Goal: Contribute content: Contribute content

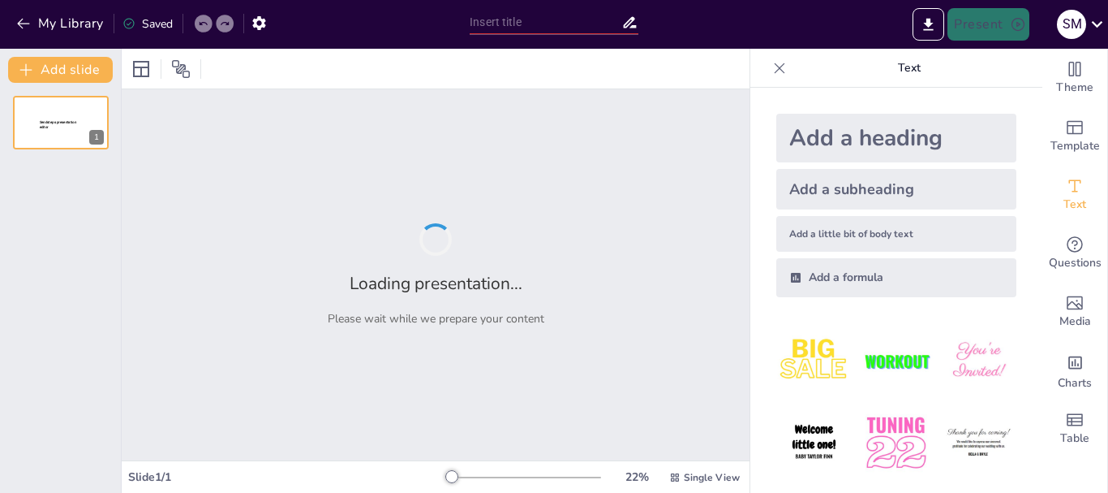
type input "Blender"
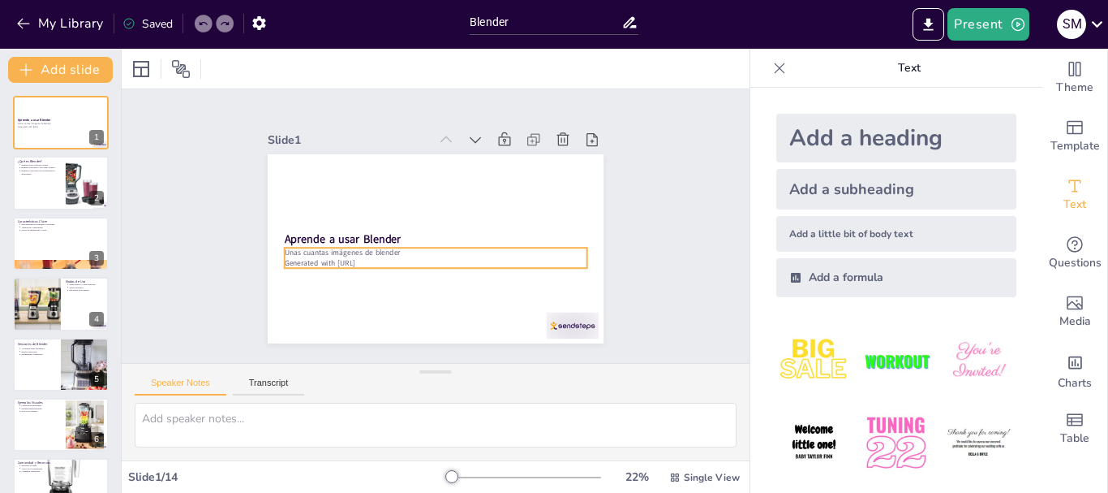
click at [363, 249] on p "Unas cuantas imágenes de blender" at bounding box center [411, 237] width 132 height 281
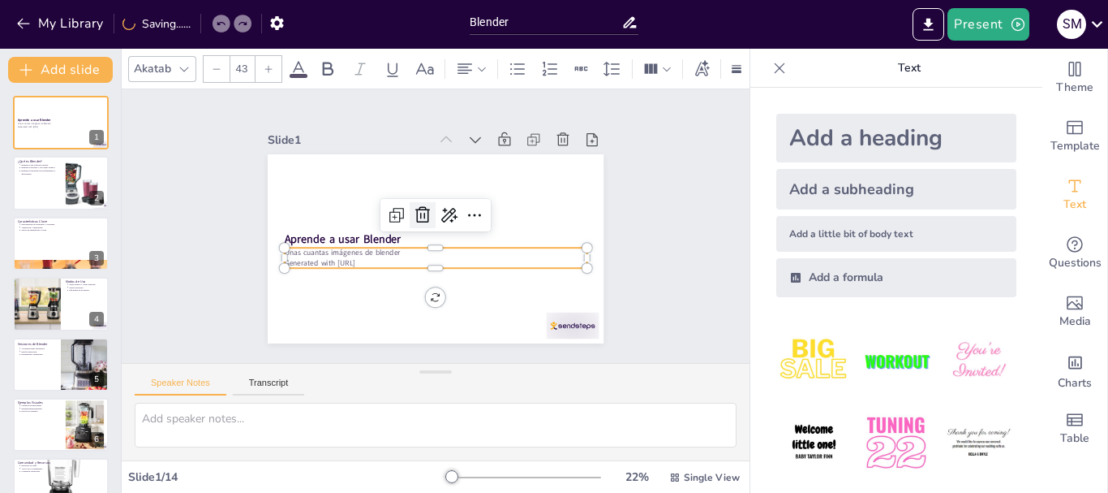
click at [442, 219] on icon at bounding box center [452, 229] width 20 height 21
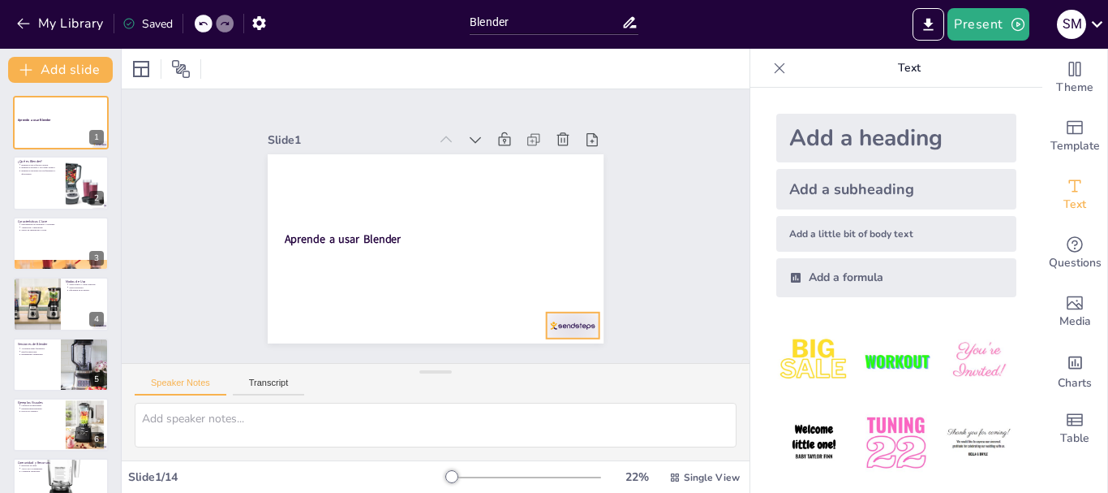
click at [424, 363] on div at bounding box center [400, 392] width 45 height 58
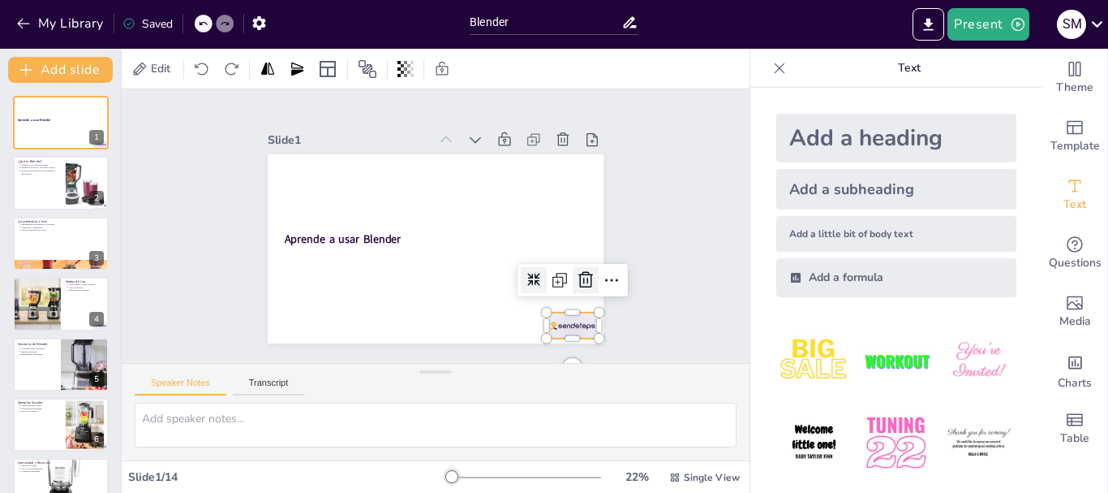
click at [315, 306] on icon at bounding box center [304, 316] width 21 height 21
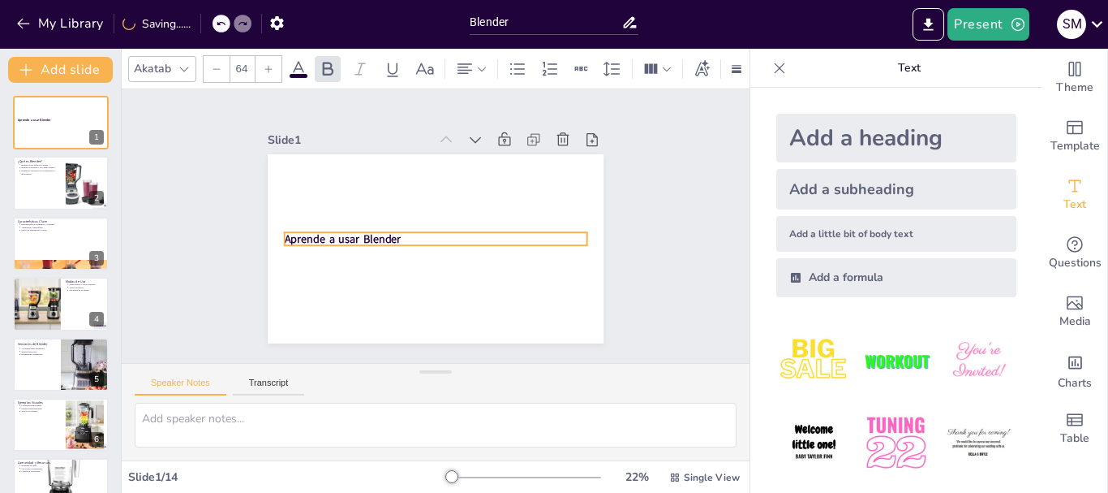
click at [396, 229] on p "Aprende a usar Blender" at bounding box center [443, 216] width 254 height 191
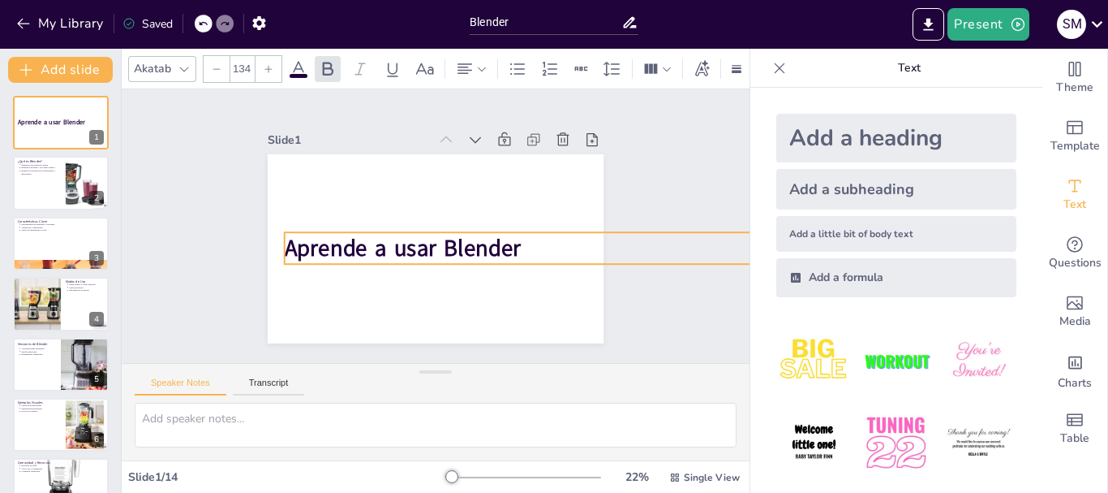
type input "129.9"
drag, startPoint x: 577, startPoint y: 242, endPoint x: 446, endPoint y: 255, distance: 131.3
click at [446, 255] on div "Aprende a usar Blender" at bounding box center [416, 237] width 332 height 385
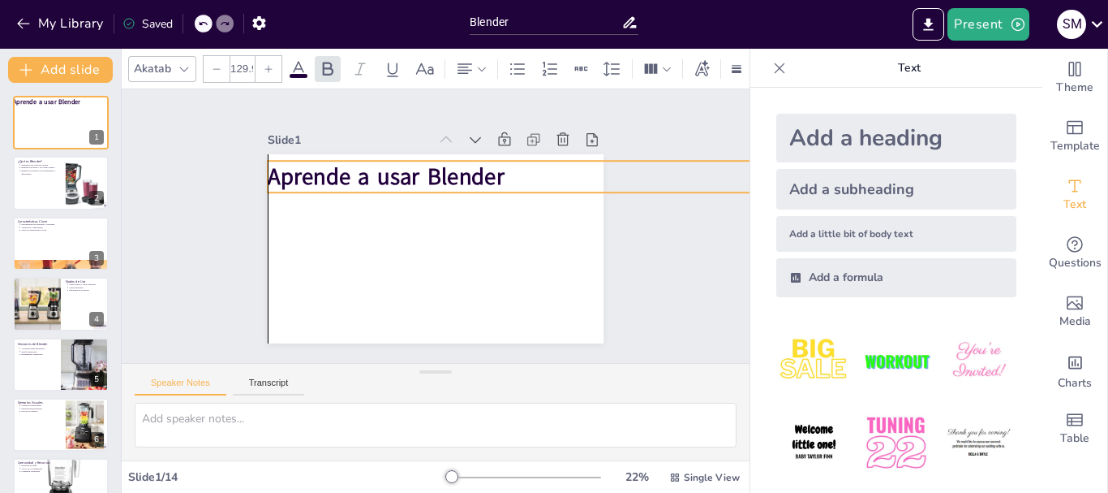
drag, startPoint x: 486, startPoint y: 234, endPoint x: 472, endPoint y: 162, distance: 72.7
click at [472, 162] on strong "Aprende a usar Blender" at bounding box center [490, 181] width 55 height 239
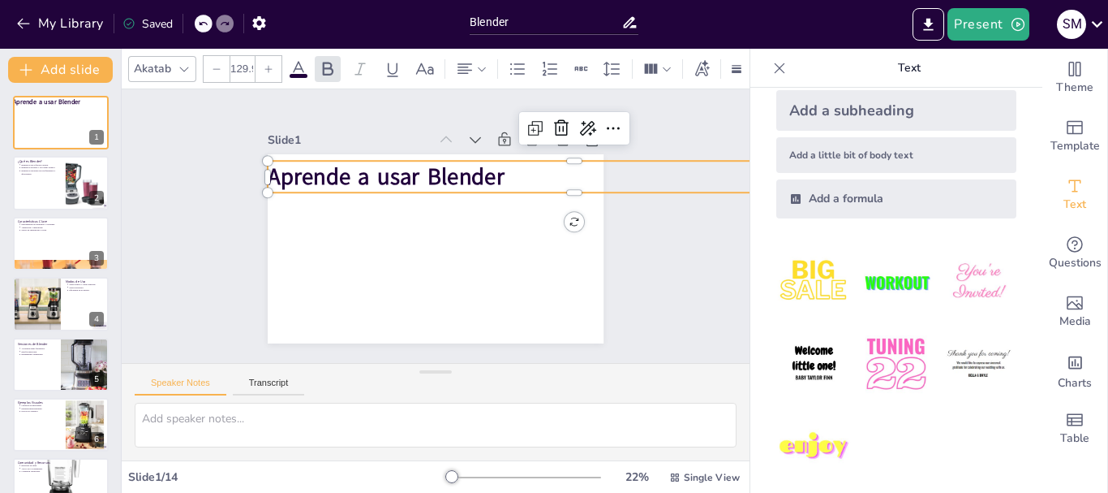
scroll to position [88, 0]
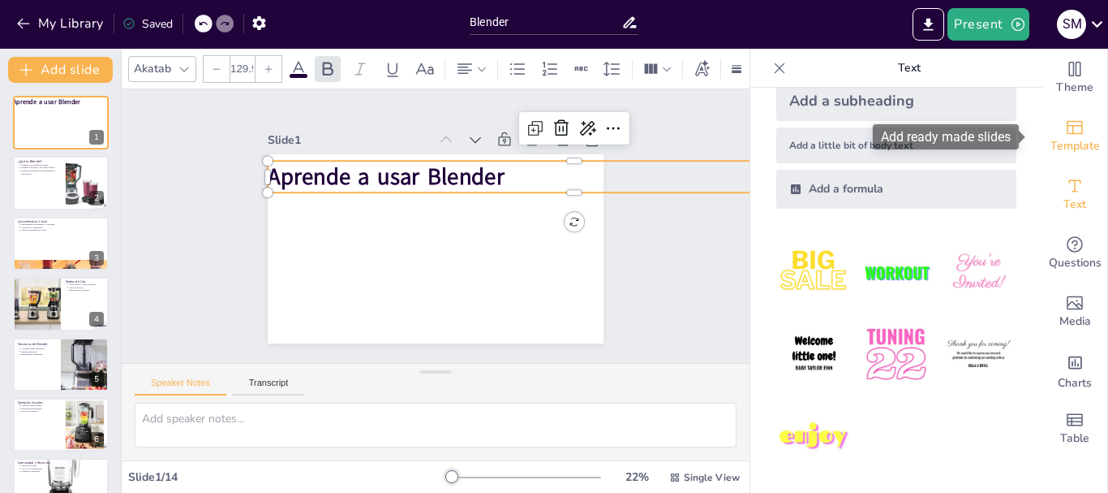
click at [1062, 137] on span "Template" at bounding box center [1075, 146] width 49 height 18
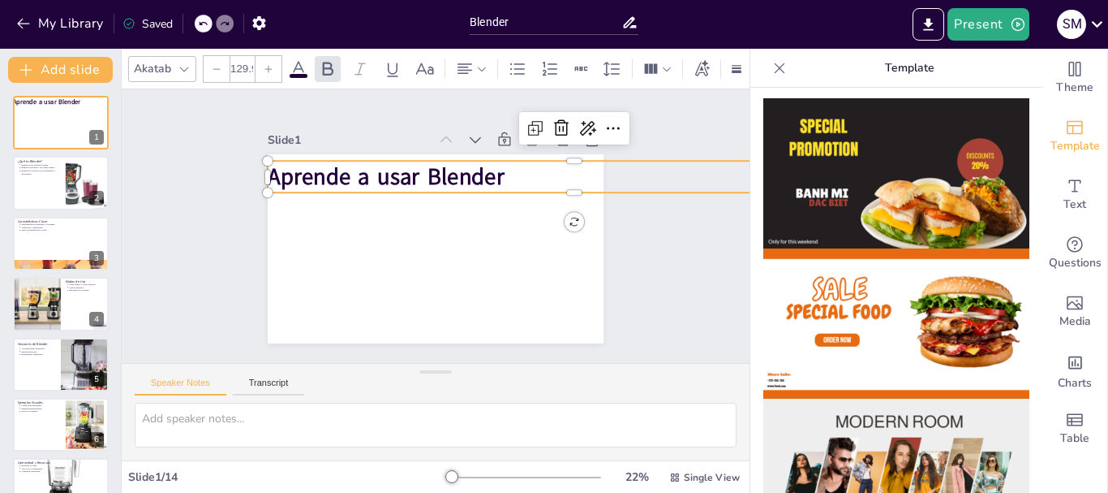
scroll to position [0, 0]
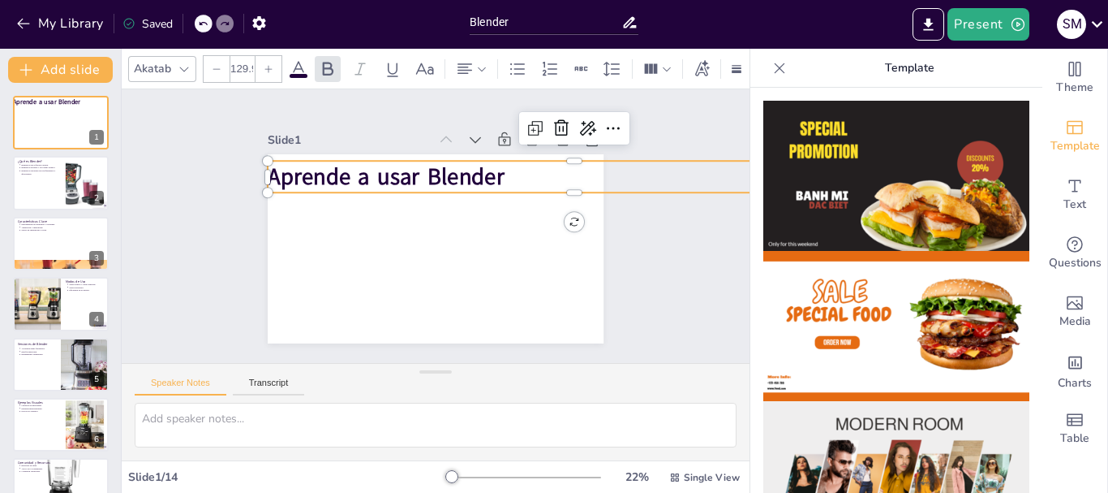
click at [960, 182] on img at bounding box center [897, 176] width 266 height 150
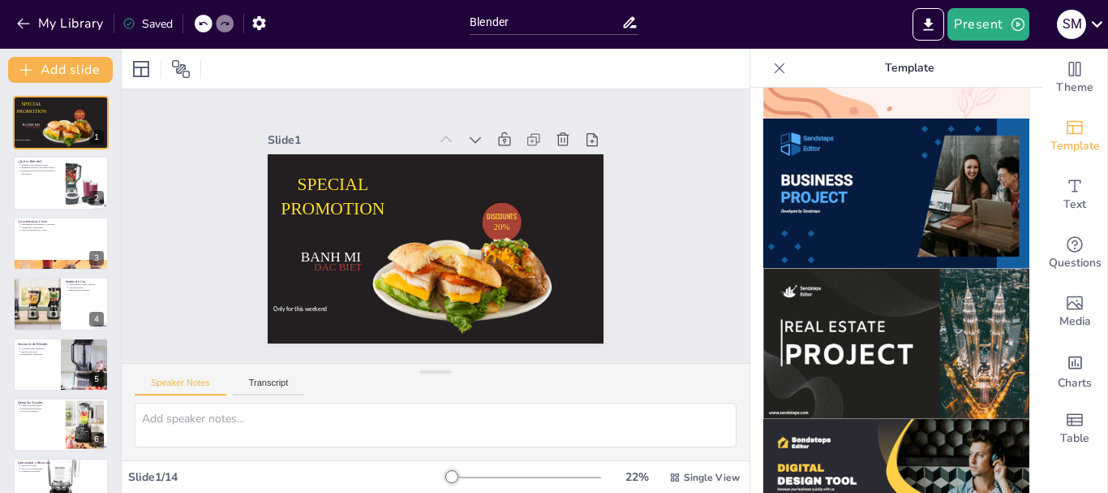
scroll to position [1656, 0]
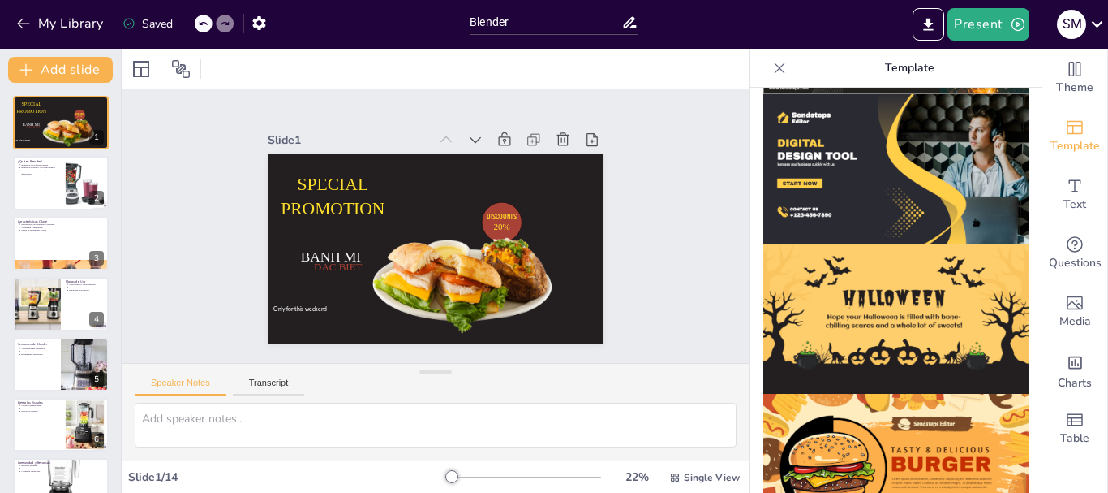
click at [892, 411] on img at bounding box center [897, 469] width 266 height 150
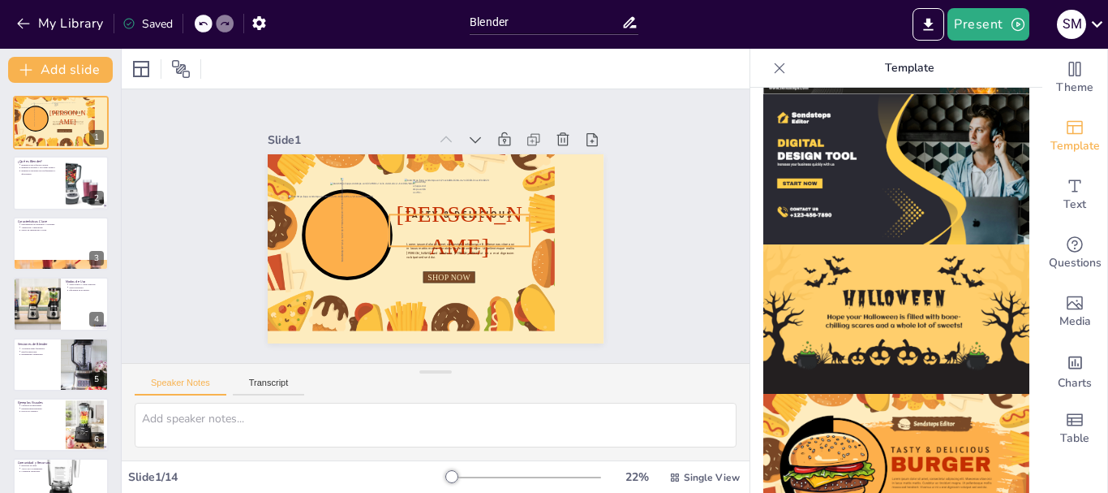
click at [451, 226] on span "[PERSON_NAME]" at bounding box center [459, 235] width 105 height 111
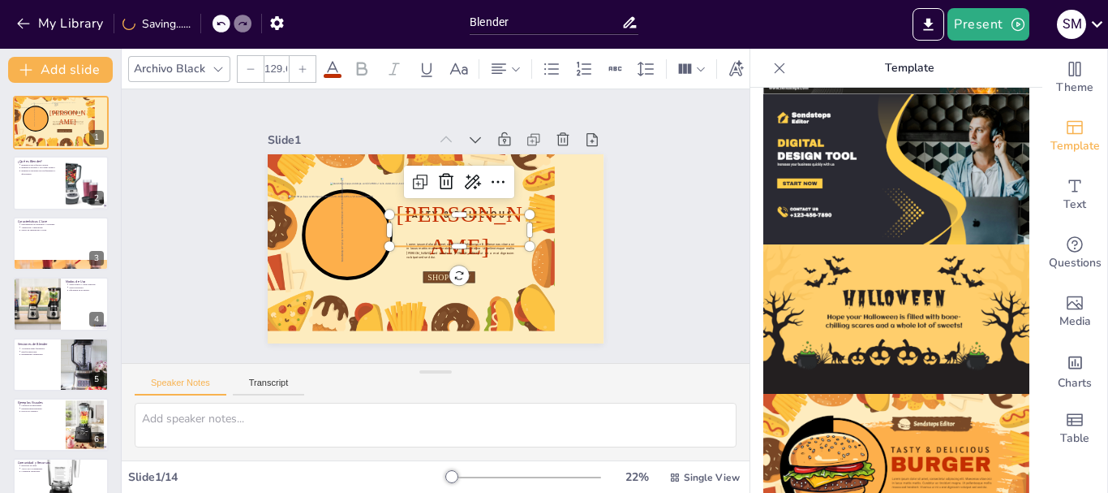
click at [472, 204] on div at bounding box center [459, 207] width 140 height 13
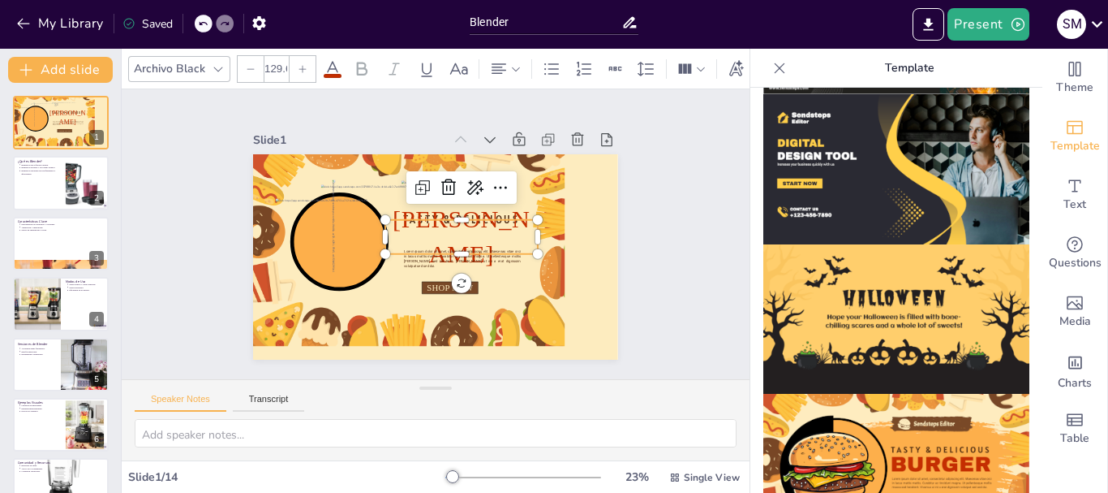
drag, startPoint x: 432, startPoint y: 370, endPoint x: 442, endPoint y: 474, distance: 104.4
click at [442, 474] on div "Archivo Black 129.6 Slide 1 Sendsteps Editor TASTY & DELICIOUS [PERSON_NAME] Lo…" at bounding box center [436, 271] width 628 height 444
click at [522, 221] on p "[PERSON_NAME]" at bounding box center [455, 251] width 164 height 145
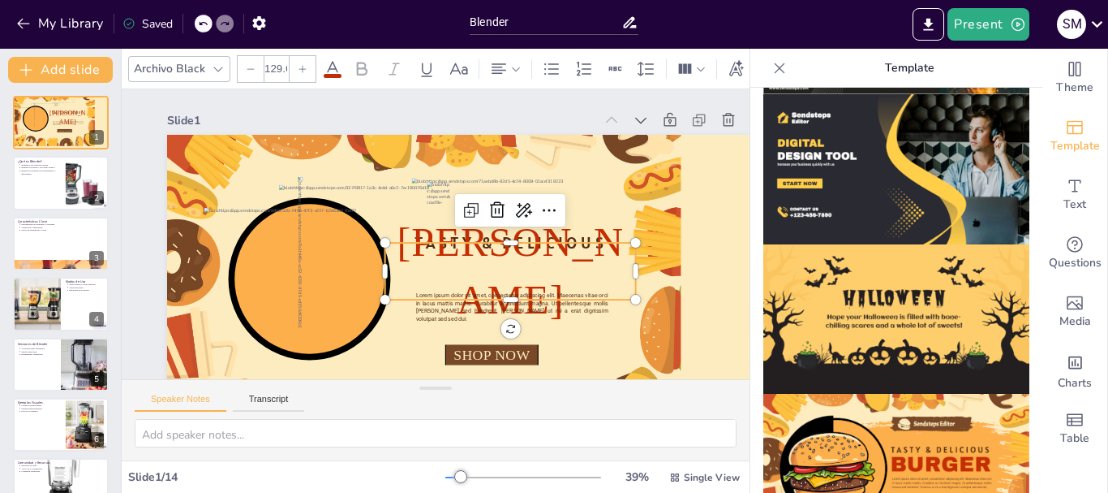
click at [478, 243] on p "[PERSON_NAME]" at bounding box center [366, 281] width 224 height 274
click at [450, 259] on span "[PERSON_NAME]" at bounding box center [399, 309] width 101 height 227
click at [502, 259] on span "[PERSON_NAME]" at bounding box center [433, 308] width 148 height 230
click at [503, 261] on span "[PERSON_NAME]" at bounding box center [492, 290] width 210 height 180
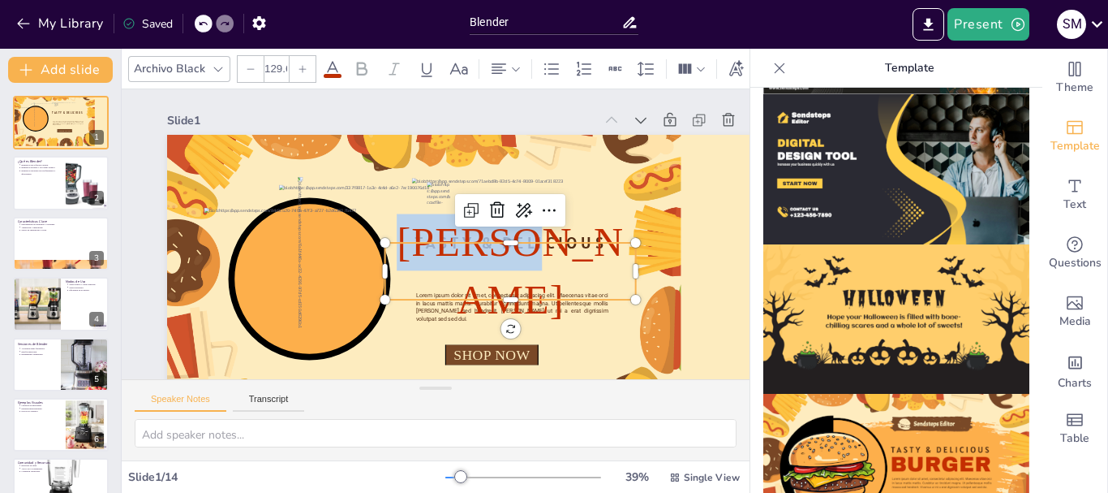
click at [475, 261] on span "[PERSON_NAME]" at bounding box center [370, 266] width 210 height 181
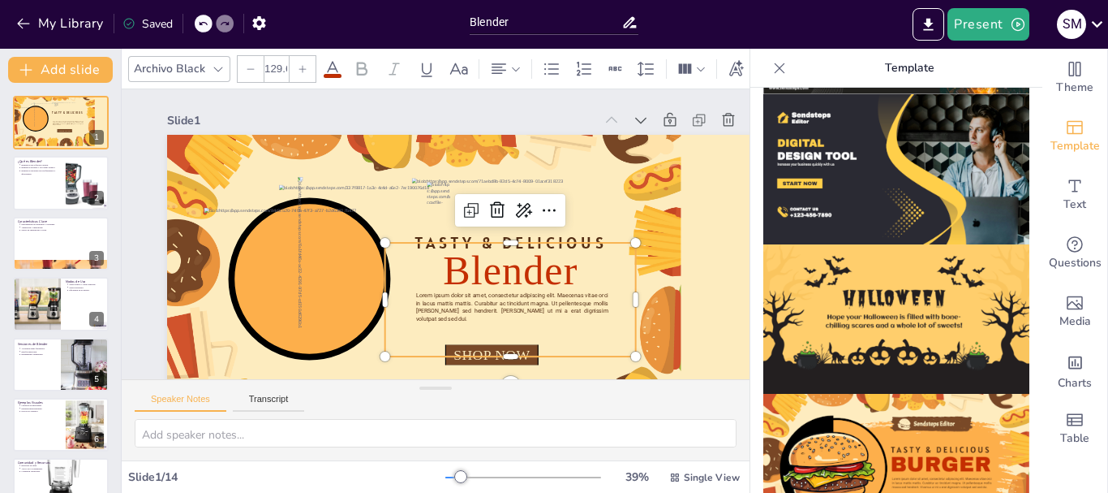
click at [413, 307] on p at bounding box center [316, 240] width 194 height 237
click at [383, 307] on p at bounding box center [329, 287] width 108 height 257
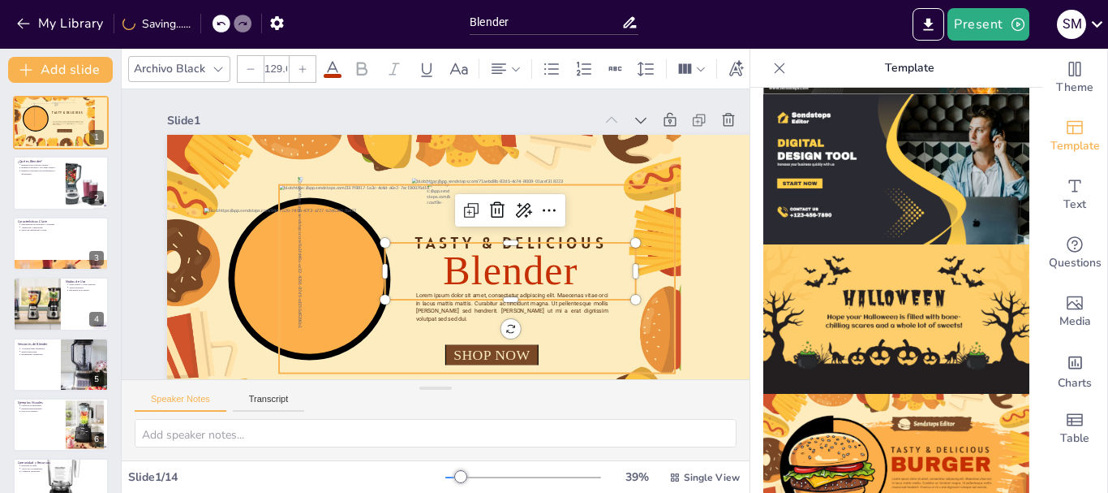
click at [609, 204] on div at bounding box center [428, 173] width 431 height 385
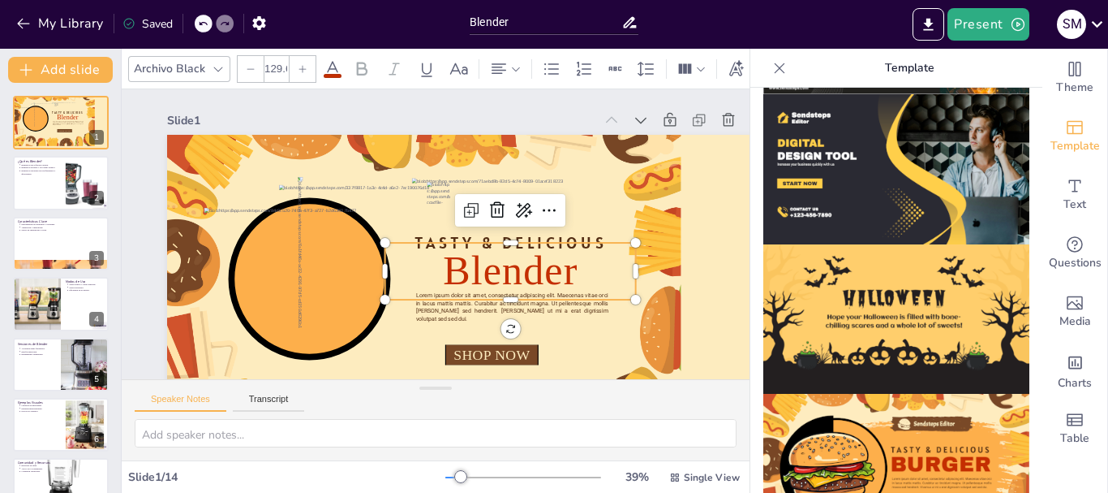
click at [463, 247] on p "Blender" at bounding box center [358, 265] width 210 height 225
click at [450, 239] on div at bounding box center [417, 307] width 65 height 248
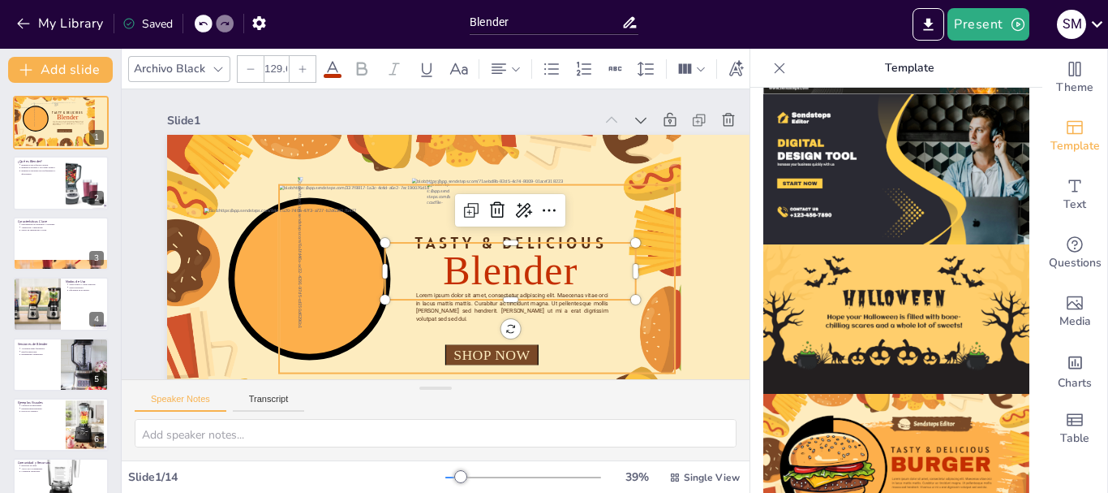
click at [618, 219] on div at bounding box center [448, 293] width 437 height 361
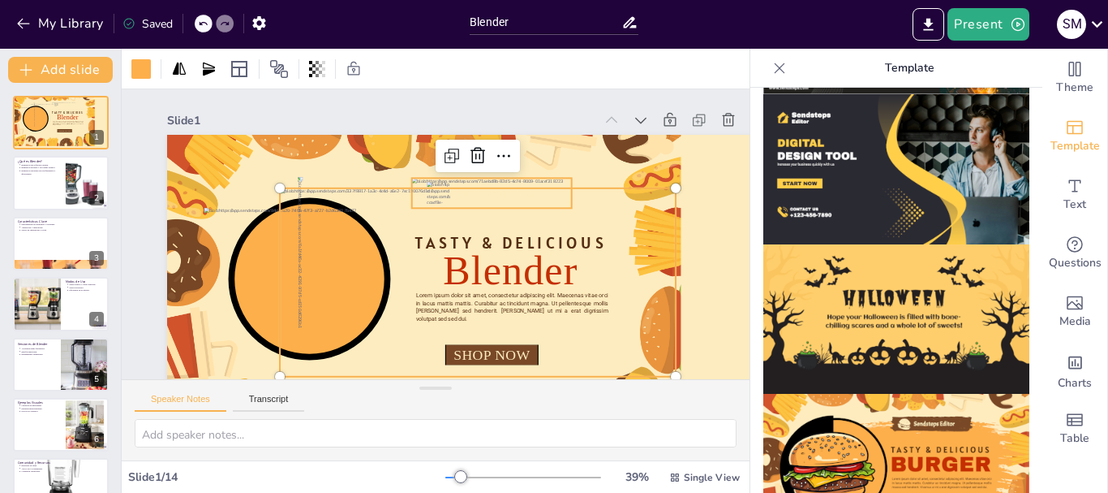
click at [486, 256] on p "Sendsteps Editor" at bounding box center [477, 308] width 17 height 105
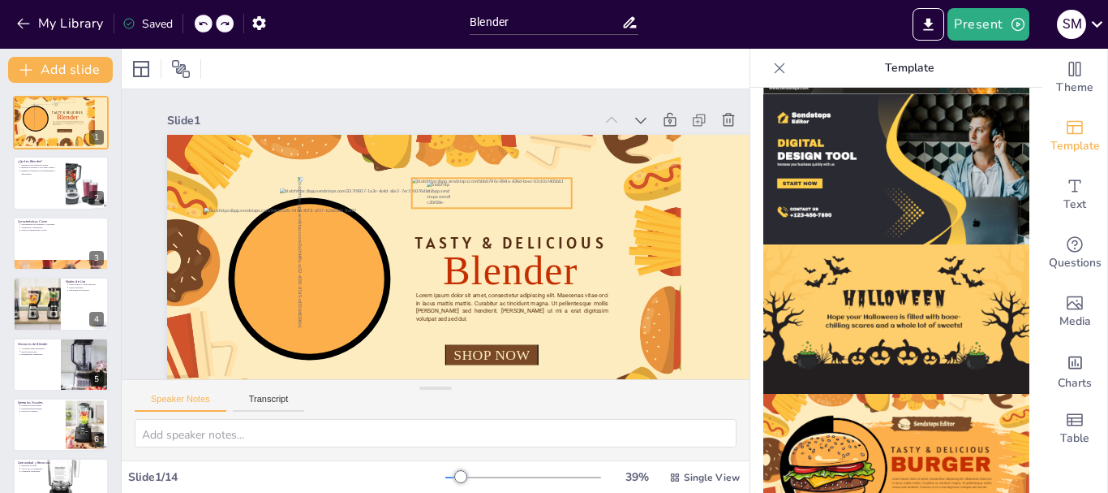
click at [486, 213] on span "Sendsteps Editor" at bounding box center [509, 245] width 69 height 64
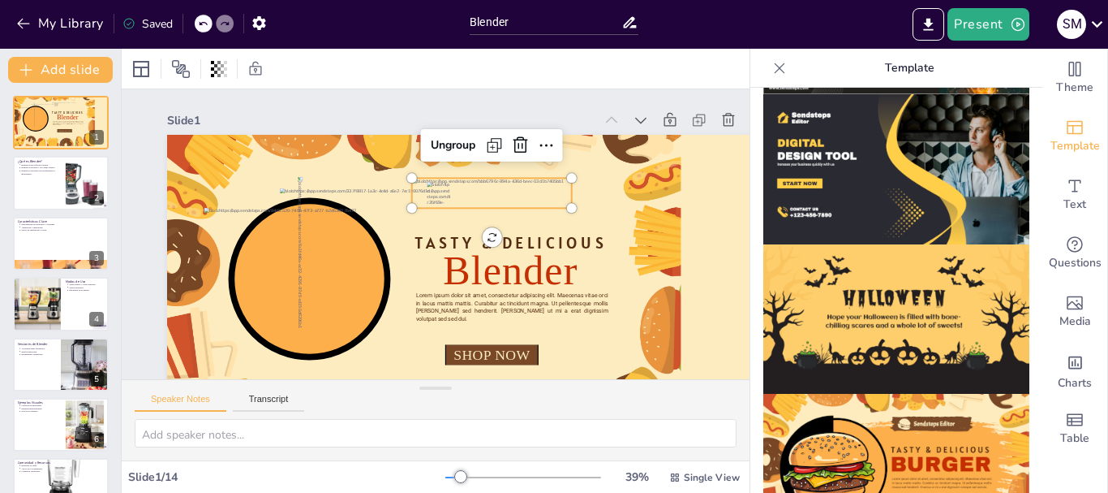
click at [483, 260] on span "Sendsteps Editor" at bounding box center [471, 300] width 24 height 80
click at [446, 191] on span "Sendsteps Editor" at bounding box center [423, 161] width 46 height 78
click at [486, 246] on span "Sendsteps Editor" at bounding box center [489, 286] width 31 height 80
click at [497, 229] on span "Sendsteps Editor" at bounding box center [502, 267] width 53 height 76
click at [497, 240] on span "Sendsteps Editor" at bounding box center [494, 280] width 39 height 80
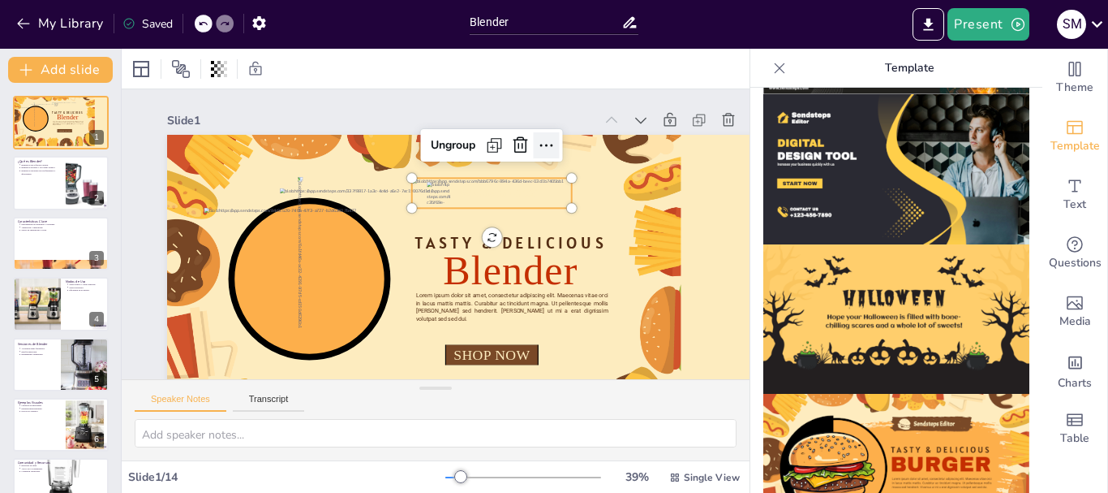
click at [555, 273] on icon at bounding box center [568, 286] width 27 height 27
click at [546, 201] on icon at bounding box center [556, 211] width 21 height 21
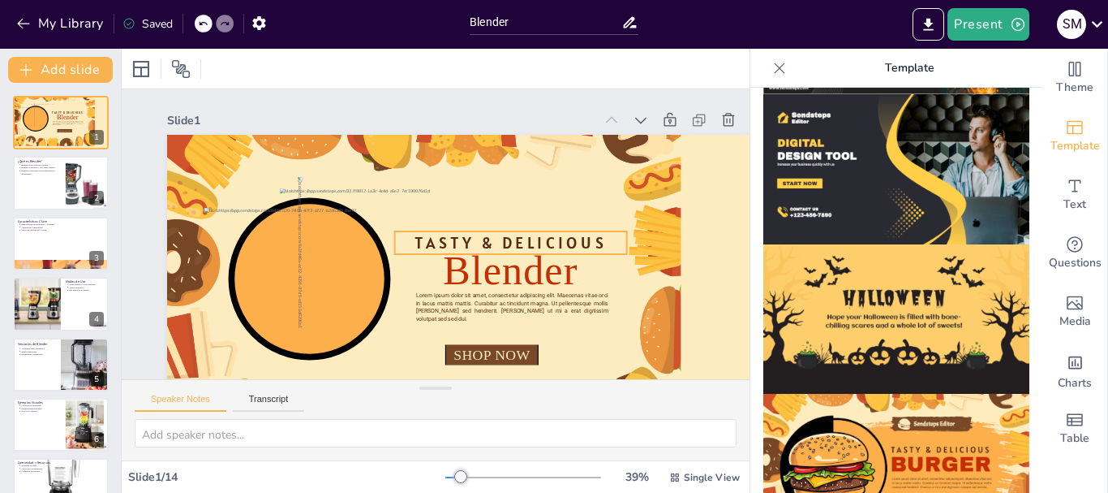
click at [526, 242] on div "TASTY & DELICIOUS Blender Lorem ipsum dolor sit amet, consectetur adipiscing el…" at bounding box center [436, 311] width 687 height 554
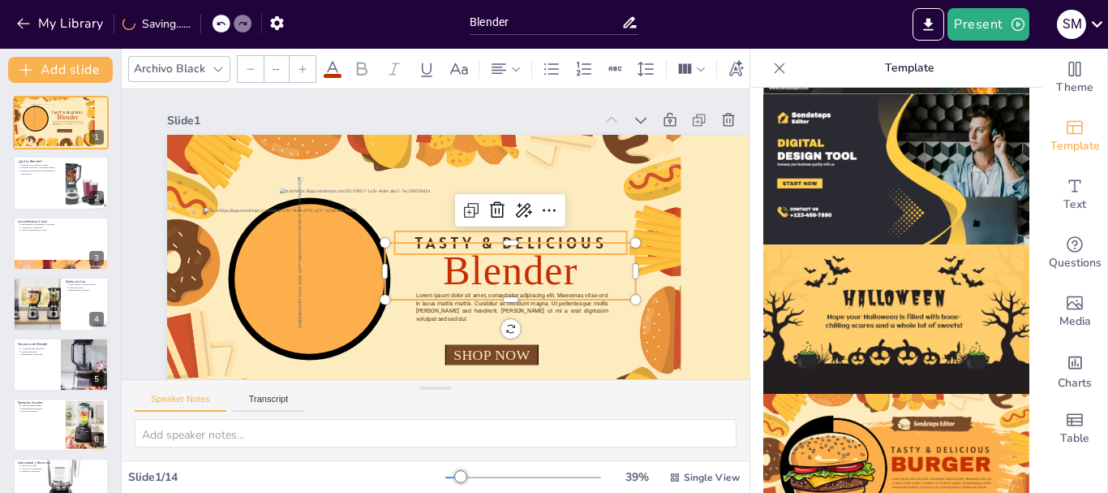
type input "52.4"
click at [523, 234] on span "TASTY & DELICIOUS" at bounding box center [465, 303] width 114 height 178
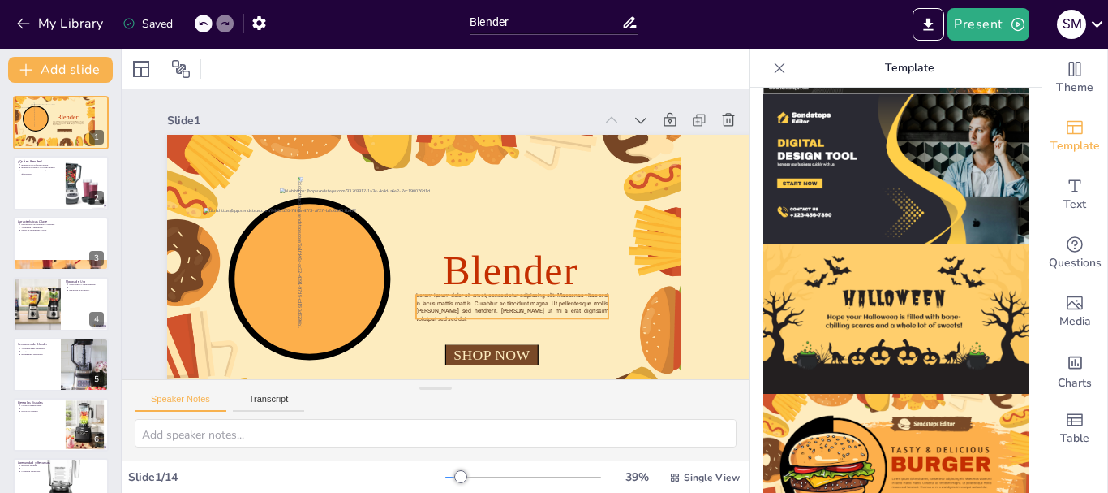
click at [435, 303] on span "Lorem ipsum dolor sit amet, consectetur adipiscing elit. Maecenas vitae orci in…" at bounding box center [390, 329] width 88 height 190
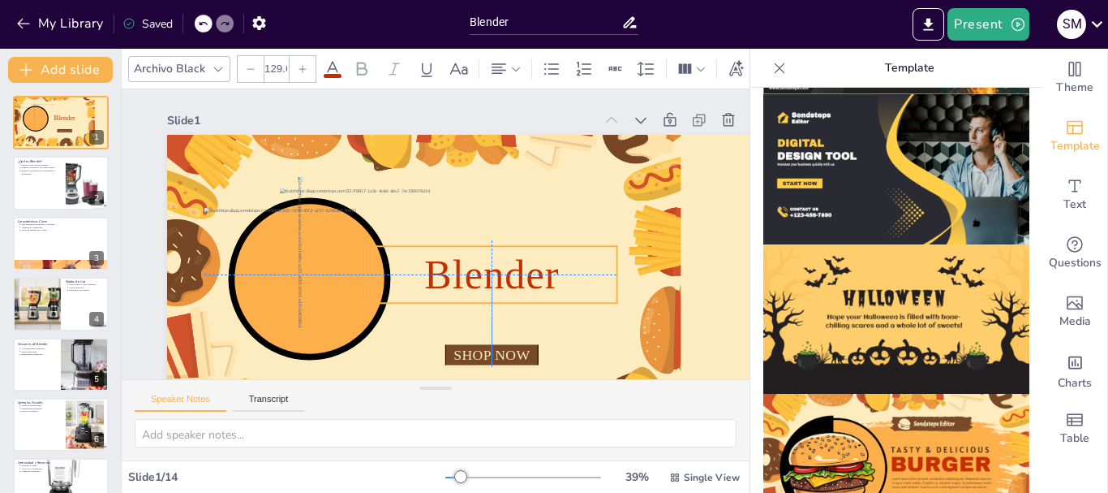
drag, startPoint x: 533, startPoint y: 273, endPoint x: 514, endPoint y: 271, distance: 19.6
click at [421, 271] on span "Blender" at bounding box center [385, 280] width 72 height 141
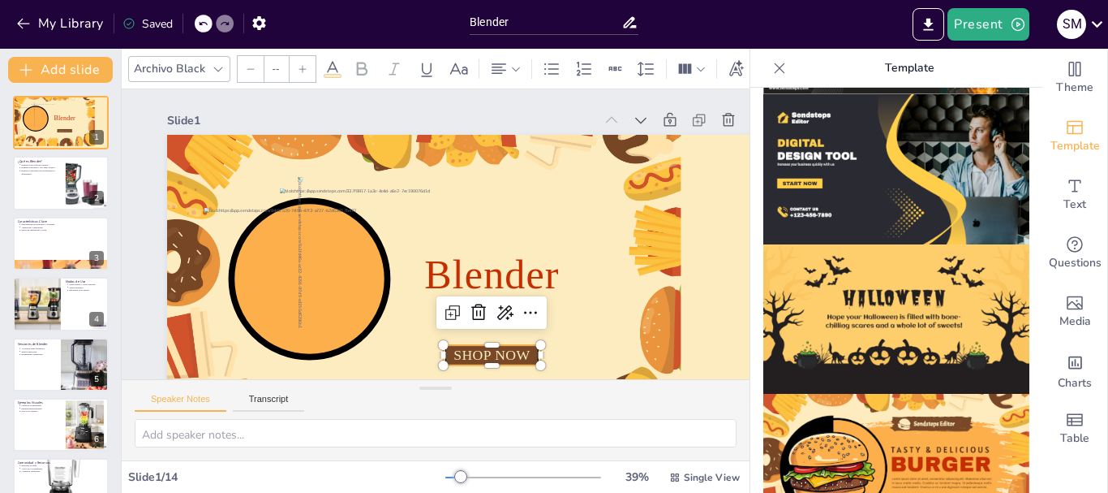
type input "45.8"
click at [321, 316] on span "SHOP NOW" at bounding box center [310, 278] width 24 height 78
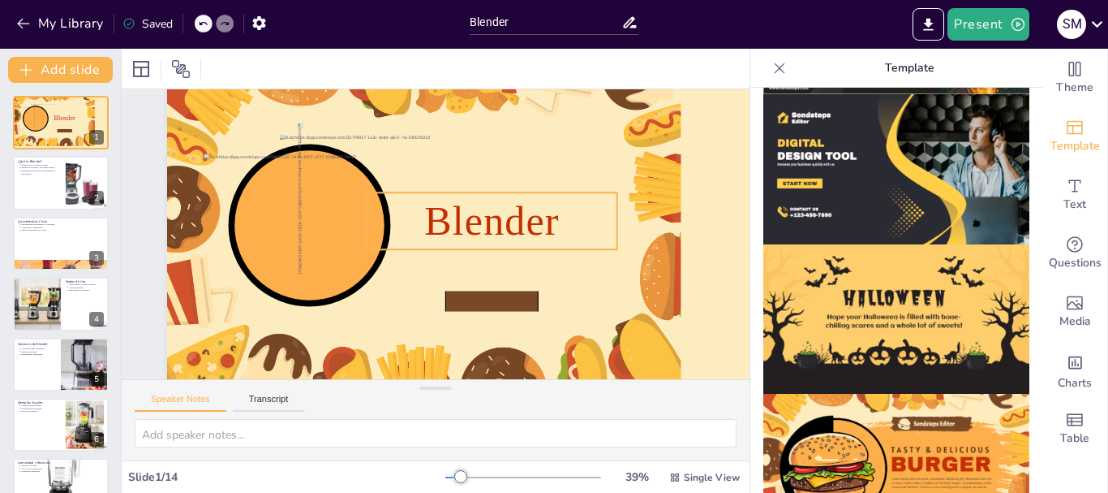
scroll to position [106, 0]
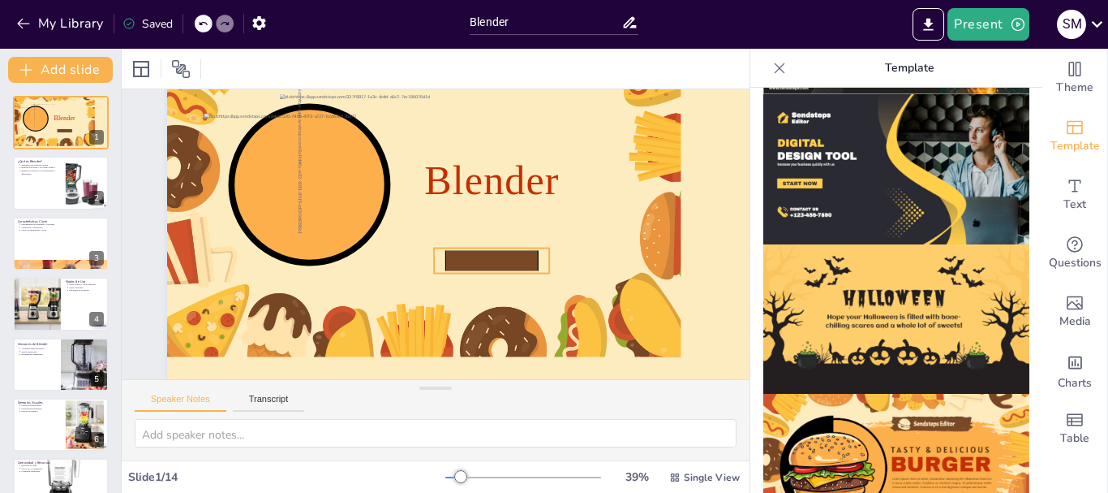
click at [494, 253] on icon at bounding box center [476, 281] width 93 height 56
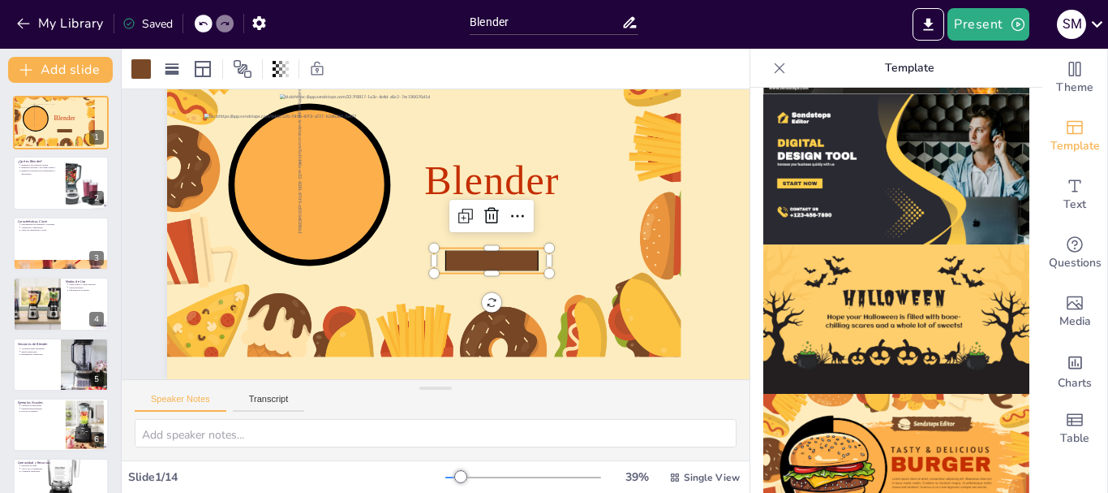
click at [417, 247] on icon at bounding box center [378, 258] width 77 height 82
click at [429, 217] on icon at bounding box center [382, 201] width 94 height 29
click at [418, 247] on icon at bounding box center [403, 287] width 29 height 94
click at [493, 252] on icon at bounding box center [453, 293] width 77 height 82
click at [491, 295] on icon at bounding box center [479, 307] width 24 height 24
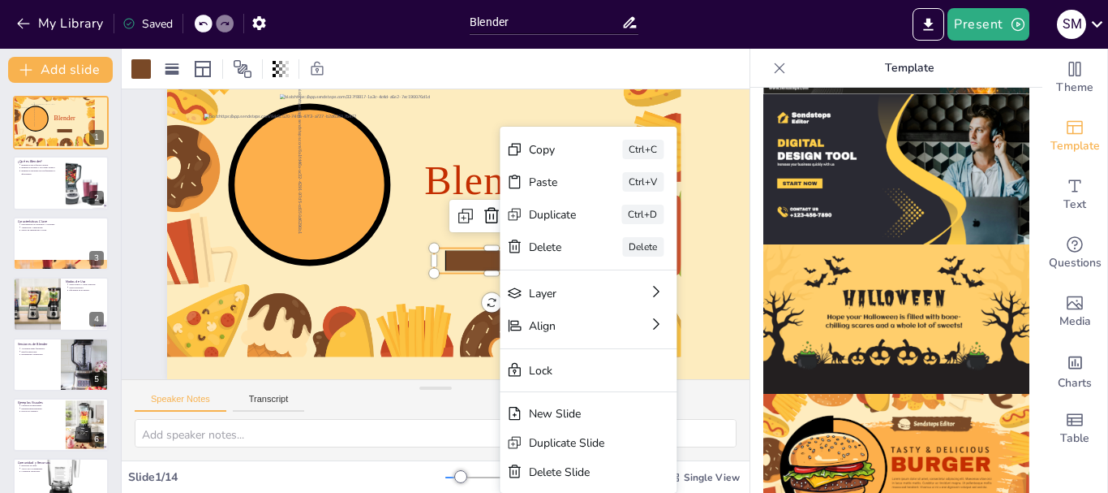
click at [452, 249] on icon at bounding box center [428, 296] width 48 height 94
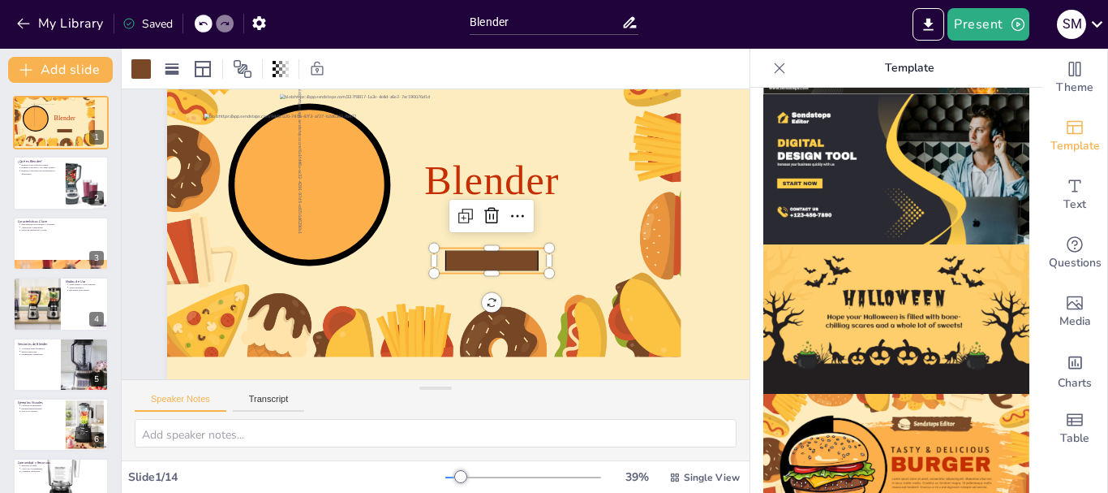
click at [458, 253] on icon at bounding box center [460, 291] width 82 height 77
click at [434, 216] on icon at bounding box center [386, 196] width 95 height 39
click at [528, 246] on div "Blender" at bounding box center [474, 246] width 627 height 686
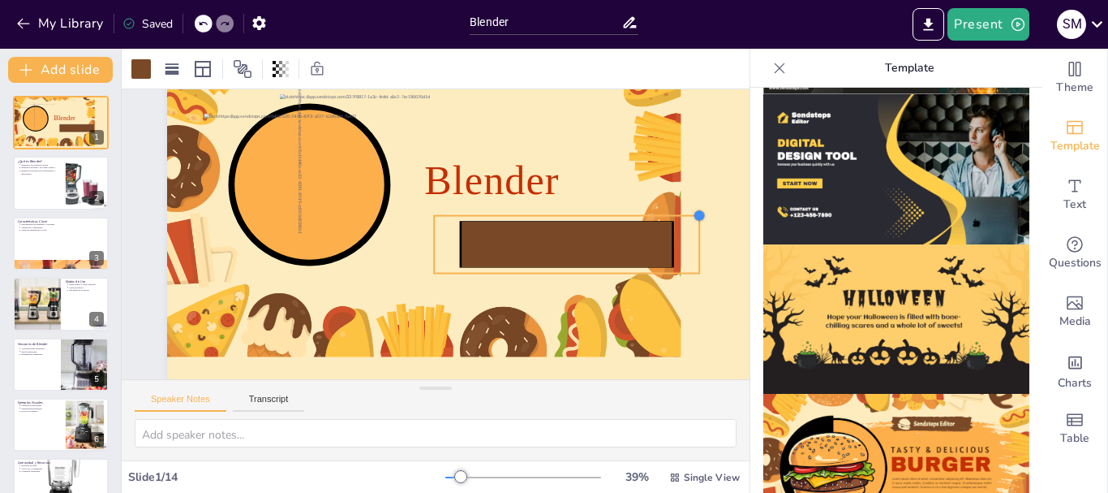
drag, startPoint x: 549, startPoint y: 233, endPoint x: 593, endPoint y: 200, distance: 55.2
click at [593, 200] on div "Blender" at bounding box center [397, 222] width 627 height 686
click at [550, 239] on icon at bounding box center [536, 320] width 199 height 162
click at [550, 244] on icon at bounding box center [516, 338] width 176 height 188
click at [448, 222] on icon at bounding box center [367, 122] width 162 height 199
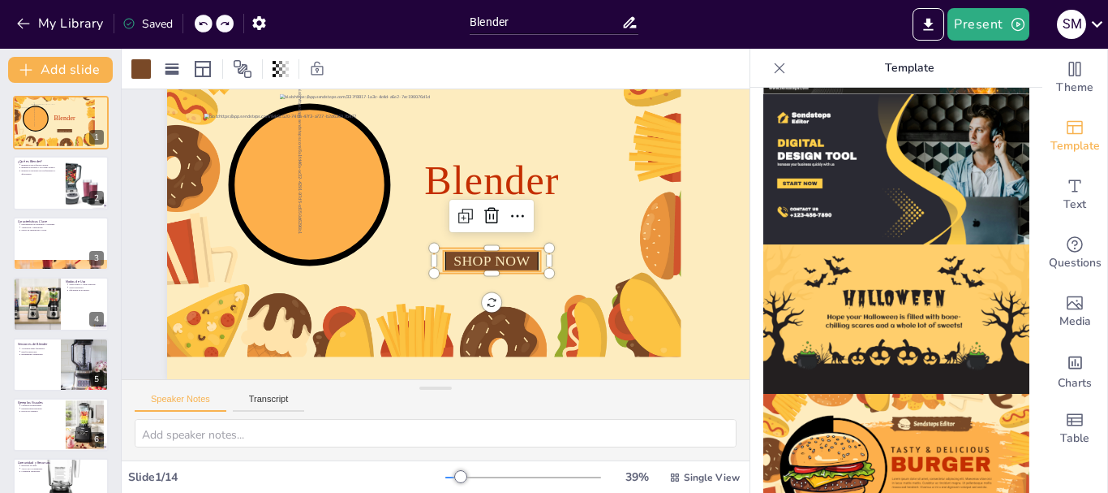
click at [514, 258] on span "SHOP NOW" at bounding box center [476, 280] width 76 height 45
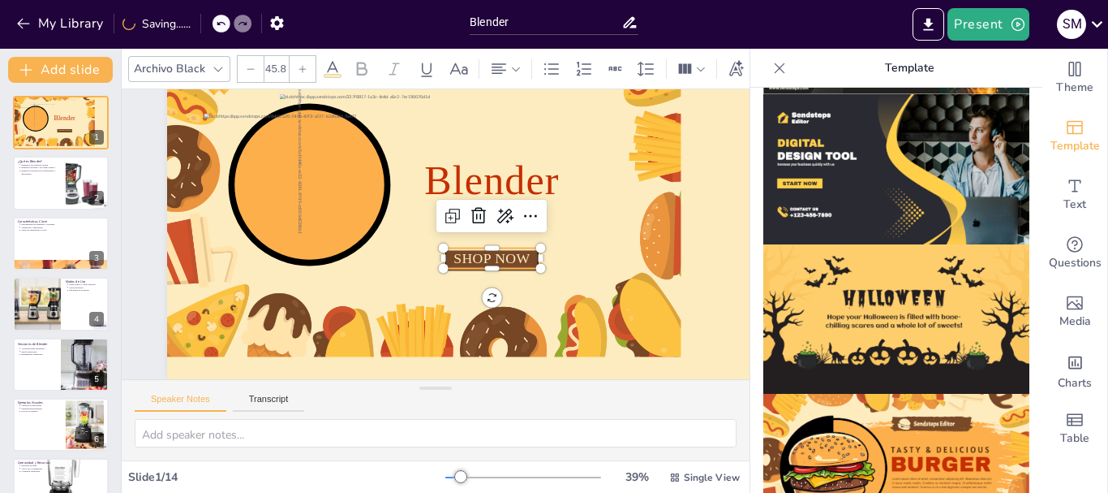
click at [488, 258] on span "SHOP NOW" at bounding box center [455, 291] width 63 height 67
click at [518, 253] on span "SHOP NOW" at bounding box center [486, 269] width 78 height 32
click at [409, 246] on span "SHOP NOW" at bounding box center [373, 244] width 71 height 58
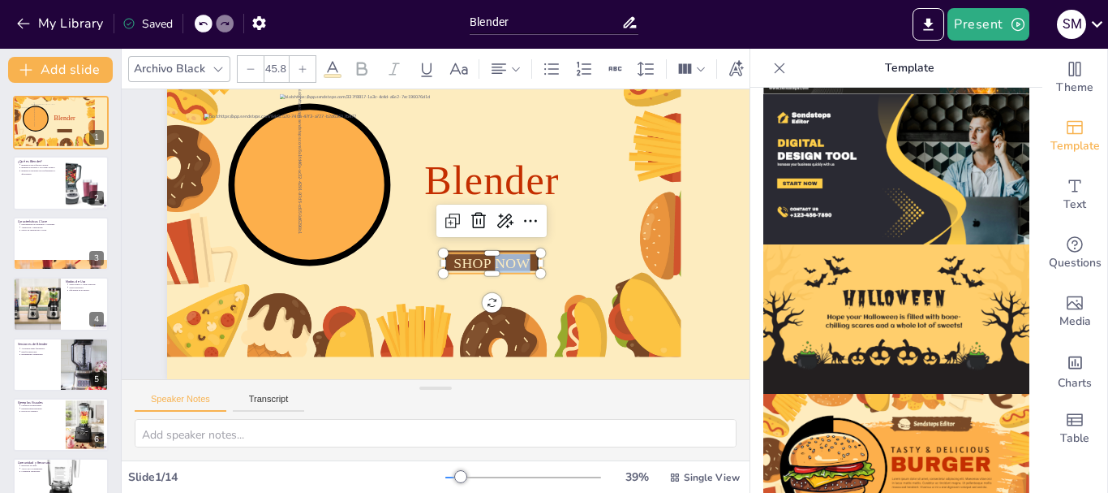
click at [500, 261] on span "SHOP NOW" at bounding box center [463, 290] width 71 height 58
click at [592, 248] on div at bounding box center [393, 281] width 397 height 188
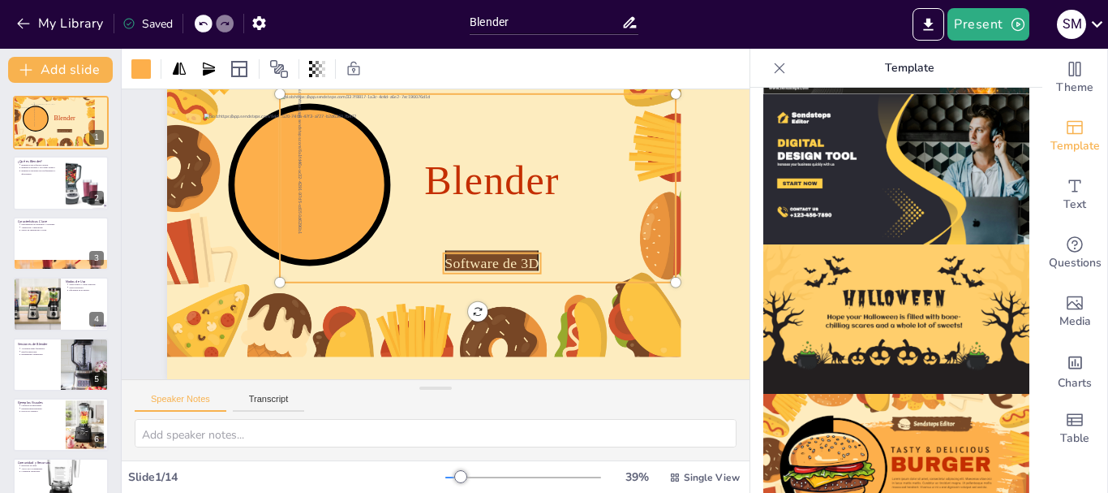
click at [426, 248] on span "Software de 3D" at bounding box center [413, 293] width 26 height 96
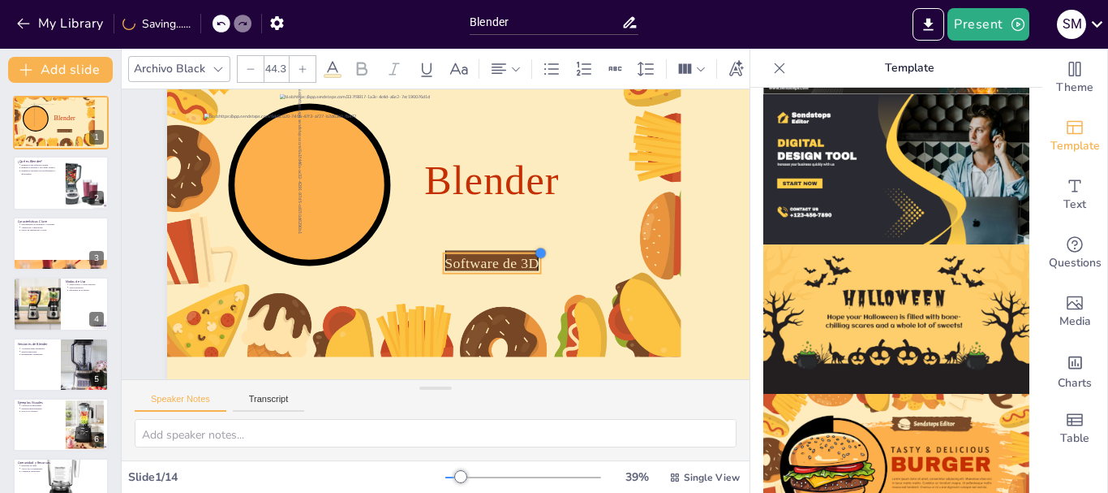
type input "42.7"
click at [536, 267] on div at bounding box center [527, 274] width 15 height 15
drag, startPoint x: 508, startPoint y: 247, endPoint x: 515, endPoint y: 240, distance: 10.3
click at [513, 256] on span "Software de 3D" at bounding box center [471, 284] width 84 height 57
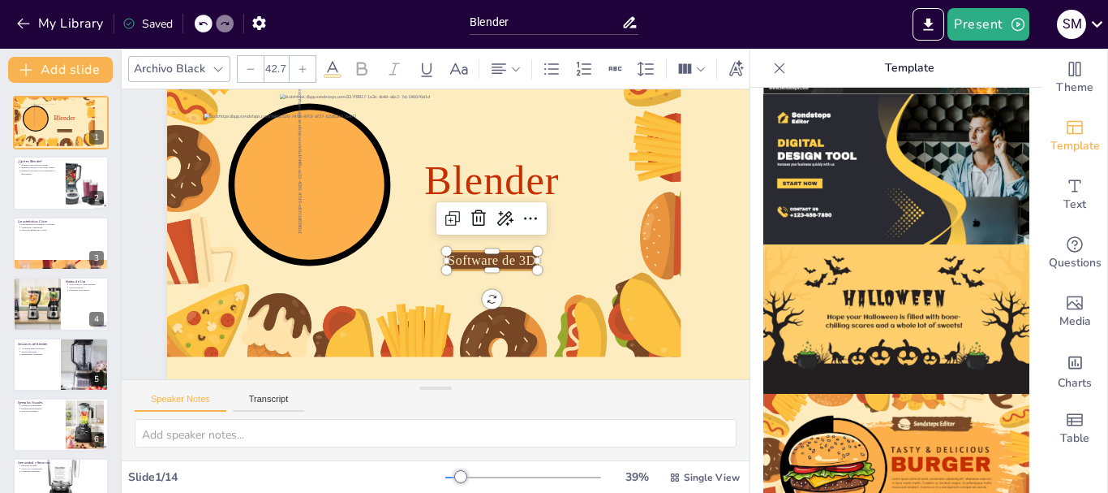
click at [499, 233] on span "Software de 3D" at bounding box center [478, 188] width 41 height 88
click at [518, 256] on span "Software de 3D" at bounding box center [476, 280] width 87 height 49
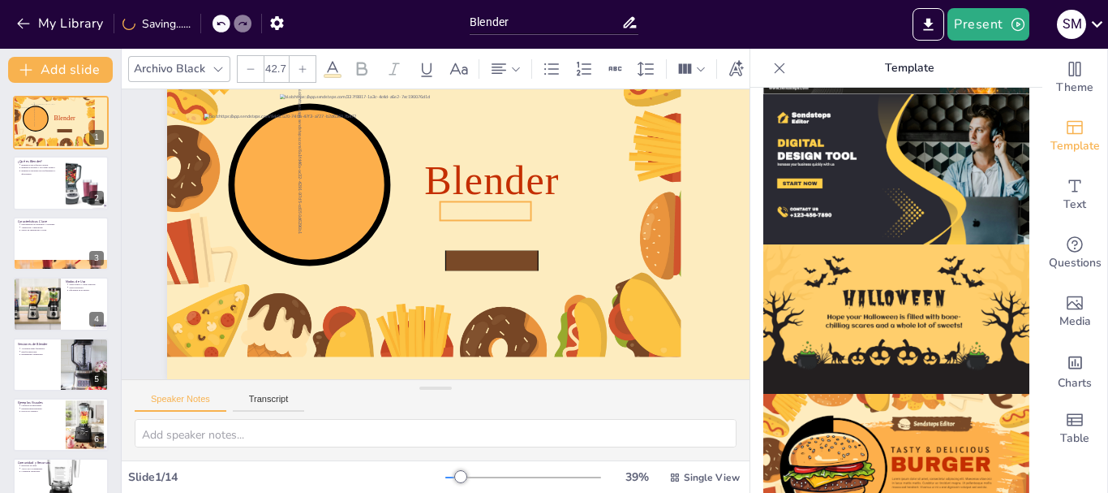
drag, startPoint x: 518, startPoint y: 242, endPoint x: 510, endPoint y: 191, distance: 50.8
click at [510, 205] on span "Software de 3D" at bounding box center [489, 221] width 89 height 32
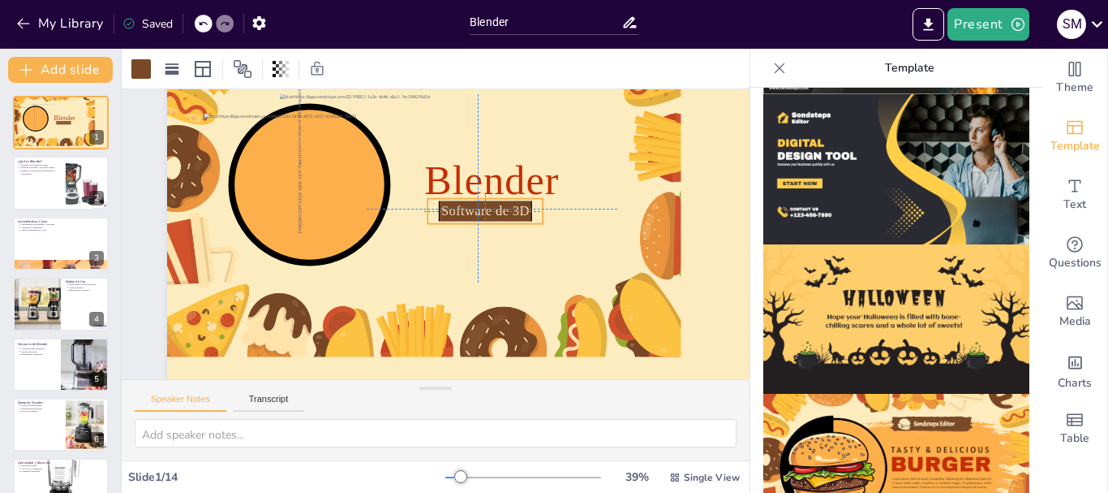
drag, startPoint x: 510, startPoint y: 245, endPoint x: 501, endPoint y: 191, distance: 54.4
click at [501, 191] on div "Blender Software de 3D" at bounding box center [588, 112] width 447 height 402
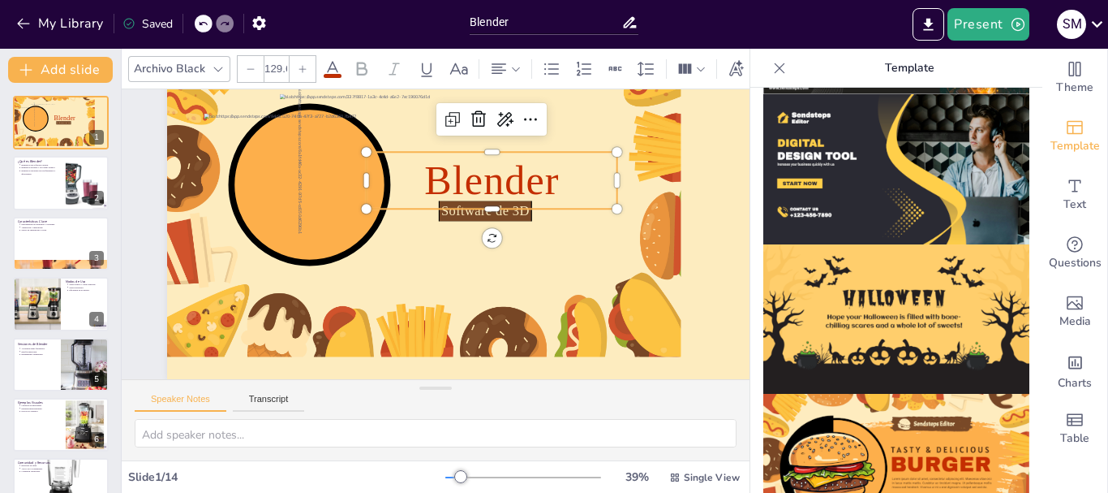
click at [512, 223] on span "Blender" at bounding box center [489, 290] width 45 height 135
click at [466, 166] on div at bounding box center [577, 180] width 223 height 220
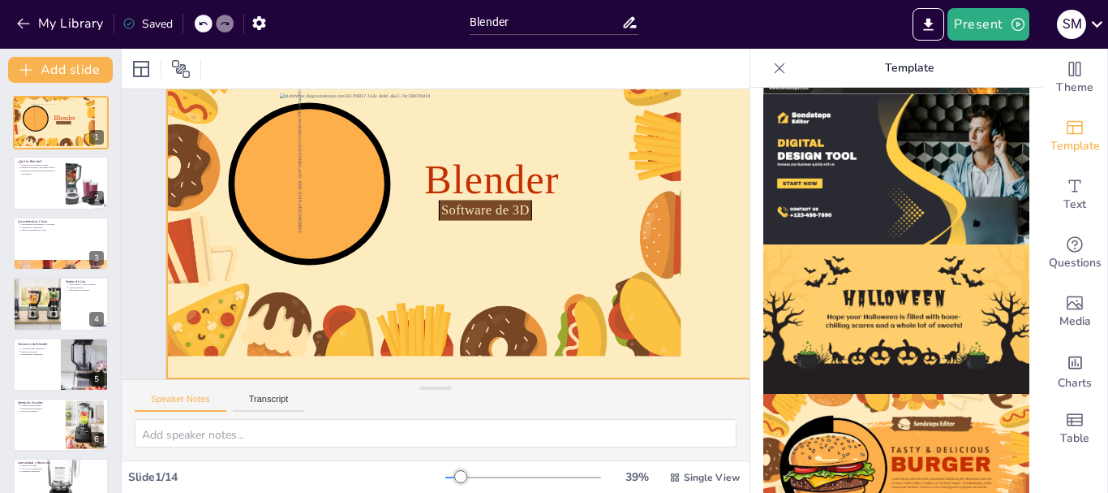
click at [288, 299] on div at bounding box center [477, 263] width 611 height 599
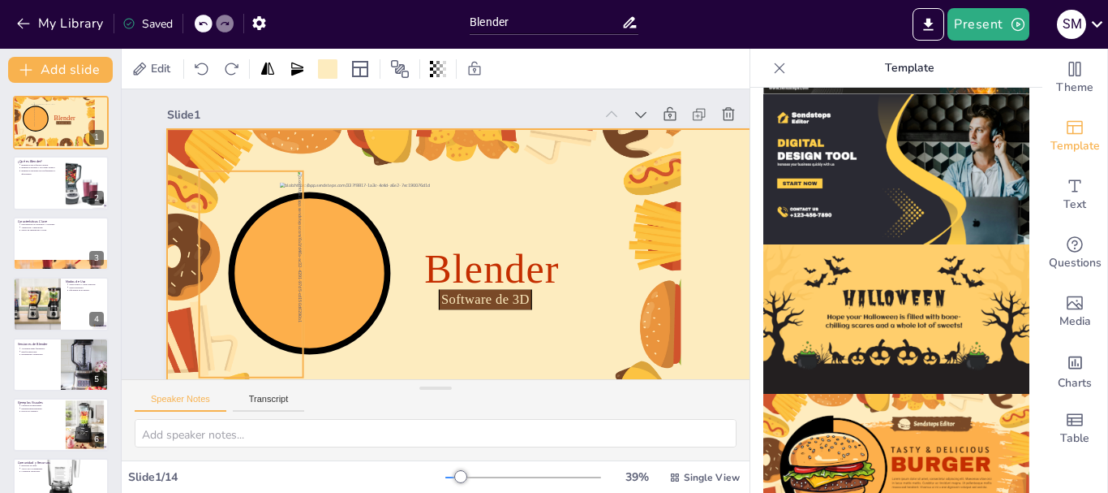
scroll to position [0, 0]
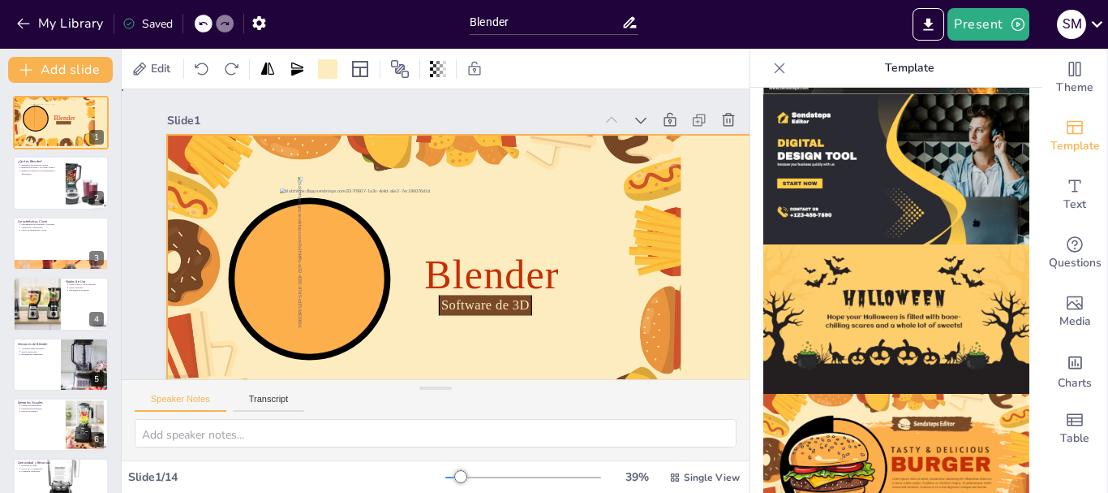
click at [254, 150] on div at bounding box center [474, 208] width 611 height 599
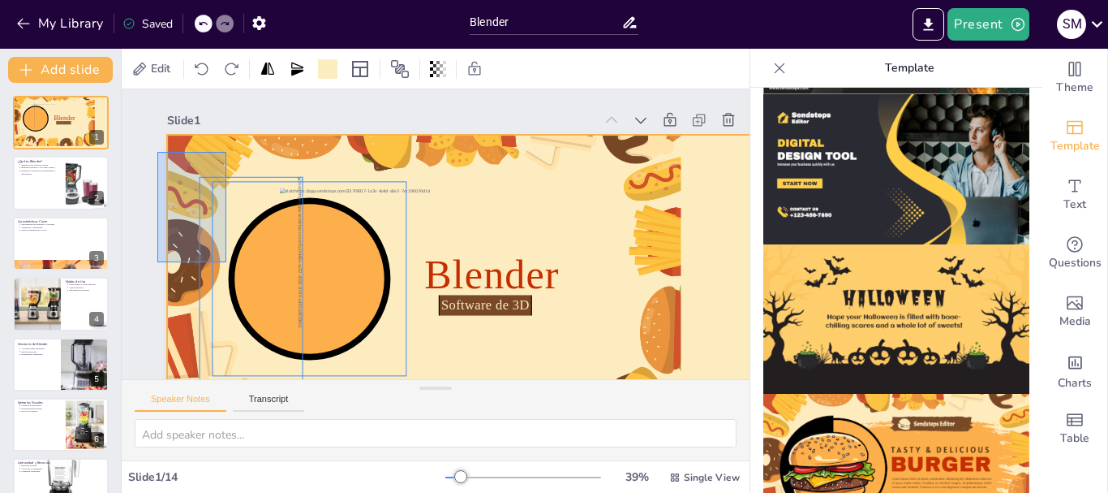
drag, startPoint x: 222, startPoint y: 166, endPoint x: 172, endPoint y: 214, distance: 69.4
click at [161, 260] on div "Slide 1 Blender Software de 3D Slide 2 ¿Qué es Blender? Blender es un software …" at bounding box center [385, 261] width 454 height 729
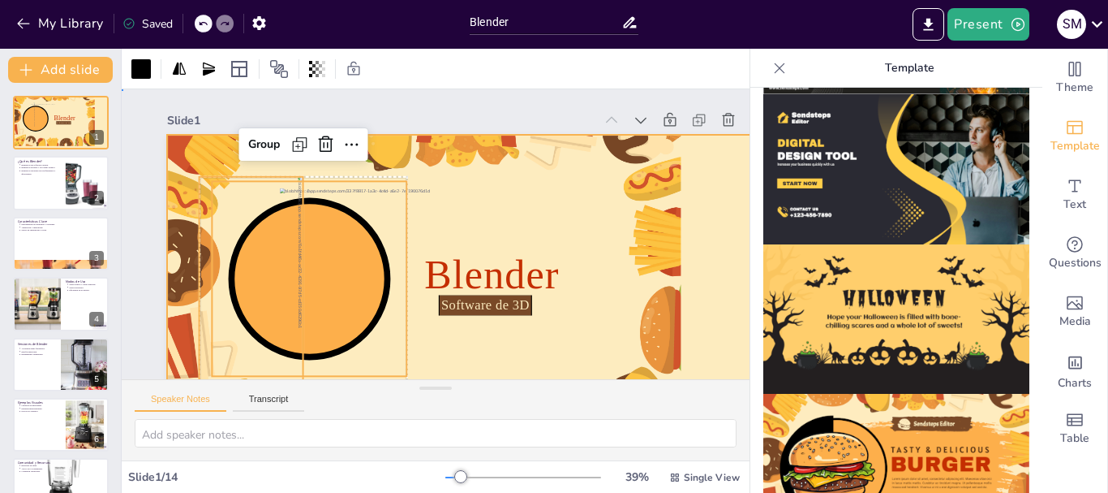
click at [197, 161] on div at bounding box center [389, 232] width 442 height 574
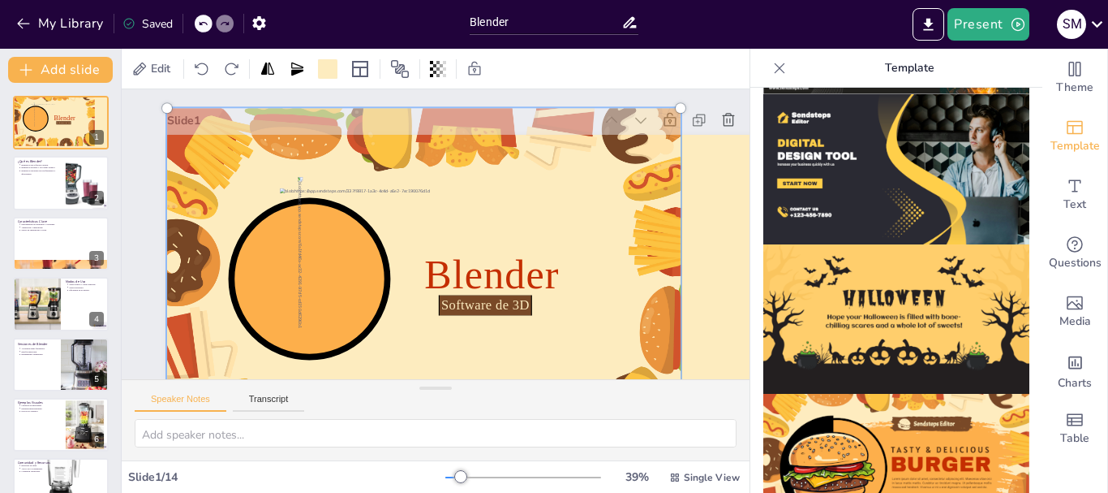
click at [197, 161] on div at bounding box center [402, 267] width 643 height 580
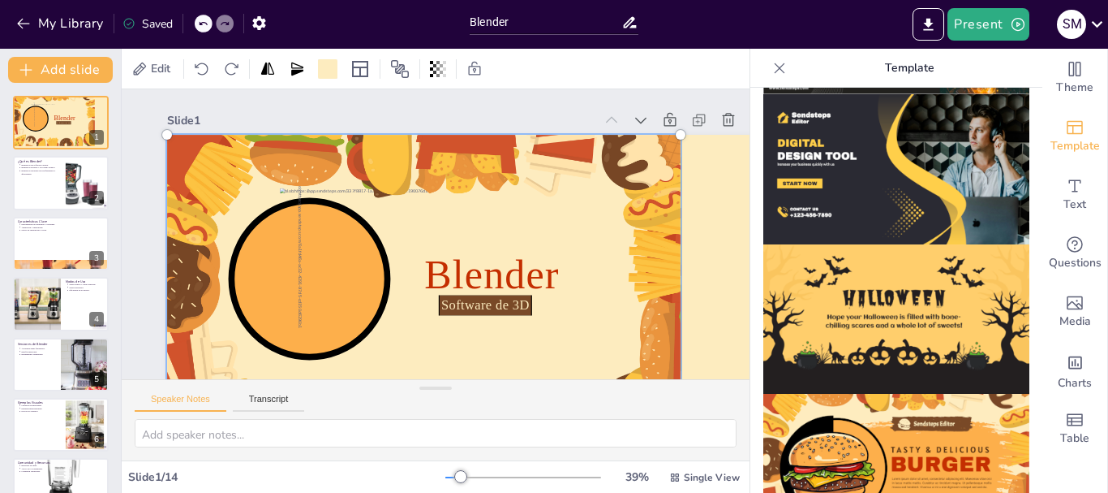
drag, startPoint x: 197, startPoint y: 161, endPoint x: 459, endPoint y: 204, distance: 265.5
click at [459, 212] on div at bounding box center [424, 162] width 619 height 510
drag, startPoint x: 468, startPoint y: 161, endPoint x: 528, endPoint y: 169, distance: 60.5
click at [528, 169] on div at bounding box center [363, 230] width 416 height 569
drag, startPoint x: 663, startPoint y: 206, endPoint x: 664, endPoint y: 278, distance: 72.2
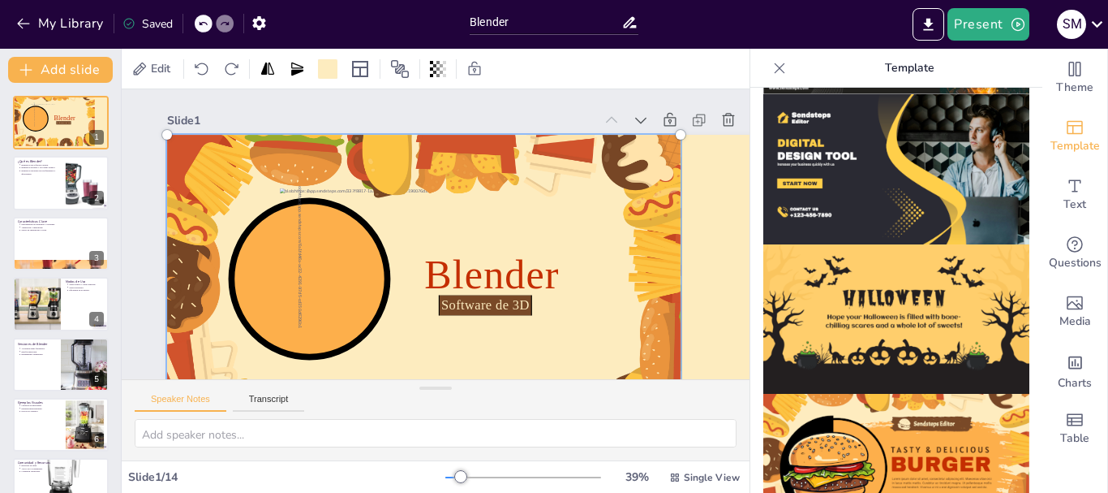
click at [664, 278] on div at bounding box center [396, 295] width 635 height 548
click at [664, 213] on div at bounding box center [481, 177] width 643 height 580
click at [570, 213] on div at bounding box center [362, 230] width 415 height 568
drag, startPoint x: 678, startPoint y: 138, endPoint x: 600, endPoint y: 231, distance: 122.1
click at [609, 231] on div at bounding box center [390, 177] width 599 height 611
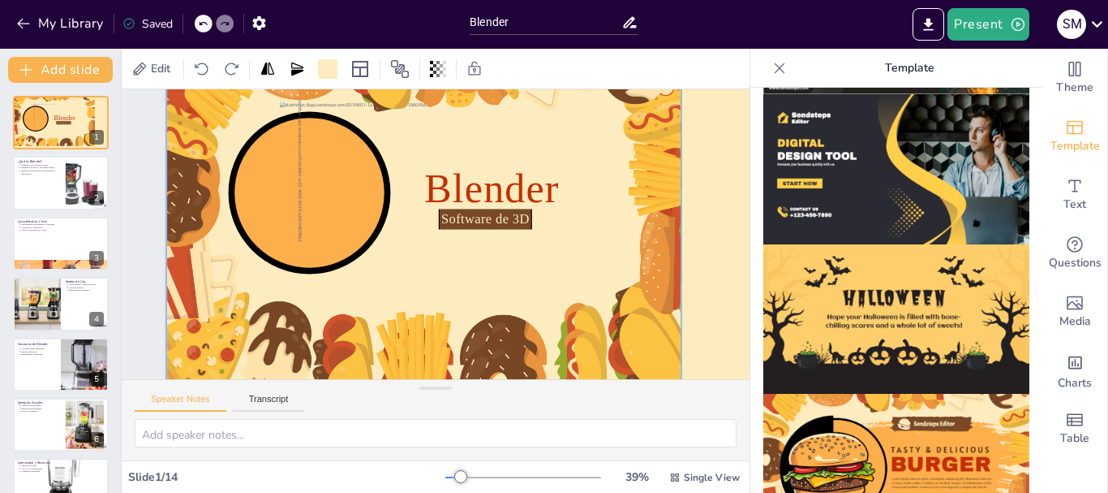
scroll to position [123, 0]
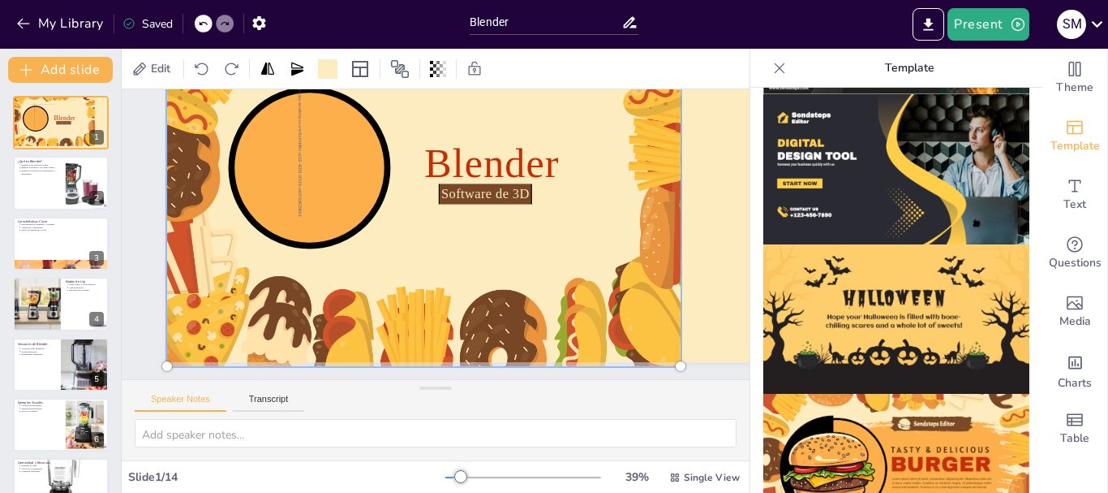
click at [215, 312] on div at bounding box center [396, 245] width 362 height 533
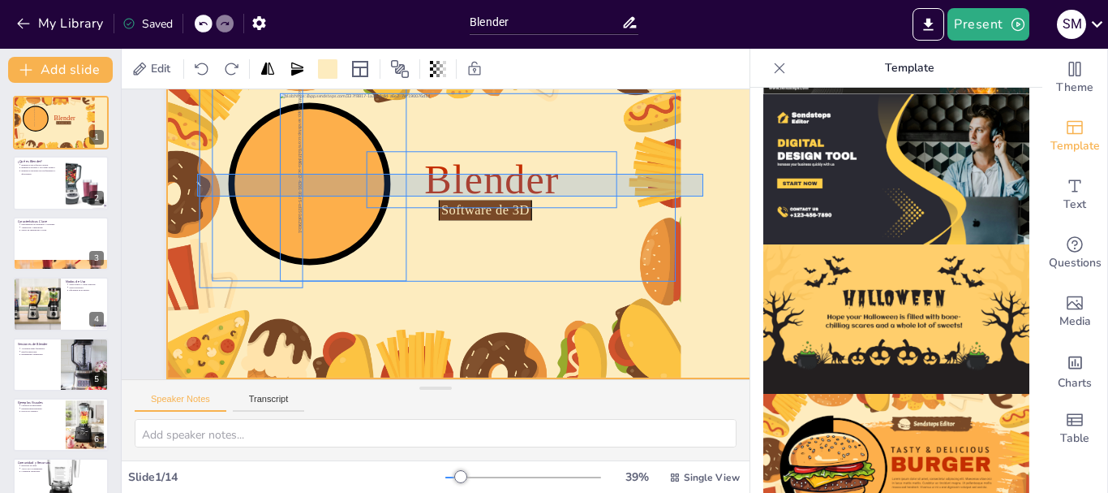
scroll to position [107, 0]
click at [703, 184] on div at bounding box center [476, 229] width 691 height 594
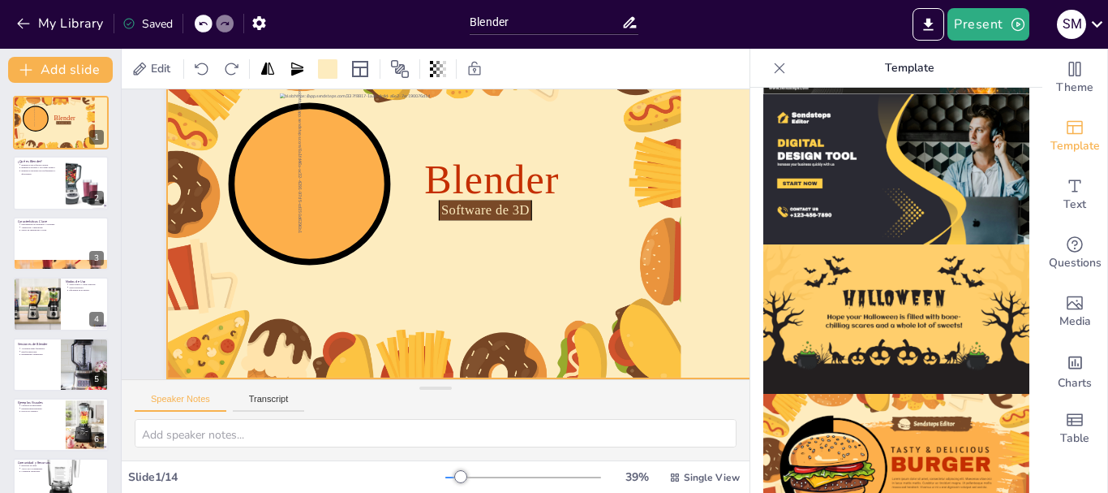
click at [677, 191] on div at bounding box center [447, 211] width 579 height 617
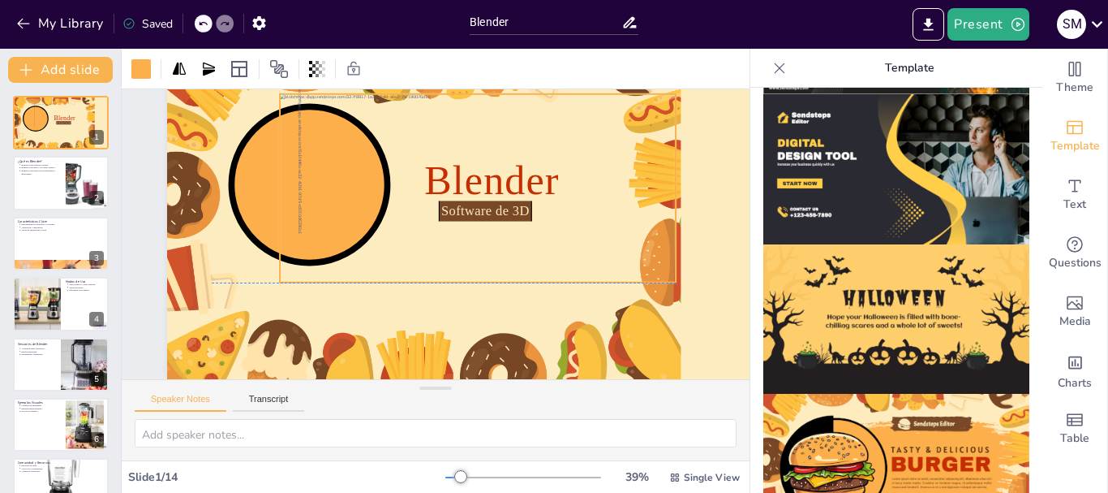
scroll to position [106, 0]
click at [640, 191] on div at bounding box center [448, 296] width 385 height 432
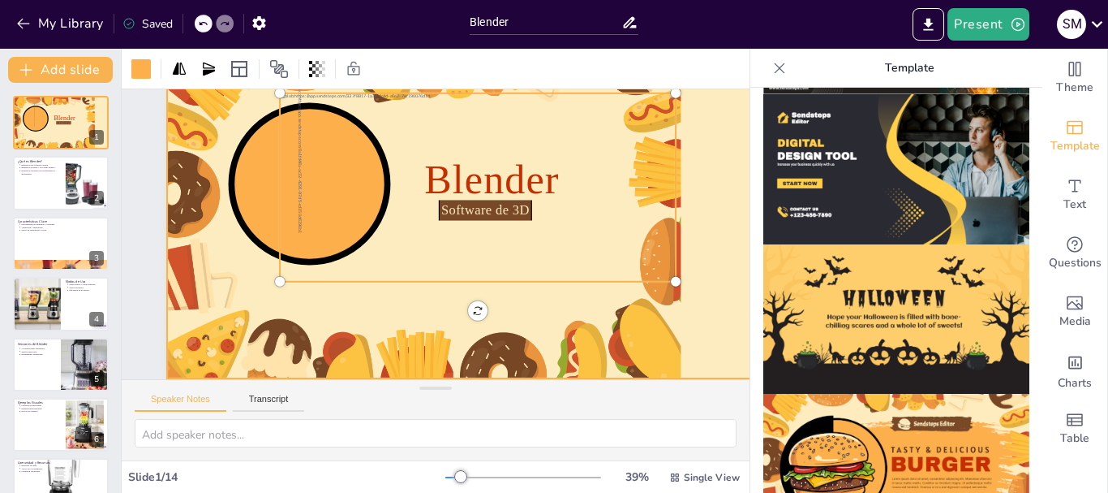
click at [179, 169] on div at bounding box center [452, 254] width 574 height 442
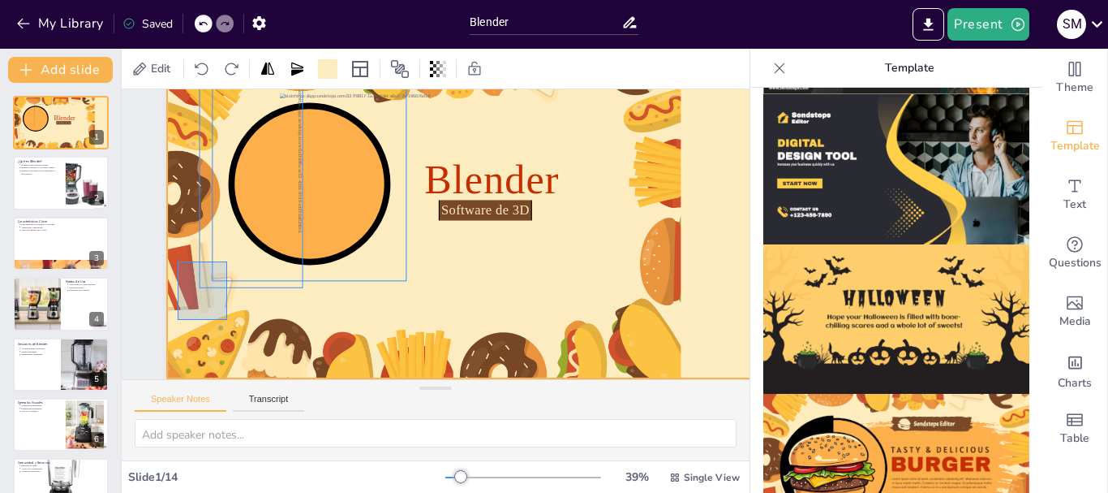
drag, startPoint x: 178, startPoint y: 250, endPoint x: 230, endPoint y: 307, distance: 77.0
click at [228, 308] on div at bounding box center [449, 212] width 553 height 617
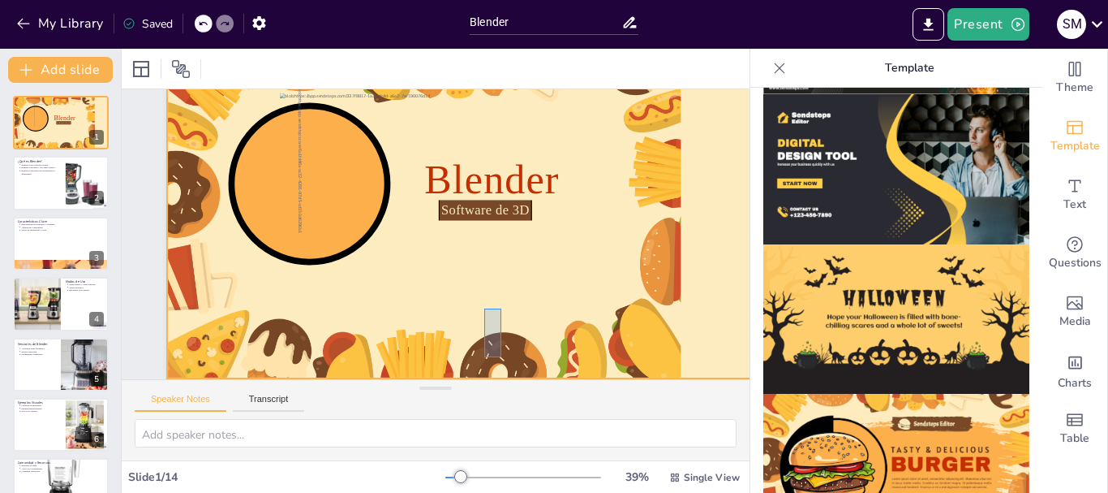
drag, startPoint x: 484, startPoint y: 297, endPoint x: 564, endPoint y: 366, distance: 105.3
click at [564, 366] on div at bounding box center [454, 216] width 484 height 595
click at [423, 342] on div at bounding box center [414, 248] width 394 height 547
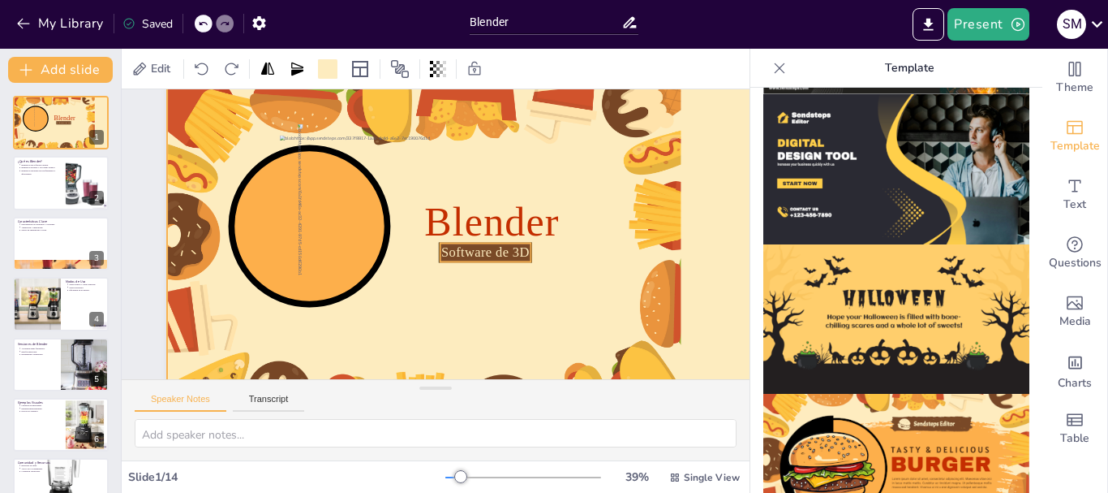
scroll to position [0, 0]
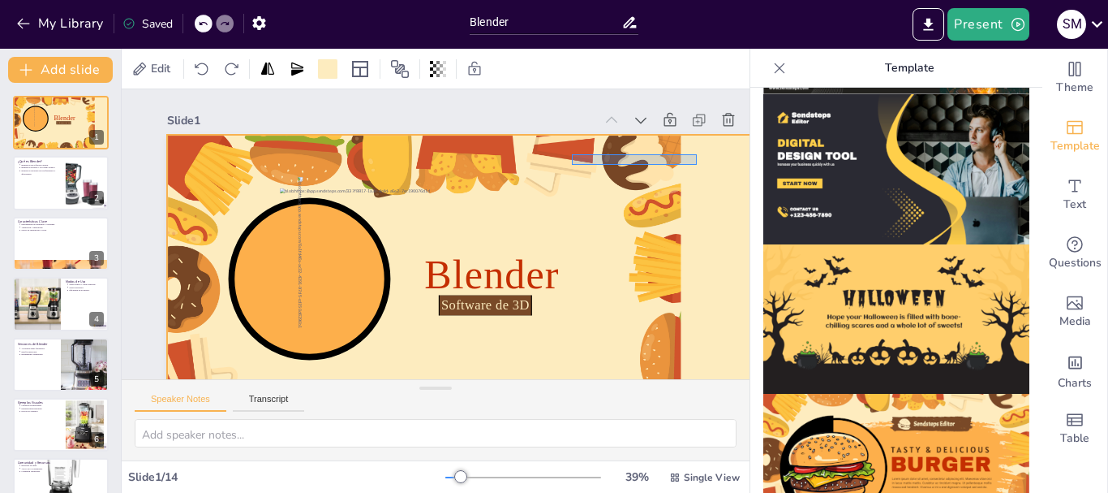
drag, startPoint x: 697, startPoint y: 165, endPoint x: 572, endPoint y: 154, distance: 125.4
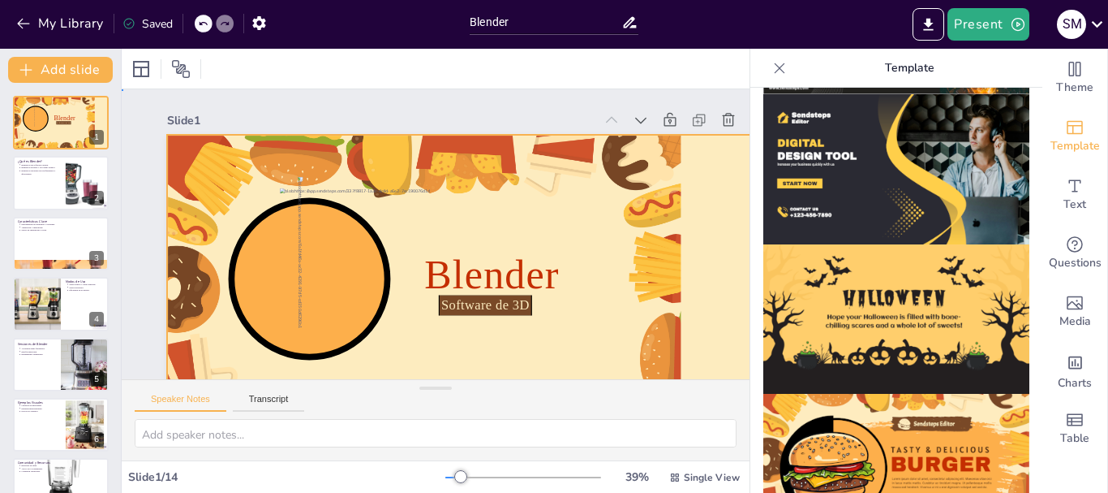
drag, startPoint x: 455, startPoint y: 150, endPoint x: 501, endPoint y: 172, distance: 51.2
click at [501, 172] on div at bounding box center [384, 182] width 579 height 617
click at [443, 136] on div at bounding box center [365, 215] width 394 height 547
click at [443, 136] on div at bounding box center [367, 260] width 553 height 617
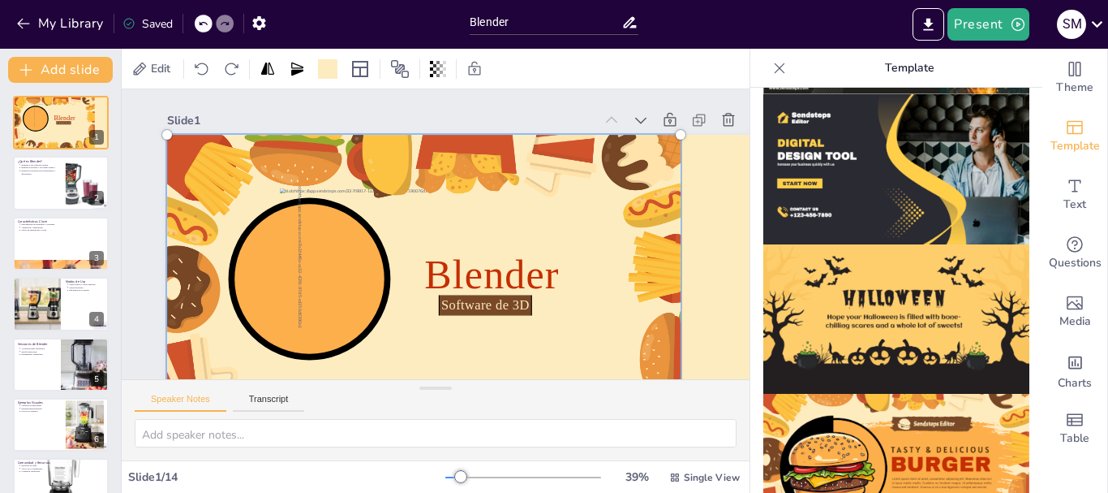
click at [443, 136] on div at bounding box center [375, 274] width 626 height 639
drag, startPoint x: 462, startPoint y: 139, endPoint x: 490, endPoint y: 152, distance: 31.2
click at [490, 152] on div at bounding box center [402, 169] width 644 height 606
drag, startPoint x: 686, startPoint y: 136, endPoint x: 534, endPoint y: 190, distance: 160.9
click at [536, 190] on div at bounding box center [390, 290] width 617 height 553
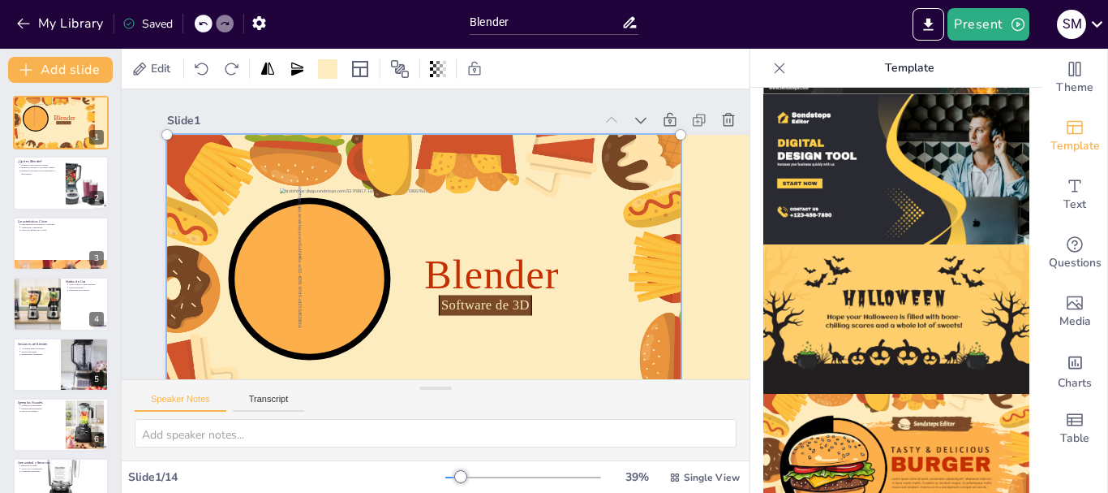
drag, startPoint x: 533, startPoint y: 190, endPoint x: 578, endPoint y: 321, distance: 138.8
click at [578, 321] on div at bounding box center [370, 200] width 509 height 619
click at [364, 465] on div at bounding box center [345, 483] width 37 height 37
click at [534, 470] on icon at bounding box center [525, 479] width 18 height 18
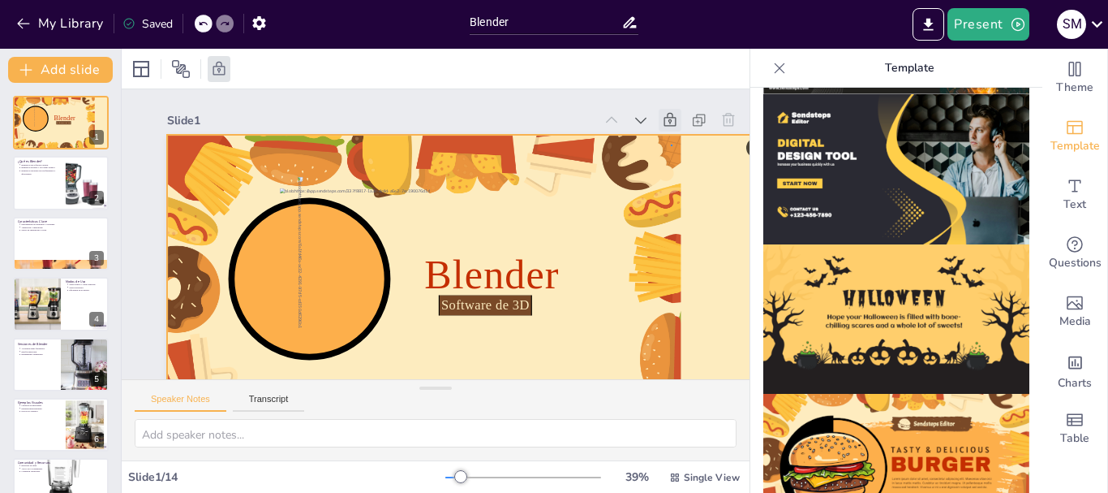
drag, startPoint x: 671, startPoint y: 145, endPoint x: 676, endPoint y: 171, distance: 26.4
click at [589, 171] on div at bounding box center [368, 207] width 442 height 574
click at [645, 393] on icon at bounding box center [636, 401] width 18 height 17
click at [536, 441] on icon at bounding box center [527, 450] width 18 height 18
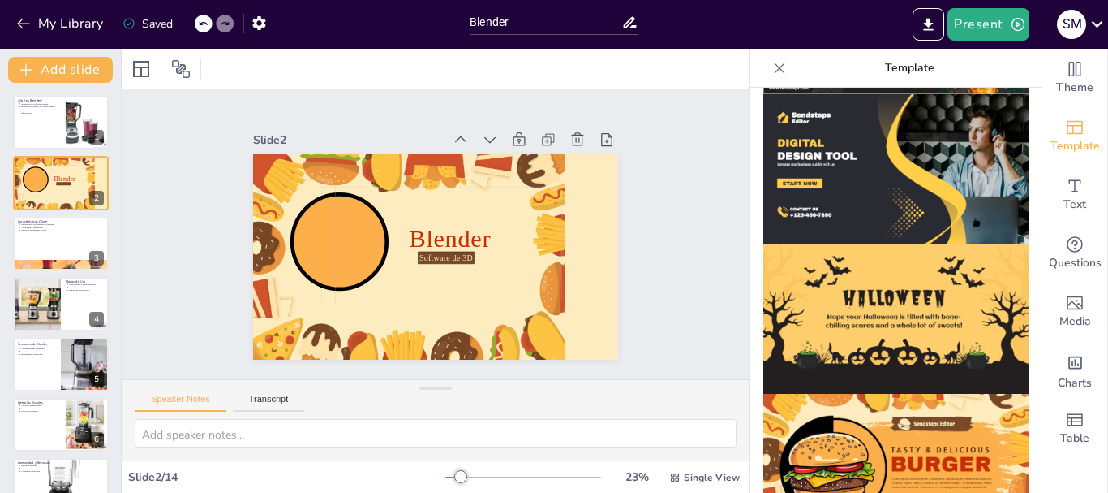
click at [648, 123] on div "Slide 1 ¿Qué es Blender? Blender es un software versátil. Blender es gratuito y…" at bounding box center [436, 233] width 520 height 445
click at [584, 123] on div "Slide 1 ¿Qué es Blender? Blender es un software versátil. Blender es gratuito y…" at bounding box center [435, 234] width 297 height 480
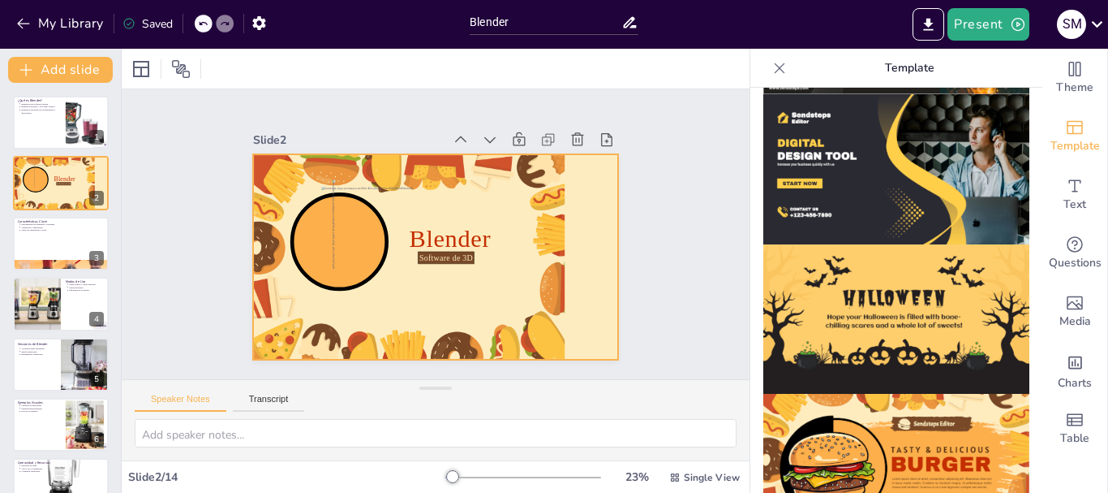
click at [535, 161] on div at bounding box center [405, 216] width 294 height 361
drag, startPoint x: 552, startPoint y: 164, endPoint x: 588, endPoint y: 174, distance: 38.0
click at [588, 174] on div at bounding box center [426, 213] width 417 height 336
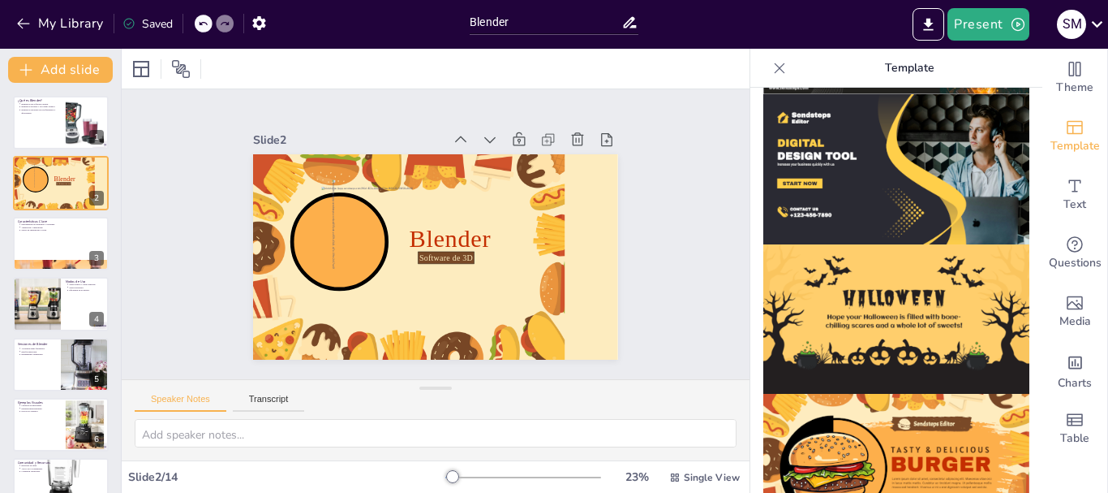
click at [604, 180] on div at bounding box center [420, 217] width 409 height 397
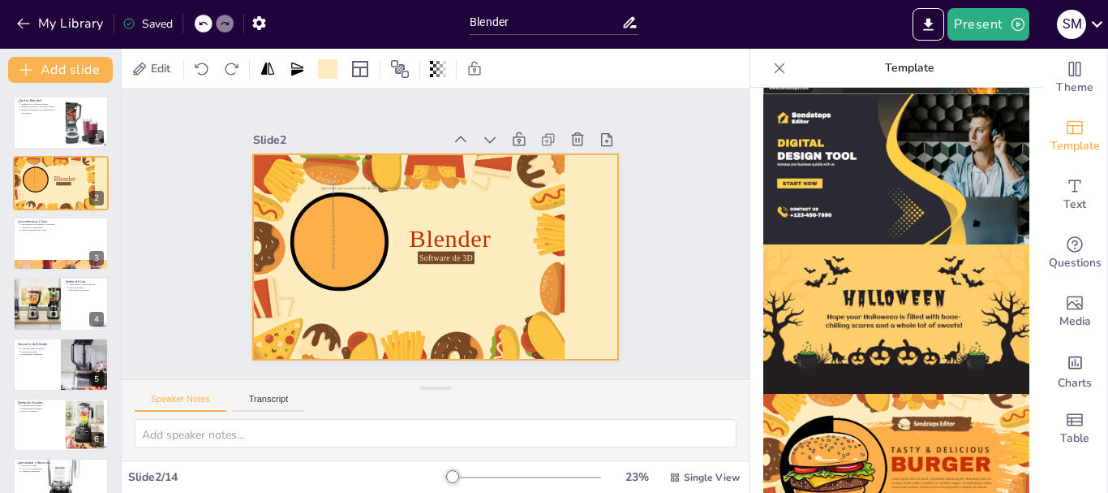
click at [551, 183] on div at bounding box center [443, 199] width 374 height 351
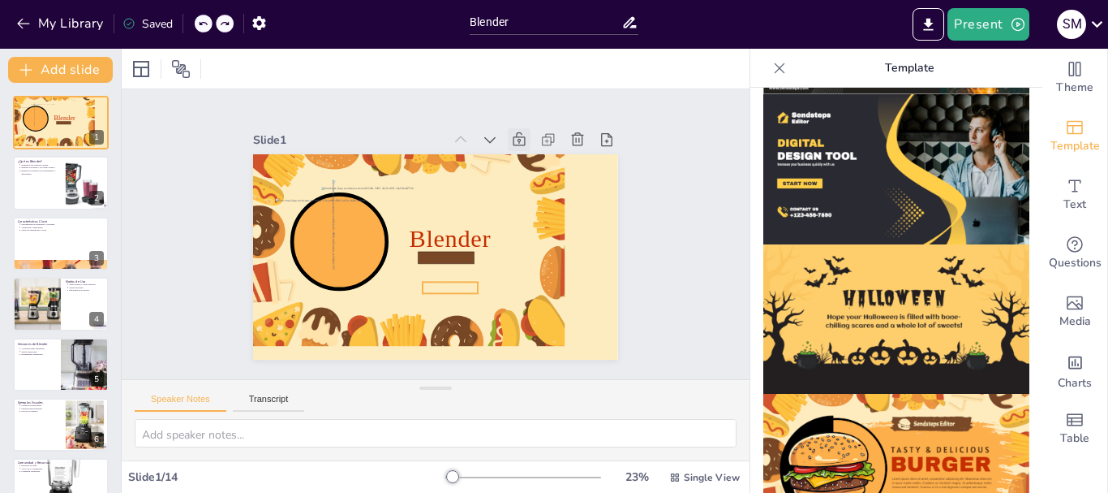
click at [387, 275] on span "Software de 3D" at bounding box center [382, 249] width 9 height 54
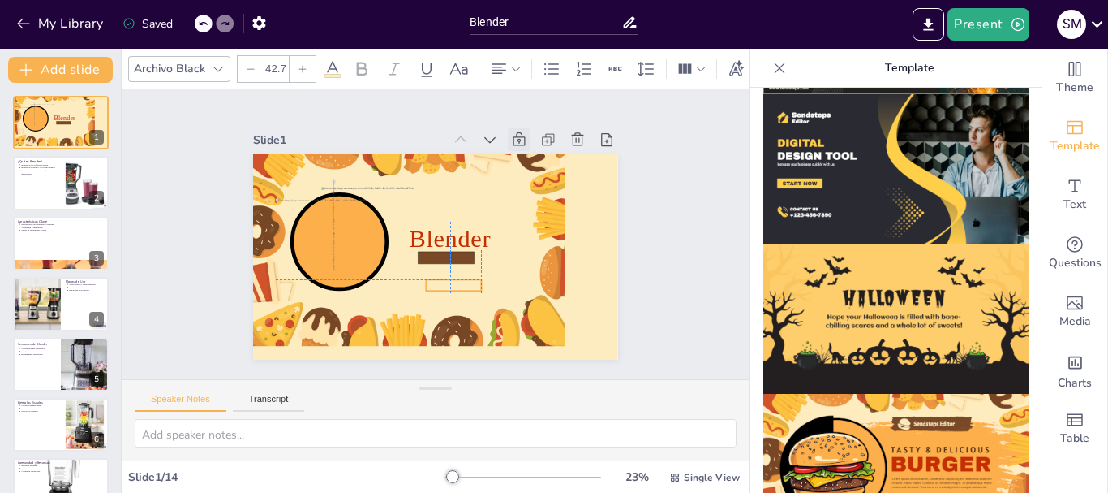
click at [397, 256] on span "Software de 3D" at bounding box center [382, 230] width 30 height 53
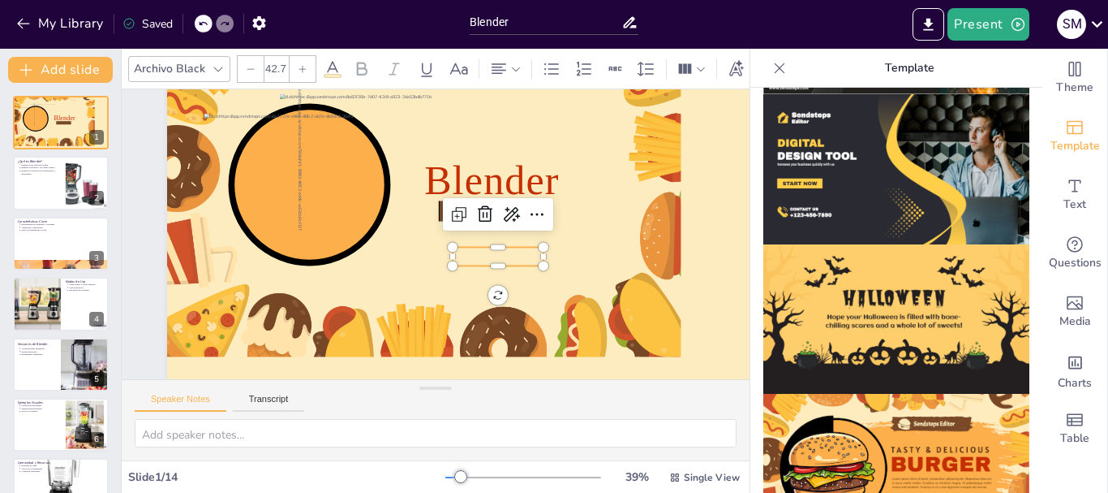
scroll to position [106, 0]
click at [503, 337] on div at bounding box center [483, 217] width 394 height 547
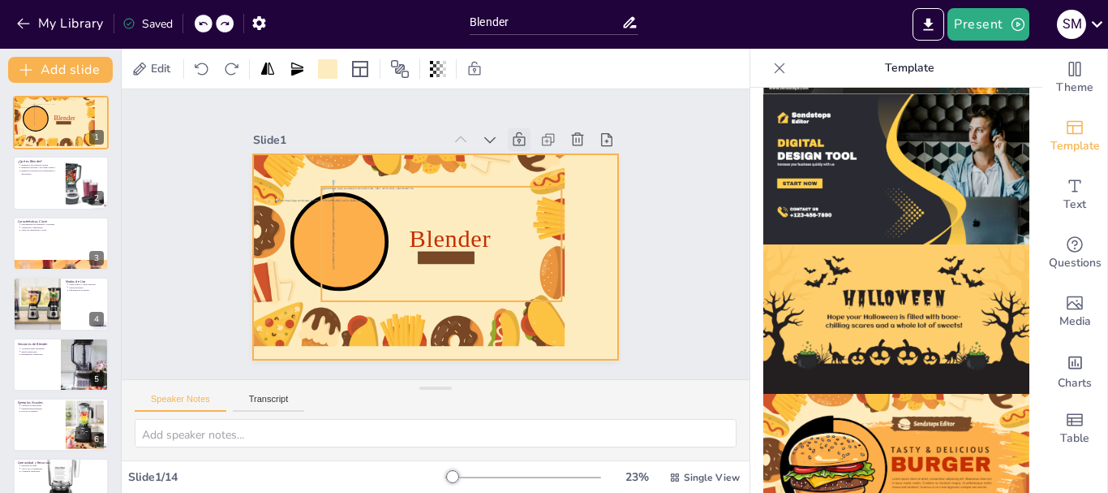
scroll to position [0, 0]
click at [535, 166] on div at bounding box center [413, 237] width 243 height 385
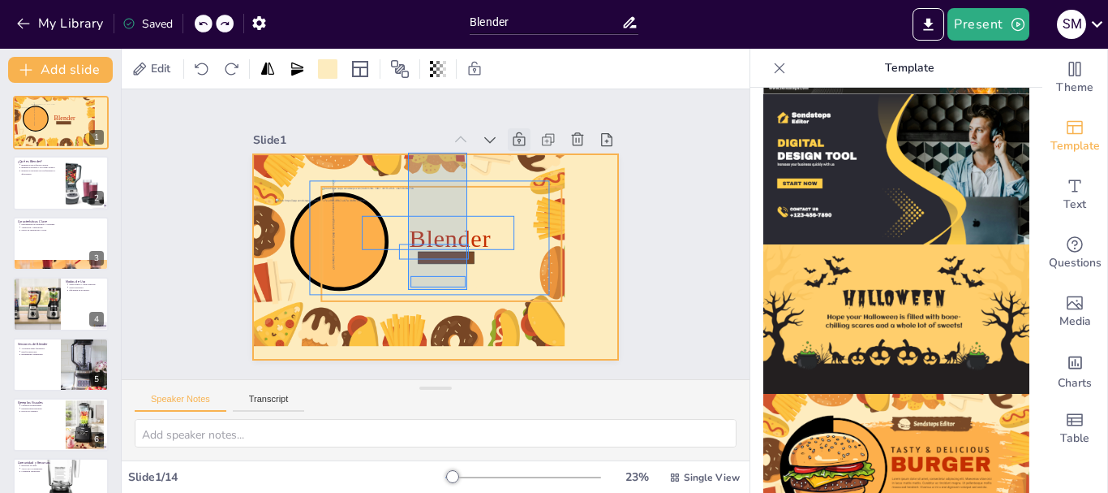
drag, startPoint x: 419, startPoint y: 172, endPoint x: 467, endPoint y: 290, distance: 127.3
click at [496, 290] on div "Blender Software de 3D" at bounding box center [515, 242] width 38 height 363
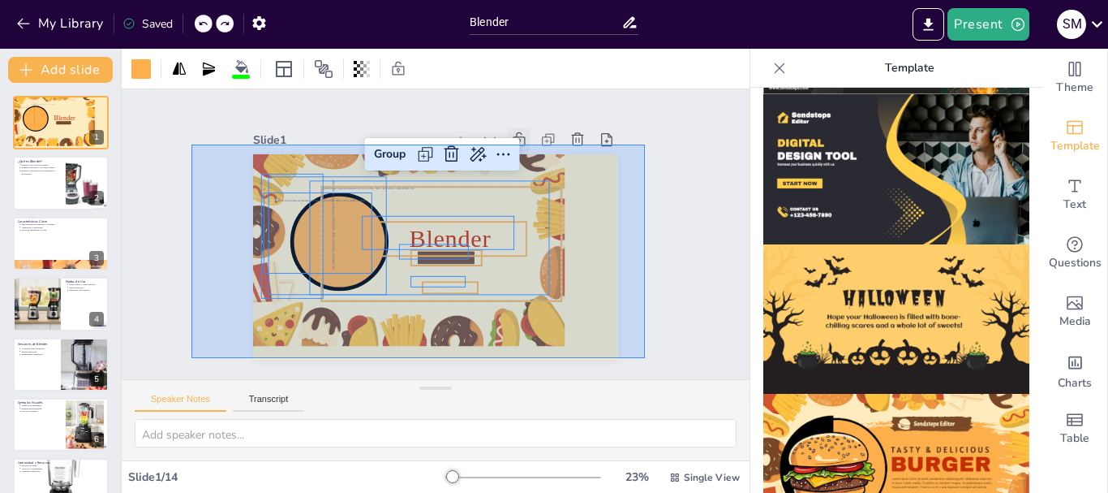
drag, startPoint x: 198, startPoint y: 144, endPoint x: 645, endPoint y: 358, distance: 495.4
click at [645, 358] on div "Slide 1 Blender Software de 3D Group Slide 2 ¿Qué es Blender? Blender es un sof…" at bounding box center [435, 234] width 565 height 689
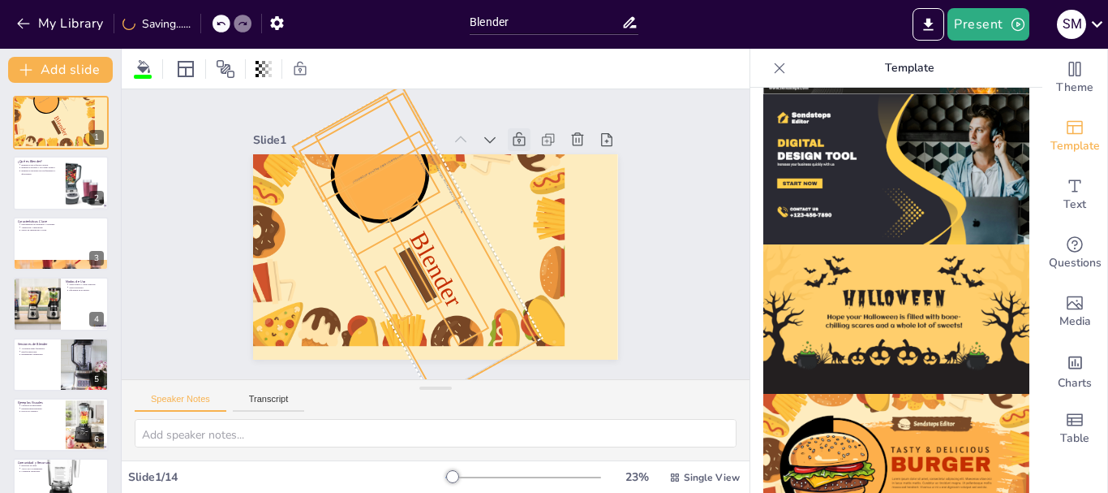
drag, startPoint x: 406, startPoint y: 329, endPoint x: 344, endPoint y: 270, distance: 85.5
click at [344, 270] on div "Blender Software de 3D 61 °" at bounding box center [456, 243] width 336 height 417
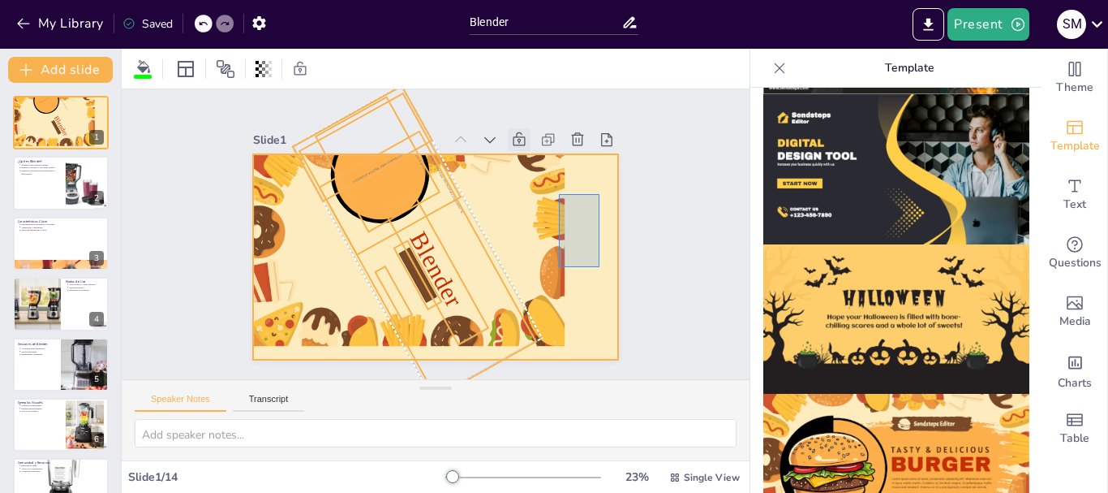
drag, startPoint x: 562, startPoint y: 194, endPoint x: 590, endPoint y: 230, distance: 45.8
click at [569, 261] on div at bounding box center [414, 241] width 308 height 411
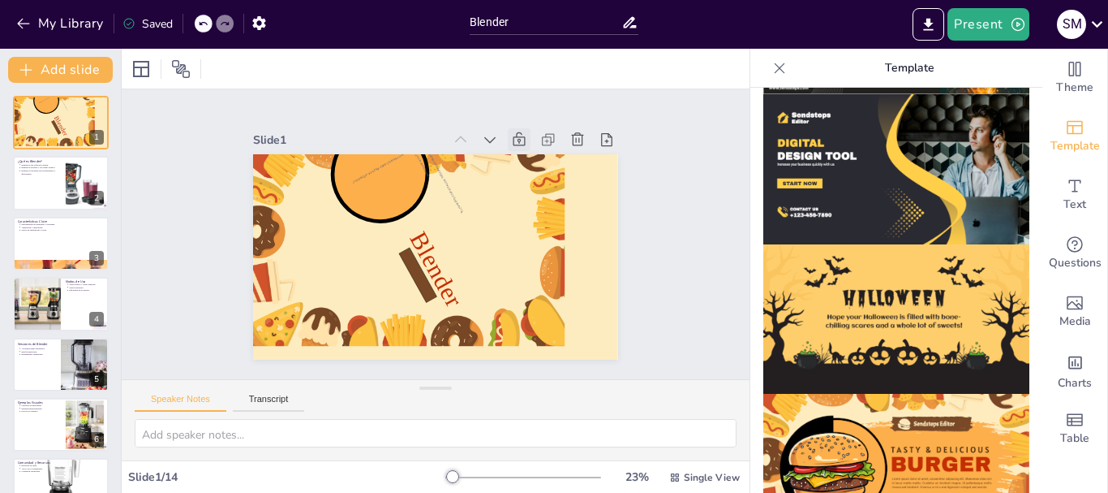
click at [585, 213] on div at bounding box center [424, 254] width 419 height 360
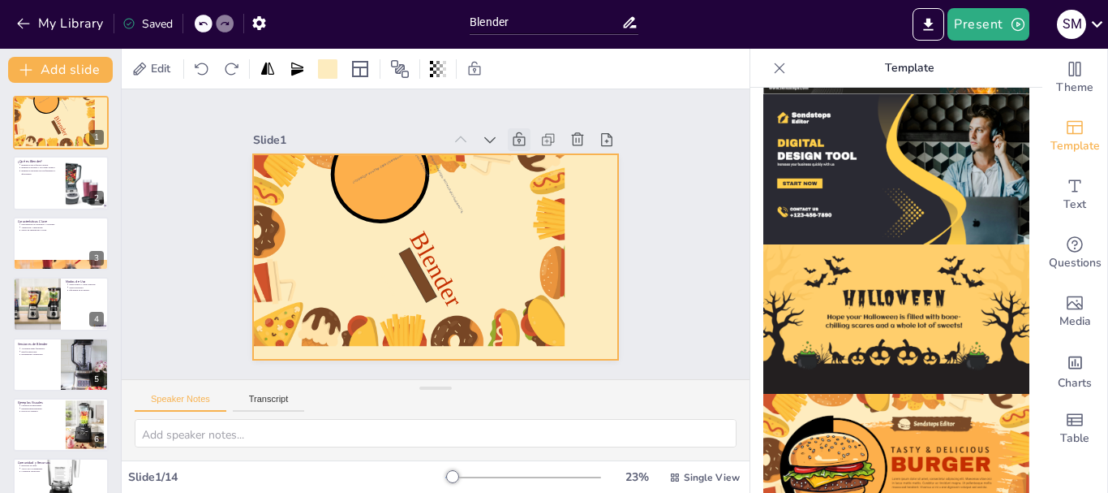
click at [585, 213] on div at bounding box center [451, 217] width 409 height 397
click at [535, 213] on div at bounding box center [413, 237] width 243 height 385
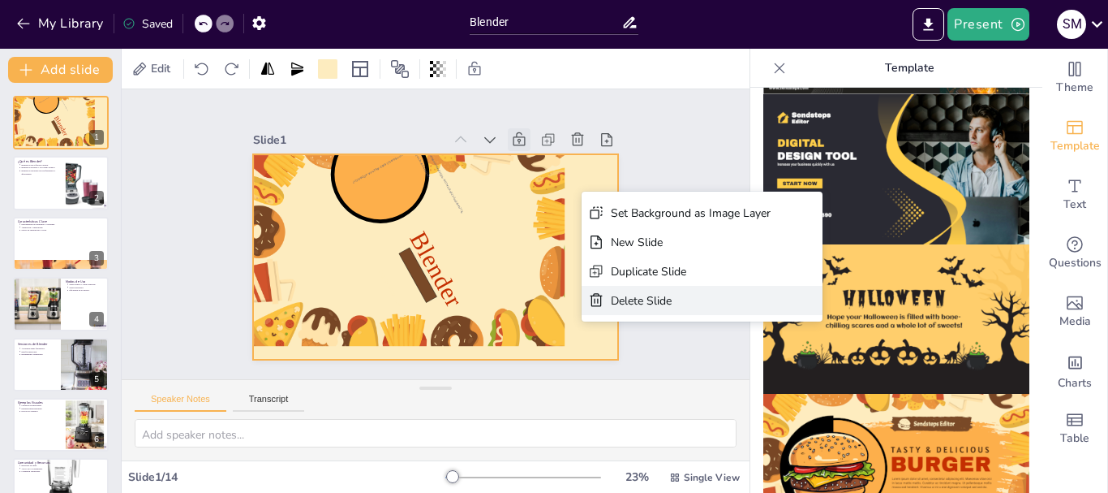
type textarea "Blender no es solo un programa de modelado; es un entorno completo donde puedes…"
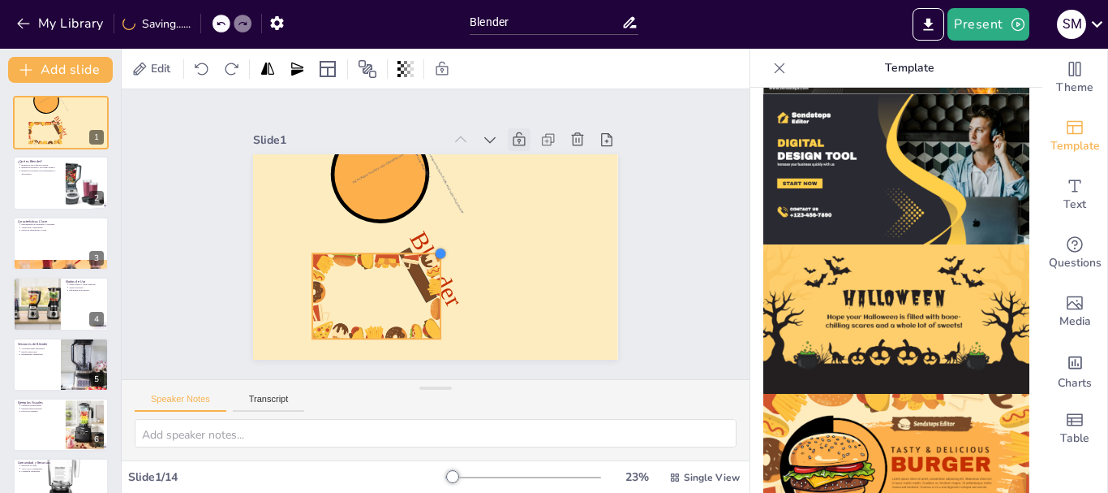
drag, startPoint x: 547, startPoint y: 170, endPoint x: 355, endPoint y: 248, distance: 207.0
click at [355, 248] on div "Blender Software de 3D" at bounding box center [419, 219] width 397 height 409
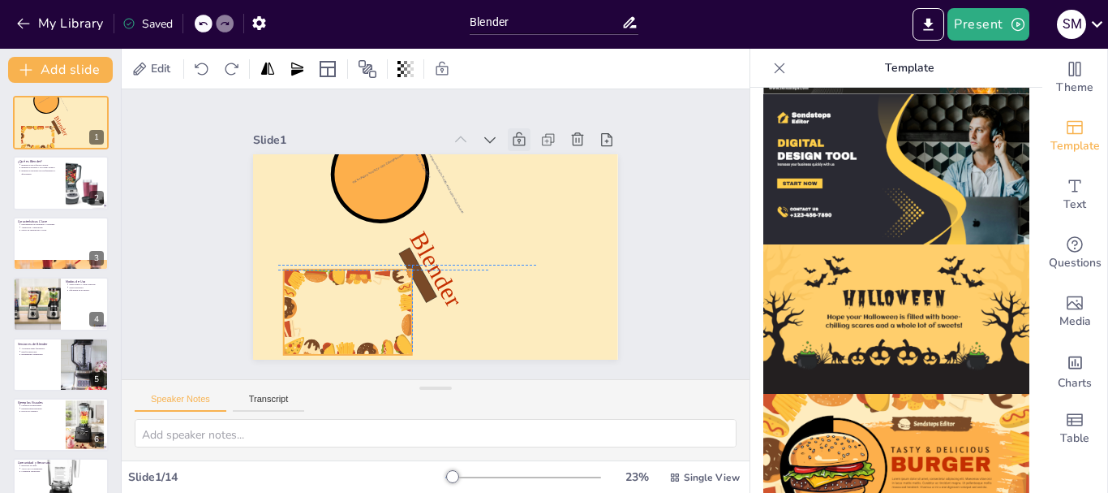
drag, startPoint x: 346, startPoint y: 278, endPoint x: 312, endPoint y: 290, distance: 36.2
click at [473, 290] on div at bounding box center [522, 313] width 98 height 136
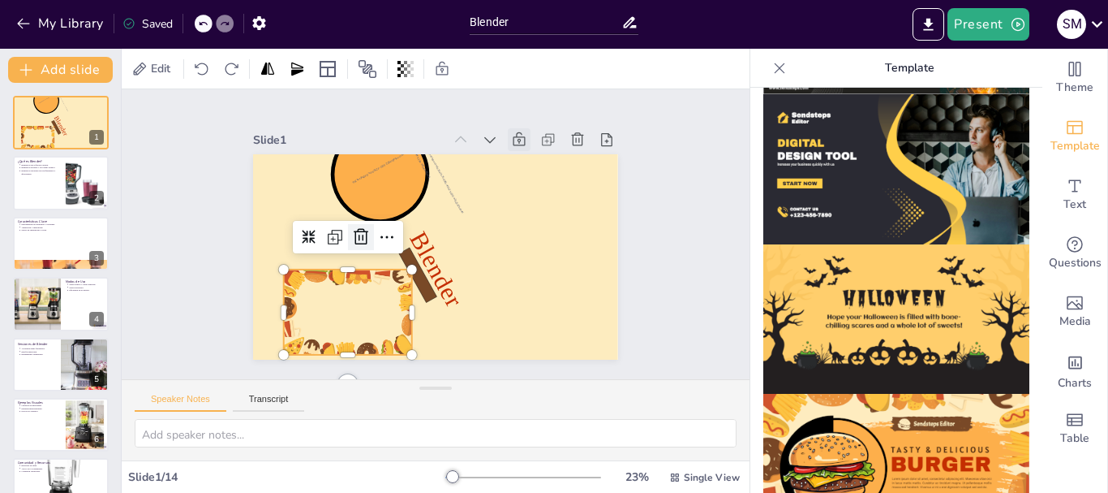
click at [364, 202] on icon at bounding box center [374, 191] width 21 height 21
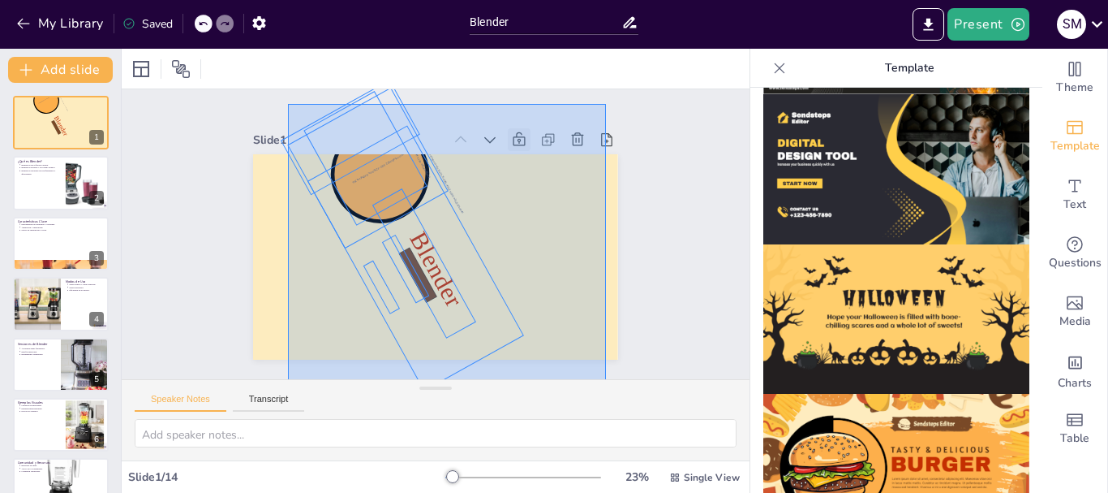
drag, startPoint x: 403, startPoint y: 204, endPoint x: 606, endPoint y: 417, distance: 293.8
click at [606, 417] on div "Slide 1 Blender Software de 3D Slide 2 ¿Qué es Blender? Blender es un software …" at bounding box center [436, 274] width 628 height 371
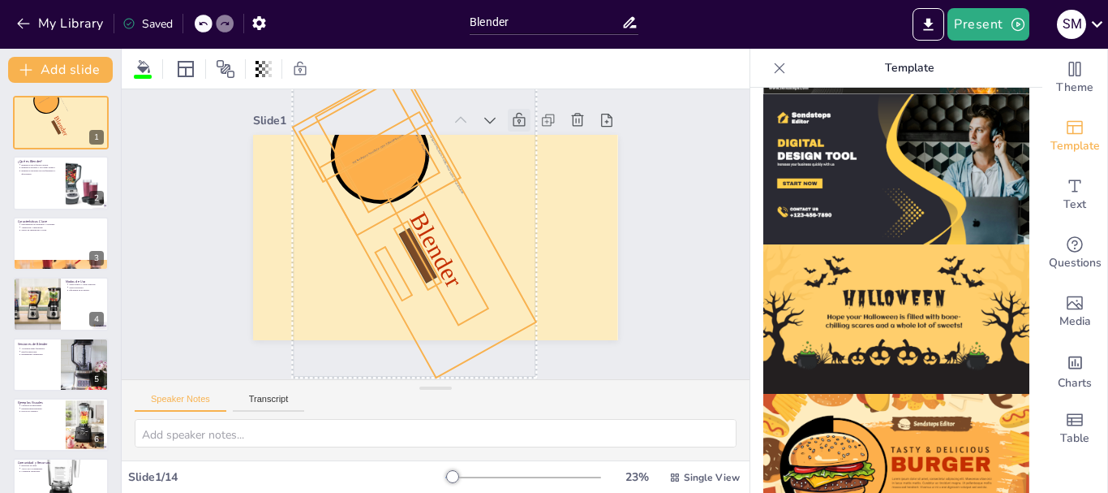
scroll to position [25, 0]
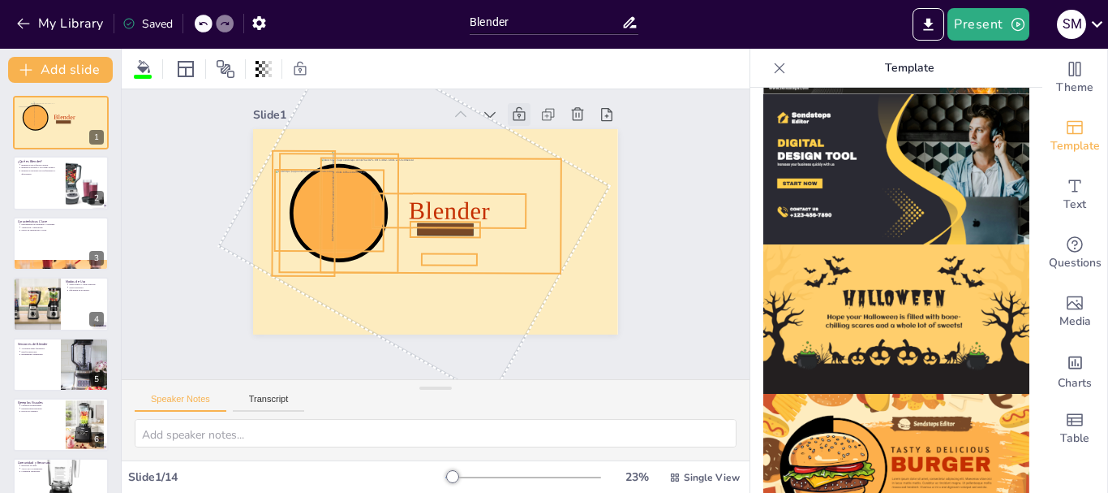
drag, startPoint x: 402, startPoint y: 354, endPoint x: 528, endPoint y: 243, distance: 167.9
click at [528, 243] on div "Blender Software de 3D 299 °" at bounding box center [437, 235] width 277 height 400
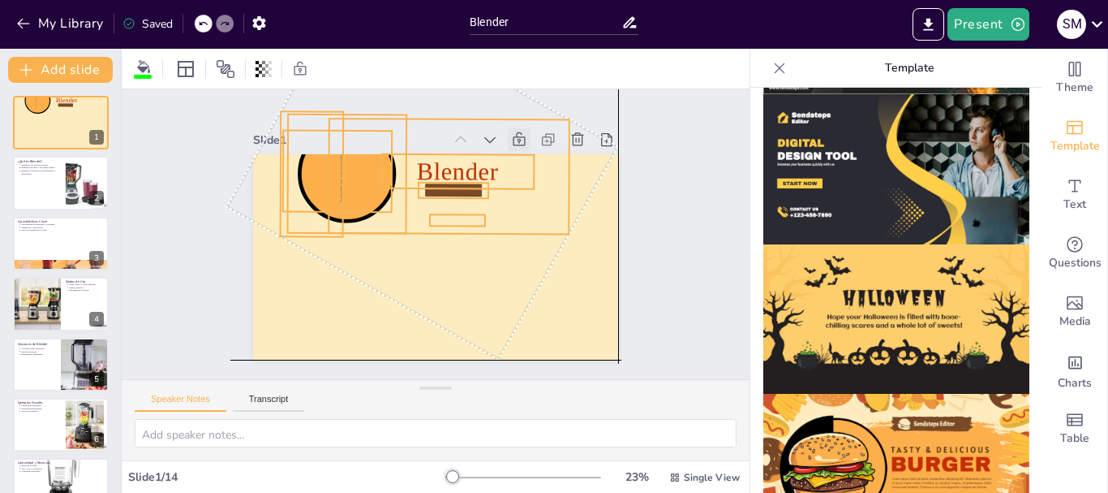
scroll to position [0, 0]
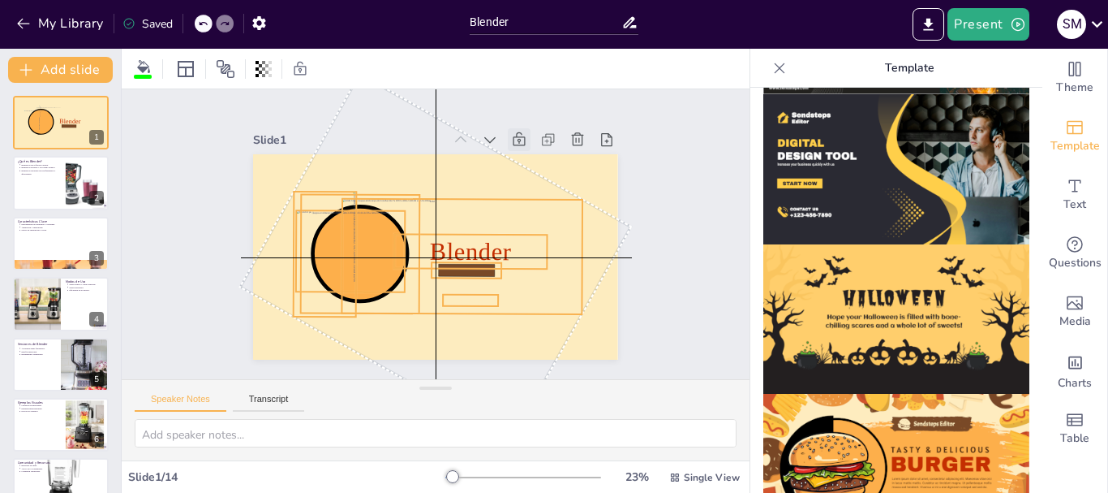
drag, startPoint x: 514, startPoint y: 204, endPoint x: 536, endPoint y: 282, distance: 80.9
click at [536, 282] on div at bounding box center [402, 224] width 266 height 201
click at [694, 217] on div "Slide 1 Blender Software de 3D Group Slide 2 ¿Qué es Blender? Blender es un sof…" at bounding box center [436, 233] width 689 height 565
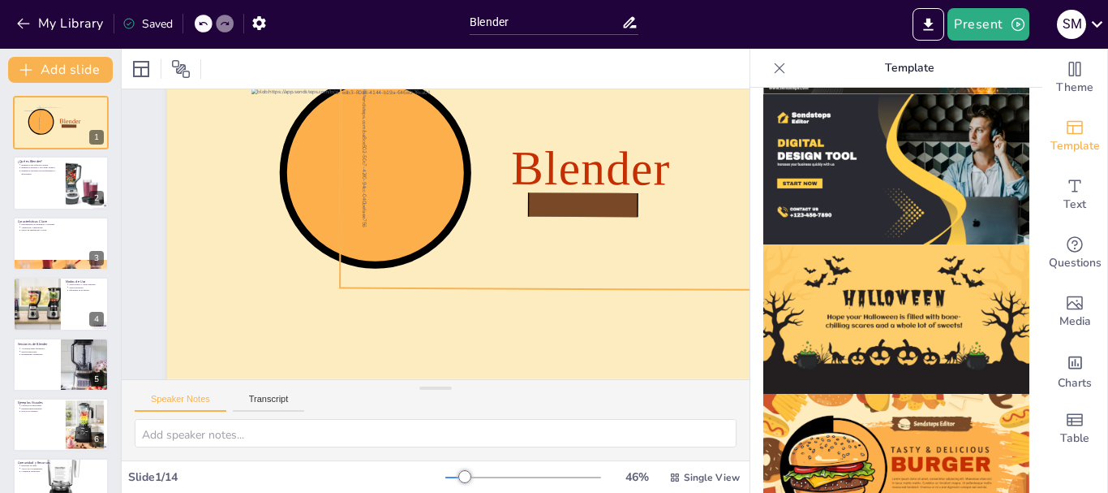
scroll to position [168, 0]
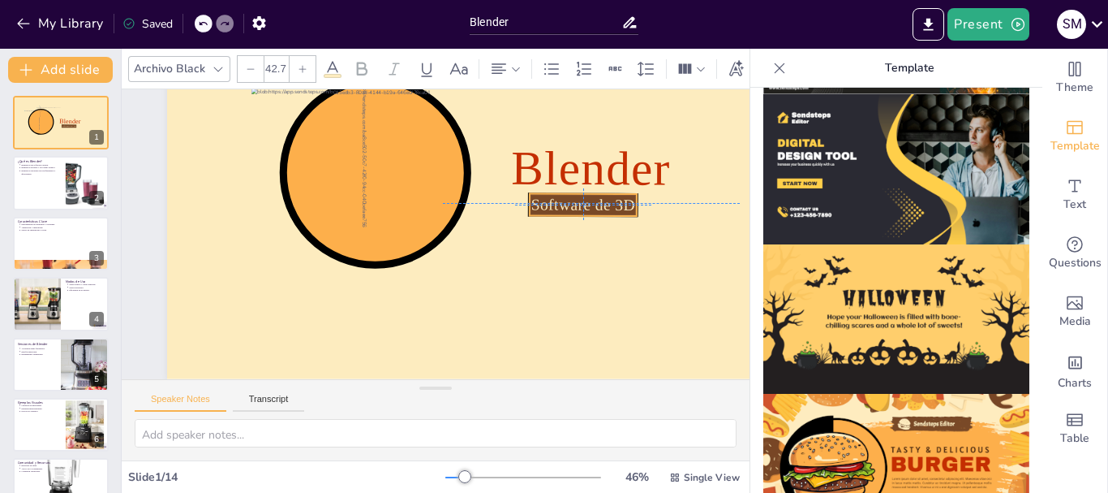
drag, startPoint x: 596, startPoint y: 250, endPoint x: 587, endPoint y: 186, distance: 64.7
click at [443, 331] on span "Software de 3D" at bounding box center [418, 383] width 49 height 105
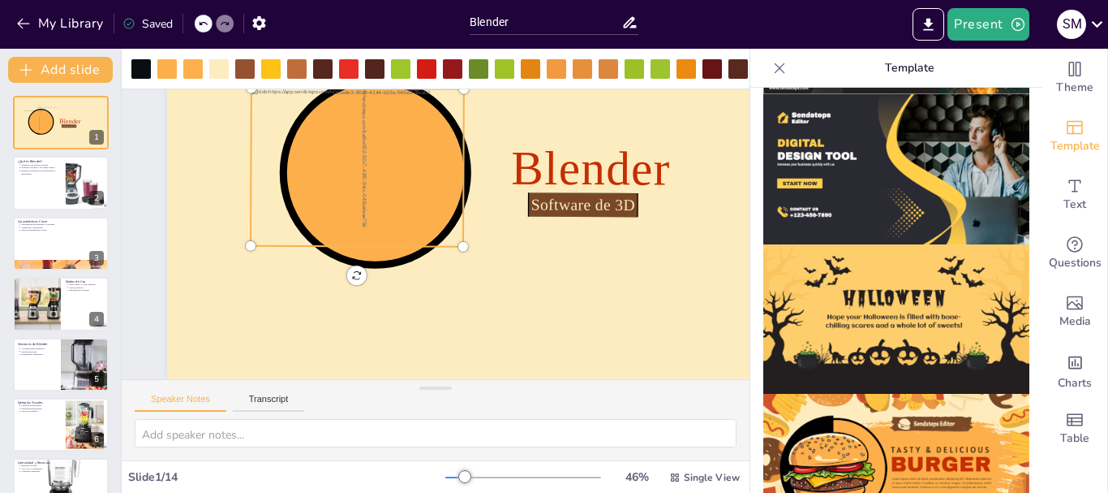
click at [339, 209] on div at bounding box center [470, 330] width 263 height 243
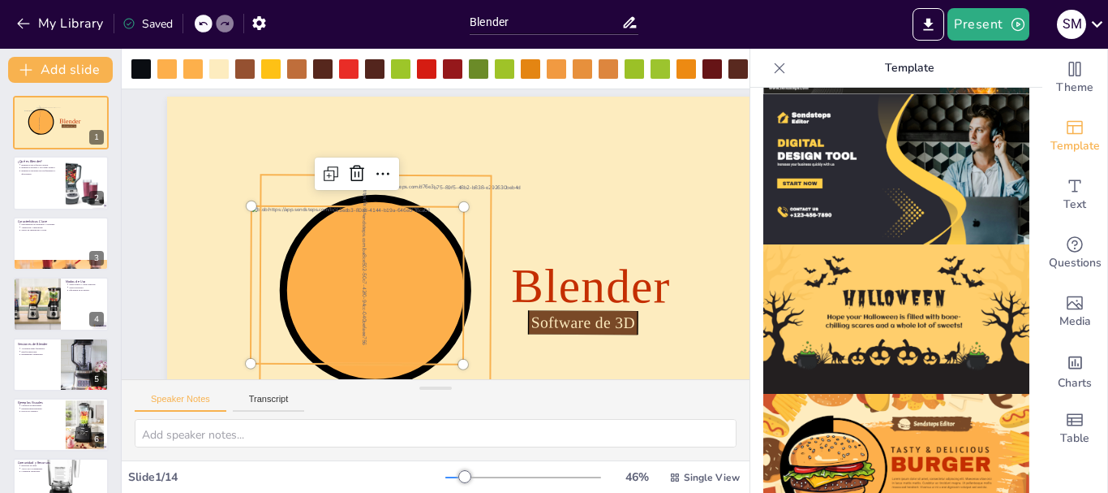
scroll to position [6, 0]
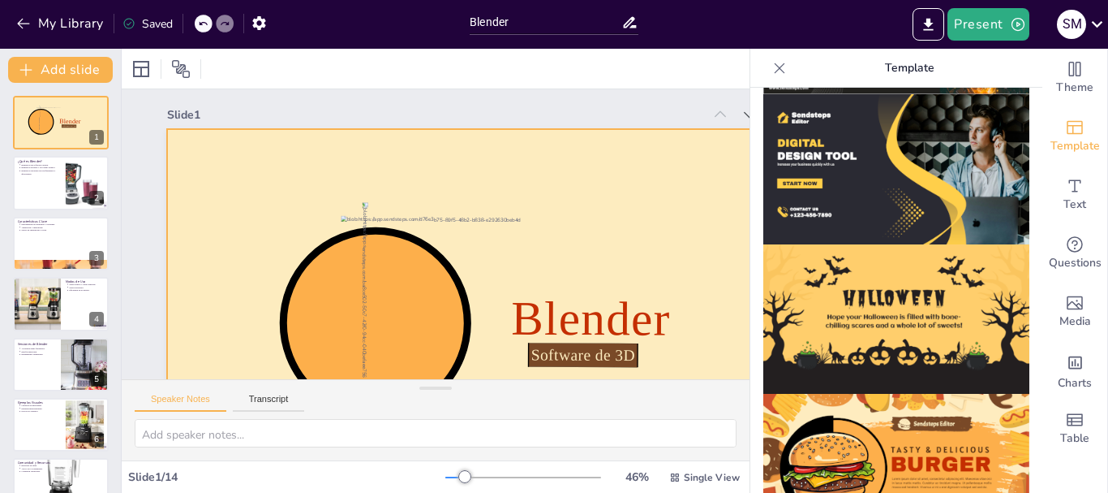
click at [409, 162] on div at bounding box center [450, 362] width 810 height 742
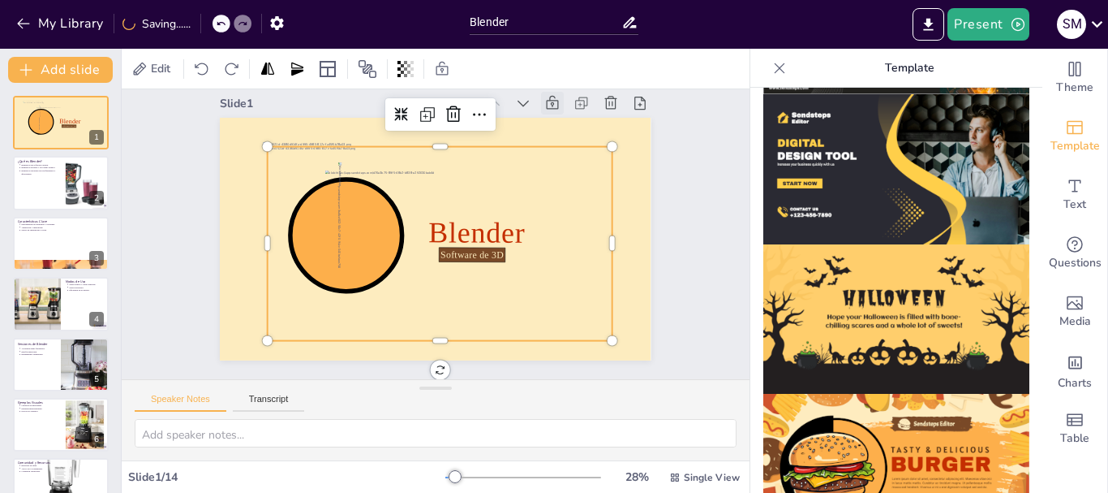
scroll to position [9, 0]
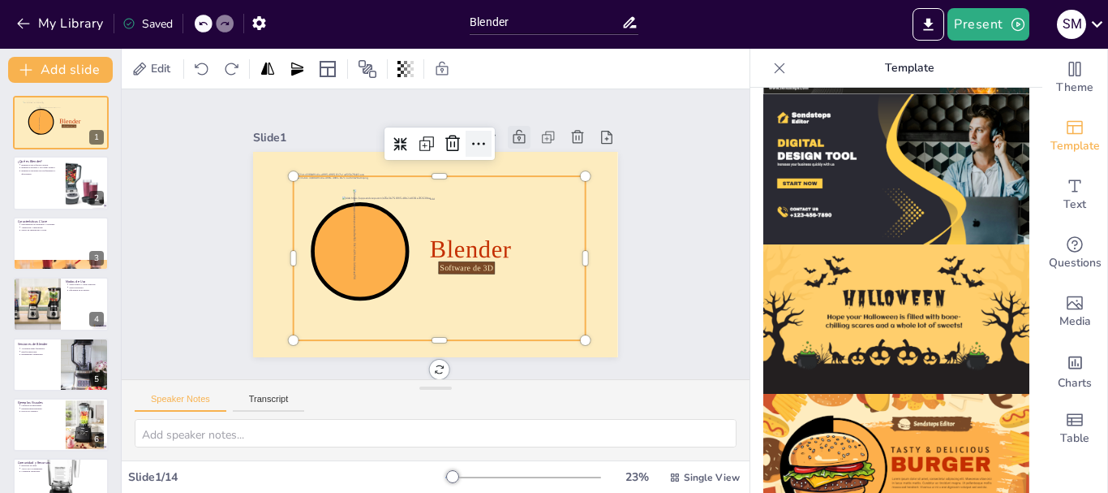
click at [506, 168] on div at bounding box center [524, 186] width 37 height 37
click at [501, 277] on icon at bounding box center [511, 286] width 20 height 19
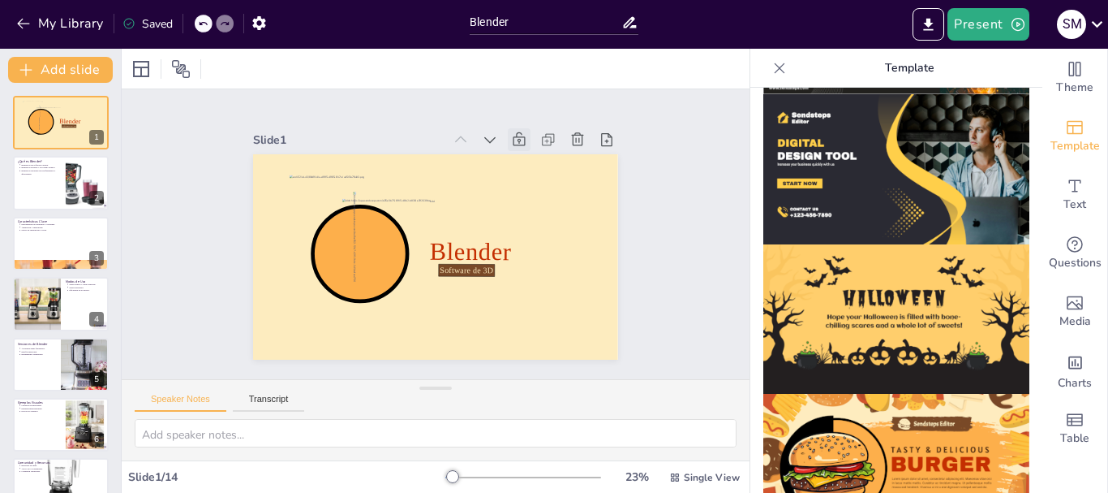
scroll to position [0, 0]
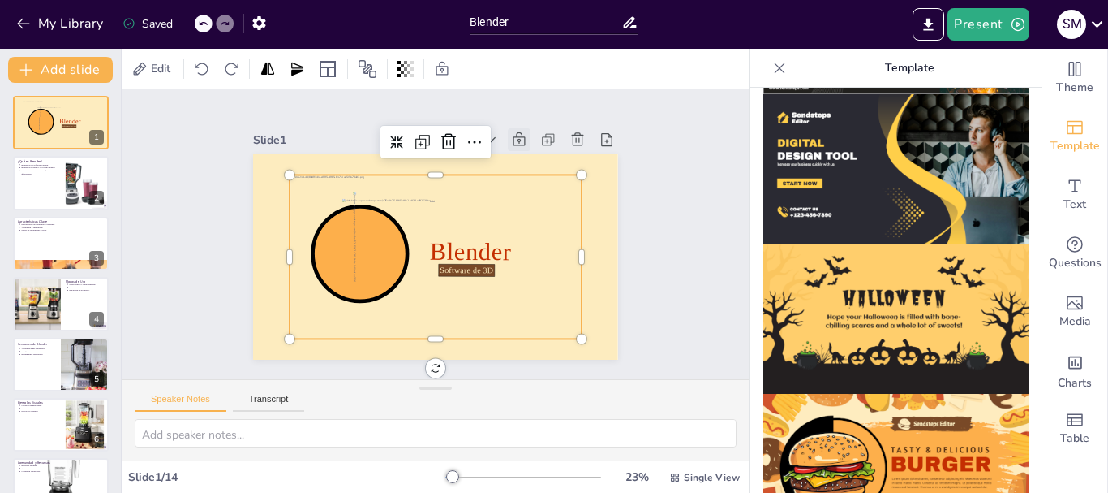
click at [455, 194] on div at bounding box center [422, 215] width 333 height 304
click at [499, 287] on icon at bounding box center [511, 299] width 24 height 24
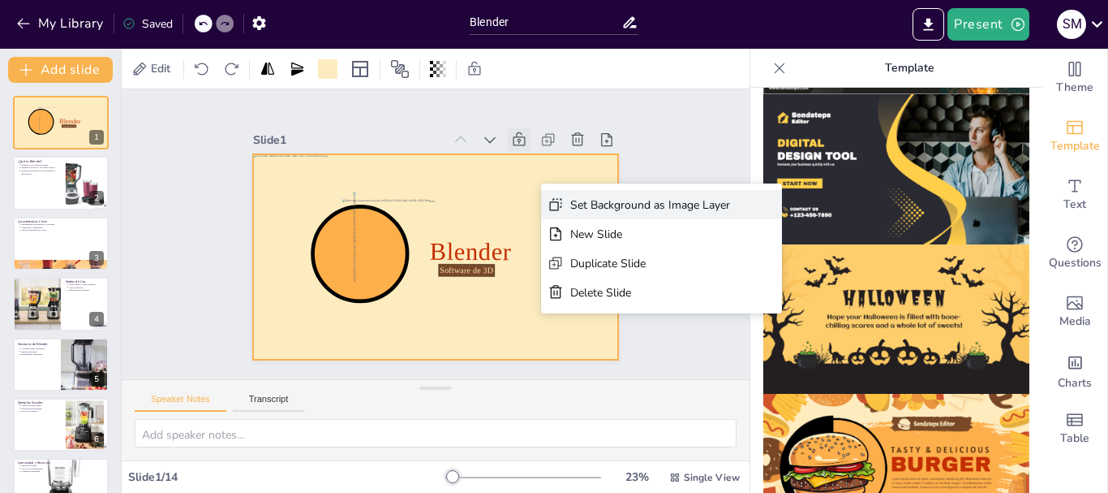
click at [250, 353] on div "Set Background as Image Layer" at bounding box center [158, 452] width 183 height 199
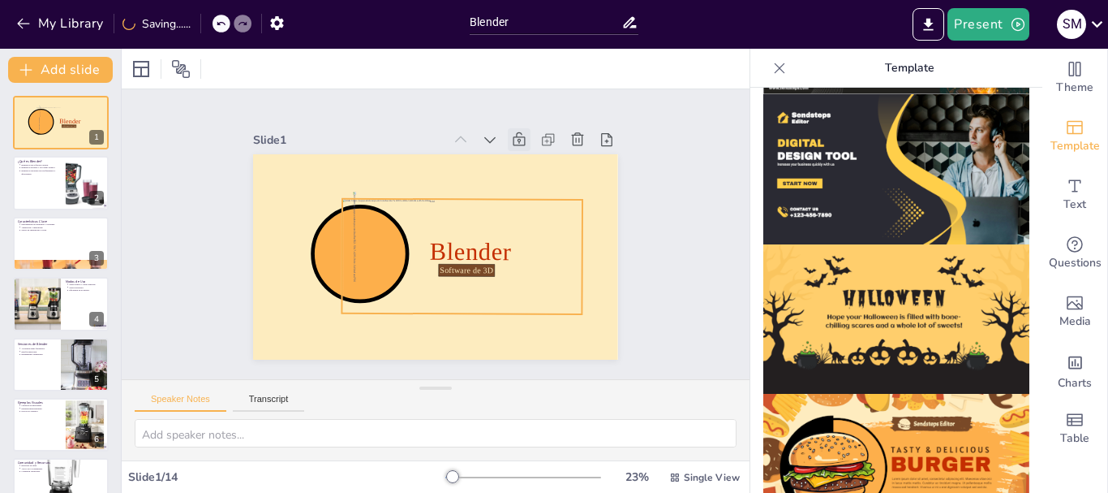
click at [505, 215] on div at bounding box center [423, 267] width 182 height 264
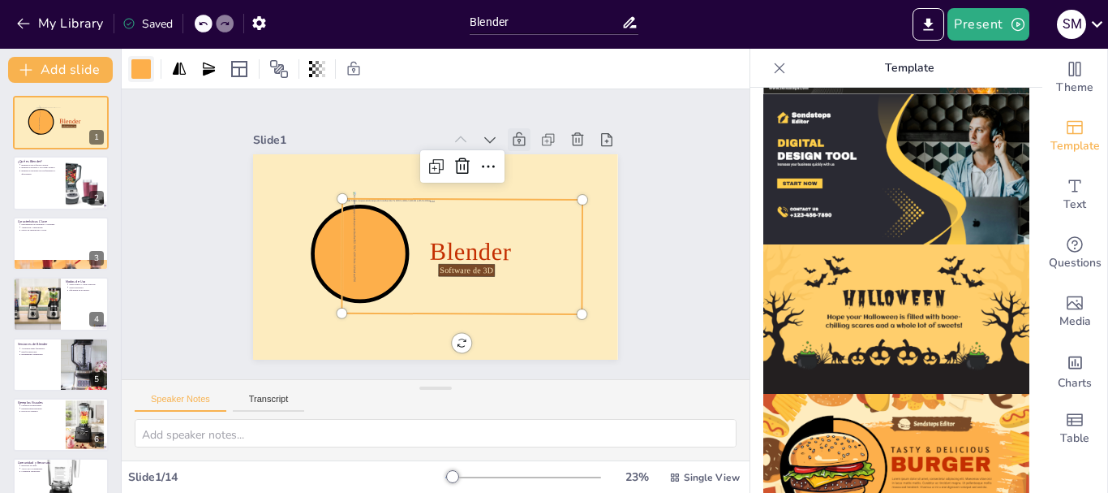
click at [146, 64] on div at bounding box center [140, 68] width 19 height 19
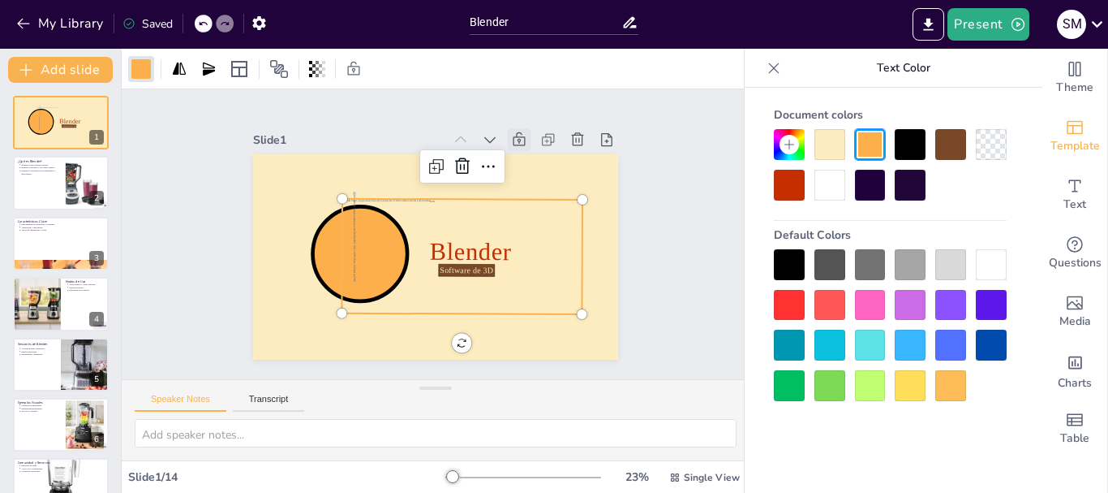
click at [834, 268] on div at bounding box center [830, 264] width 31 height 31
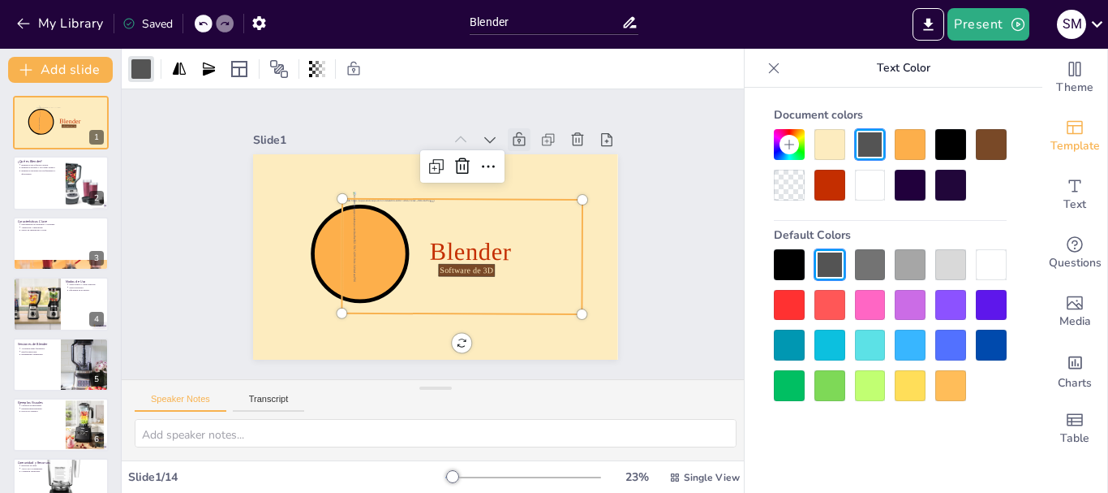
click at [910, 188] on div at bounding box center [910, 185] width 31 height 31
click at [874, 266] on div at bounding box center [870, 264] width 31 height 31
click at [838, 265] on div at bounding box center [830, 264] width 31 height 31
click at [363, 234] on icon at bounding box center [380, 178] width 129 height 129
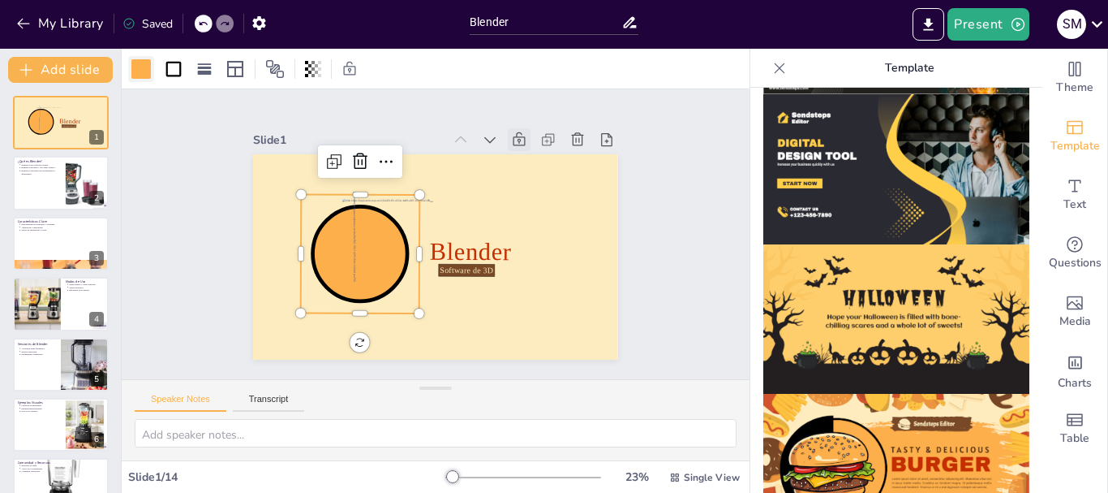
click at [153, 65] on div at bounding box center [141, 69] width 26 height 26
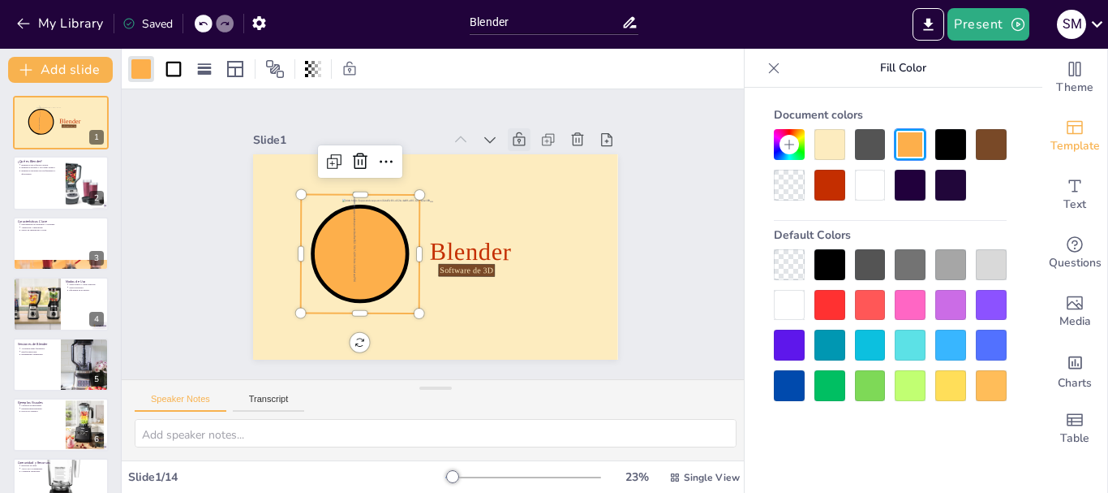
click at [906, 190] on div at bounding box center [910, 185] width 31 height 31
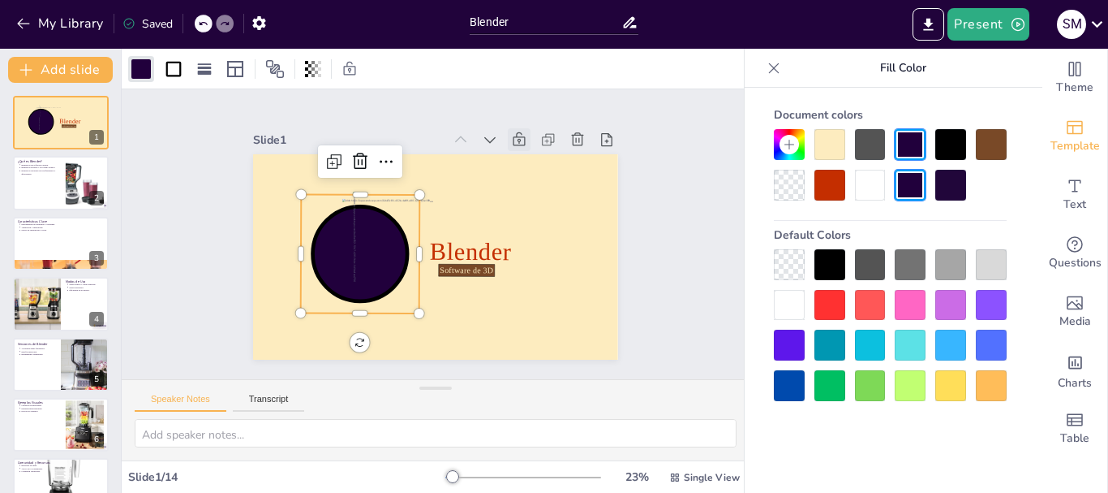
click at [955, 143] on div at bounding box center [951, 144] width 31 height 31
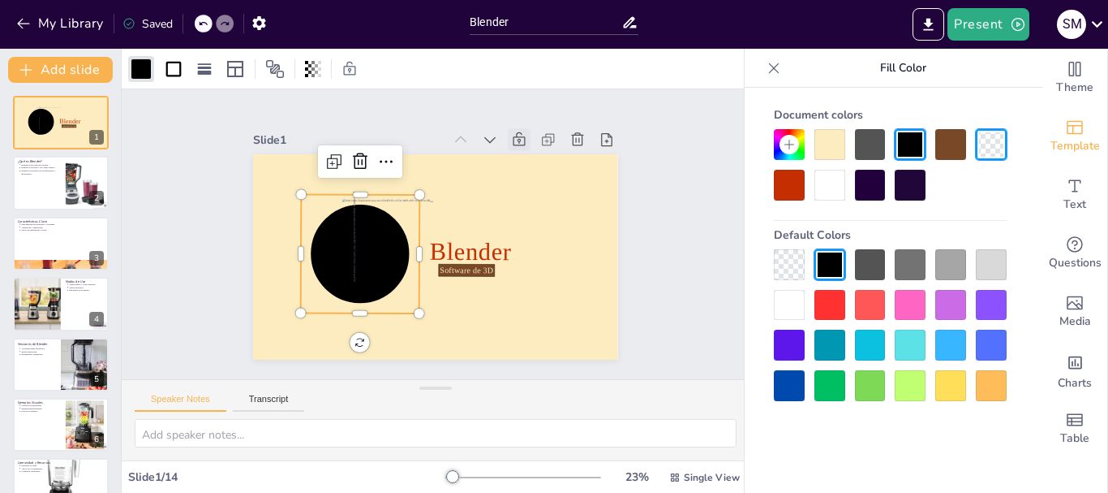
click at [863, 301] on div at bounding box center [870, 305] width 31 height 31
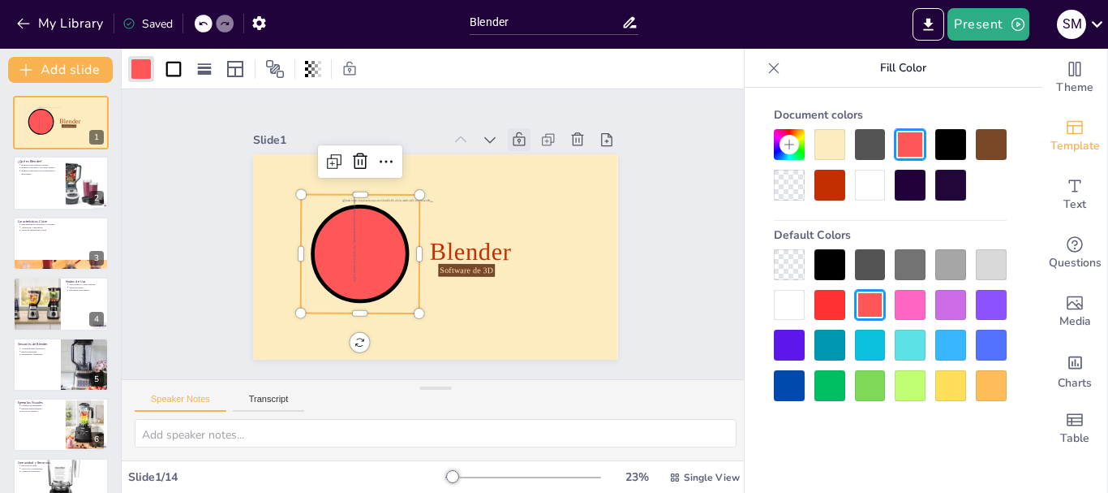
click at [867, 355] on div at bounding box center [870, 344] width 31 height 31
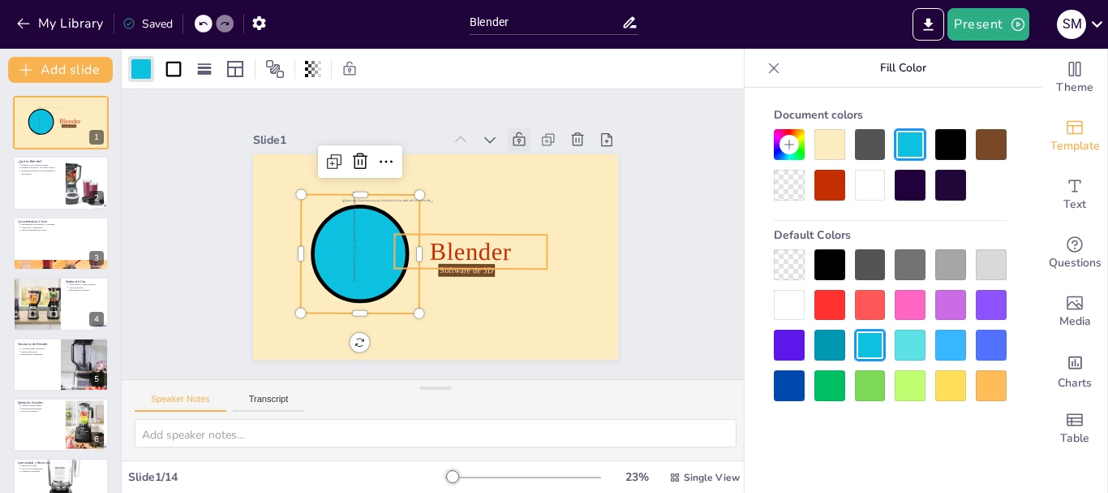
click at [497, 250] on span "Blender" at bounding box center [457, 266] width 84 height 65
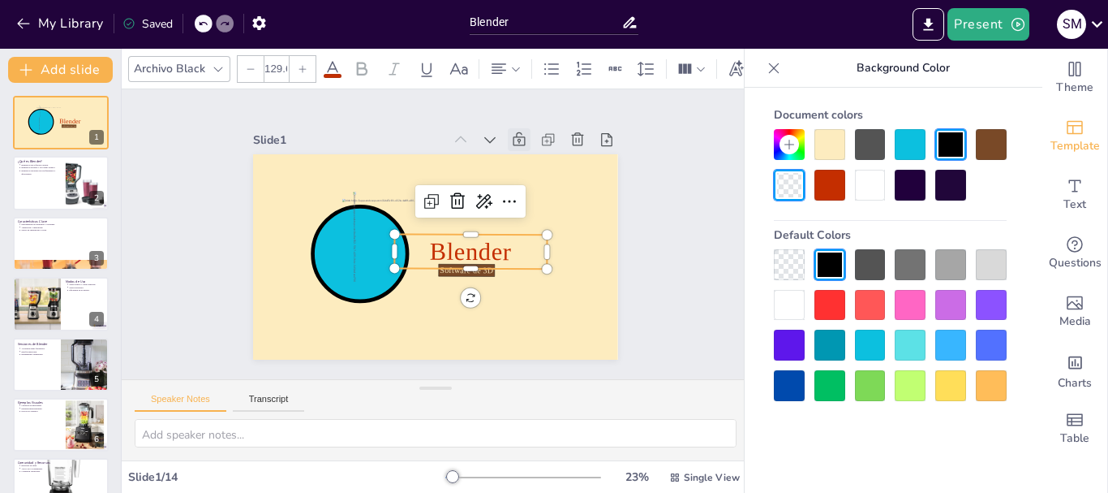
click at [863, 304] on div at bounding box center [870, 305] width 31 height 31
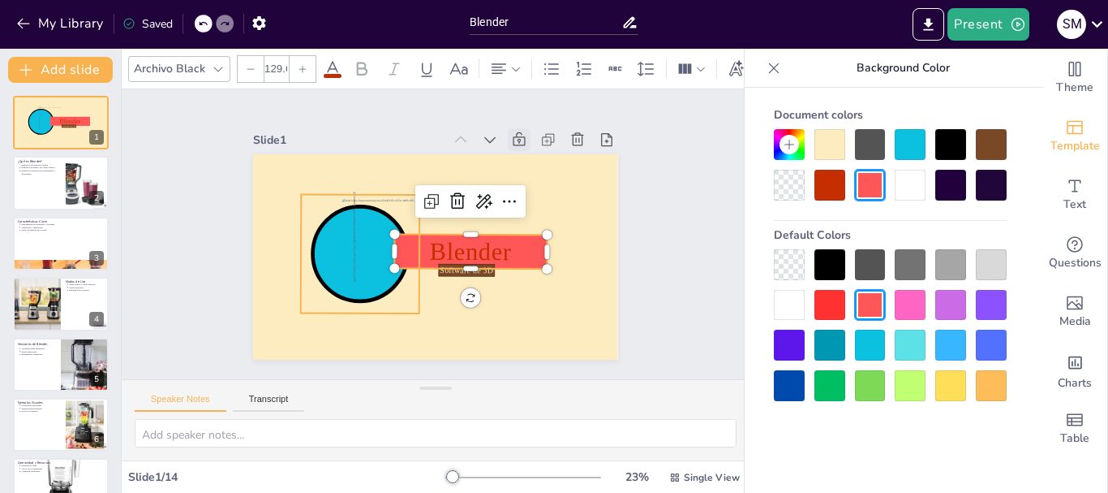
click at [358, 264] on icon at bounding box center [358, 221] width 125 height 125
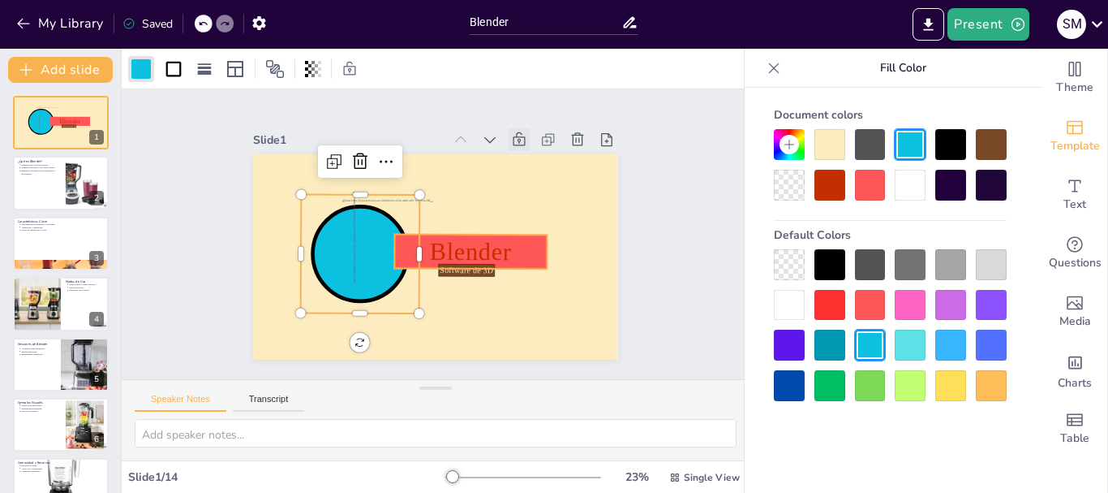
click at [460, 248] on span "Blender" at bounding box center [450, 270] width 79 height 75
click at [368, 235] on icon at bounding box center [387, 172] width 125 height 125
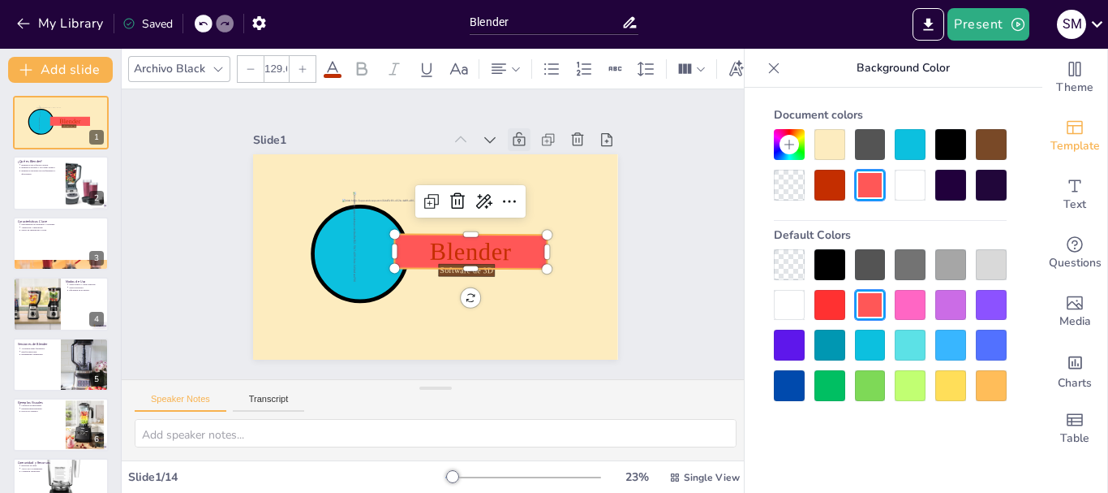
click at [504, 242] on p "Blender" at bounding box center [453, 269] width 143 height 118
click at [781, 210] on div "Document colors Default Colors" at bounding box center [890, 251] width 265 height 300
click at [789, 187] on div at bounding box center [789, 185] width 31 height 31
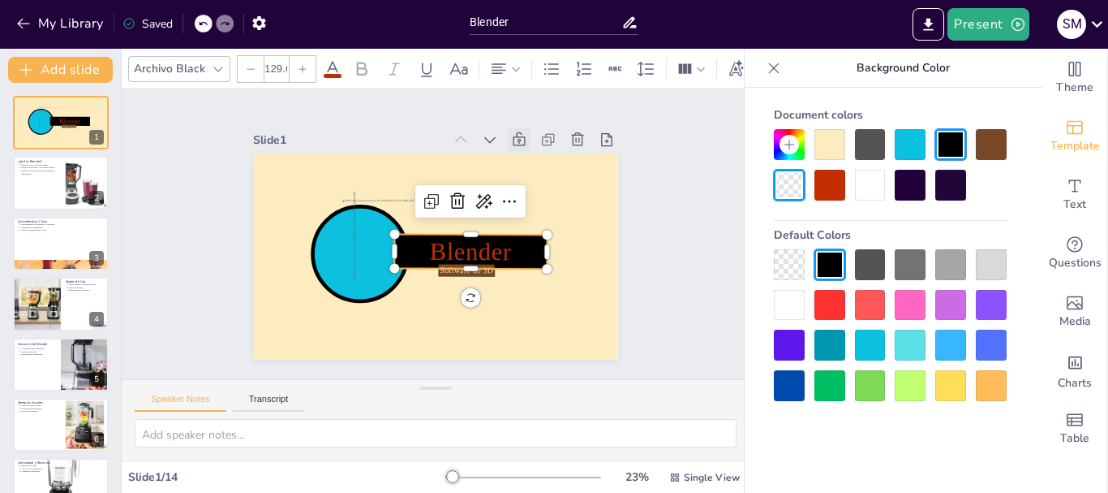
click at [788, 183] on div at bounding box center [789, 185] width 31 height 31
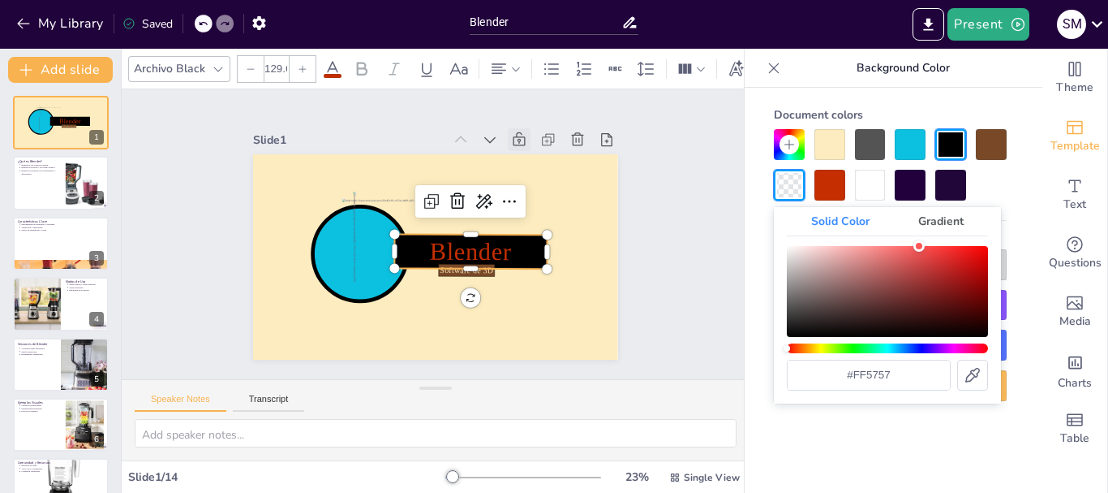
click at [791, 179] on div at bounding box center [789, 185] width 31 height 31
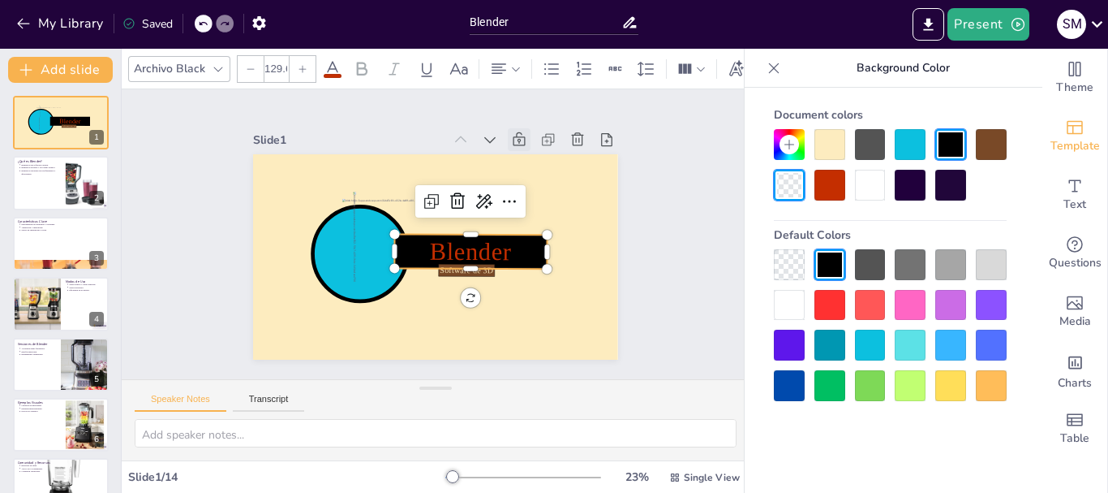
click at [746, 265] on div "Document colors Default Colors" at bounding box center [890, 315] width 291 height 454
click at [779, 264] on div at bounding box center [789, 264] width 31 height 31
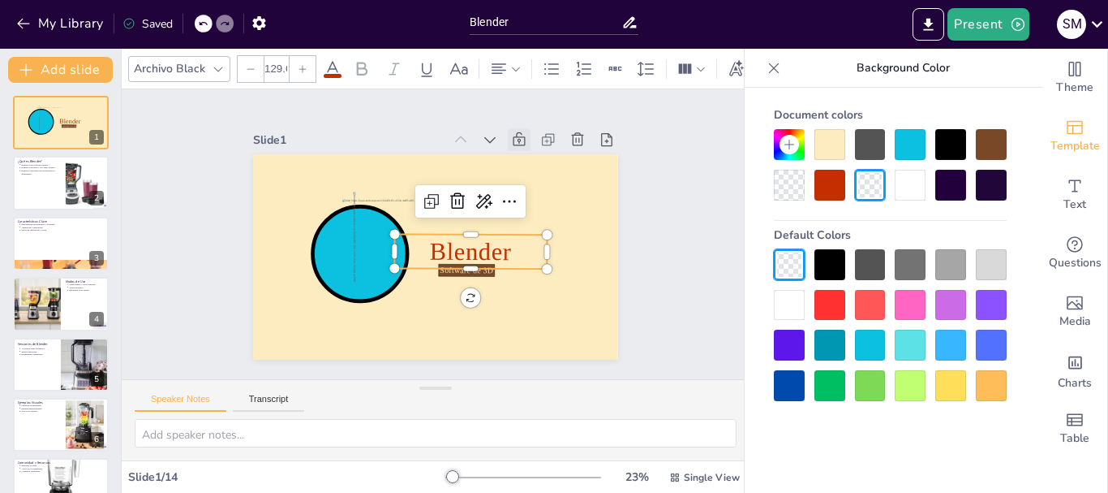
click at [475, 246] on span "Blender" at bounding box center [457, 266] width 84 height 65
click at [475, 246] on span "Blender" at bounding box center [454, 269] width 82 height 71
click at [475, 246] on span "Blender" at bounding box center [450, 270] width 79 height 75
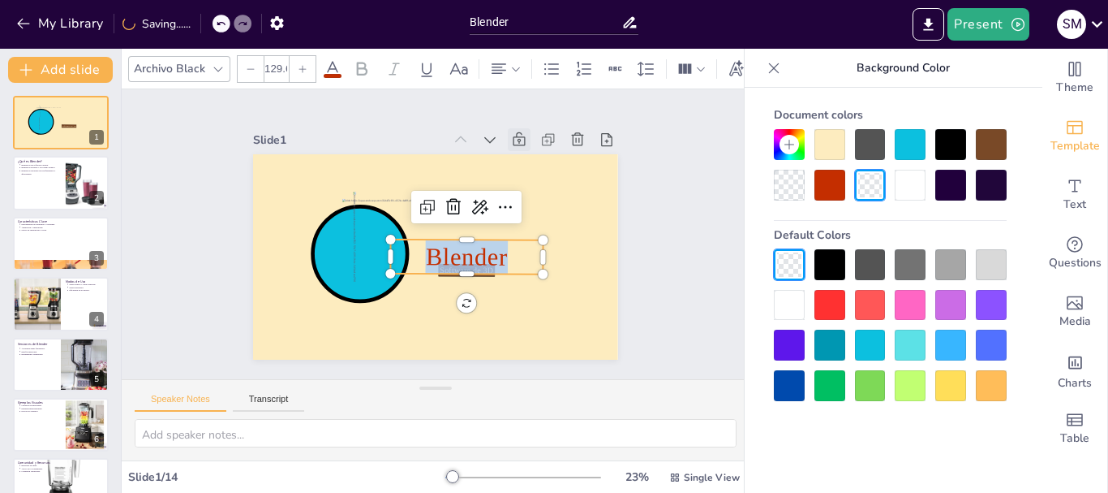
click at [432, 246] on span "Blender" at bounding box center [402, 254] width 58 height 86
click at [834, 183] on div at bounding box center [830, 185] width 31 height 31
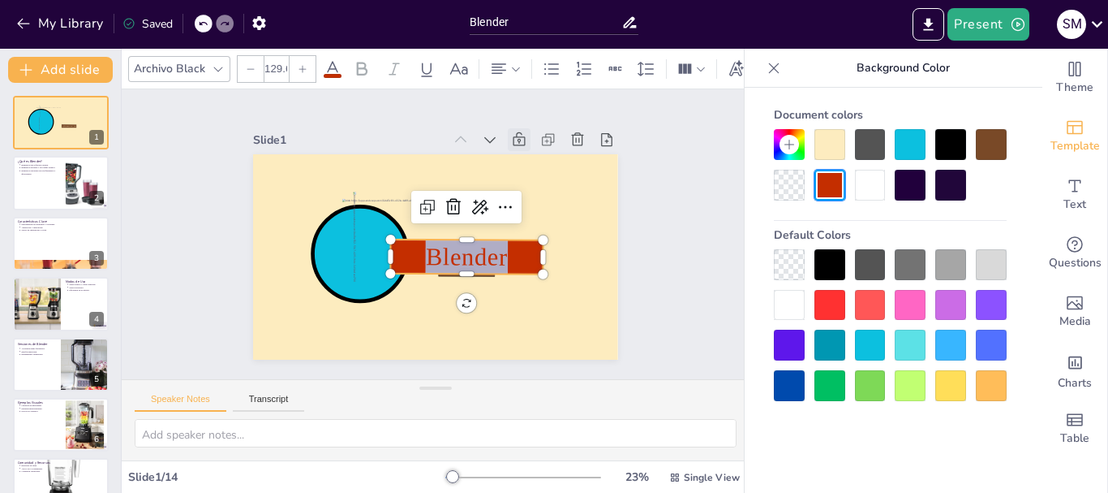
click at [797, 256] on div at bounding box center [789, 264] width 31 height 31
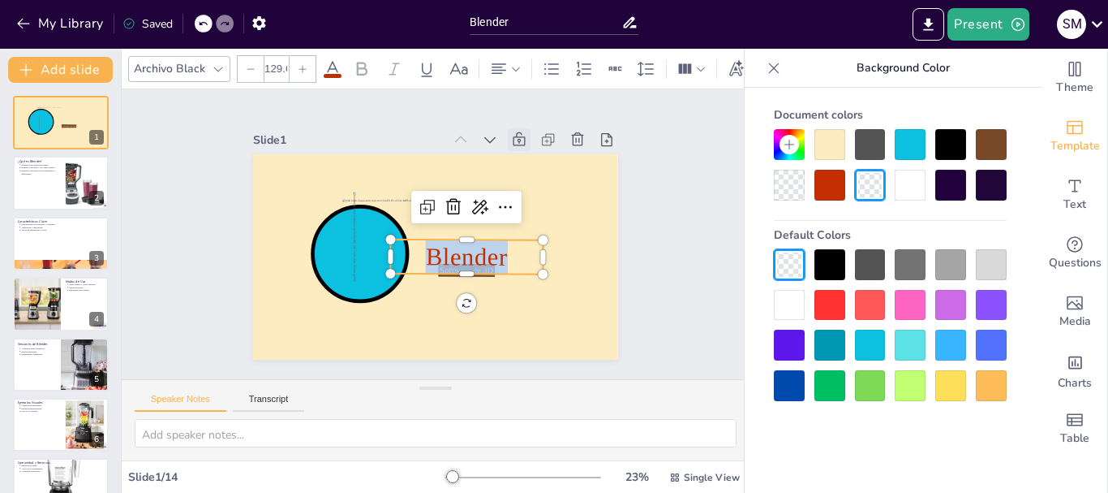
click at [794, 193] on div at bounding box center [789, 185] width 31 height 31
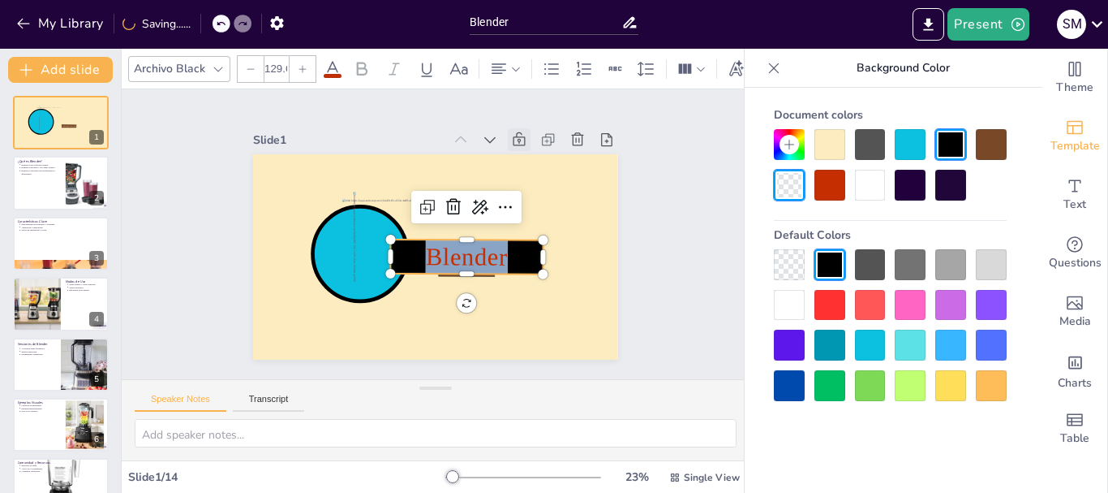
click at [794, 260] on div at bounding box center [789, 264] width 31 height 31
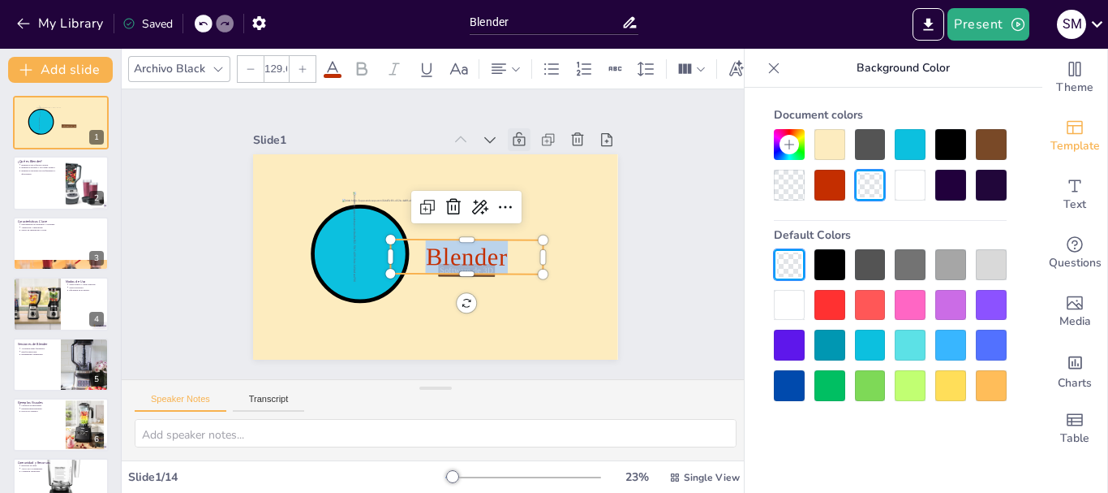
click at [329, 74] on span at bounding box center [333, 76] width 18 height 4
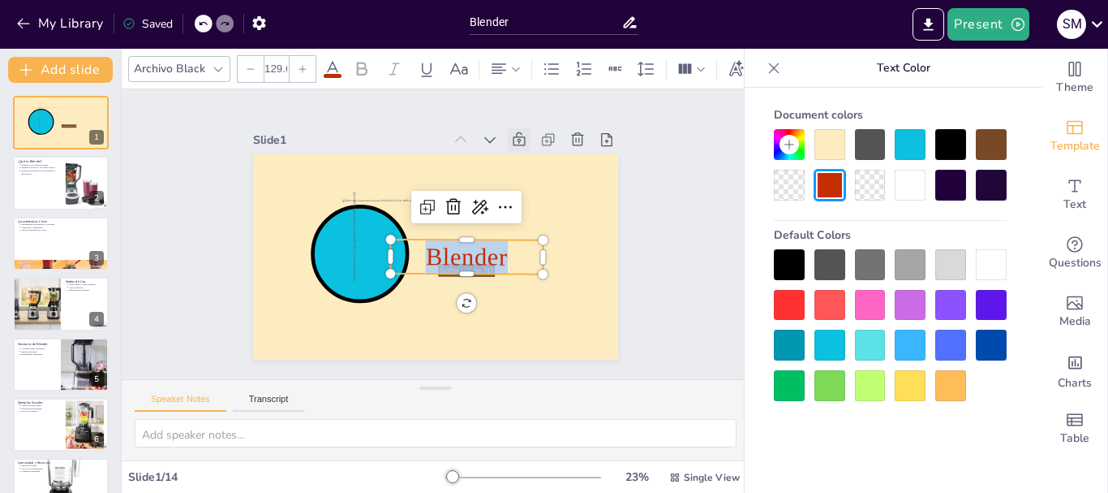
click at [839, 308] on div at bounding box center [830, 305] width 31 height 31
click at [329, 59] on icon at bounding box center [332, 68] width 19 height 19
click at [331, 59] on icon at bounding box center [332, 68] width 19 height 19
click at [332, 64] on icon at bounding box center [332, 68] width 19 height 19
click at [909, 179] on div at bounding box center [910, 185] width 31 height 31
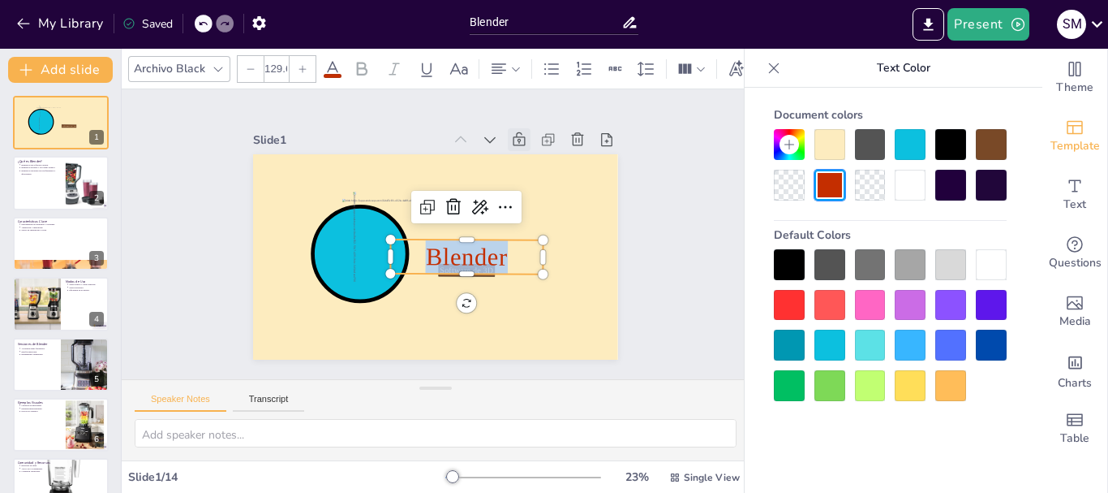
click at [946, 184] on div at bounding box center [951, 185] width 31 height 31
click at [906, 184] on div at bounding box center [910, 185] width 31 height 31
click at [643, 264] on div "Slide 1 Software de 3D Blender Slide 2 ¿Qué es Blender? Blender es un software …" at bounding box center [436, 235] width 506 height 492
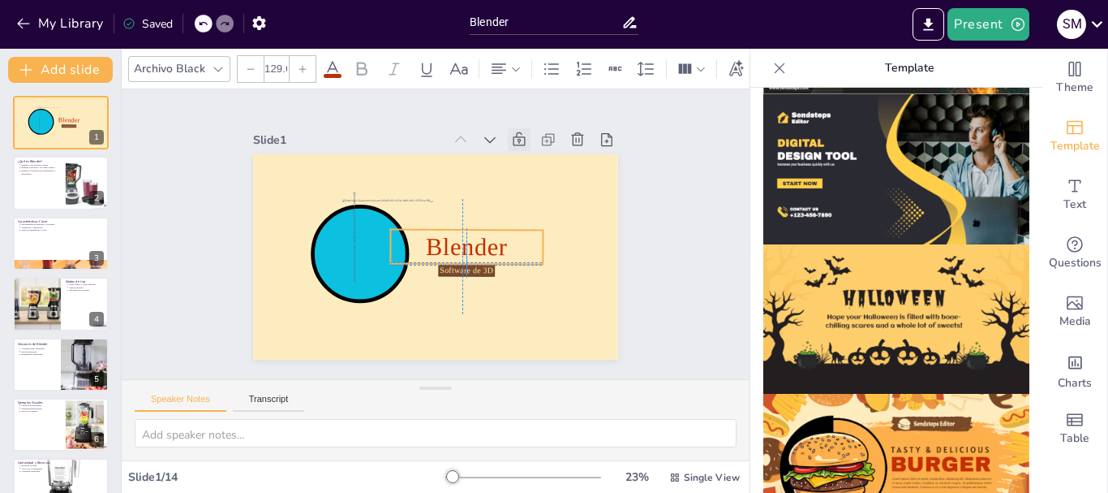
drag, startPoint x: 494, startPoint y: 255, endPoint x: 493, endPoint y: 243, distance: 11.4
click at [493, 243] on span "Blender" at bounding box center [457, 260] width 84 height 65
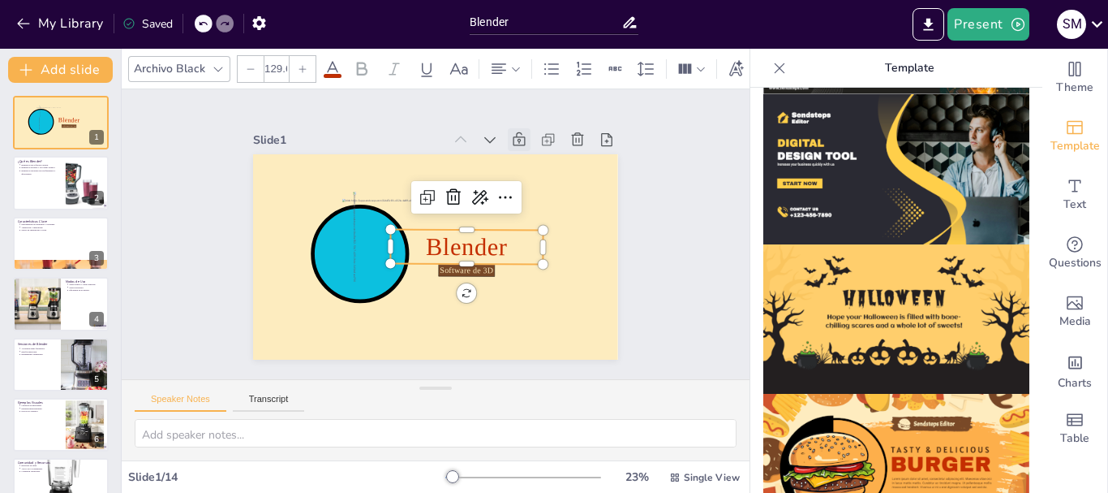
click at [472, 237] on span "Blender" at bounding box center [447, 266] width 75 height 80
click at [472, 237] on span "Blender" at bounding box center [454, 262] width 82 height 71
click at [472, 237] on span "Blender" at bounding box center [459, 258] width 86 height 58
click at [334, 61] on icon at bounding box center [332, 68] width 15 height 15
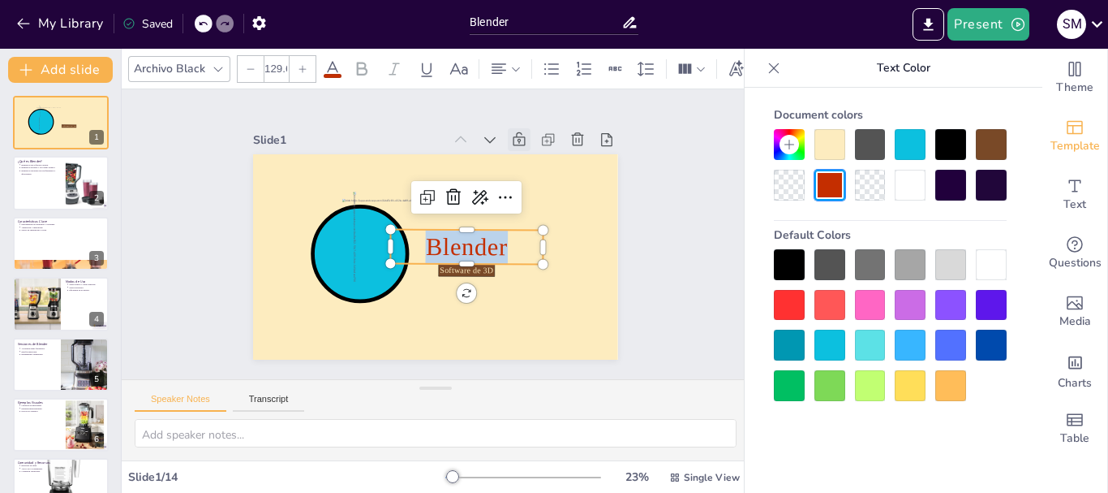
click at [908, 145] on div at bounding box center [910, 144] width 31 height 31
click at [914, 136] on div at bounding box center [910, 144] width 31 height 31
click at [914, 142] on div at bounding box center [910, 144] width 31 height 31
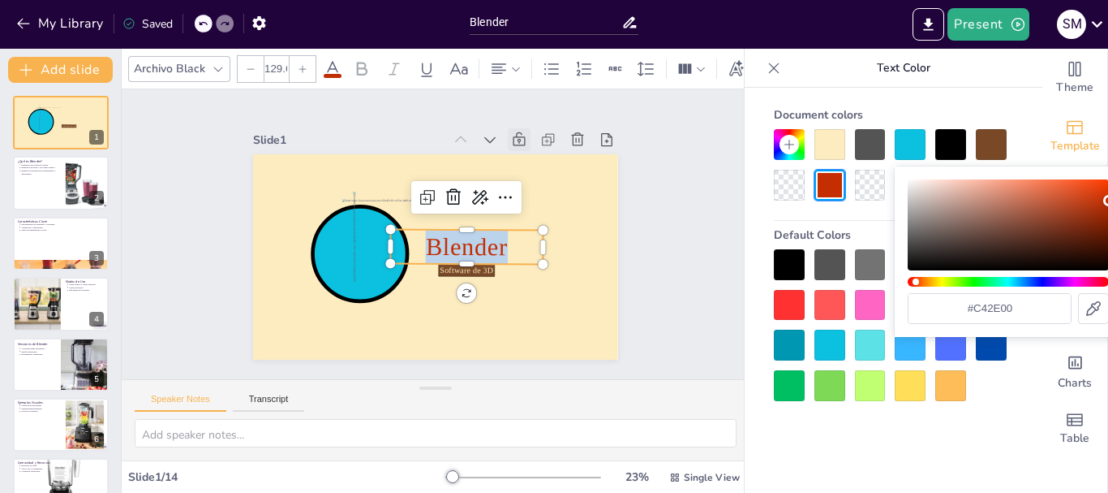
click at [914, 143] on div at bounding box center [910, 144] width 31 height 31
drag, startPoint x: 966, startPoint y: 220, endPoint x: 986, endPoint y: 202, distance: 26.4
click at [980, 207] on div "Color" at bounding box center [1008, 224] width 201 height 91
type input "#b18172"
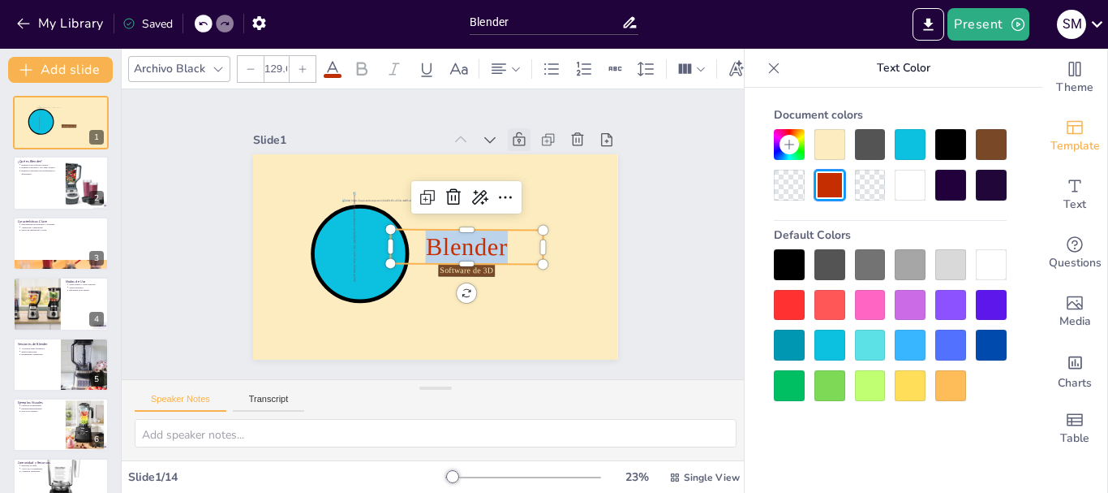
click at [837, 186] on div at bounding box center [830, 185] width 31 height 31
click at [852, 210] on div "Document colors Default Colors" at bounding box center [890, 251] width 265 height 300
click at [882, 186] on div at bounding box center [870, 185] width 31 height 31
click at [794, 252] on div at bounding box center [789, 264] width 31 height 31
click at [819, 264] on div at bounding box center [830, 264] width 31 height 31
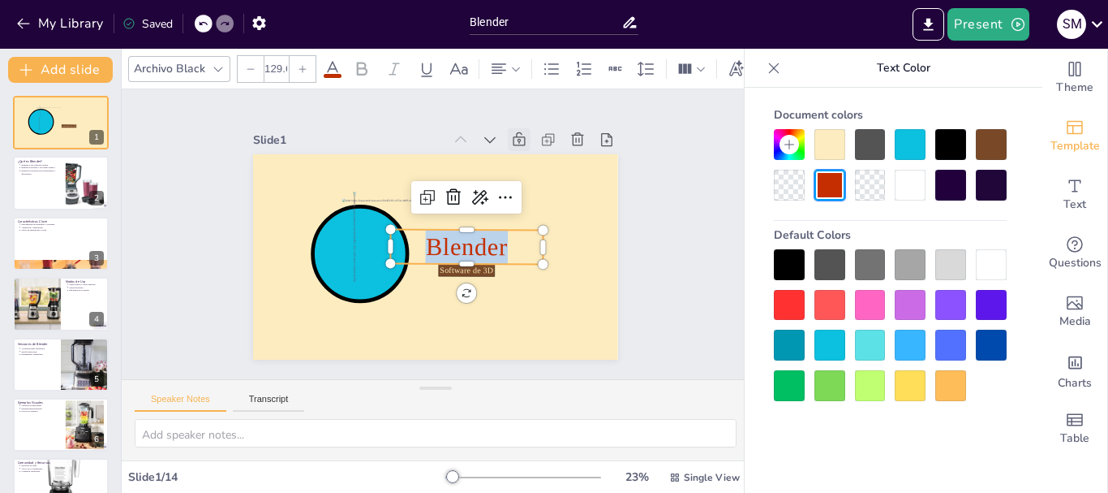
click at [340, 59] on icon at bounding box center [332, 68] width 19 height 19
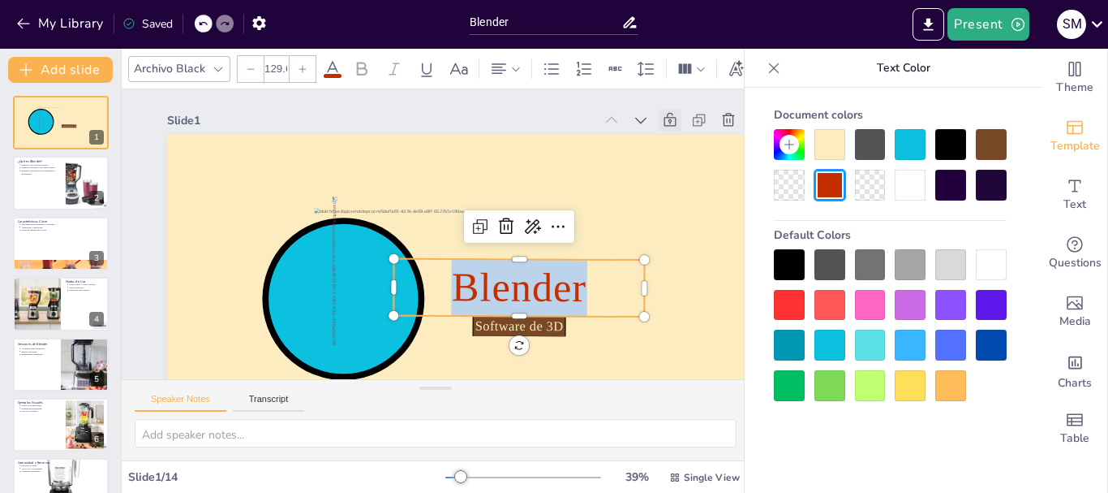
click at [557, 263] on p "Blender" at bounding box center [451, 331] width 209 height 225
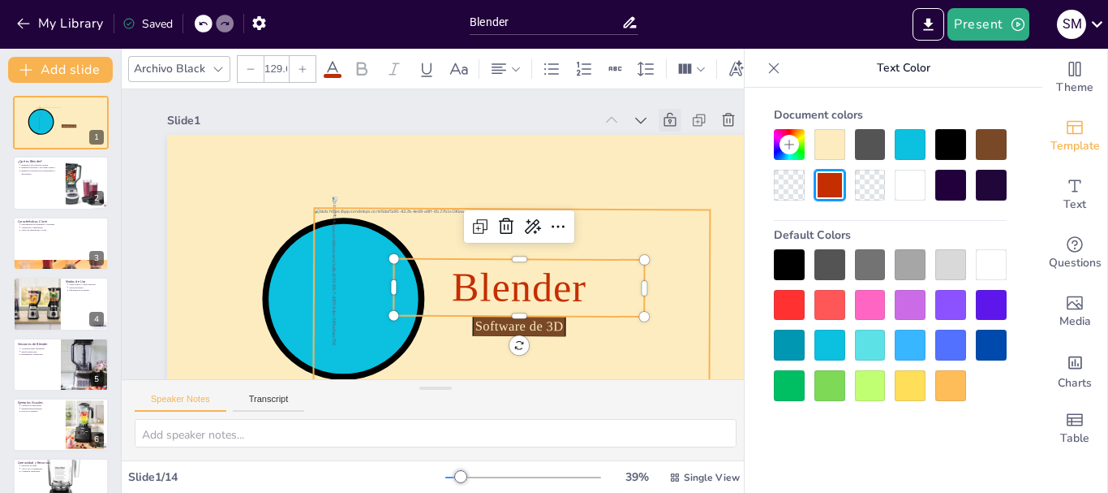
click at [665, 209] on div at bounding box center [467, 332] width 437 height 362
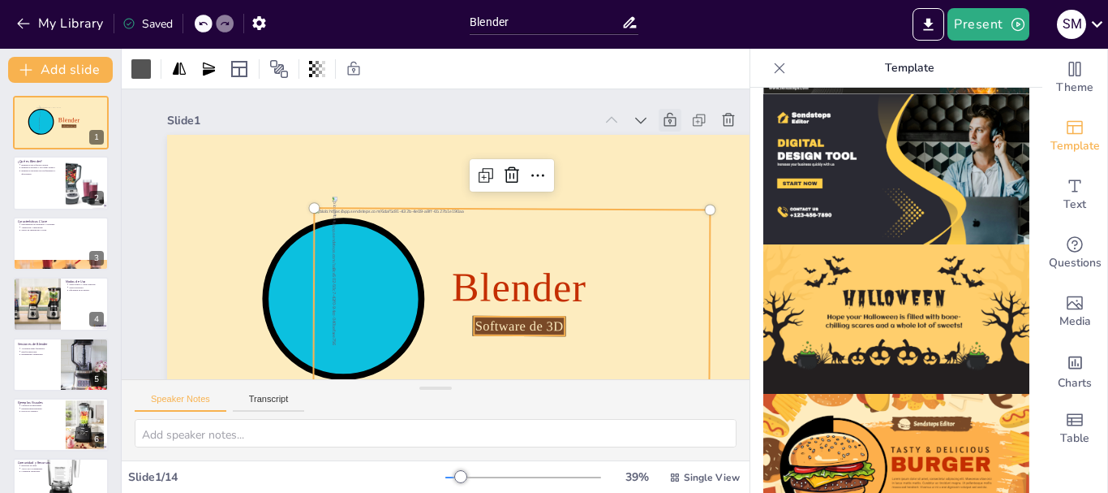
click at [411, 326] on span "Software de 3D" at bounding box center [386, 347] width 49 height 87
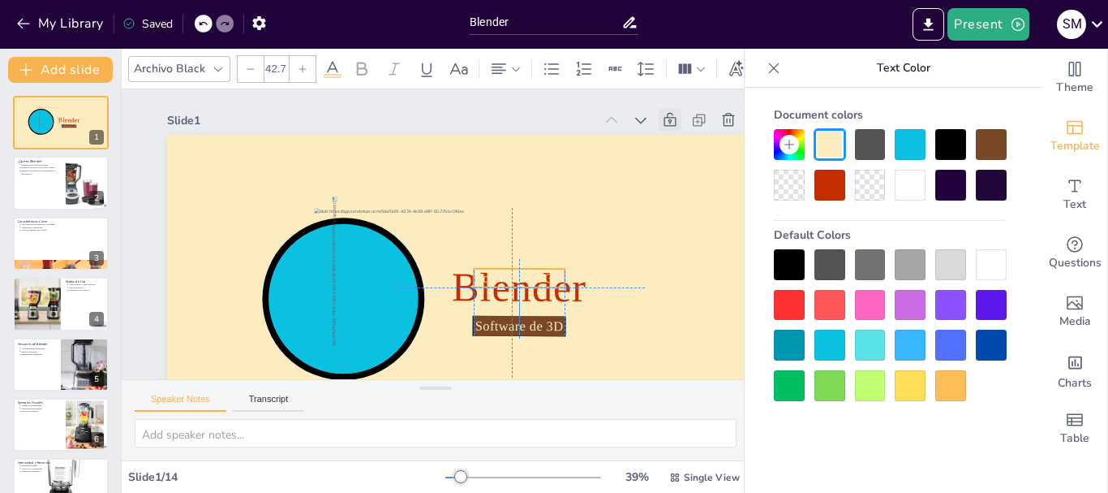
drag, startPoint x: 545, startPoint y: 327, endPoint x: 543, endPoint y: 281, distance: 46.3
click at [468, 286] on span "Software de 3D" at bounding box center [439, 328] width 57 height 84
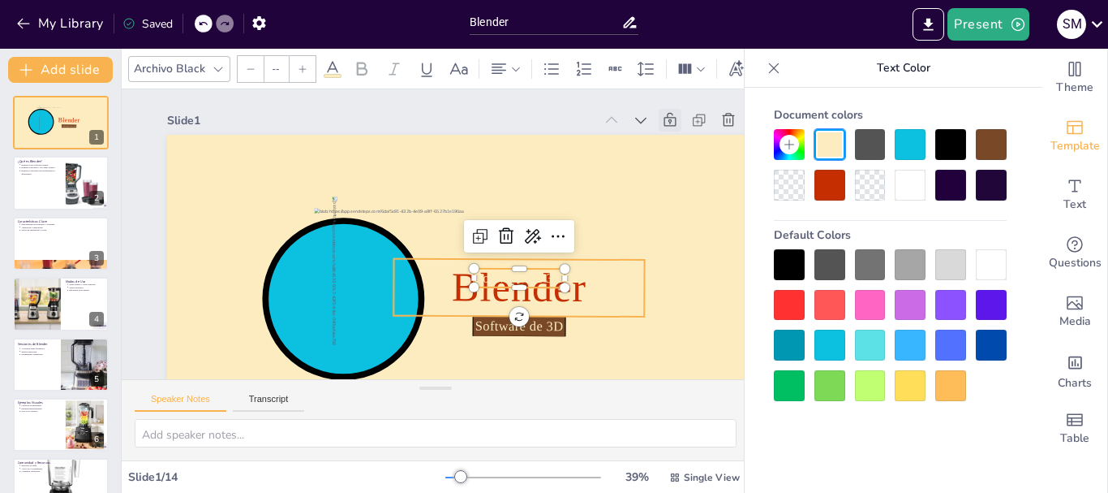
type input "129.6"
click at [547, 301] on span "Blender" at bounding box center [490, 316] width 141 height 97
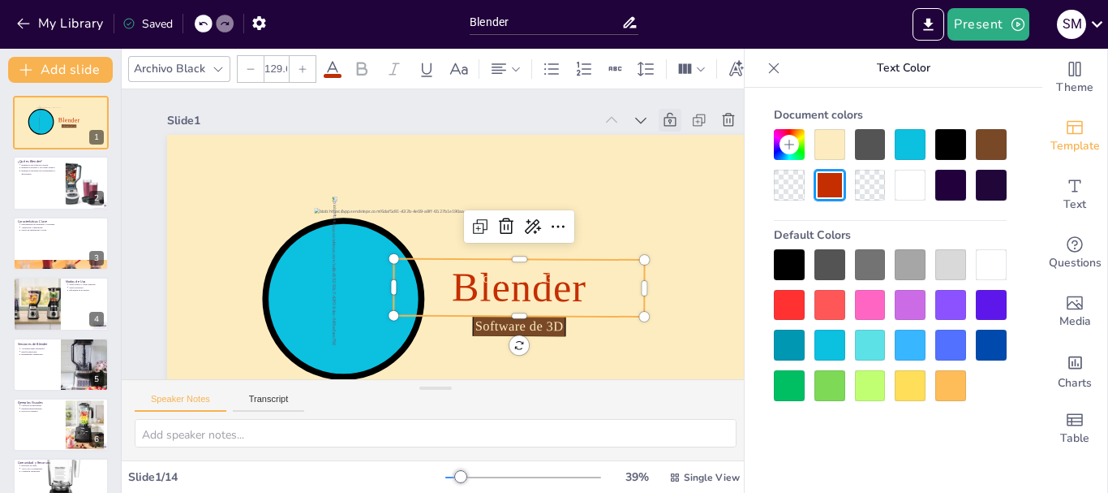
click at [540, 301] on span "Blender" at bounding box center [473, 326] width 136 height 116
click at [514, 301] on span "Blender" at bounding box center [452, 331] width 123 height 131
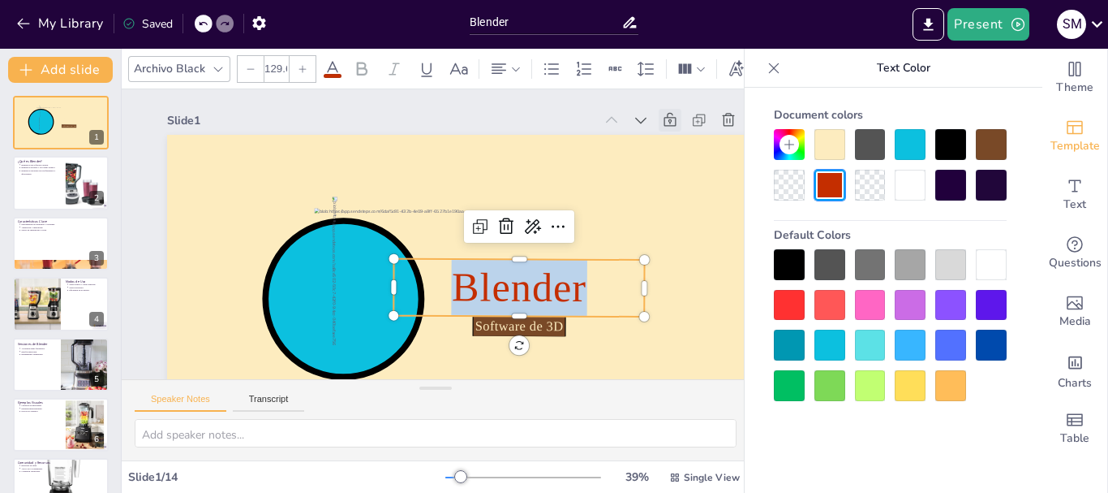
click at [547, 301] on span "Blender" at bounding box center [499, 310] width 142 height 85
click at [547, 301] on span "Blender" at bounding box center [481, 322] width 139 height 107
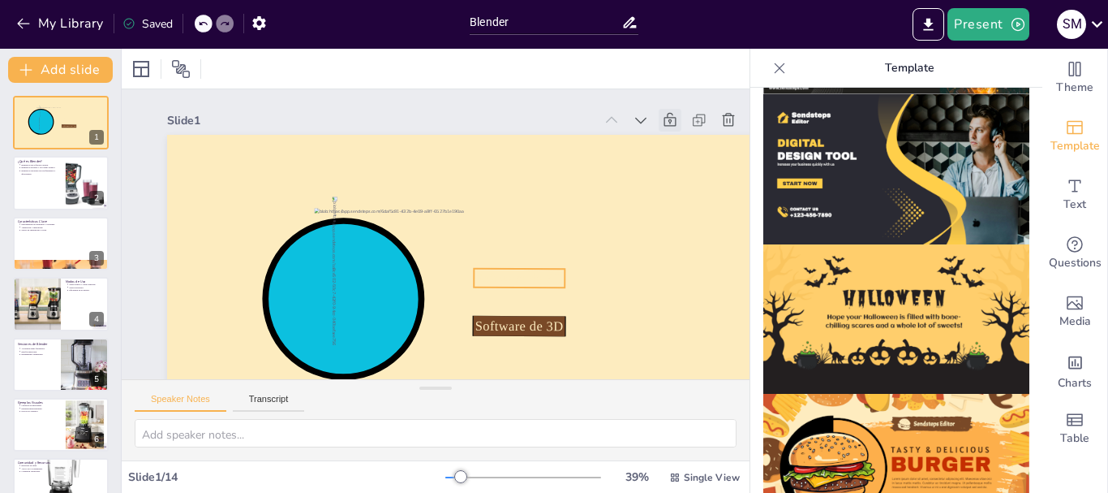
click at [549, 284] on span "Software de 3D" at bounding box center [519, 277] width 88 height 15
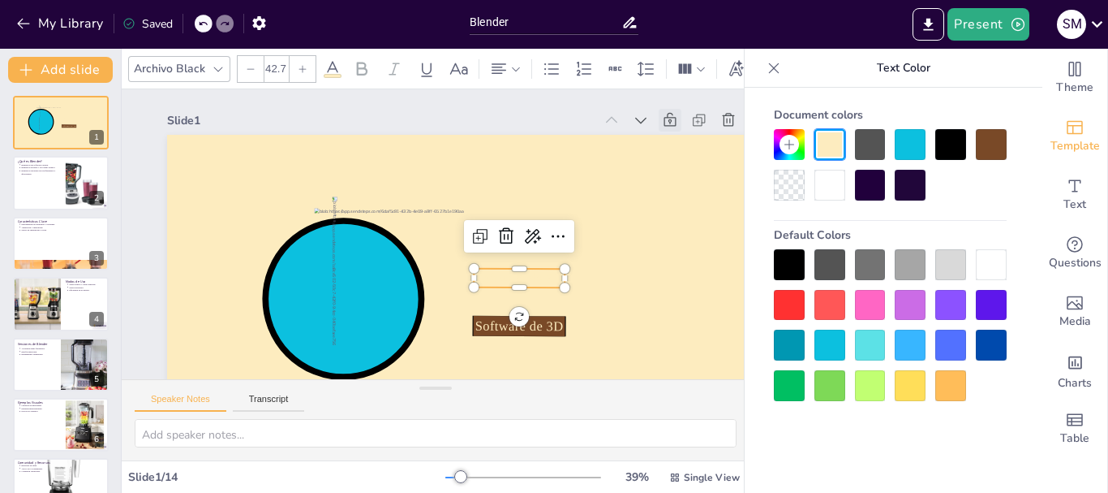
click at [865, 152] on div at bounding box center [870, 144] width 31 height 31
click at [897, 140] on div at bounding box center [910, 144] width 31 height 31
click at [877, 174] on div at bounding box center [870, 185] width 31 height 31
click at [835, 182] on div at bounding box center [830, 185] width 31 height 31
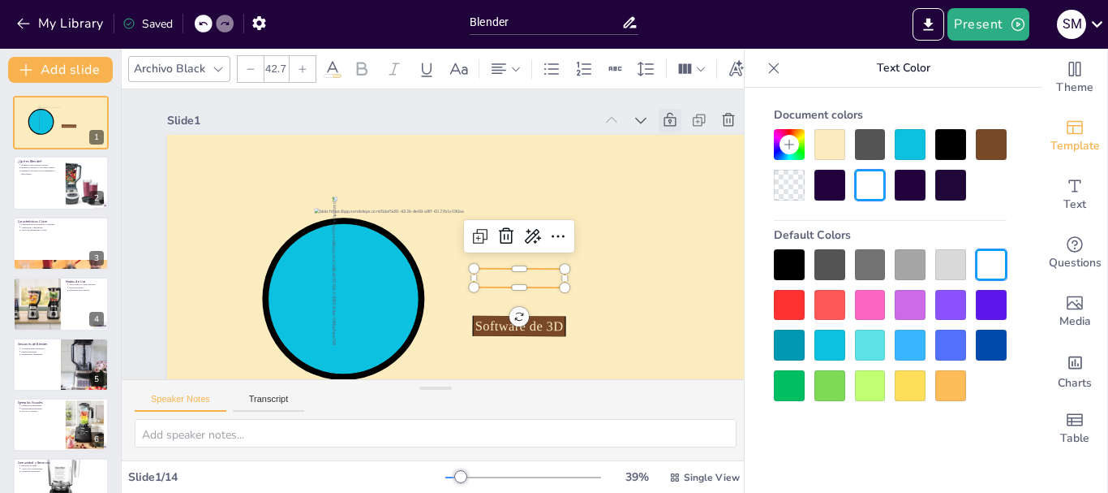
click at [843, 305] on div at bounding box center [830, 305] width 31 height 31
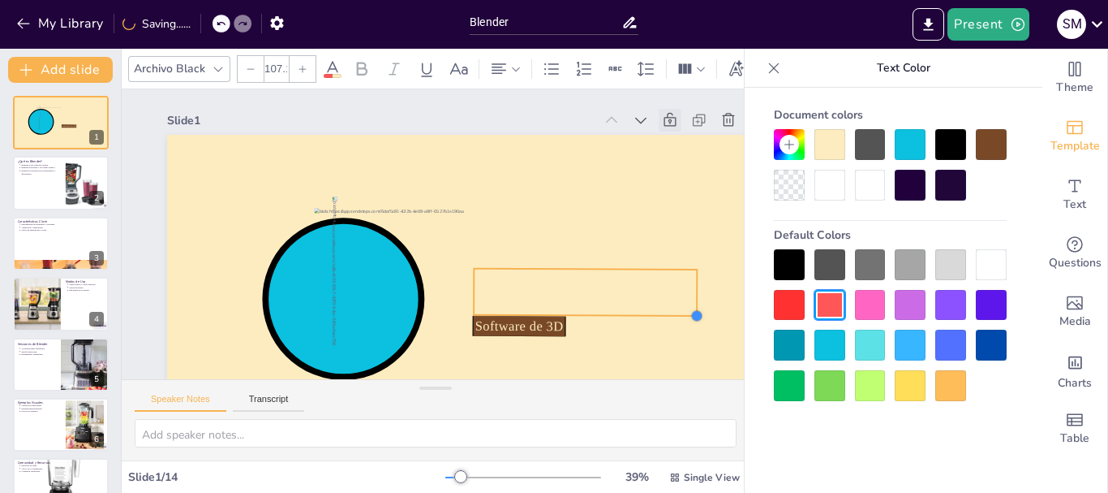
type input "105.3"
drag, startPoint x: 566, startPoint y: 283, endPoint x: 622, endPoint y: 311, distance: 63.1
click at [622, 311] on div "Software de 3D Software de 3D" at bounding box center [436, 310] width 687 height 553
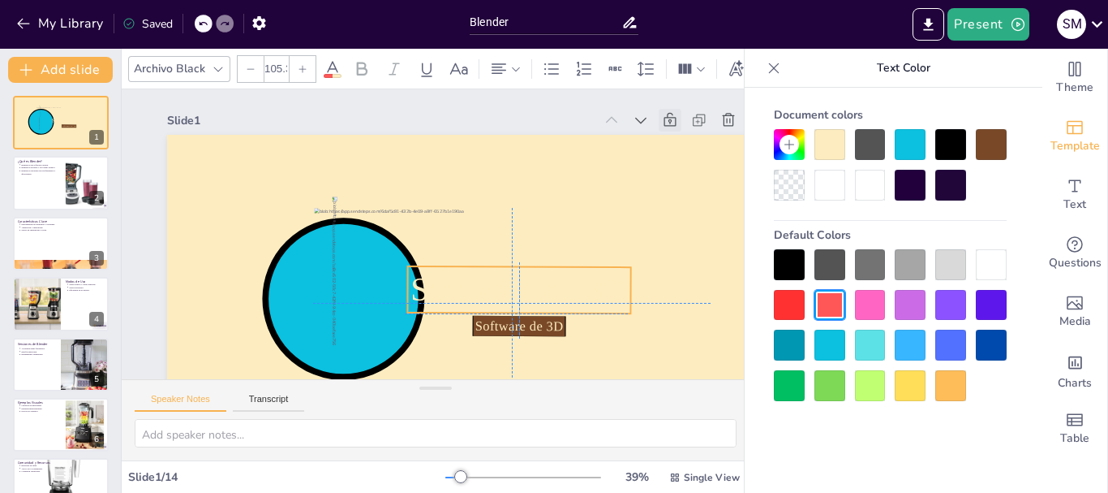
drag, startPoint x: 622, startPoint y: 299, endPoint x: 558, endPoint y: 291, distance: 64.6
click at [558, 291] on span "Software de 3D" at bounding box center [513, 298] width 220 height 60
click at [430, 291] on span "Software de 3D" at bounding box center [336, 249] width 187 height 172
click at [419, 291] on span "Software de 3D" at bounding box center [390, 323] width 58 height 220
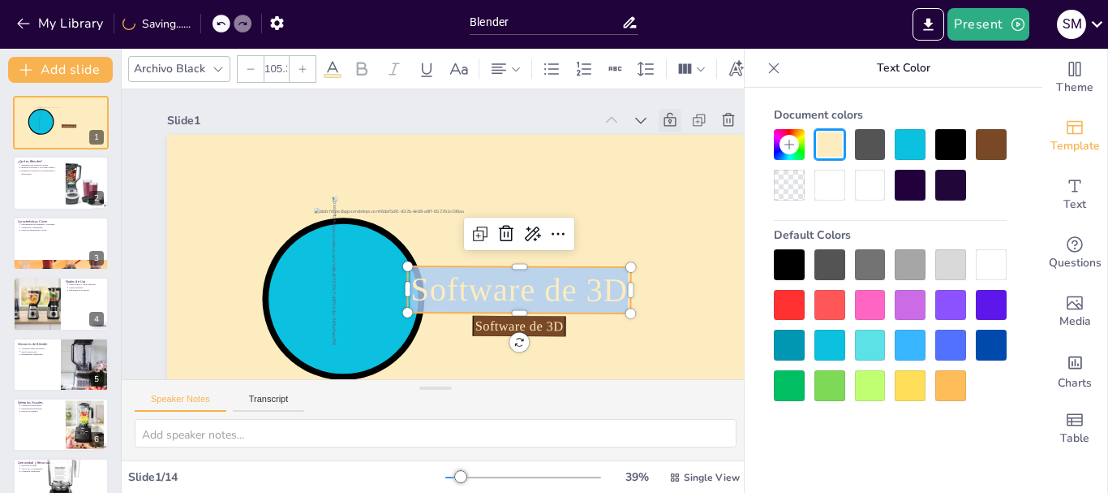
click at [558, 291] on span "Software de 3D" at bounding box center [489, 318] width 213 height 123
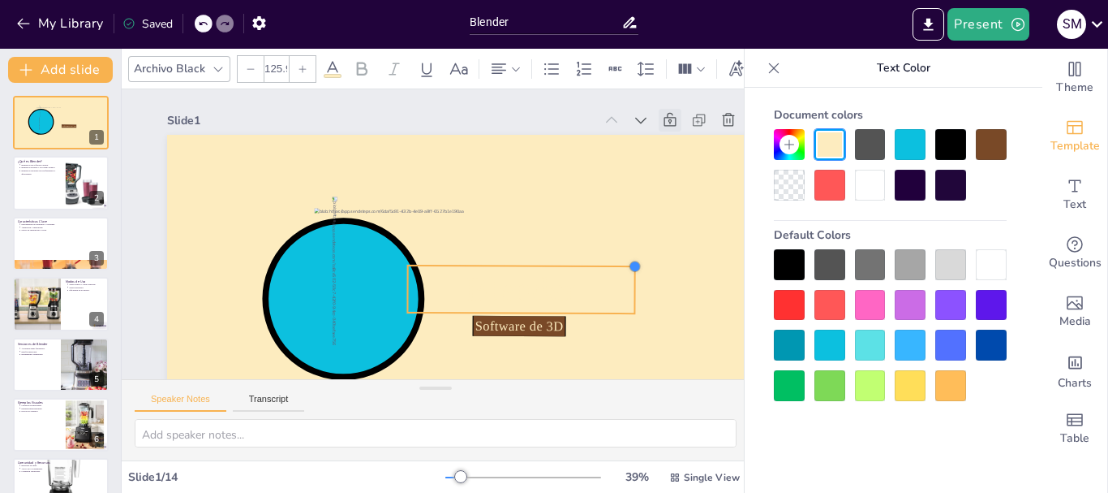
type input "131.5"
drag, startPoint x: 630, startPoint y: 265, endPoint x: 652, endPoint y: 254, distance: 24.7
click at [652, 254] on div "Software de 3D Blender" at bounding box center [406, 304] width 654 height 673
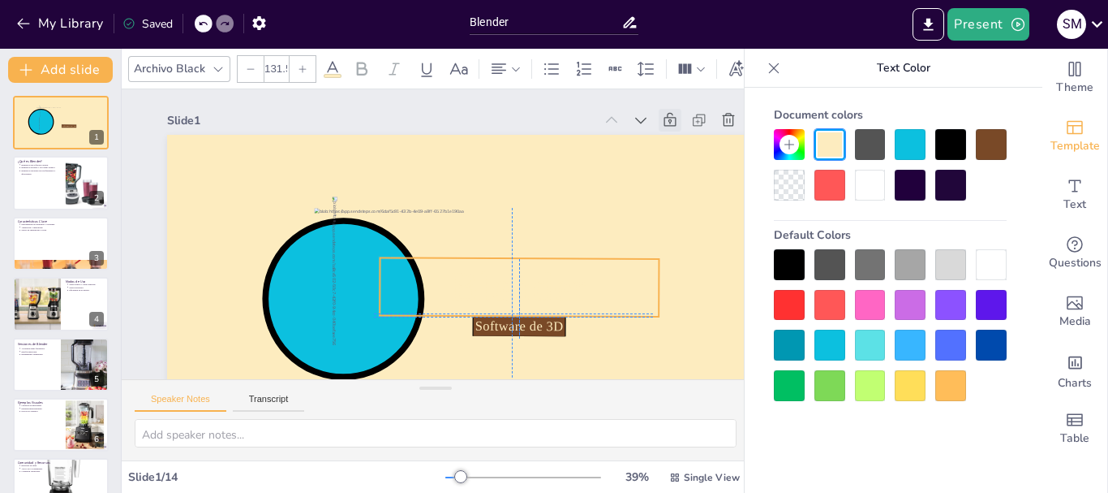
drag, startPoint x: 608, startPoint y: 291, endPoint x: 574, endPoint y: 295, distance: 33.5
click at [501, 295] on span "Blender" at bounding box center [443, 333] width 117 height 138
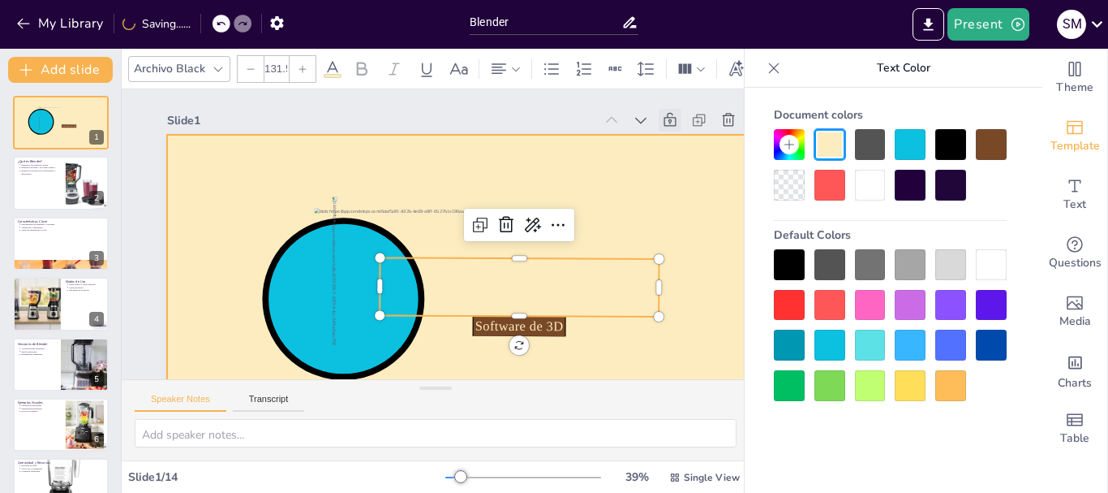
click at [686, 155] on div at bounding box center [405, 305] width 700 height 716
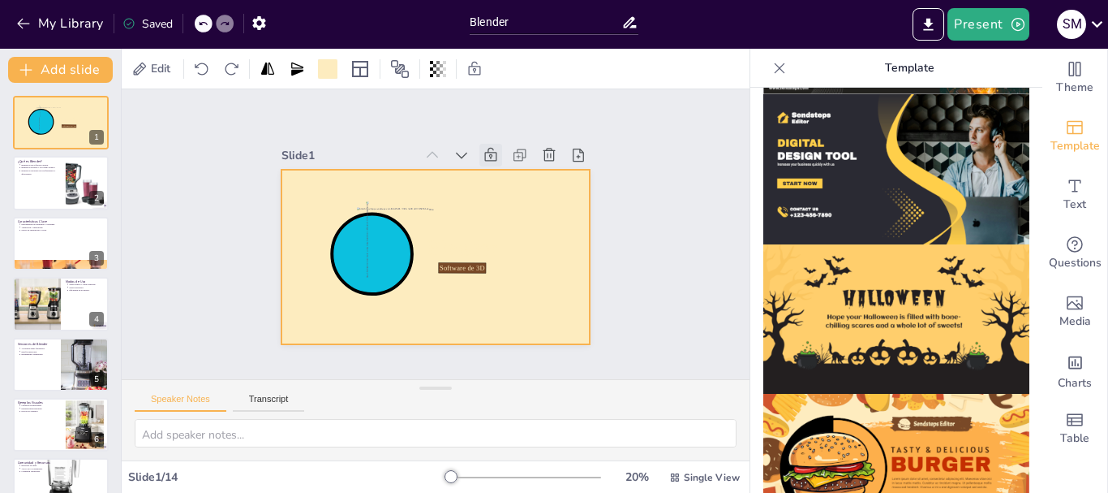
click at [626, 195] on div "Slide 1 Software de 3D Blender Slide 2 ¿Qué es Blender? Blender es un software …" at bounding box center [435, 234] width 691 height 520
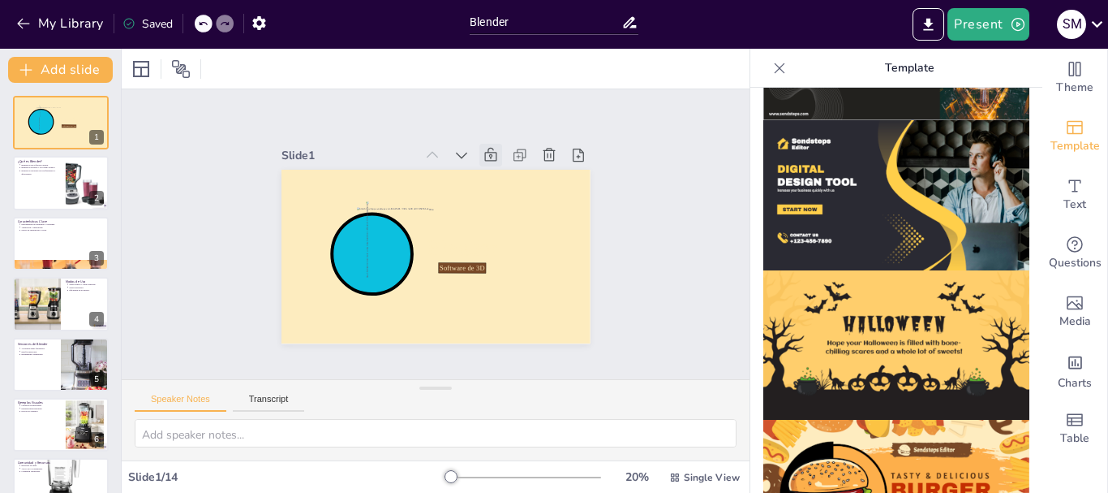
scroll to position [1656, 0]
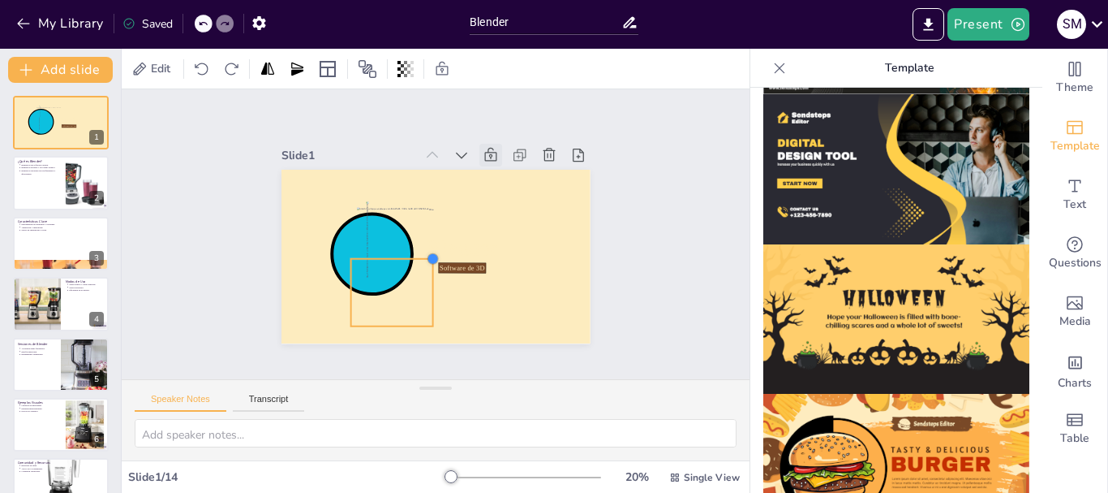
drag, startPoint x: 508, startPoint y: 183, endPoint x: 425, endPoint y: 273, distance: 121.7
click at [425, 273] on div "Software de 3D Blender" at bounding box center [428, 255] width 347 height 260
drag, startPoint x: 385, startPoint y: 262, endPoint x: 364, endPoint y: 243, distance: 28.1
click at [393, 207] on div at bounding box center [440, 154] width 95 height 105
drag, startPoint x: 388, startPoint y: 215, endPoint x: 378, endPoint y: 223, distance: 12.7
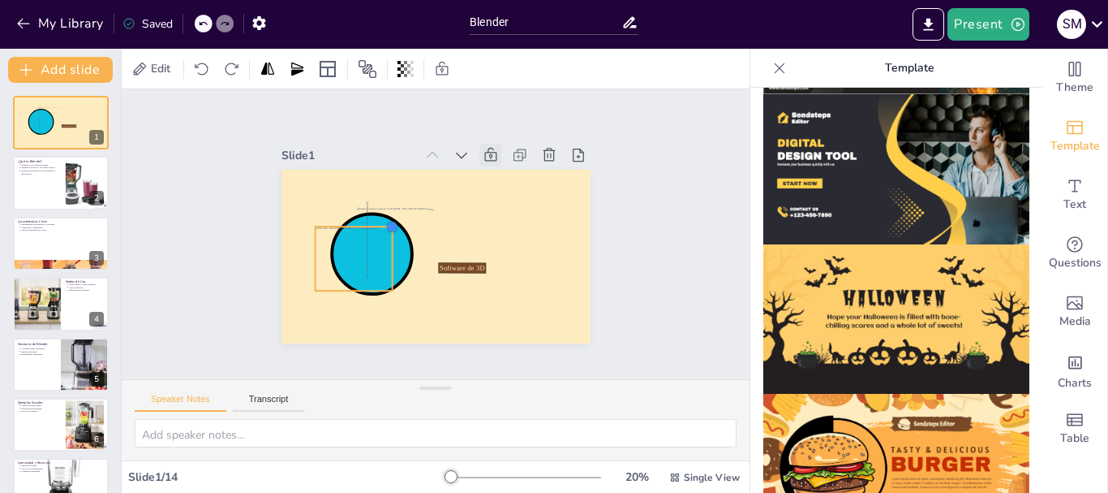
click at [390, 218] on div at bounding box center [398, 209] width 17 height 17
drag, startPoint x: 352, startPoint y: 247, endPoint x: 353, endPoint y: 236, distance: 10.6
click at [372, 203] on div at bounding box center [407, 161] width 71 height 84
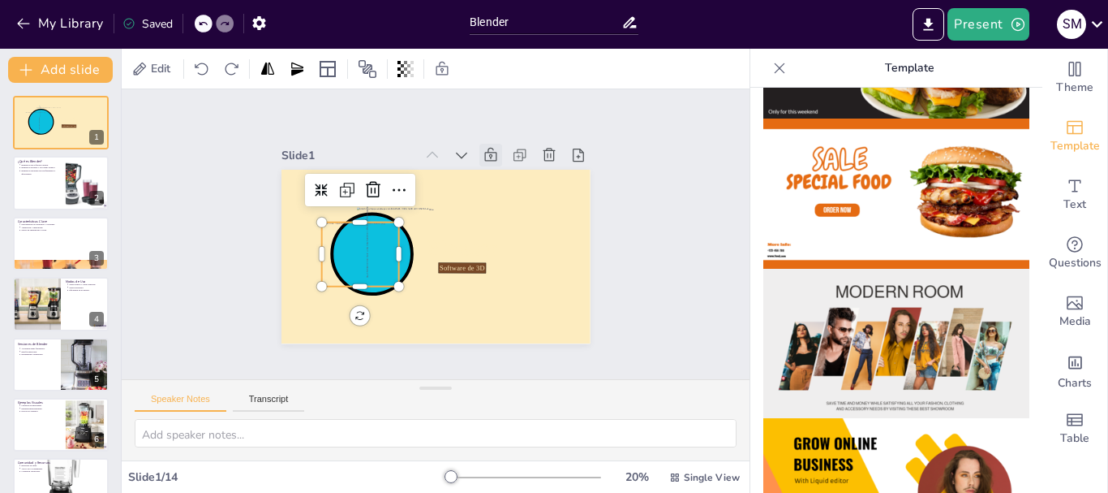
scroll to position [0, 0]
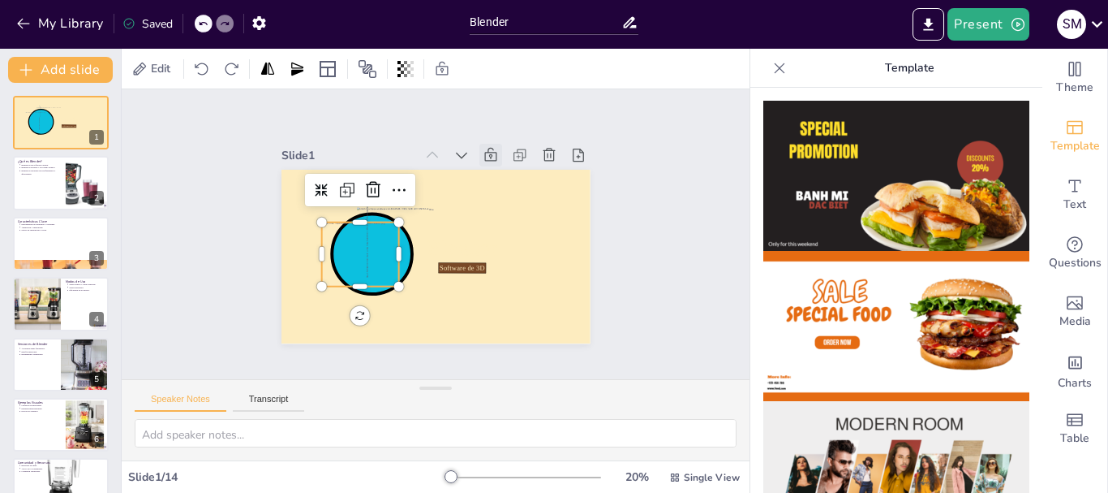
click at [772, 73] on icon at bounding box center [780, 68] width 16 height 16
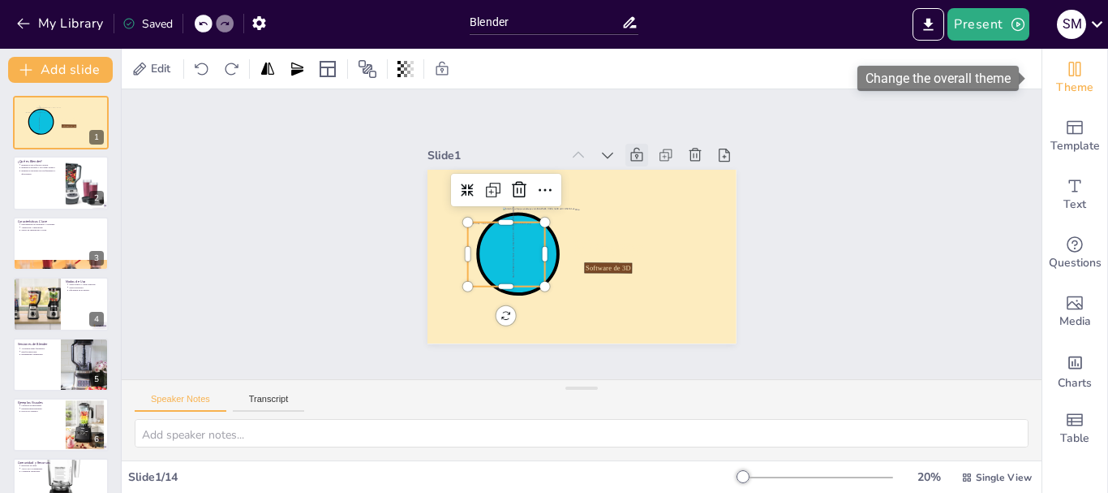
click at [1069, 67] on icon "Change the overall theme" at bounding box center [1075, 69] width 12 height 15
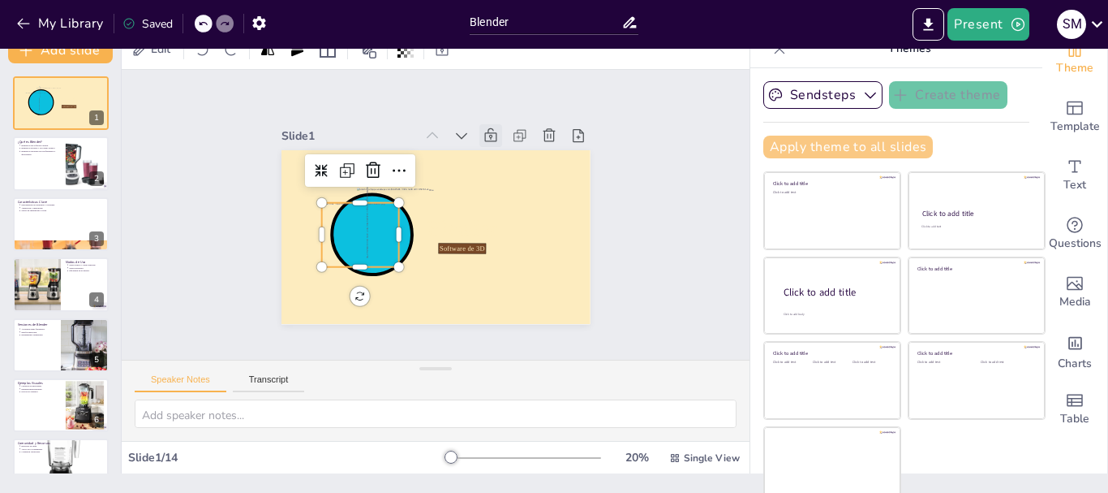
scroll to position [31, 0]
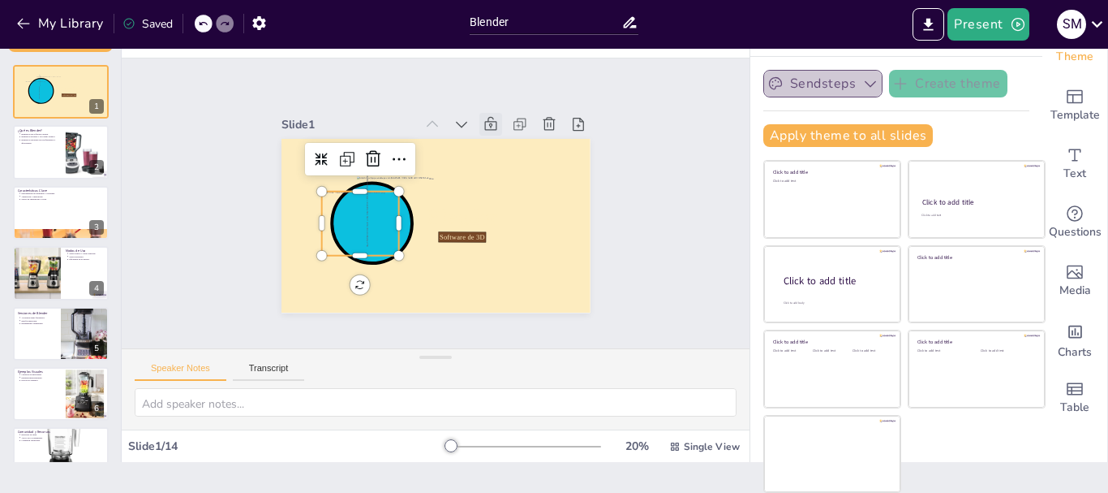
click at [863, 84] on icon "button" at bounding box center [871, 83] width 16 height 16
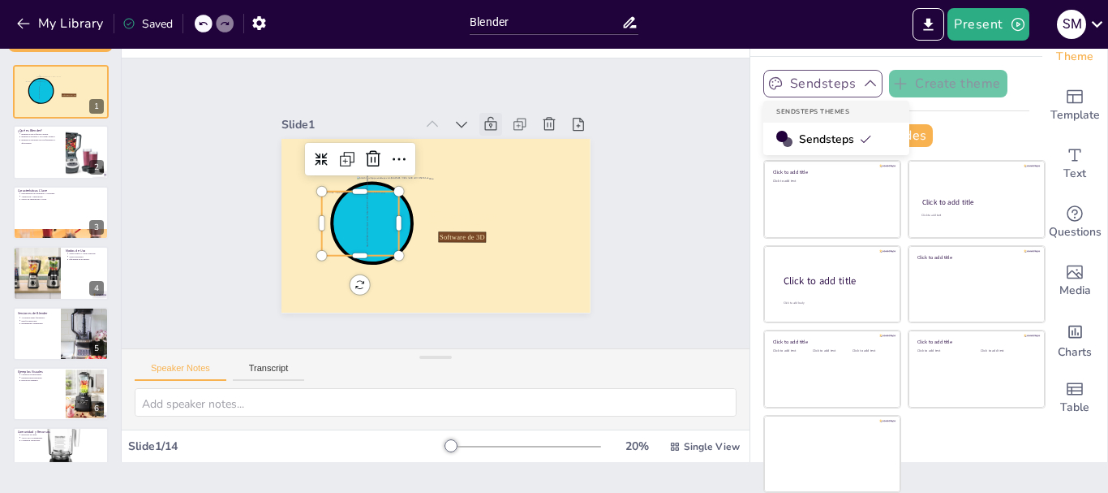
click at [901, 103] on div "Sendsteps Create theme Sendsteps Themes Sendsteps Apply theme to all slides Cli…" at bounding box center [897, 115] width 266 height 90
click at [949, 99] on div "Sendsteps Create theme Apply theme to all slides Click to add title Click to ad…" at bounding box center [897, 115] width 266 height 90
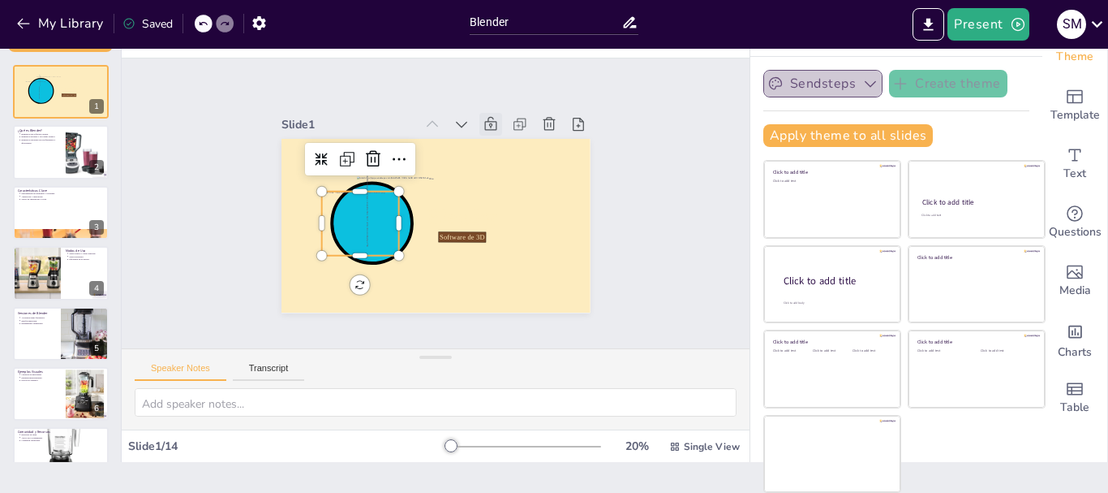
click at [834, 88] on button "Sendsteps" at bounding box center [823, 84] width 119 height 28
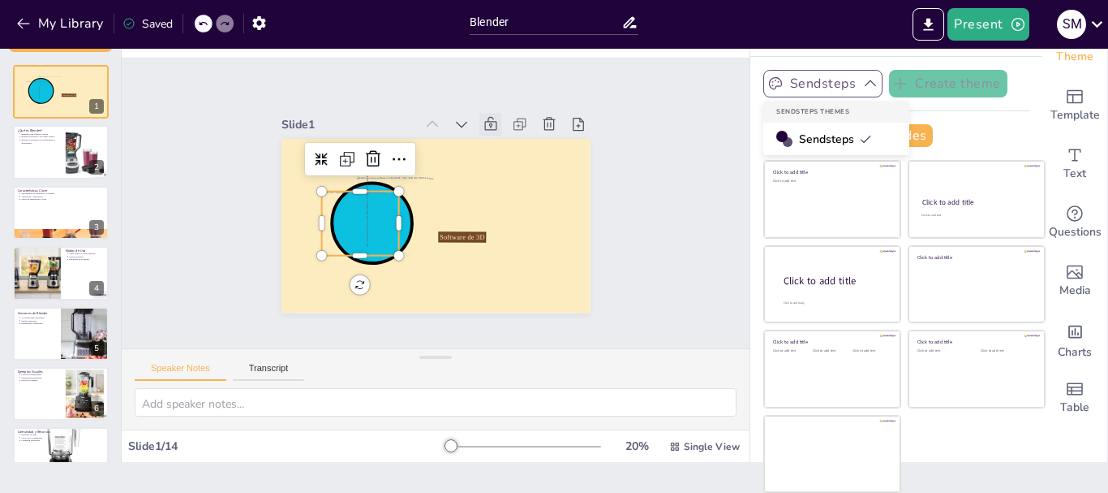
click at [834, 89] on button "Sendsteps" at bounding box center [823, 84] width 119 height 28
click at [603, 209] on div "Slide 1 Software de 3D Blender Slide 2 ¿Qué es Blender? Blender es un software …" at bounding box center [436, 202] width 456 height 389
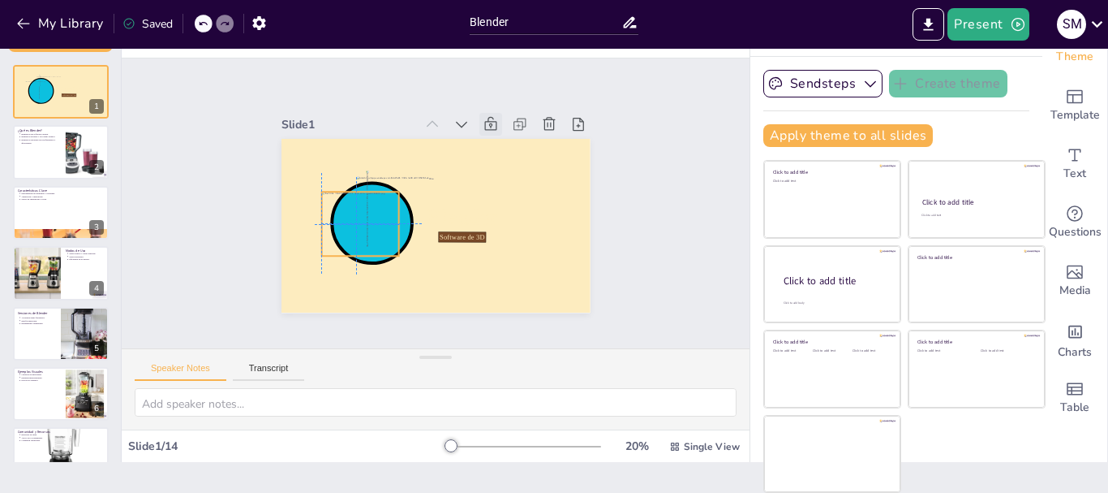
click at [342, 191] on div at bounding box center [386, 142] width 89 height 97
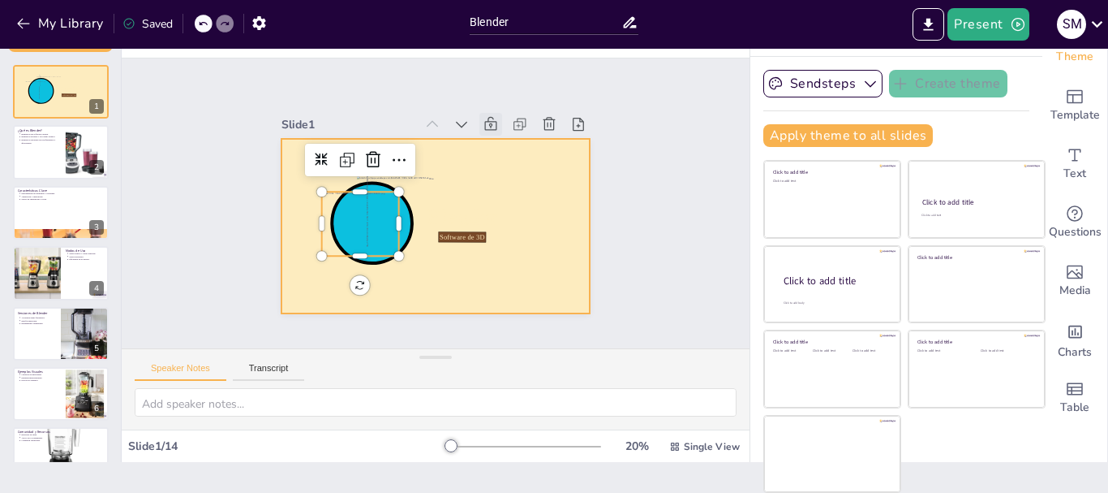
click at [553, 156] on div at bounding box center [415, 194] width 314 height 366
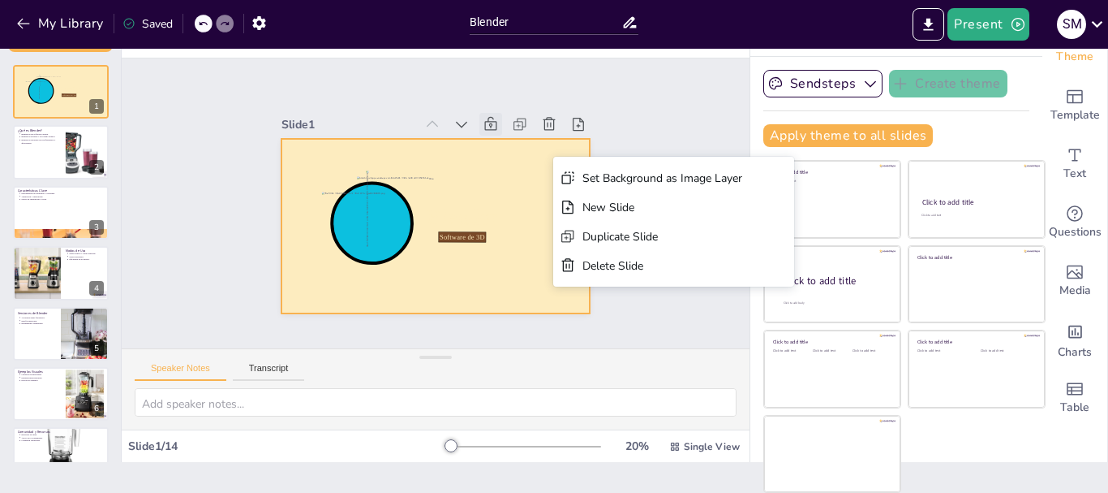
drag, startPoint x: 591, startPoint y: 260, endPoint x: 611, endPoint y: 135, distance: 127.4
click at [611, 135] on div "Slide 1 Software de 3D Blender Slide 2 ¿Qué es Blender? Blender es un software …" at bounding box center [436, 202] width 689 height 565
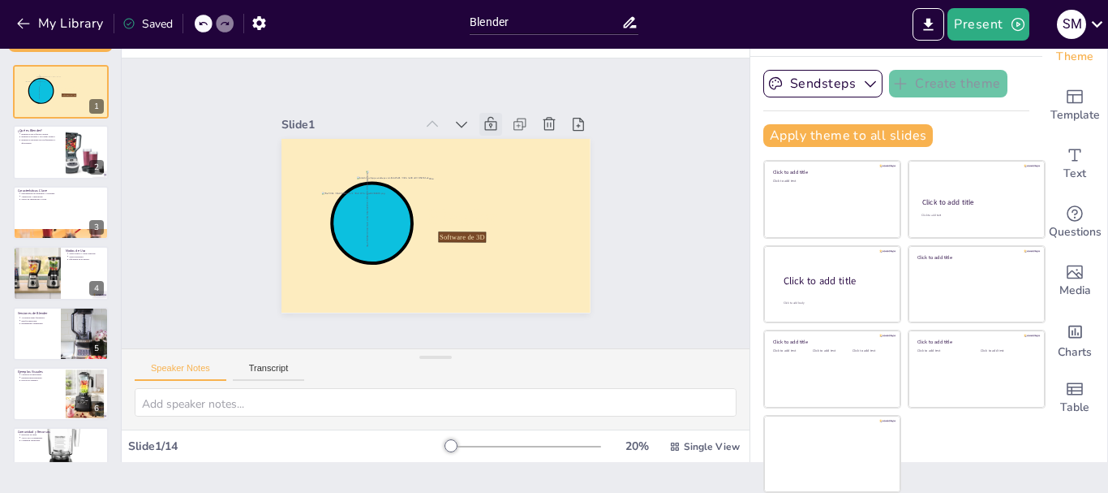
click at [638, 174] on div "Slide 1 Software de 3D Blender Slide 2 ¿Qué es Blender? Blender es un software …" at bounding box center [436, 202] width 689 height 565
click at [488, 207] on p "Blender" at bounding box center [444, 232] width 118 height 127
click at [488, 191] on div at bounding box center [463, 198] width 144 height 28
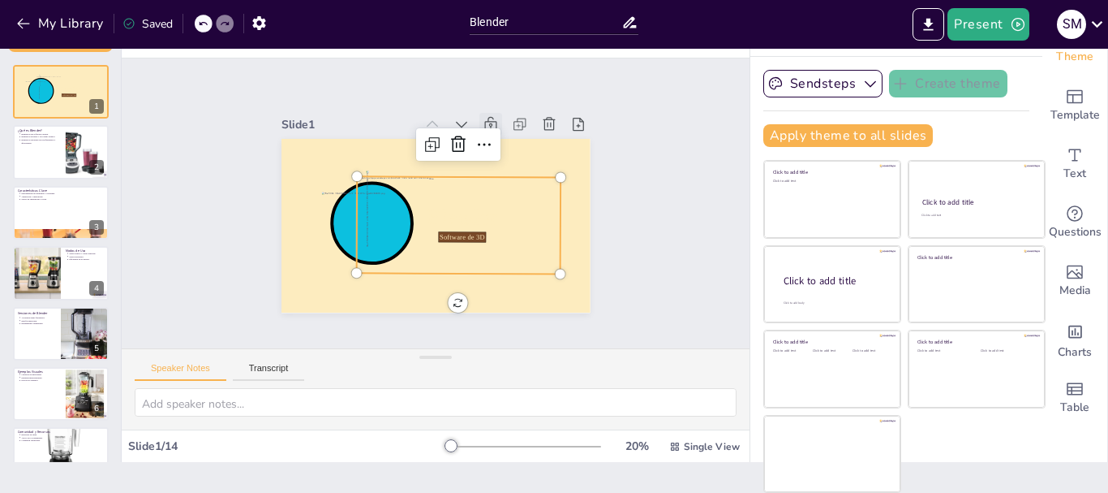
click at [491, 183] on div at bounding box center [448, 233] width 226 height 172
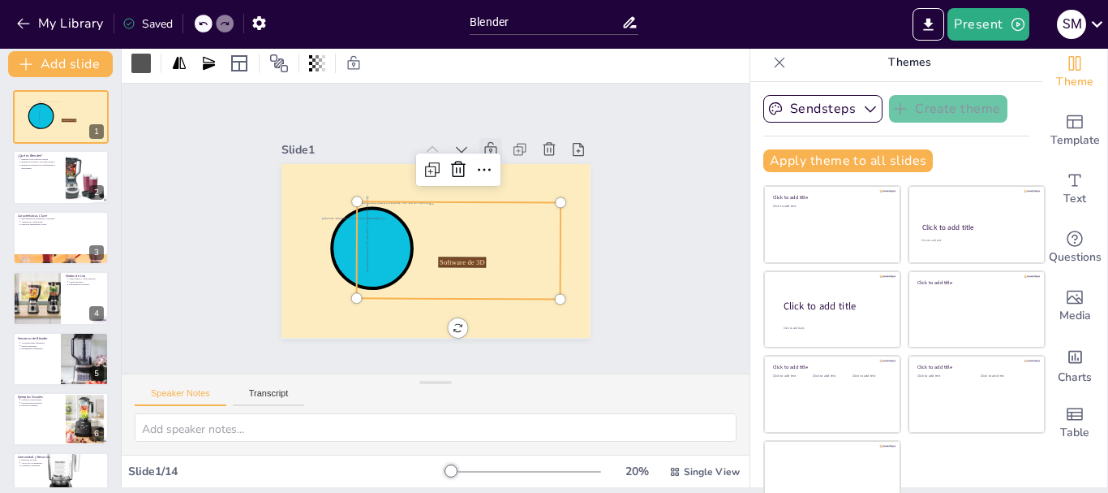
scroll to position [0, 0]
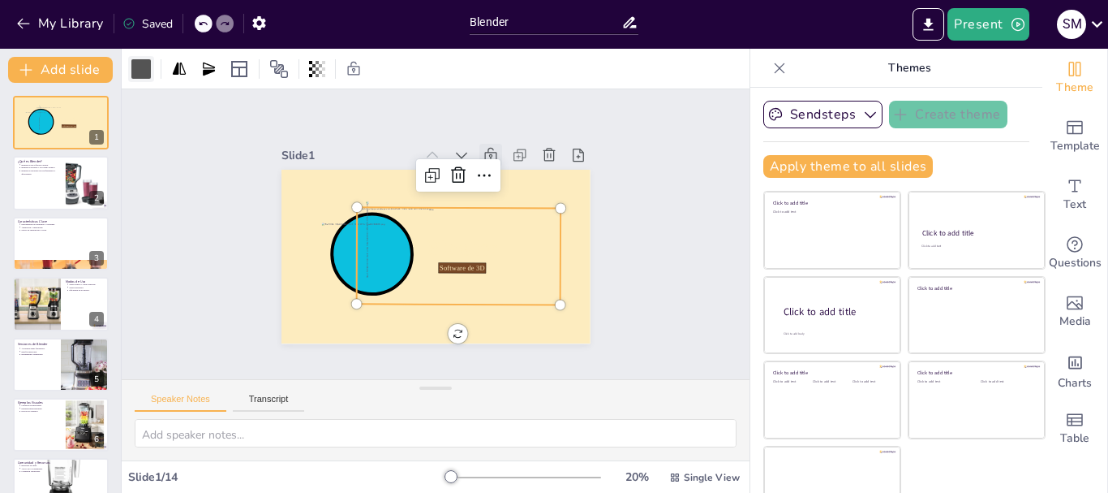
click at [146, 66] on div at bounding box center [140, 68] width 19 height 19
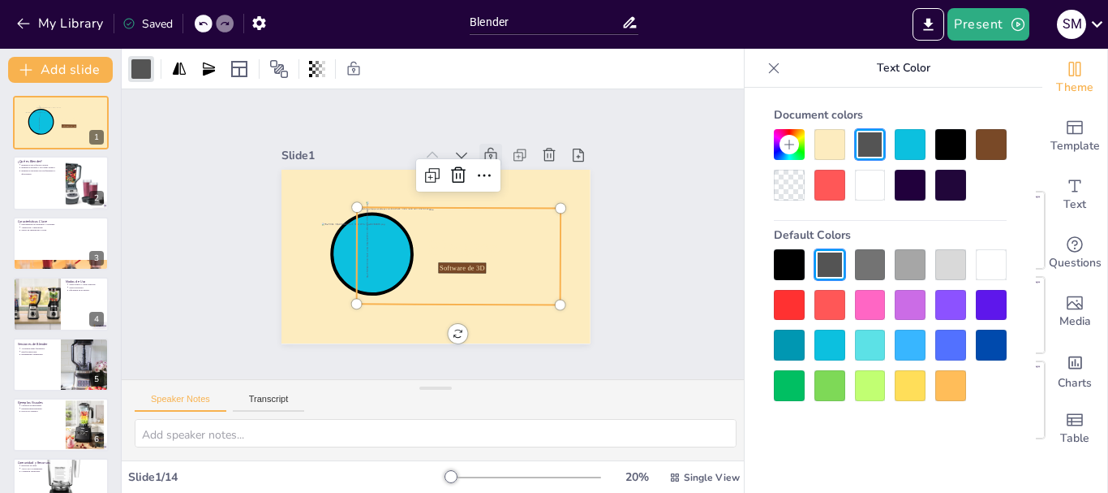
click at [952, 388] on div at bounding box center [951, 385] width 31 height 31
click at [917, 389] on div at bounding box center [910, 385] width 31 height 31
click at [953, 389] on div at bounding box center [951, 385] width 31 height 31
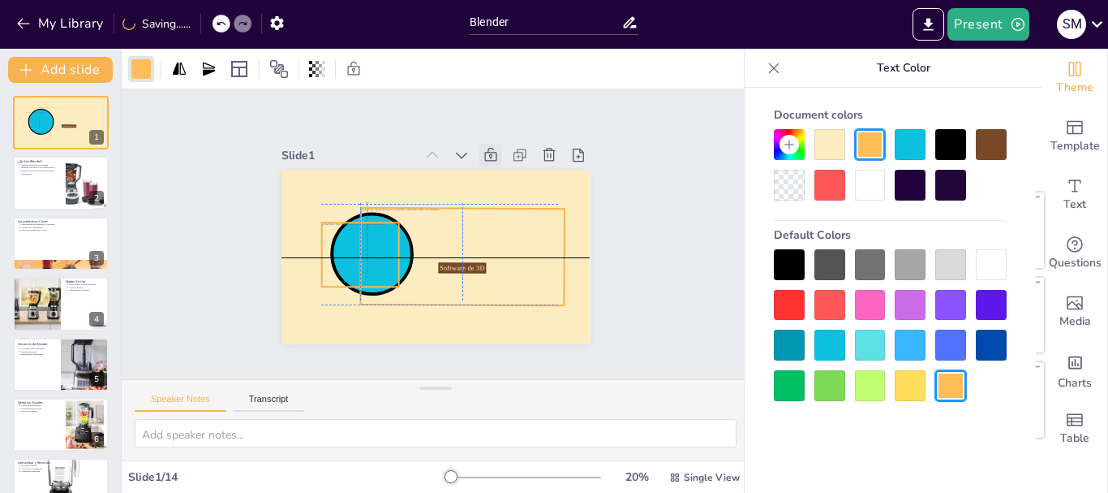
click at [352, 254] on div at bounding box center [358, 222] width 97 height 89
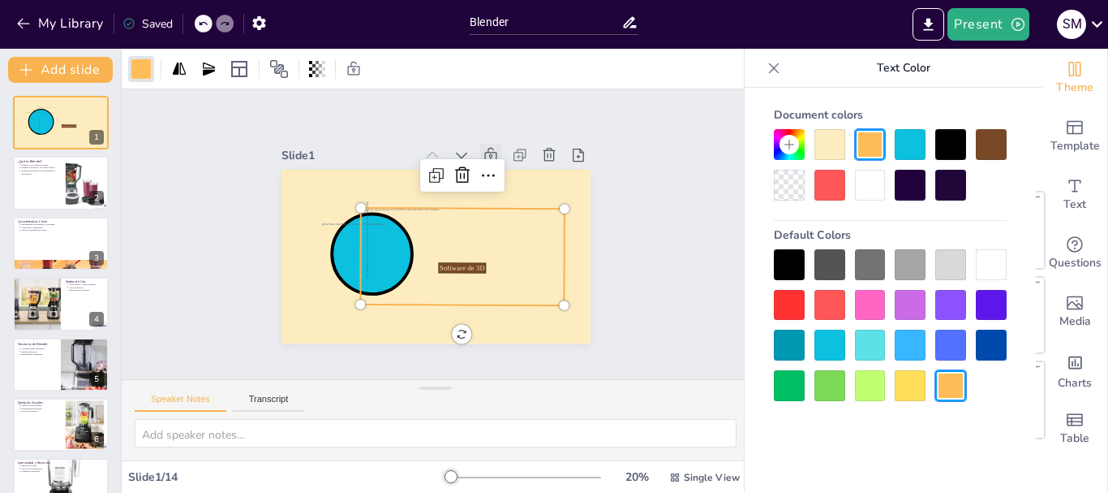
click at [791, 149] on icon at bounding box center [789, 144] width 13 height 13
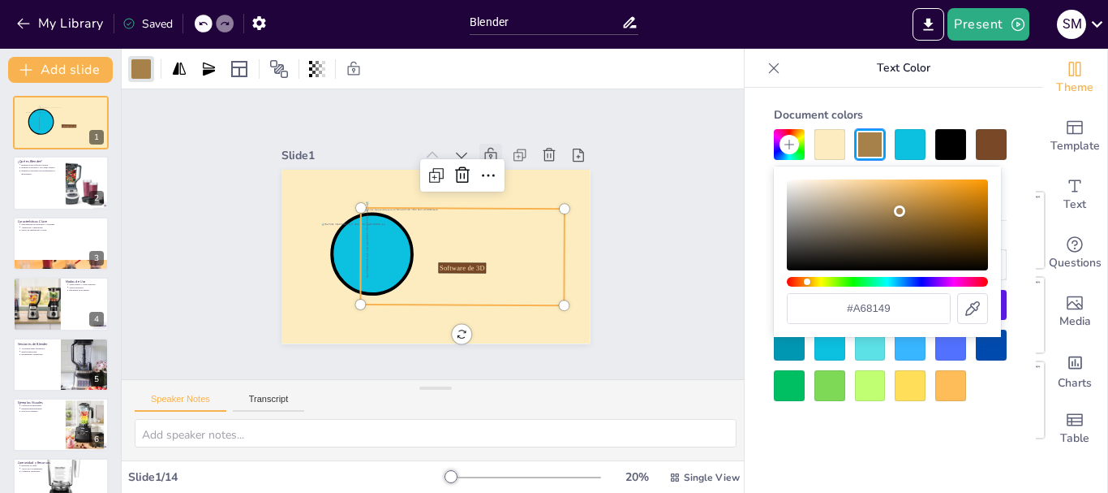
drag, startPoint x: 887, startPoint y: 209, endPoint x: 900, endPoint y: 211, distance: 13.2
click at [900, 211] on div "Color" at bounding box center [887, 224] width 201 height 91
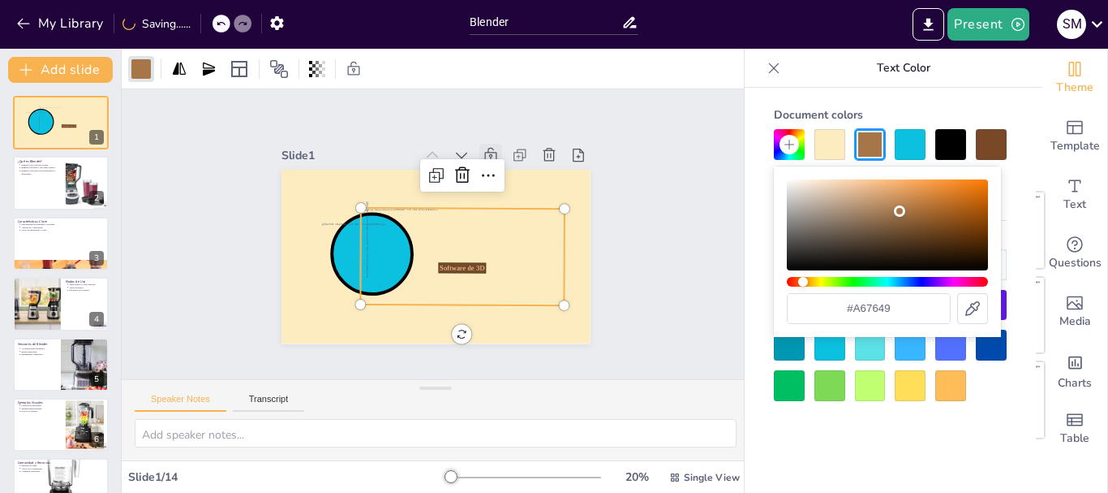
click at [803, 285] on div "Hue" at bounding box center [887, 282] width 201 height 10
type input "#ff7b00"
drag, startPoint x: 936, startPoint y: 222, endPoint x: 988, endPoint y: 179, distance: 67.5
click at [988, 179] on div "#ff7b00" at bounding box center [887, 251] width 227 height 170
click at [362, 213] on icon at bounding box center [368, 233] width 101 height 101
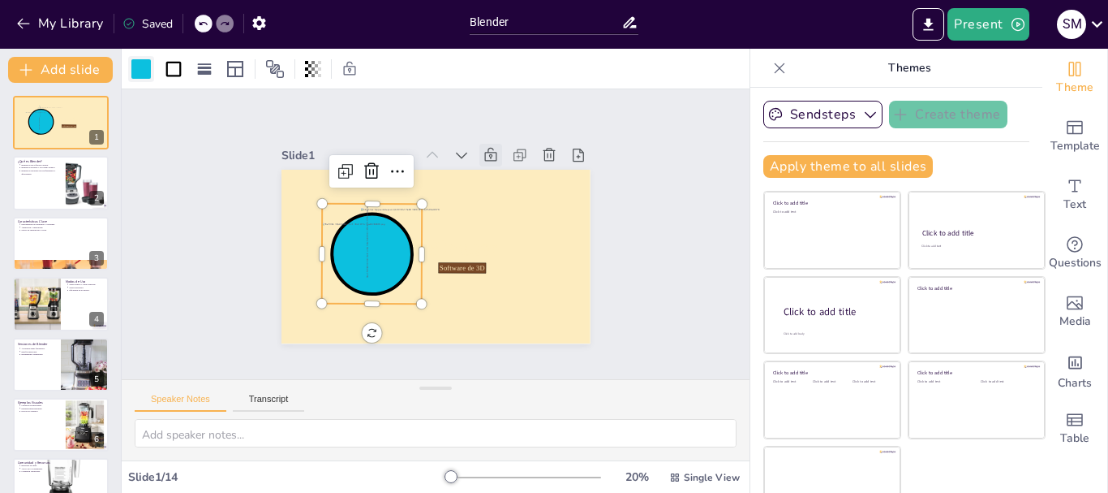
click at [147, 72] on div at bounding box center [140, 68] width 19 height 19
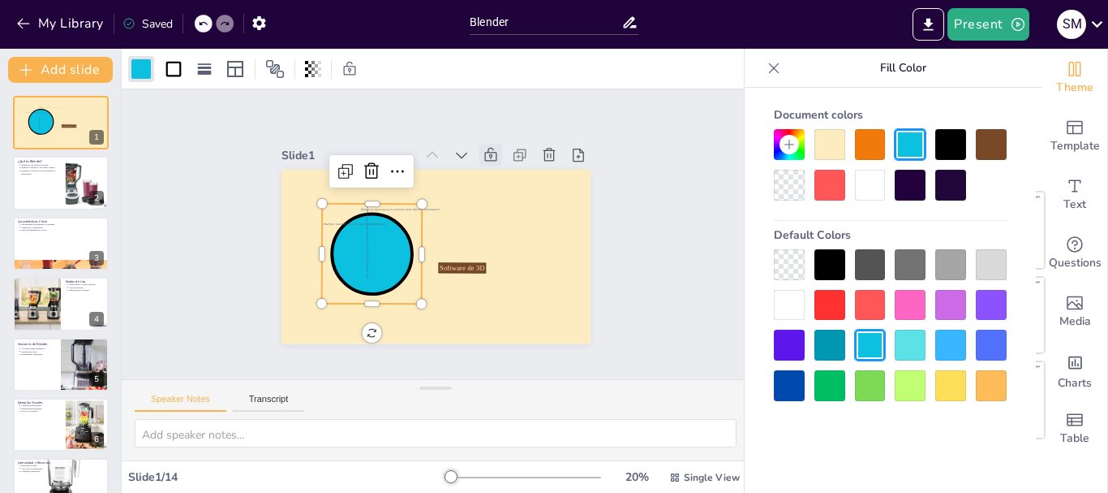
click at [868, 150] on div at bounding box center [870, 144] width 31 height 31
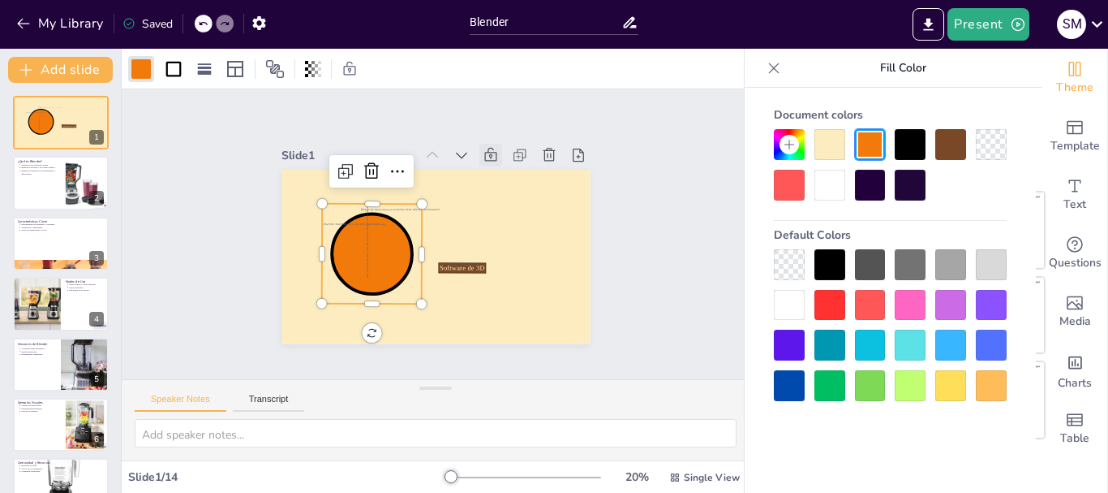
click at [793, 146] on icon at bounding box center [789, 144] width 13 height 13
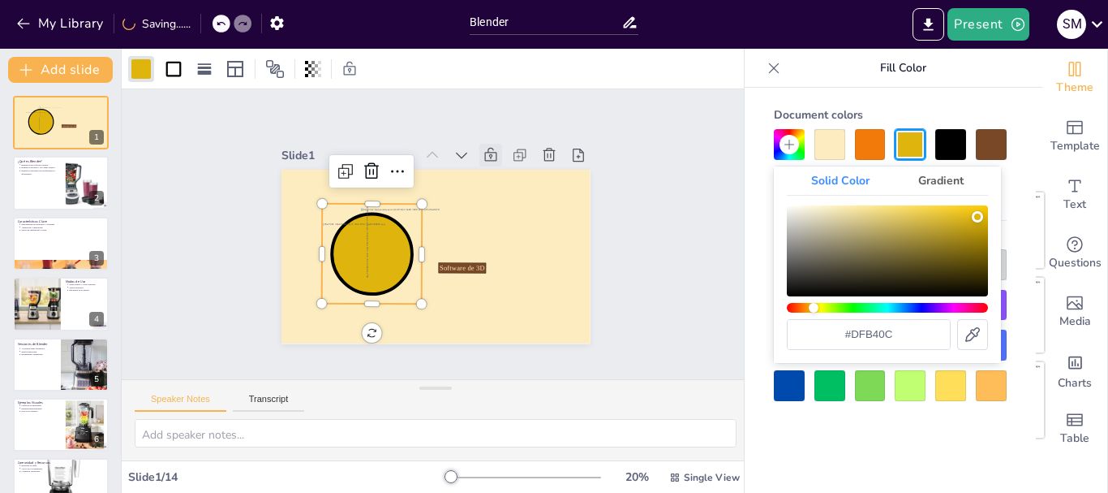
drag, startPoint x: 831, startPoint y: 305, endPoint x: 814, endPoint y: 309, distance: 17.5
click at [814, 309] on div "Hue" at bounding box center [887, 308] width 201 height 10
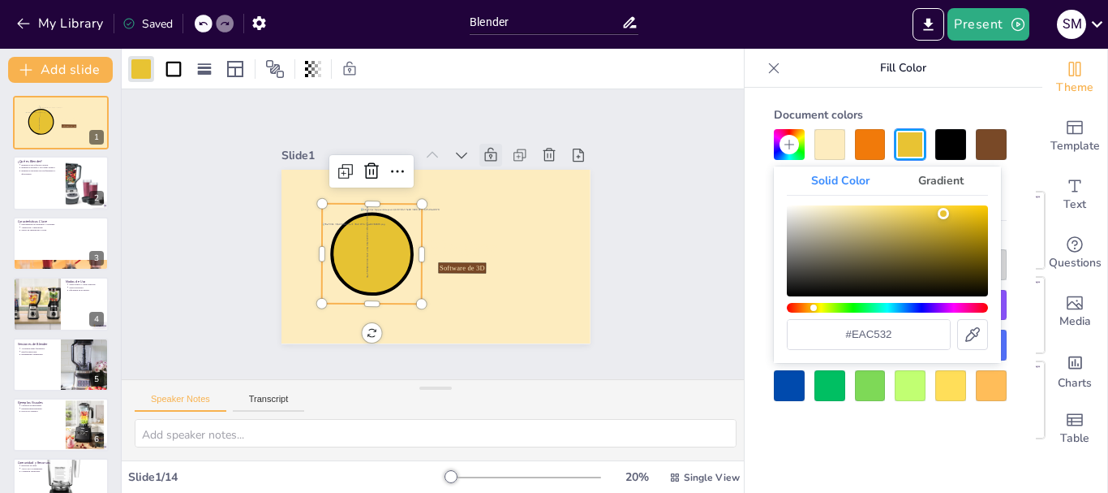
drag, startPoint x: 962, startPoint y: 226, endPoint x: 945, endPoint y: 213, distance: 21.9
click at [945, 213] on div "Color" at bounding box center [887, 250] width 201 height 91
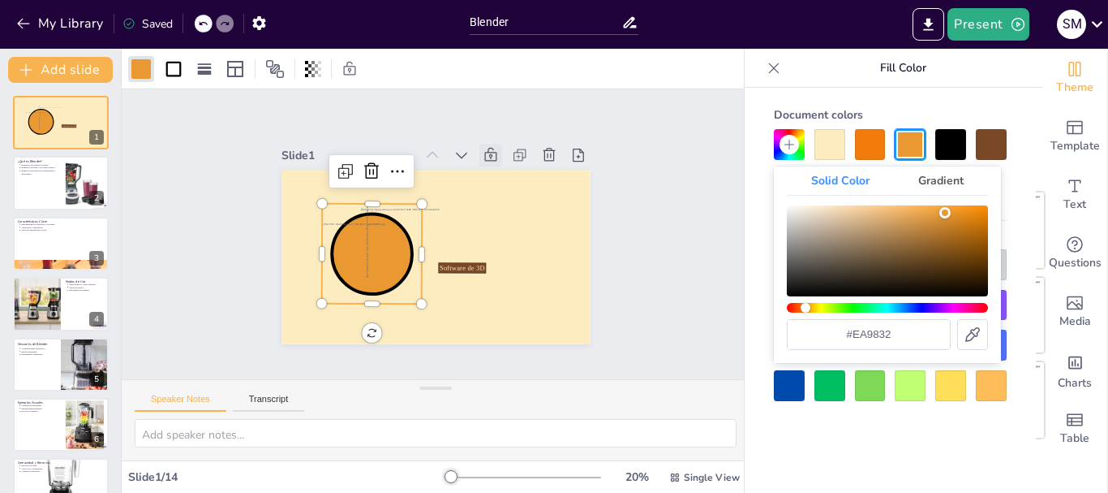
drag, startPoint x: 815, startPoint y: 308, endPoint x: 806, endPoint y: 310, distance: 10.0
click at [806, 310] on div "Hue" at bounding box center [806, 308] width 10 height 10
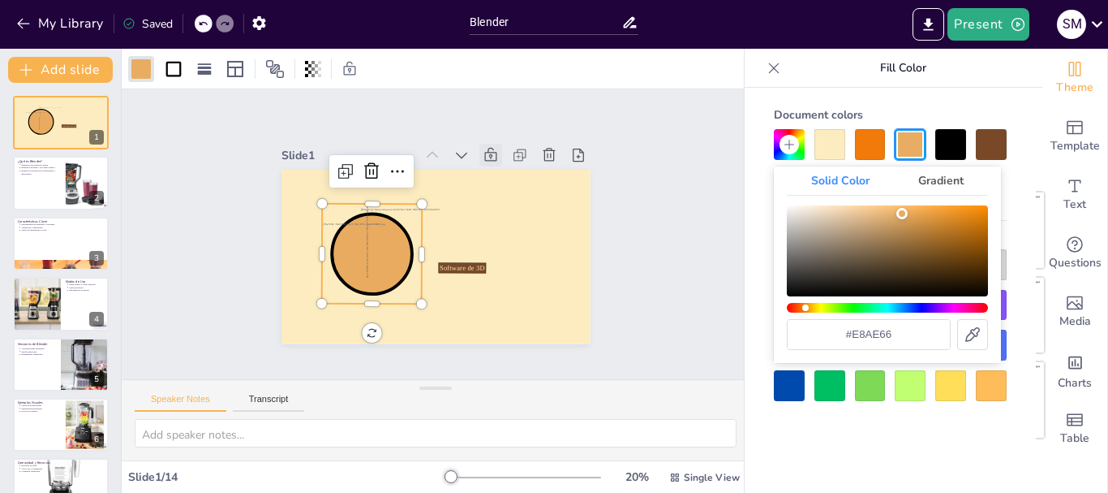
type input "#e8b06a"
drag, startPoint x: 925, startPoint y: 219, endPoint x: 897, endPoint y: 213, distance: 29.0
click at [897, 213] on div "Color" at bounding box center [887, 250] width 201 height 91
click at [640, 163] on div "Slide 1 Software de 3D Blender Slide 2 ¿Qué es Blender? Blender es un software …" at bounding box center [436, 234] width 414 height 674
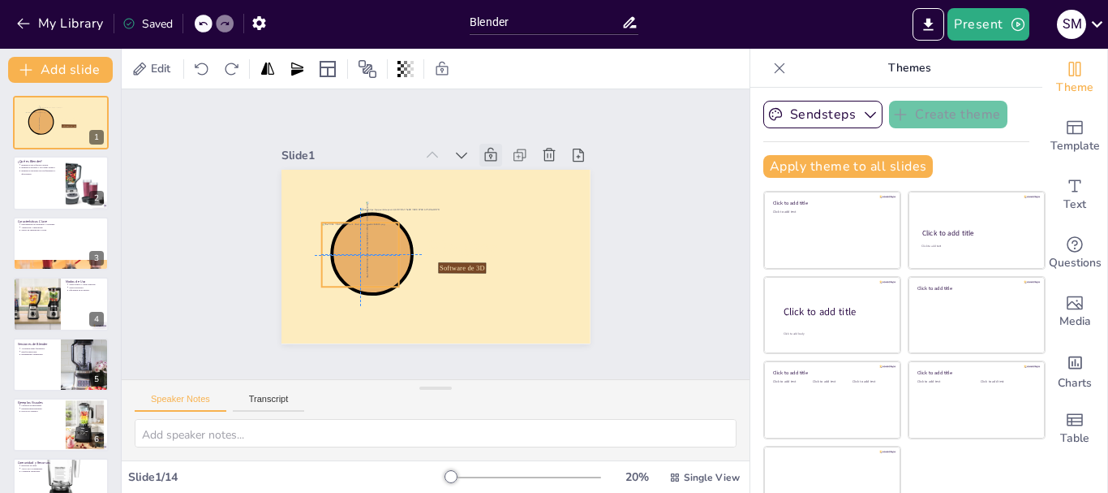
click at [340, 236] on div at bounding box center [357, 239] width 89 height 78
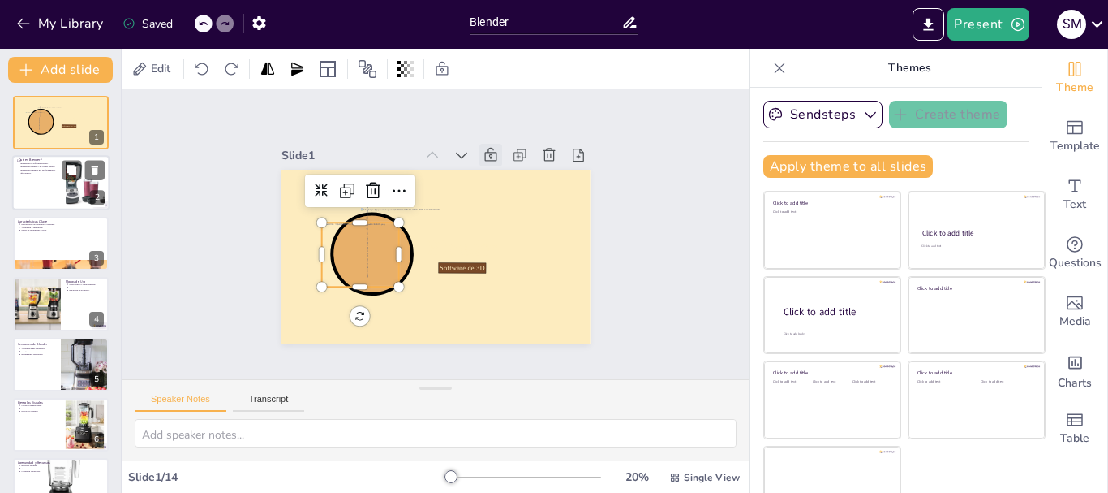
click at [21, 187] on div at bounding box center [60, 183] width 97 height 55
type textarea "Blender no es solo un programa de modelado; es un entorno completo donde puedes…"
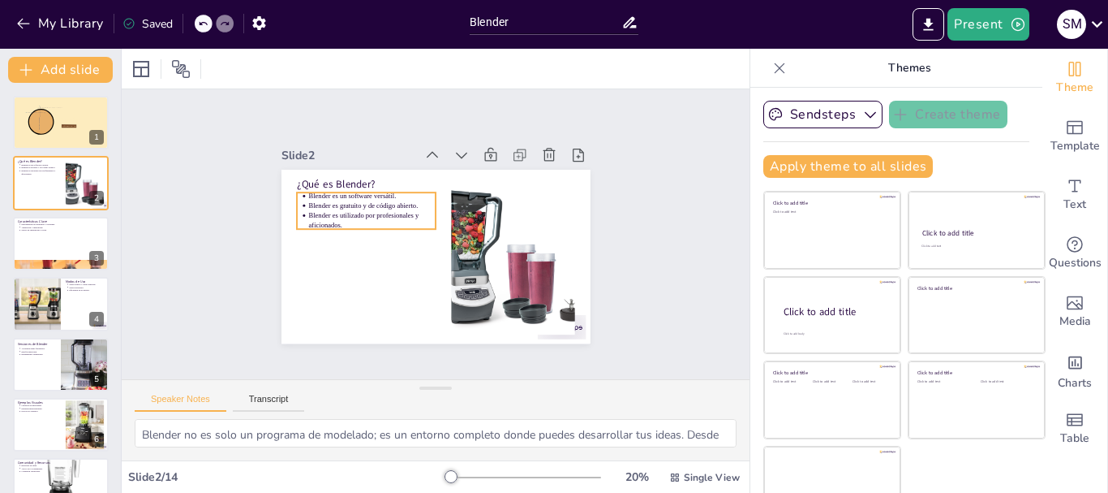
click at [328, 219] on p "Blender es utilizado por profesionales y aficionados." at bounding box center [388, 190] width 120 height 80
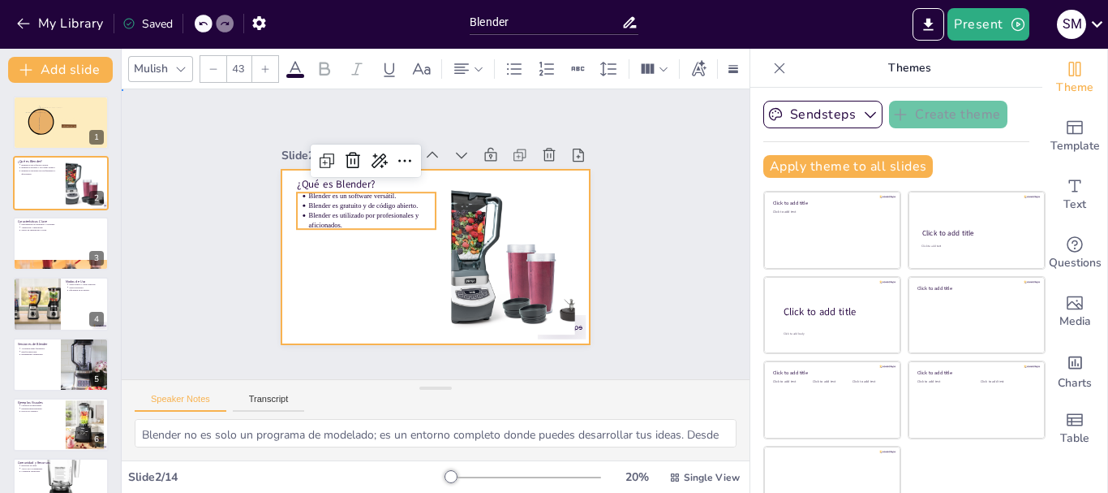
click at [344, 264] on div at bounding box center [419, 249] width 336 height 346
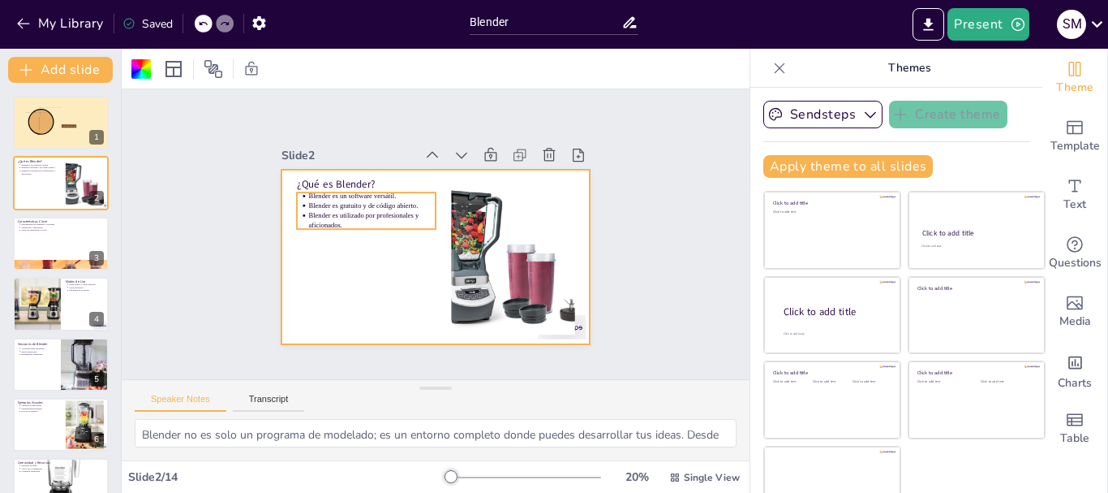
click at [343, 209] on p "Blender es utilizado por profesionales y aficionados." at bounding box center [376, 207] width 128 height 45
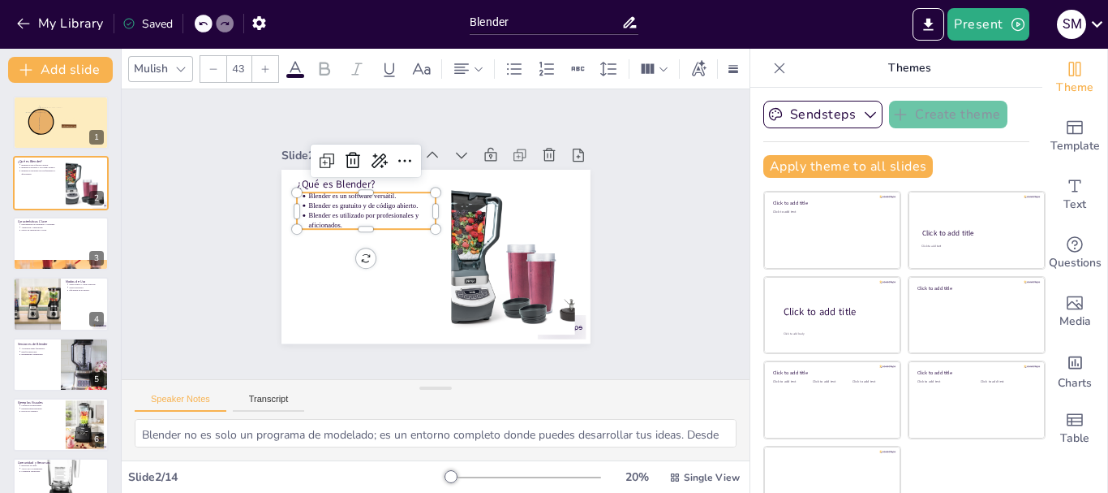
click at [343, 209] on p "Blender es utilizado por profesionales y aficionados." at bounding box center [374, 214] width 128 height 32
click at [343, 209] on p "Blender es utilizado por profesionales y aficionados." at bounding box center [376, 207] width 128 height 45
click at [343, 209] on p "Blender es utilizado por profesionales y aficionados." at bounding box center [379, 202] width 127 height 58
click at [382, 215] on p "Blender es utilizado por profesionales y aficionados." at bounding box center [383, 196] width 124 height 70
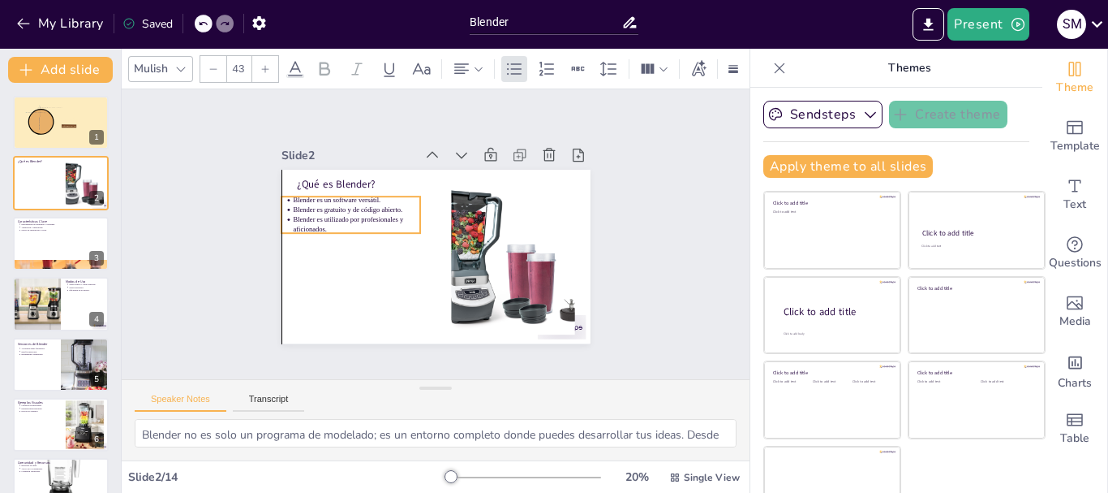
drag, startPoint x: 382, startPoint y: 215, endPoint x: 368, endPoint y: 220, distance: 14.6
click at [368, 220] on p "Blender es utilizado por profesionales y aficionados." at bounding box center [396, 164] width 91 height 114
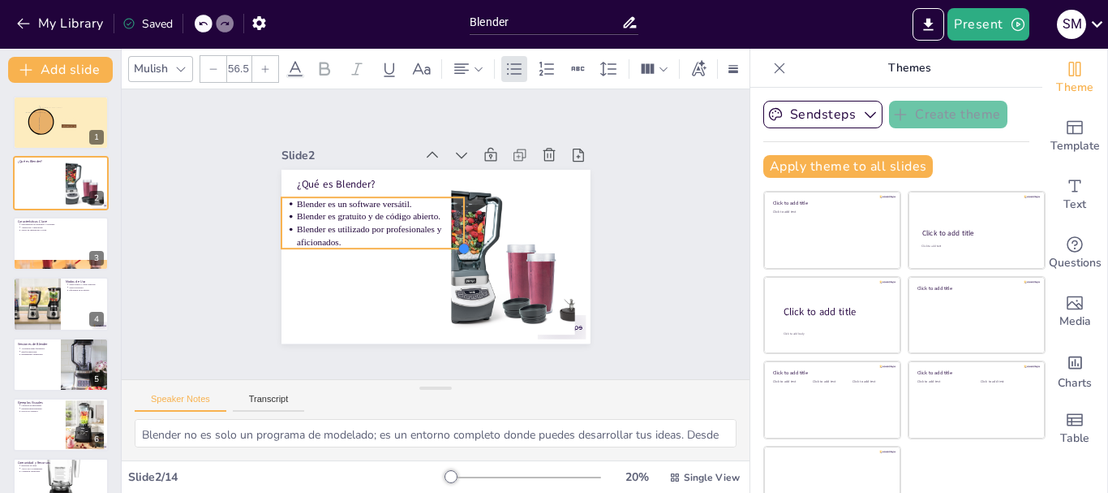
type input "57.5"
drag, startPoint x: 403, startPoint y: 227, endPoint x: 397, endPoint y: 239, distance: 13.8
click at [397, 239] on div "¿Qué es Blender? Blender es un software versátil. Blender es gratuito y de códi…" at bounding box center [426, 255] width 353 height 284
click at [382, 224] on p "Blender es utilizado por profesionales y aficionados." at bounding box center [384, 219] width 170 height 77
click at [382, 224] on p "Blender es utilizado por profesionales y aficionados." at bounding box center [386, 214] width 166 height 93
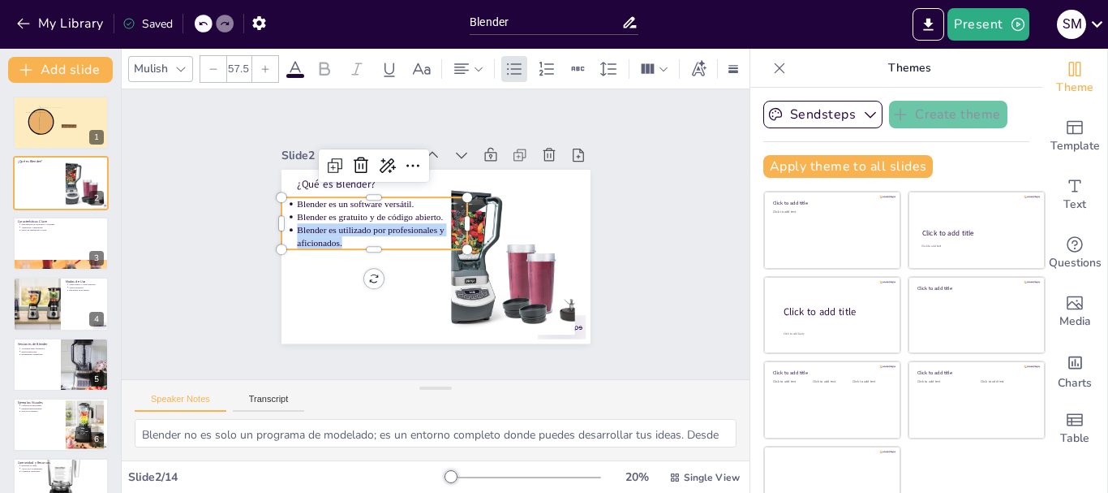
click at [382, 224] on p "Blender es utilizado por profesionales y aficionados." at bounding box center [388, 209] width 160 height 107
click at [378, 226] on p "Blender es utilizado por profesionales y aficionados." at bounding box center [416, 184] width 77 height 170
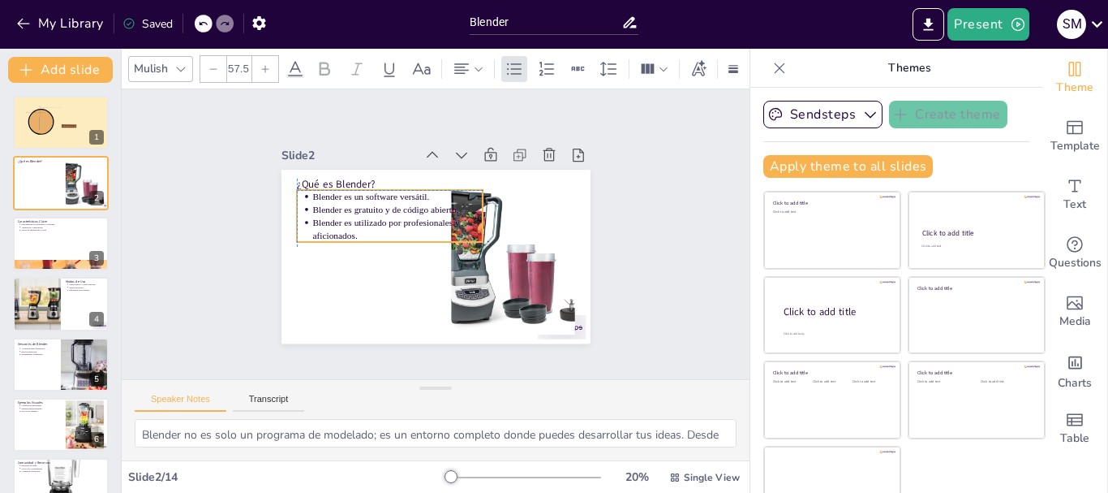
drag, startPoint x: 278, startPoint y: 197, endPoint x: 295, endPoint y: 194, distance: 16.5
click at [328, 194] on p "Blender es un software versátil." at bounding box center [411, 186] width 166 height 65
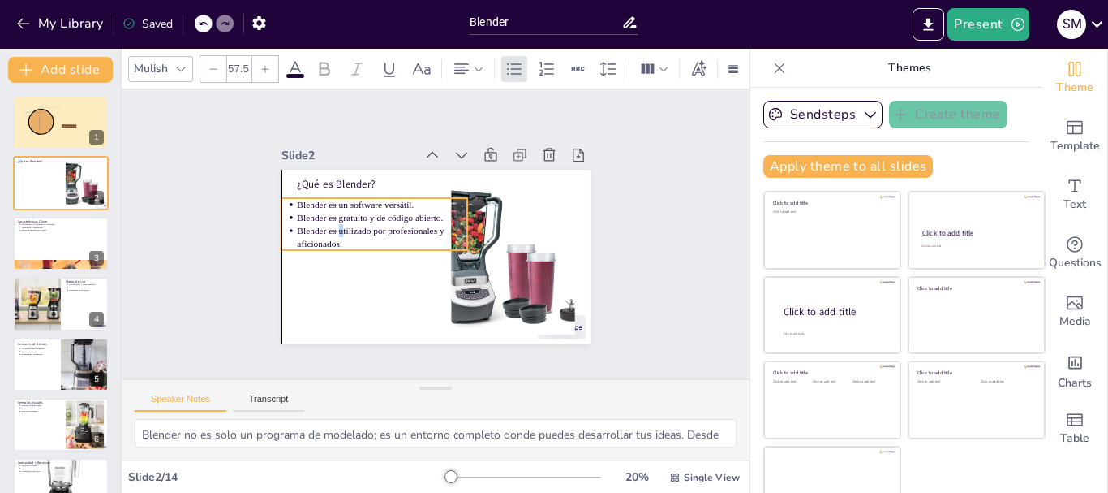
drag, startPoint x: 338, startPoint y: 220, endPoint x: 324, endPoint y: 228, distance: 16.0
click at [377, 228] on p "Blender es utilizado por profesionales y aficionados." at bounding box center [415, 184] width 77 height 170
click at [401, 234] on p "Blender es utilizado por profesionales y aficionados." at bounding box center [481, 204] width 160 height 107
click at [372, 234] on p "Blender es utilizado por profesionales y aficionados." at bounding box center [384, 220] width 170 height 77
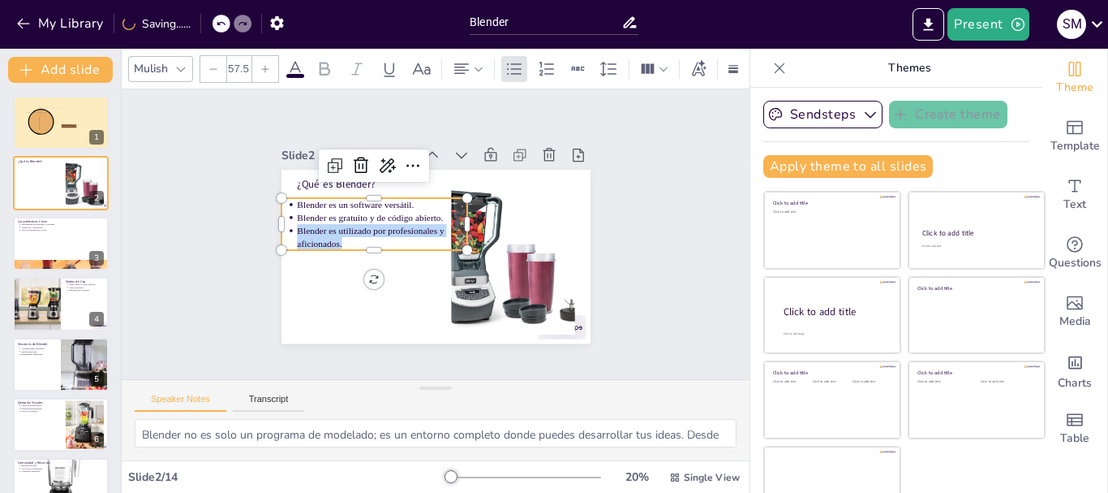
click at [372, 234] on p "Blender es utilizado por profesionales y aficionados." at bounding box center [383, 226] width 172 height 61
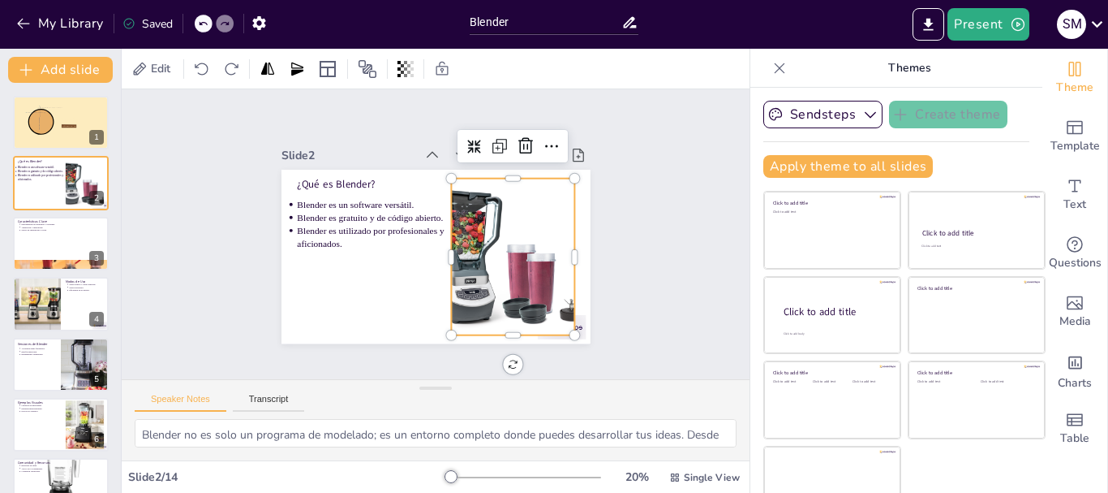
click at [501, 237] on div at bounding box center [491, 292] width 213 height 213
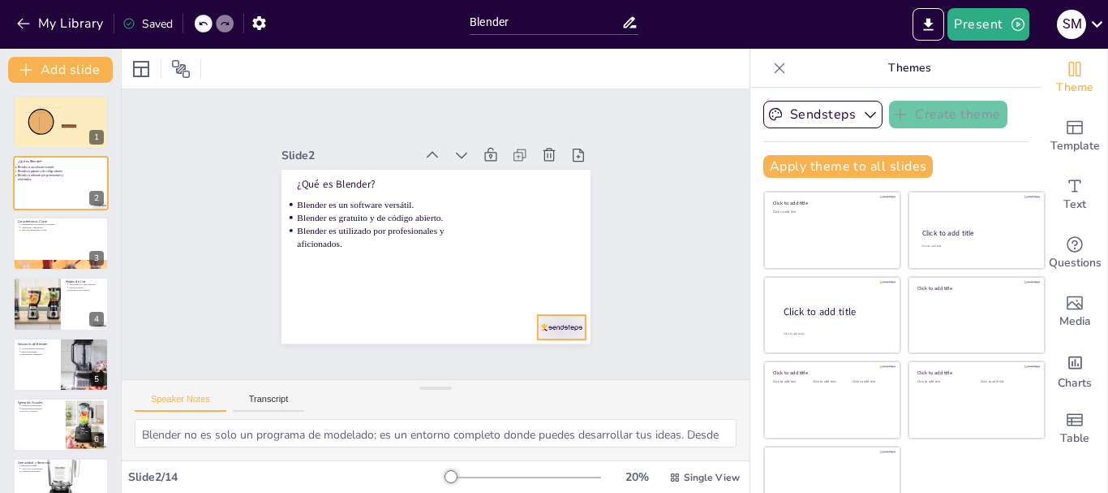
click at [335, 318] on div at bounding box center [318, 338] width 33 height 52
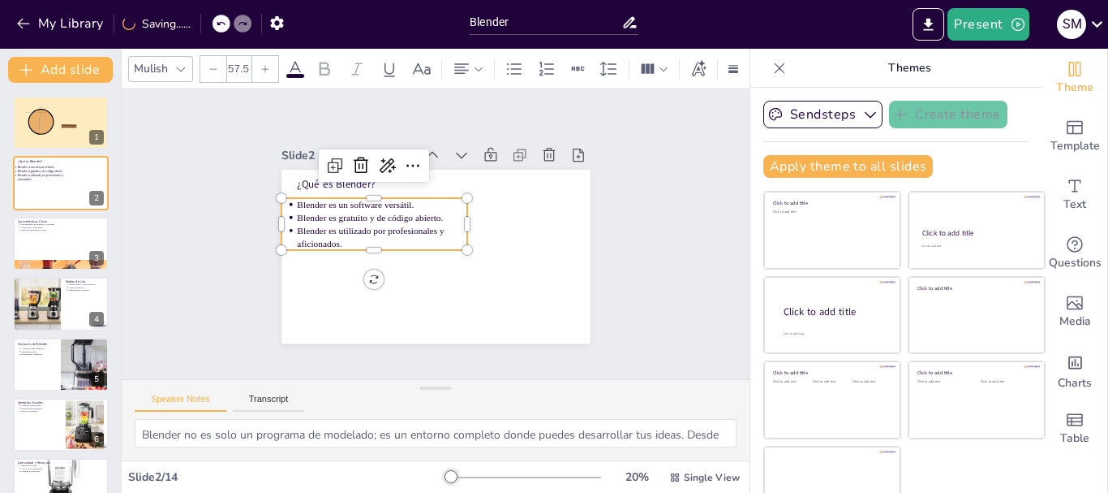
click at [341, 214] on p "Blender es gratuito y de código abierto." at bounding box center [390, 202] width 166 height 65
drag, startPoint x: 355, startPoint y: 247, endPoint x: 366, endPoint y: 233, distance: 17.4
click at [366, 233] on div "¿Qué es Blender? Blender es un software versátil. Blender es gratuito y de códi…" at bounding box center [423, 253] width 352 height 322
click at [455, 219] on p "Blender es utilizado por profesionales y aficionados." at bounding box center [399, 205] width 144 height 133
click at [641, 205] on div "Slide 1 Software de 3D Blender Slide 2 ¿Qué es Blender? Blender es un software …" at bounding box center [436, 234] width 686 height 470
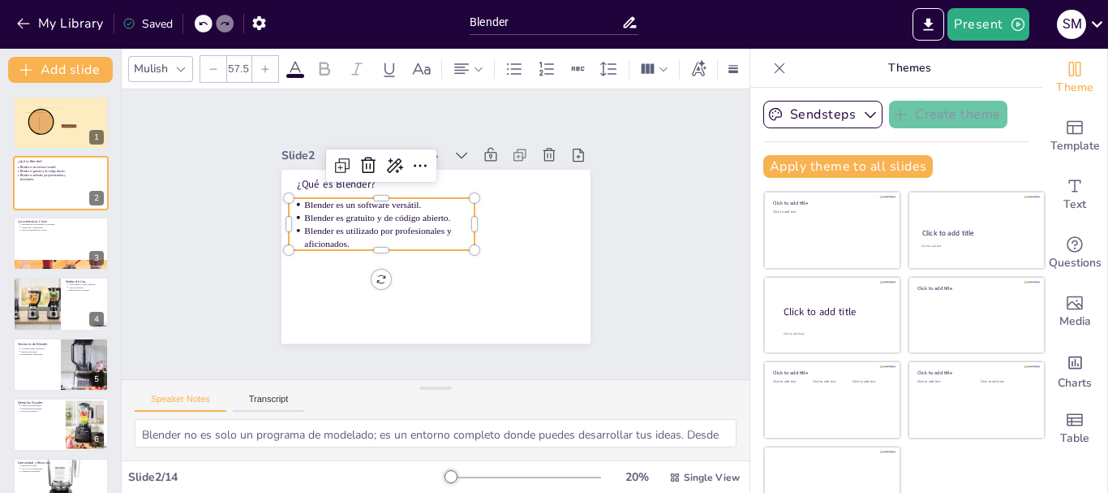
click at [410, 201] on p "Blender es un software versátil." at bounding box center [387, 260] width 96 height 154
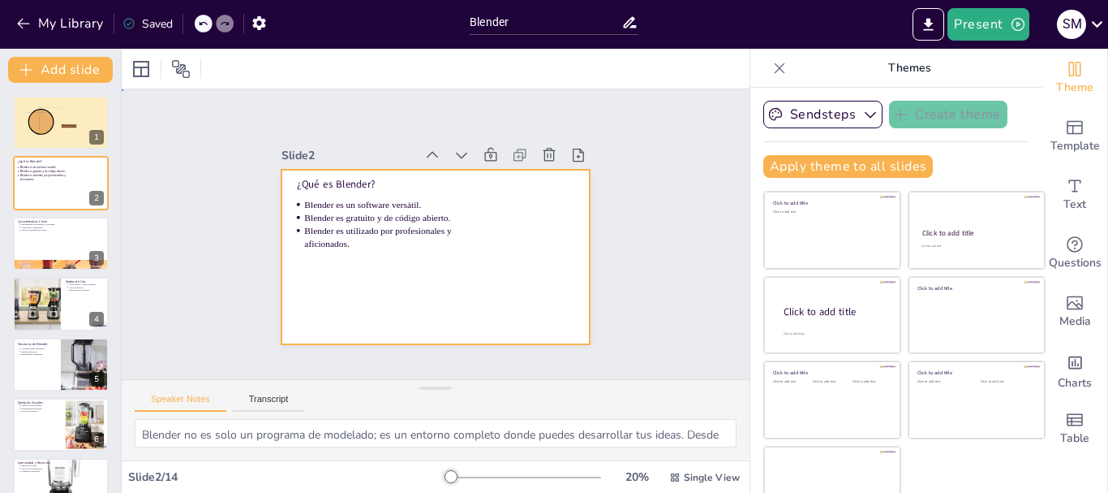
click at [486, 184] on div at bounding box center [426, 255] width 353 height 284
click at [486, 184] on div at bounding box center [428, 255] width 347 height 260
click at [145, 71] on div at bounding box center [140, 68] width 19 height 19
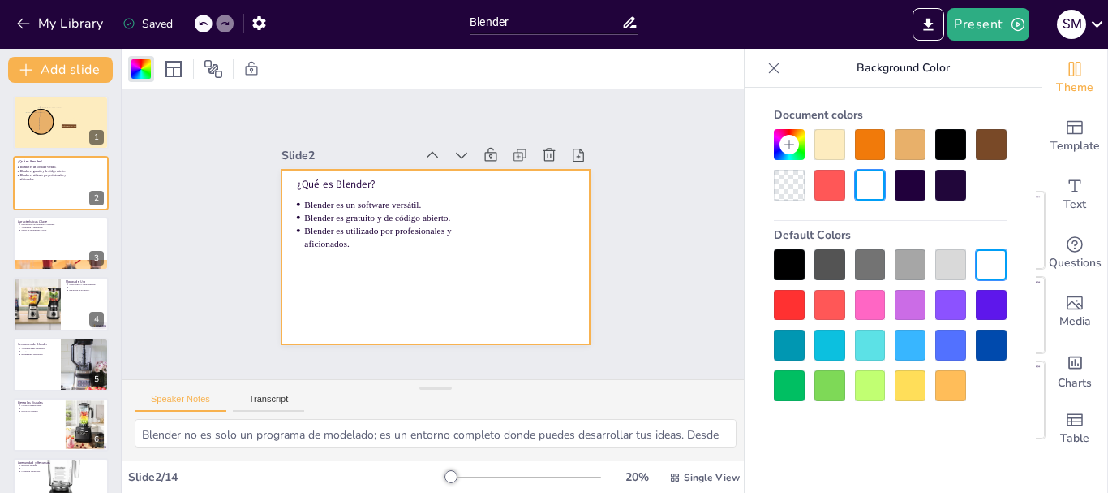
click at [865, 145] on div at bounding box center [870, 144] width 31 height 31
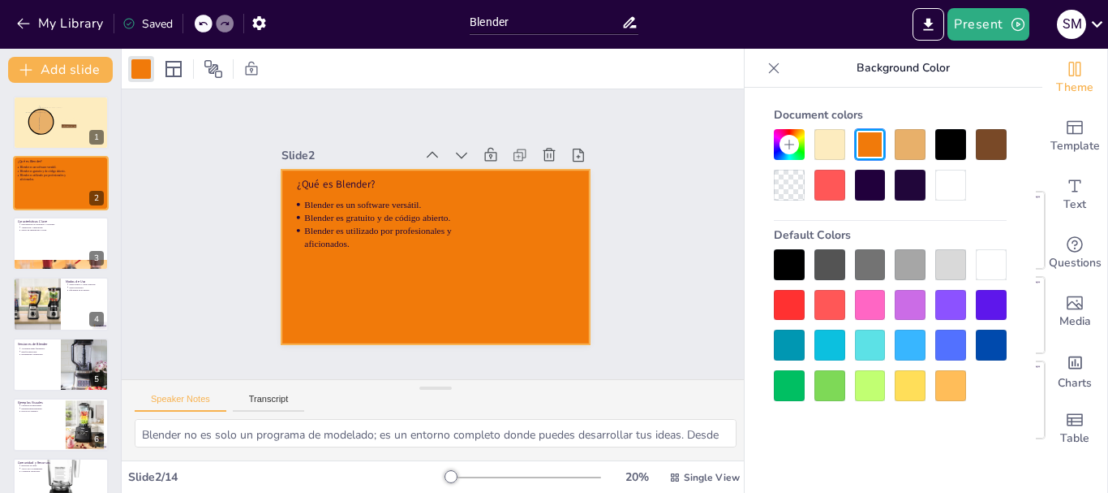
click at [910, 147] on div at bounding box center [910, 144] width 31 height 31
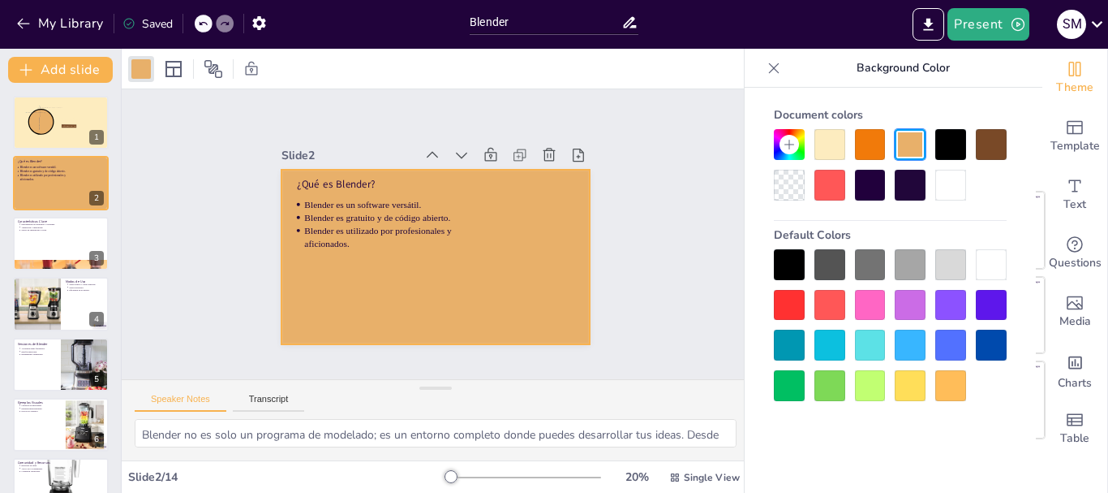
click at [831, 148] on div at bounding box center [830, 144] width 31 height 31
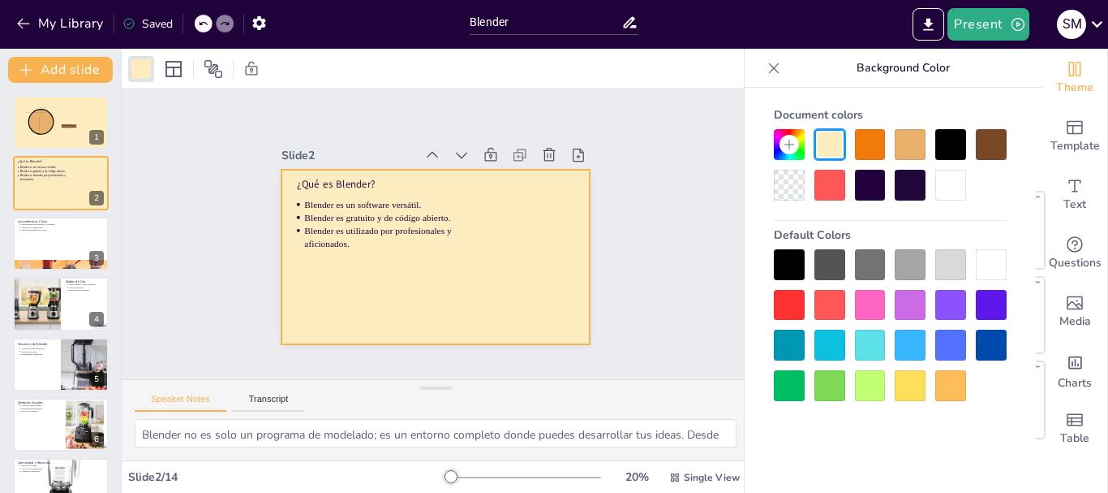
click at [639, 208] on div "Slide 1 Software de 3D Blender Slide 2 ¿Qué es Blender? Blender es un software …" at bounding box center [436, 234] width 604 height 678
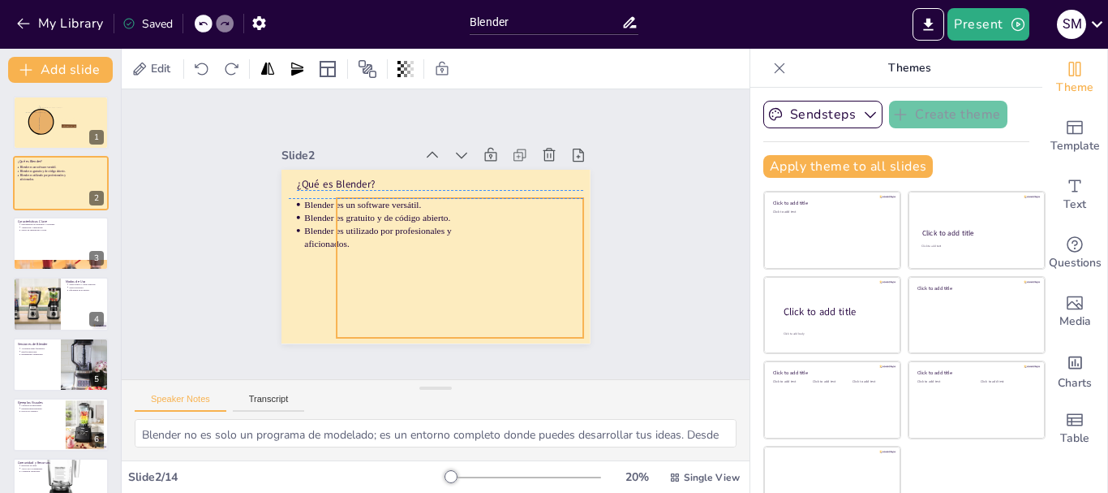
drag, startPoint x: 496, startPoint y: 230, endPoint x: 520, endPoint y: 238, distance: 25.7
click at [520, 238] on div at bounding box center [444, 274] width 282 height 227
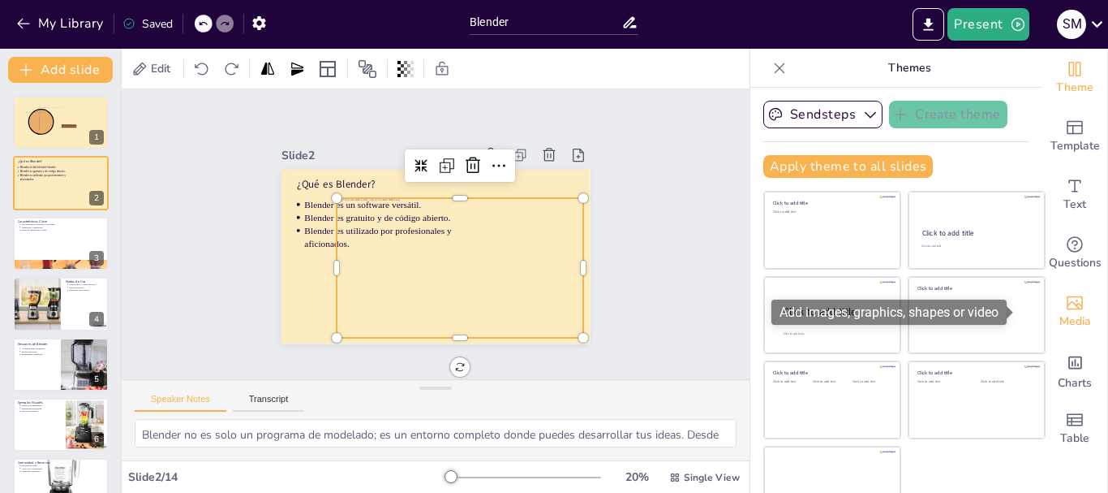
click at [1043, 315] on div "Media" at bounding box center [1075, 311] width 65 height 58
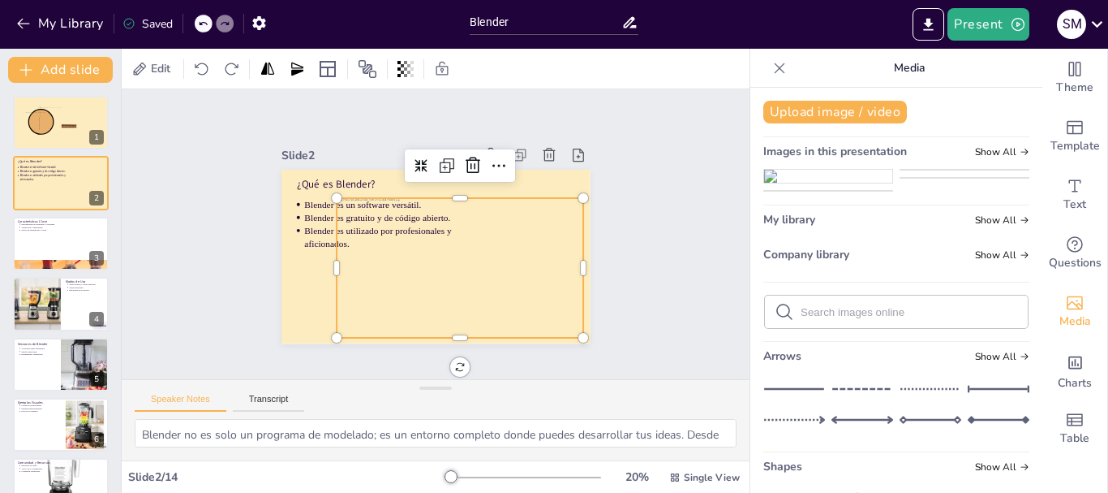
click at [824, 183] on img at bounding box center [828, 176] width 128 height 13
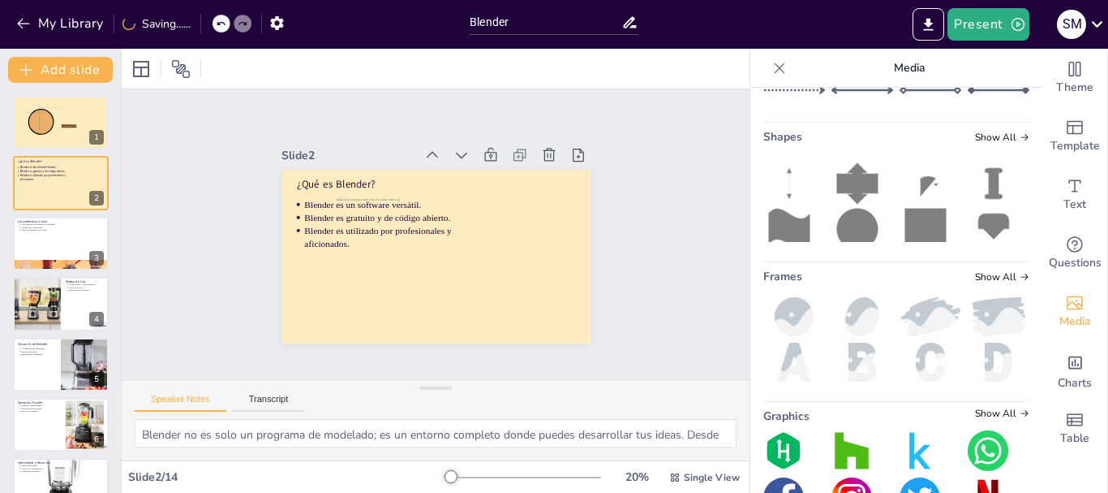
scroll to position [406, 0]
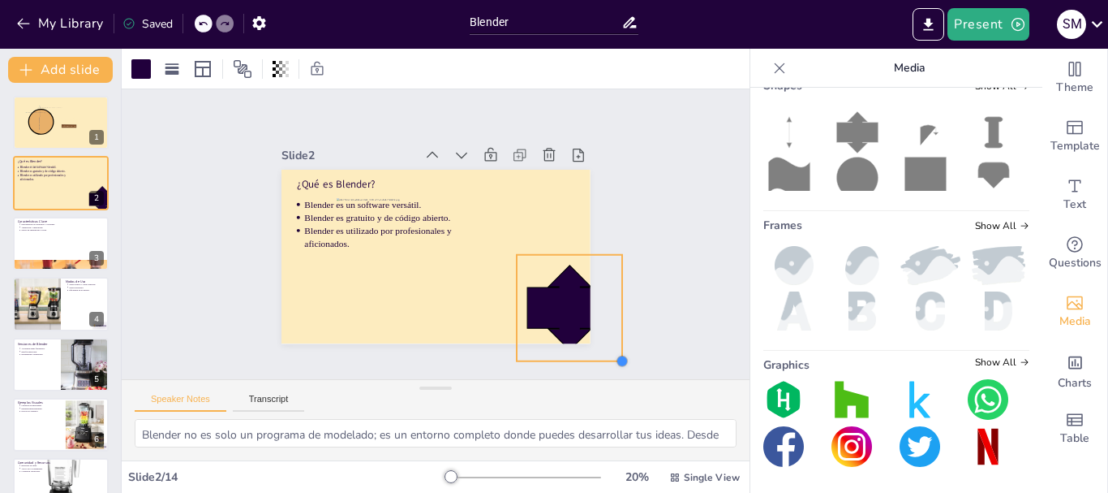
drag, startPoint x: 518, startPoint y: 264, endPoint x: 614, endPoint y: 303, distance: 103.7
click at [614, 303] on div "Slide 1 Software de 3D Blender Slide 2 ¿Qué es Blender? Blender es un software …" at bounding box center [436, 234] width 444 height 430
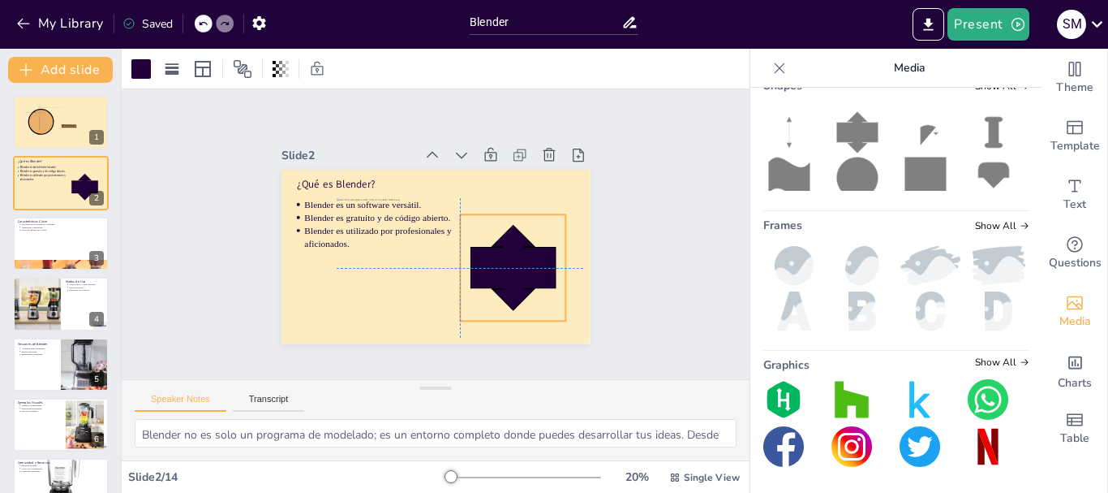
drag, startPoint x: 553, startPoint y: 300, endPoint x: 501, endPoint y: 262, distance: 63.8
click at [501, 262] on icon at bounding box center [498, 290] width 107 height 107
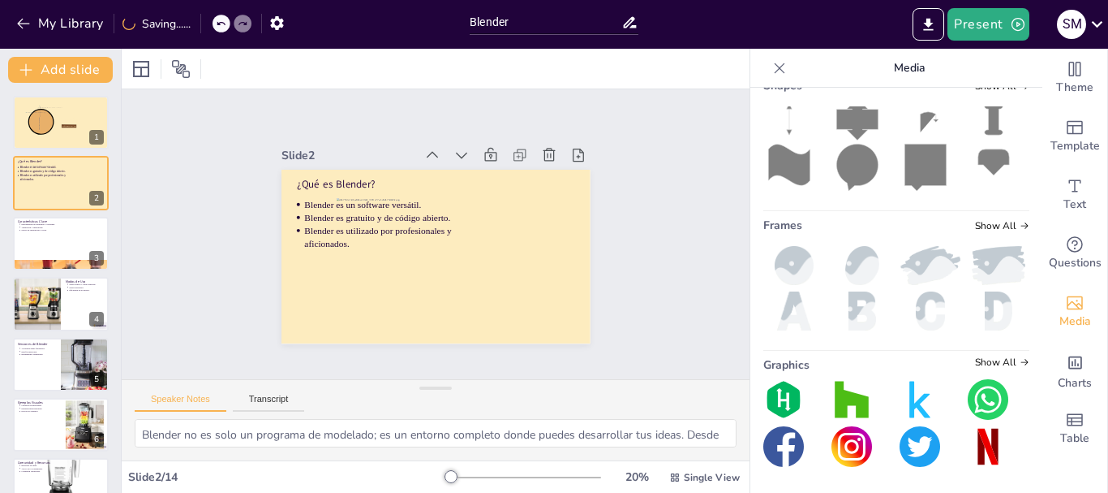
scroll to position [539, 0]
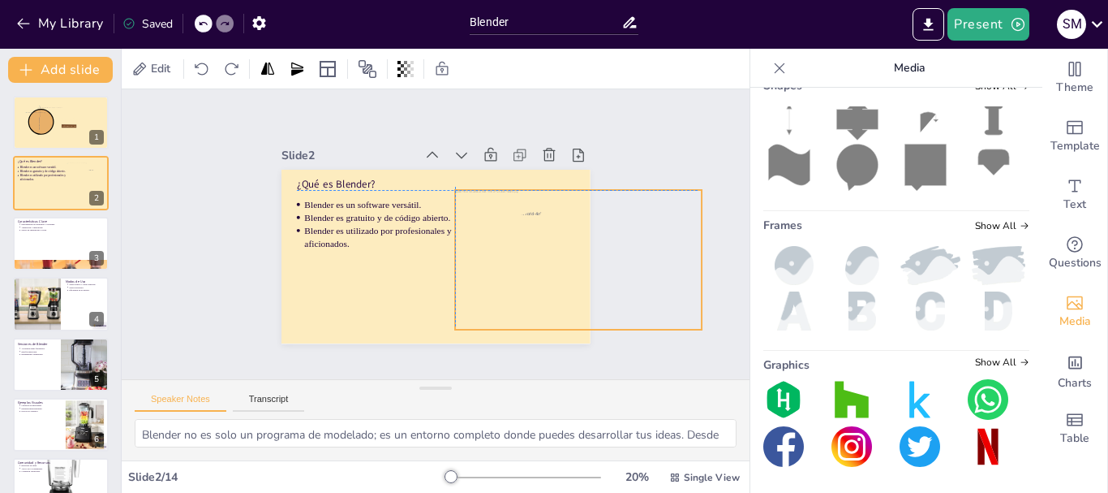
drag, startPoint x: 381, startPoint y: 258, endPoint x: 495, endPoint y: 246, distance: 114.2
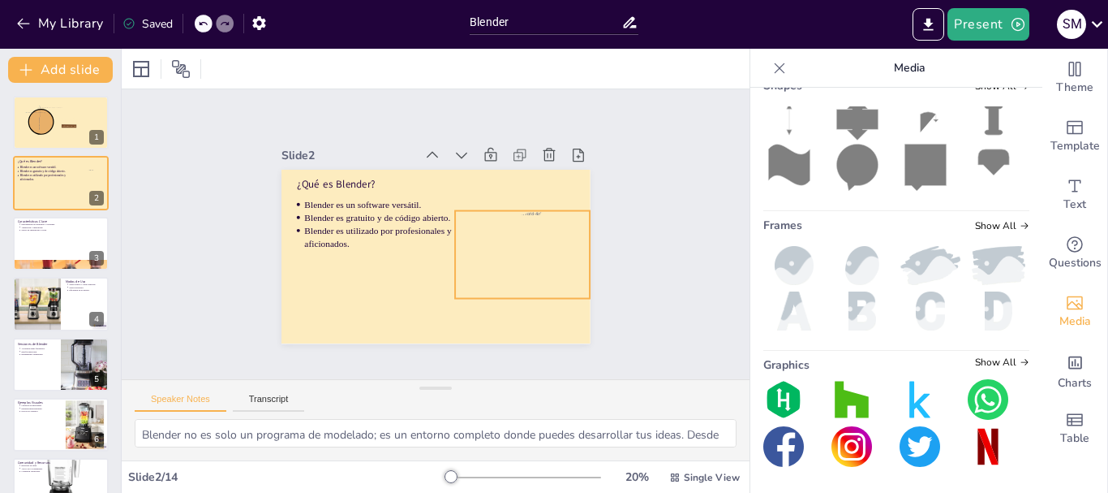
click at [549, 258] on div at bounding box center [507, 288] width 176 height 142
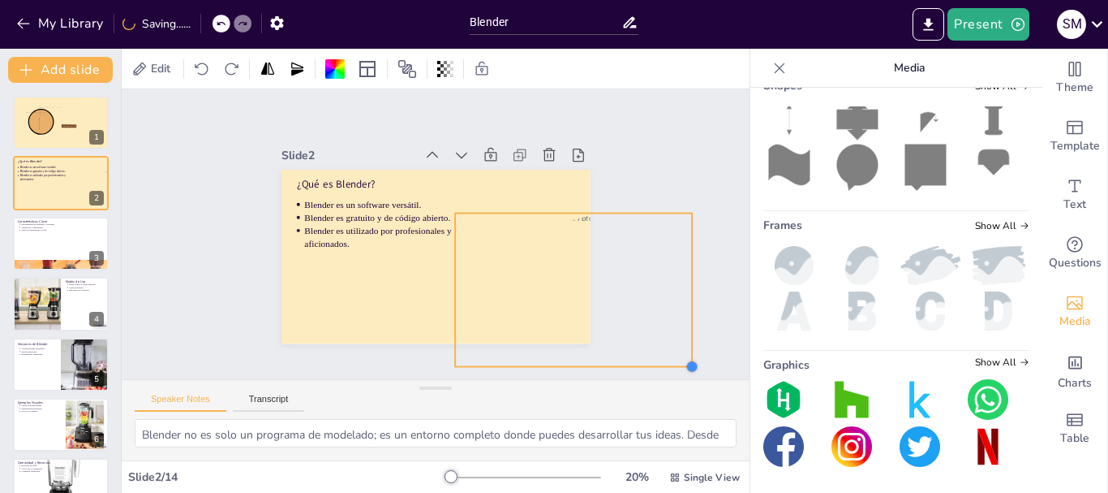
drag, startPoint x: 579, startPoint y: 290, endPoint x: 657, endPoint y: 321, distance: 84.5
click at [660, 322] on div "Slide 1 Software de 3D Blender Slide 2 ¿Qué es Blender? Blender es un software …" at bounding box center [436, 233] width 686 height 469
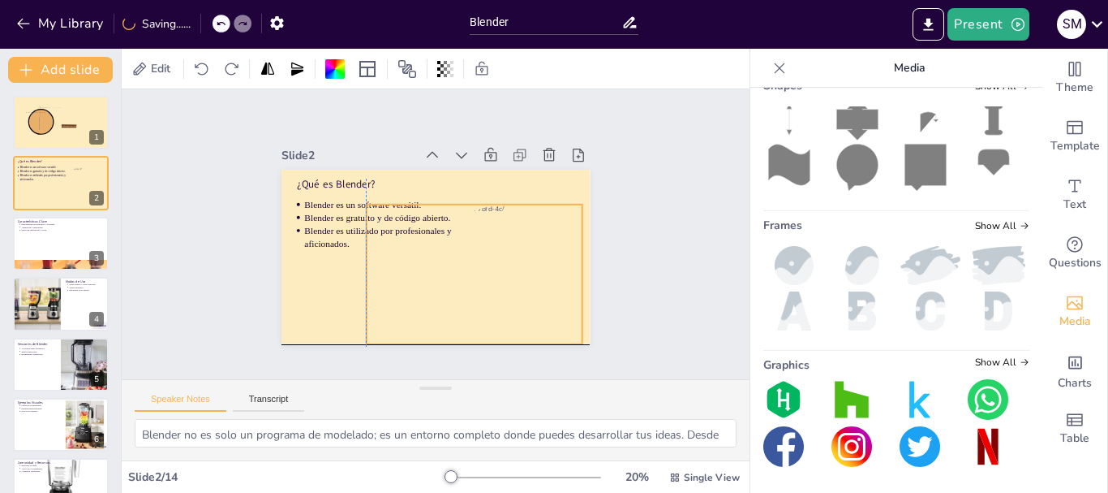
click at [544, 294] on div "Slide 1 Software de 3D Blender Slide 2 ¿Qué es Blender? Blender es un software …" at bounding box center [435, 234] width 691 height 520
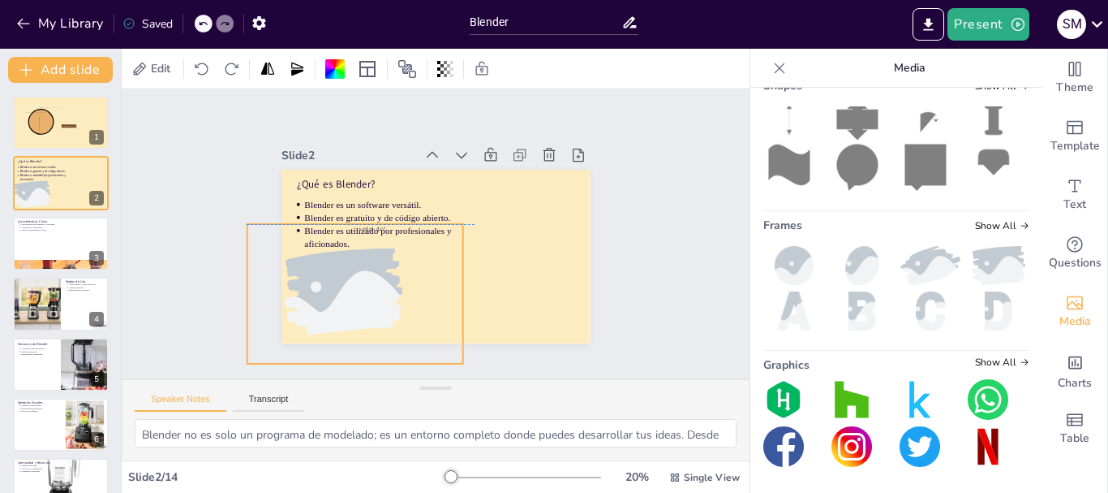
drag, startPoint x: 474, startPoint y: 262, endPoint x: 355, endPoint y: 277, distance: 120.2
click at [355, 221] on div "¿Qué es Blender? Blender es un software versátil. Blender es gratuito y de códi…" at bounding box center [455, 173] width 294 height 96
drag, startPoint x: 424, startPoint y: 270, endPoint x: 459, endPoint y: 270, distance: 34.9
click at [459, 270] on div at bounding box center [393, 285] width 271 height 187
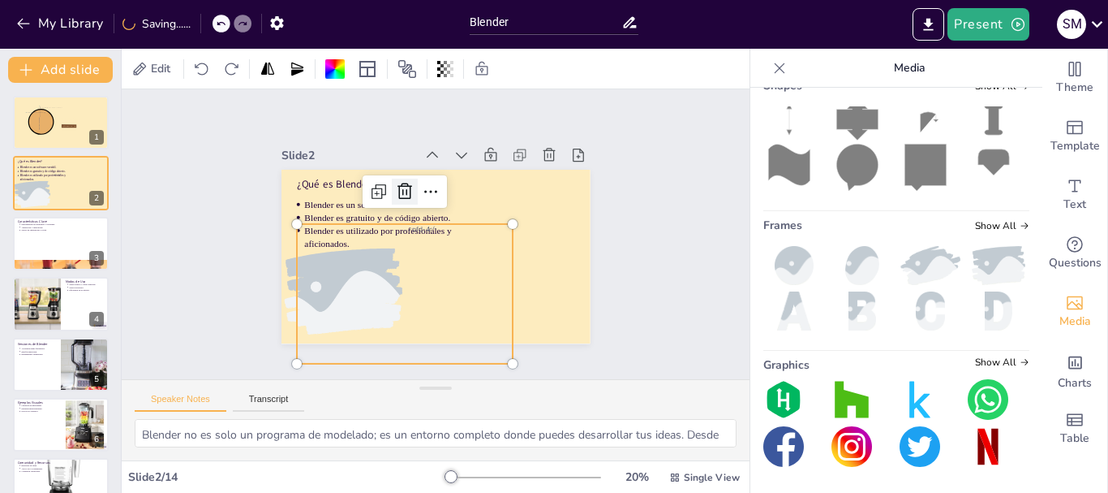
click at [407, 189] on icon at bounding box center [419, 184] width 24 height 24
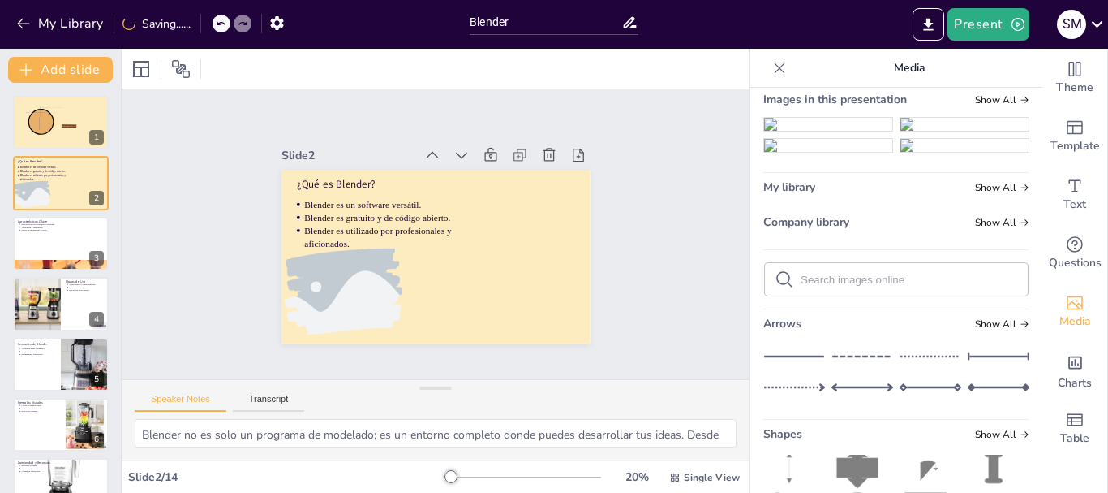
scroll to position [0, 0]
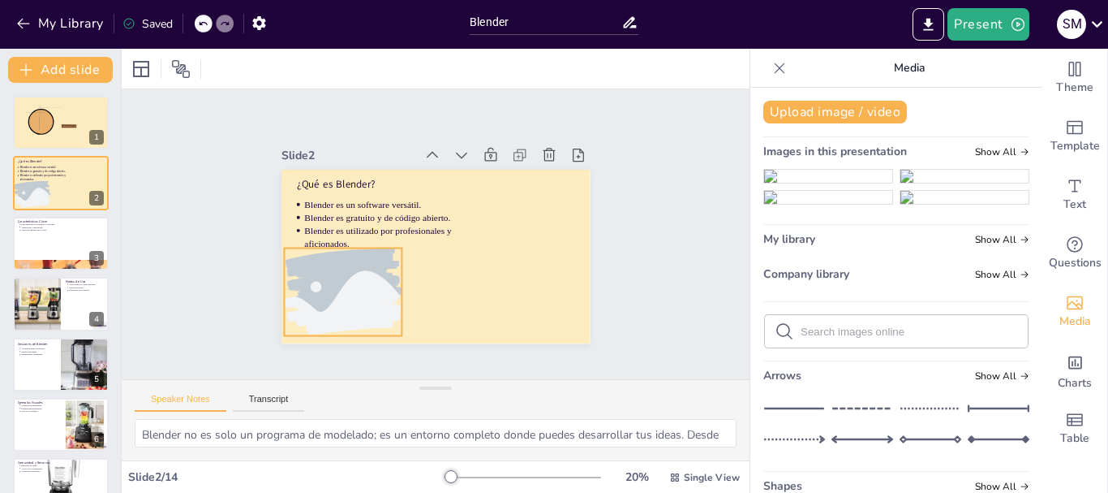
drag, startPoint x: 812, startPoint y: 225, endPoint x: 499, endPoint y: 234, distance: 313.3
click at [422, 239] on div "Document fonts Archivo Black Akatab Recently used Mulish Popular fonts Lato Mon…" at bounding box center [554, 271] width 1108 height 444
drag, startPoint x: 790, startPoint y: 196, endPoint x: 296, endPoint y: 270, distance: 499.8
click at [293, 274] on div "Document fonts Archivo Black Akatab Recently used Mulish Popular fonts Lato Mon…" at bounding box center [554, 271] width 1108 height 444
click at [770, 183] on img at bounding box center [828, 176] width 128 height 13
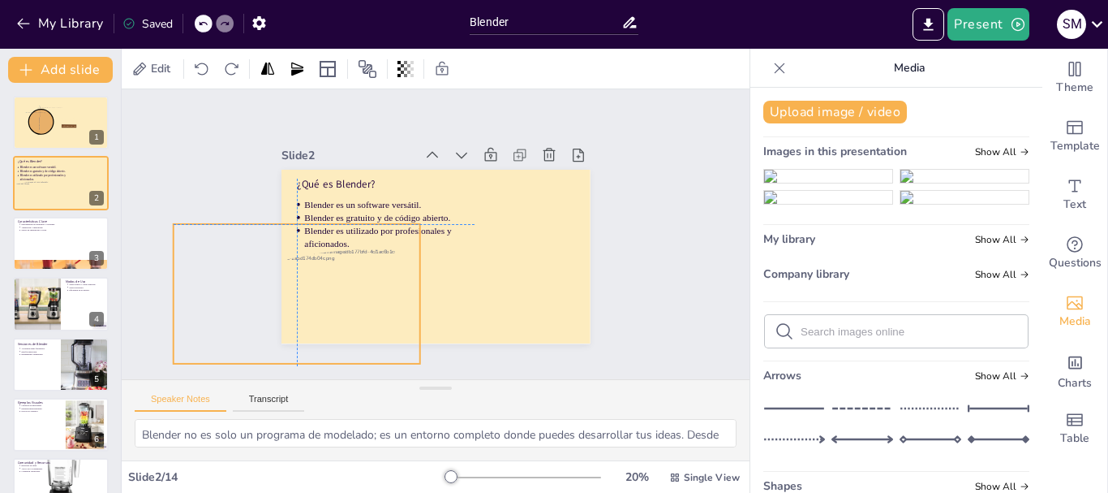
drag, startPoint x: 487, startPoint y: 234, endPoint x: 348, endPoint y: 273, distance: 144.3
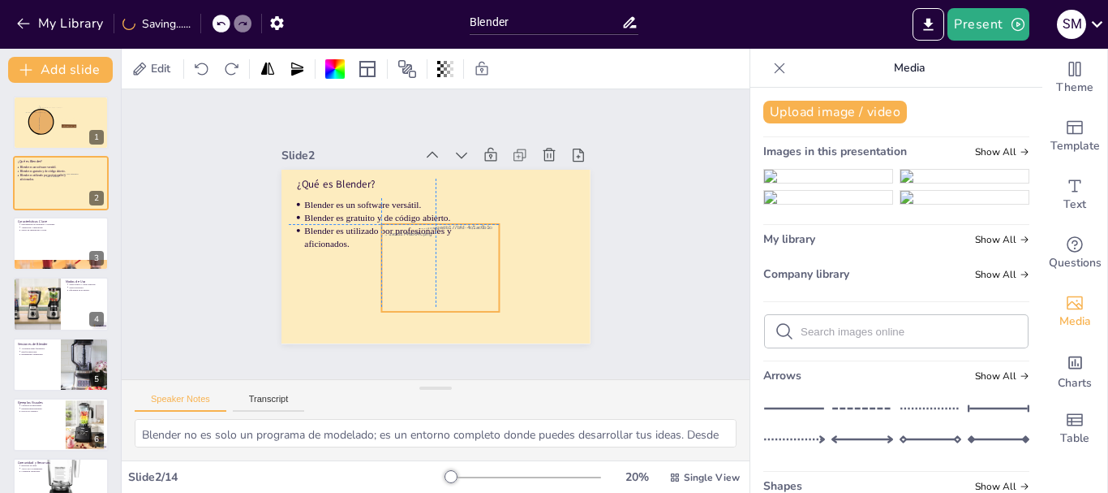
drag, startPoint x: 345, startPoint y: 278, endPoint x: 441, endPoint y: 249, distance: 100.6
click at [441, 249] on div at bounding box center [407, 252] width 142 height 176
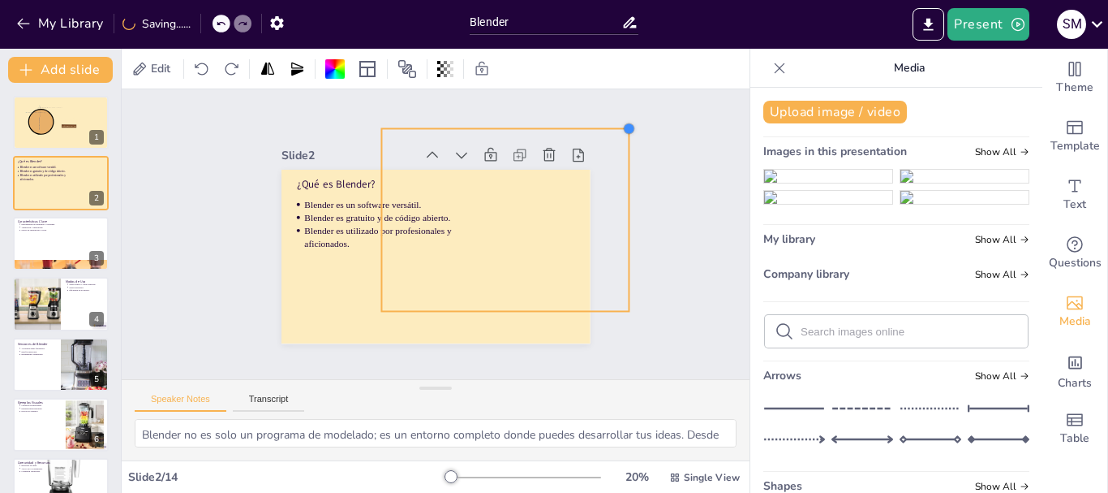
drag, startPoint x: 482, startPoint y: 218, endPoint x: 613, endPoint y: 161, distance: 142.4
click at [613, 161] on div "Slide 1 Software de 3D Blender Slide 2 ¿Qué es Blender? Blender es un software …" at bounding box center [436, 234] width 420 height 260
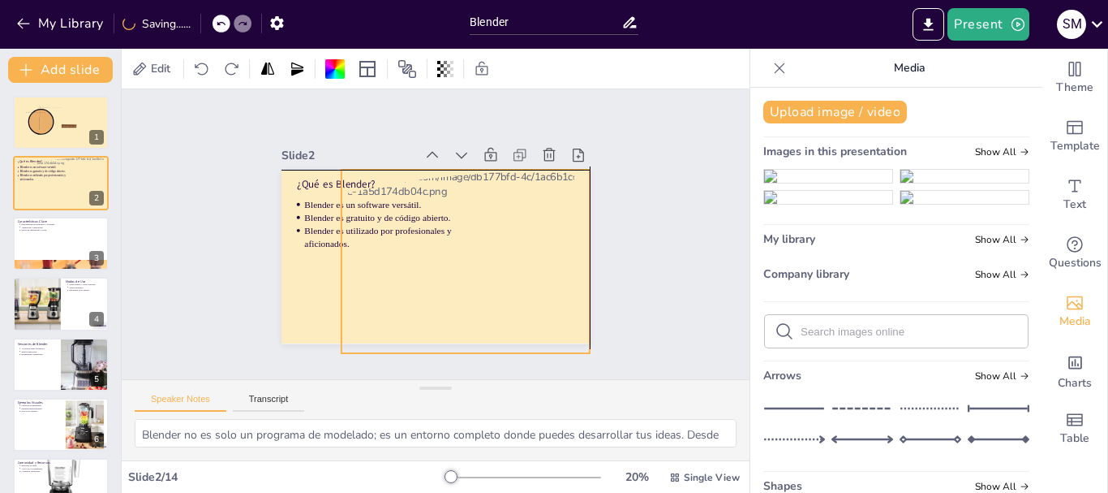
drag, startPoint x: 518, startPoint y: 246, endPoint x: 527, endPoint y: 229, distance: 19.6
click at [527, 229] on div at bounding box center [455, 269] width 365 height 274
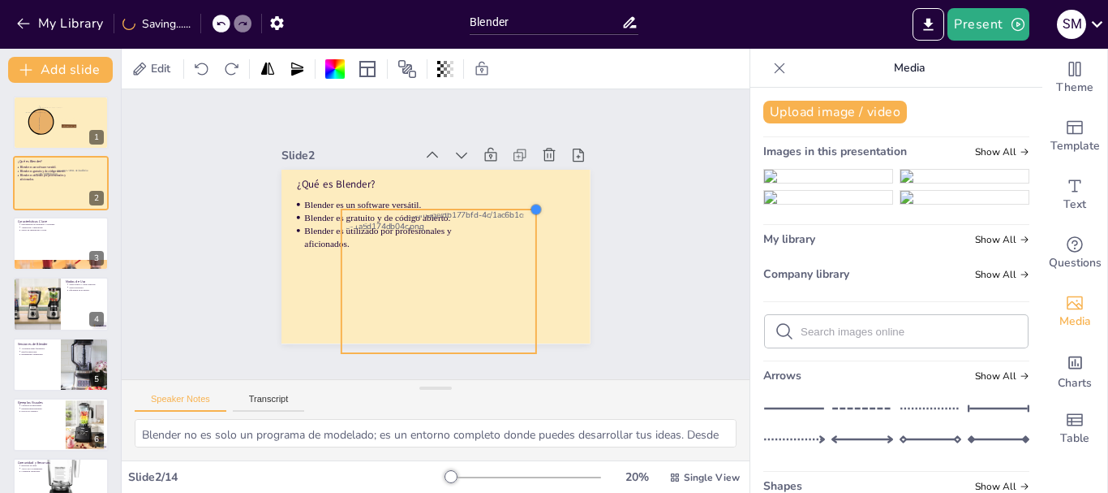
drag, startPoint x: 575, startPoint y: 163, endPoint x: 494, endPoint y: 221, distance: 99.5
click at [509, 203] on div "¿Qué es Blender? Blender es un software versátil. Blender es gratuito y de códi…" at bounding box center [423, 253] width 352 height 322
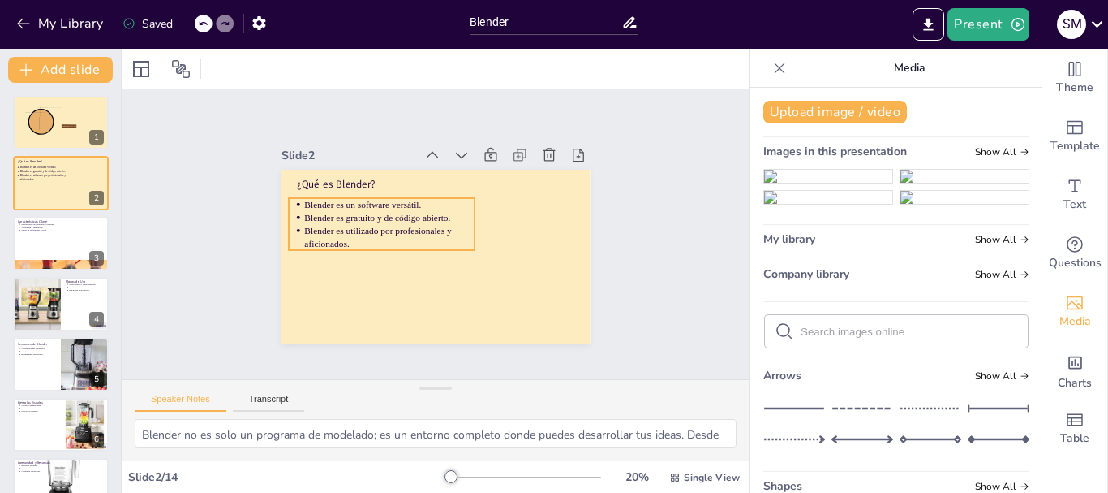
click at [376, 222] on p "Blender es utilizado por profesionales y aficionados." at bounding box center [392, 218] width 166 height 93
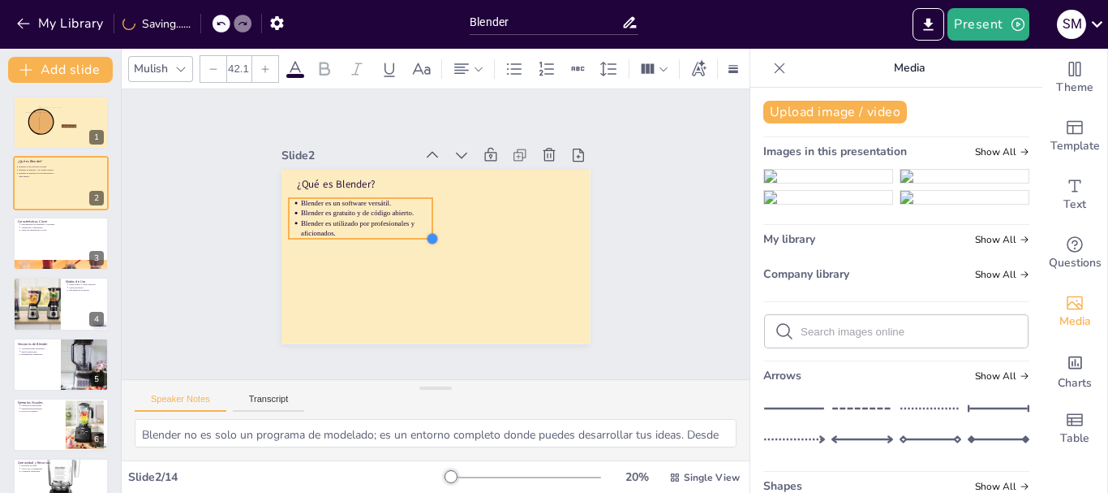
type input "41.4"
drag, startPoint x: 459, startPoint y: 241, endPoint x: 407, endPoint y: 219, distance: 56.4
click at [407, 219] on div "¿Qué es Blender? Blender es un software versátil. Blender es gratuito y de códi…" at bounding box center [426, 255] width 353 height 284
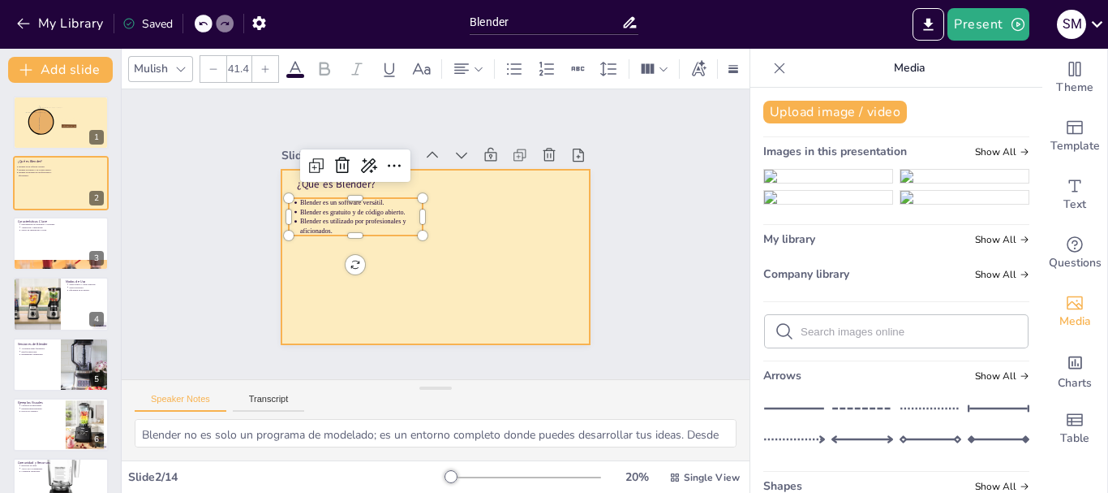
click at [504, 251] on div at bounding box center [428, 255] width 347 height 260
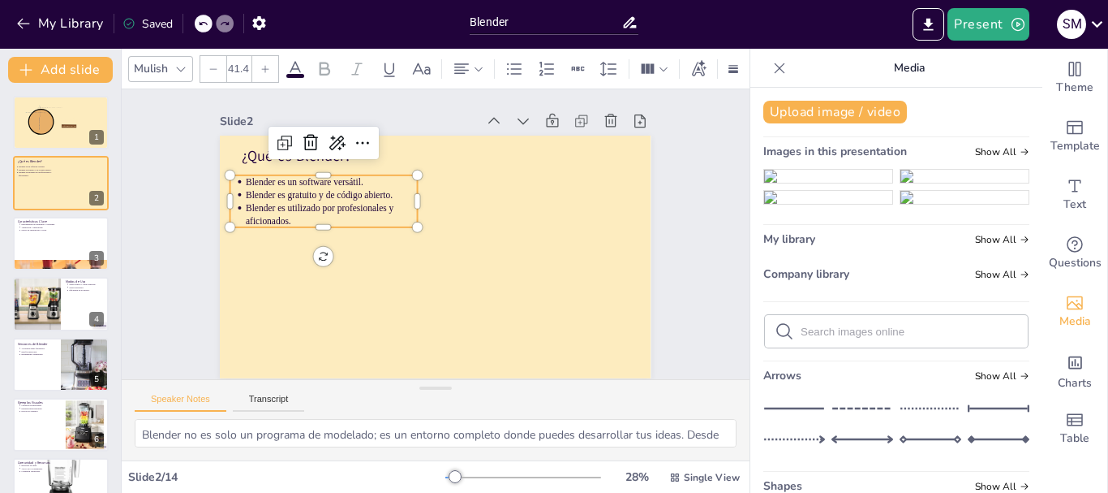
click at [353, 207] on p "Blender es utilizado por profesionales y aficionados." at bounding box center [355, 165] width 161 height 108
type input "43.3"
click at [424, 227] on div at bounding box center [433, 224] width 19 height 19
click at [710, 184] on div "Slide 1 Software de 3D Blender Slide 2 ¿Qué es Blender? Blender es un software …" at bounding box center [436, 233] width 689 height 565
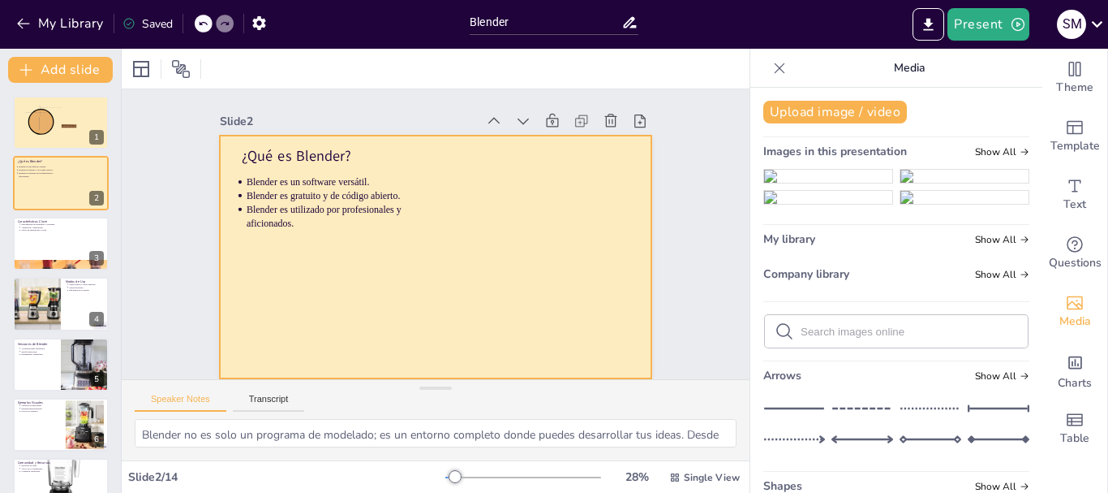
scroll to position [11, 0]
click at [526, 213] on div at bounding box center [420, 251] width 483 height 469
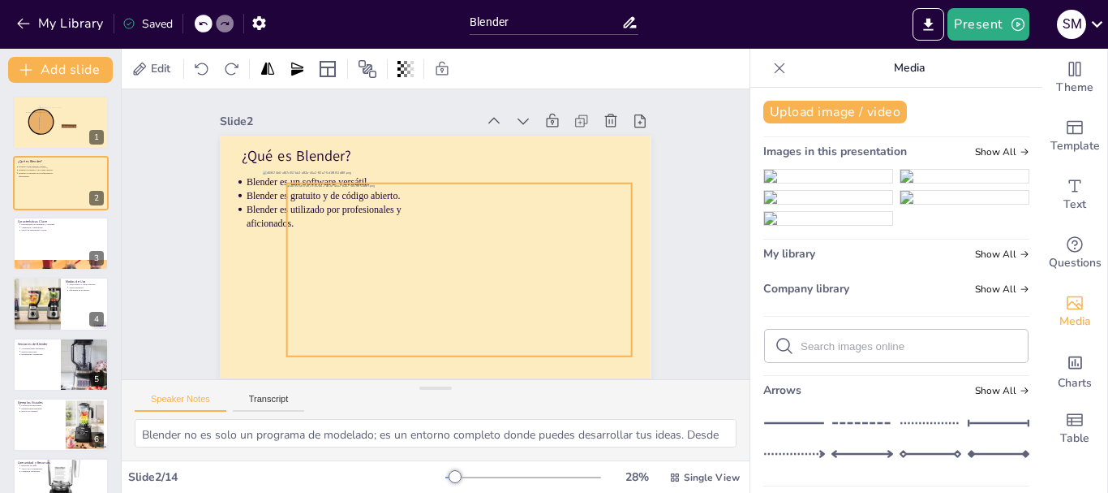
scroll to position [11, 0]
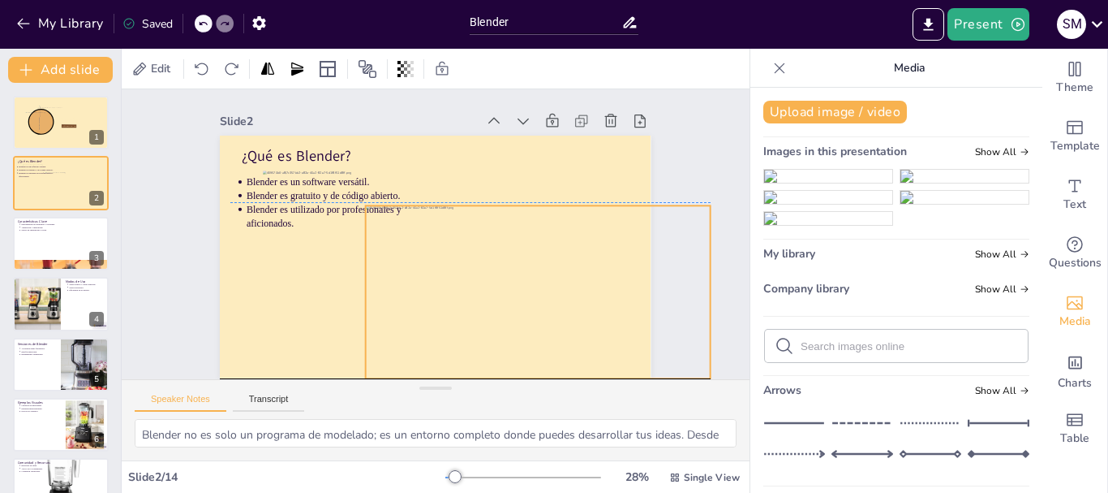
drag, startPoint x: 548, startPoint y: 196, endPoint x: 643, endPoint y: 227, distance: 99.8
click at [643, 227] on div "Slide 1 Software de 3D Blender Slide 2 ¿Qué es Blender? Blender es un software …" at bounding box center [436, 234] width 592 height 540
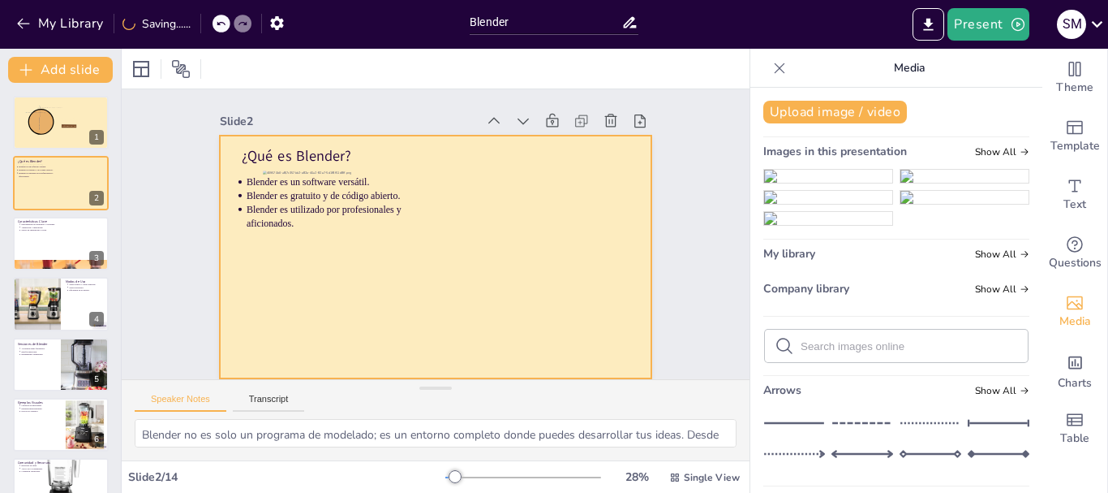
click at [517, 222] on div at bounding box center [413, 236] width 208 height 361
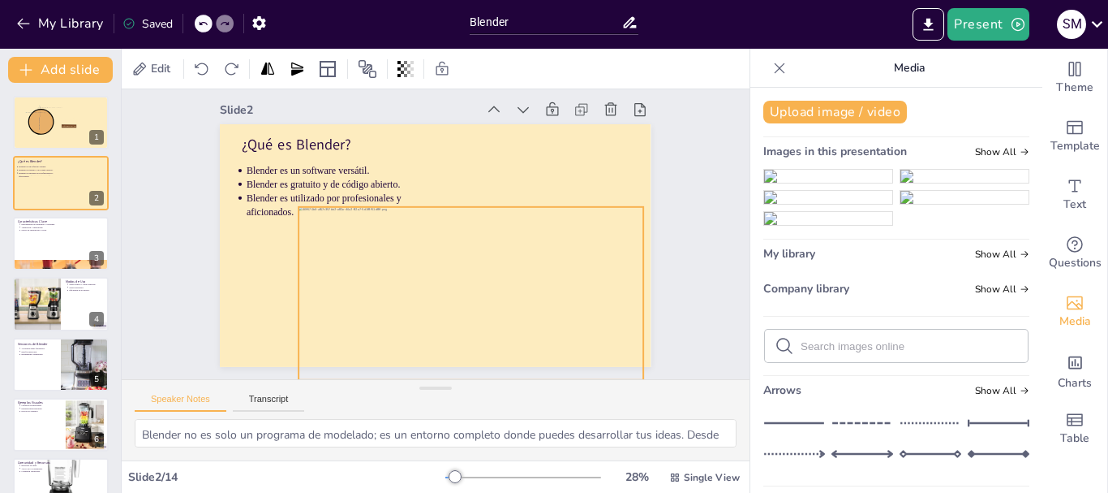
drag, startPoint x: 560, startPoint y: 222, endPoint x: 592, endPoint y: 234, distance: 33.6
click at [592, 234] on div at bounding box center [415, 300] width 359 height 372
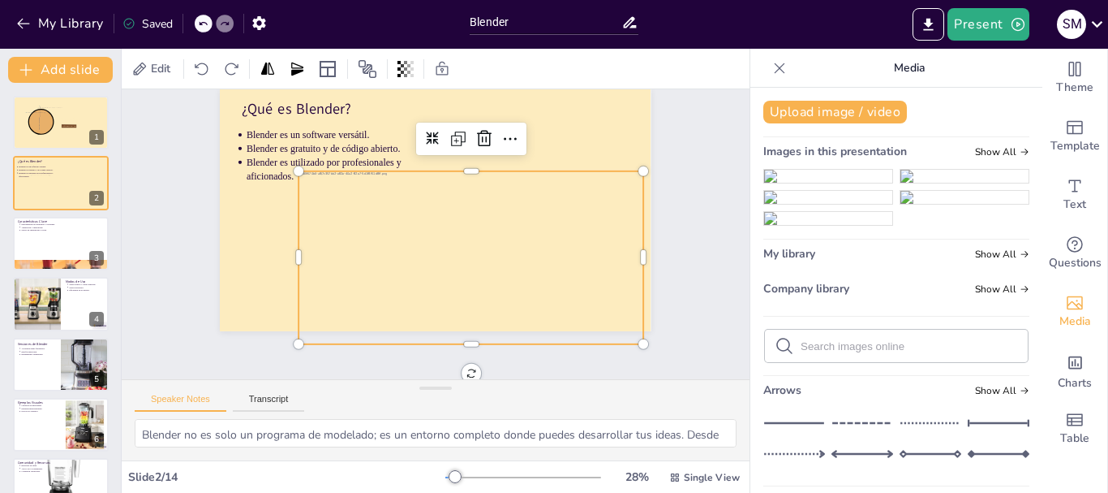
scroll to position [62, 0]
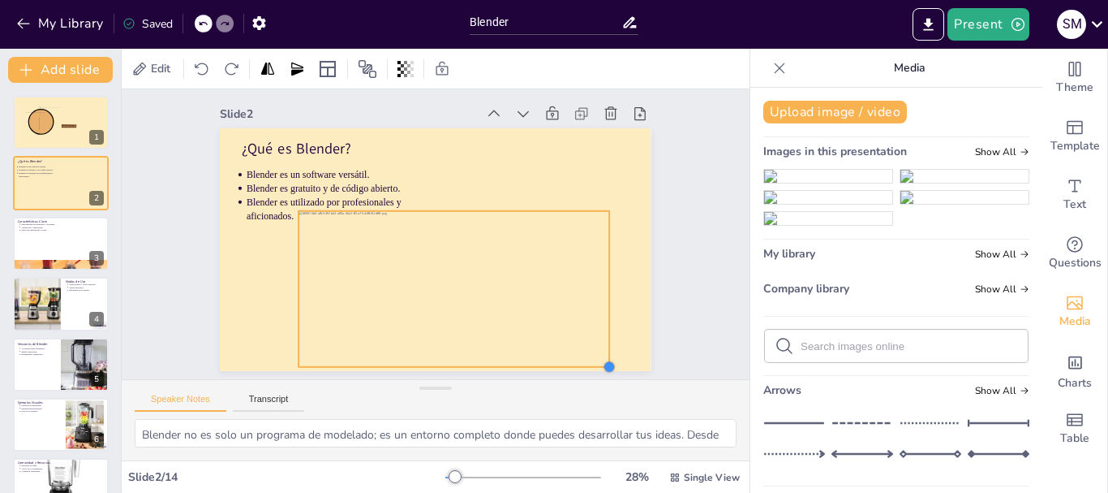
drag, startPoint x: 631, startPoint y: 326, endPoint x: 578, endPoint y: 309, distance: 56.2
click at [578, 309] on div "¿Qué es Blender? Blender es un software versátil. Blender es gratuito y de códi…" at bounding box center [429, 247] width 493 height 397
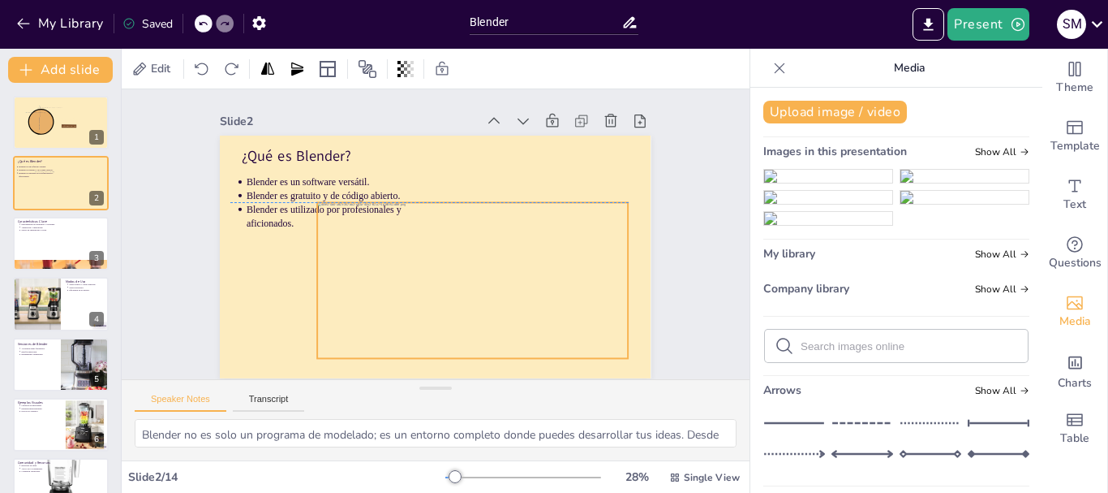
scroll to position [11, 0]
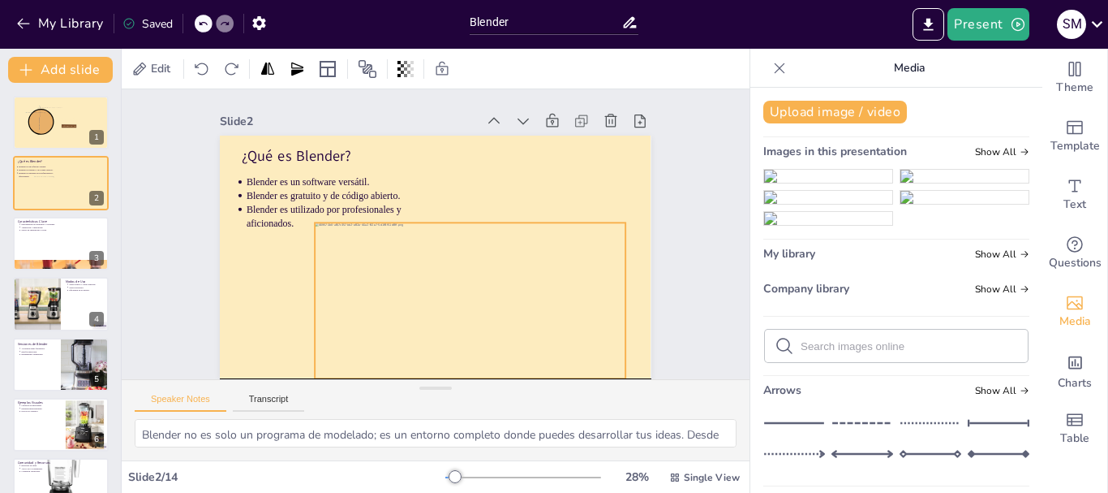
drag, startPoint x: 547, startPoint y: 213, endPoint x: 563, endPoint y: 246, distance: 37.0
click at [557, 246] on div at bounding box center [402, 301] width 308 height 343
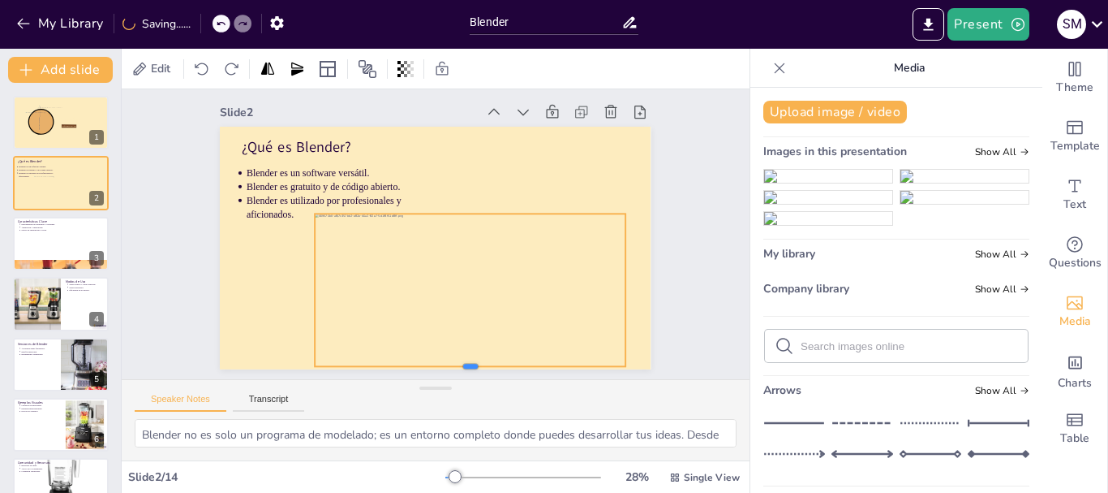
click at [464, 325] on div "¿Qué es Blender? Blender es un software versátil. Blender es gratuito y de códi…" at bounding box center [430, 246] width 493 height 397
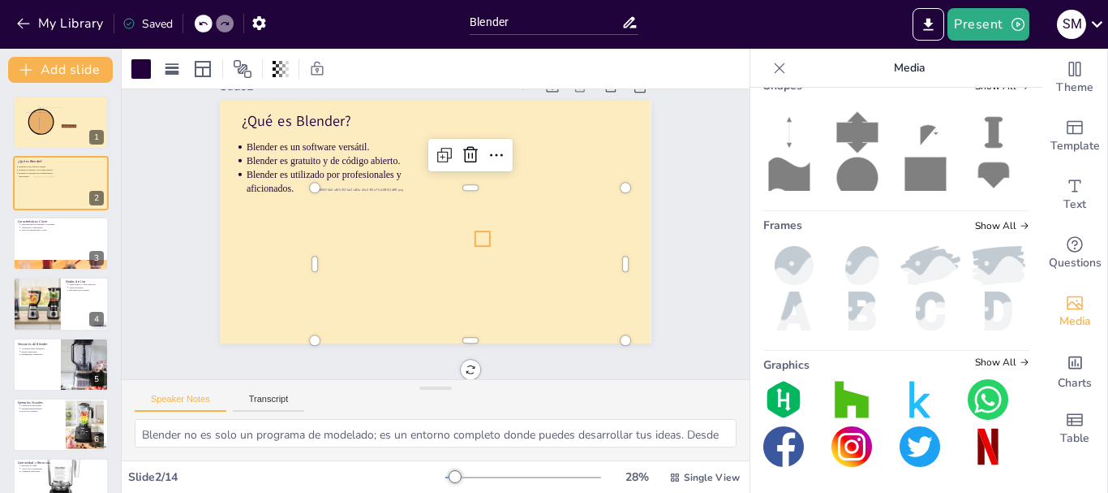
scroll to position [11, 0]
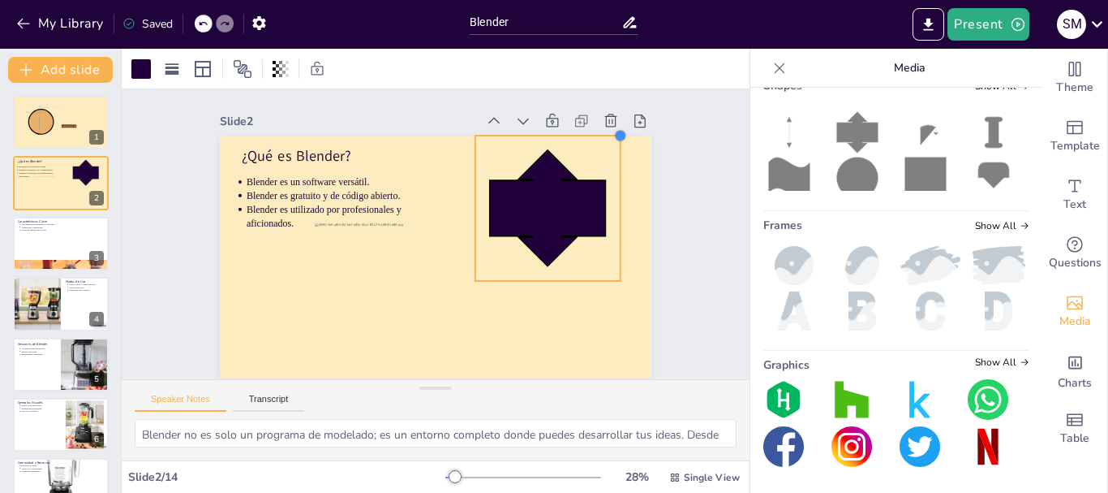
drag, startPoint x: 478, startPoint y: 260, endPoint x: 616, endPoint y: 181, distance: 158.8
click at [616, 181] on div "¿Qué es Blender? Blender es un software versátil. Blender es gratuito y de códi…" at bounding box center [431, 256] width 472 height 327
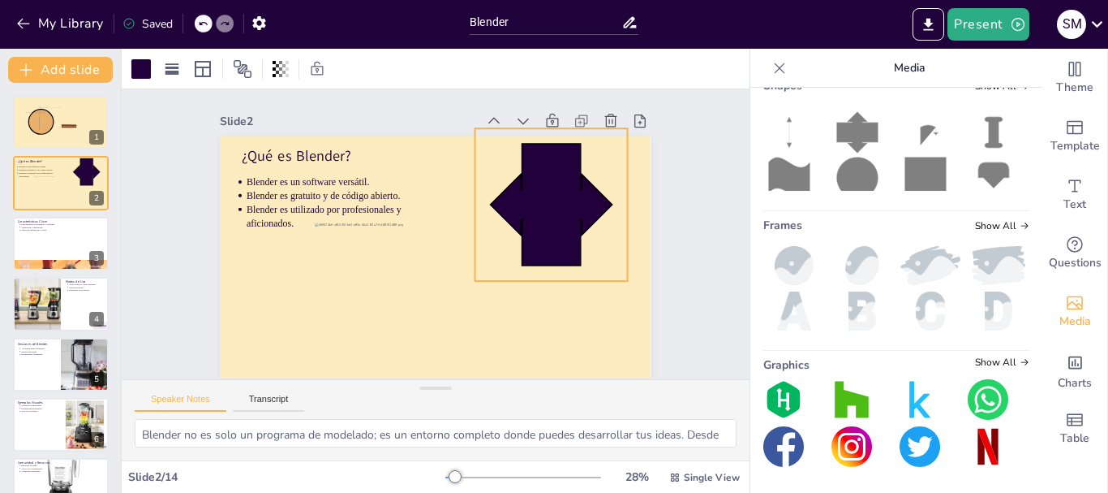
drag, startPoint x: 539, startPoint y: 304, endPoint x: 501, endPoint y: 193, distance: 117.5
click at [501, 193] on div "¿Qué es Blender? Blender es un software versátil. Blender es gratuito y de códi…" at bounding box center [423, 253] width 492 height 450
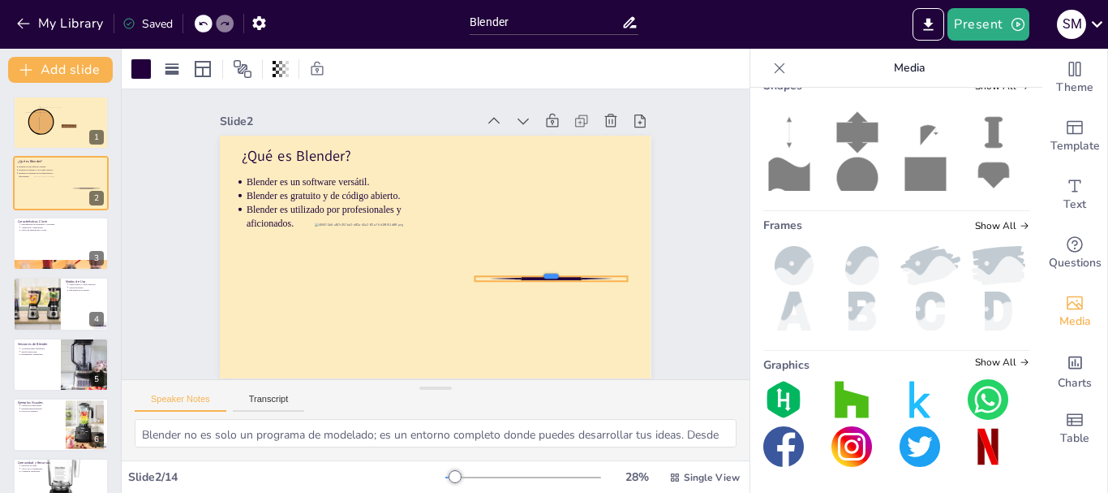
drag, startPoint x: 539, startPoint y: 116, endPoint x: 558, endPoint y: 268, distance: 153.0
click at [558, 268] on div "¿Qué es Blender? Blender es un software versátil. Blender es gratuito y de códi…" at bounding box center [424, 254] width 495 height 426
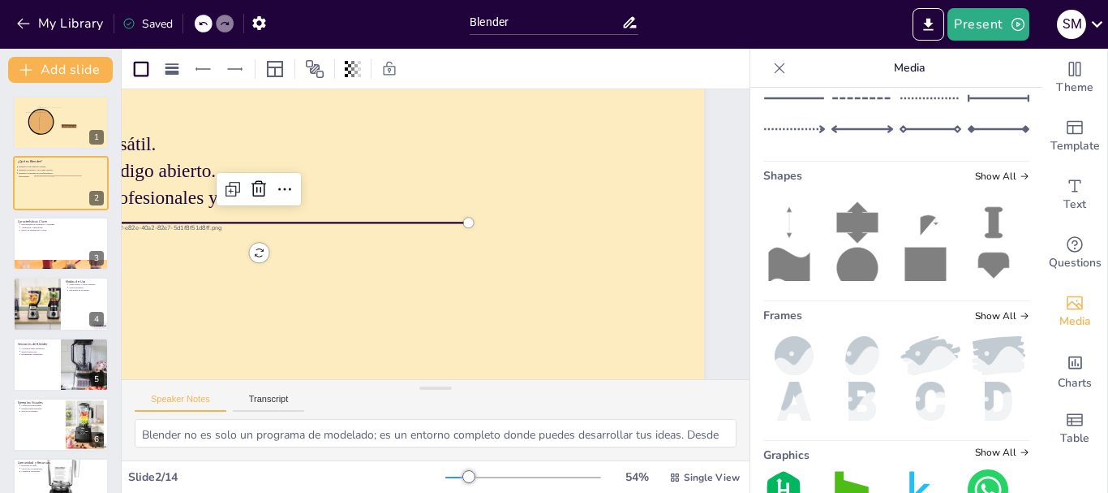
scroll to position [81, 327]
drag, startPoint x: 445, startPoint y: 221, endPoint x: 630, endPoint y: 222, distance: 185.0
click at [639, 283] on div at bounding box center [647, 291] width 16 height 16
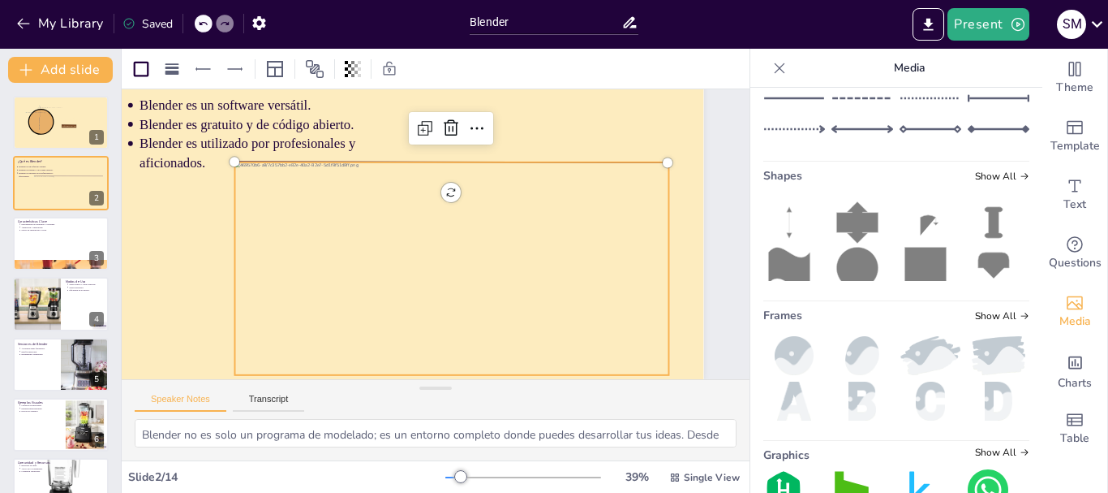
scroll to position [54, 0]
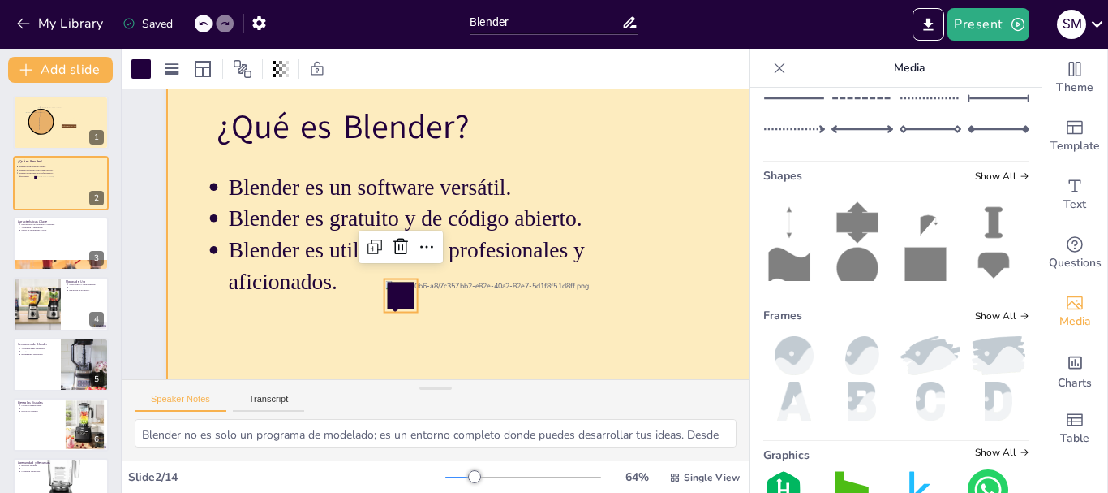
click at [670, 231] on div at bounding box center [593, 441] width 1134 height 913
click at [397, 295] on icon at bounding box center [378, 277] width 37 height 38
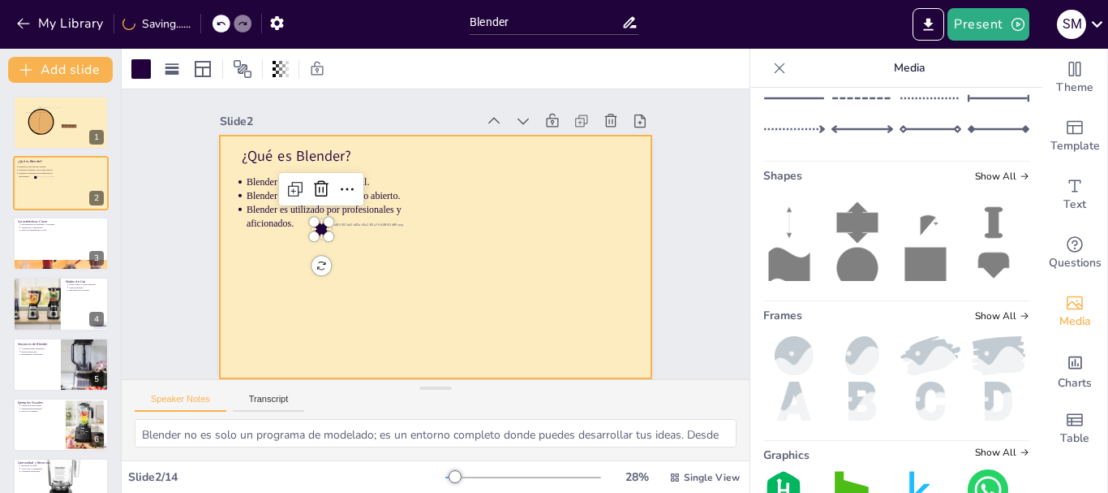
scroll to position [11, 0]
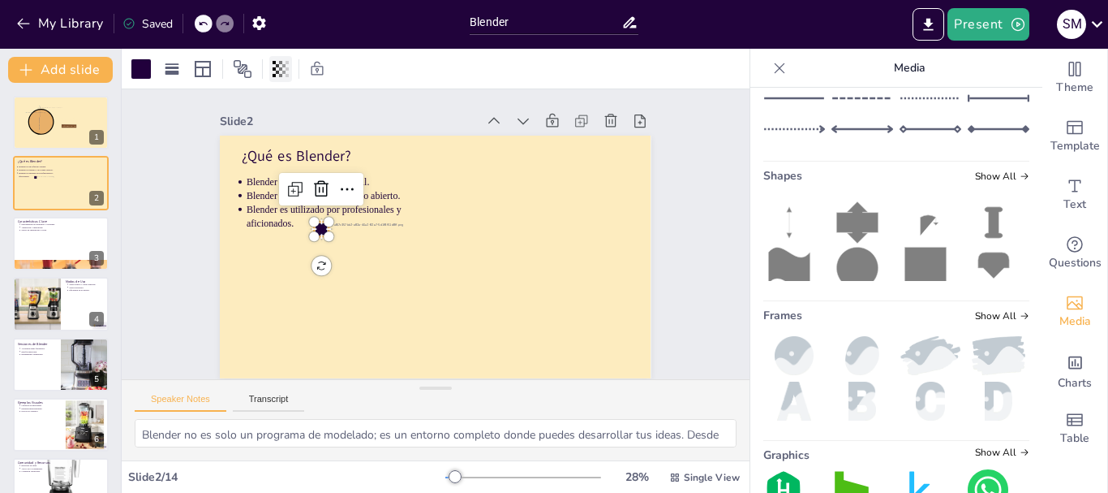
click at [280, 77] on div at bounding box center [280, 69] width 23 height 26
click at [142, 61] on div at bounding box center [140, 68] width 19 height 19
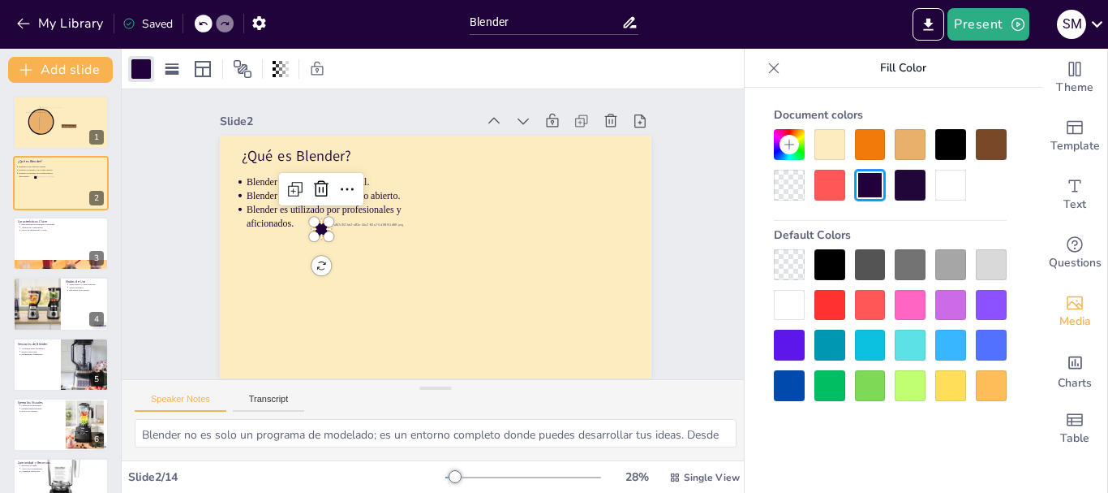
click at [795, 262] on div at bounding box center [789, 264] width 31 height 31
click at [790, 182] on div at bounding box center [789, 185] width 31 height 31
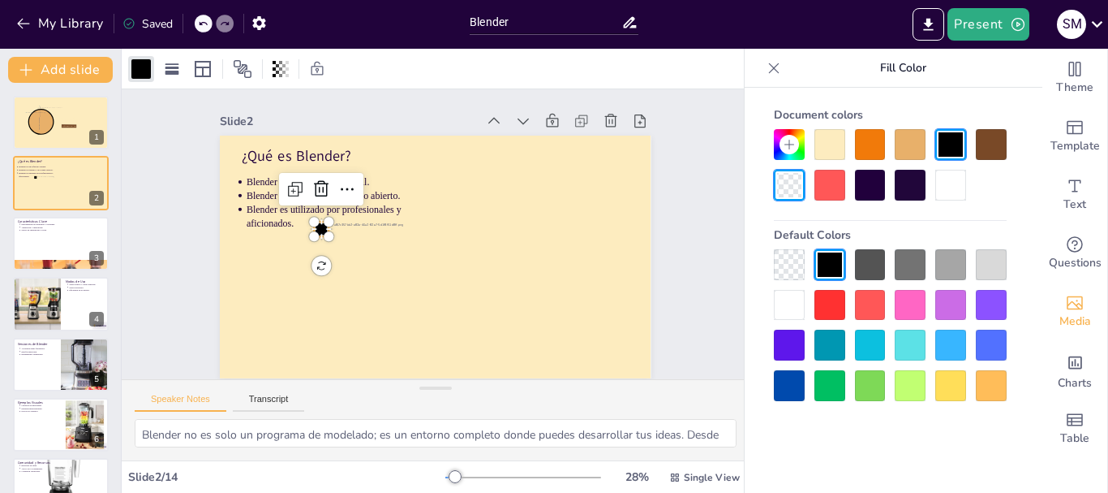
click at [790, 184] on div at bounding box center [789, 185] width 31 height 31
click at [771, 271] on div "Document colors Default Colors" at bounding box center [890, 251] width 265 height 300
click at [780, 270] on div at bounding box center [789, 264] width 31 height 31
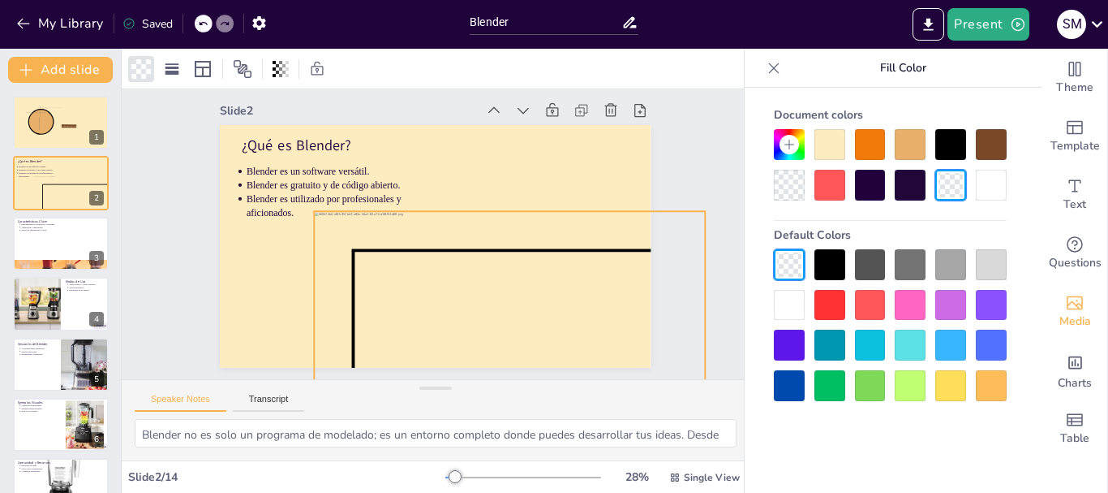
drag, startPoint x: 317, startPoint y: 227, endPoint x: 690, endPoint y: 316, distance: 382.8
click at [695, 319] on div "Slide 1 Software de 3D Blender Slide 2 ¿Qué es Blender? Blender es un software …" at bounding box center [441, 243] width 689 height 565
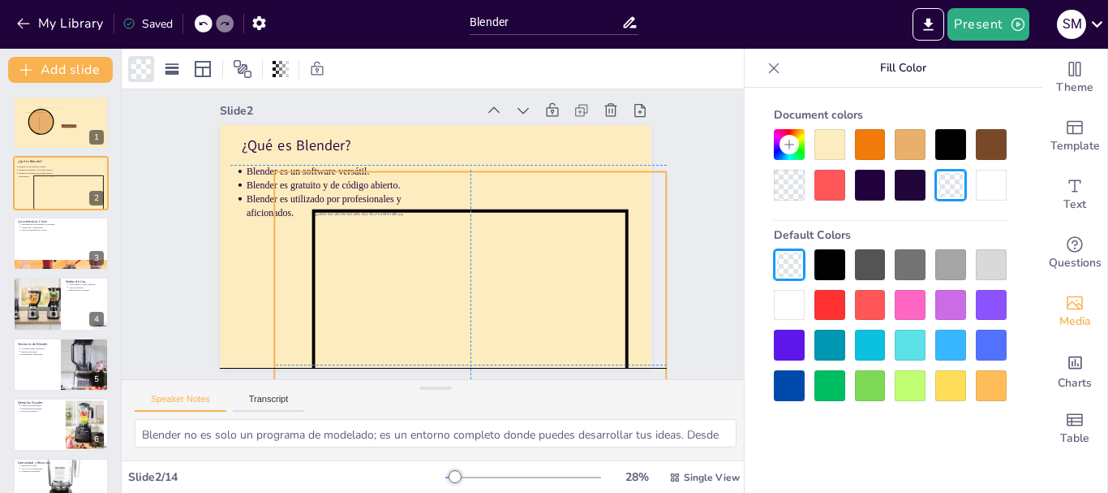
drag, startPoint x: 635, startPoint y: 299, endPoint x: 596, endPoint y: 257, distance: 56.8
click at [596, 257] on icon at bounding box center [374, 378] width 461 height 469
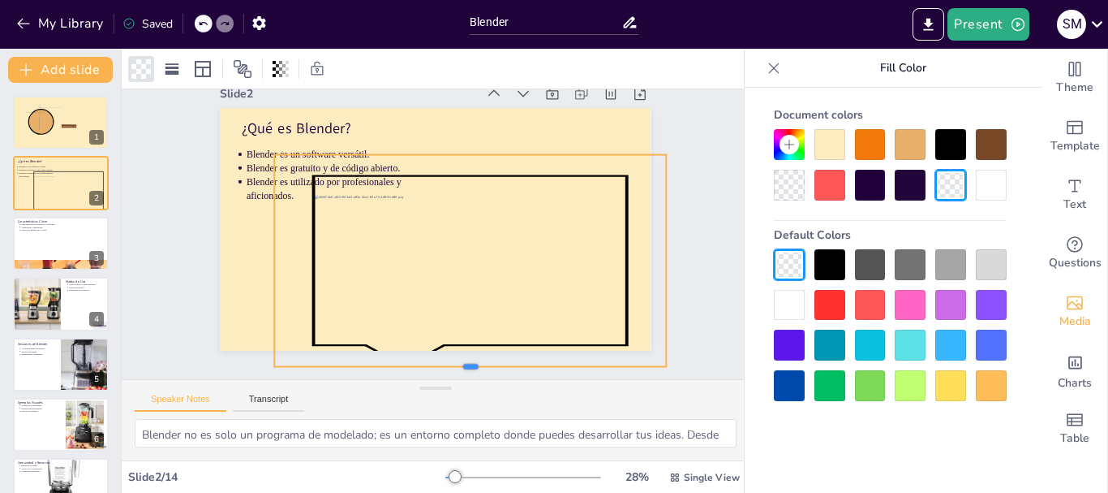
scroll to position [41, 0]
drag, startPoint x: 462, startPoint y: 330, endPoint x: 495, endPoint y: 152, distance: 181.6
click at [495, 152] on div "¿Qué es Blender? Blender es un software versátil. Blender es gratuito y de códi…" at bounding box center [441, 231] width 450 height 492
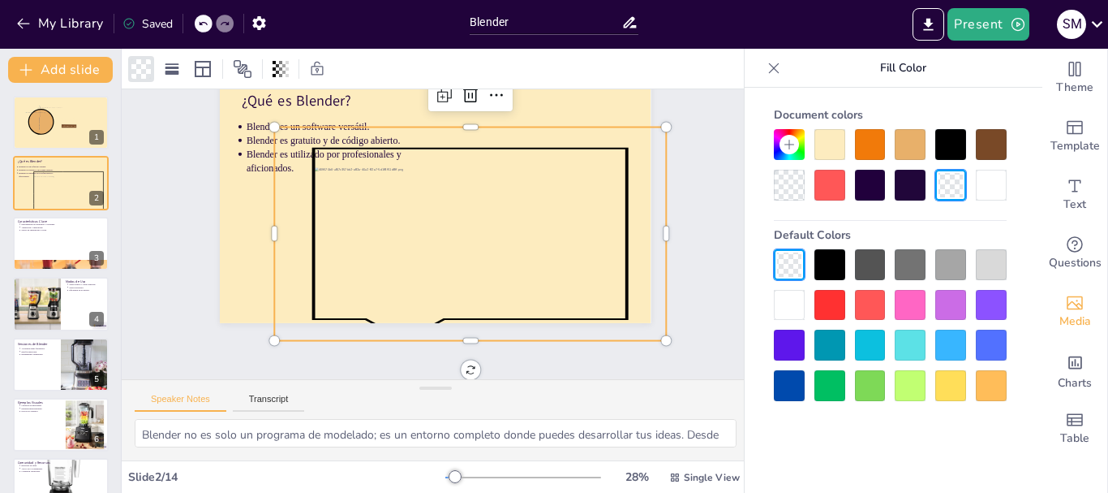
scroll to position [28, 0]
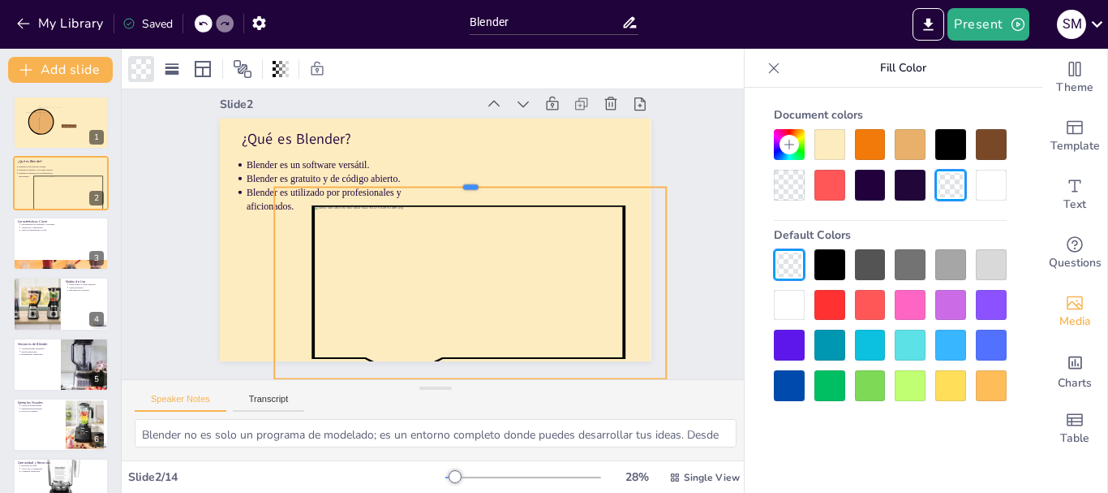
drag, startPoint x: 458, startPoint y: 114, endPoint x: 465, endPoint y: 136, distance: 23.1
click at [465, 136] on div "¿Qué es Blender? Blender es un software versátil. Blender es gratuito y de códi…" at bounding box center [433, 239] width 495 height 426
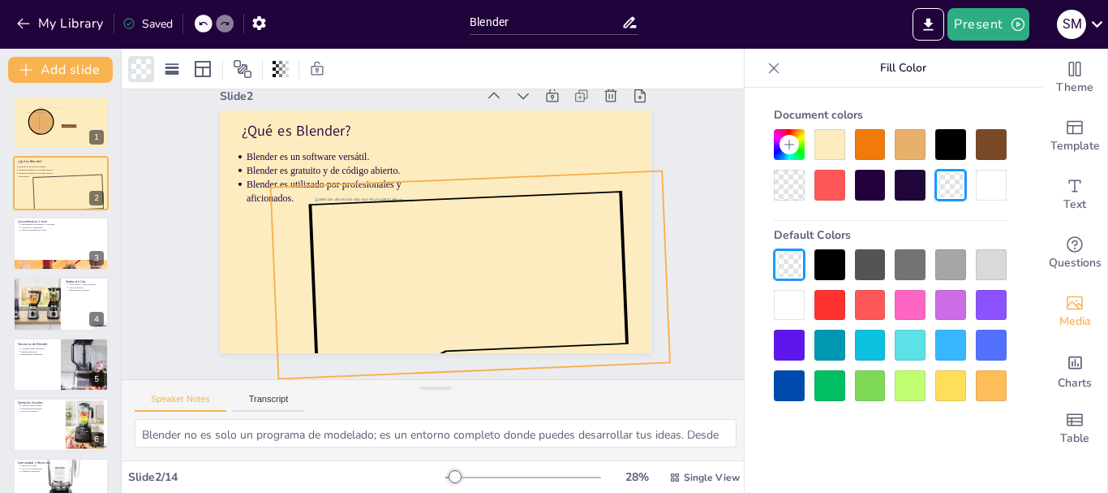
drag, startPoint x: 454, startPoint y: 355, endPoint x: 463, endPoint y: 329, distance: 26.4
click at [463, 329] on div "¿Qué es Blender? Blender es un software versátil. Blender es gratuito y de códi…" at bounding box center [438, 234] width 243 height 431
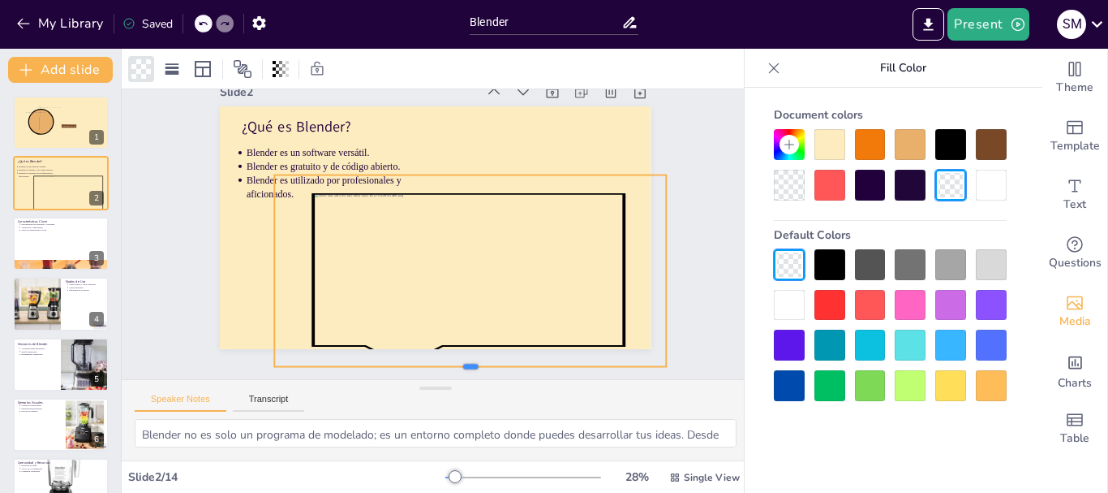
scroll to position [37, 0]
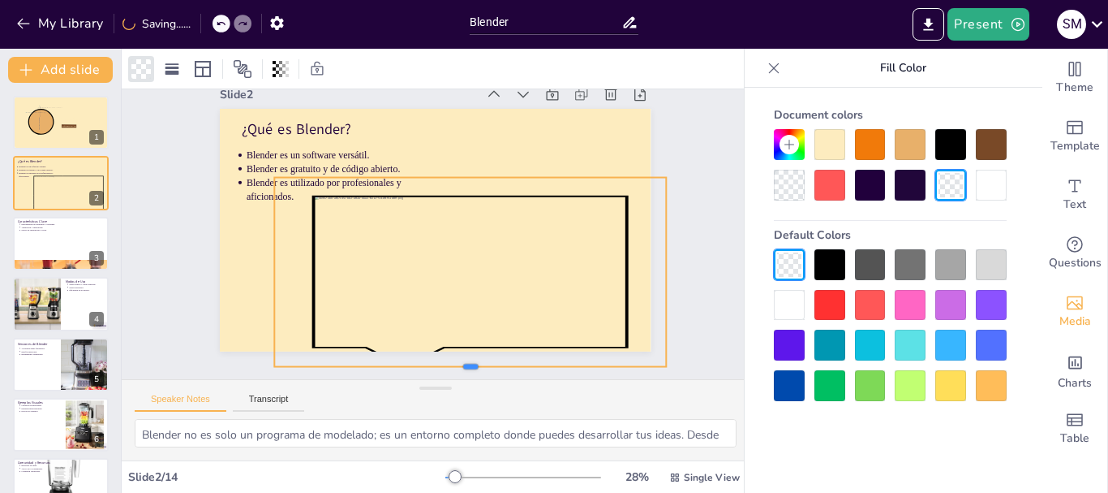
click at [460, 328] on div "¿Qué es Blender? Blender es un software versátil. Blender es gratuito y de códi…" at bounding box center [439, 232] width 450 height 492
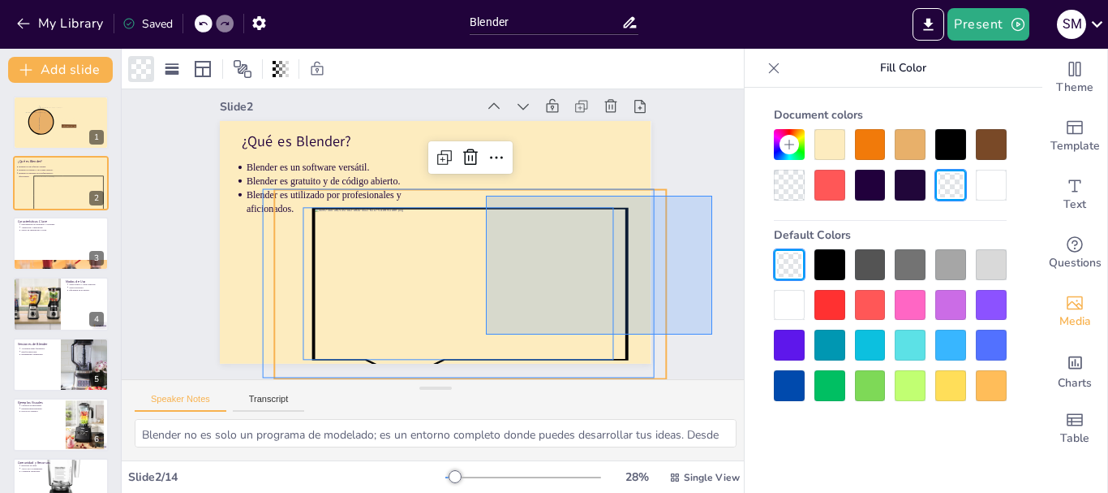
scroll to position [11, 0]
click at [712, 285] on div "Slide 1 Software de 3D Blender Slide 2 ¿Qué es Blender? Blender es un software …" at bounding box center [441, 221] width 691 height 520
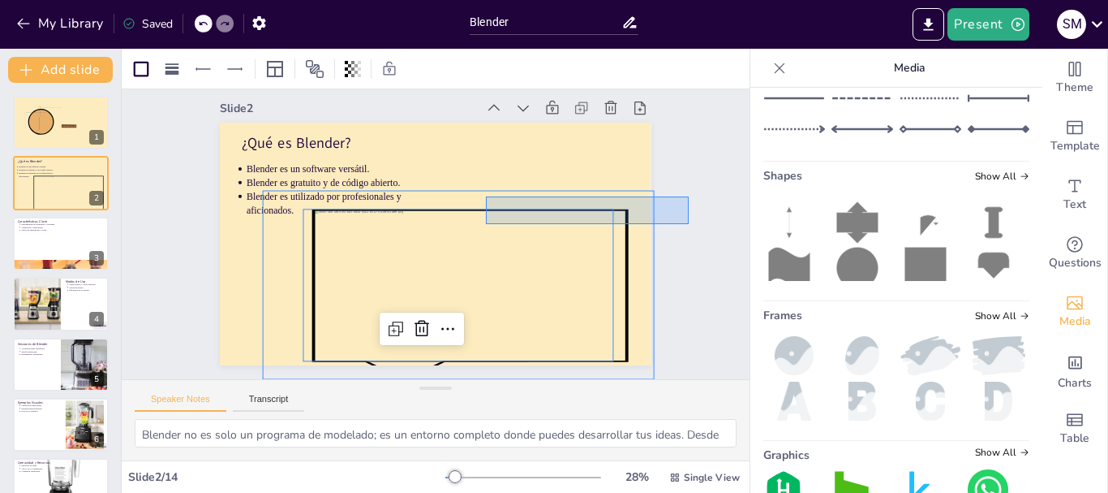
click at [689, 191] on div "Slide 1 Software de 3D Blender Slide 2 ¿Qué es Blender? Blender es un software …" at bounding box center [440, 222] width 691 height 520
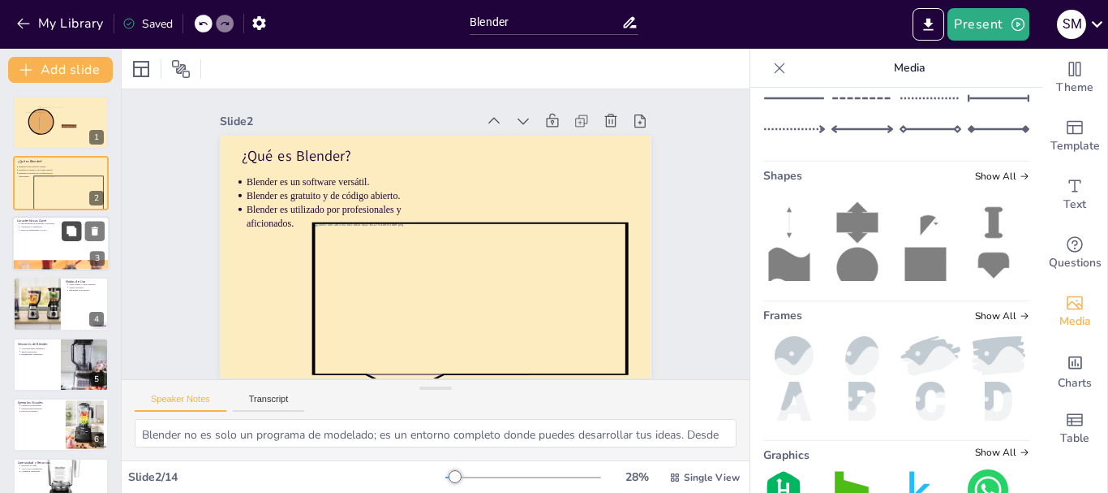
click at [75, 237] on button at bounding box center [71, 230] width 19 height 19
type textarea "Las herramientas de modelado son esenciales para dar forma a tus ideas. La escu…"
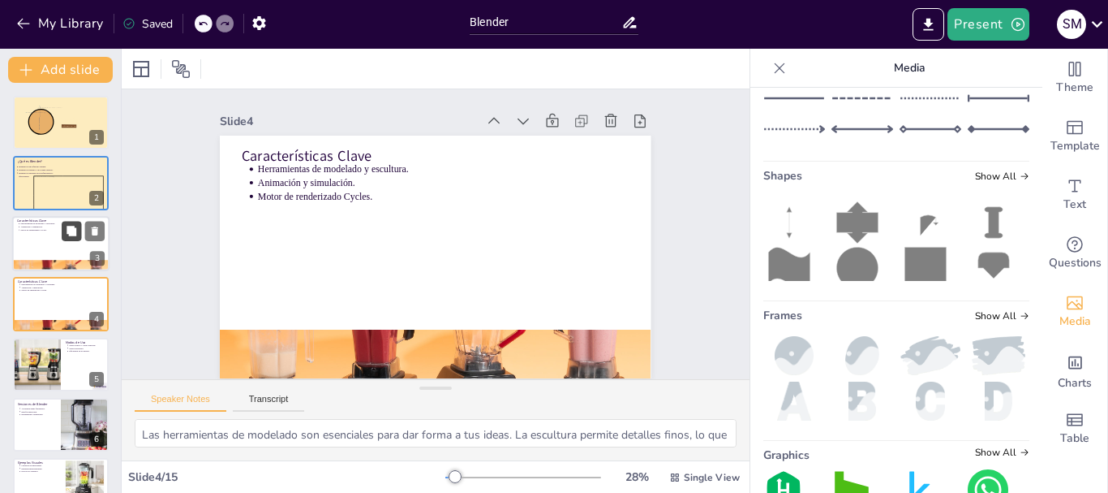
scroll to position [16, 0]
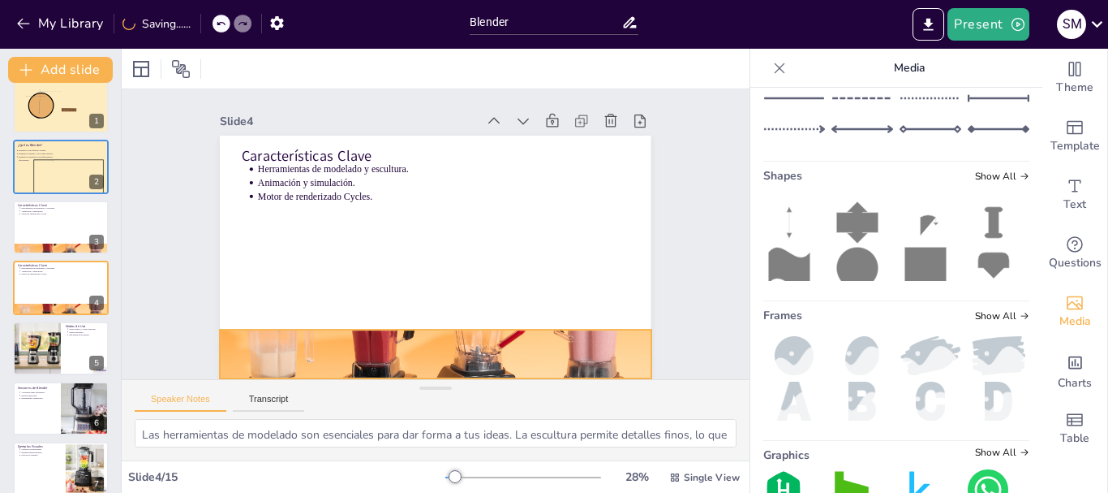
click at [473, 324] on div at bounding box center [398, 120] width 499 height 407
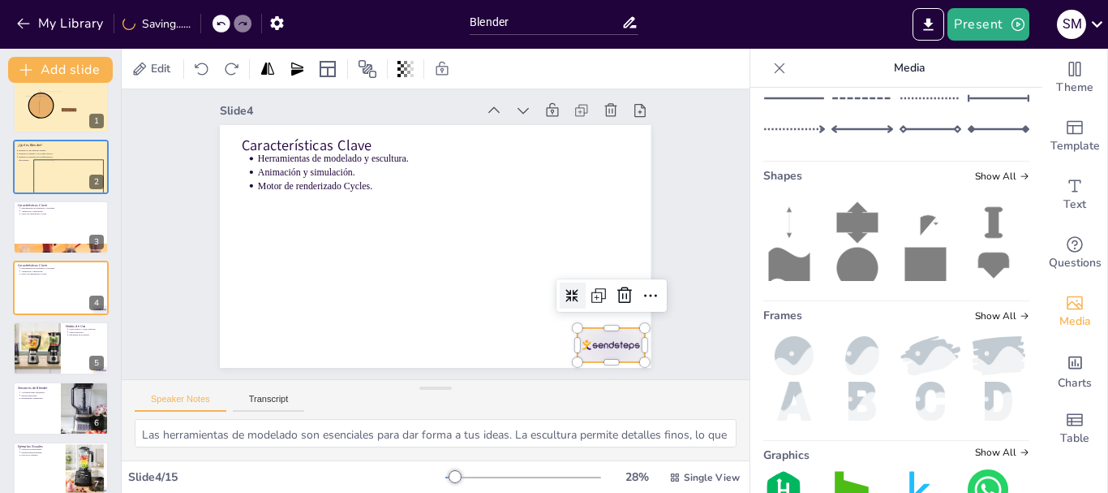
click at [589, 377] on div at bounding box center [551, 406] width 75 height 58
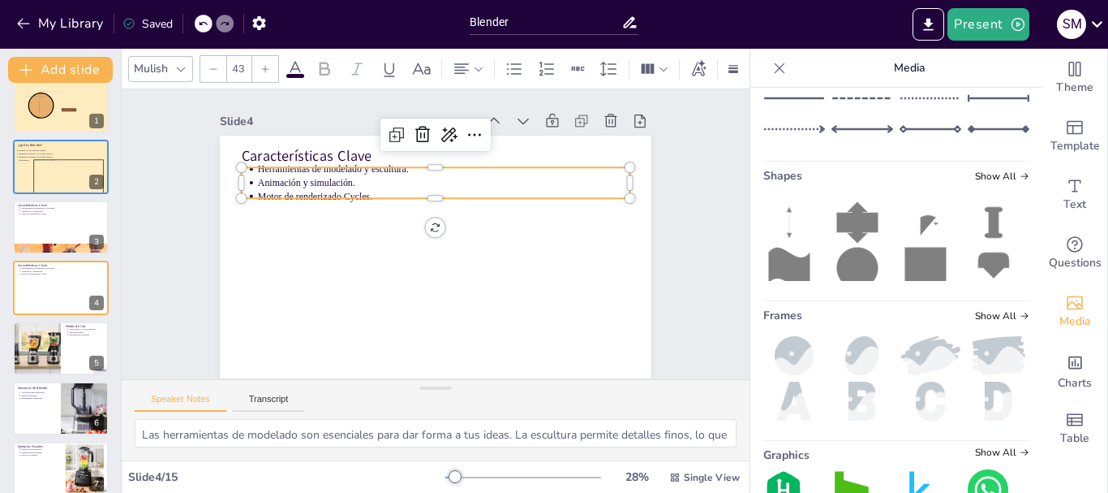
click at [467, 186] on p "Motor de renderizado Cycles." at bounding box center [474, 243] width 14 height 372
click at [669, 177] on div "Slide 1 Software de 3D Blender Slide 2 ¿Qué es Blender? Blender es un software …" at bounding box center [435, 234] width 475 height 594
click at [359, 181] on p "Motor de renderizado Cycles." at bounding box center [458, 266] width 259 height 286
click at [366, 181] on p "Motor de renderizado Cycles." at bounding box center [464, 260] width 197 height 329
click at [374, 183] on p "Motor de renderizado Cycles." at bounding box center [472, 222] width 197 height 329
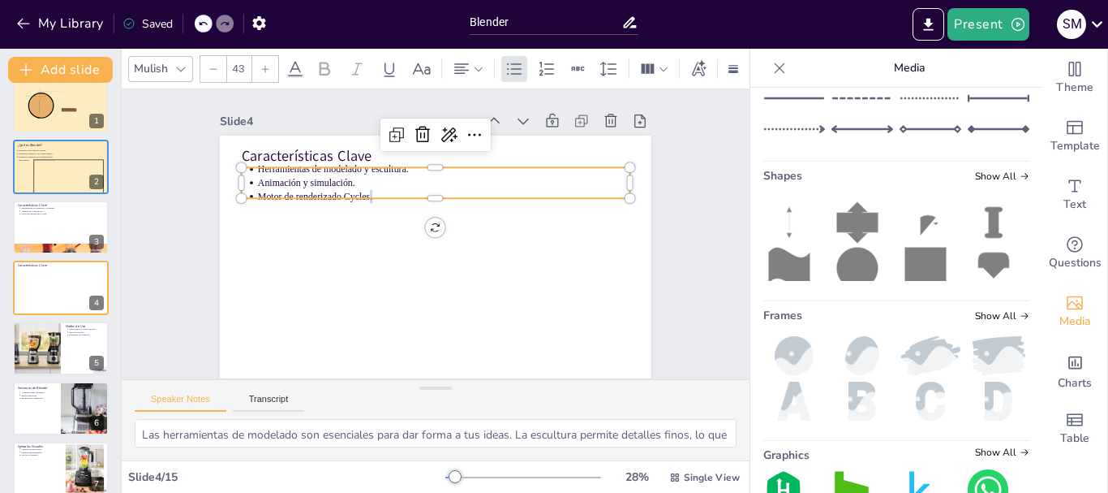
click at [358, 183] on p "Motor de renderizado Cycles." at bounding box center [452, 198] width 366 height 90
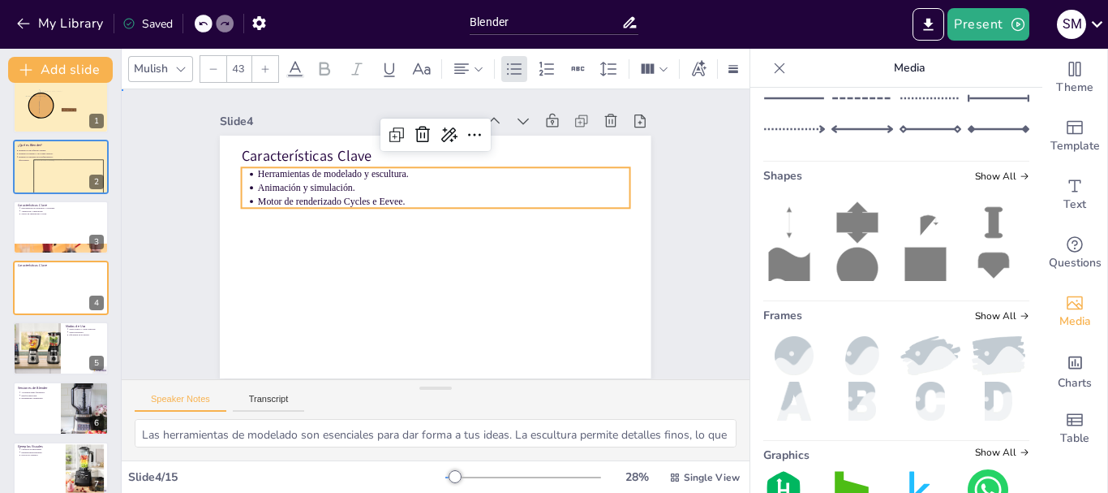
click at [653, 140] on div "Slide 1 Software de 3D Blender Slide 2 ¿Qué es Blender? Blender es un software …" at bounding box center [435, 234] width 435 height 585
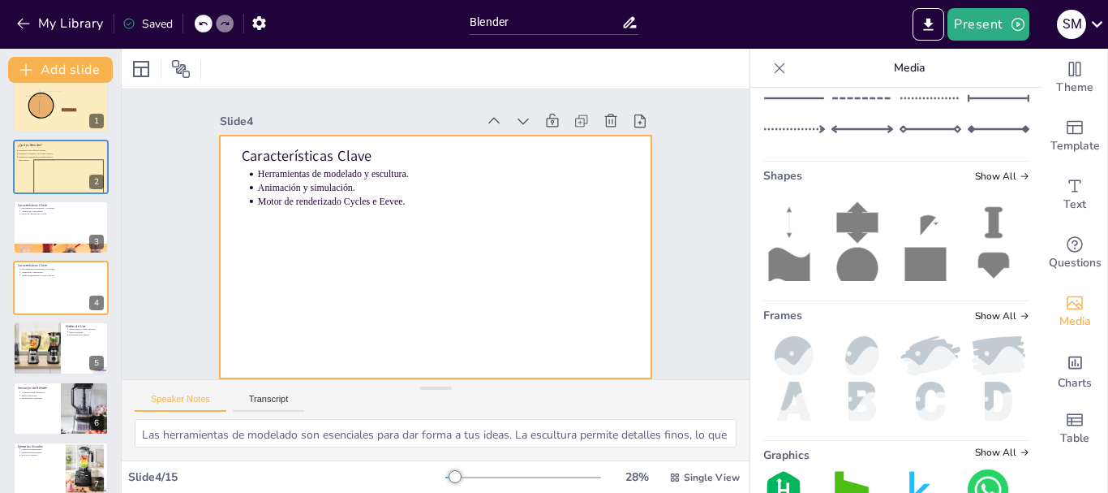
click at [399, 230] on div at bounding box center [412, 234] width 243 height 431
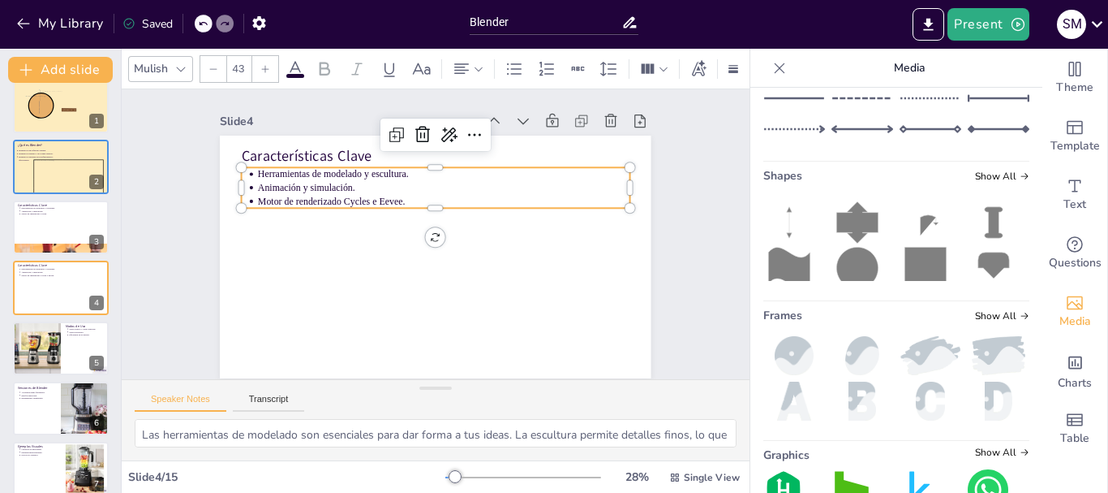
click at [462, 187] on p "Motor de renderizado Cycles e Eevee." at bounding box center [469, 243] width 14 height 372
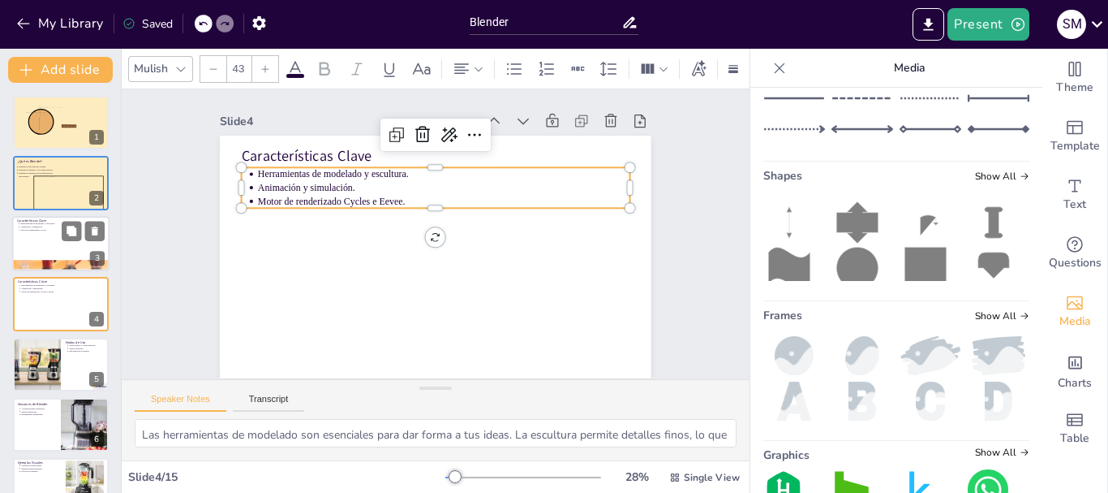
click at [45, 238] on div at bounding box center [60, 243] width 97 height 55
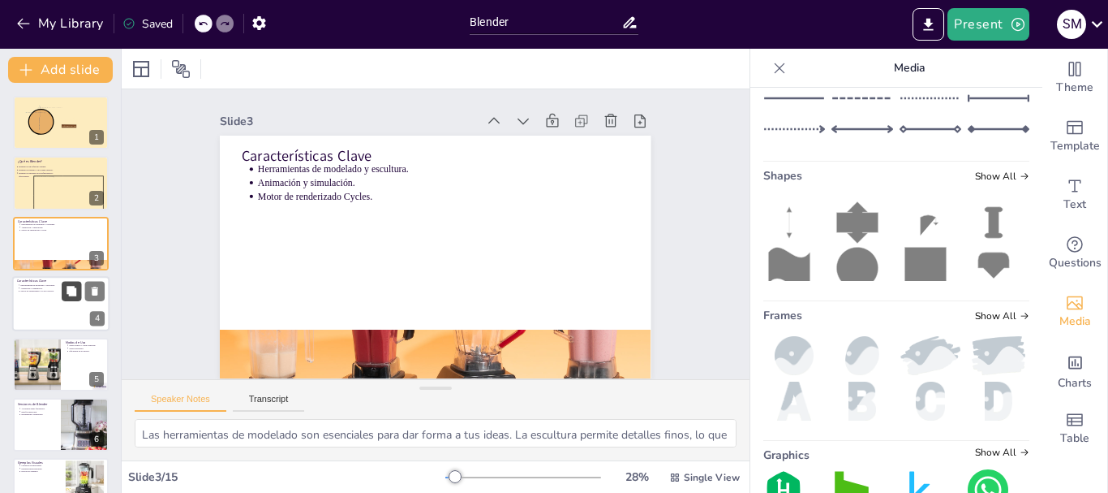
click at [71, 286] on icon at bounding box center [71, 291] width 11 height 11
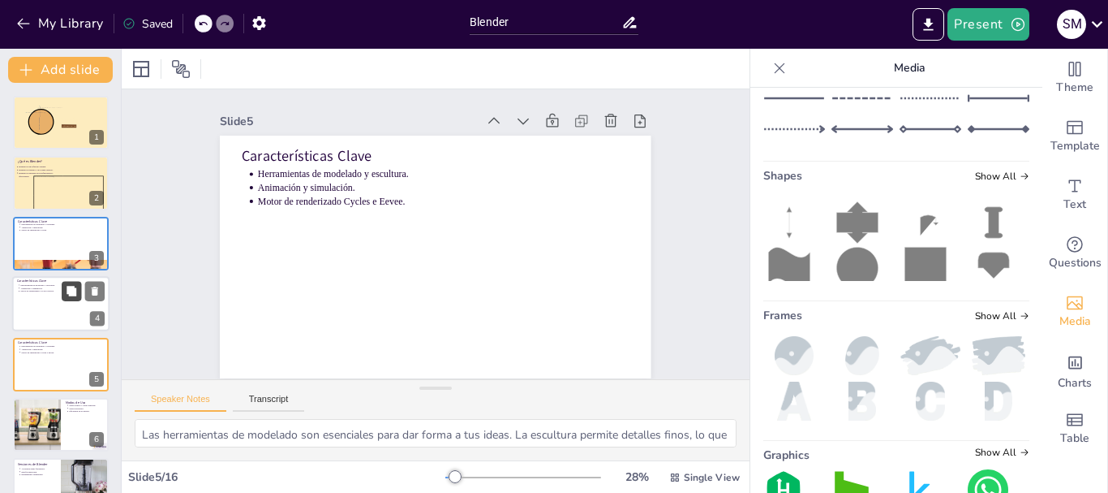
scroll to position [11, 0]
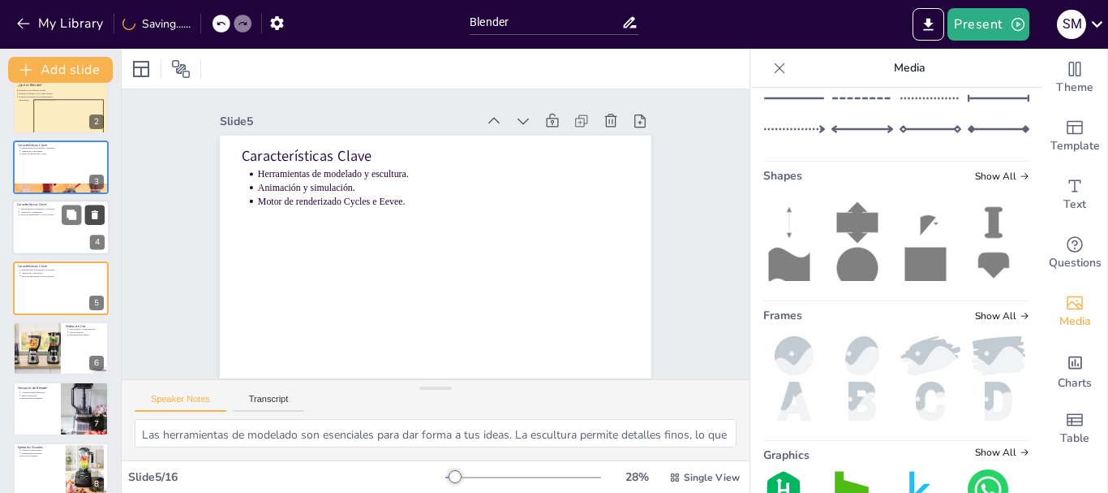
click at [94, 212] on icon at bounding box center [95, 214] width 6 height 9
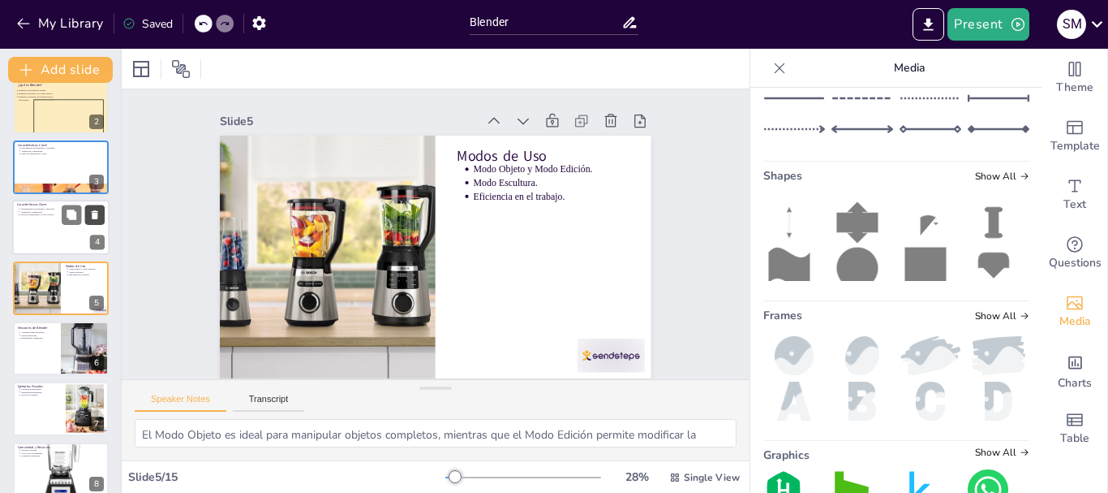
click at [94, 221] on button at bounding box center [94, 214] width 19 height 19
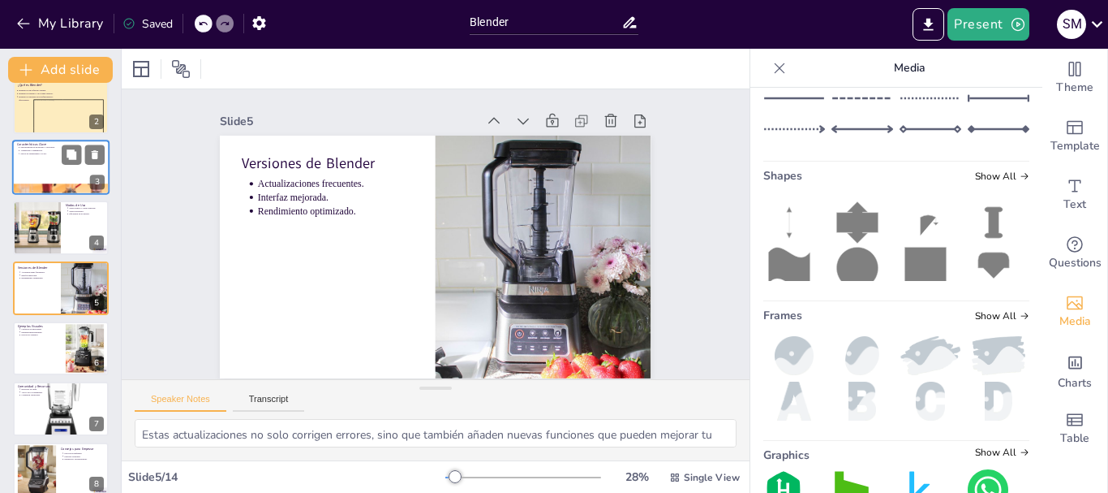
click at [96, 166] on div at bounding box center [60, 167] width 97 height 55
type textarea "Las herramientas de modelado son esenciales para dar forma a tus ideas. La escu…"
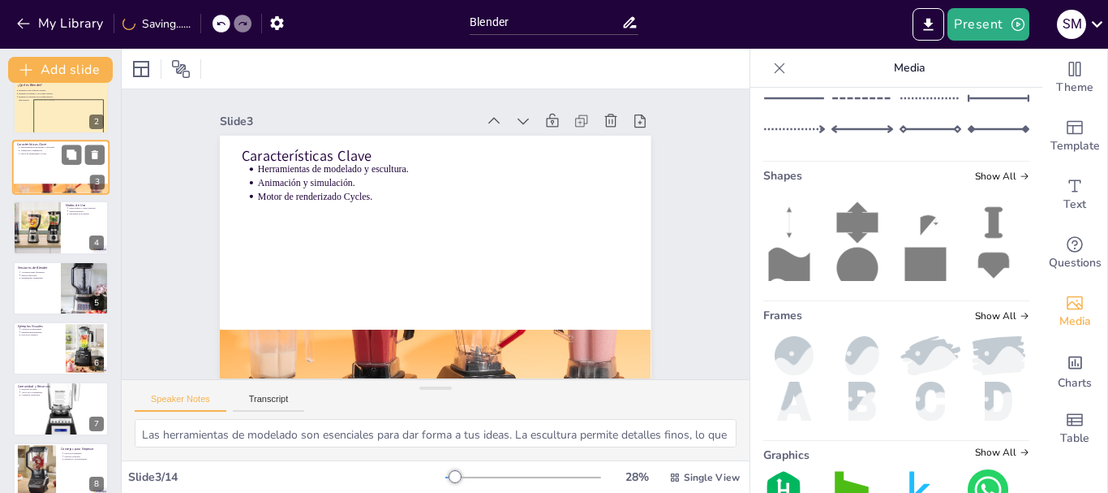
scroll to position [0, 0]
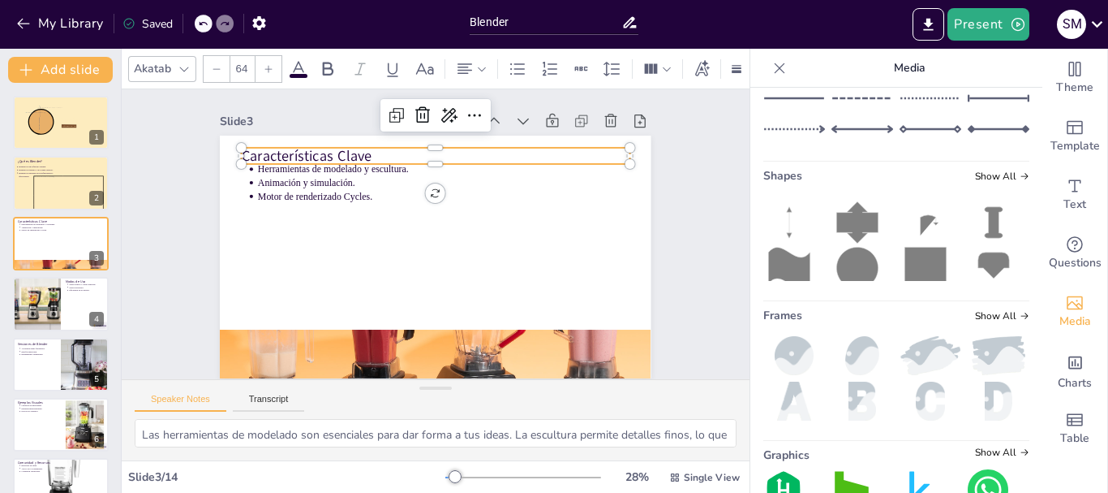
click at [410, 152] on p "Características Clave" at bounding box center [359, 250] width 101 height 384
click at [467, 343] on div at bounding box center [540, 294] width 464 height 517
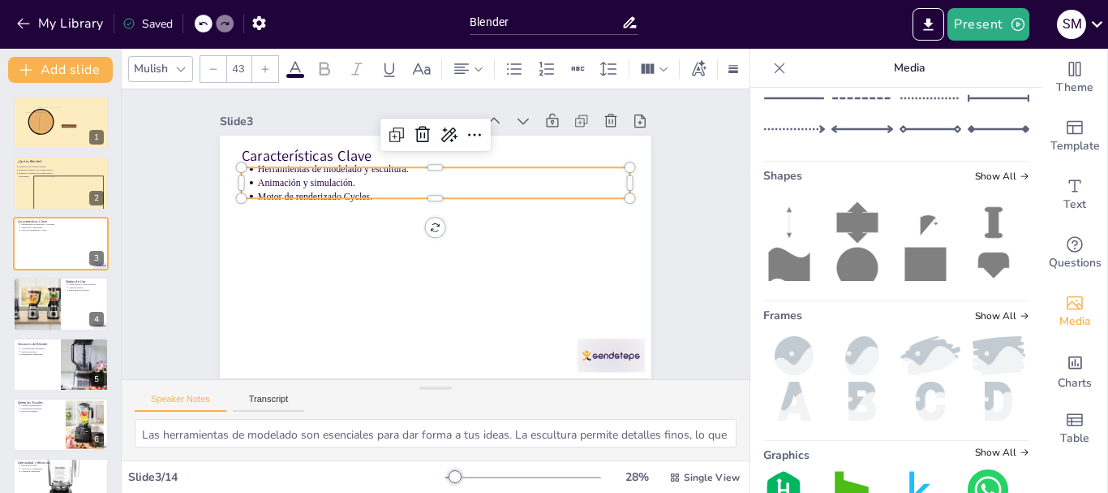
click at [362, 199] on div "Características Clave Herramientas de modelado y escultura. Animación y simulac…" at bounding box center [413, 238] width 327 height 472
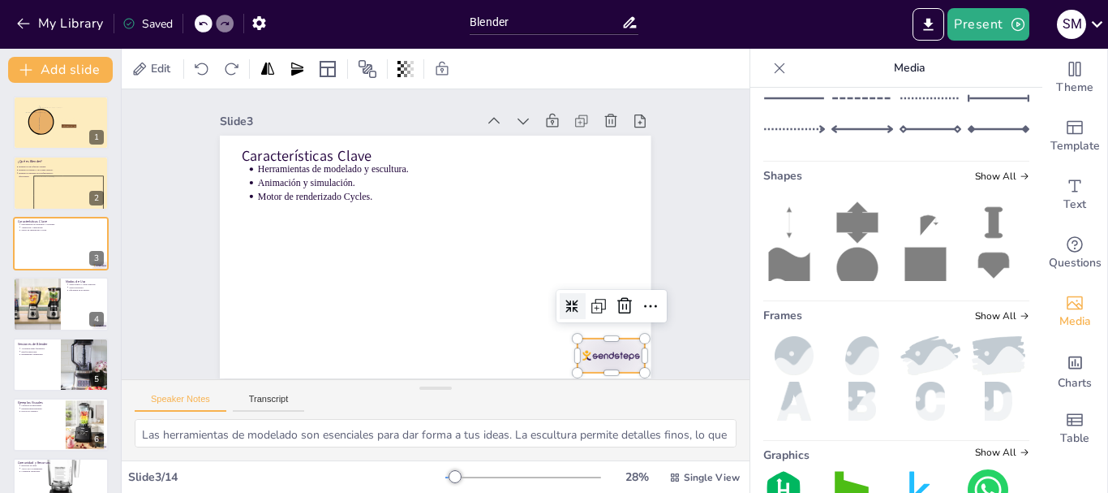
click at [401, 402] on div at bounding box center [374, 439] width 53 height 75
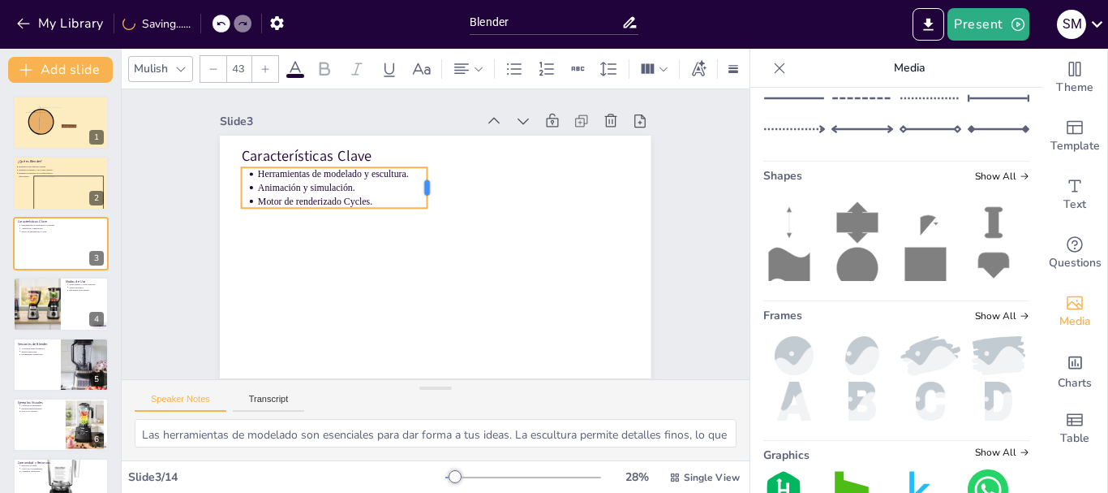
drag, startPoint x: 619, startPoint y: 185, endPoint x: 416, endPoint y: 187, distance: 202.9
click at [446, 187] on div at bounding box center [464, 198] width 37 height 39
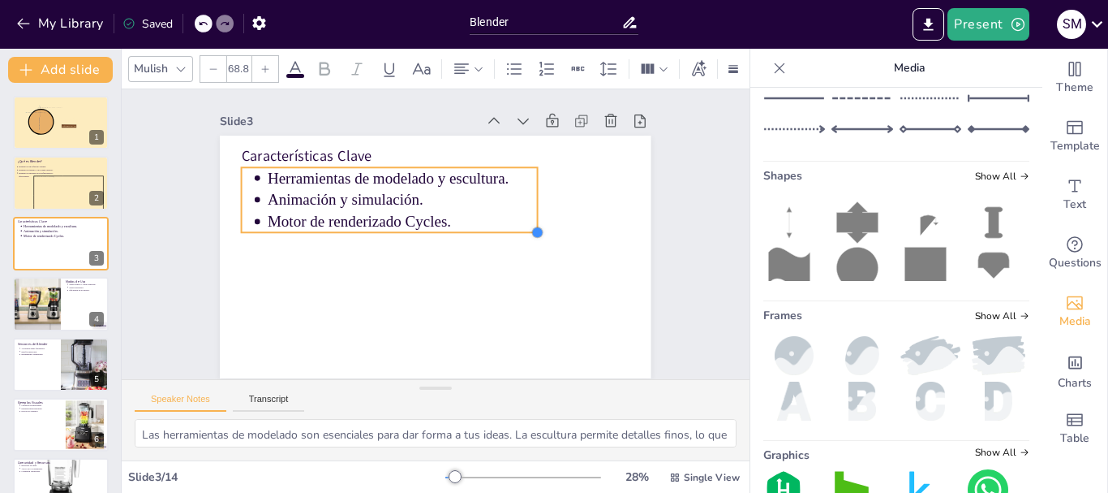
drag, startPoint x: 438, startPoint y: 214, endPoint x: 498, endPoint y: 227, distance: 61.4
click at [498, 227] on div "Características Clave Herramientas de modelado y escultura. Animación y simulac…" at bounding box center [428, 256] width 485 height 364
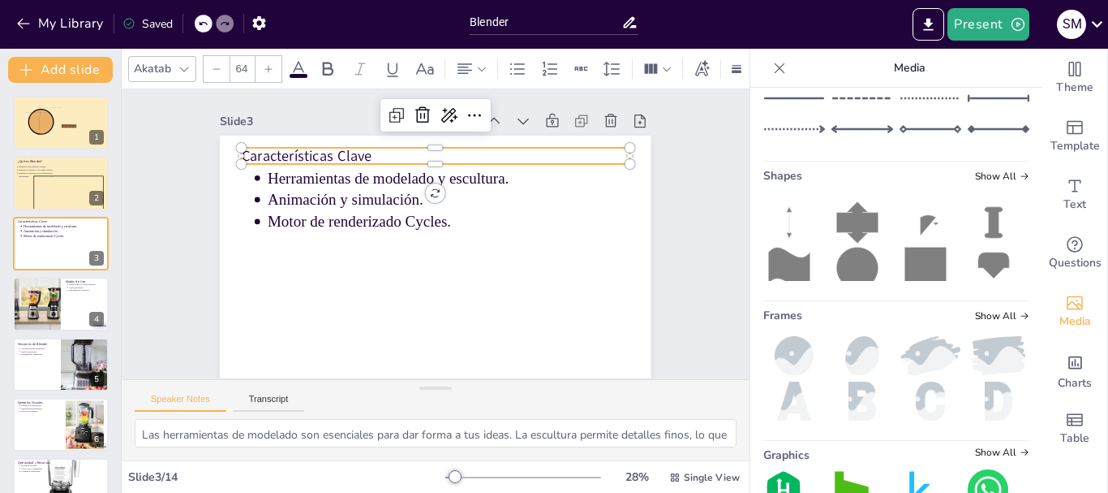
click at [356, 148] on p "Características Clave" at bounding box center [493, 182] width 275 height 302
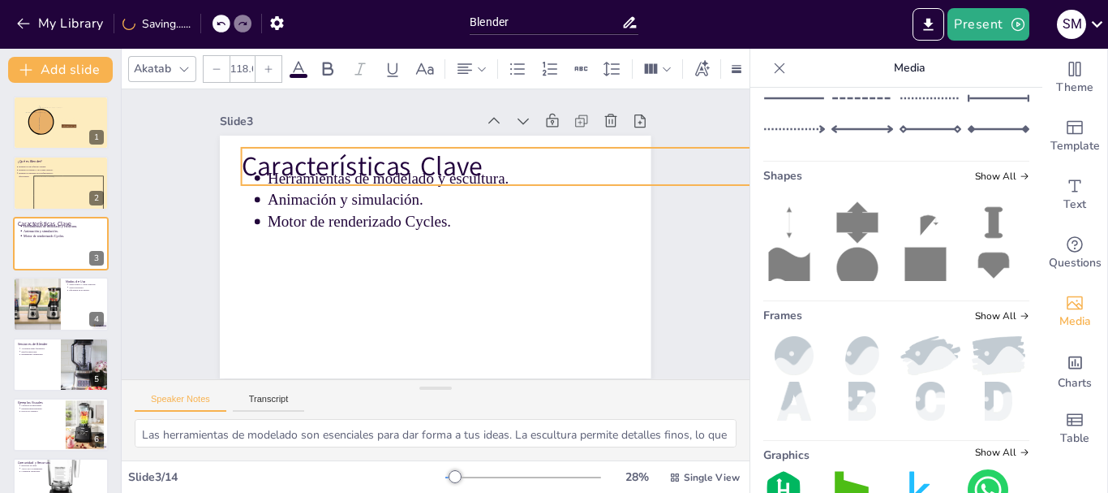
drag, startPoint x: 617, startPoint y: 166, endPoint x: 683, endPoint y: 180, distance: 68.0
click at [700, 180] on div "Slide 1 Software de 3D Blender Slide 2 ¿Qué es Blender? Blender es un software …" at bounding box center [435, 234] width 674 height 414
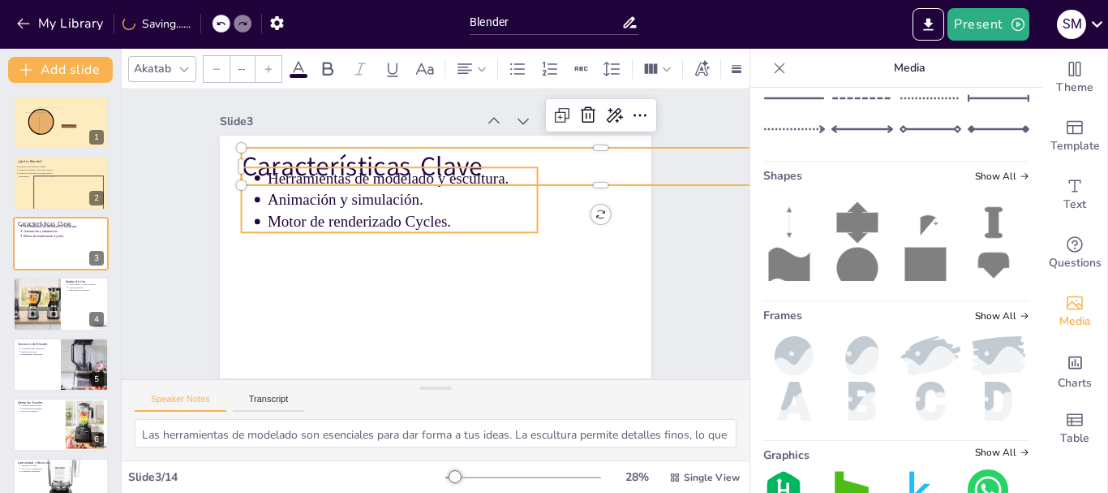
type input "68.8"
click at [408, 227] on p "Motor de renderizado Cycles." at bounding box center [413, 206] width 244 height 153
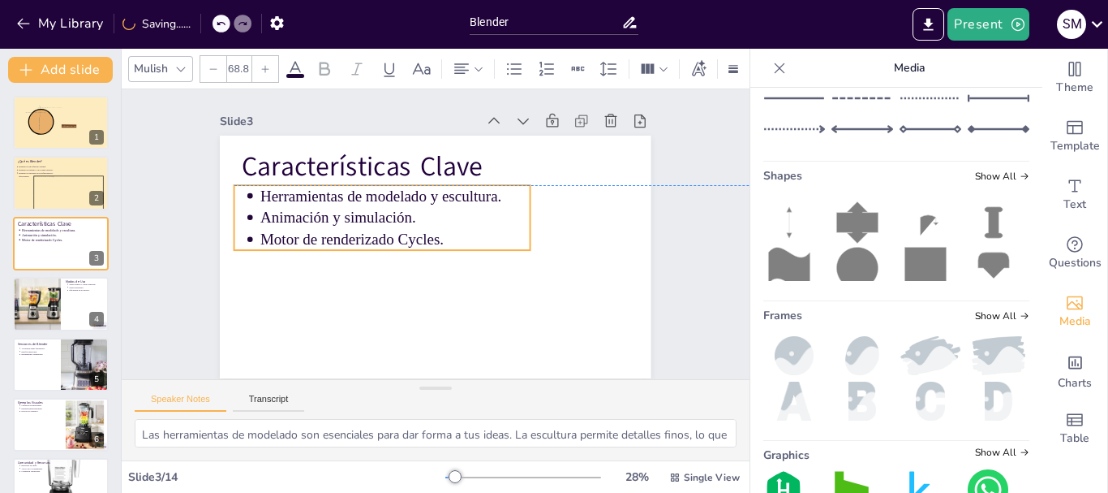
drag, startPoint x: 421, startPoint y: 212, endPoint x: 407, endPoint y: 222, distance: 16.9
click at [407, 222] on p "Animación y simulación." at bounding box center [470, 207] width 153 height 244
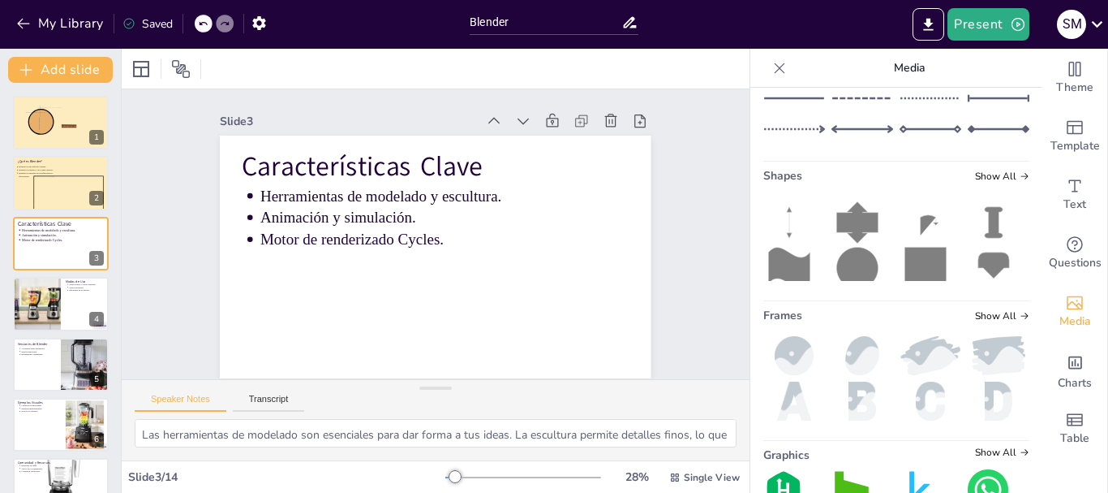
click at [645, 204] on div "Slide 1 Software de 3D Blender Slide 2 ¿Qué es Blender? Blender es un software …" at bounding box center [436, 233] width 586 height 435
click at [645, 204] on div "Slide 1 Software de 3D Blender Slide 2 ¿Qué es Blender? Blender es un software …" at bounding box center [435, 234] width 563 height 581
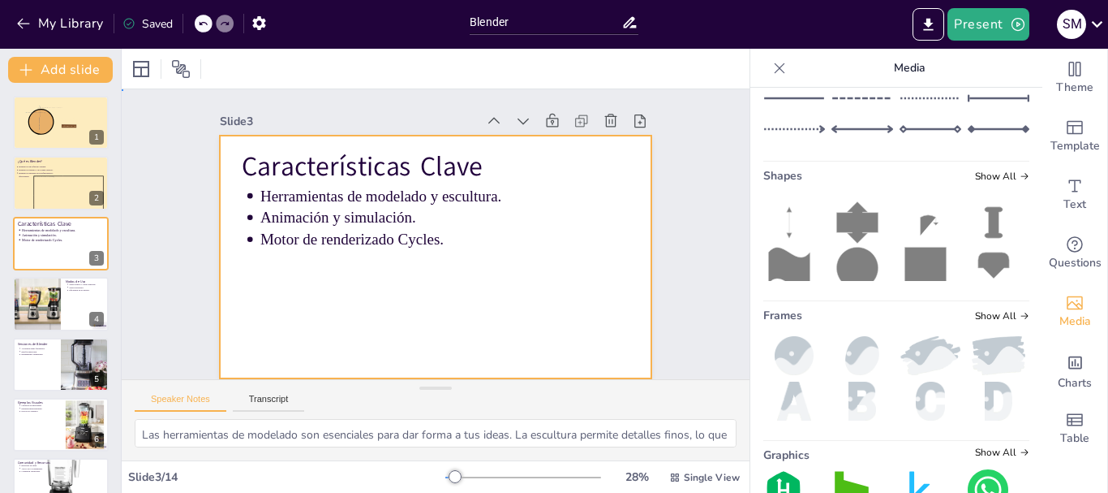
click at [621, 207] on div at bounding box center [424, 254] width 495 height 426
click at [621, 207] on div at bounding box center [429, 256] width 485 height 364
click at [139, 64] on div at bounding box center [140, 68] width 19 height 19
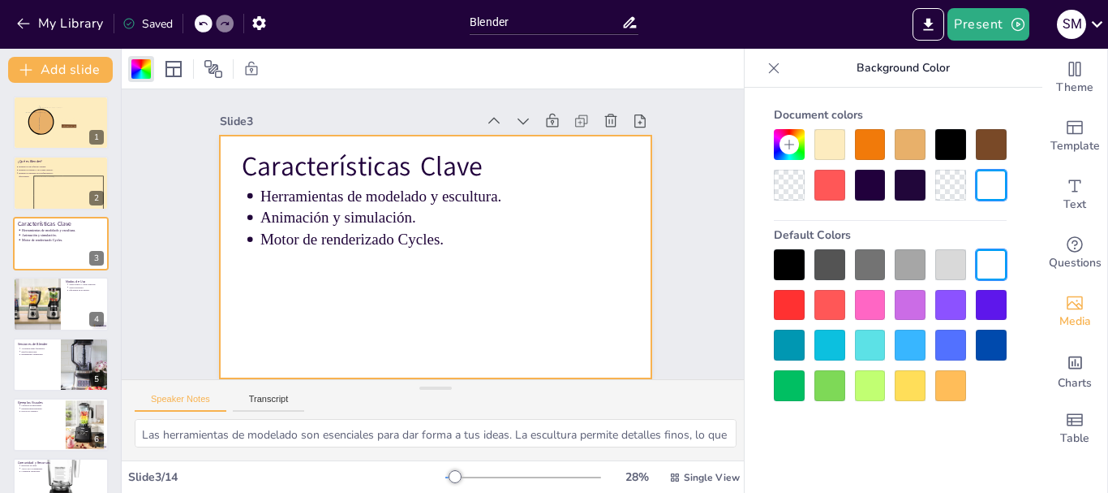
click at [835, 149] on div at bounding box center [830, 144] width 31 height 31
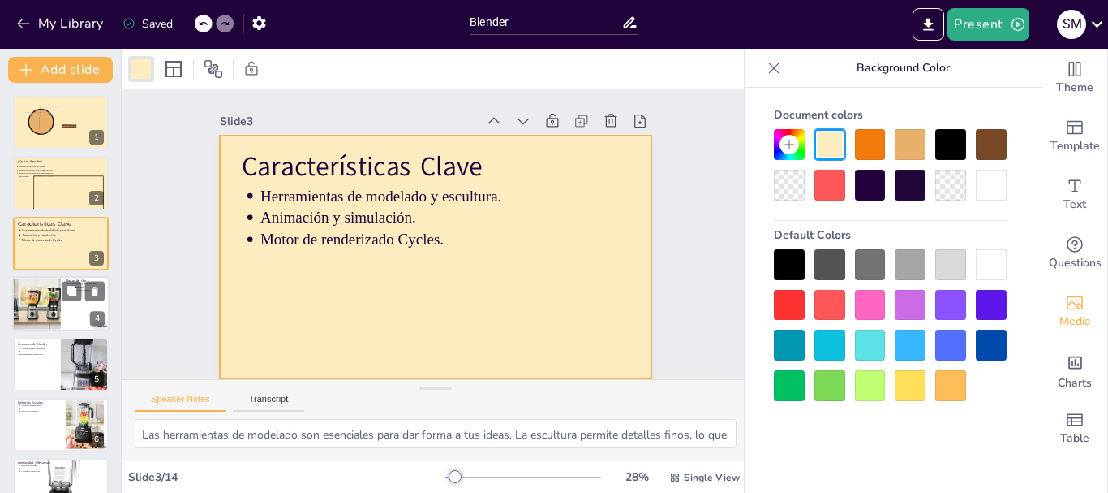
click at [54, 306] on div at bounding box center [36, 303] width 105 height 55
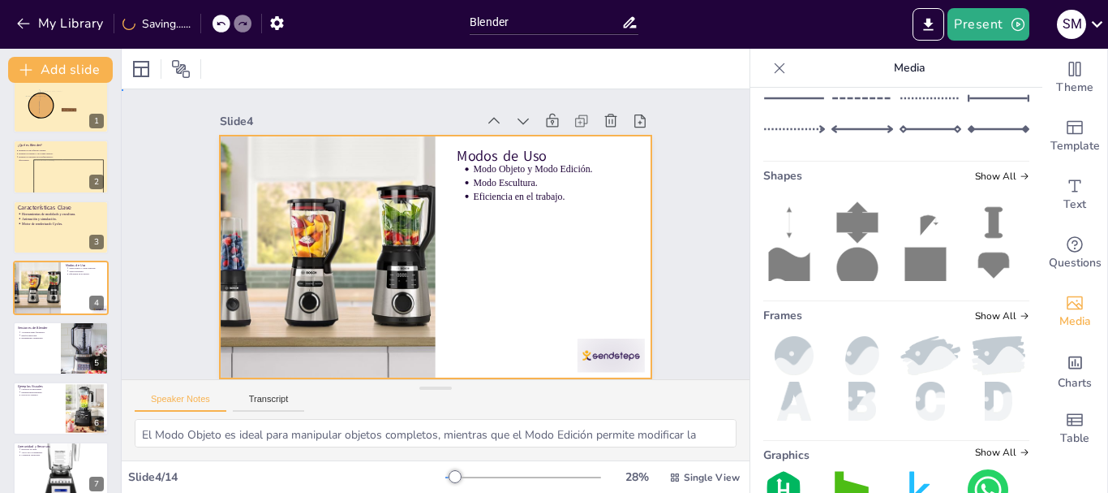
click at [519, 266] on div at bounding box center [418, 218] width 469 height 483
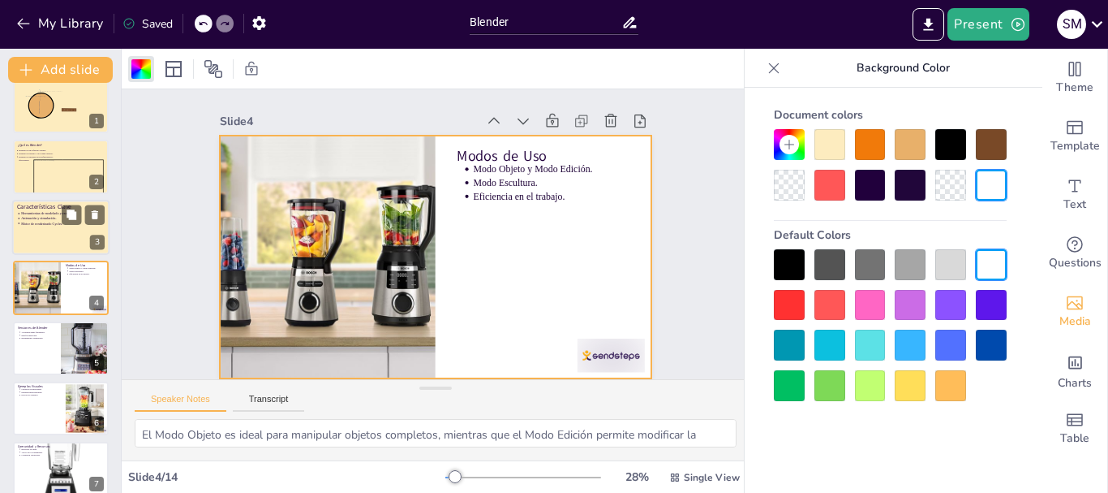
click at [41, 217] on p "Animación y simulación." at bounding box center [51, 218] width 61 height 5
type textarea "Las herramientas de modelado son esenciales para dar forma a tus ideas. La escu…"
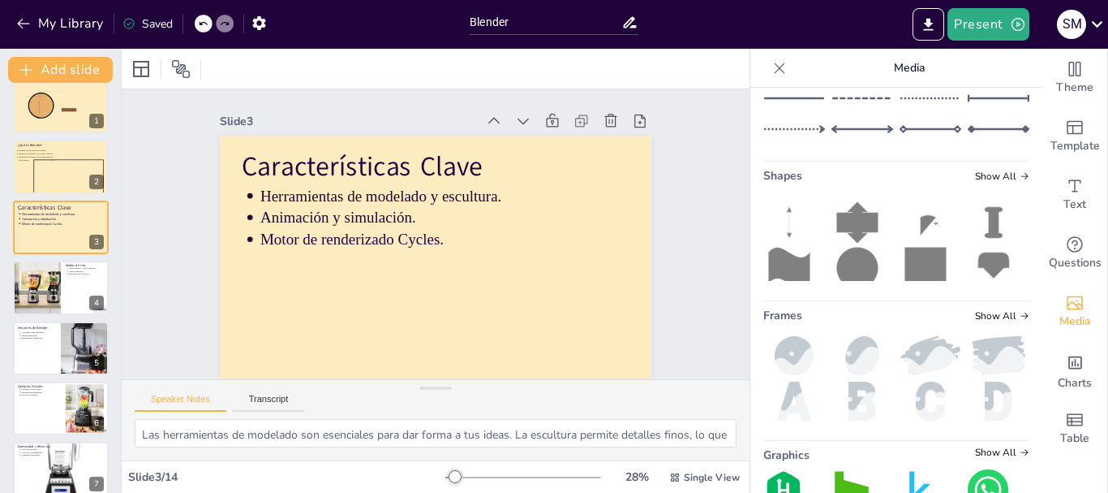
scroll to position [0, 0]
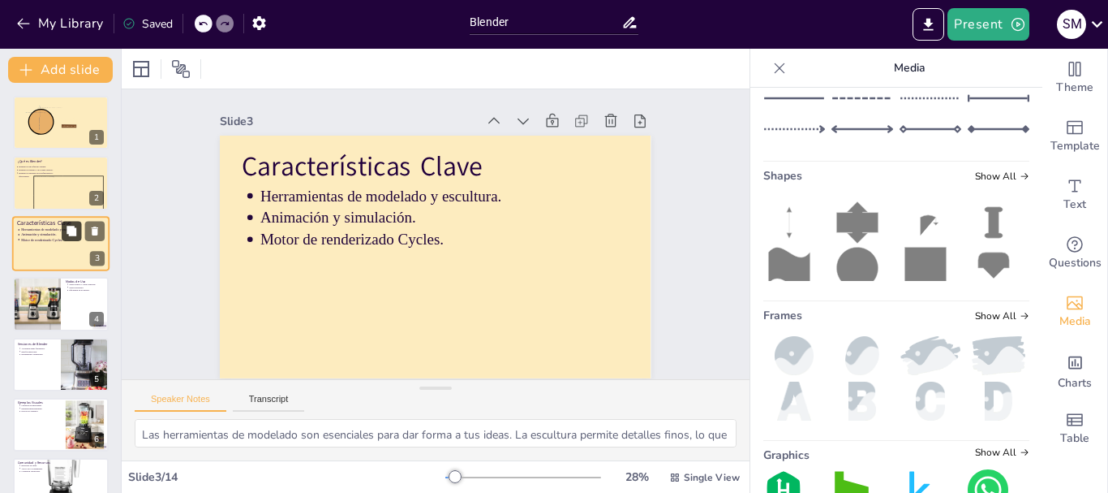
click at [73, 228] on icon at bounding box center [72, 231] width 10 height 10
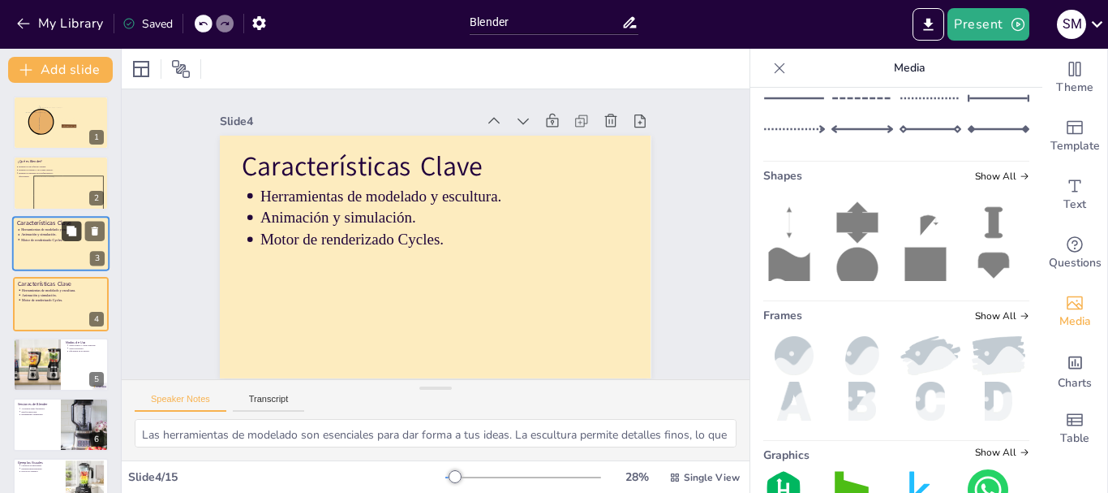
scroll to position [11, 0]
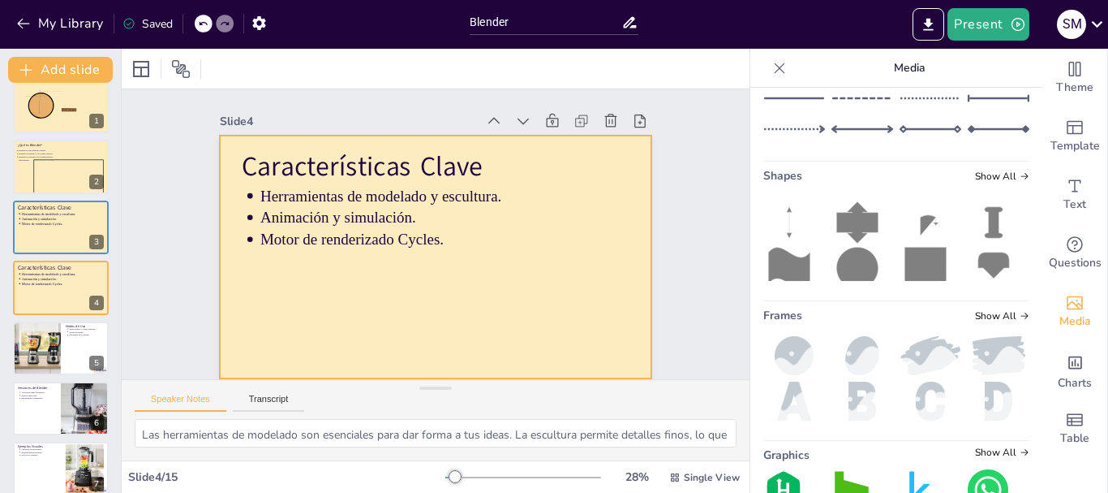
click at [340, 244] on div at bounding box center [417, 248] width 450 height 492
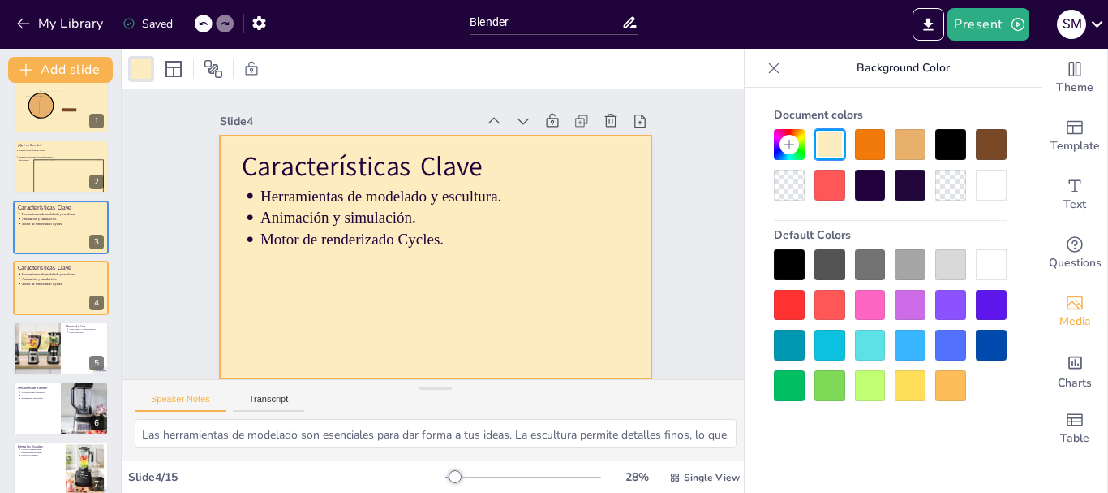
click at [340, 244] on div at bounding box center [416, 245] width 426 height 495
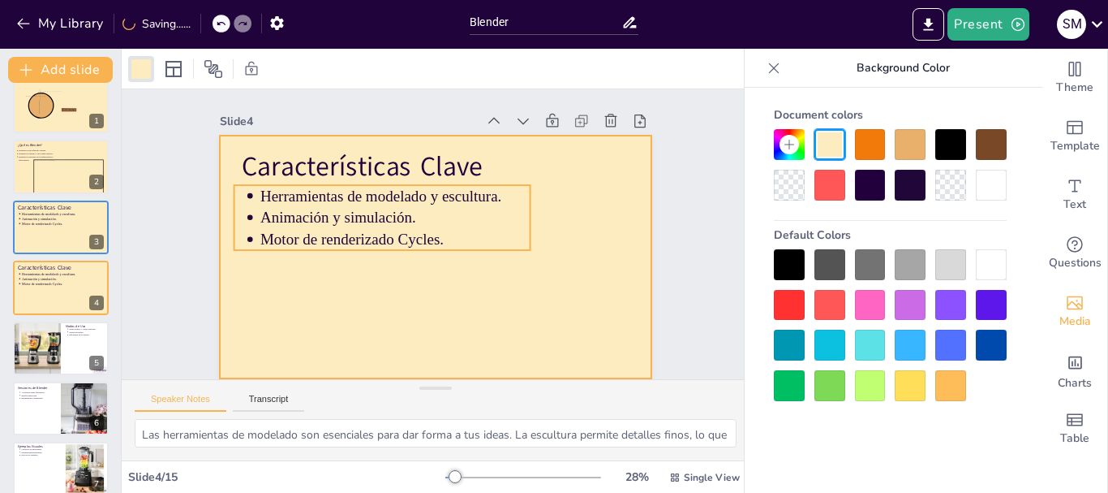
click at [354, 222] on p "Motor de renderizado Cycles." at bounding box center [398, 217] width 244 height 153
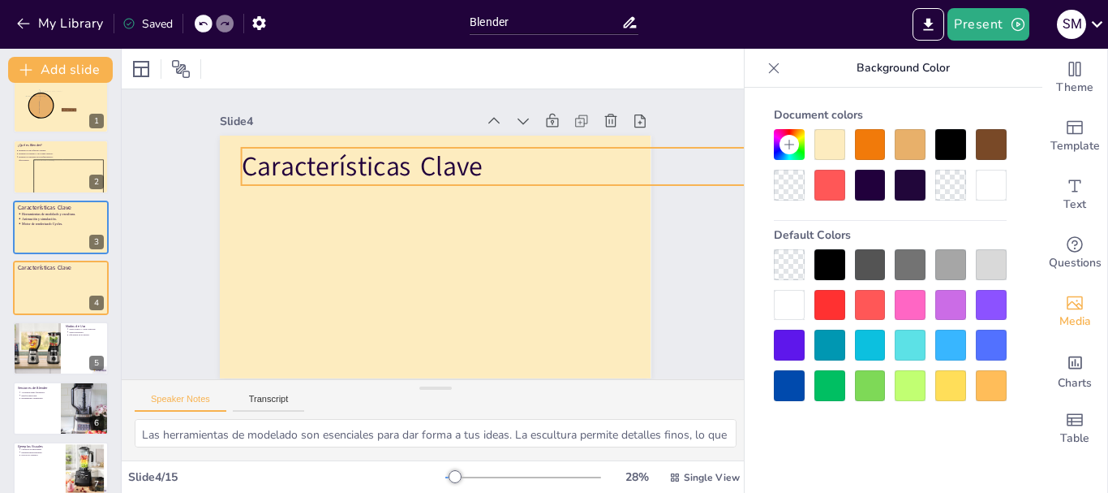
click at [358, 167] on p "Características Clave" at bounding box center [610, 276] width 604 height 453
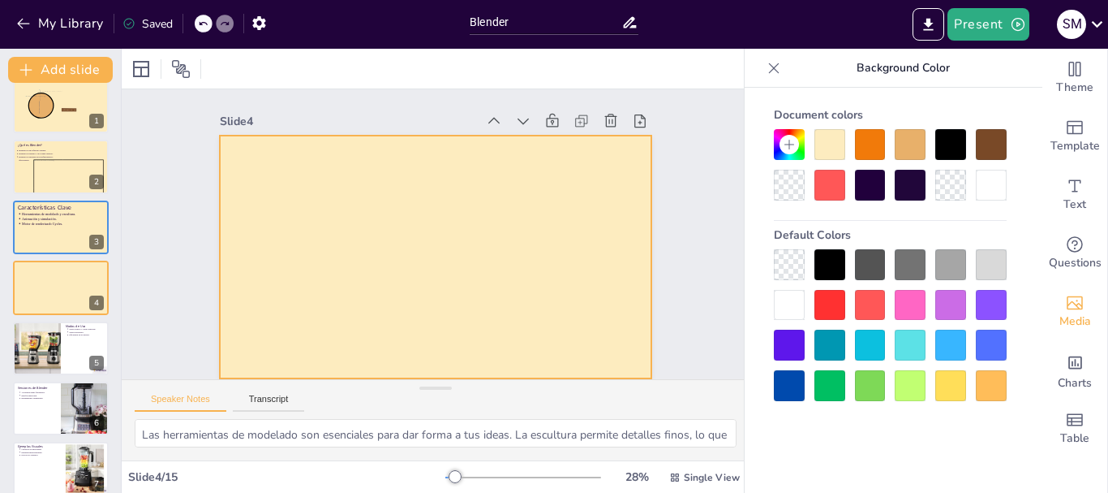
click at [359, 168] on div at bounding box center [424, 254] width 495 height 426
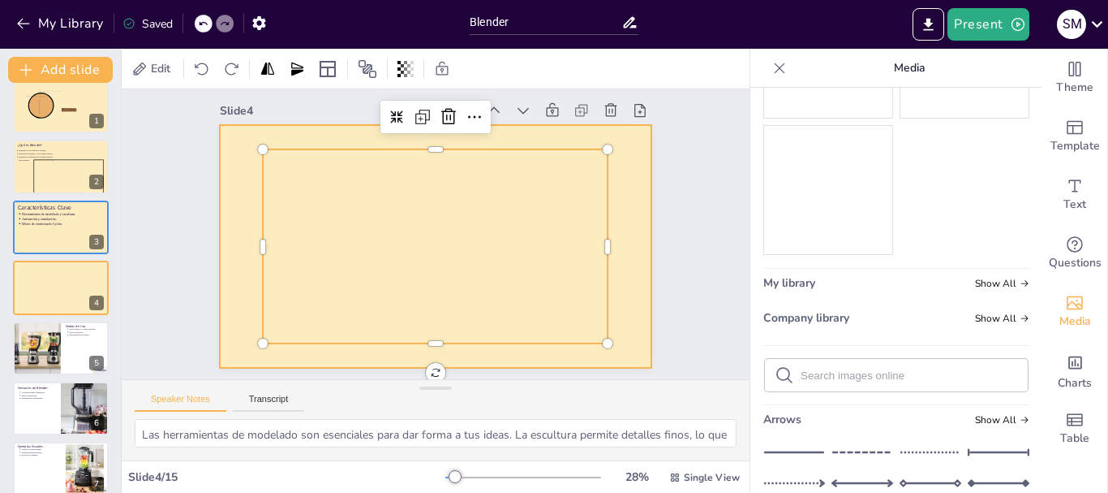
scroll to position [325, 0]
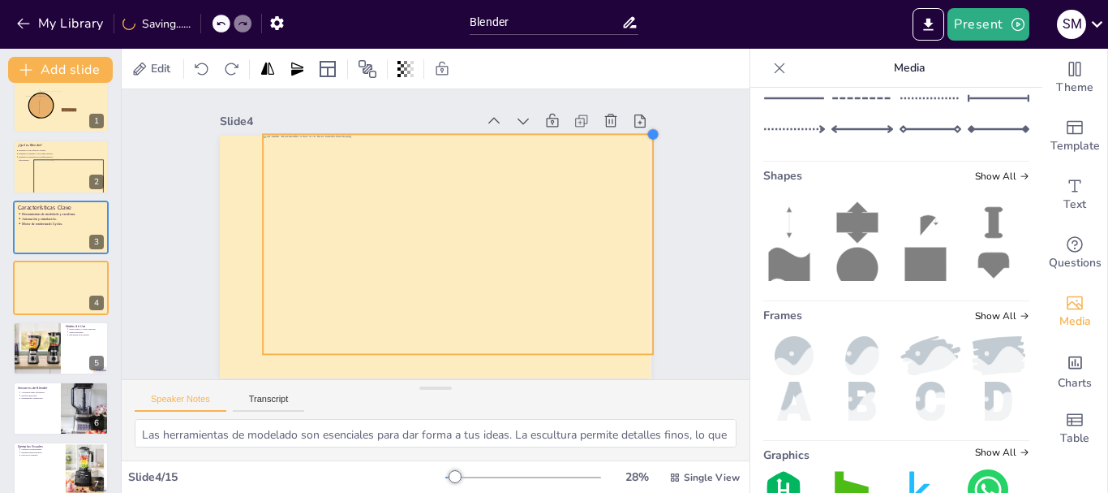
drag, startPoint x: 596, startPoint y: 151, endPoint x: 641, endPoint y: 140, distance: 46.8
click at [641, 140] on div "Slide 1 Software de 3D Blender Slide 2 ¿Qué es Blender? Blender es un software …" at bounding box center [436, 234] width 596 height 510
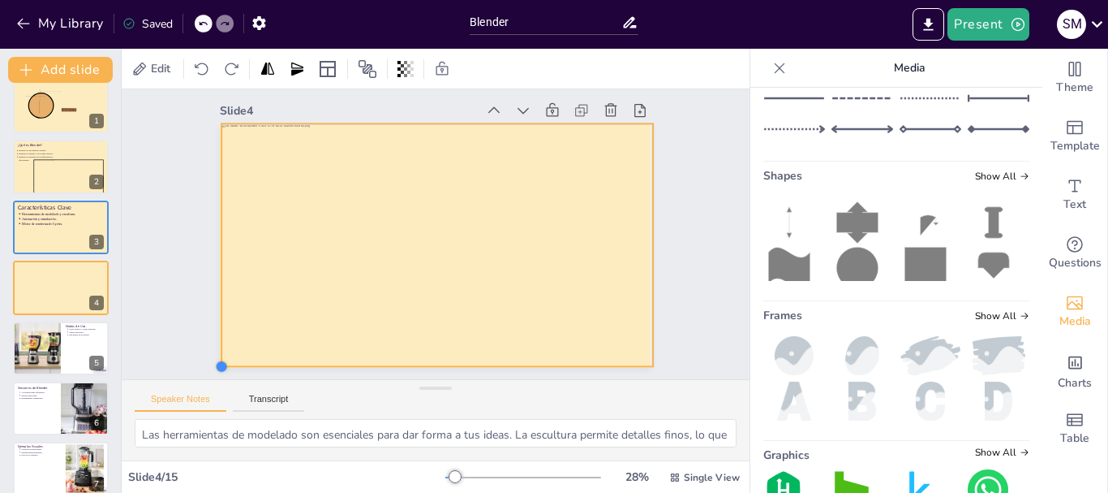
drag, startPoint x: 255, startPoint y: 342, endPoint x: 213, endPoint y: 351, distance: 42.5
click at [213, 351] on div at bounding box center [426, 226] width 469 height 483
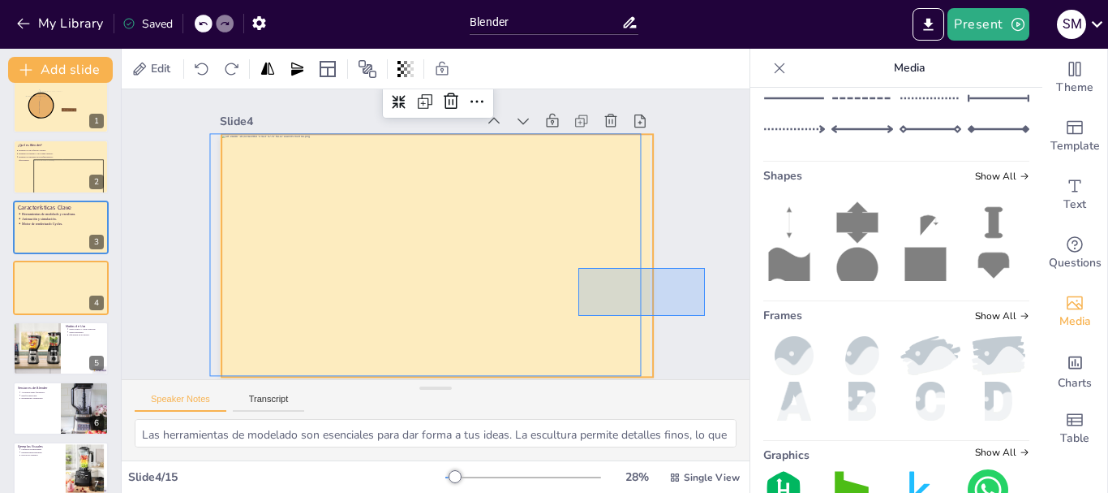
scroll to position [11, 0]
click at [705, 267] on div "Slide 1 Software de 3D Blender Slide 2 ¿Qué es Blender? Blender es un software …" at bounding box center [436, 234] width 686 height 470
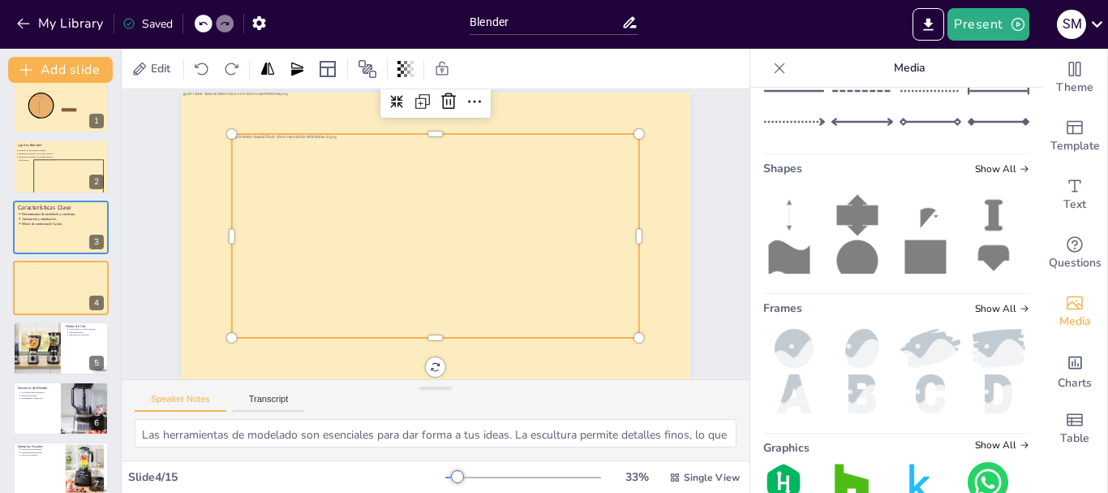
scroll to position [325, 0]
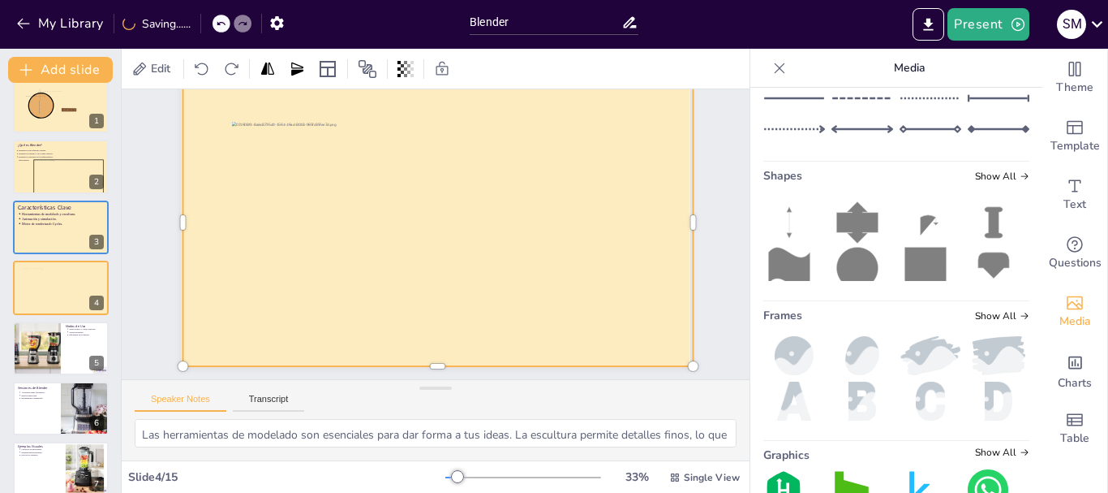
click at [660, 238] on div at bounding box center [443, 225] width 585 height 504
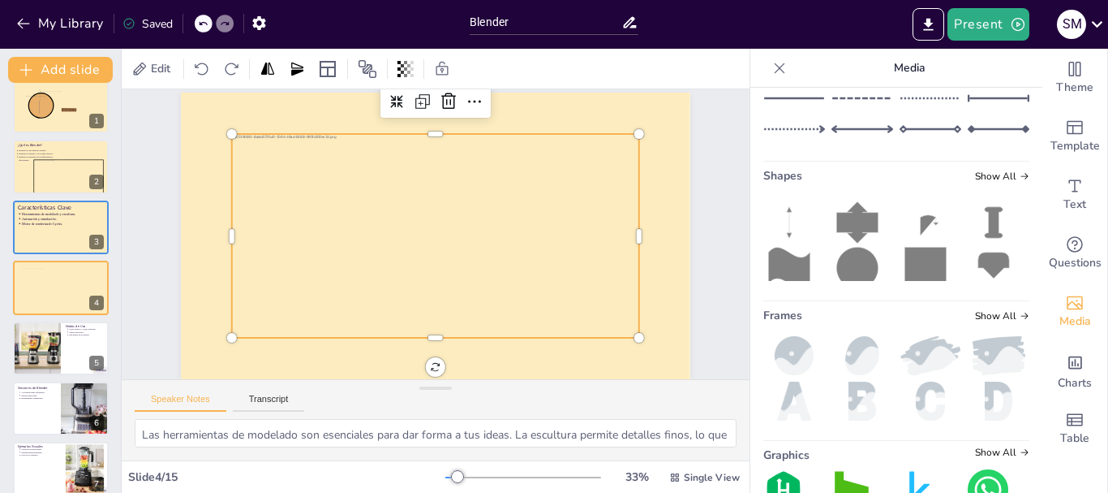
click at [574, 238] on div at bounding box center [434, 234] width 424 height 439
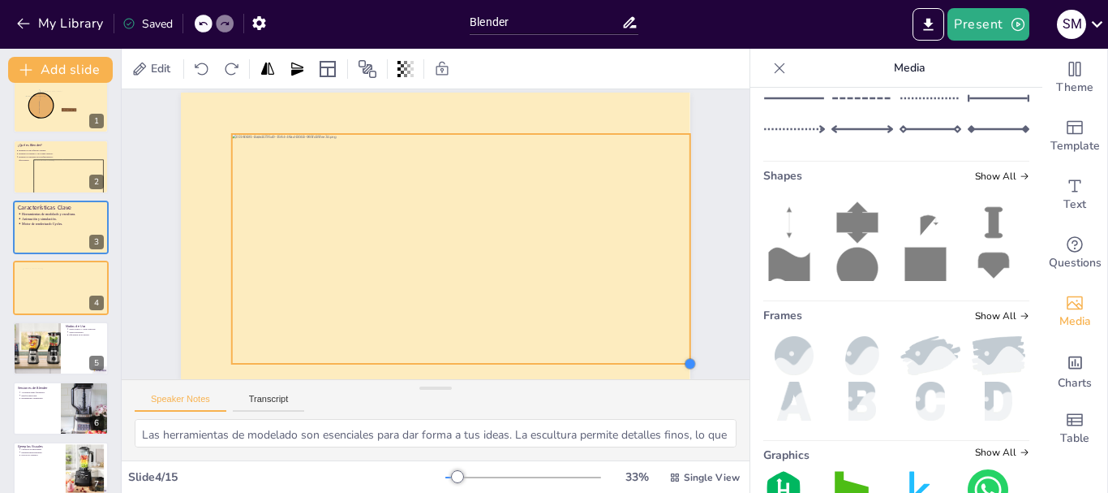
drag, startPoint x: 627, startPoint y: 324, endPoint x: 678, endPoint y: 345, distance: 55.3
click at [574, 480] on div at bounding box center [566, 489] width 18 height 18
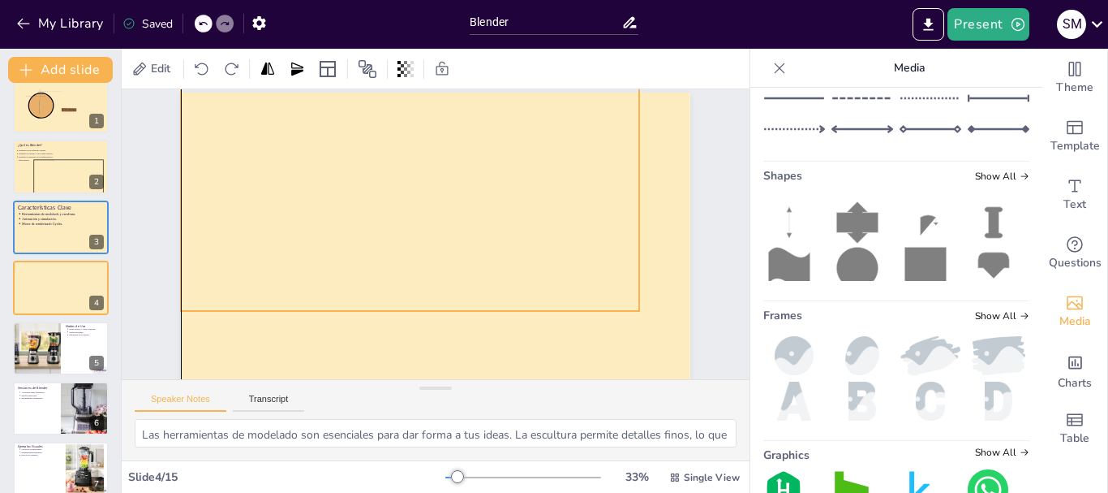
drag, startPoint x: 596, startPoint y: 282, endPoint x: 561, endPoint y: 240, distance: 54.2
click at [561, 240] on div at bounding box center [461, 272] width 458 height 230
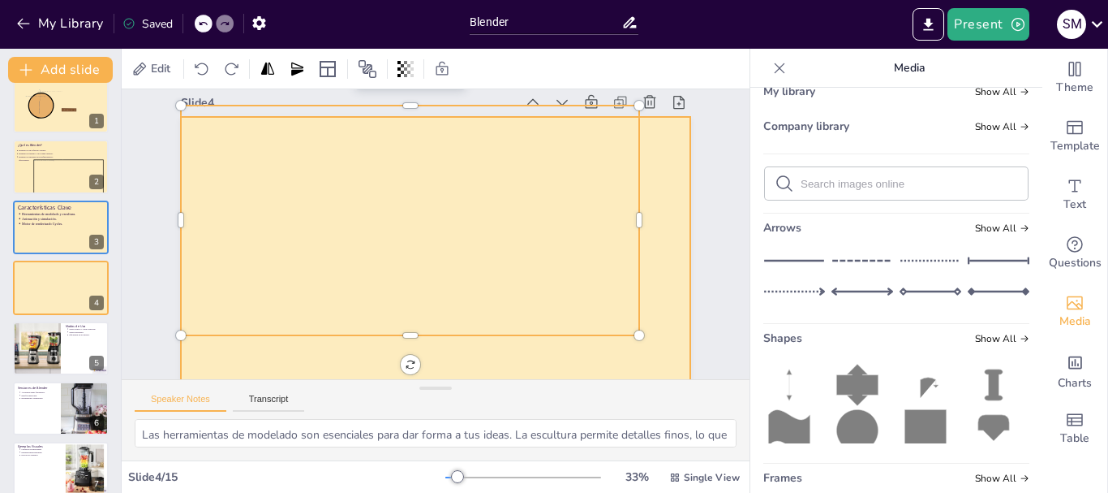
scroll to position [0, 0]
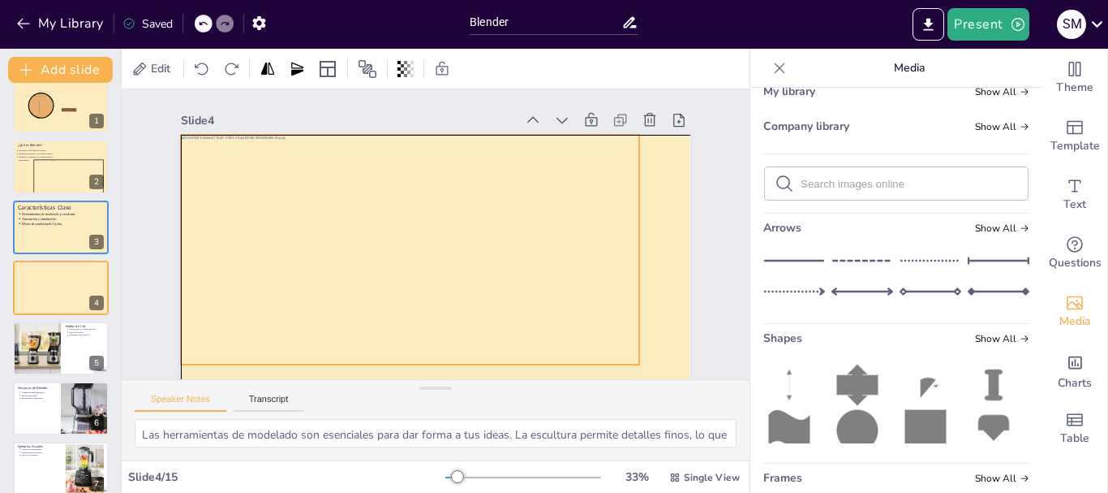
drag, startPoint x: 515, startPoint y: 243, endPoint x: 520, endPoint y: 260, distance: 16.9
click at [520, 260] on div at bounding box center [406, 231] width 506 height 455
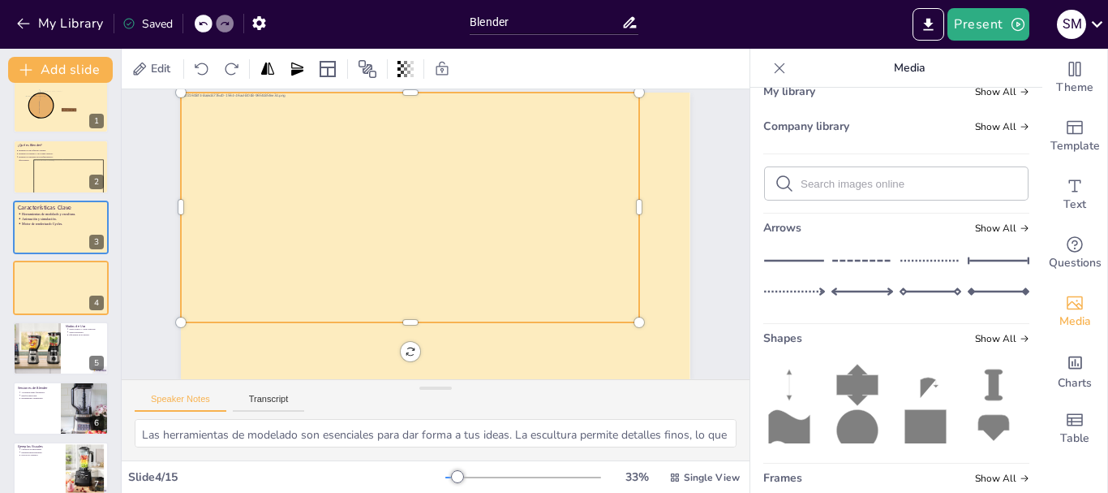
scroll to position [54, 0]
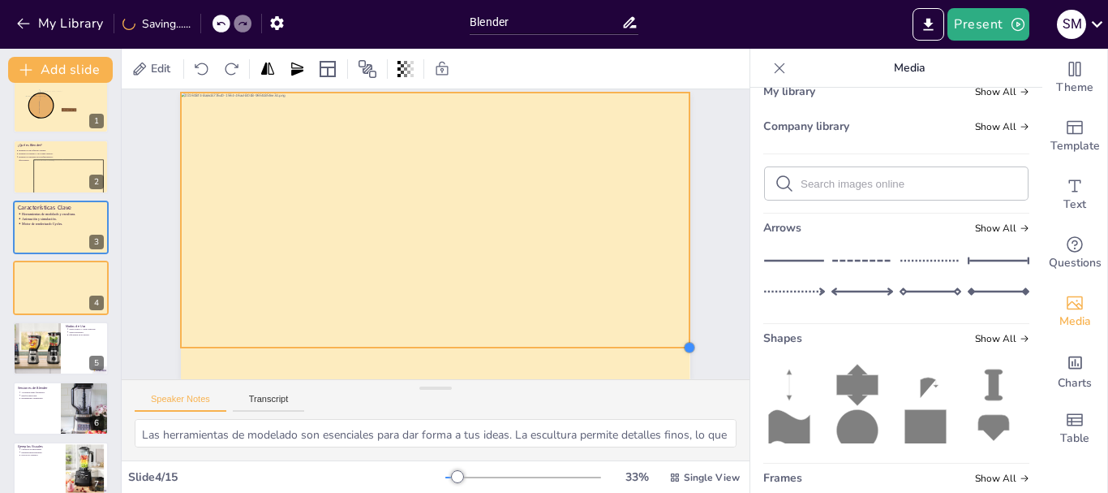
drag, startPoint x: 633, startPoint y: 311, endPoint x: 683, endPoint y: 333, distance: 54.9
click at [280, 451] on div at bounding box center [272, 458] width 15 height 15
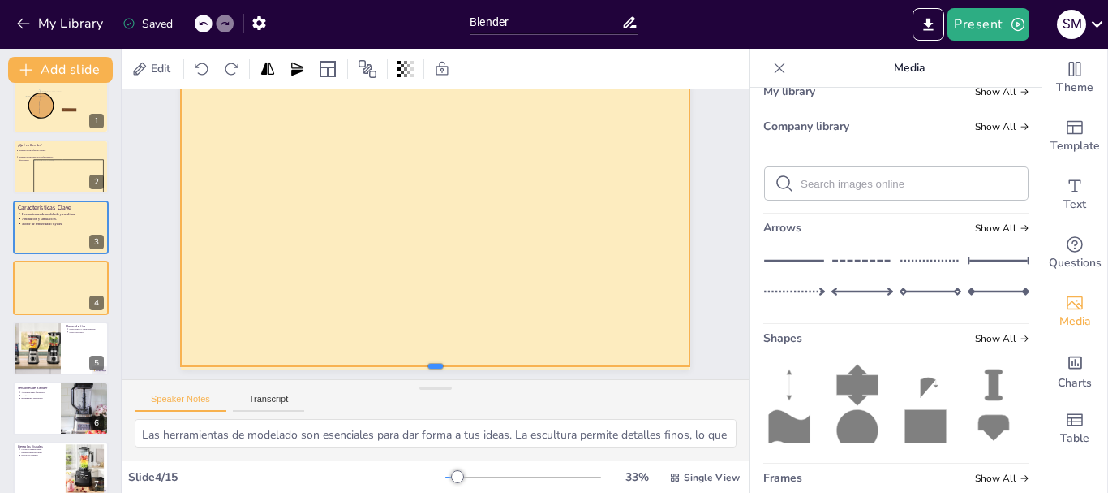
scroll to position [62, 0]
drag, startPoint x: 435, startPoint y: 330, endPoint x: 437, endPoint y: 359, distance: 29.3
click at [437, 359] on div at bounding box center [366, 353] width 447 height 265
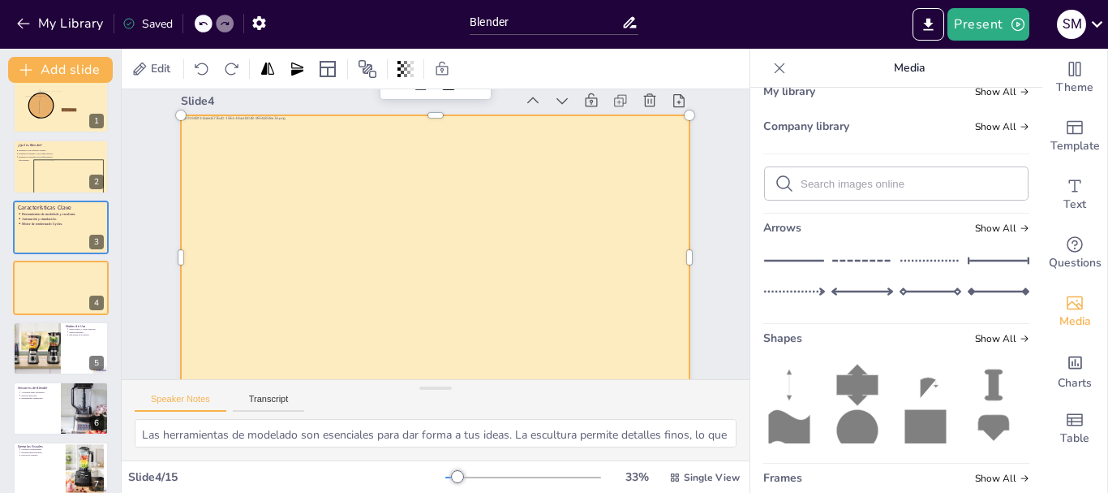
scroll to position [0, 0]
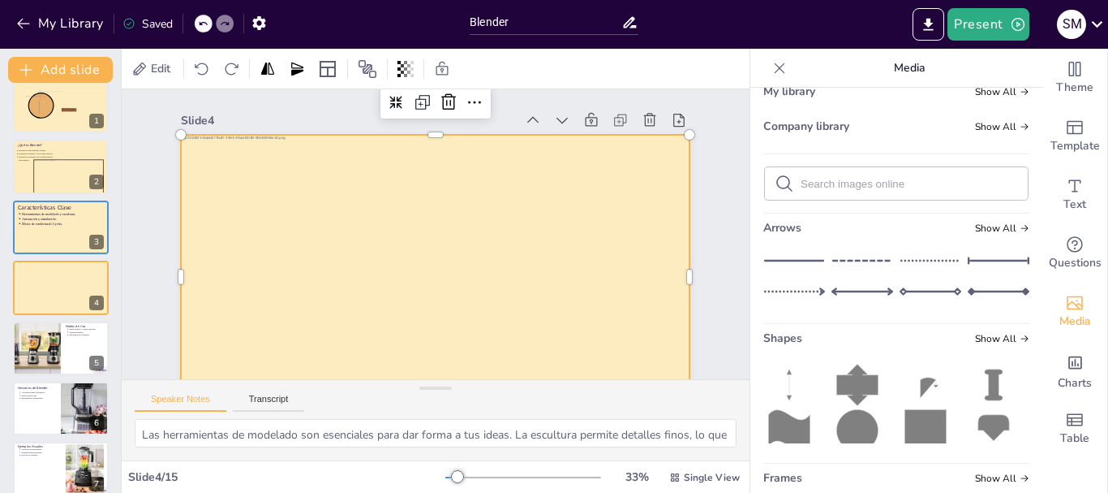
click at [692, 183] on div "Slide 1 Software de 3D Blender Slide 2 ¿Qué es Blender? Blender es un software …" at bounding box center [429, 253] width 673 height 501
click at [544, 171] on div at bounding box center [417, 272] width 590 height 537
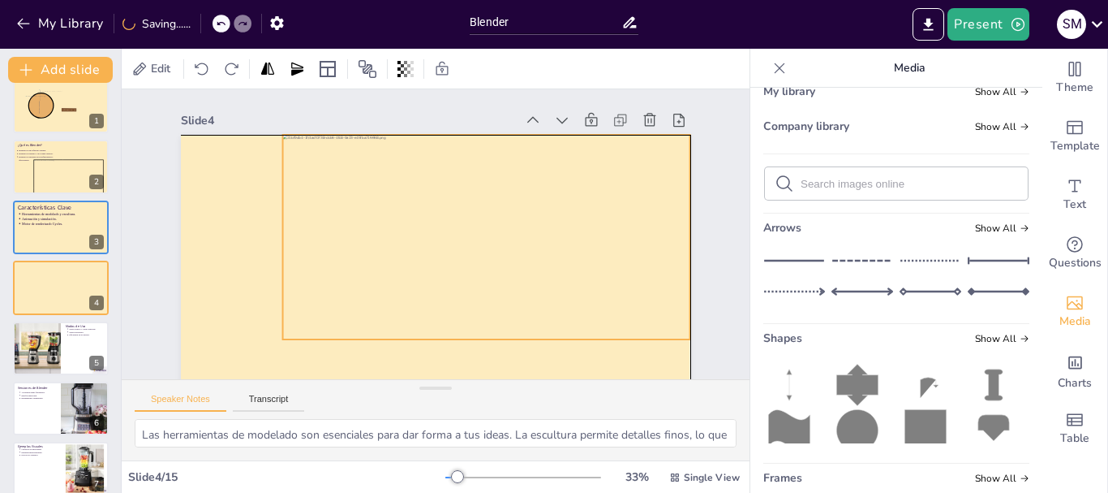
drag, startPoint x: 518, startPoint y: 215, endPoint x: 564, endPoint y: 177, distance: 59.9
click at [564, 177] on div at bounding box center [480, 257] width 455 height 352
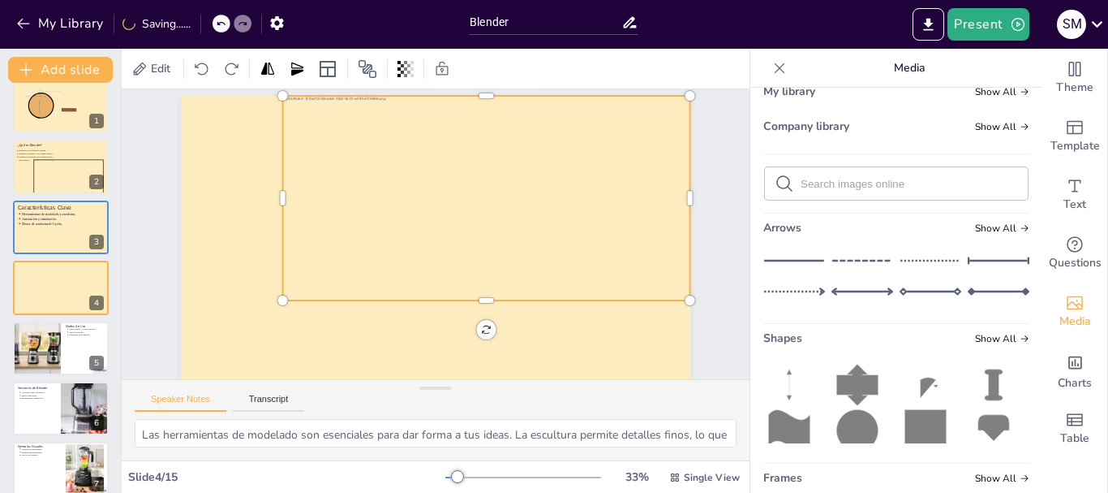
scroll to position [54, 0]
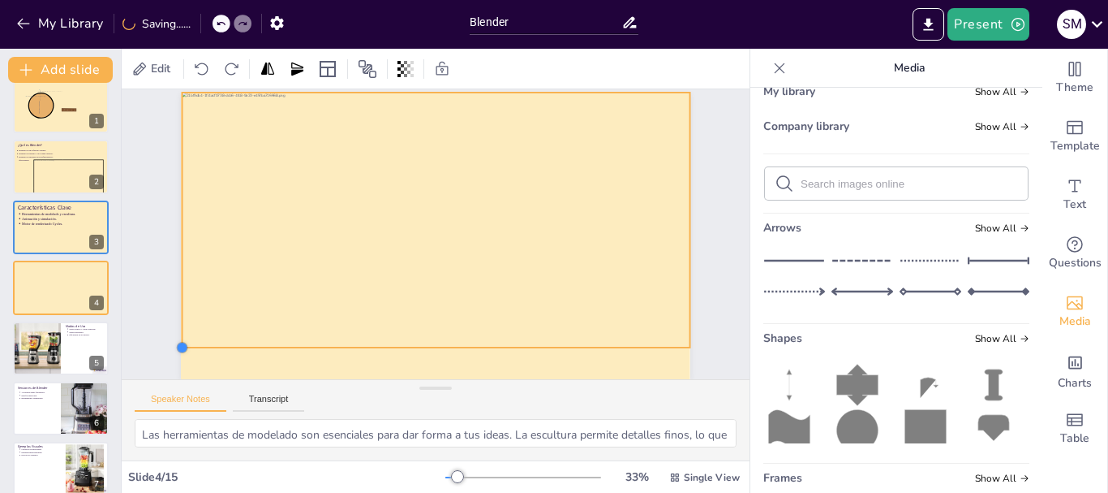
drag, startPoint x: 271, startPoint y: 282, endPoint x: 170, endPoint y: 316, distance: 106.2
click at [170, 316] on div at bounding box center [435, 236] width 557 height 386
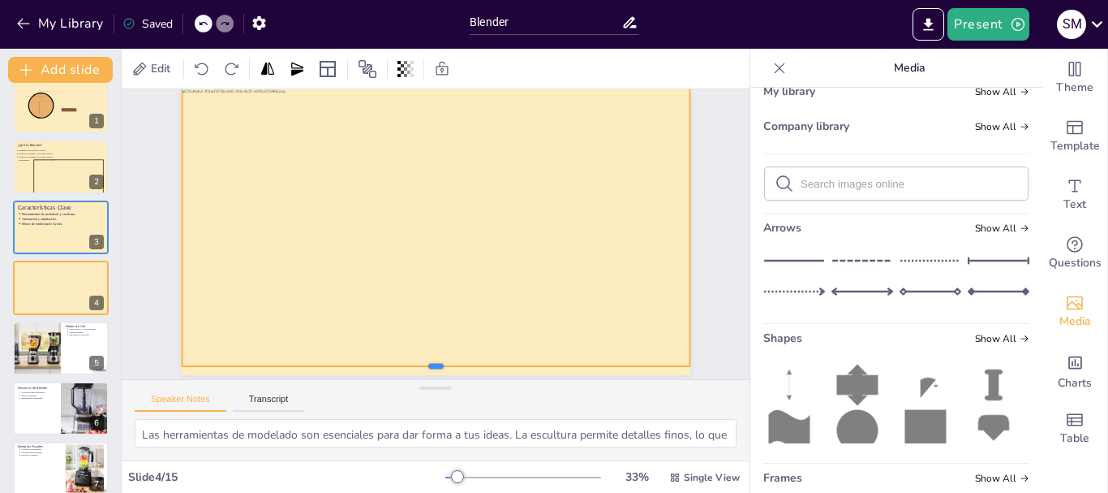
scroll to position [62, 0]
drag, startPoint x: 428, startPoint y: 329, endPoint x: 428, endPoint y: 362, distance: 33.3
click at [428, 362] on div at bounding box center [379, 361] width 469 height 219
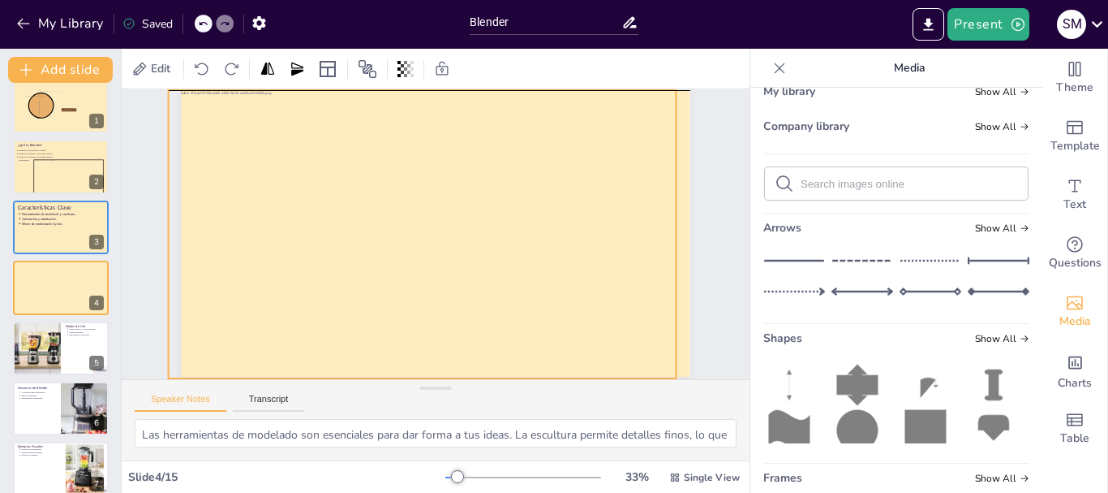
drag, startPoint x: 674, startPoint y: 213, endPoint x: 660, endPoint y: 213, distance: 13.8
click at [660, 213] on div at bounding box center [431, 232] width 574 height 391
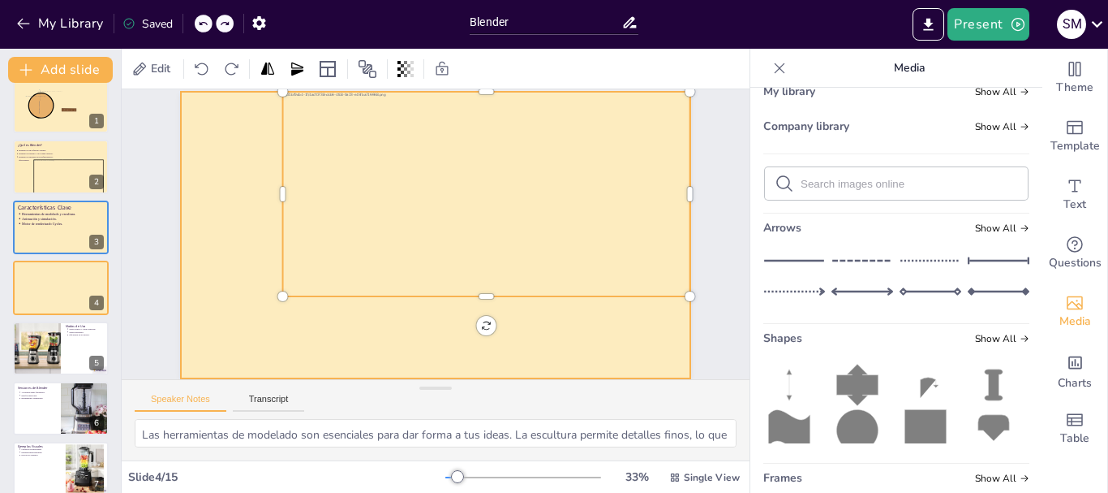
scroll to position [54, 0]
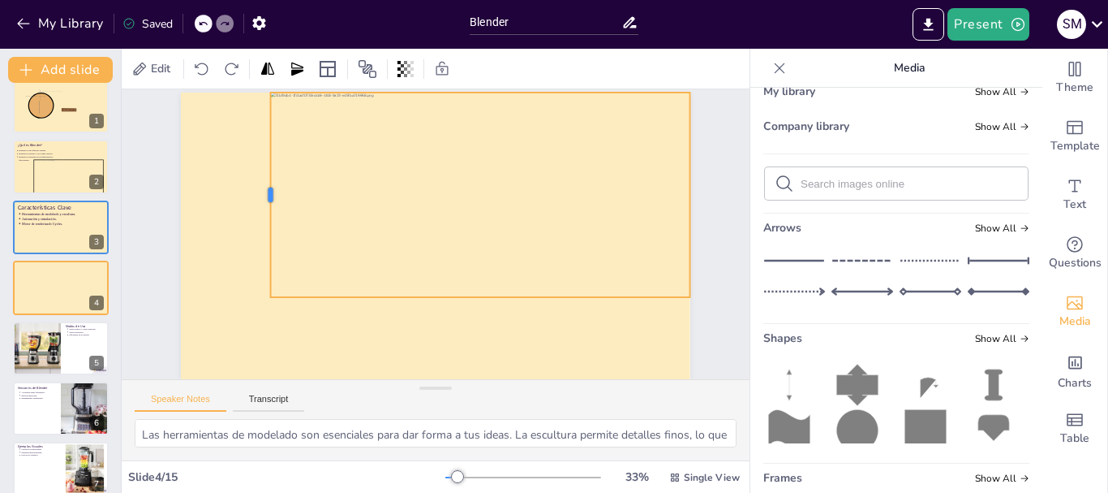
drag, startPoint x: 266, startPoint y: 183, endPoint x: 254, endPoint y: 183, distance: 12.2
click at [255, 183] on div at bounding box center [320, 101] width 131 height 173
drag, startPoint x: 474, startPoint y: 285, endPoint x: 474, endPoint y: 321, distance: 35.7
click at [474, 321] on div at bounding box center [399, 342] width 321 height 290
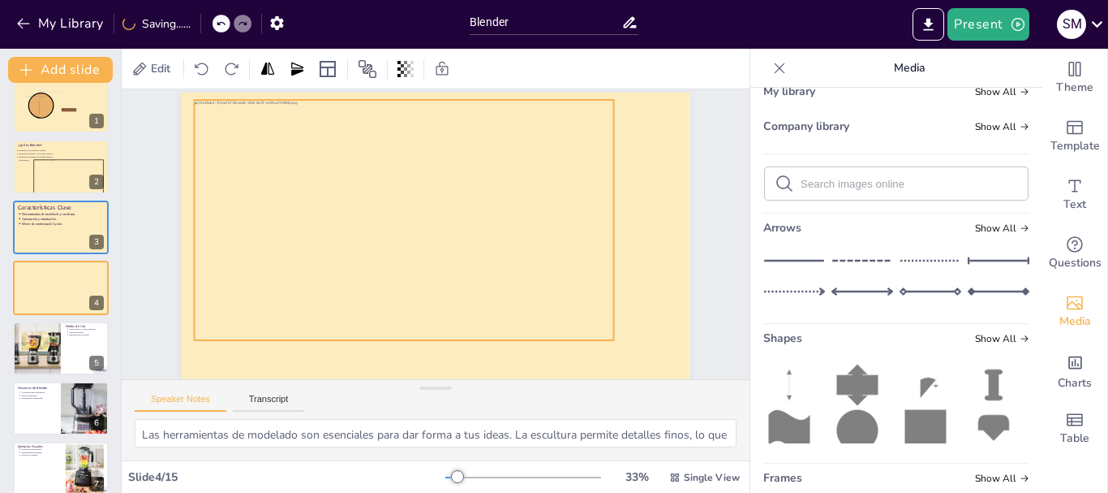
drag, startPoint x: 556, startPoint y: 244, endPoint x: 480, endPoint y: 252, distance: 76.6
click at [480, 252] on div at bounding box center [418, 208] width 489 height 421
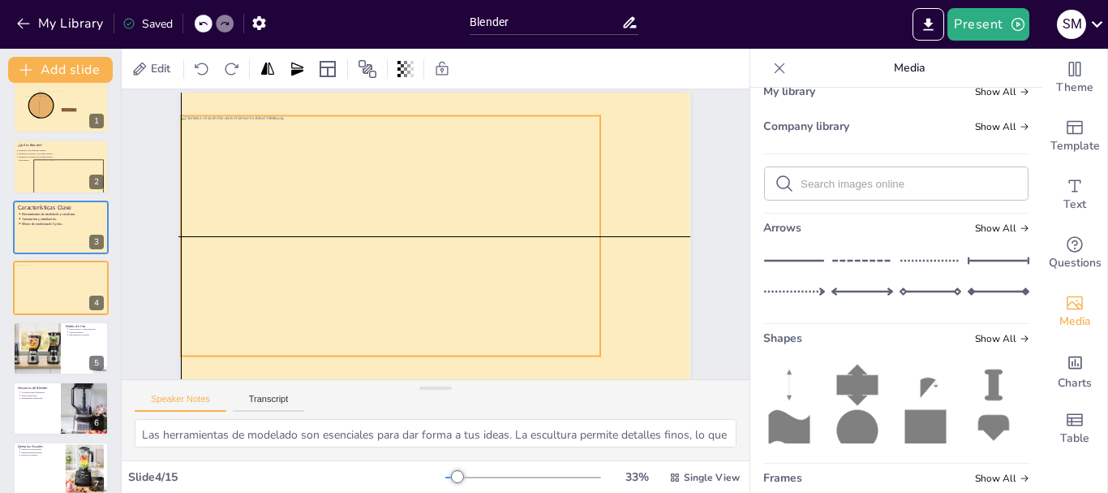
drag, startPoint x: 604, startPoint y: 205, endPoint x: 583, endPoint y: 222, distance: 27.1
click at [583, 222] on div at bounding box center [394, 231] width 449 height 283
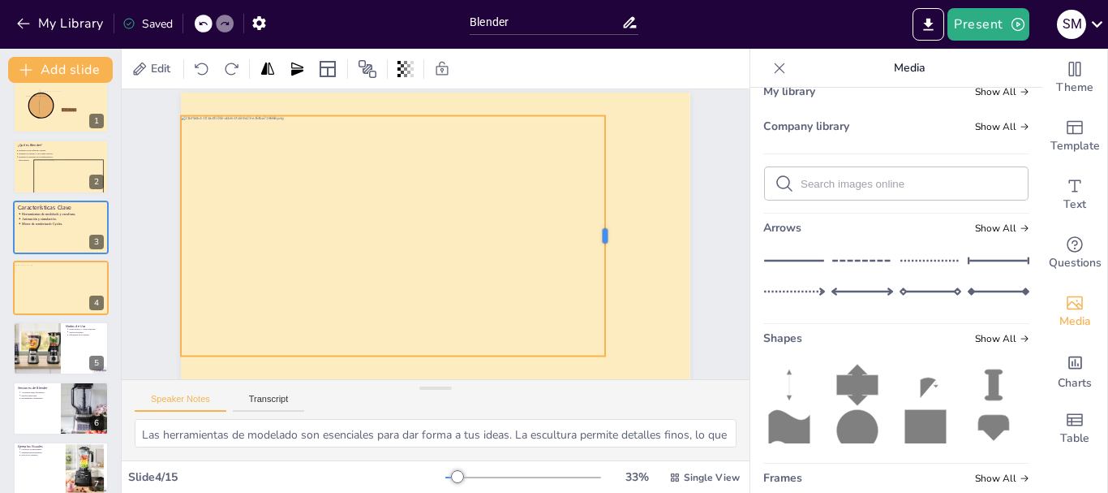
click at [598, 222] on div at bounding box center [596, 307] width 110 height 225
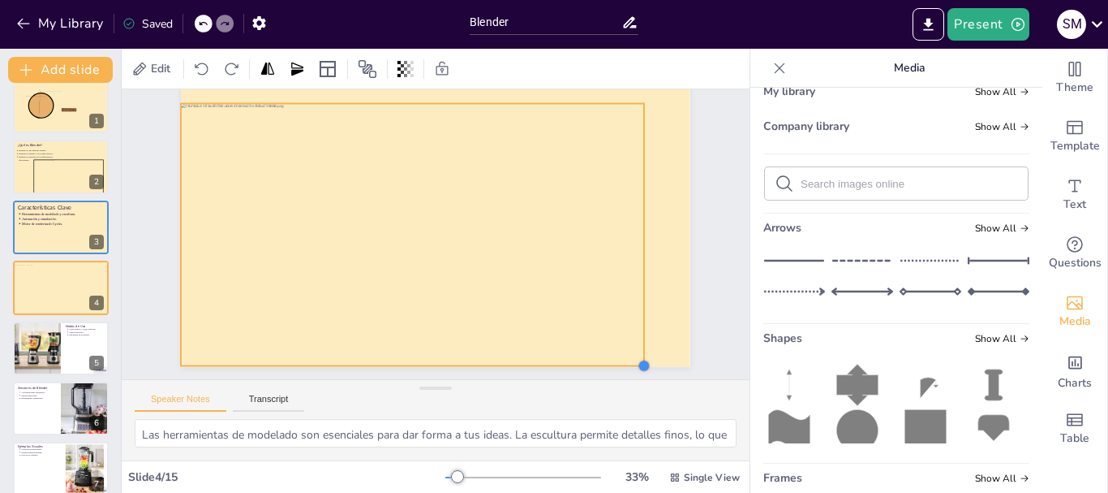
drag, startPoint x: 592, startPoint y: 333, endPoint x: 631, endPoint y: 342, distance: 40.0
click at [631, 342] on div at bounding box center [440, 224] width 582 height 469
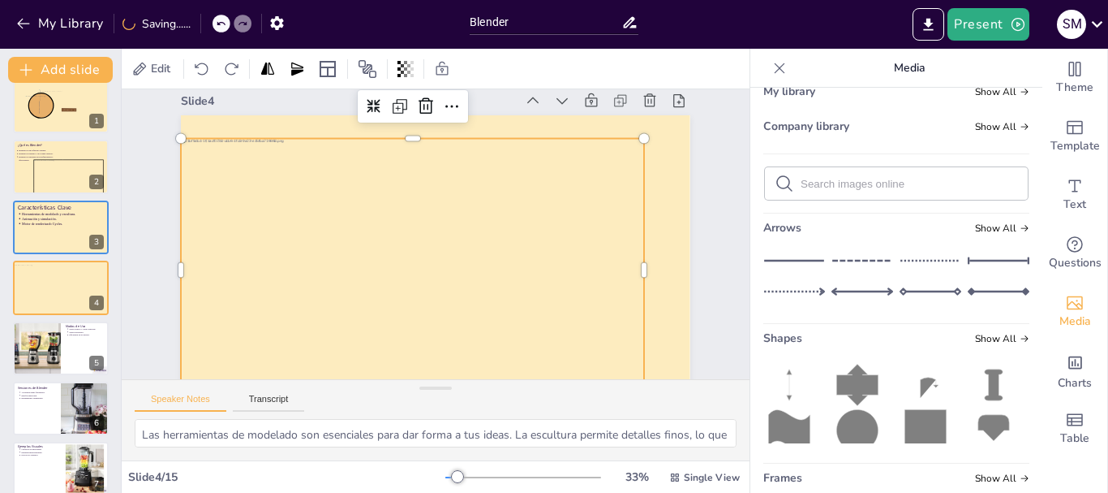
scroll to position [0, 0]
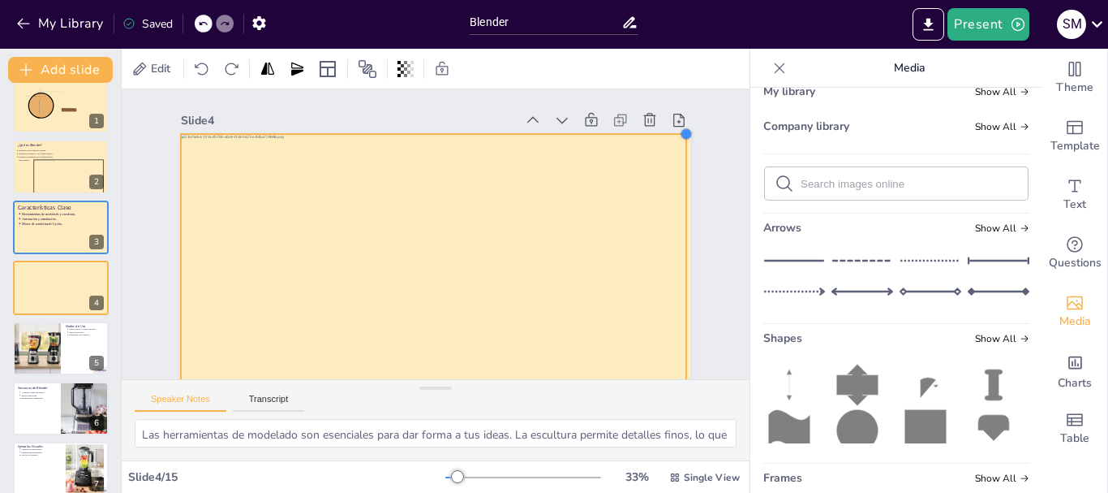
drag, startPoint x: 632, startPoint y: 157, endPoint x: 674, endPoint y: 149, distance: 42.8
click at [674, 149] on div at bounding box center [403, 205] width 553 height 570
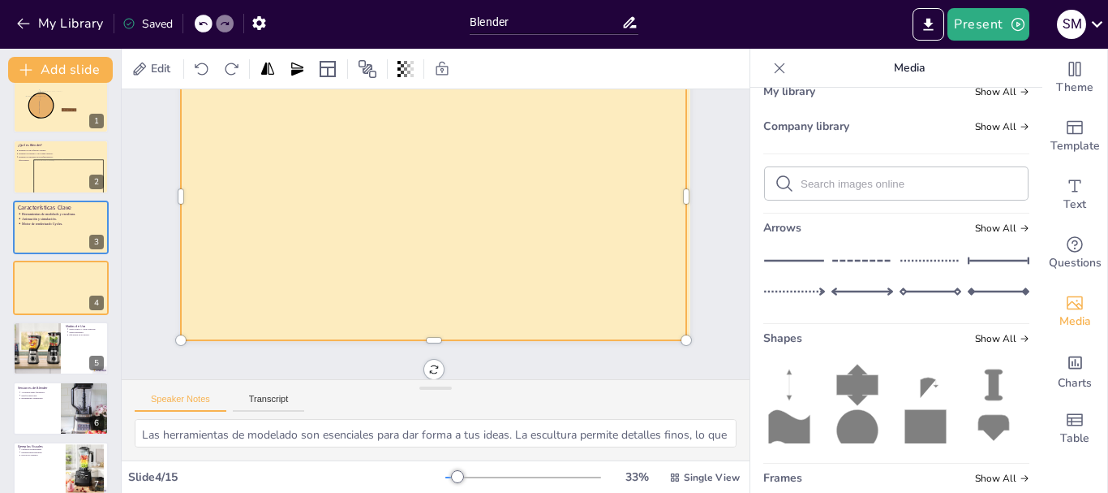
scroll to position [93, 0]
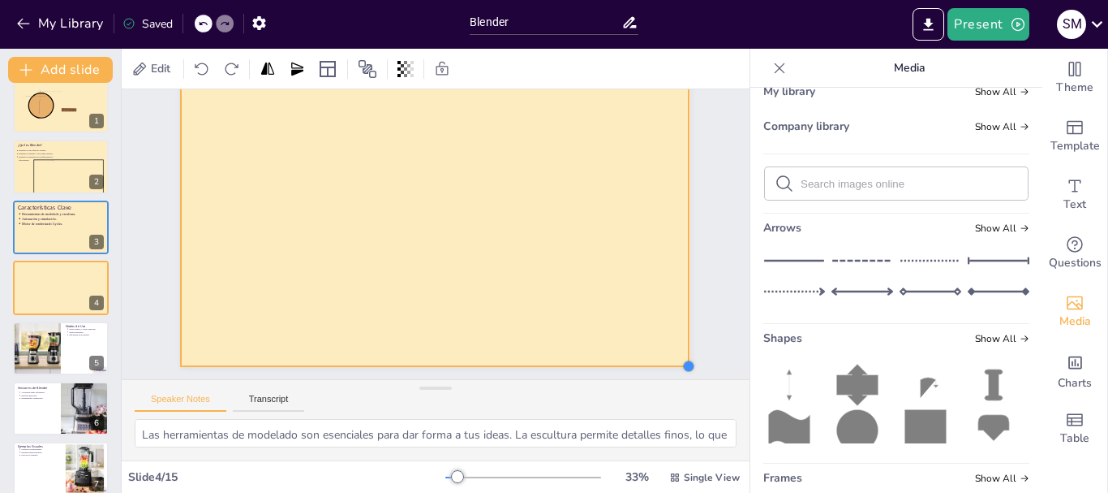
click at [680, 328] on div "Slide 1 Software de 3D Blender Slide 2 ¿Qué es Blender? Blender es un software …" at bounding box center [436, 268] width 600 height 332
click at [707, 267] on div "Slide 1 Software de 3D Blender Slide 2 ¿Qué es Blender? Blender es un software …" at bounding box center [442, 201] width 656 height 450
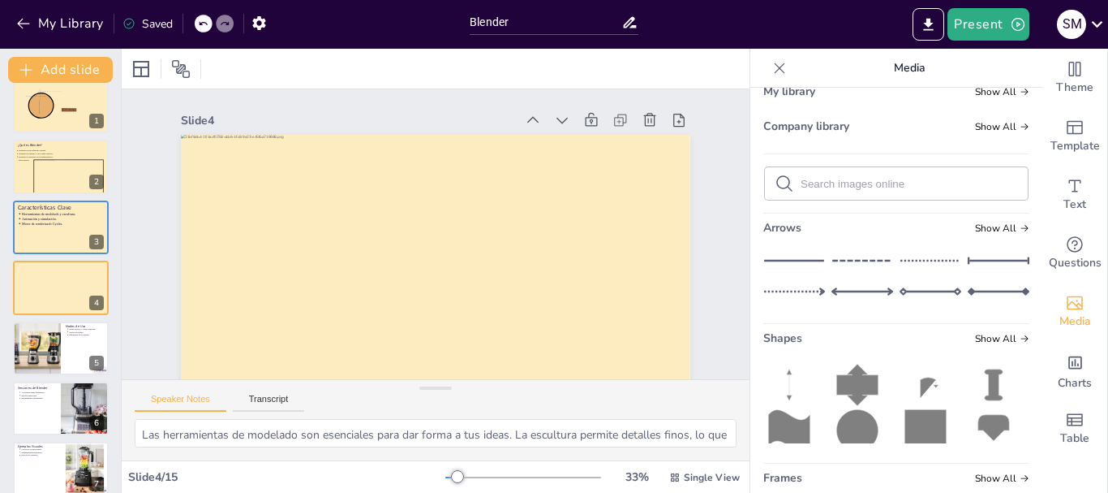
scroll to position [54, 0]
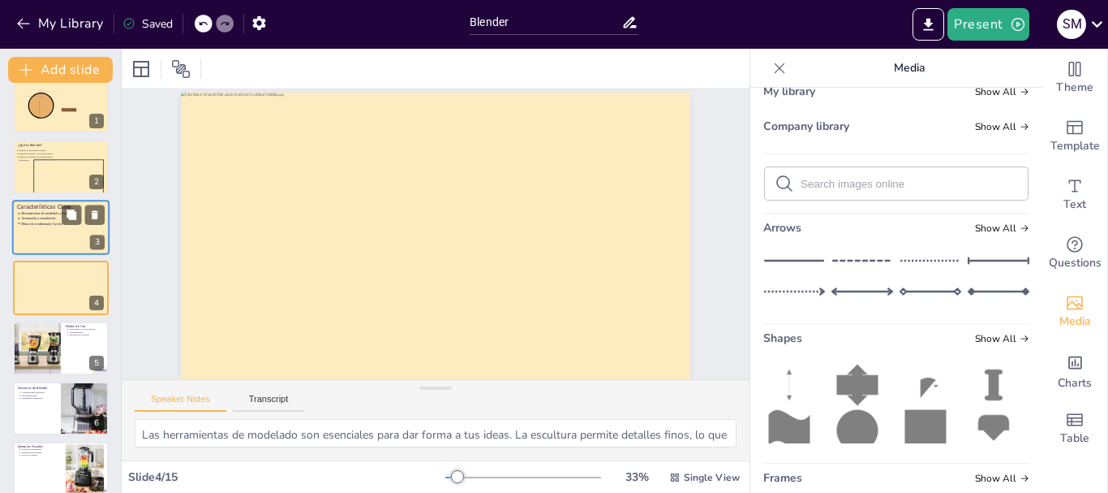
click at [51, 250] on div at bounding box center [60, 227] width 97 height 55
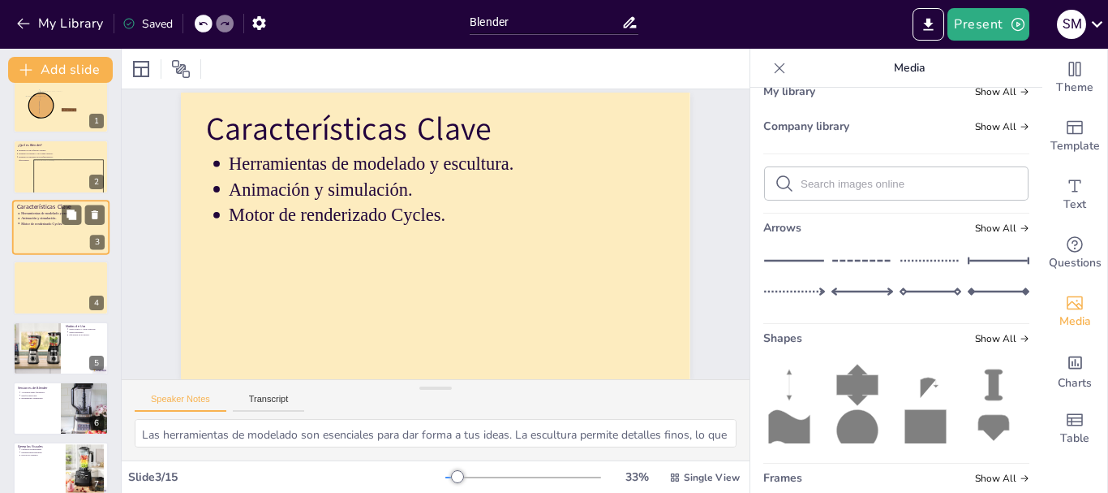
scroll to position [0, 0]
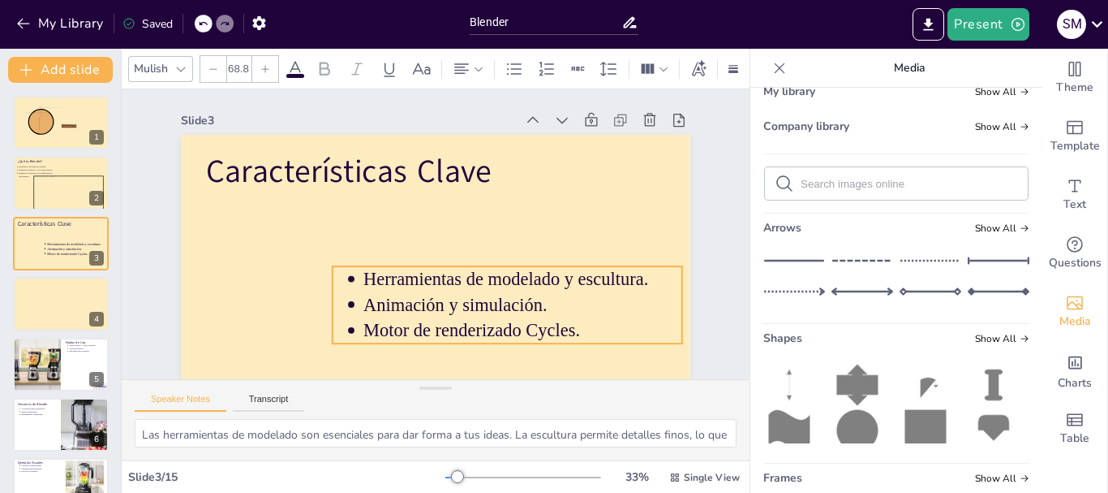
drag, startPoint x: 293, startPoint y: 231, endPoint x: 428, endPoint y: 304, distance: 153.2
click at [428, 304] on p "Animación y simulación." at bounding box center [487, 333] width 302 height 153
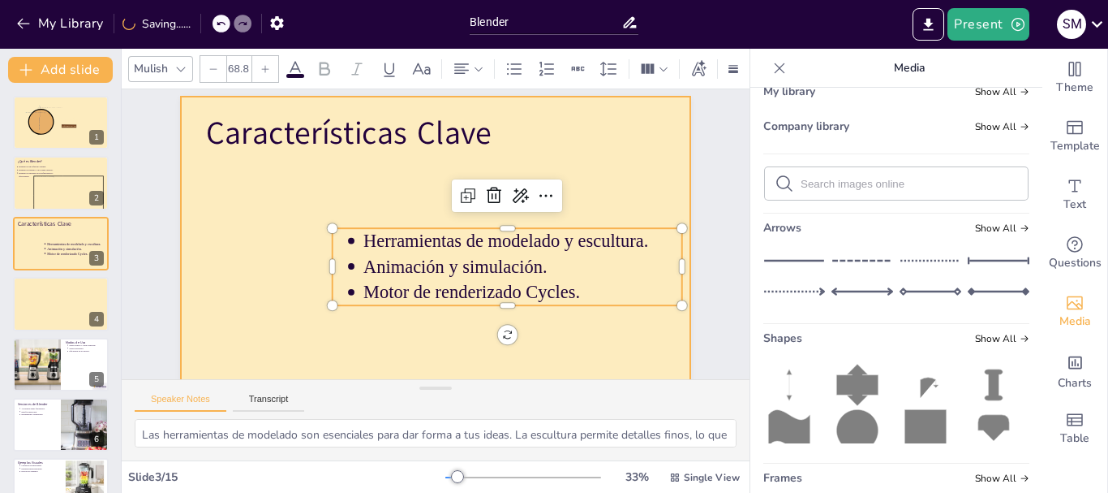
scroll to position [54, 0]
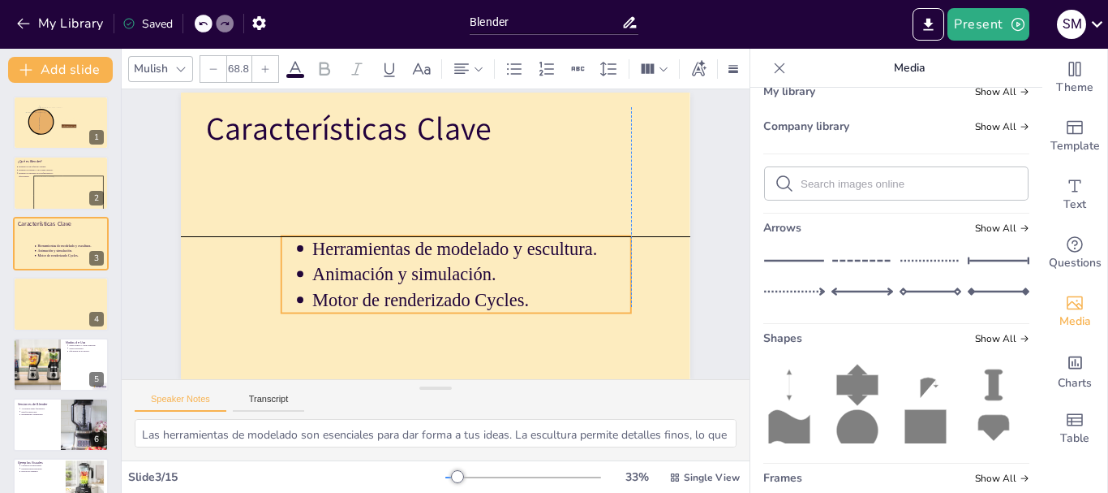
drag, startPoint x: 527, startPoint y: 261, endPoint x: 518, endPoint y: 239, distance: 24.7
click at [518, 239] on p "Herramientas de modelado y escultura." at bounding box center [465, 259] width 311 height 123
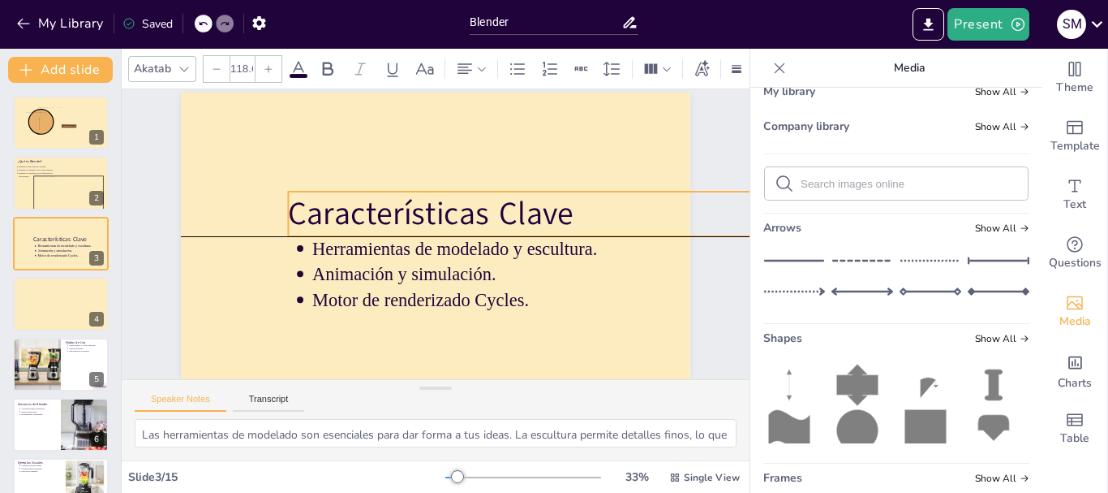
drag, startPoint x: 418, startPoint y: 127, endPoint x: 500, endPoint y: 208, distance: 114.8
click at [500, 208] on p "Características Clave" at bounding box center [705, 300] width 821 height 304
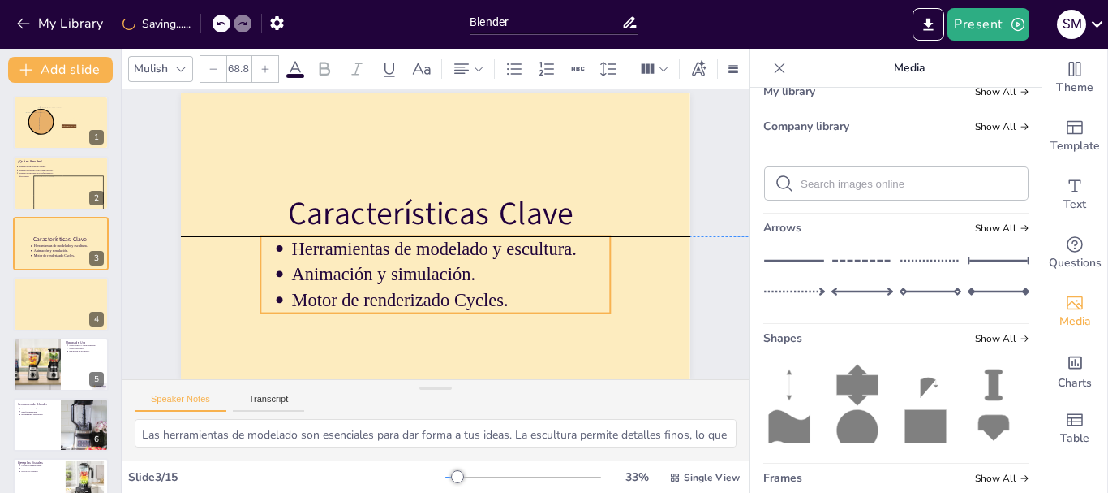
click at [475, 252] on p "Animación y simulación." at bounding box center [437, 277] width 311 height 123
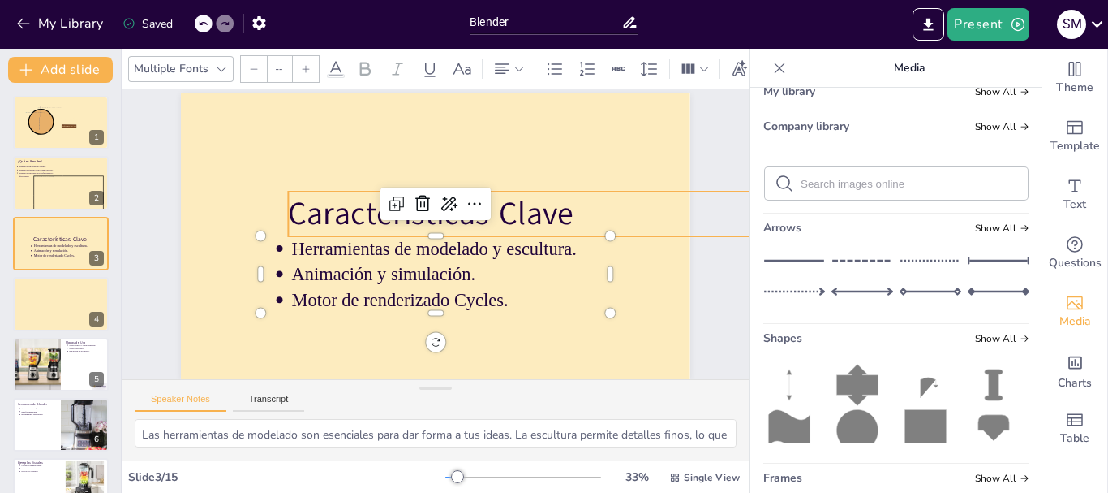
type input "118.6"
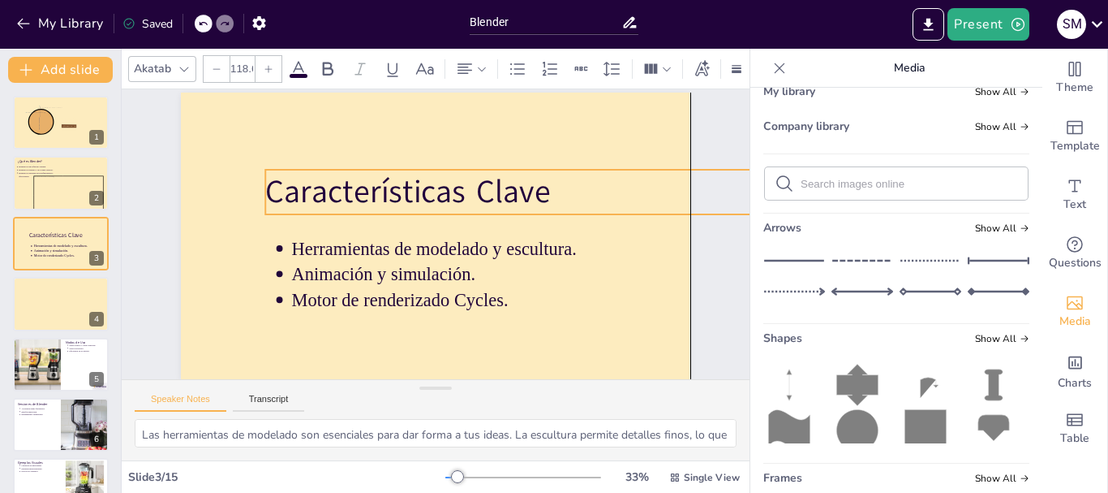
drag, startPoint x: 518, startPoint y: 201, endPoint x: 498, endPoint y: 180, distance: 28.7
click at [498, 180] on p "Características Clave" at bounding box center [666, 349] width 713 height 535
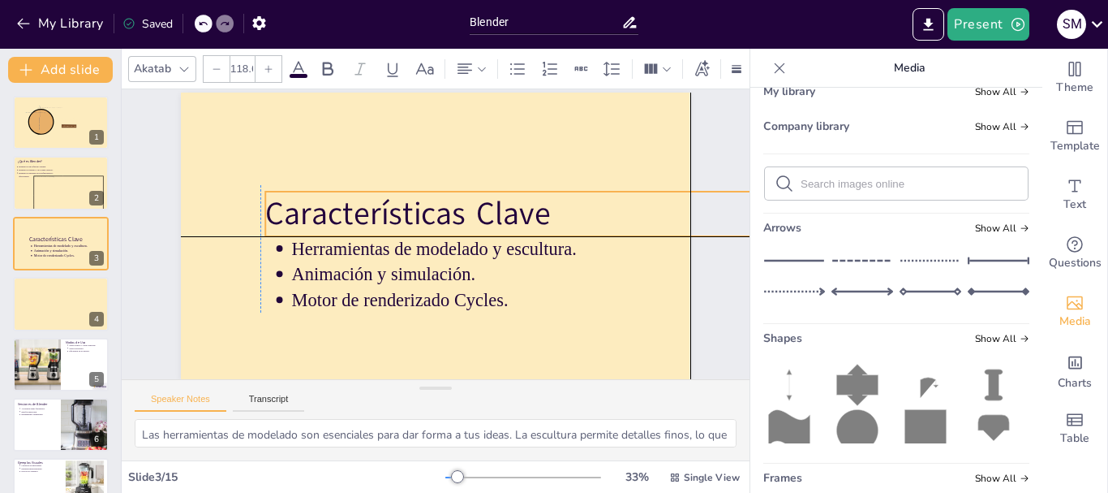
drag, startPoint x: 579, startPoint y: 179, endPoint x: 579, endPoint y: 194, distance: 15.4
click at [579, 194] on p "Características Clave" at bounding box center [684, 293] width 822 height 304
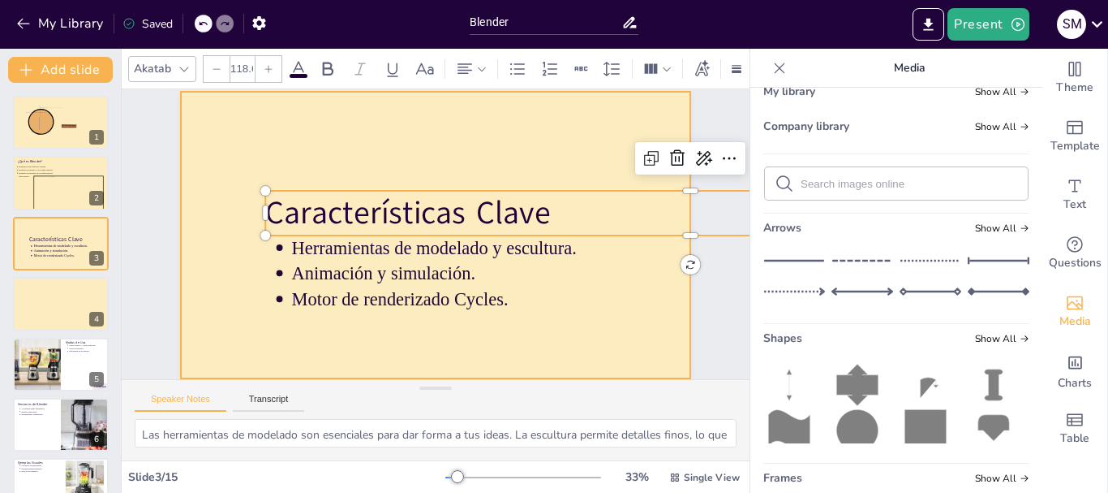
click at [546, 117] on div at bounding box center [435, 235] width 584 height 503
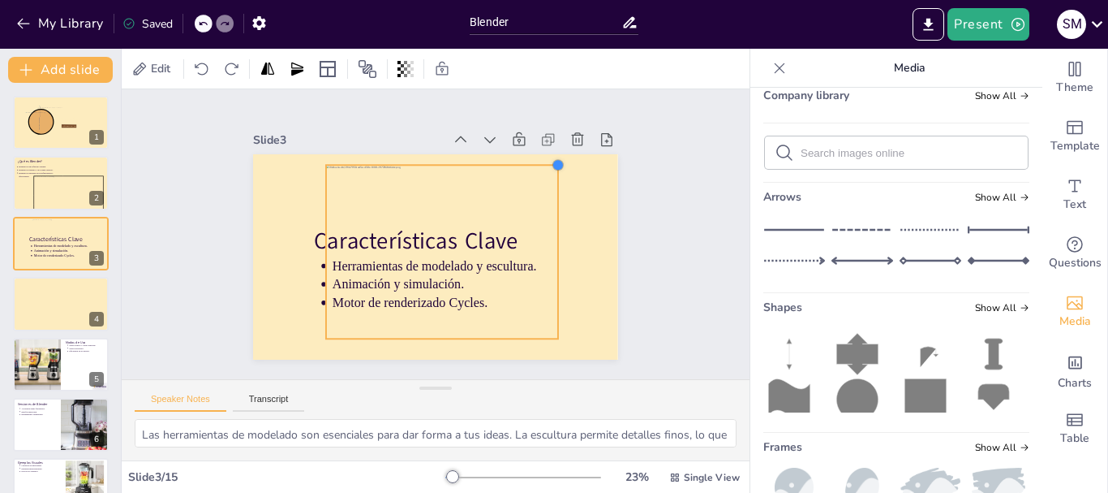
scroll to position [0, 0]
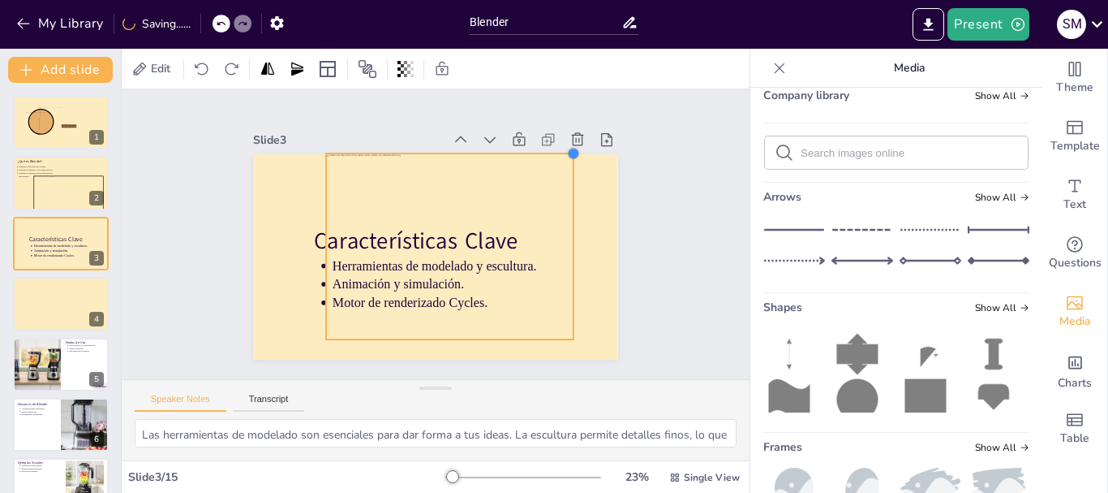
drag, startPoint x: 534, startPoint y: 167, endPoint x: 562, endPoint y: 164, distance: 28.6
click at [562, 164] on div "Características Clave Herramientas de modelado y escultura. Animación y simulac…" at bounding box center [426, 255] width 417 height 336
drag, startPoint x: 313, startPoint y: 240, endPoint x: 284, endPoint y: 242, distance: 29.3
click at [284, 267] on div at bounding box center [336, 340] width 134 height 147
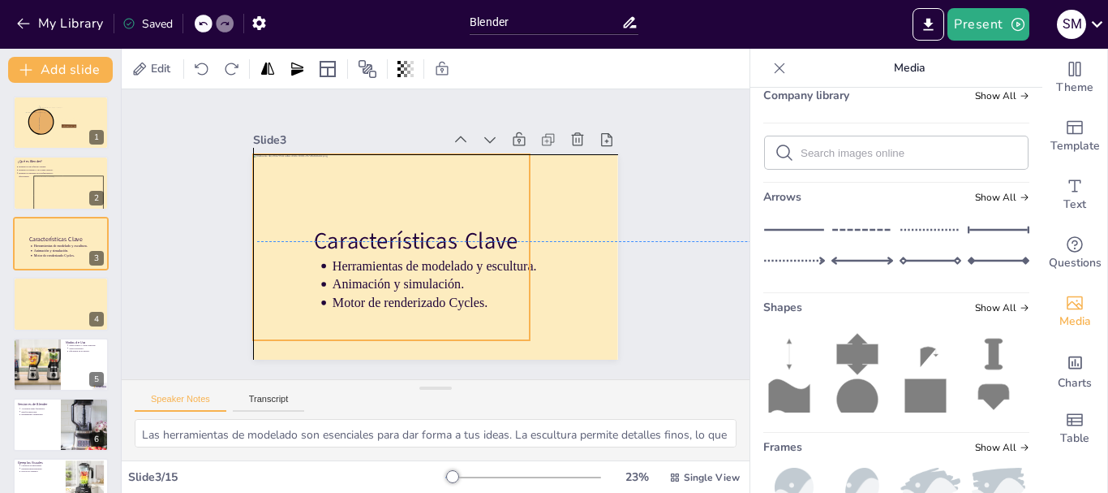
drag, startPoint x: 423, startPoint y: 332, endPoint x: 383, endPoint y: 326, distance: 40.2
click at [383, 326] on div at bounding box center [382, 245] width 344 height 317
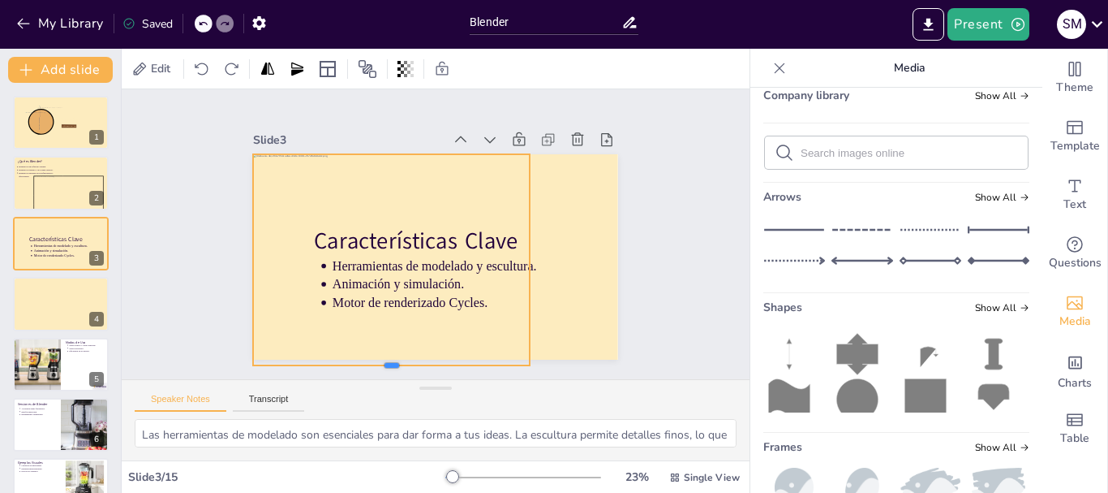
drag, startPoint x: 382, startPoint y: 336, endPoint x: 394, endPoint y: 361, distance: 27.6
click at [346, 299] on div at bounding box center [311, 162] width 71 height 273
drag, startPoint x: 521, startPoint y: 247, endPoint x: 480, endPoint y: 247, distance: 41.4
click at [480, 247] on div at bounding box center [479, 282] width 97 height 198
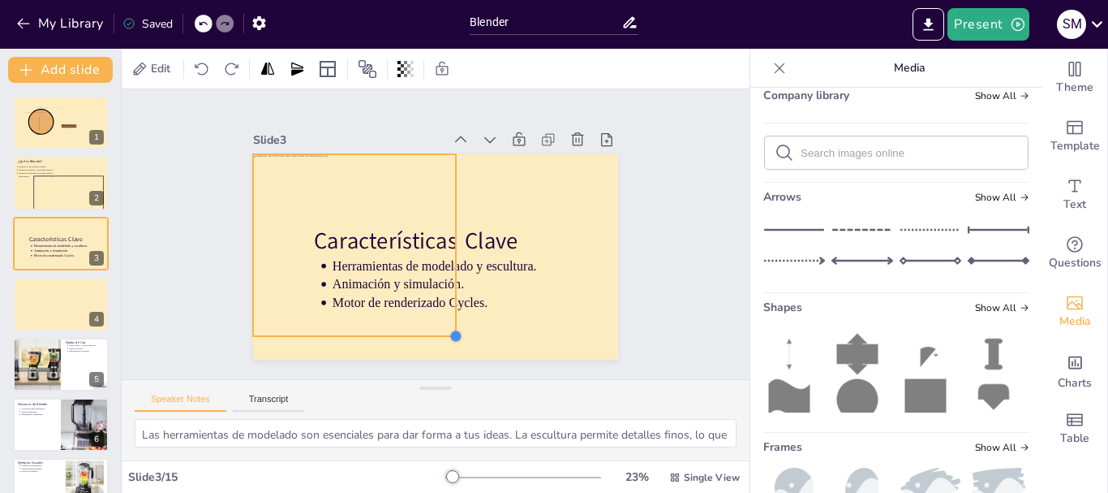
drag, startPoint x: 477, startPoint y: 355, endPoint x: 445, endPoint y: 325, distance: 43.7
click at [421, 327] on div at bounding box center [412, 335] width 17 height 17
drag, startPoint x: 443, startPoint y: 240, endPoint x: 513, endPoint y: 240, distance: 69.8
click at [513, 240] on div at bounding box center [514, 292] width 102 height 164
drag, startPoint x: 518, startPoint y: 237, endPoint x: 612, endPoint y: 234, distance: 94.2
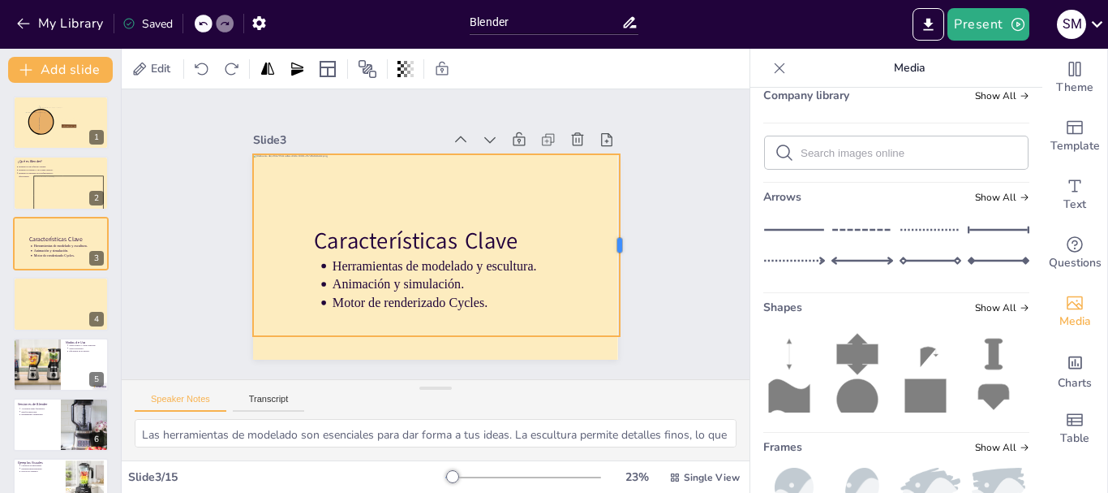
click at [612, 234] on div at bounding box center [620, 284] width 50 height 180
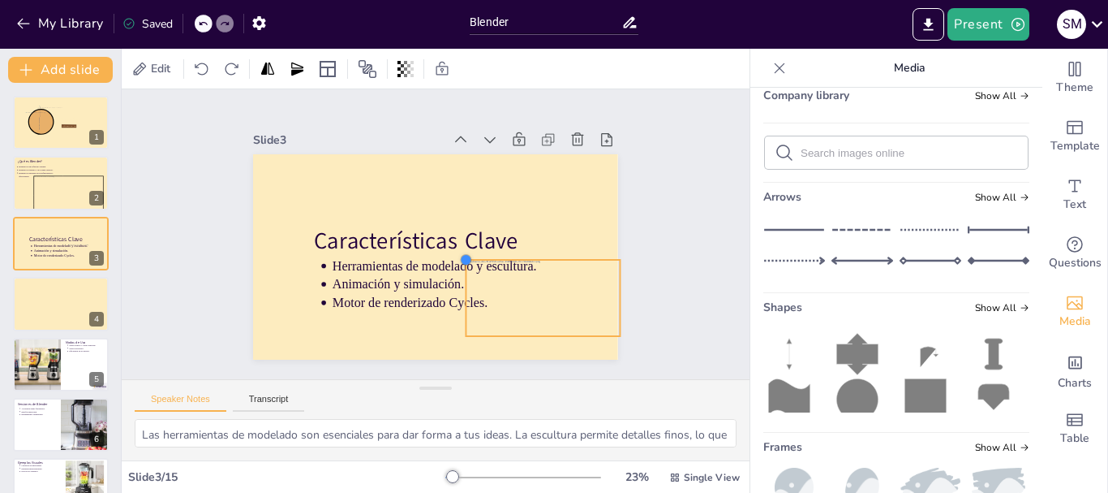
drag, startPoint x: 243, startPoint y: 151, endPoint x: 482, endPoint y: 256, distance: 260.8
click at [482, 256] on div "Características Clave Herramientas de modelado y escultura. Animación y simulac…" at bounding box center [428, 255] width 411 height 308
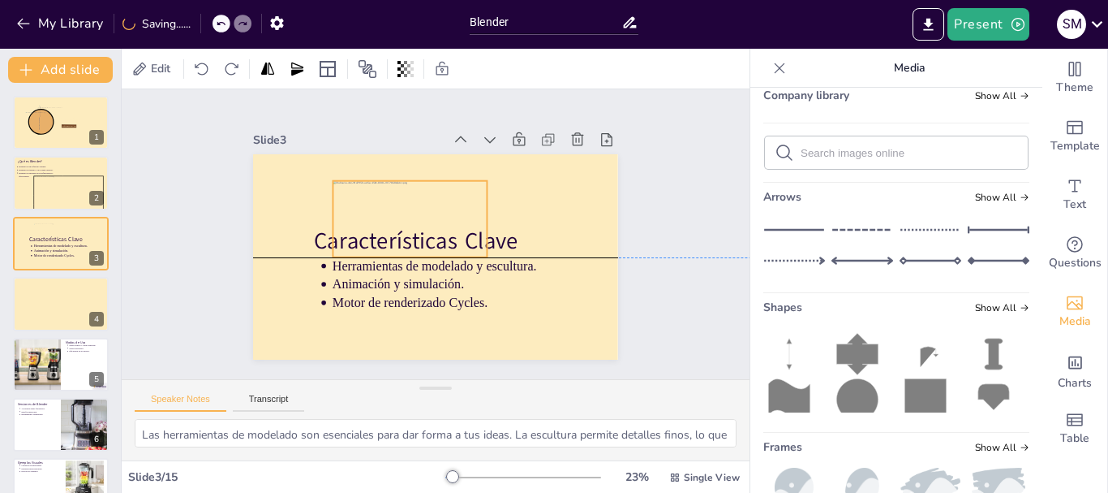
drag, startPoint x: 493, startPoint y: 256, endPoint x: 420, endPoint y: 216, distance: 83.5
click at [420, 216] on div at bounding box center [409, 250] width 168 height 160
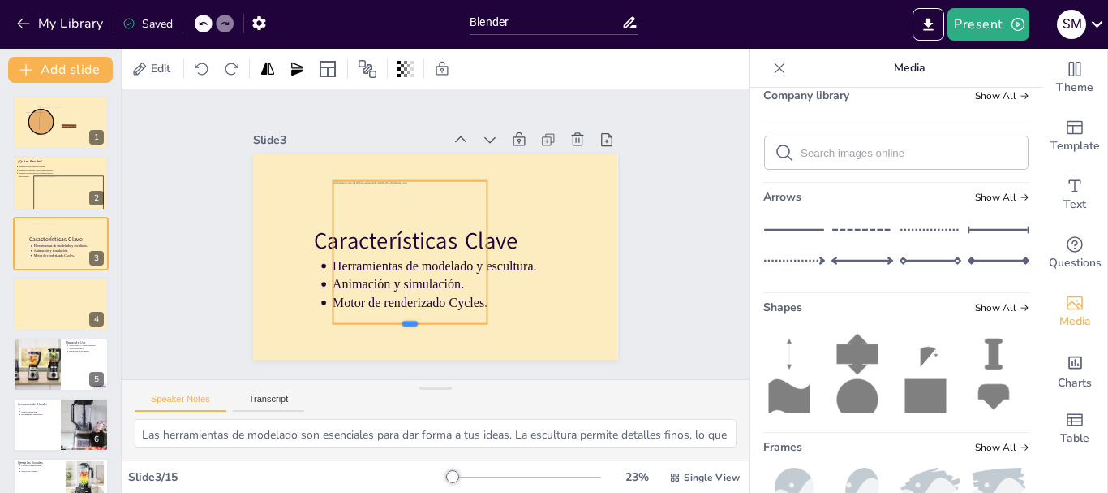
drag, startPoint x: 406, startPoint y: 273, endPoint x: 411, endPoint y: 317, distance: 45.0
click at [411, 317] on div at bounding box center [366, 304] width 140 height 88
drag, startPoint x: 473, startPoint y: 317, endPoint x: 517, endPoint y: 338, distance: 48.3
click at [517, 338] on div "Características Clave Herramientas de modelado y escultura. Animación y simulac…" at bounding box center [431, 256] width 400 height 277
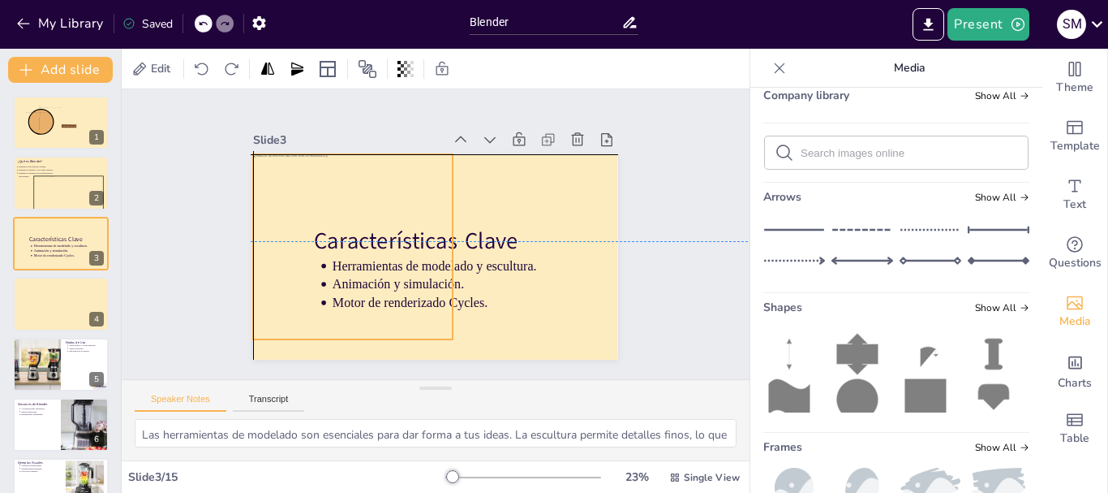
drag, startPoint x: 475, startPoint y: 275, endPoint x: 399, endPoint y: 250, distance: 80.3
click at [399, 250] on div at bounding box center [352, 230] width 234 height 225
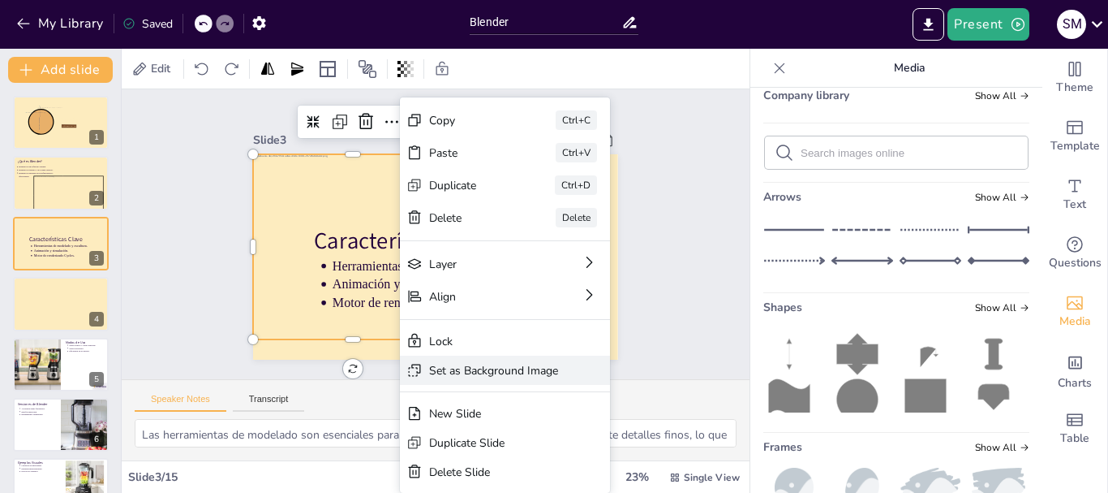
click at [544, 471] on div "Set as Background Image" at bounding box center [564, 492] width 129 height 42
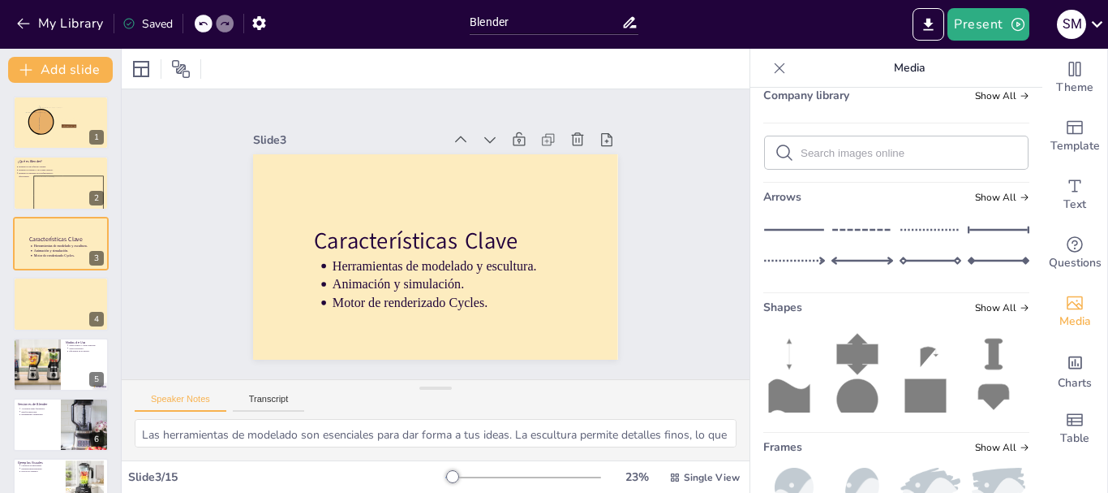
click at [603, 227] on p "Características Clave" at bounding box center [607, 297] width 588 height 218
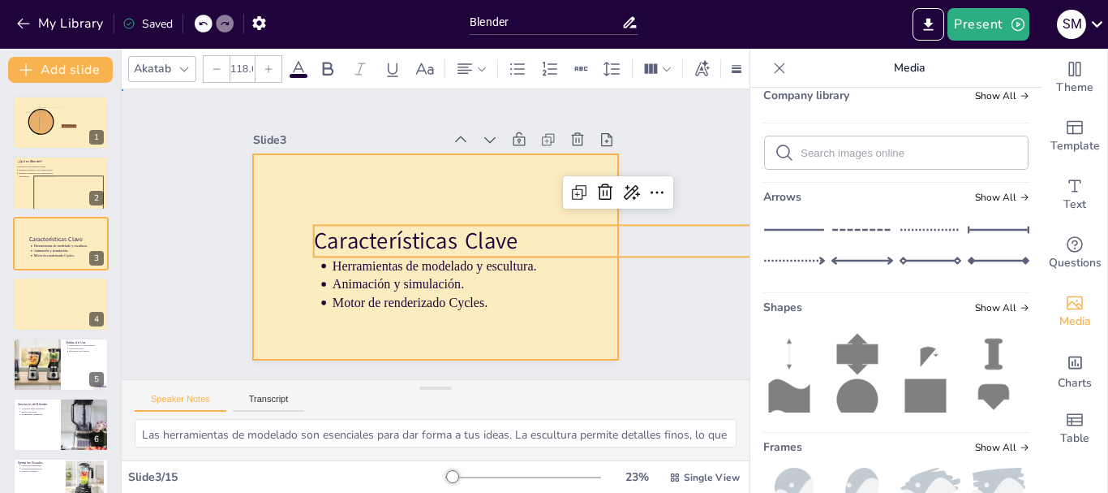
click at [511, 152] on div at bounding box center [431, 255] width 428 height 411
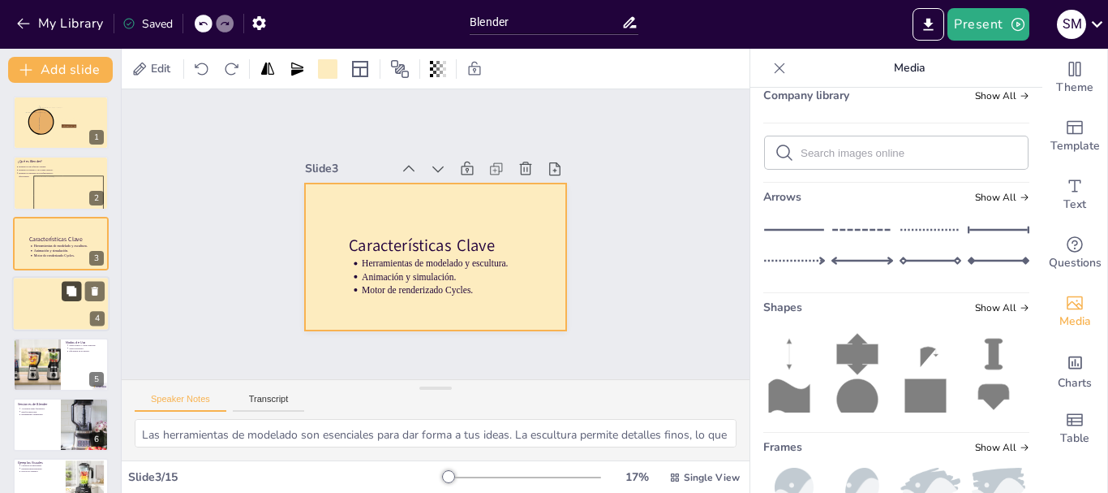
click at [72, 299] on button at bounding box center [71, 291] width 19 height 19
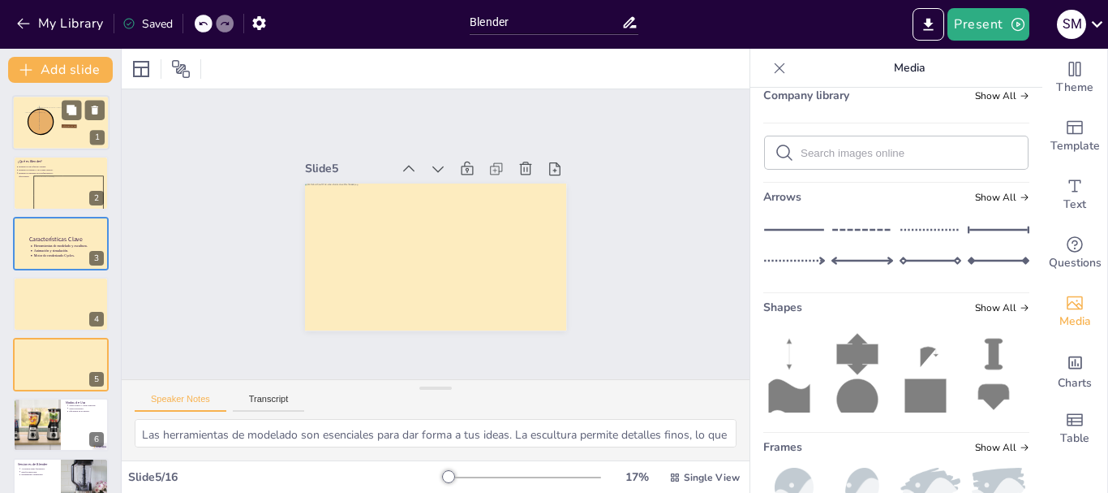
click at [45, 131] on div at bounding box center [37, 122] width 24 height 20
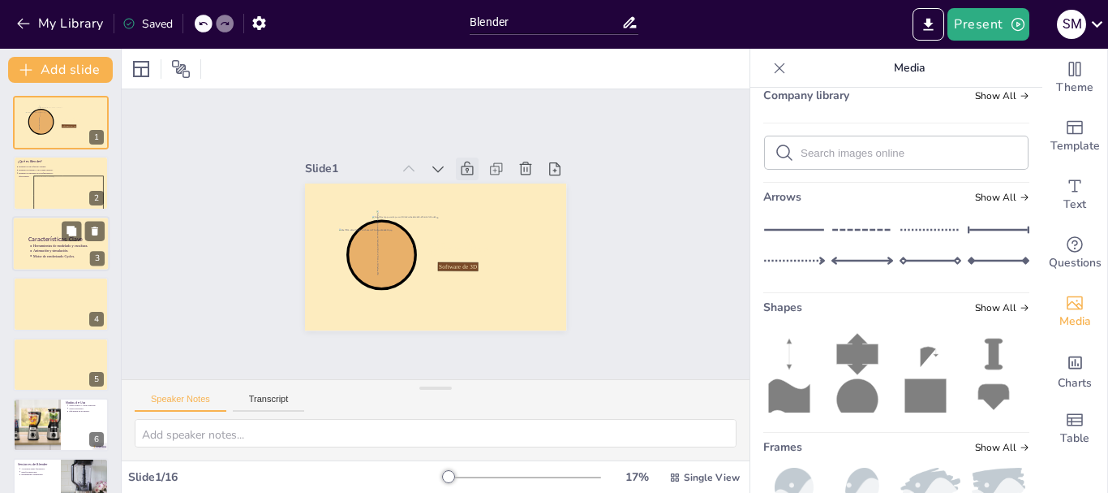
click at [45, 226] on div at bounding box center [60, 243] width 97 height 92
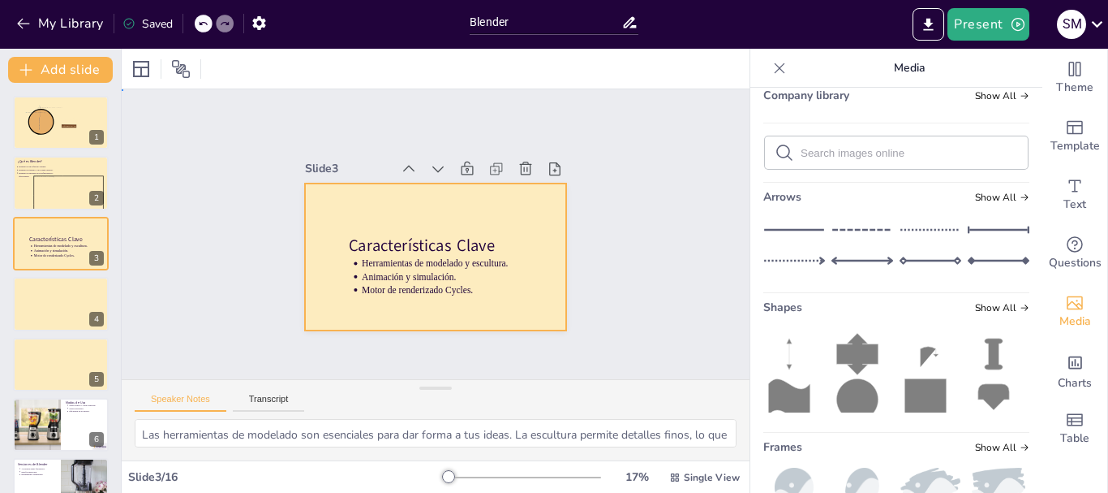
click at [298, 235] on div at bounding box center [428, 255] width 325 height 314
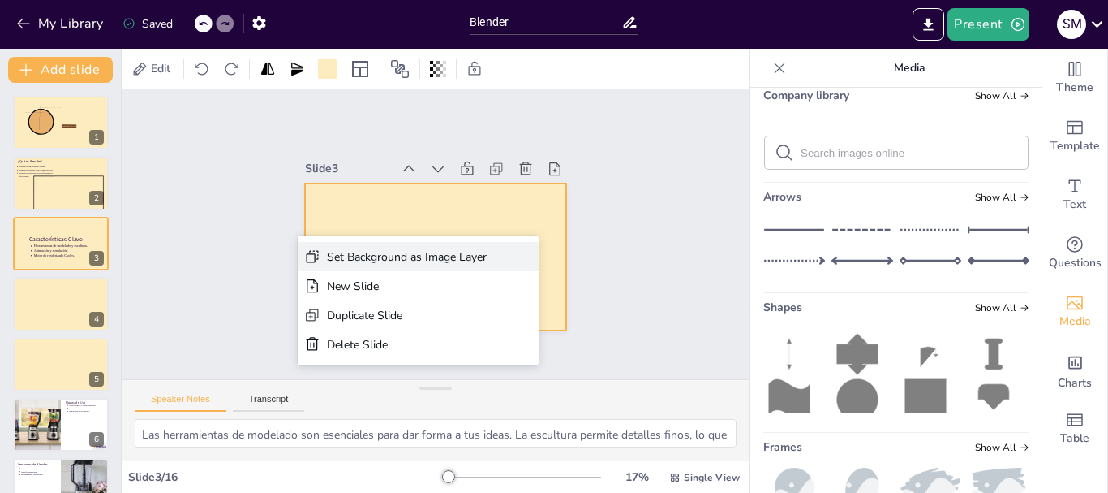
click at [411, 337] on div "Set Background as Image Layer" at bounding box center [489, 369] width 157 height 64
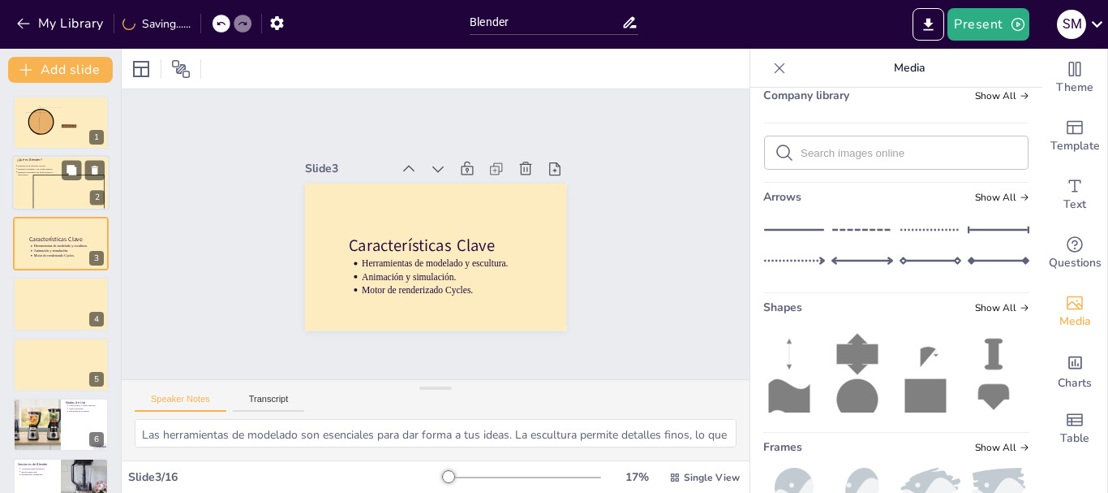
click at [55, 190] on icon at bounding box center [68, 194] width 71 height 38
type textarea "Blender no es solo un programa de modelado; es un entorno completo donde puedes…"
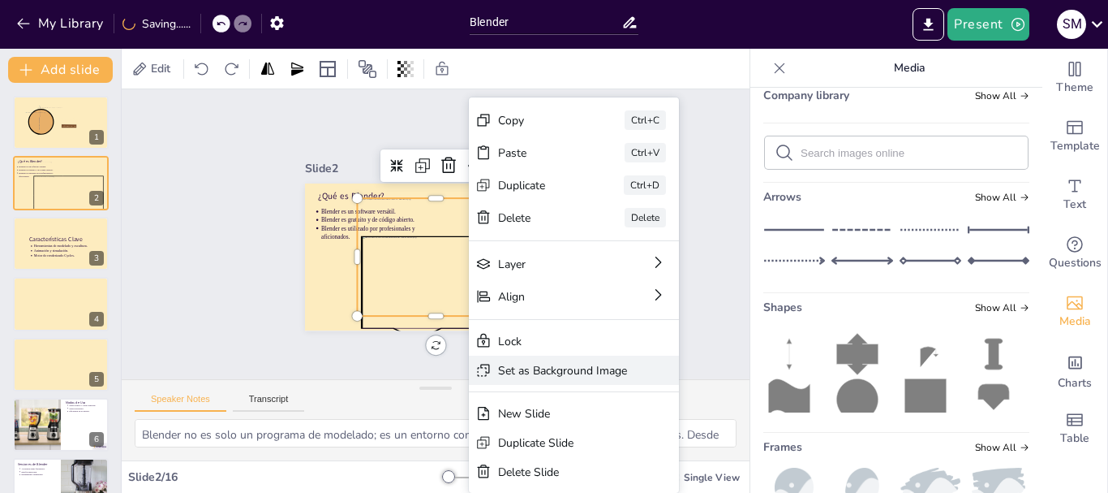
click at [620, 452] on div "Set as Background Image" at bounding box center [684, 459] width 129 height 15
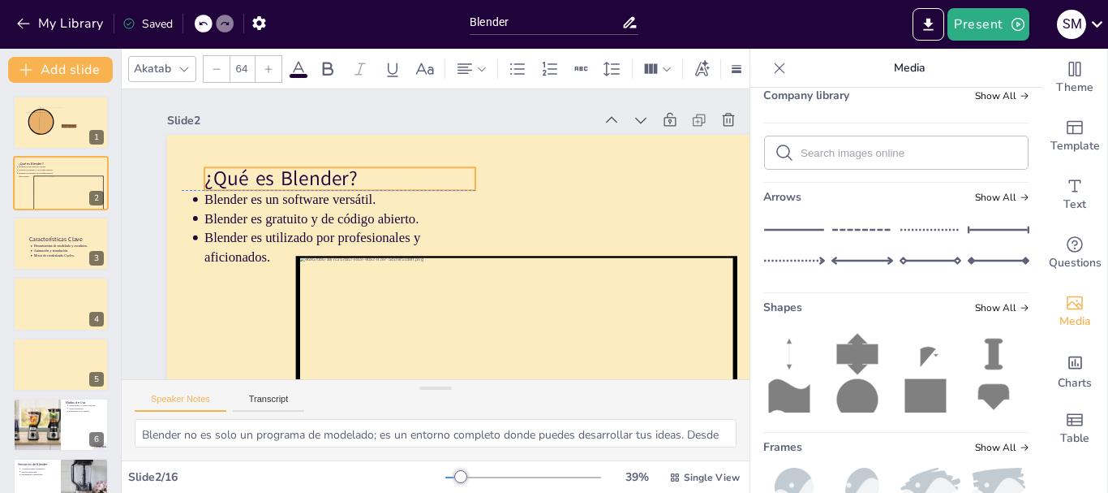
drag, startPoint x: 313, startPoint y: 162, endPoint x: 321, endPoint y: 172, distance: 12.2
click at [321, 172] on p "¿Qué es Blender?" at bounding box center [380, 138] width 248 height 160
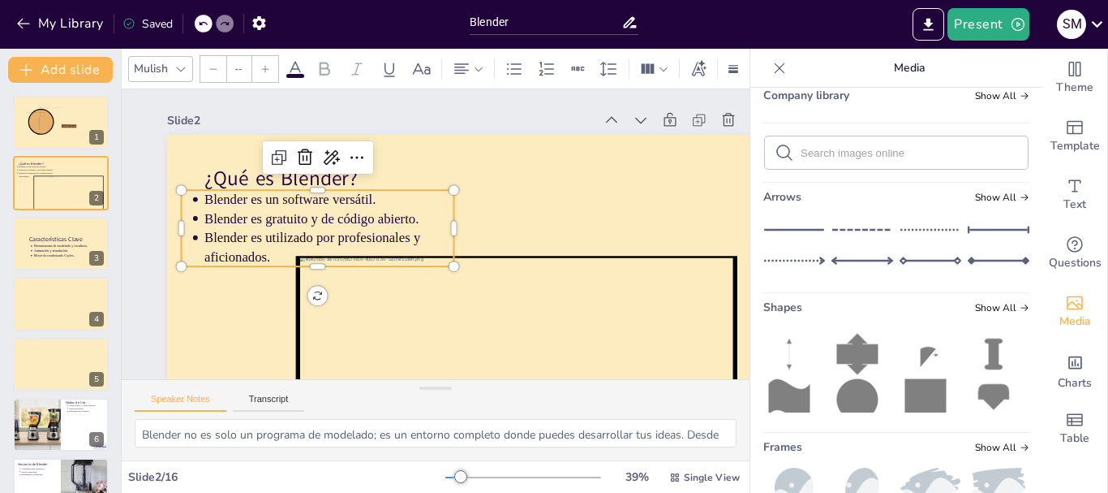
type input "43.3"
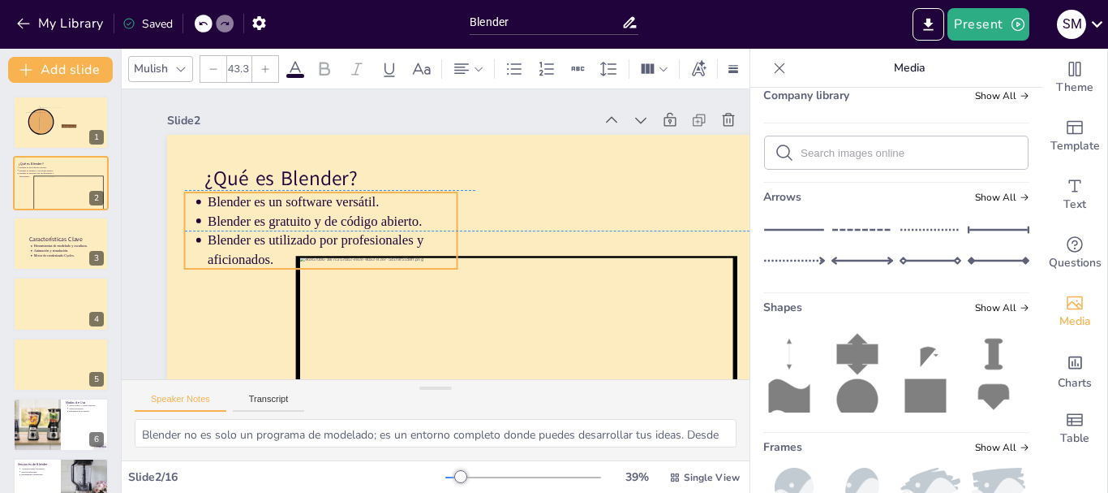
click at [277, 226] on p "Blender es gratuito y de código abierto." at bounding box center [341, 189] width 243 height 95
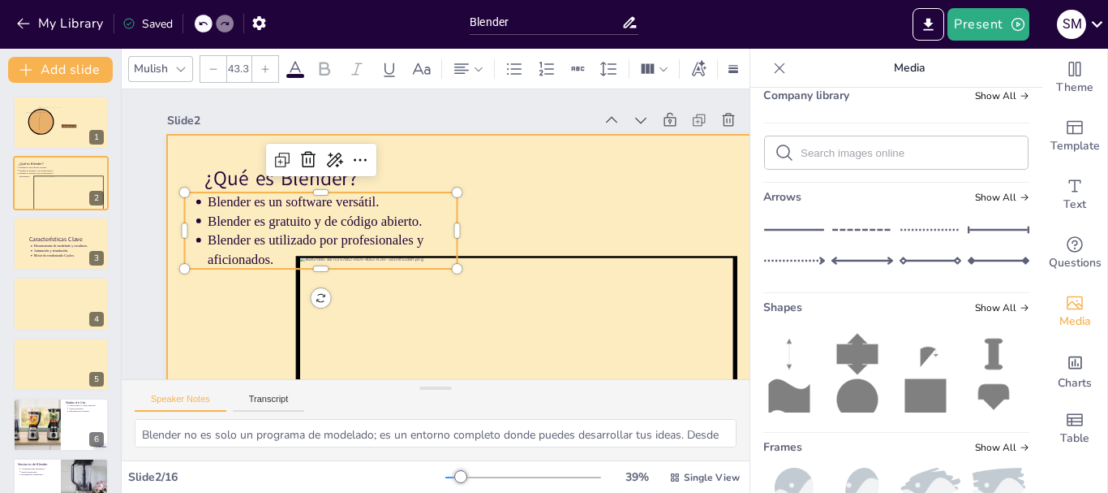
click at [521, 183] on div at bounding box center [438, 310] width 734 height 657
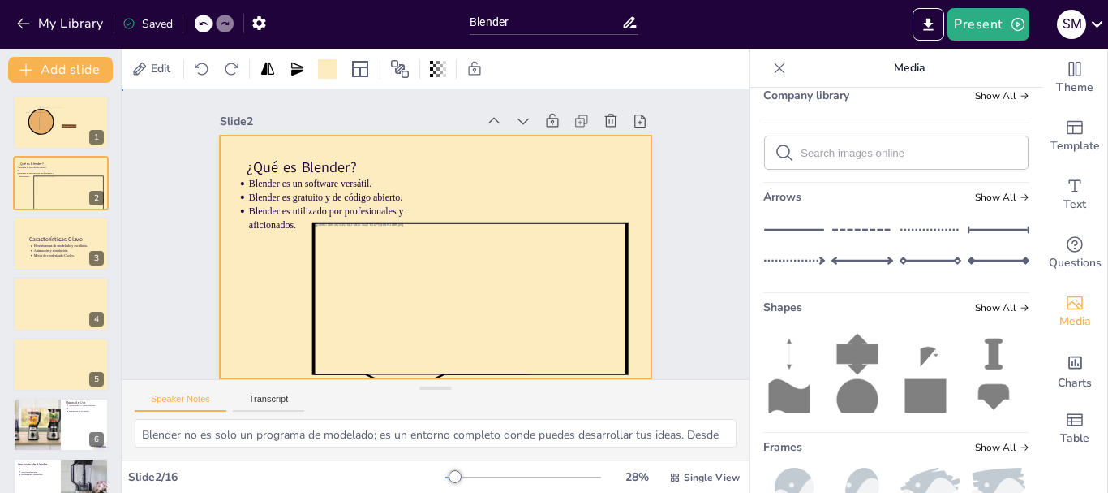
click at [686, 204] on div "Slide 1 Software de 3D Blender Slide 2 ¿Qué es Blender? Blender es un software …" at bounding box center [435, 233] width 660 height 635
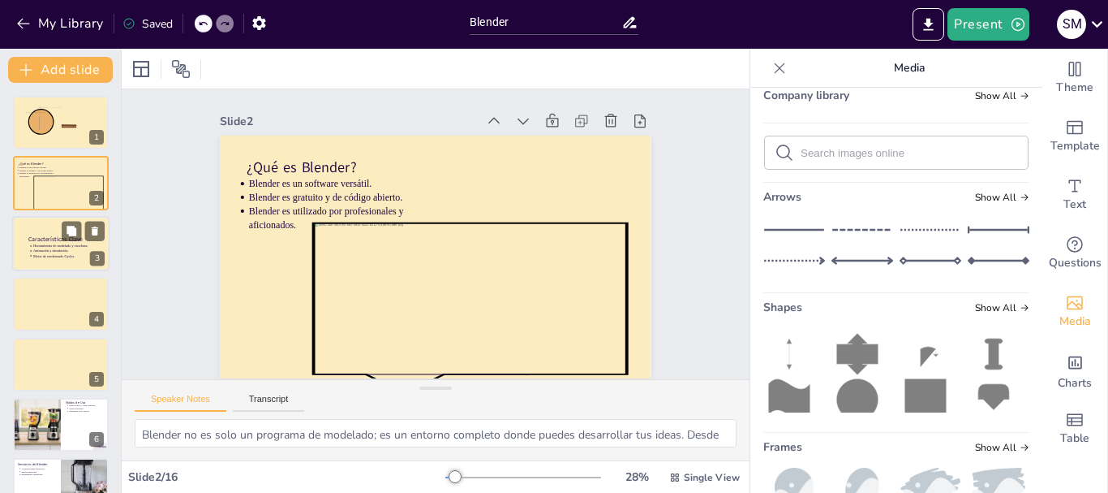
scroll to position [11, 0]
click at [41, 243] on div "Herramientas de modelado y escultura. Animación y simulación. Motor de renderiz…" at bounding box center [61, 250] width 67 height 15
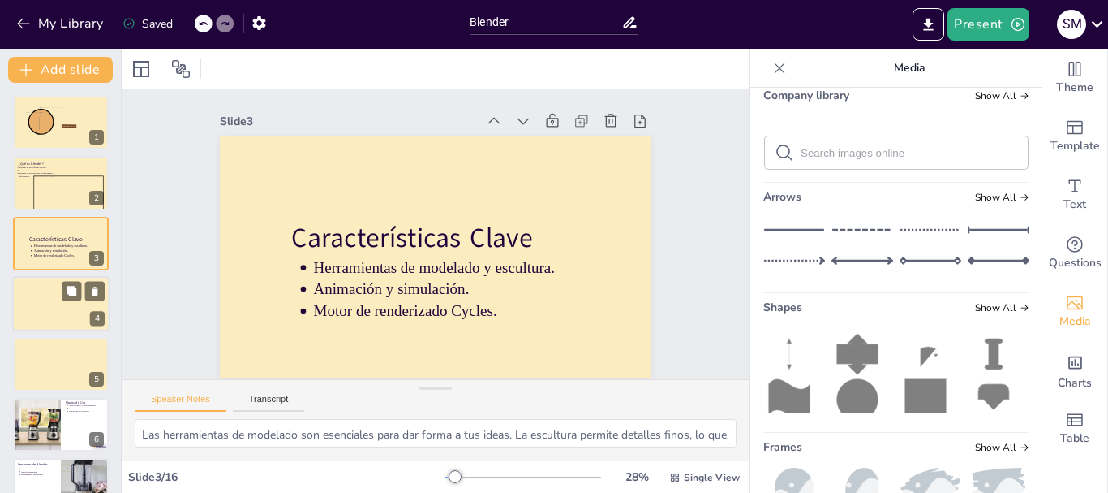
click at [28, 309] on div at bounding box center [60, 303] width 97 height 55
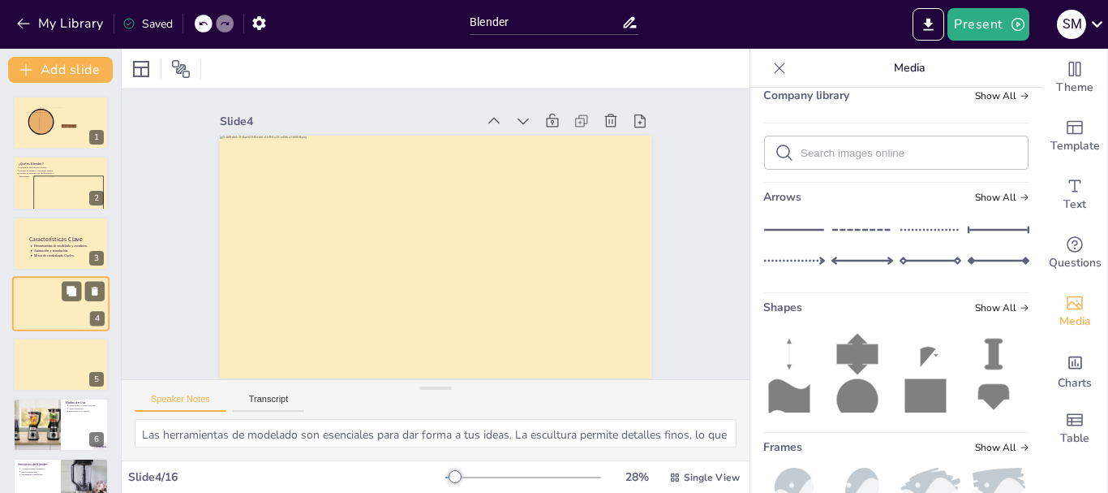
scroll to position [16, 0]
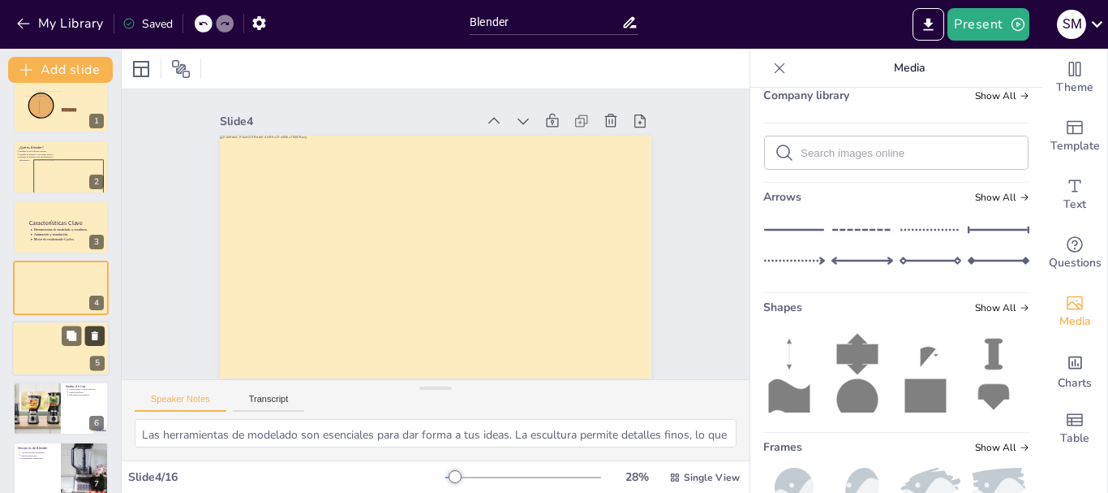
click at [96, 328] on button at bounding box center [94, 334] width 19 height 19
click at [72, 341] on icon at bounding box center [71, 334] width 11 height 11
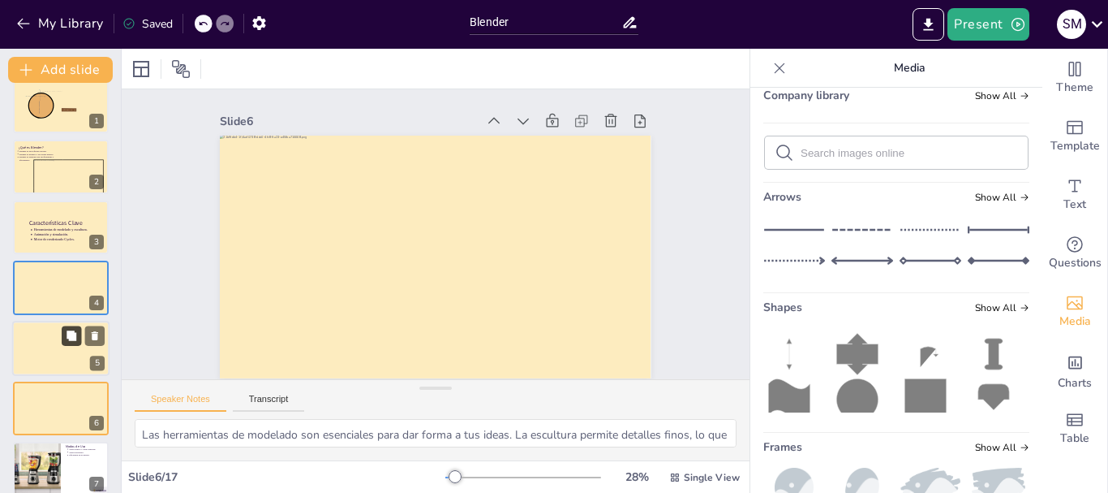
scroll to position [11, 0]
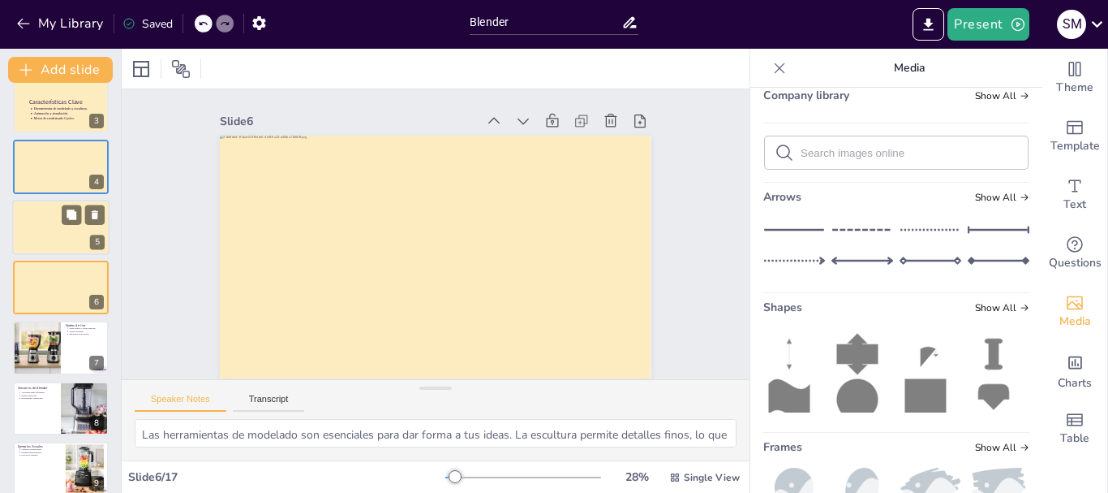
click at [42, 231] on div at bounding box center [60, 227] width 97 height 55
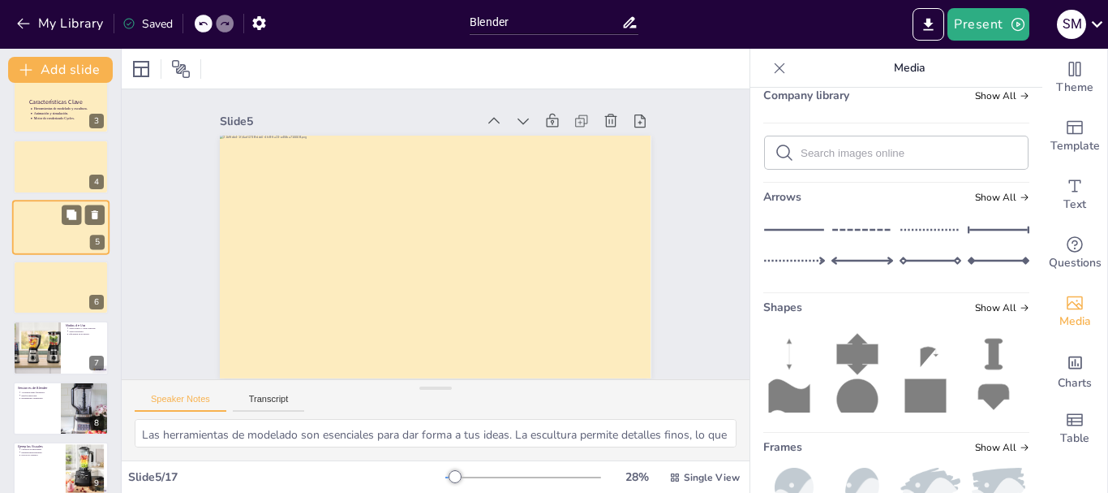
scroll to position [0, 0]
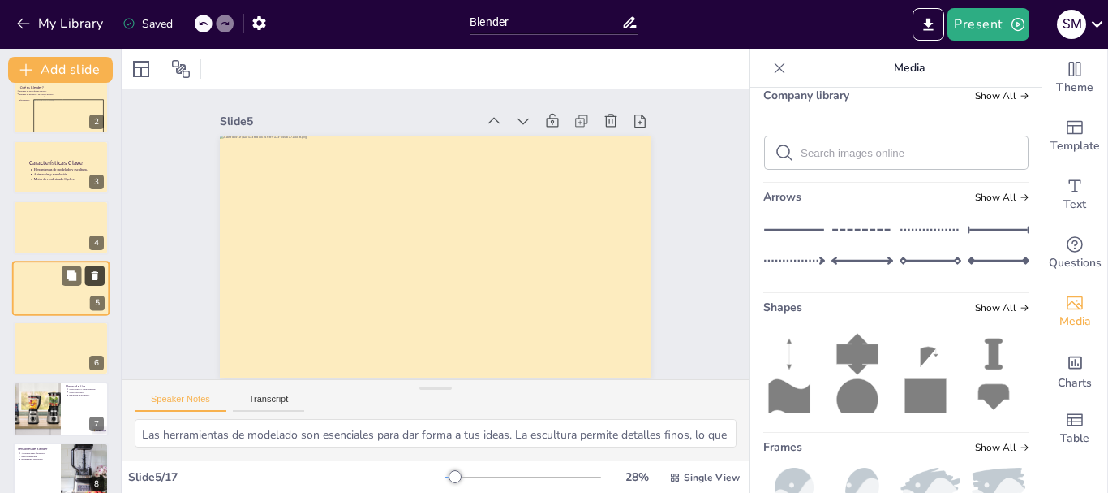
click at [97, 271] on icon at bounding box center [94, 274] width 11 height 11
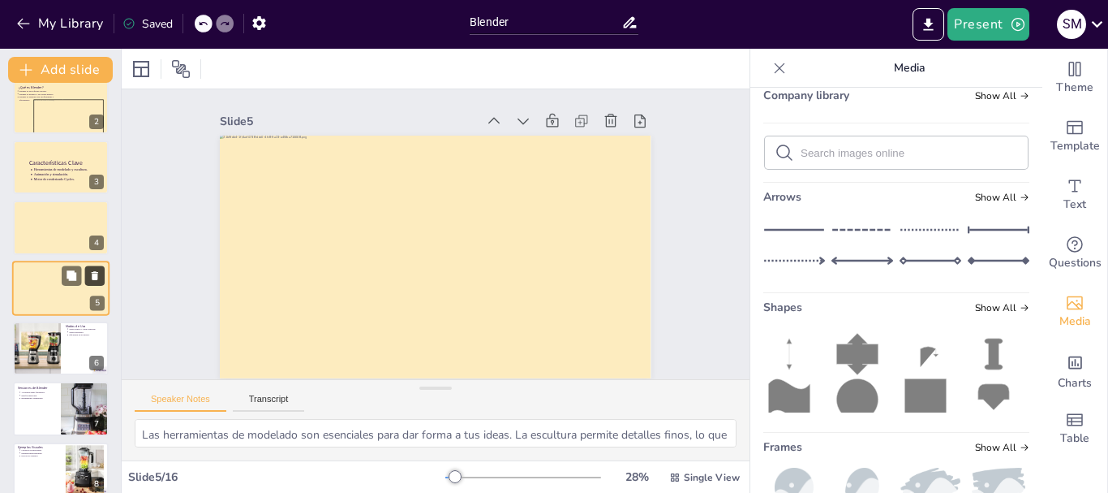
click at [96, 273] on icon at bounding box center [95, 275] width 6 height 9
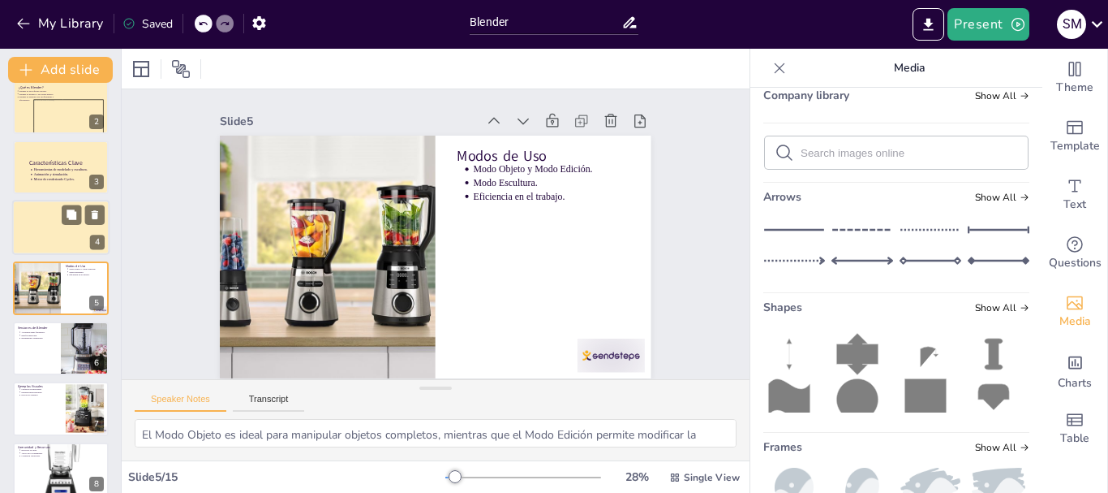
click at [61, 241] on div at bounding box center [60, 227] width 97 height 55
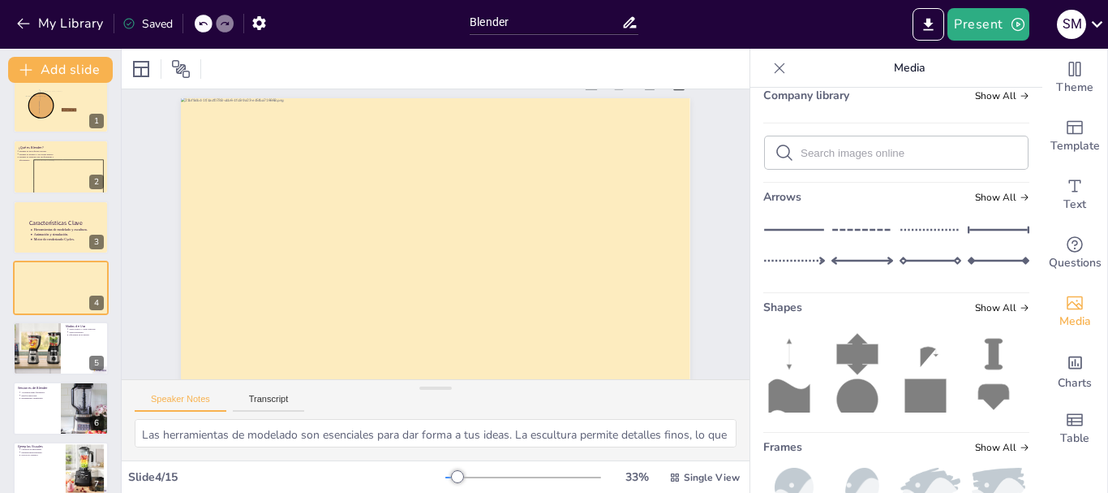
scroll to position [54, 0]
click at [58, 364] on div at bounding box center [36, 348] width 105 height 55
type textarea "El Modo Objeto es ideal para manipular objetos completos, mientras que el Modo …"
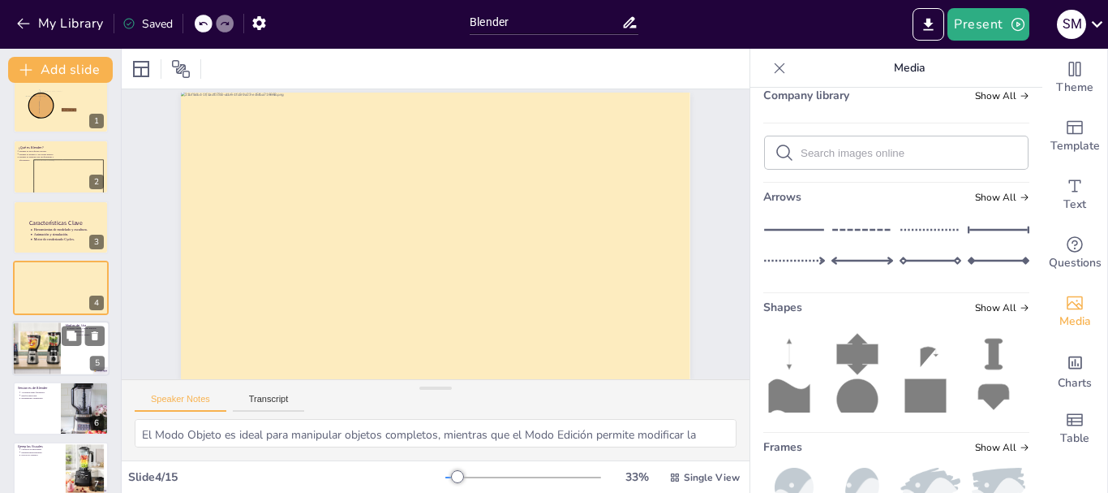
scroll to position [0, 0]
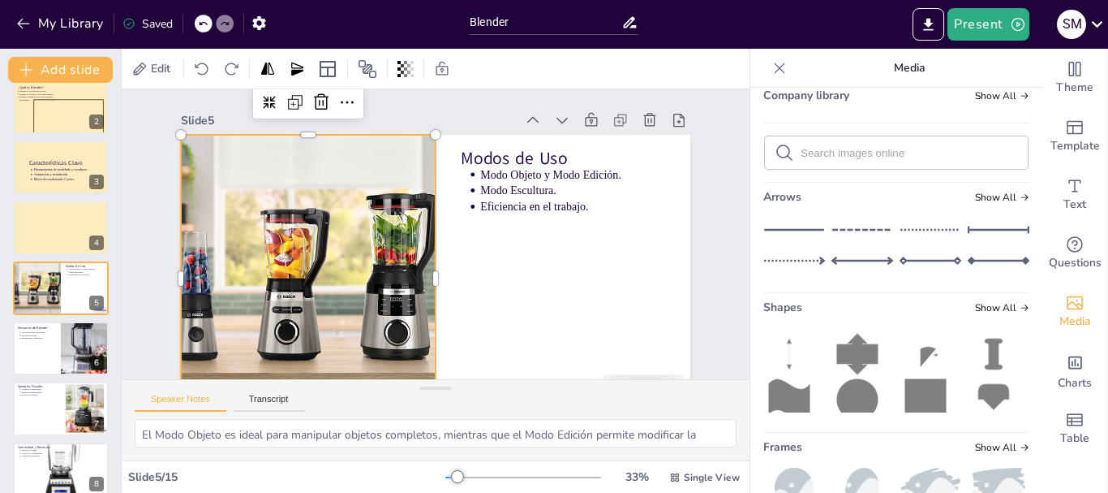
click at [378, 222] on div at bounding box center [301, 223] width 615 height 484
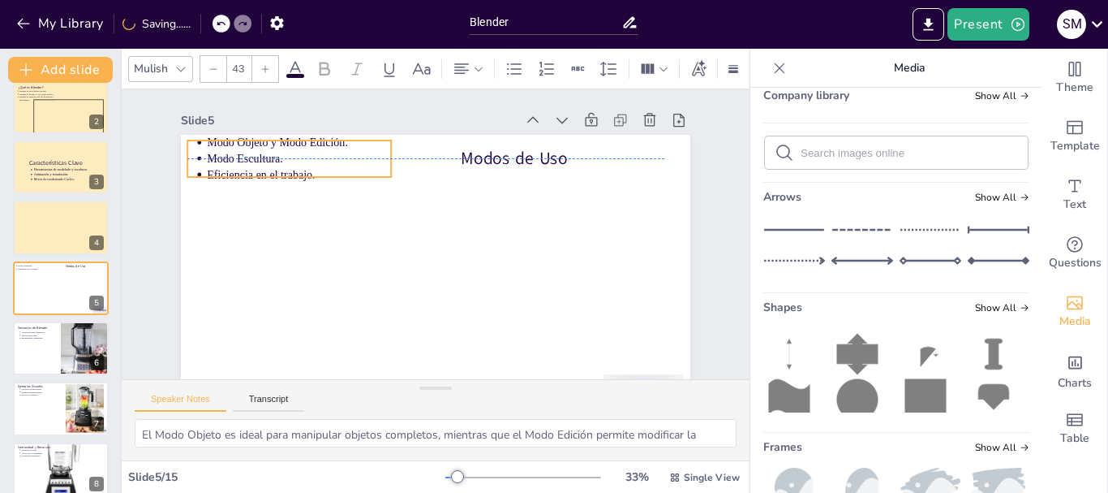
drag, startPoint x: 508, startPoint y: 193, endPoint x: 234, endPoint y: 162, distance: 275.2
click at [234, 162] on p "Modo Escultura." at bounding box center [308, 144] width 185 height 35
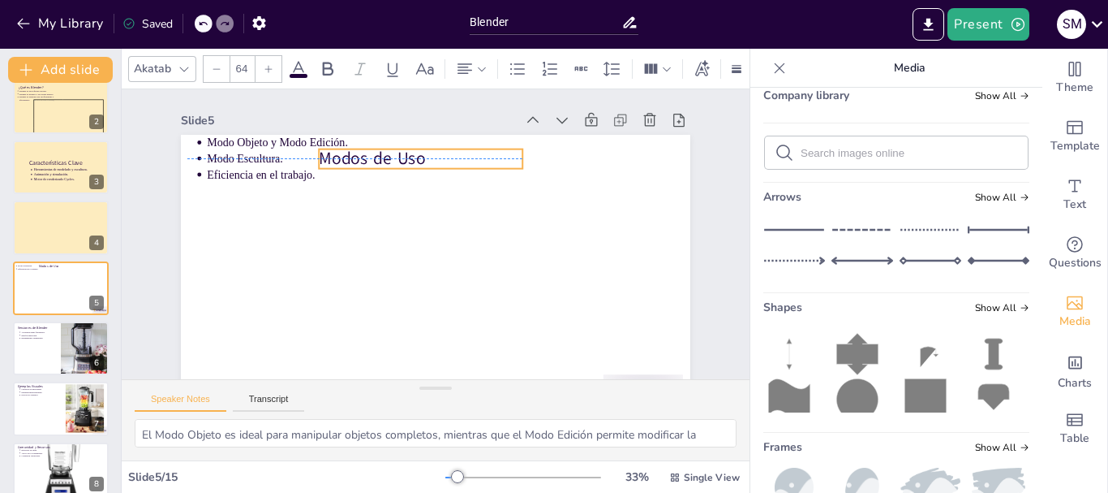
drag, startPoint x: 470, startPoint y: 170, endPoint x: 313, endPoint y: 170, distance: 156.6
click at [423, 170] on div "Modos de Uso Modo Objeto y Modo Edición. Modo Escultura. Eficiencia en el traba…" at bounding box center [526, 193] width 207 height 465
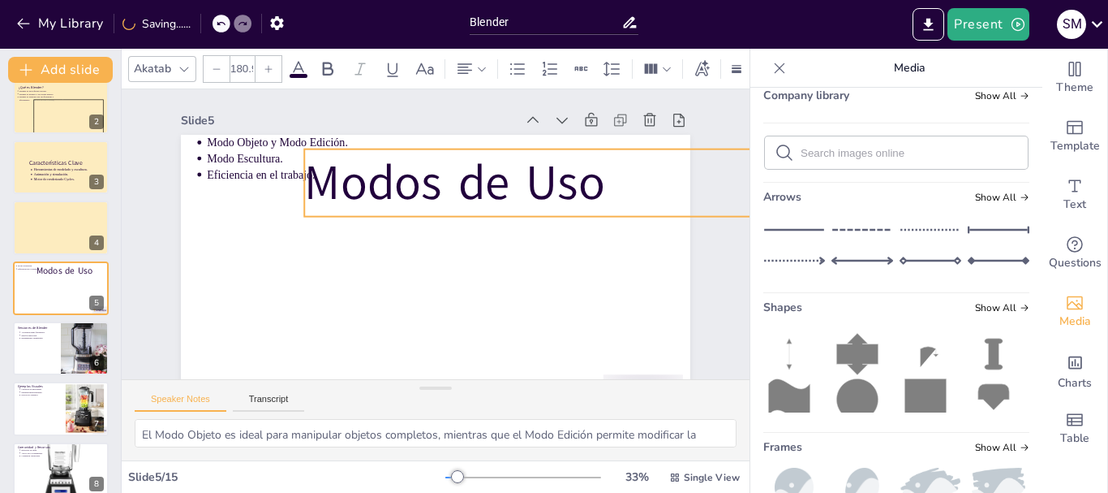
drag, startPoint x: 498, startPoint y: 168, endPoint x: 566, endPoint y: 203, distance: 75.8
click at [566, 203] on div "Modos de Uso Modo Objeto y Modo Edición. Modo Escultura. Eficiencia en el traba…" at bounding box center [422, 276] width 573 height 430
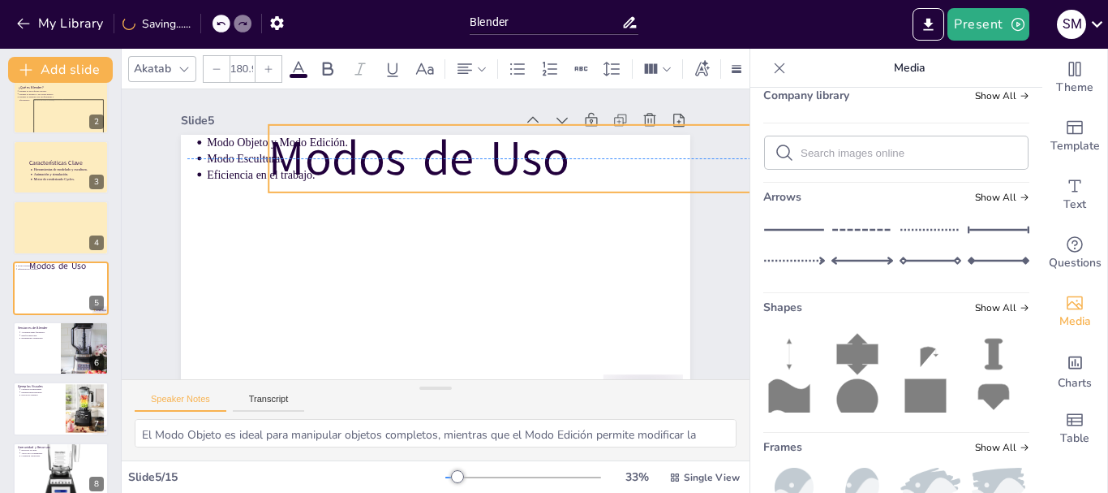
drag, startPoint x: 521, startPoint y: 178, endPoint x: 519, endPoint y: 168, distance: 9.9
click at [519, 168] on p "Modos de Uso" at bounding box center [572, 273] width 435 height 473
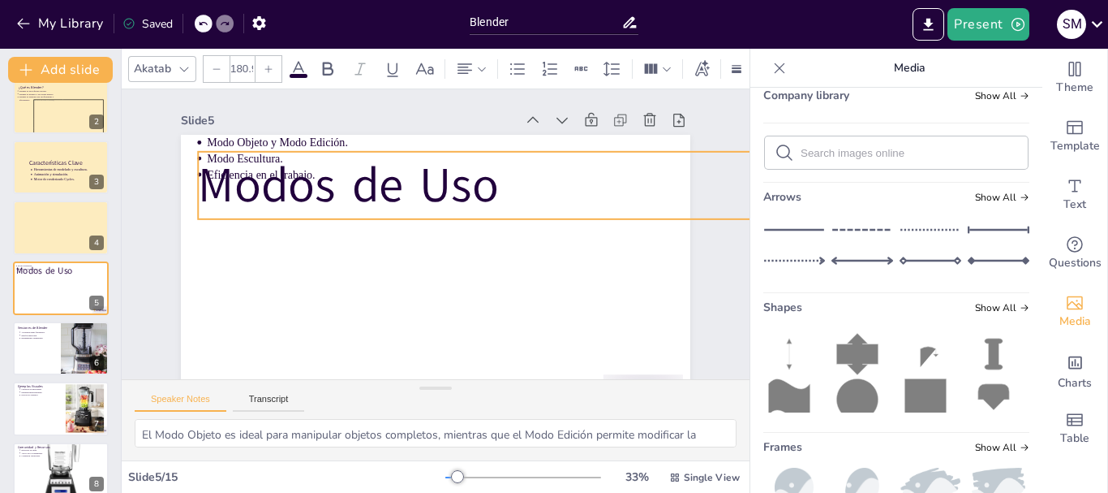
drag, startPoint x: 543, startPoint y: 167, endPoint x: 472, endPoint y: 194, distance: 75.5
click at [472, 194] on p "Modos de Uso" at bounding box center [498, 204] width 569 height 242
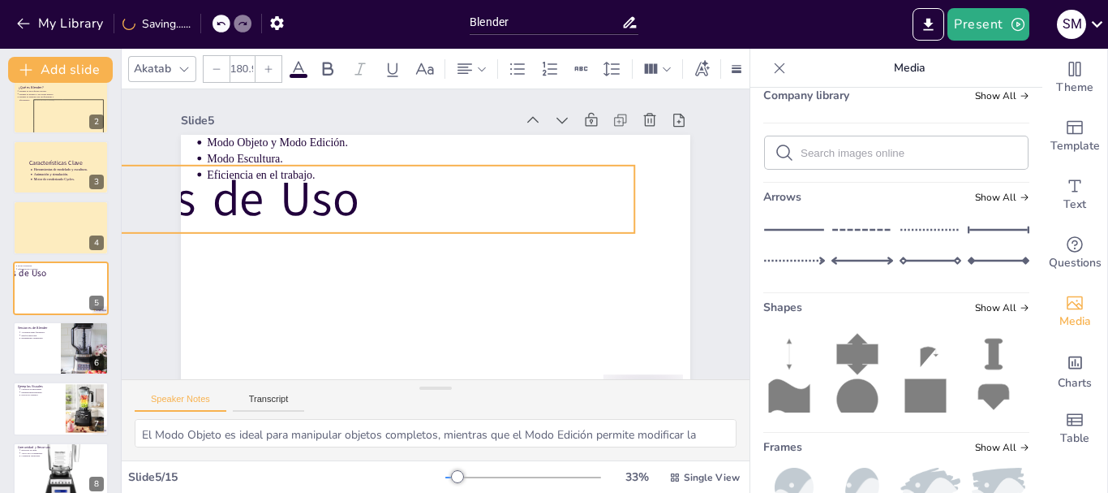
drag, startPoint x: 613, startPoint y: 179, endPoint x: 514, endPoint y: 185, distance: 99.2
click at [514, 185] on p "Modos de Uso" at bounding box center [362, 174] width 569 height 242
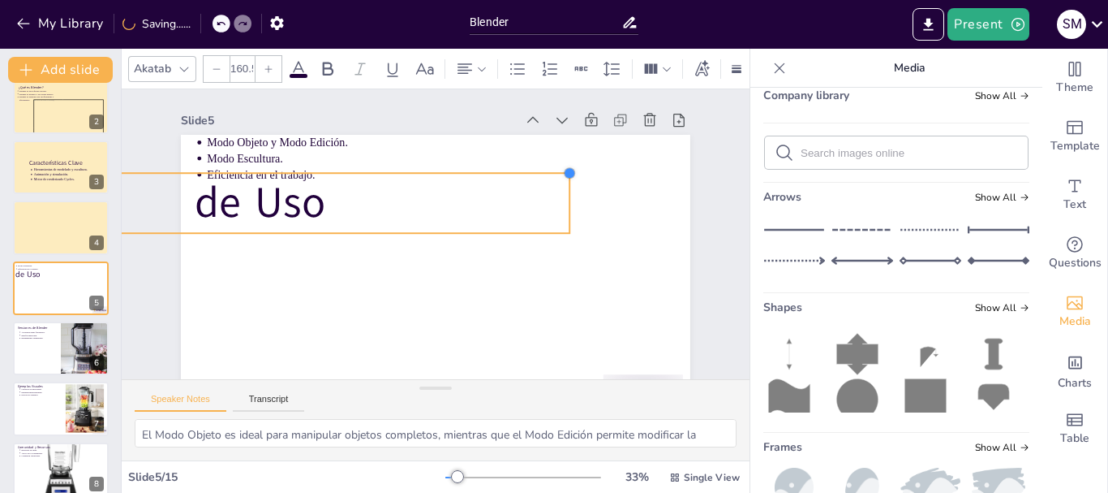
drag, startPoint x: 623, startPoint y: 167, endPoint x: 558, endPoint y: 192, distance: 69.6
click at [558, 192] on div "Modos de Uso Modo Objeto y Modo Edición. Modo Escultura. Eficiencia en el traba…" at bounding box center [426, 277] width 557 height 386
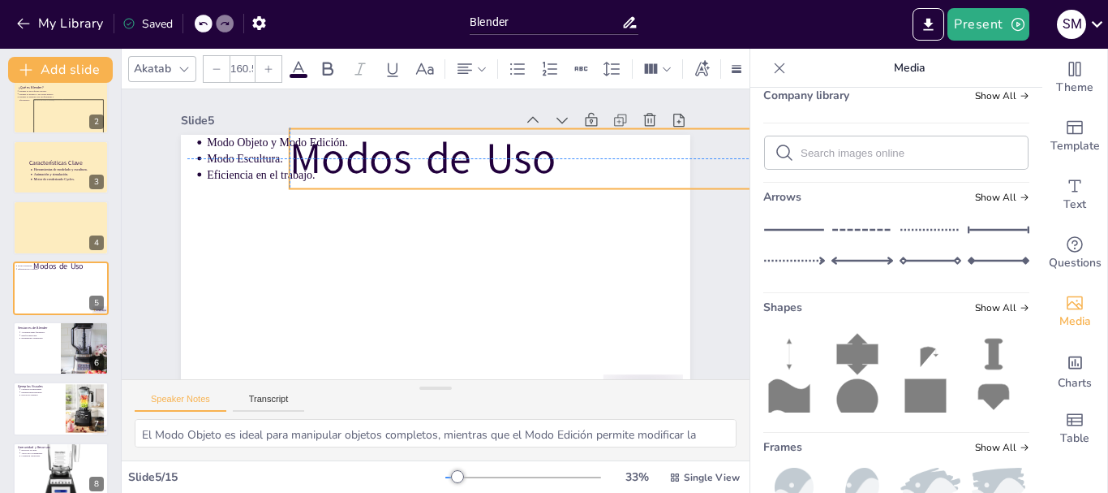
drag, startPoint x: 481, startPoint y: 194, endPoint x: 709, endPoint y: 148, distance: 232.5
click at [709, 148] on div "Slide 1 Software de 3D Blender Slide 2 ¿Qué es Blender? Blender es un software …" at bounding box center [431, 255] width 656 height 450
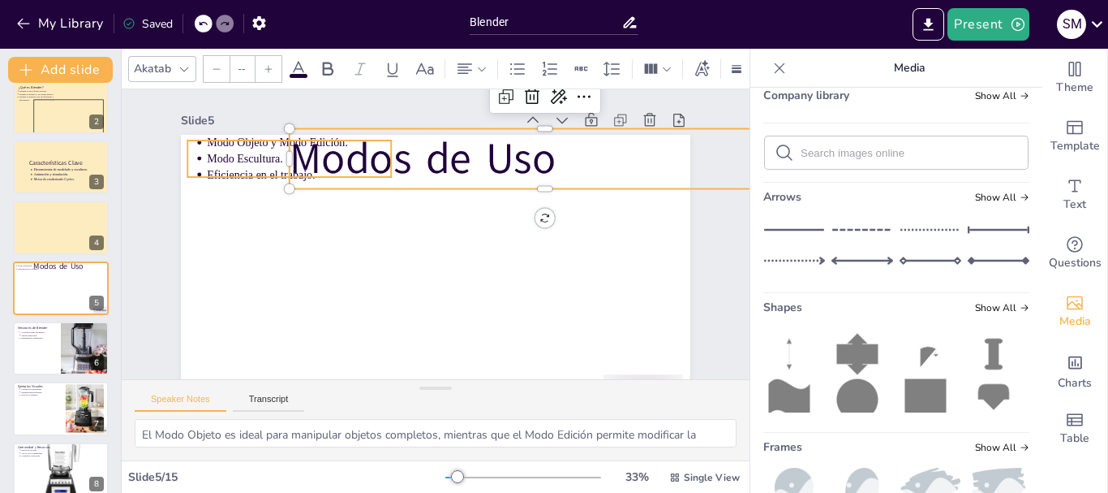
type input "43"
click at [272, 153] on p "Modo Escultura." at bounding box center [356, 100] width 168 height 106
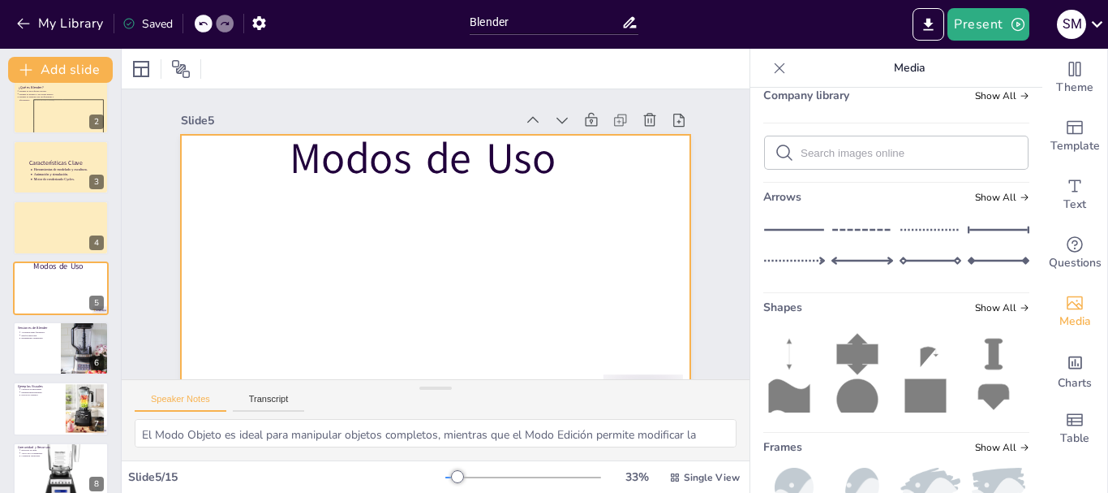
click at [635, 325] on div at bounding box center [410, 269] width 580 height 531
click at [586, 325] on div at bounding box center [393, 242] width 386 height 557
click at [142, 68] on div at bounding box center [140, 68] width 19 height 19
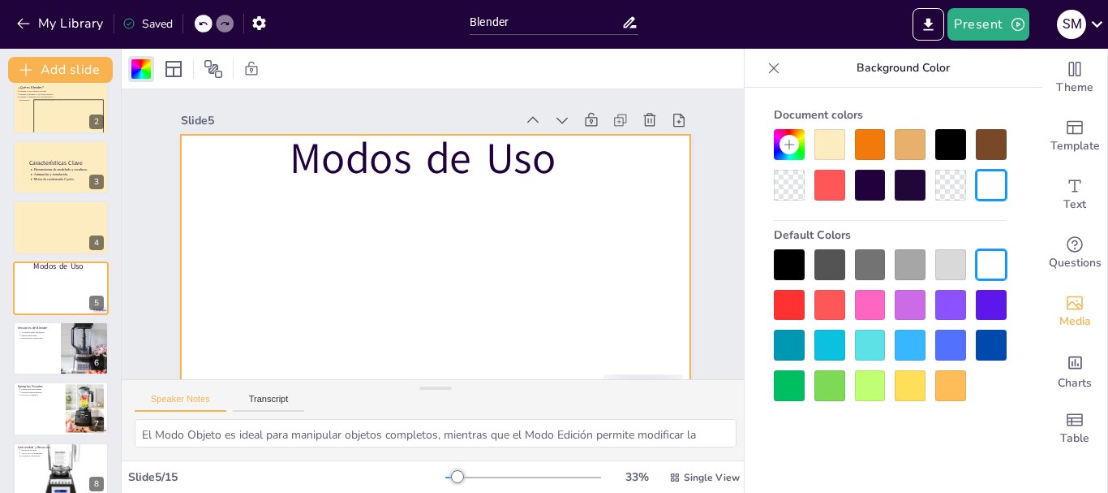
click at [817, 142] on div at bounding box center [830, 144] width 31 height 31
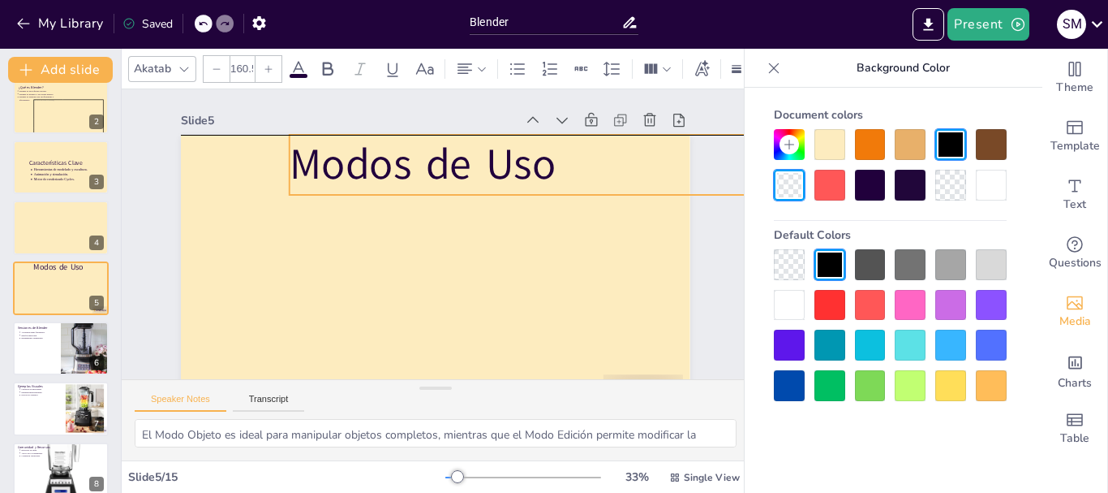
click at [460, 173] on p "Modos de Uso" at bounding box center [563, 215] width 491 height 262
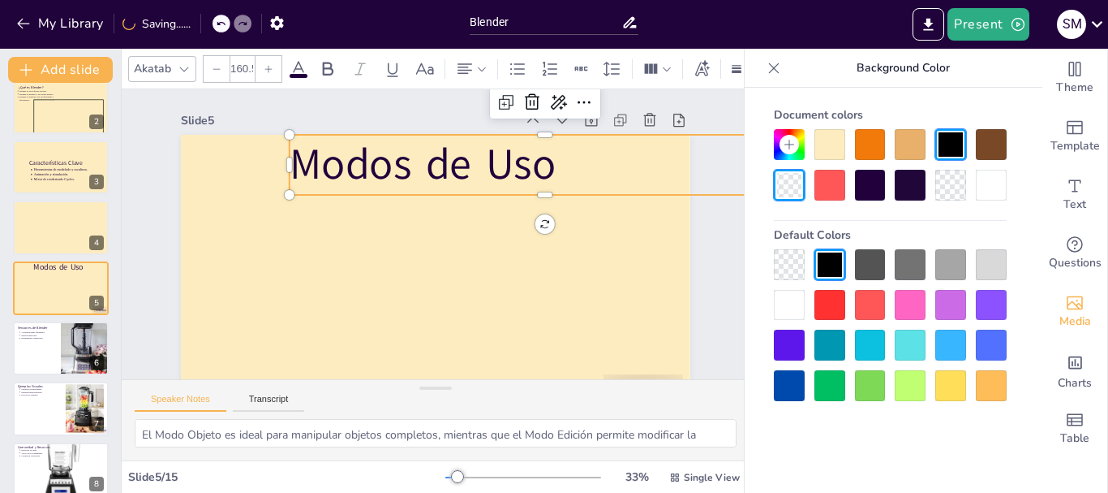
click at [431, 107] on div "Slide 1 Software de 3D Blender Slide 2 ¿Qué es Blender? Blender es un software …" at bounding box center [431, 255] width 567 height 431
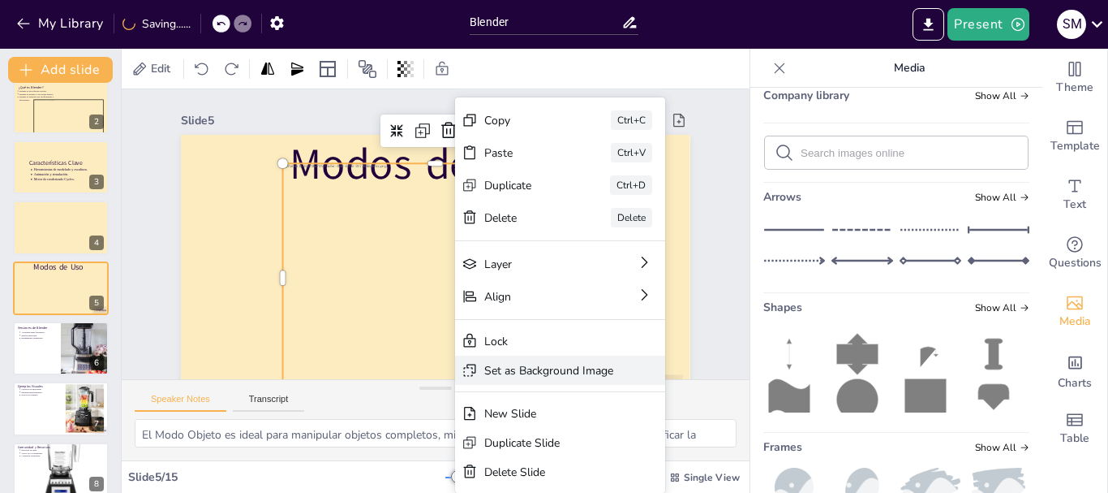
click at [581, 468] on div "Set as Background Image" at bounding box center [646, 482] width 130 height 29
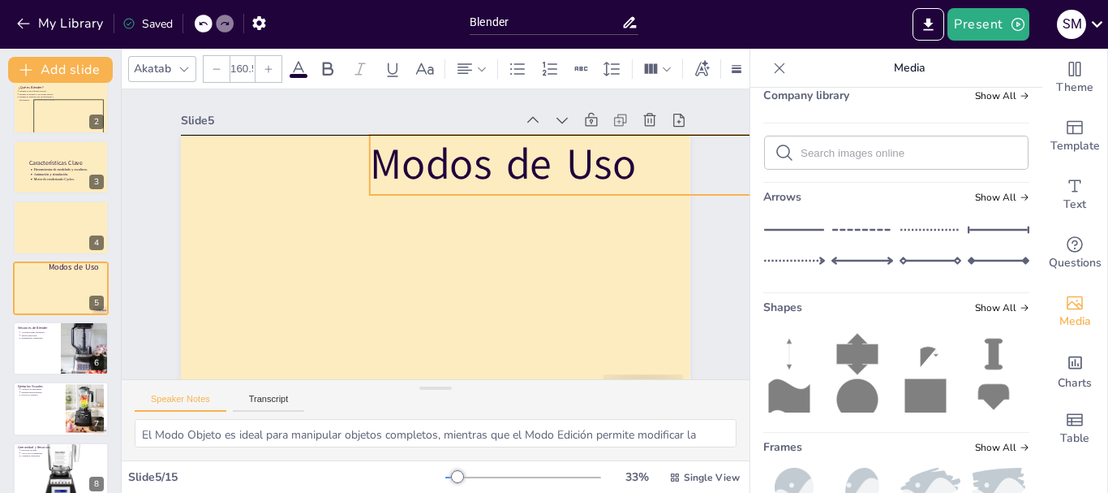
drag, startPoint x: 513, startPoint y: 170, endPoint x: 593, endPoint y: 165, distance: 80.5
click at [593, 165] on p "Modos de Uso" at bounding box center [637, 226] width 505 height 214
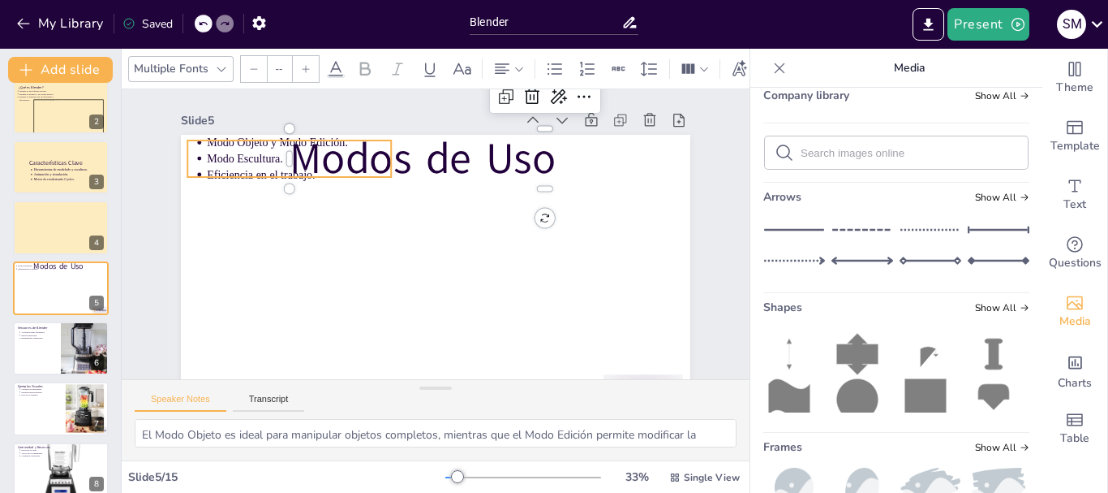
type input "43"
click at [322, 264] on p "Eficiencia en el trabajo." at bounding box center [349, 355] width 54 height 183
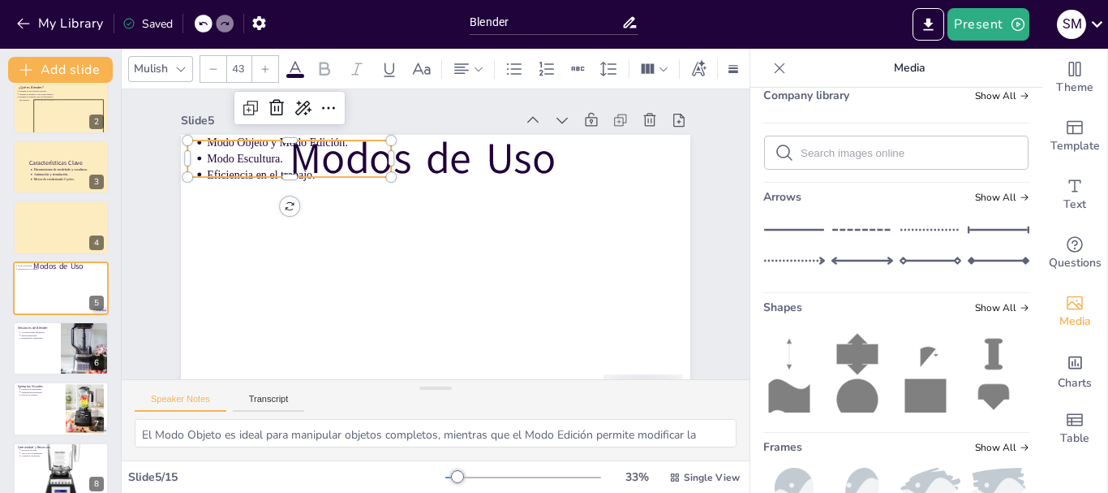
click at [264, 168] on p "Eficiencia en el trabajo." at bounding box center [348, 115] width 168 height 106
click at [235, 170] on p "Eficiencia en el trabajo." at bounding box center [324, 135] width 180 height 72
click at [273, 144] on p "Modo Objeto y Modo Edición." at bounding box center [346, 99] width 175 height 89
click at [296, 144] on p "Modo Objeto y Modo Edición." at bounding box center [375, 84] width 158 height 121
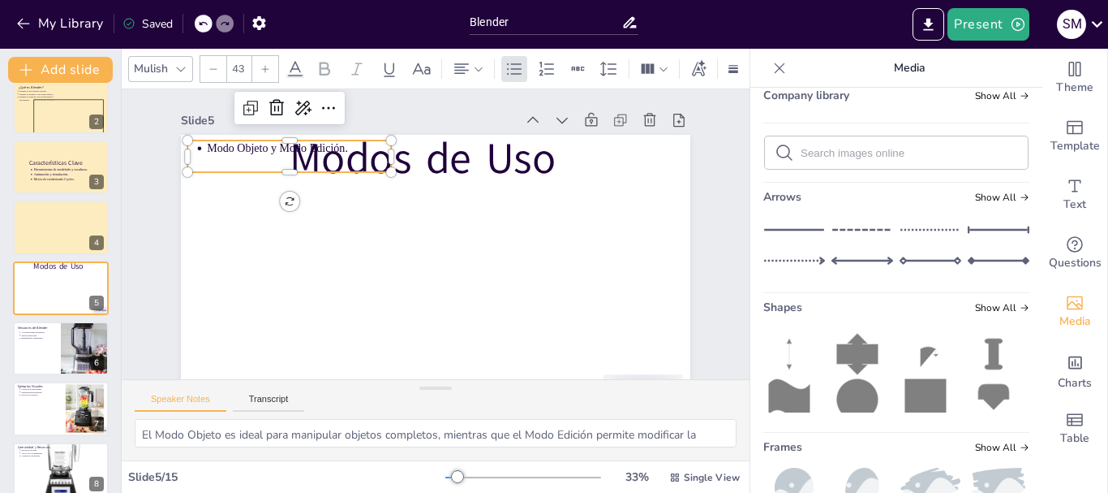
click at [276, 144] on p "Modo Objeto y Modo Edición." at bounding box center [346, 99] width 175 height 89
click at [276, 147] on p "Modo Objeto y Modo Edición." at bounding box center [333, 111] width 180 height 72
click at [276, 149] on p "Modo Objeto y Edición." at bounding box center [319, 122] width 183 height 54
click at [296, 145] on p "Modo Objeto y Edición." at bounding box center [375, 85] width 158 height 122
click at [364, 153] on p "Modo Objeto y Edición." at bounding box center [424, 73] width 121 height 158
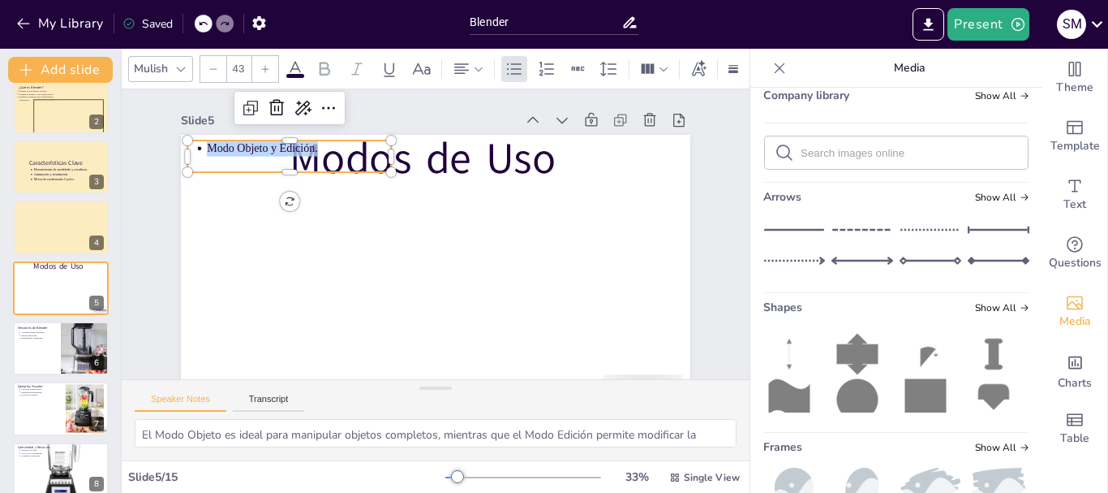
click at [276, 147] on p "Modo Objeto y Edición." at bounding box center [333, 111] width 180 height 72
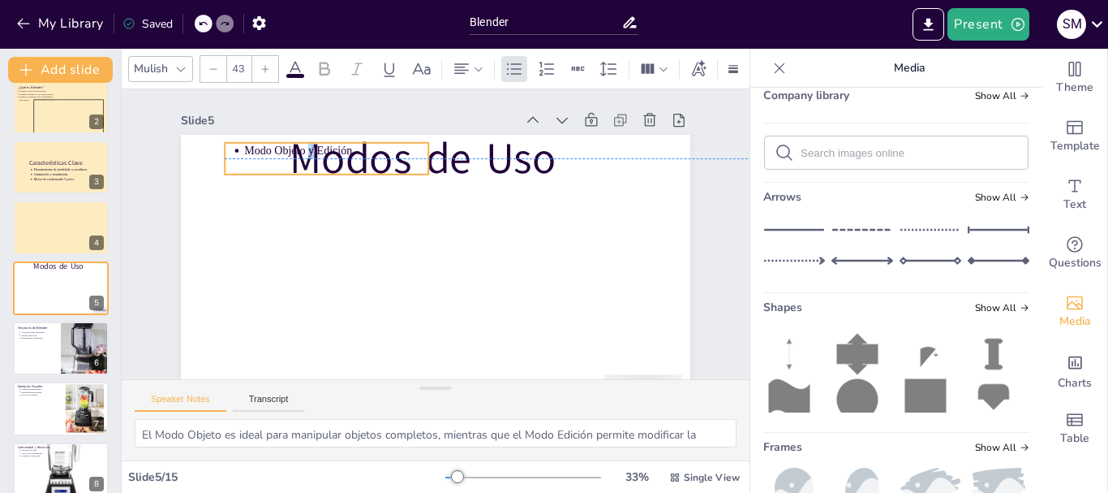
drag, startPoint x: 260, startPoint y: 152, endPoint x: 318, endPoint y: 150, distance: 58.4
click at [318, 150] on p "Modo Objeto y Edición." at bounding box center [368, 124] width 180 height 72
click at [318, 150] on p "Modo Objetoy Edición." at bounding box center [376, 137] width 183 height 54
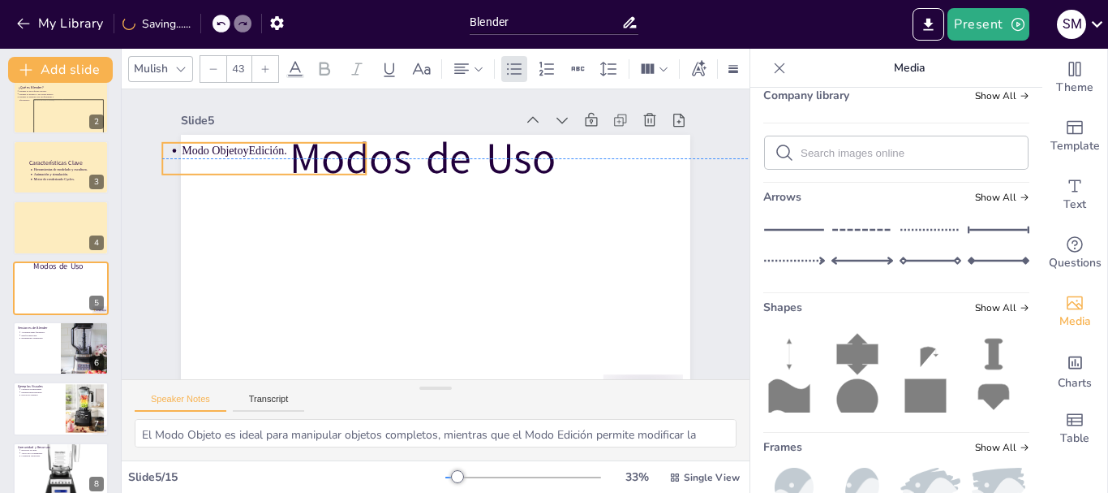
drag, startPoint x: 294, startPoint y: 144, endPoint x: 269, endPoint y: 146, distance: 25.2
click at [269, 145] on p "Modo ObjetoyEdición." at bounding box center [294, 119] width 183 height 54
click at [271, 152] on p "Modo ObjetoyEdición." at bounding box center [283, 134] width 185 height 35
click at [275, 131] on p "Modo ObjetoyEdición." at bounding box center [354, 71] width 158 height 121
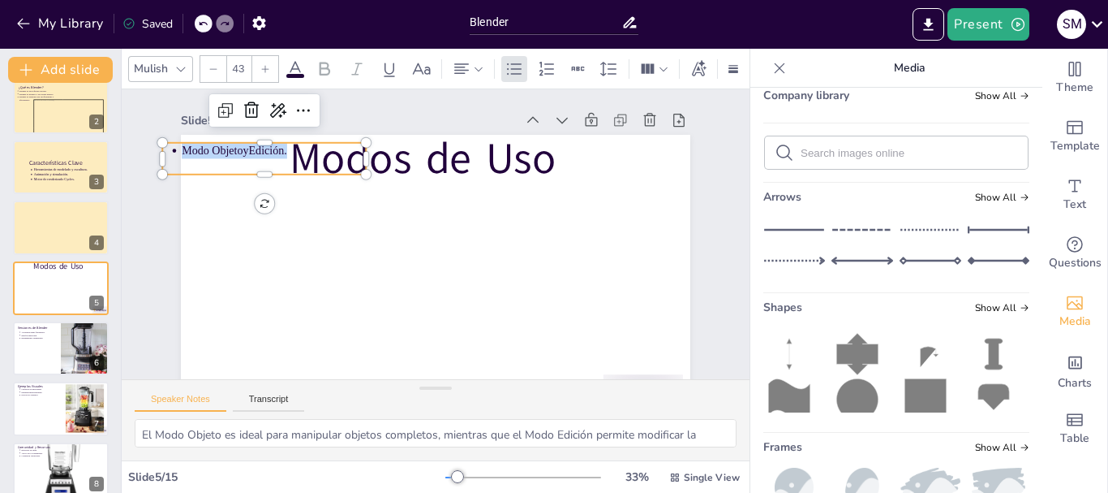
click at [298, 132] on p "Modo ObjetoyEdición." at bounding box center [372, 65] width 148 height 136
click at [271, 135] on p "Modo ObjetoyEdición." at bounding box center [338, 81] width 168 height 106
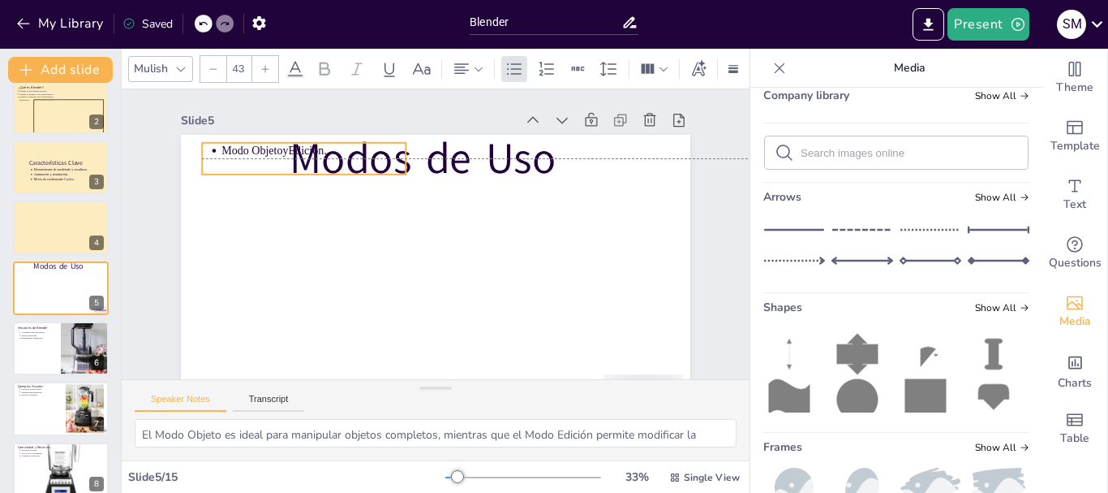
drag, startPoint x: 231, startPoint y: 152, endPoint x: 271, endPoint y: 152, distance: 39.8
click at [511, 152] on p "Modo ObjetoyEdición." at bounding box center [519, 112] width 16 height 184
click at [288, 152] on p "Modo ObjetoyEdición." at bounding box center [372, 101] width 168 height 106
click at [281, 152] on p "Modo ObjetoyEdición." at bounding box center [346, 117] width 180 height 72
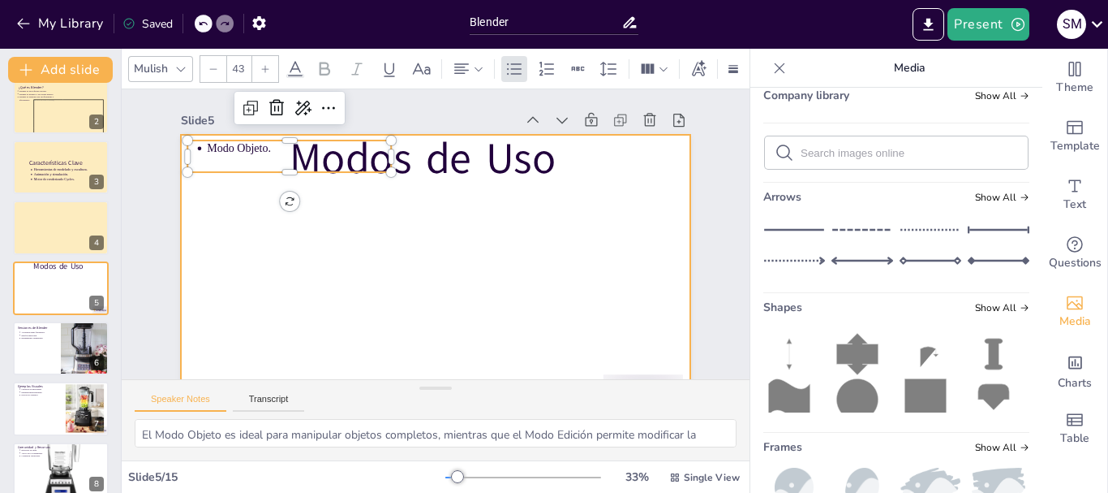
click at [435, 228] on div at bounding box center [422, 276] width 573 height 430
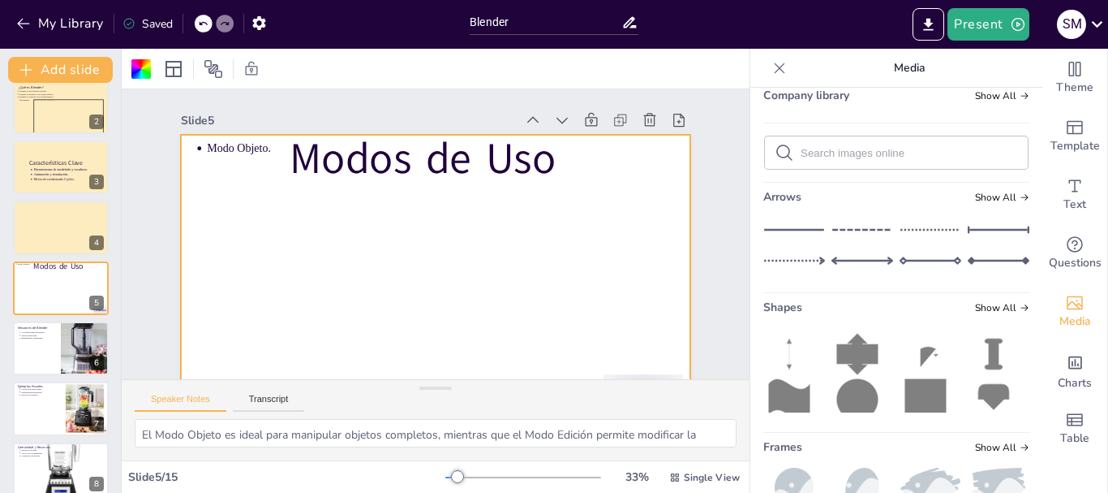
click at [523, 234] on div at bounding box center [418, 274] width 582 height 469
click at [523, 234] on div at bounding box center [426, 277] width 557 height 386
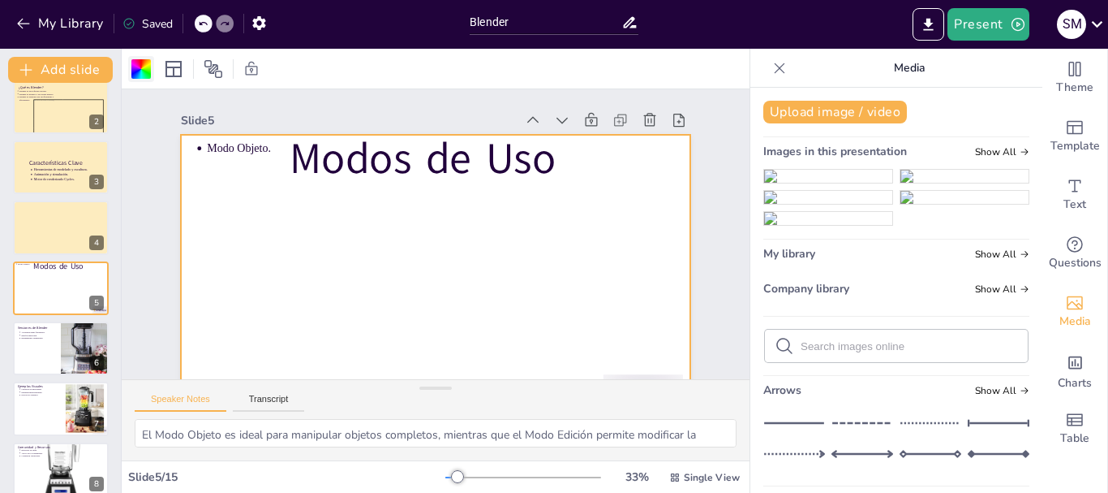
click at [131, 70] on div at bounding box center [141, 69] width 26 height 26
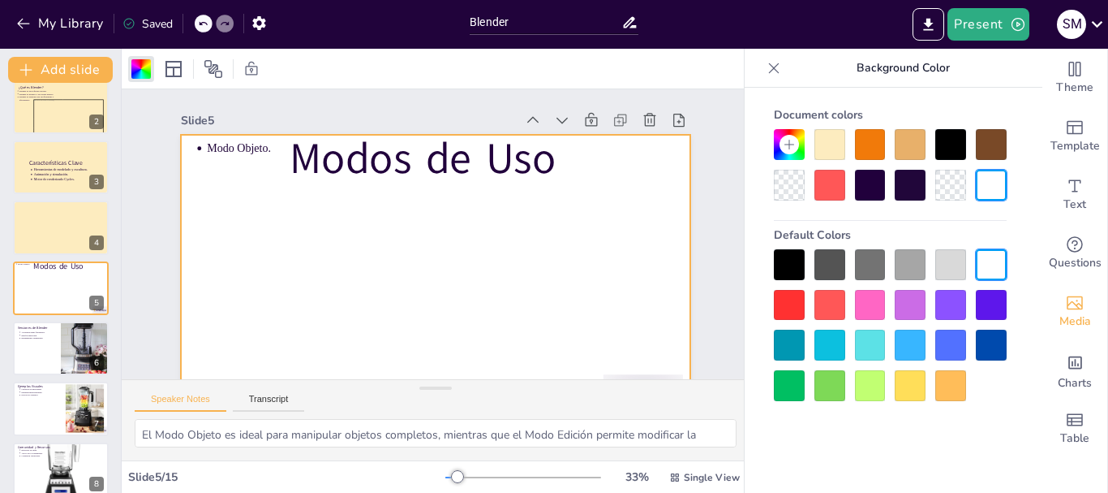
click at [841, 149] on div at bounding box center [830, 144] width 31 height 31
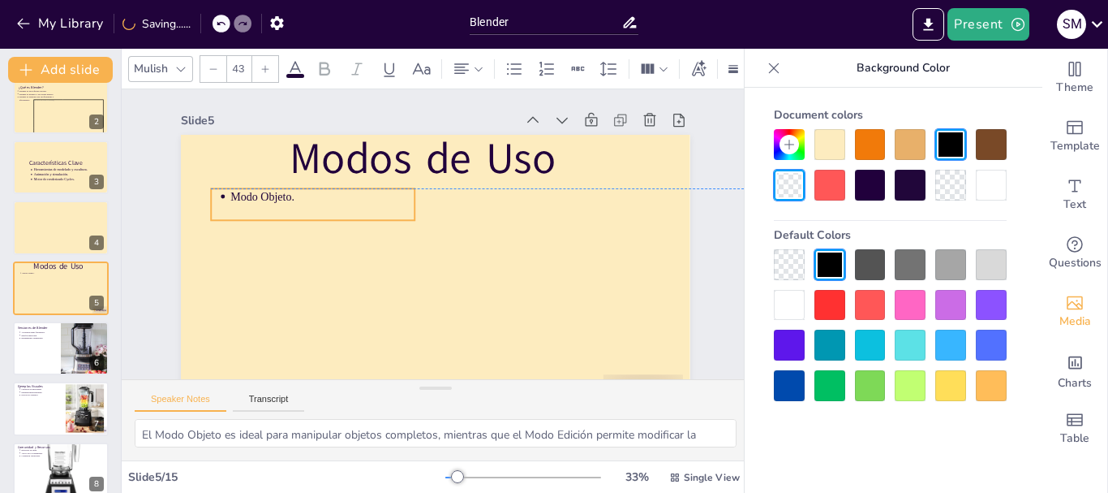
drag, startPoint x: 222, startPoint y: 153, endPoint x: 245, endPoint y: 202, distance: 54.1
click at [250, 200] on p "Modo Objeto." at bounding box center [340, 163] width 180 height 72
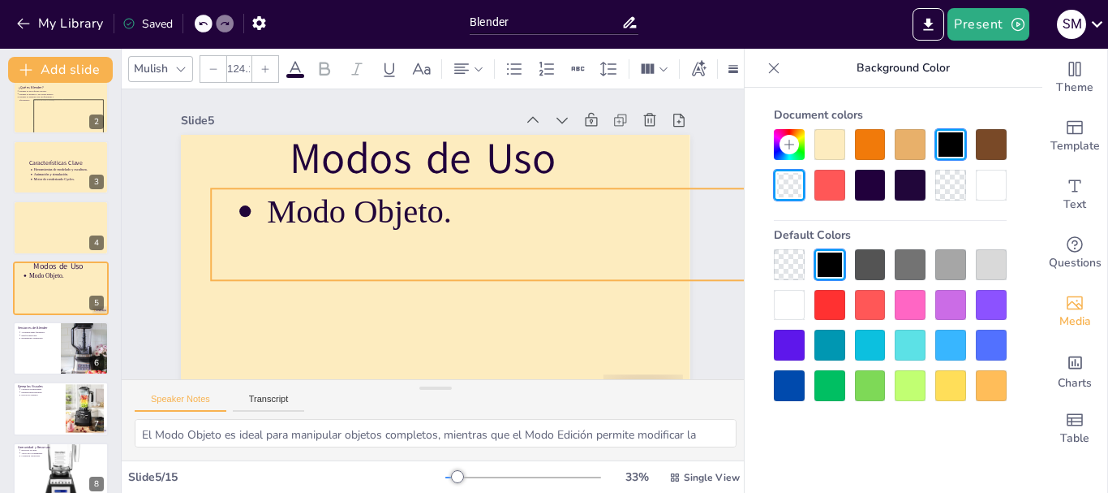
drag, startPoint x: 517, startPoint y: 260, endPoint x: 697, endPoint y: 283, distance: 181.7
click at [666, 283] on div "Slide 1 Software de 3D Blender Slide 2 ¿Qué es Blender? Blender es un software …" at bounding box center [415, 240] width 501 height 673
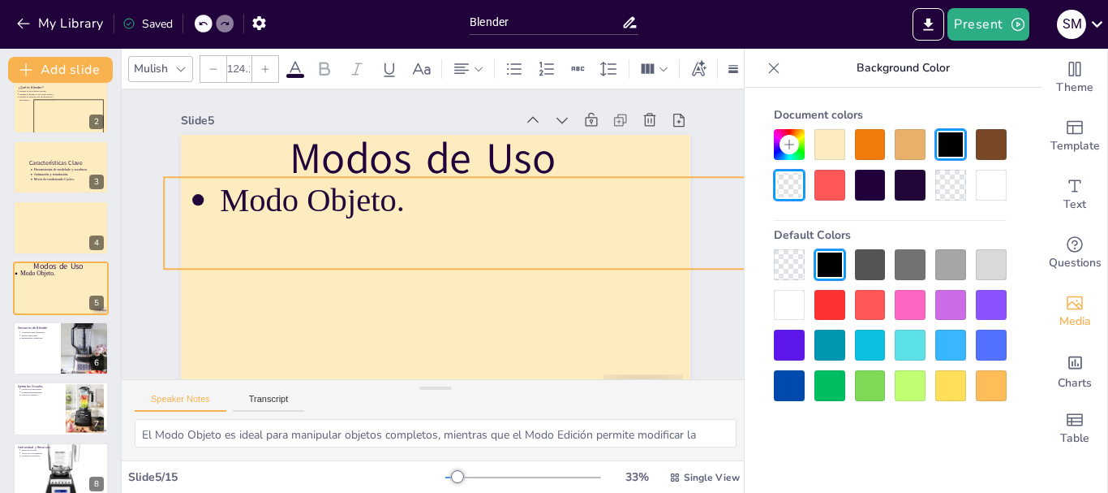
drag, startPoint x: 578, startPoint y: 239, endPoint x: 566, endPoint y: 237, distance: 11.5
click at [566, 237] on p at bounding box center [480, 261] width 520 height 208
click at [705, 159] on div "Slide 1 Software de 3D Blender Slide 2 ¿Qué es Blender? Blender es un software …" at bounding box center [431, 255] width 656 height 450
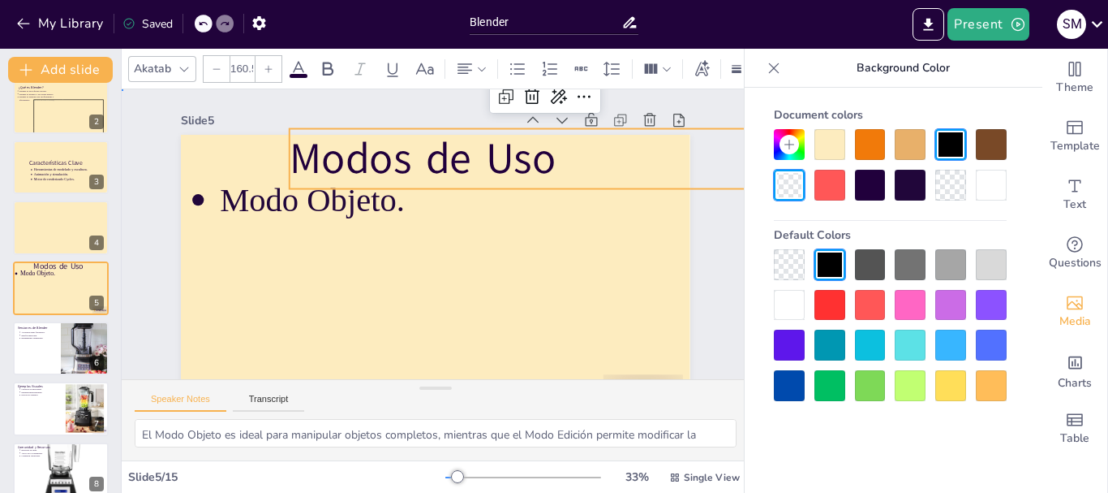
click at [701, 227] on div "Slide 1 Software de 3D Blender Slide 2 ¿Qué es Blender? Blender es un software …" at bounding box center [429, 253] width 673 height 501
type input "124.1"
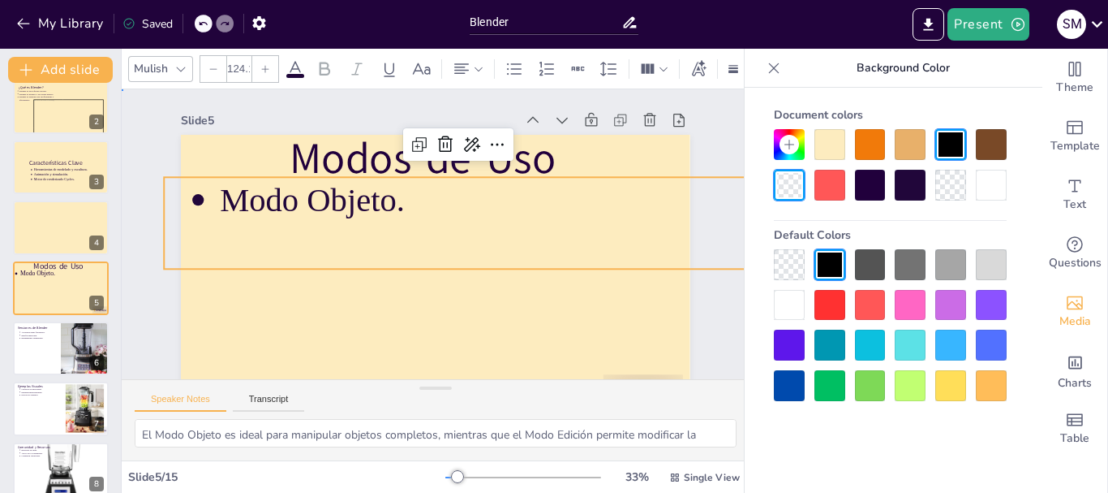
click at [298, 106] on div "Slide 1 Software de 3D Blender Slide 2 ¿Qué es Blender? Blender es un software …" at bounding box center [421, 249] width 600 height 587
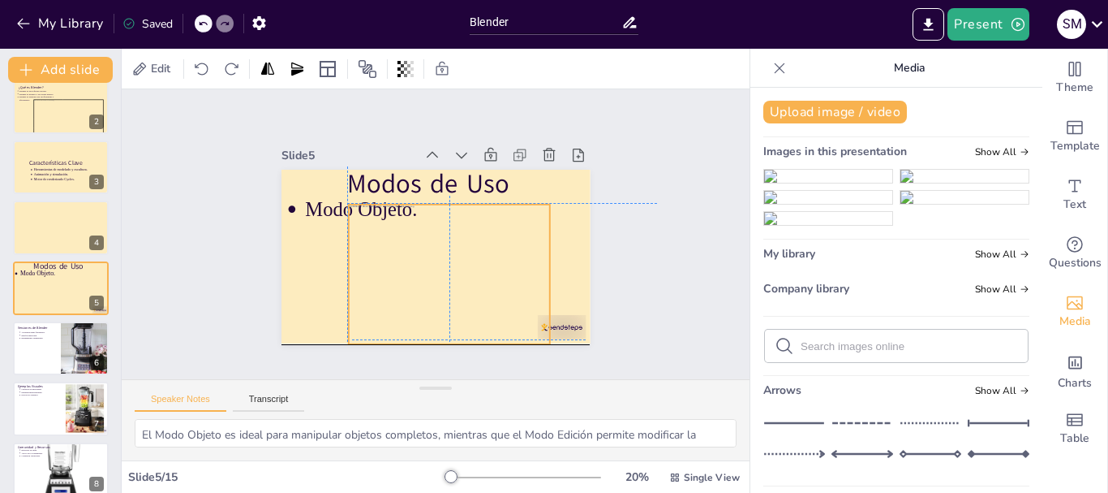
drag, startPoint x: 481, startPoint y: 243, endPoint x: 467, endPoint y: 235, distance: 15.6
click at [467, 235] on div at bounding box center [419, 273] width 243 height 239
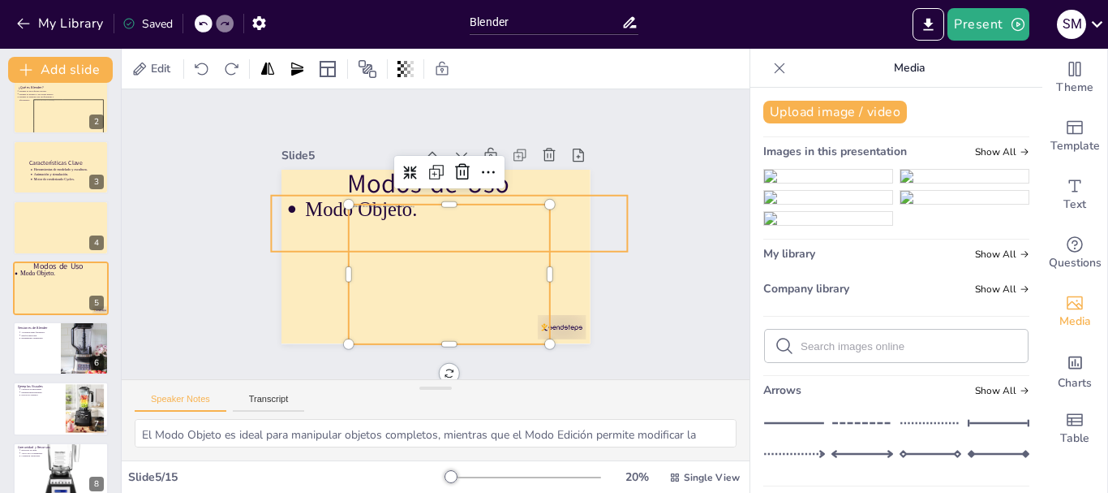
click at [316, 204] on p "Modo Objeto." at bounding box center [473, 220] width 316 height 127
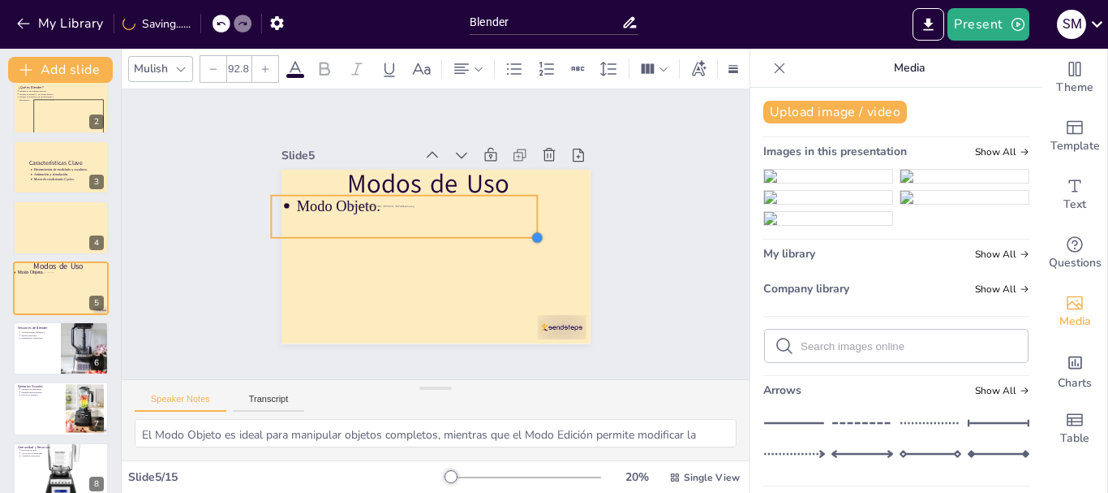
drag, startPoint x: 613, startPoint y: 247, endPoint x: 509, endPoint y: 221, distance: 107.8
click at [523, 222] on div "Modos de Uso Modo Objeto." at bounding box center [424, 253] width 355 height 305
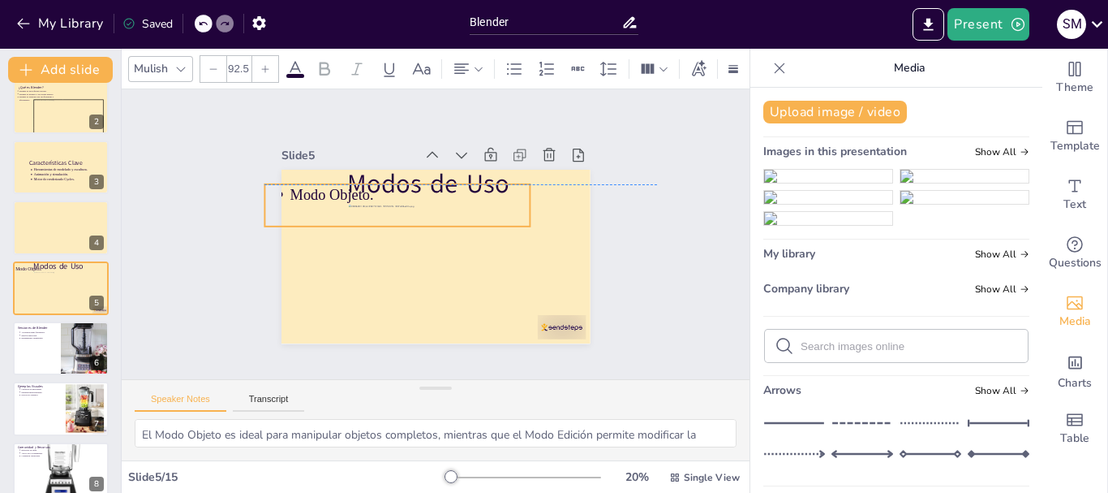
drag, startPoint x: 357, startPoint y: 200, endPoint x: 351, endPoint y: 187, distance: 13.8
click at [351, 187] on div "Modos de Uso Modo Objeto." at bounding box center [455, 173] width 294 height 95
drag, startPoint x: 508, startPoint y: 216, endPoint x: 491, endPoint y: 213, distance: 17.2
click at [496, 222] on div at bounding box center [503, 229] width 15 height 15
click at [426, 202] on div "Modos de Uso Modo Objeto." at bounding box center [468, 178] width 268 height 154
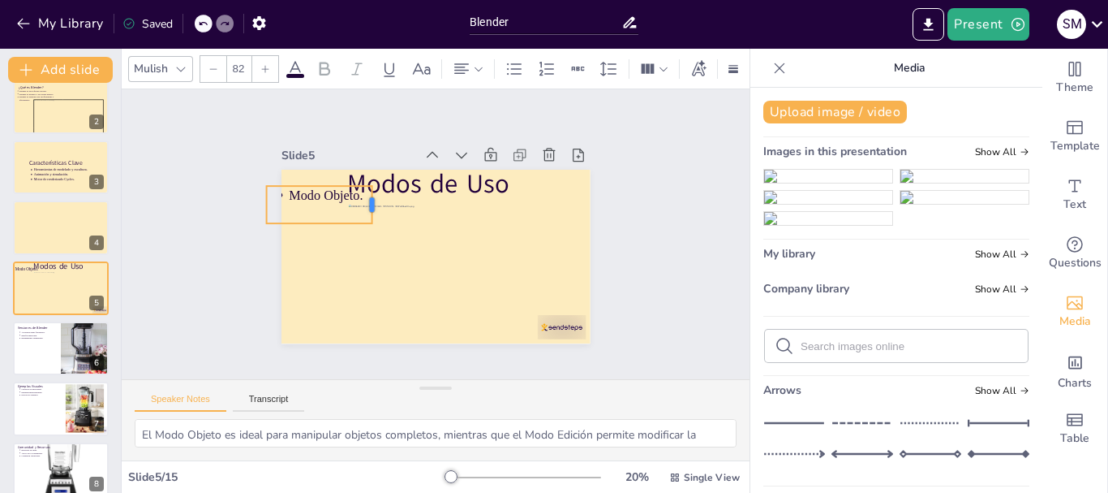
drag, startPoint x: 482, startPoint y: 204, endPoint x: 360, endPoint y: 212, distance: 121.9
click at [360, 212] on div "Modos de Uso Modo Objeto." at bounding box center [431, 257] width 338 height 234
drag, startPoint x: 359, startPoint y: 220, endPoint x: 351, endPoint y: 217, distance: 8.7
click at [367, 200] on div at bounding box center [375, 191] width 17 height 17
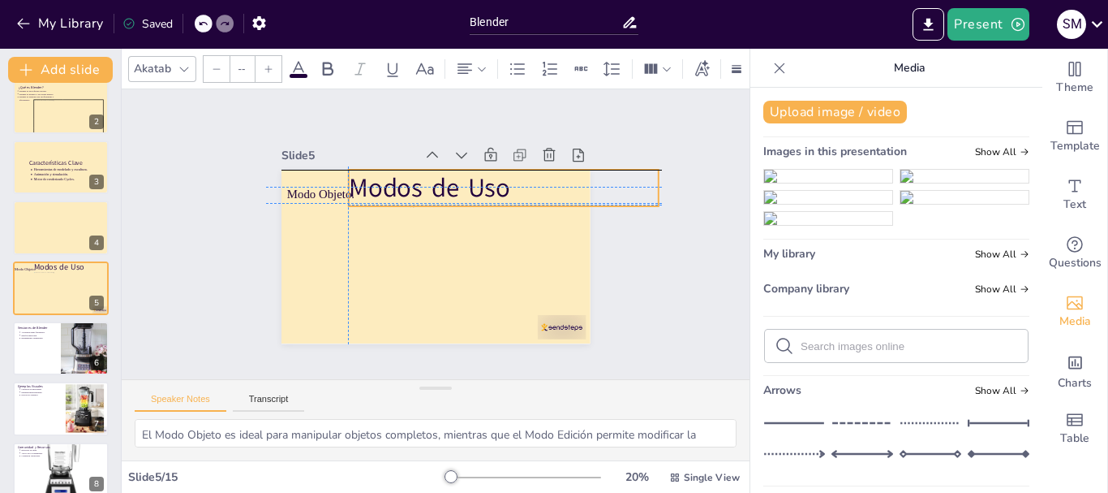
type input "160.5"
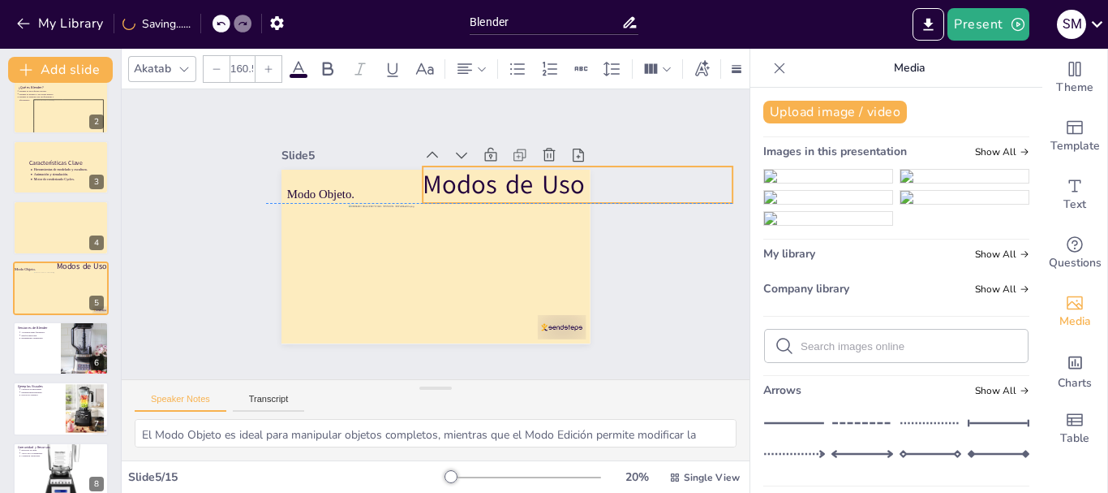
drag, startPoint x: 423, startPoint y: 184, endPoint x: 486, endPoint y: 179, distance: 63.5
click at [486, 179] on p "Modos de Uso" at bounding box center [584, 216] width 311 height 100
click at [613, 260] on div "Slide 1 Software de 3D Blender Slide 2 ¿Qué es Blender? Blender es un software …" at bounding box center [435, 234] width 437 height 298
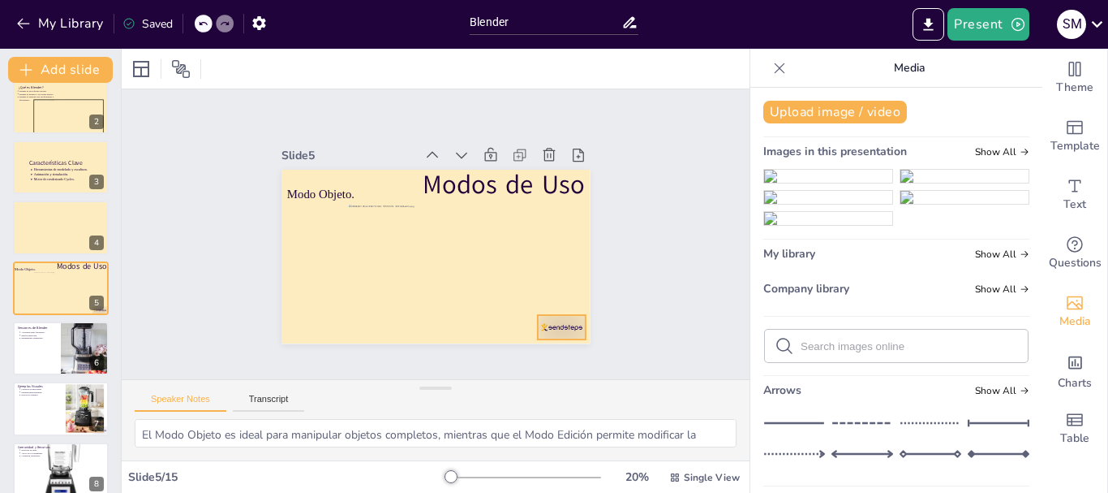
click at [540, 350] on div at bounding box center [513, 370] width 54 height 41
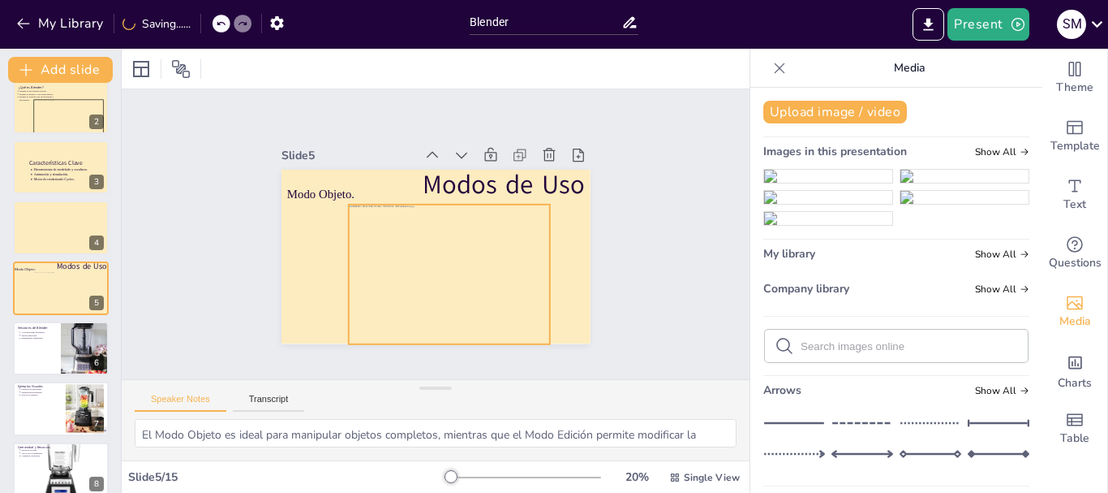
drag, startPoint x: 796, startPoint y: 295, endPoint x: 470, endPoint y: 273, distance: 326.9
click at [470, 273] on div "Document fonts Archivo Black Akatab Recently used Mulish Popular fonts Lato Mon…" at bounding box center [554, 271] width 1108 height 444
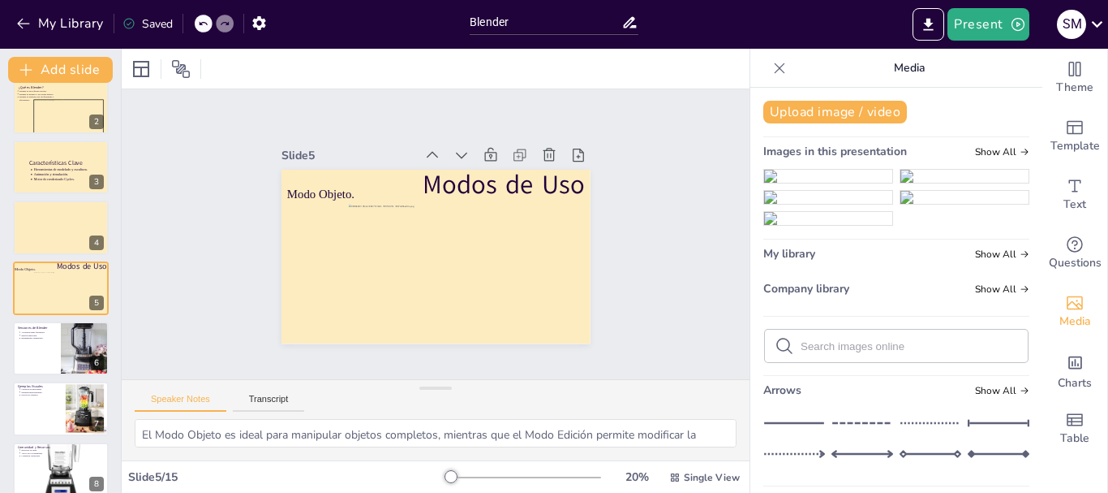
click at [775, 204] on img at bounding box center [828, 197] width 128 height 13
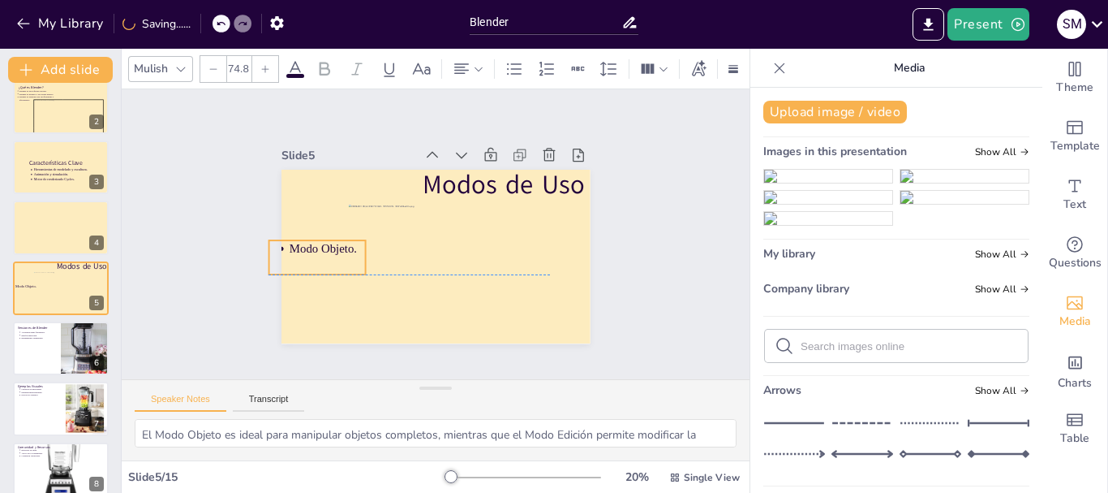
drag, startPoint x: 314, startPoint y: 210, endPoint x: 311, endPoint y: 239, distance: 29.4
click at [311, 212] on p "Modo Objeto." at bounding box center [338, 182] width 71 height 58
type input "64.1"
click at [356, 196] on div at bounding box center [365, 186] width 19 height 19
click at [331, 217] on p "Modo Objeto." at bounding box center [329, 193] width 64 height 45
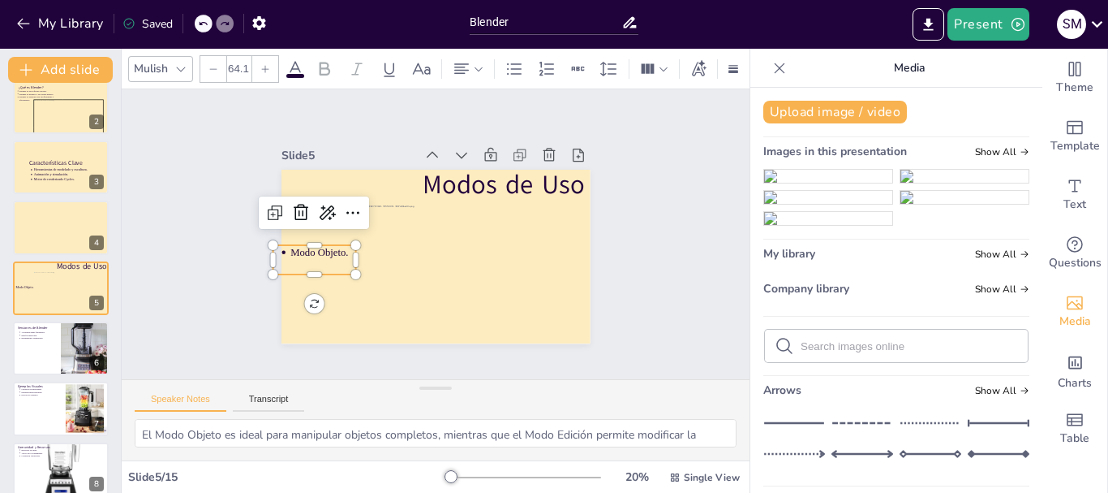
click at [634, 252] on div "Slide 1 Software de 3D Blender Slide 2 ¿Qué es Blender? Blender es un software …" at bounding box center [436, 233] width 689 height 565
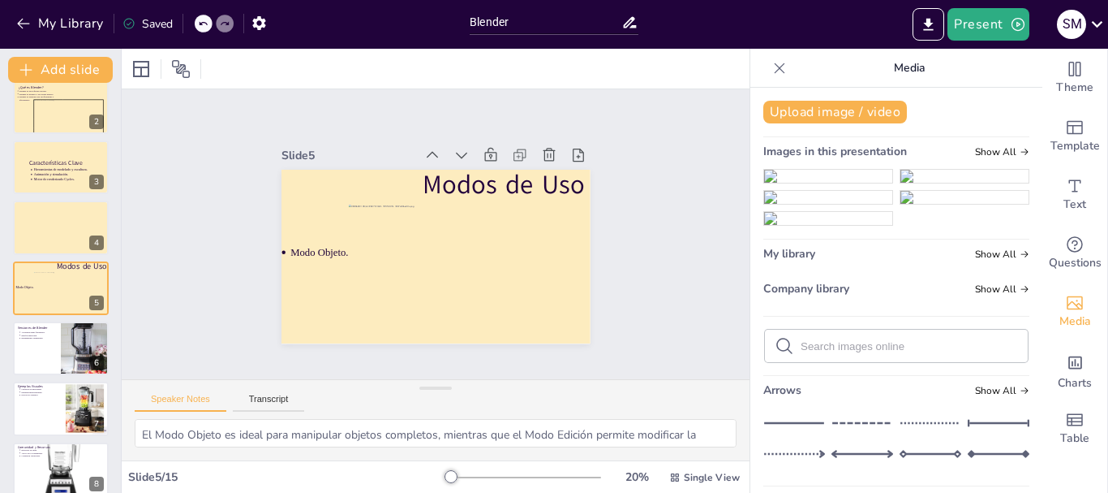
click at [624, 238] on div "Slide 1 Software de 3D Blender Slide 2 ¿Qué es Blender? Blender es un software …" at bounding box center [436, 233] width 686 height 469
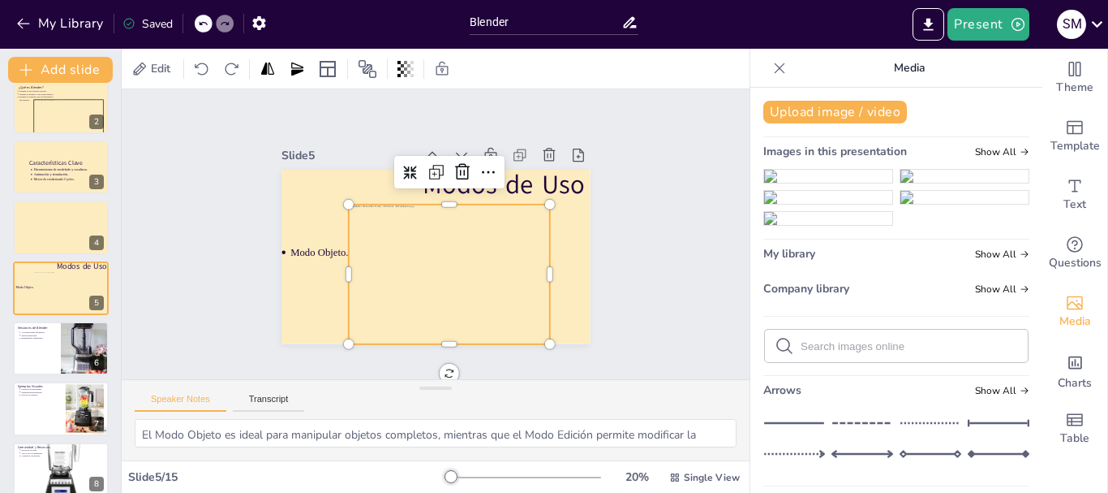
click at [498, 240] on div at bounding box center [436, 276] width 235 height 195
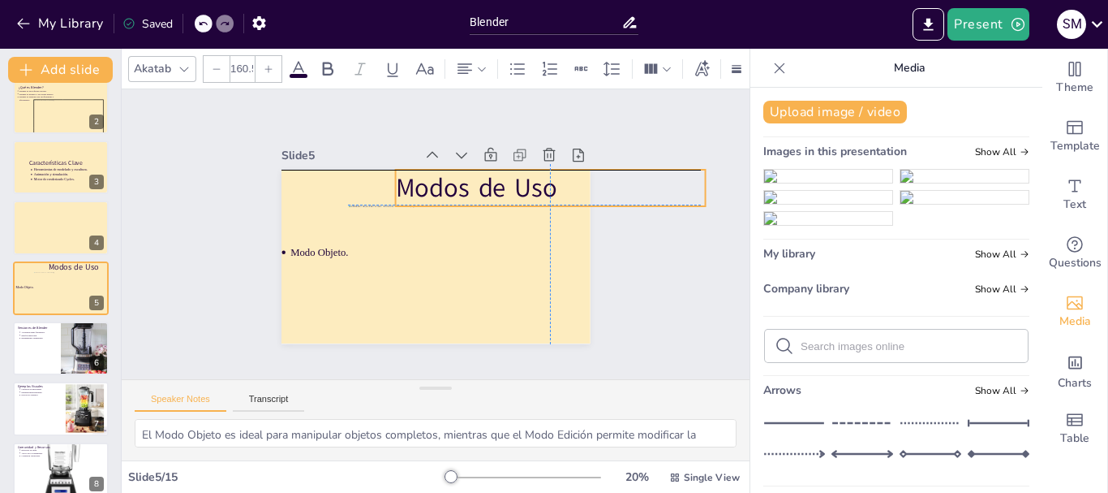
drag, startPoint x: 540, startPoint y: 178, endPoint x: 508, endPoint y: 174, distance: 31.8
click at [508, 174] on p "Modos de Uso" at bounding box center [554, 200] width 312 height 68
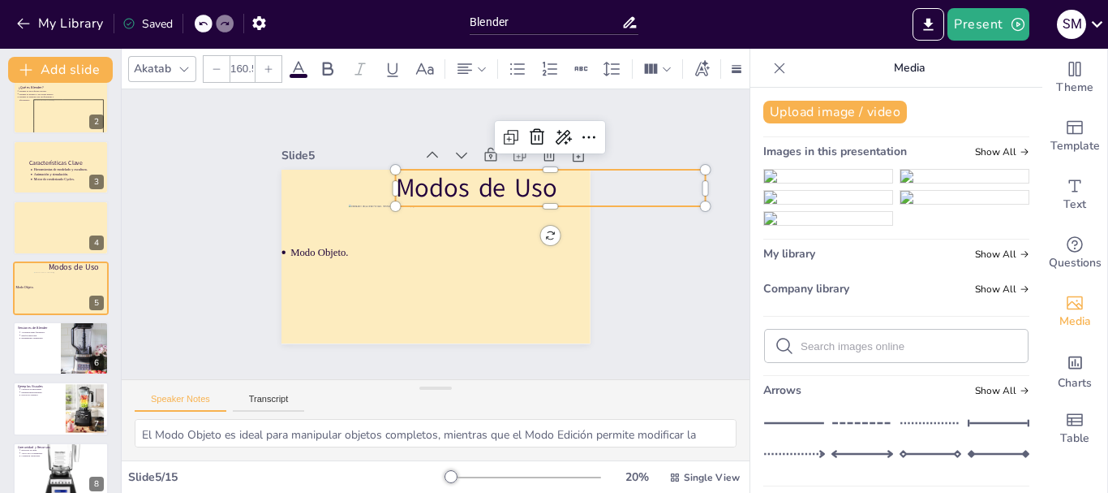
click at [677, 234] on div "Slide 1 Software de 3D Blender Slide 2 ¿Qué es Blender? Blender es un software …" at bounding box center [435, 234] width 674 height 414
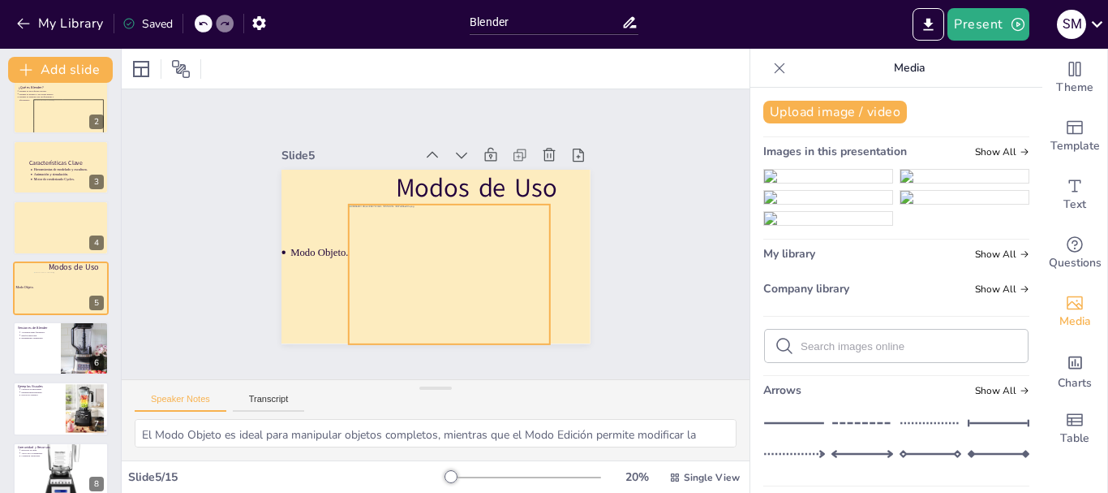
click at [489, 256] on div at bounding box center [441, 276] width 226 height 178
drag, startPoint x: 336, startPoint y: 197, endPoint x: 351, endPoint y: 204, distance: 16.7
click at [355, 202] on div at bounding box center [362, 194] width 15 height 15
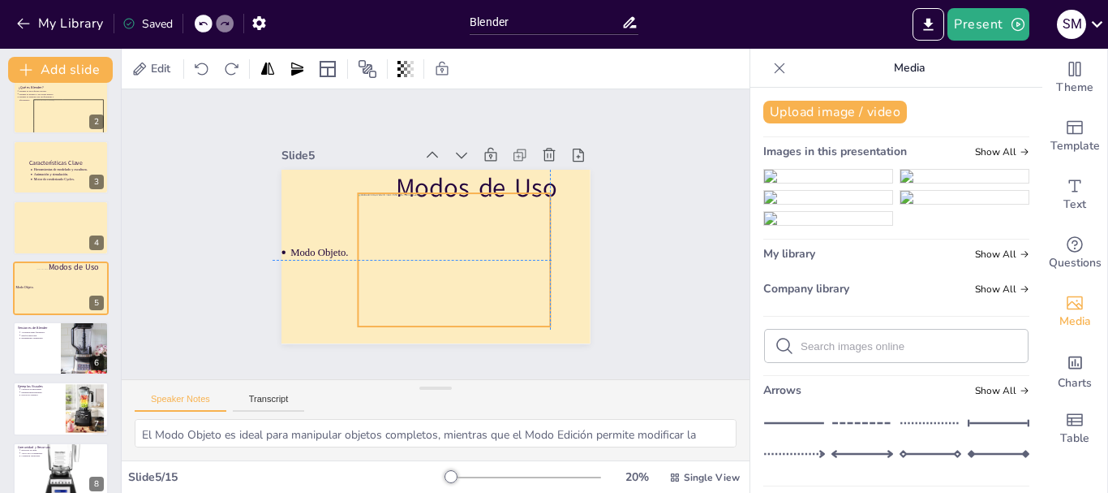
drag, startPoint x: 438, startPoint y: 255, endPoint x: 440, endPoint y: 240, distance: 14.7
click at [440, 240] on div at bounding box center [449, 264] width 216 height 170
drag, startPoint x: 537, startPoint y: 187, endPoint x: 527, endPoint y: 196, distance: 13.8
click at [527, 290] on div at bounding box center [525, 299] width 18 height 18
click at [510, 212] on div at bounding box center [420, 273] width 209 height 222
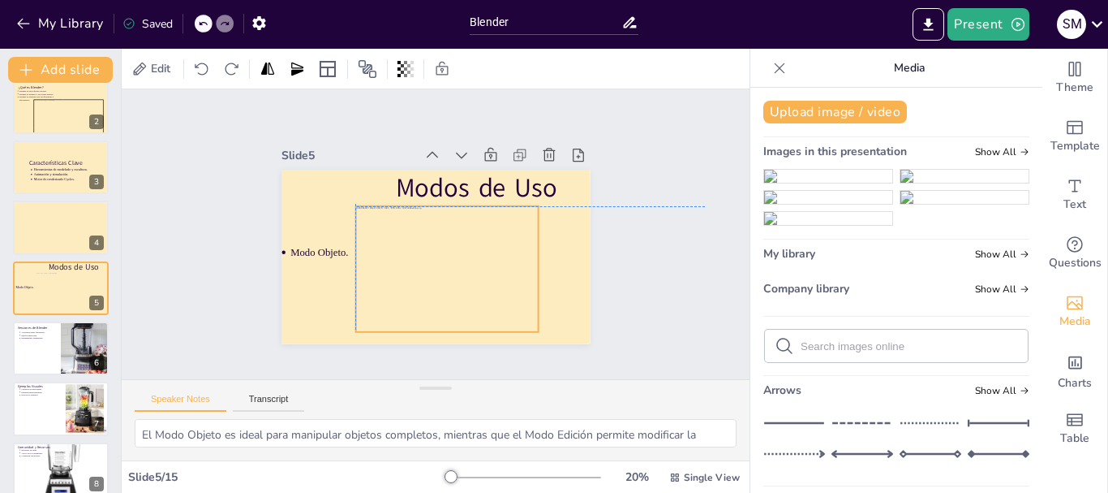
click at [493, 233] on div at bounding box center [406, 255] width 176 height 213
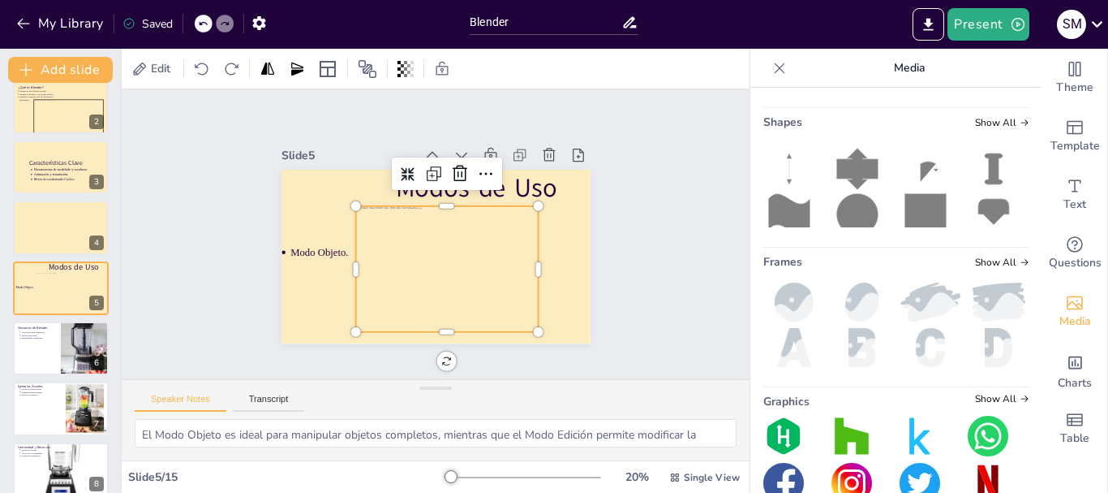
scroll to position [406, 0]
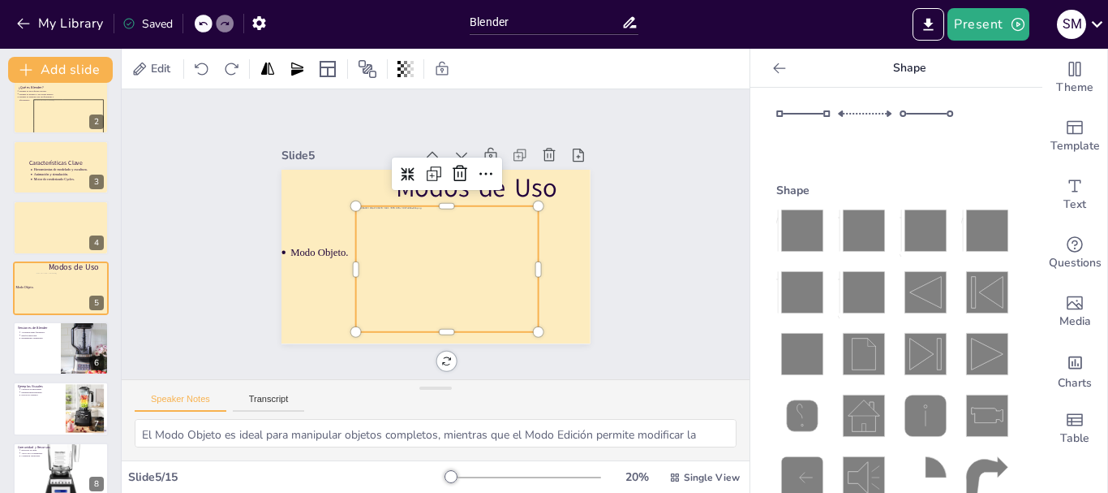
scroll to position [162, 0]
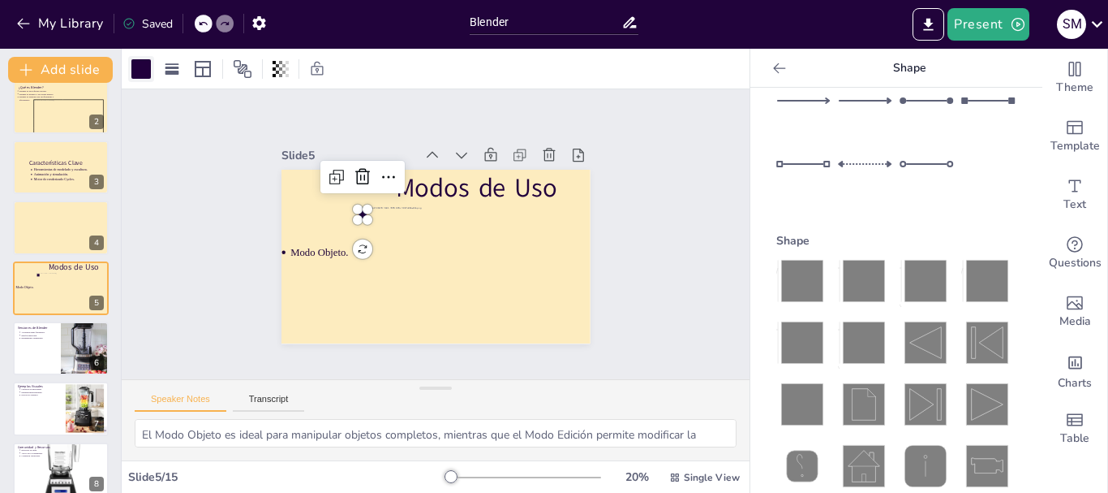
click at [137, 70] on div at bounding box center [140, 68] width 19 height 19
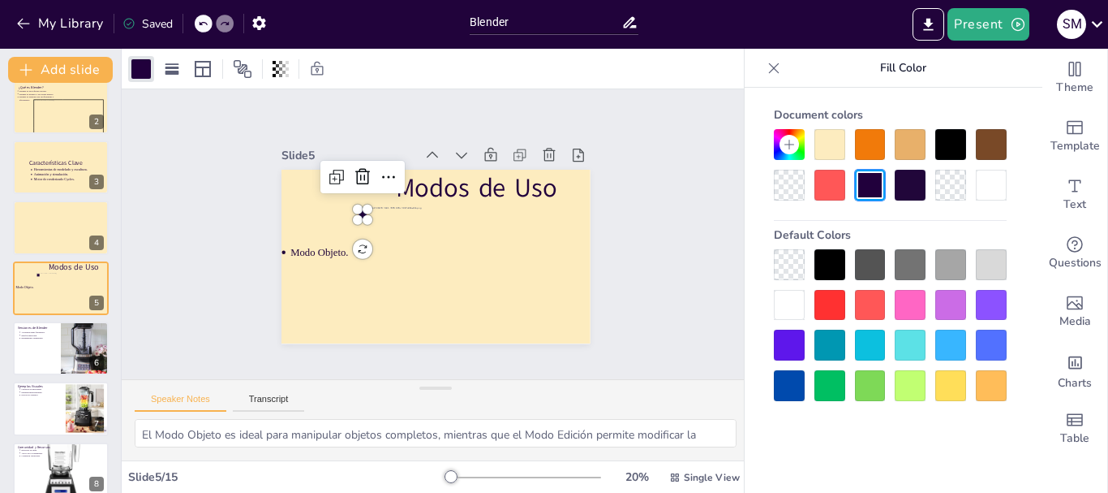
click at [798, 258] on div at bounding box center [789, 264] width 31 height 31
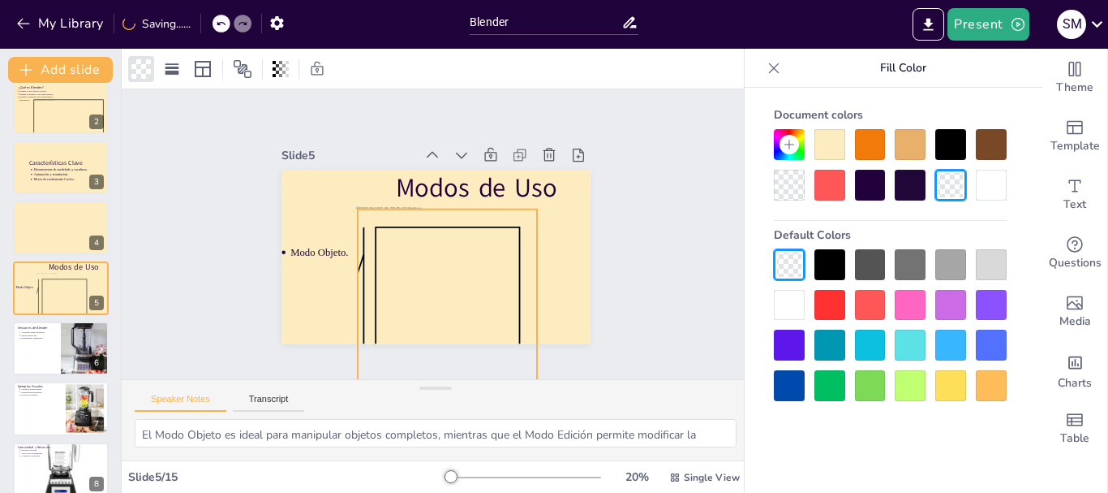
drag, startPoint x: 467, startPoint y: 276, endPoint x: 529, endPoint y: 296, distance: 64.9
click at [529, 296] on div "Modos de Uso Modo Objeto." at bounding box center [424, 253] width 355 height 305
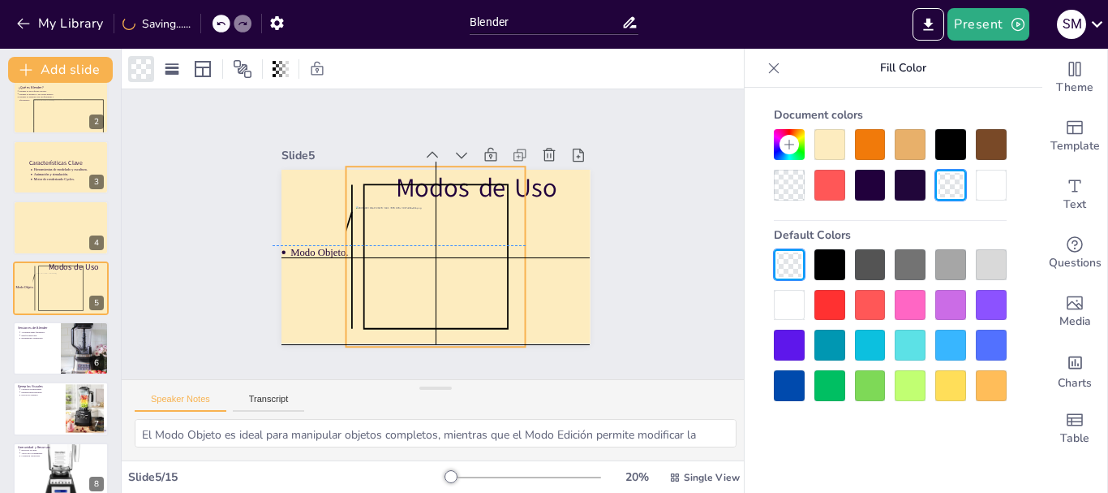
drag, startPoint x: 499, startPoint y: 278, endPoint x: 498, endPoint y: 240, distance: 38.1
click at [498, 240] on icon at bounding box center [431, 255] width 213 height 213
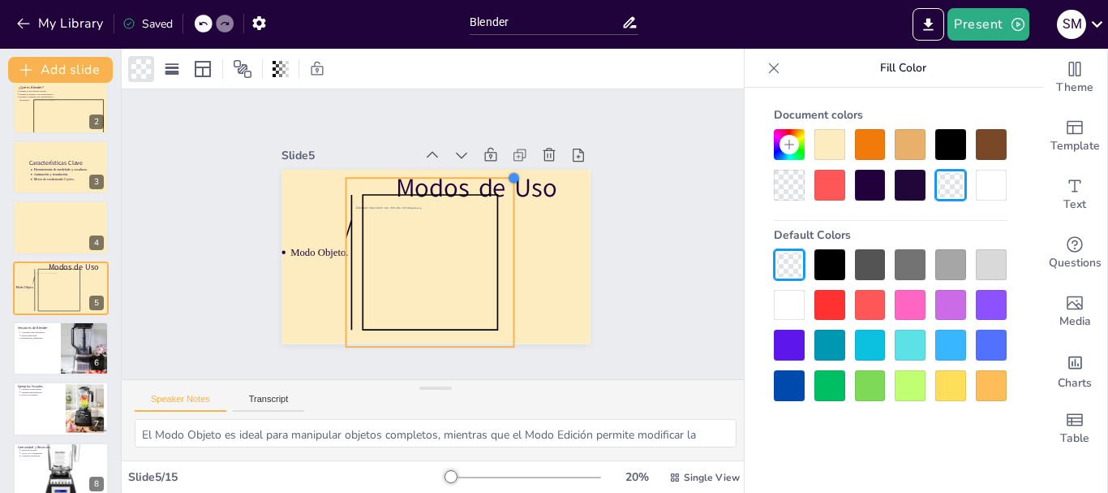
drag, startPoint x: 514, startPoint y: 161, endPoint x: 498, endPoint y: 172, distance: 19.1
click at [521, 246] on div at bounding box center [530, 255] width 19 height 19
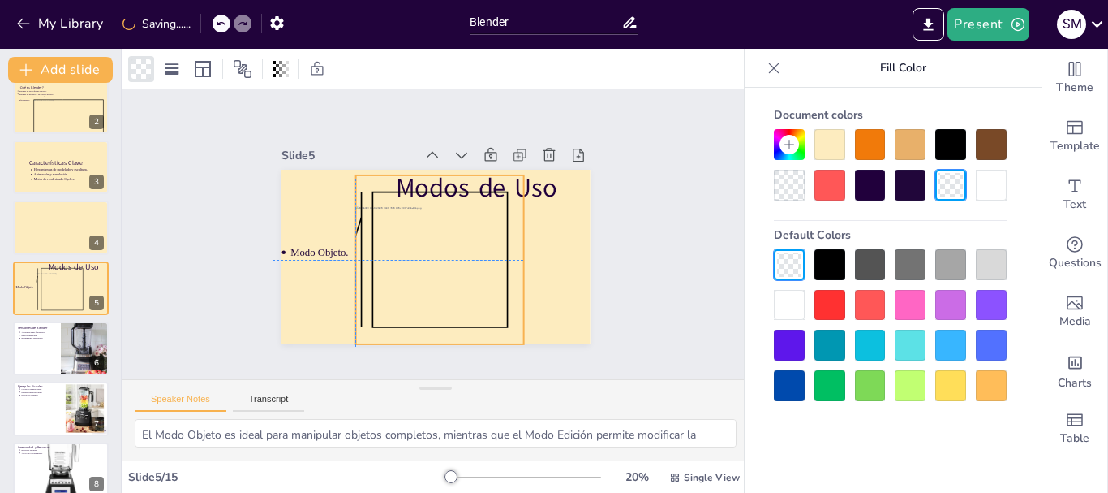
drag, startPoint x: 335, startPoint y: 255, endPoint x: 344, endPoint y: 255, distance: 8.9
click at [344, 255] on icon at bounding box center [416, 252] width 235 height 235
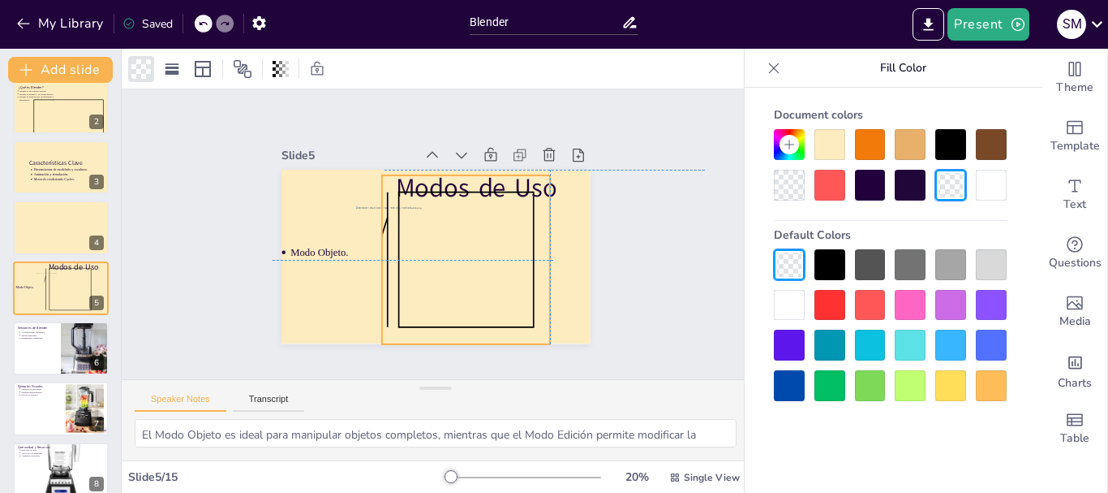
drag, startPoint x: 344, startPoint y: 254, endPoint x: 373, endPoint y: 254, distance: 29.2
click at [373, 254] on icon at bounding box center [468, 210] width 200 height 200
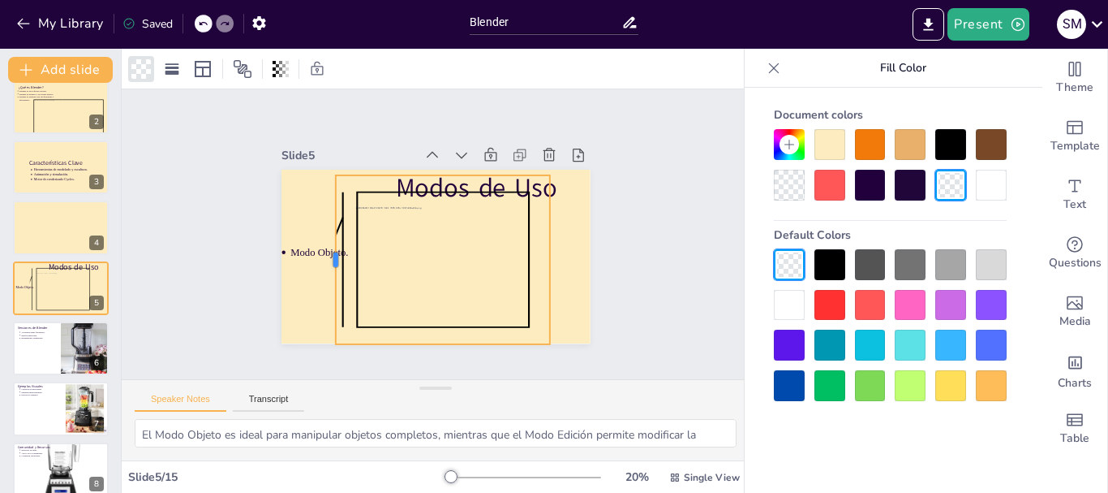
drag, startPoint x: 369, startPoint y: 254, endPoint x: 323, endPoint y: 260, distance: 46.6
click at [323, 260] on div at bounding box center [326, 236] width 48 height 167
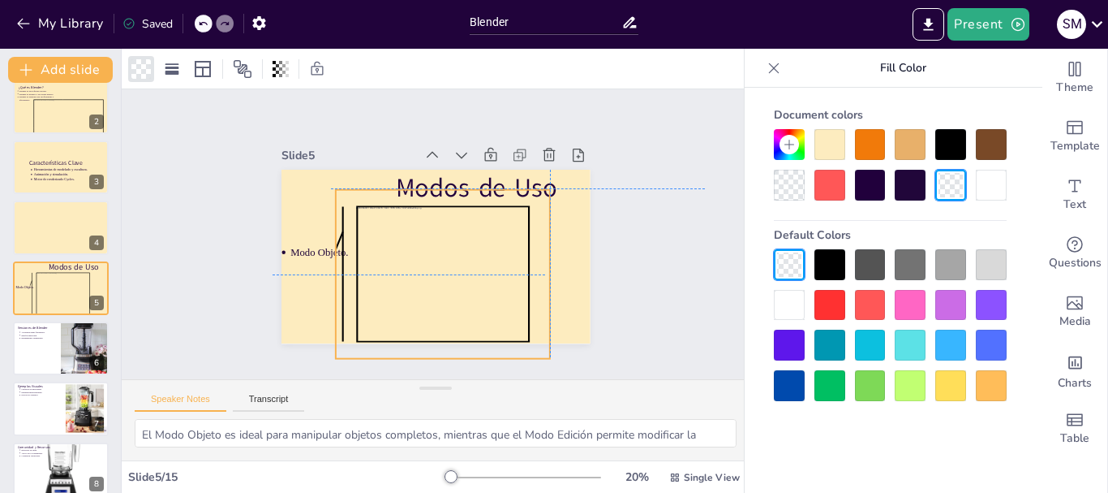
drag, startPoint x: 432, startPoint y: 171, endPoint x: 427, endPoint y: 184, distance: 13.9
click at [427, 184] on icon at bounding box center [414, 268] width 273 height 269
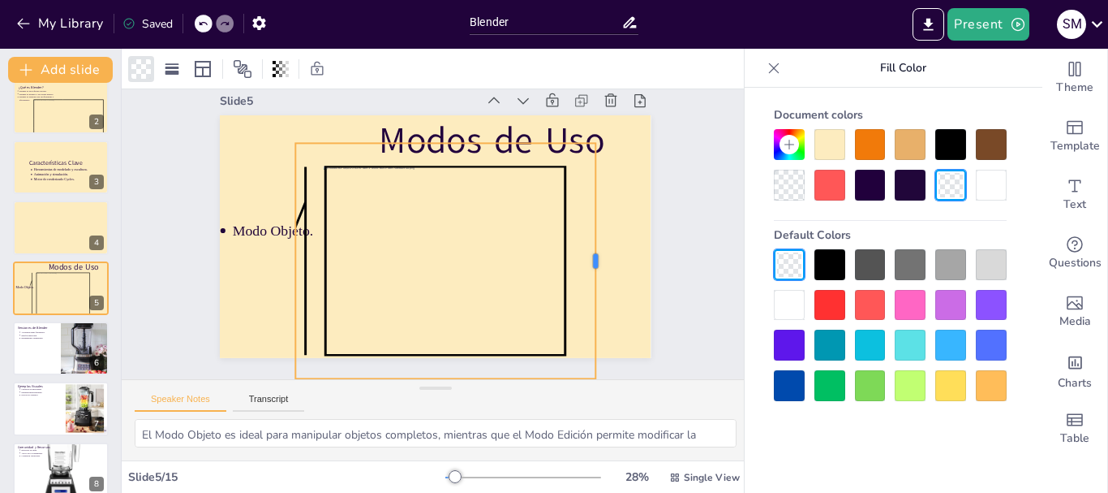
scroll to position [32, 0]
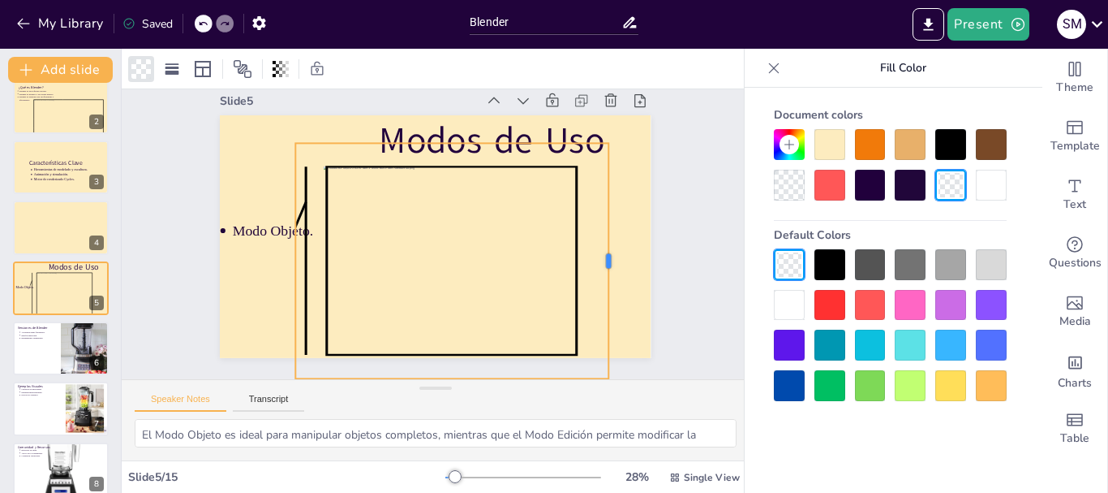
drag, startPoint x: 586, startPoint y: 212, endPoint x: 599, endPoint y: 213, distance: 13.0
click at [599, 213] on div at bounding box center [605, 297] width 62 height 233
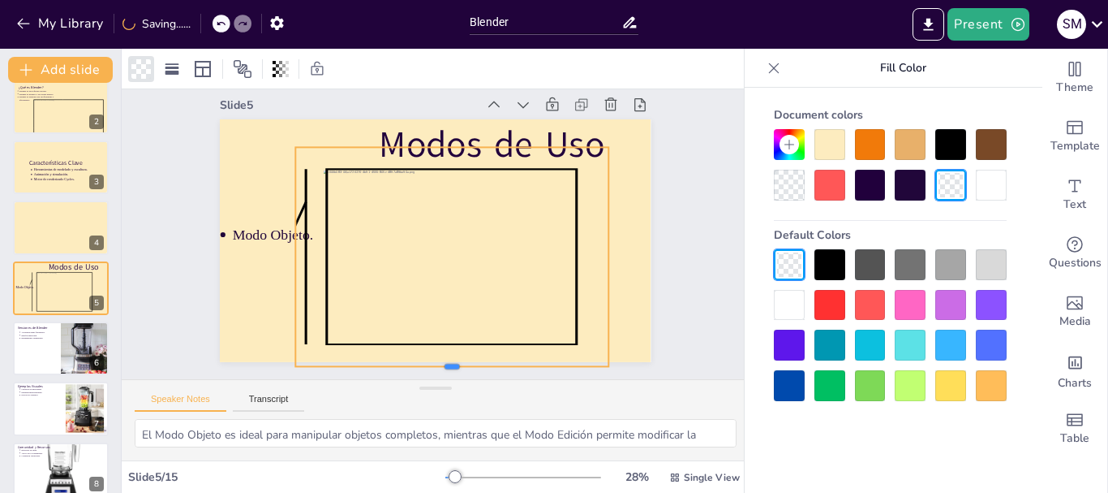
drag, startPoint x: 441, startPoint y: 366, endPoint x: 441, endPoint y: 350, distance: 16.2
click at [441, 350] on div "Slide 1 Software de 3D Blender Slide 2 ¿Qué es Blender? Blender es un software …" at bounding box center [436, 234] width 686 height 470
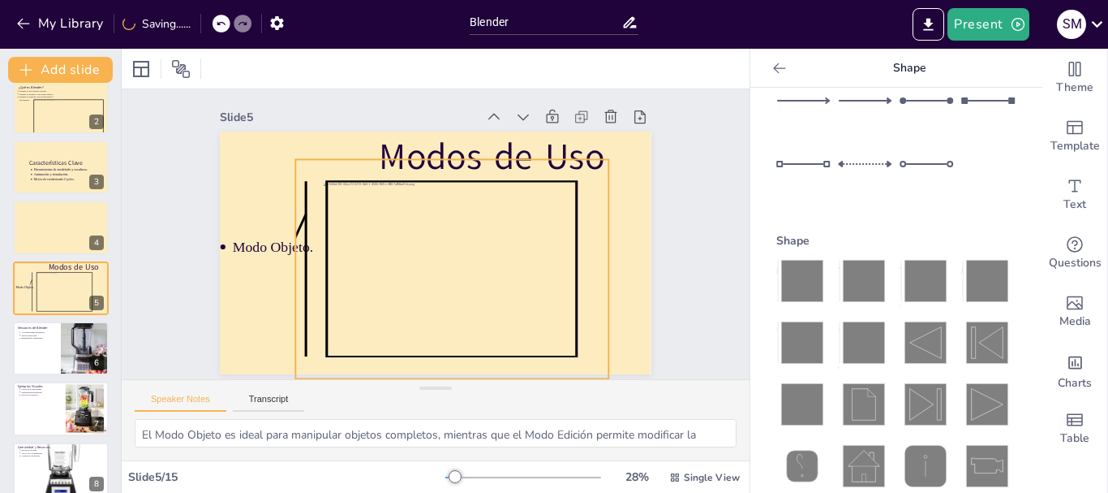
scroll to position [15, 0]
click at [373, 258] on icon at bounding box center [433, 272] width 304 height 277
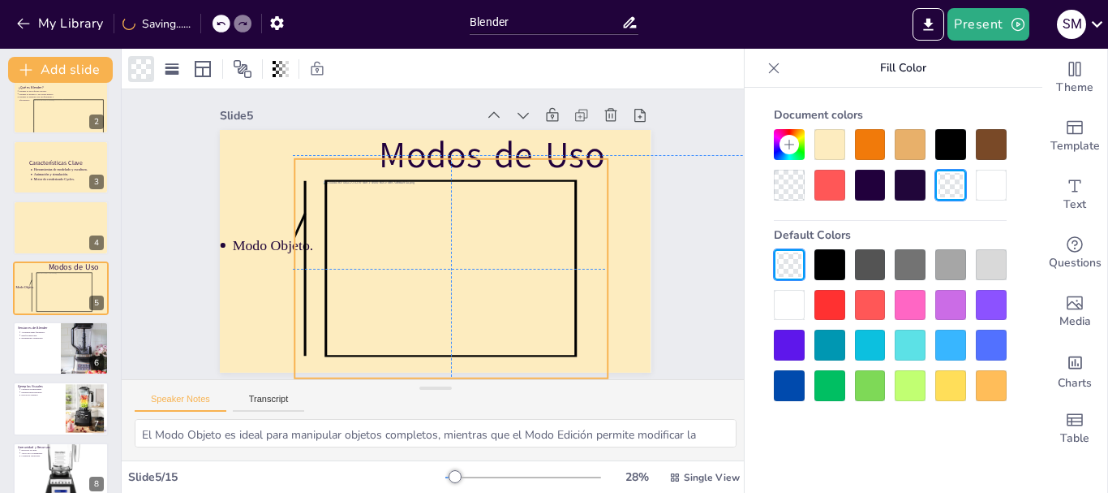
click at [426, 235] on icon at bounding box center [435, 272] width 299 height 262
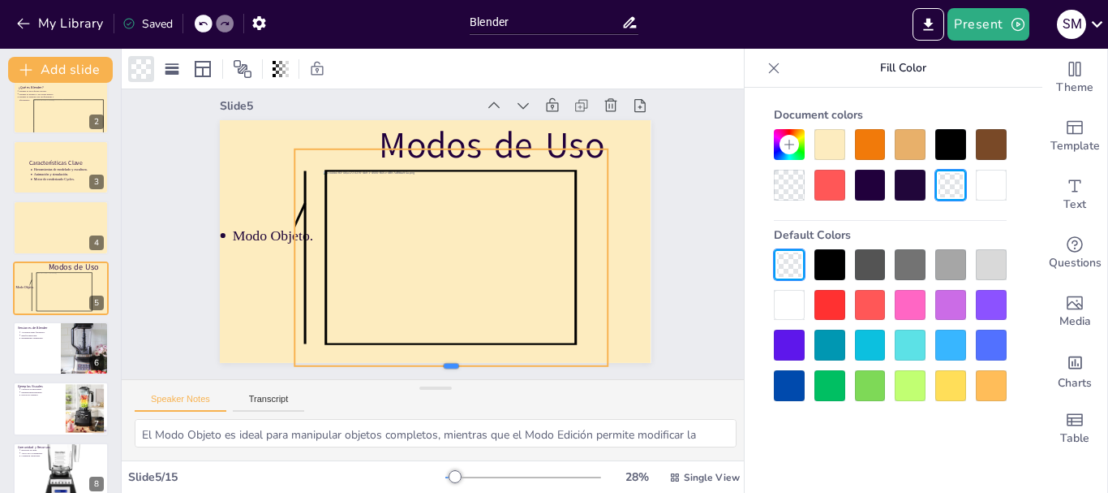
click at [441, 348] on div "Modos de Uso Modo Objeto." at bounding box center [434, 241] width 472 height 327
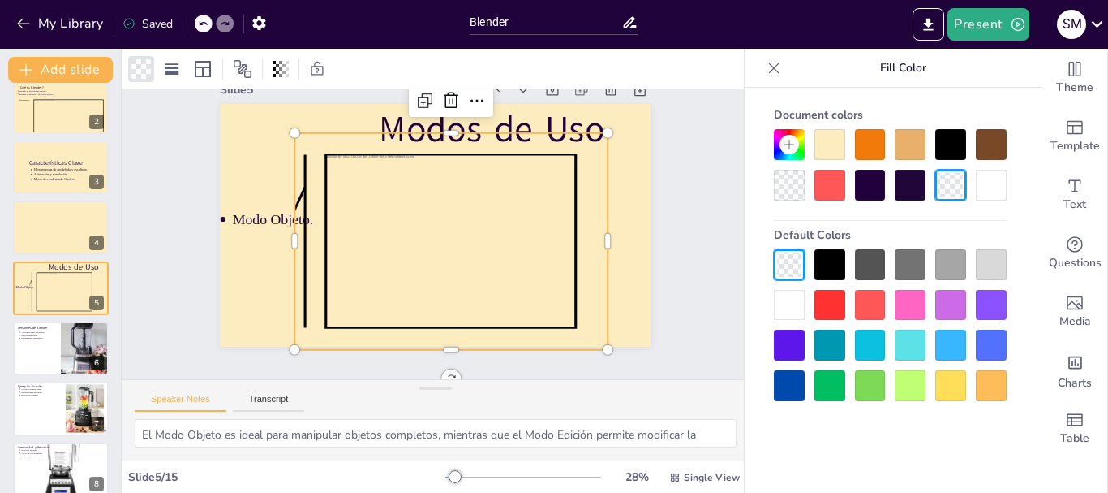
scroll to position [15, 0]
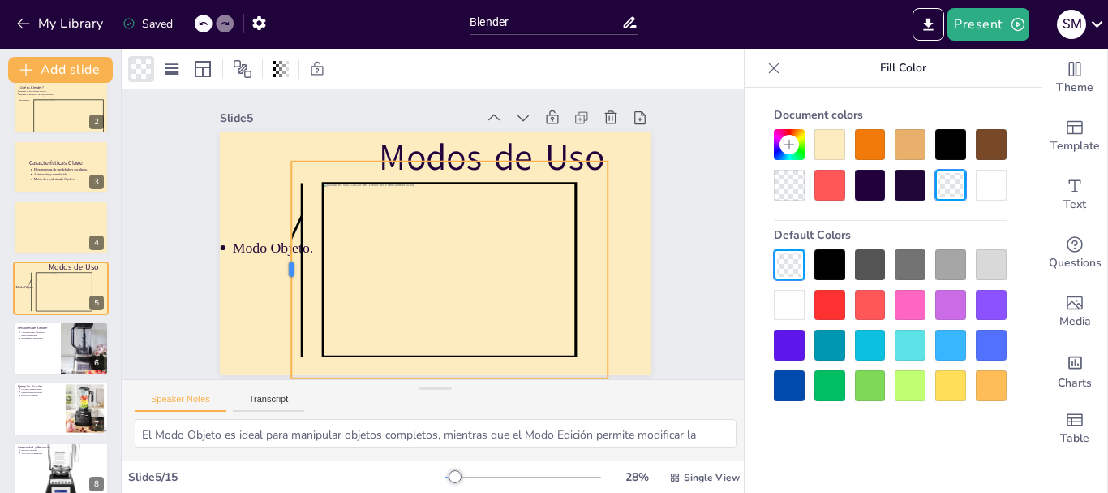
click at [278, 243] on div at bounding box center [282, 221] width 80 height 210
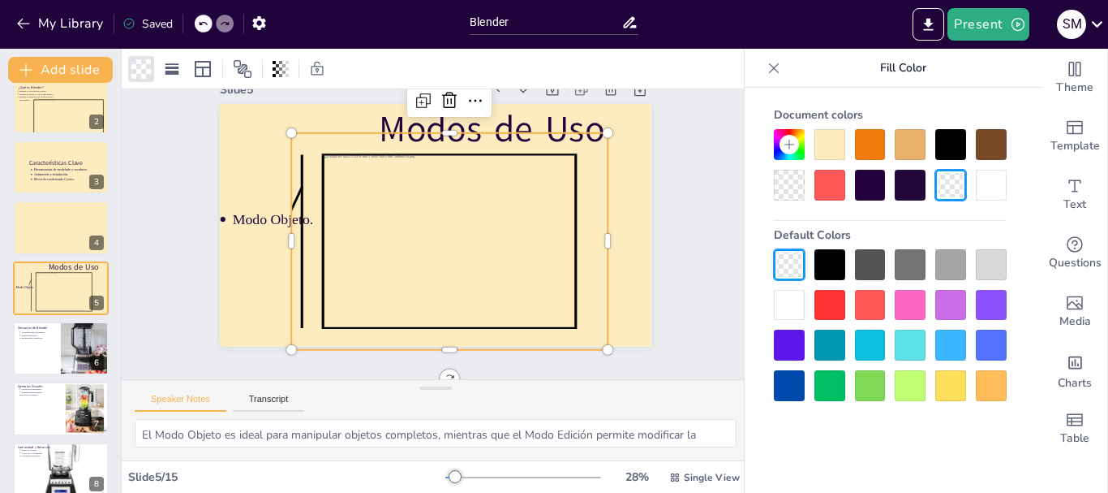
click at [772, 69] on icon at bounding box center [774, 68] width 16 height 16
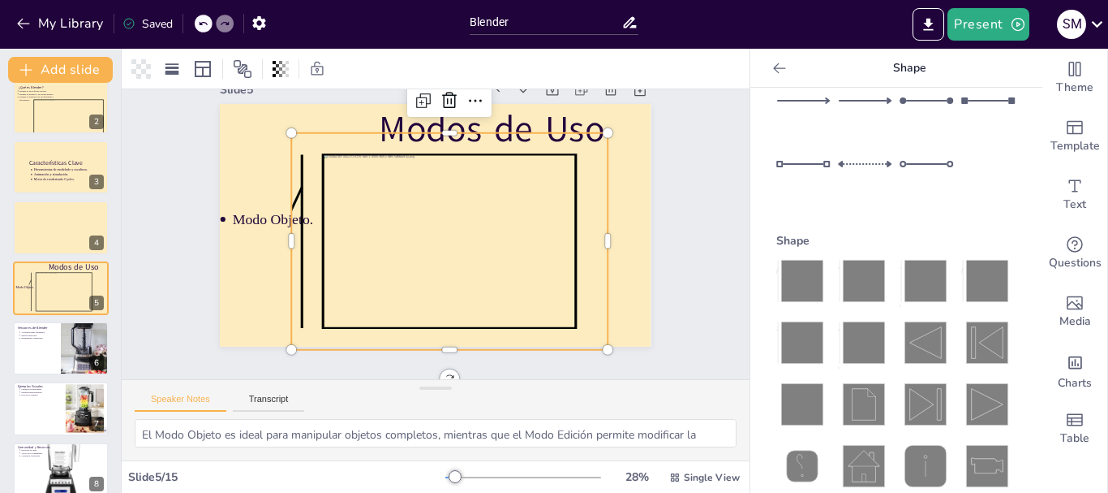
scroll to position [243, 0]
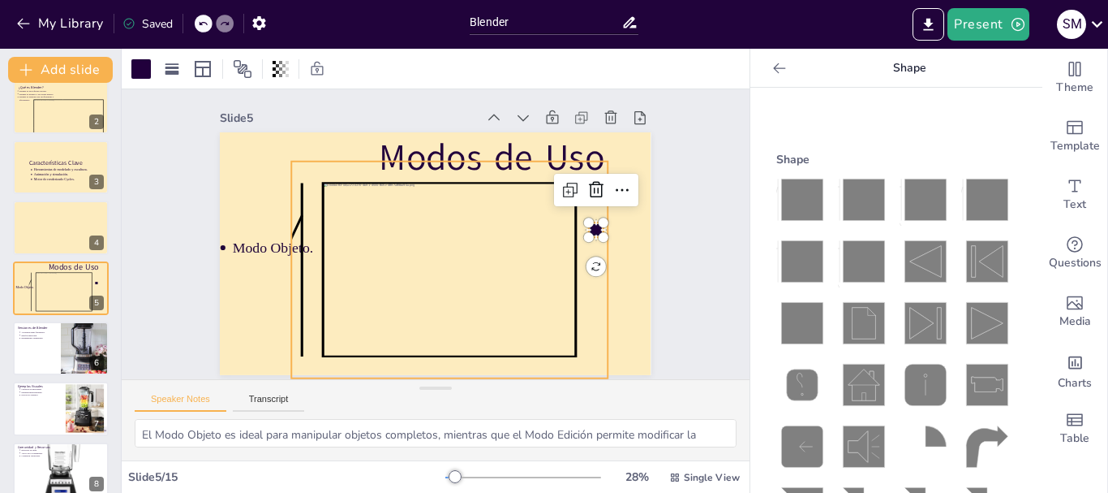
click at [579, 290] on icon at bounding box center [442, 272] width 354 height 278
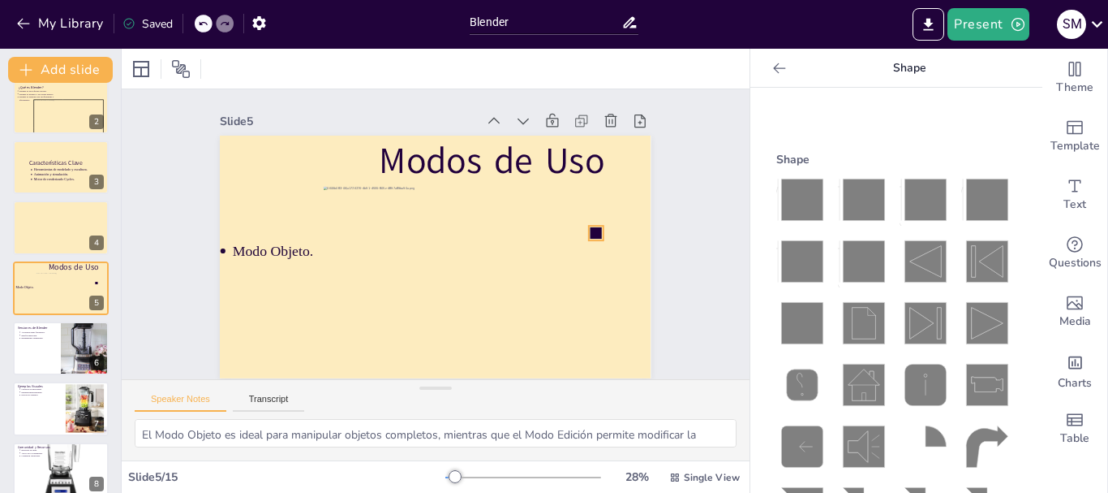
click at [585, 224] on div "Modos de Uso Modo Objeto." at bounding box center [424, 254] width 495 height 426
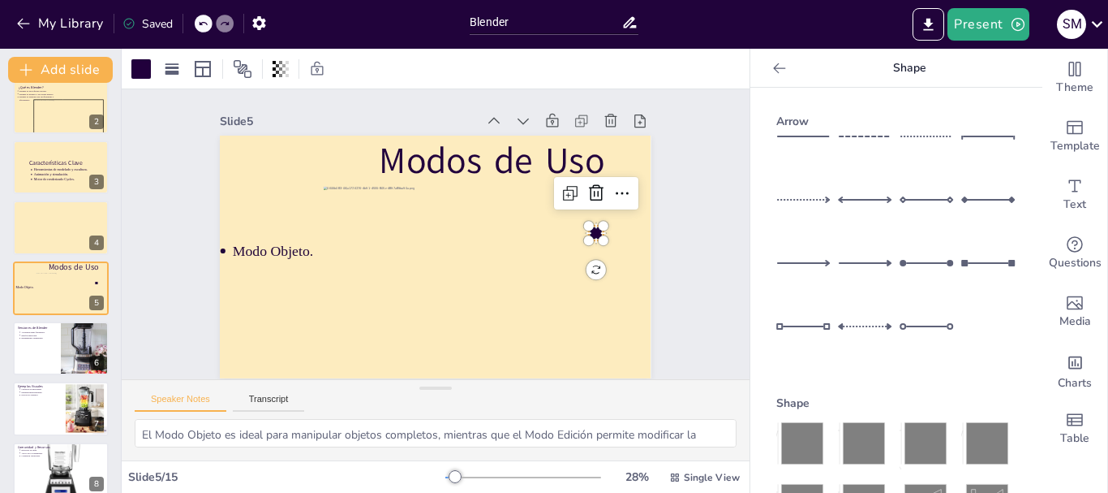
scroll to position [11, 0]
click at [139, 64] on div at bounding box center [140, 68] width 19 height 19
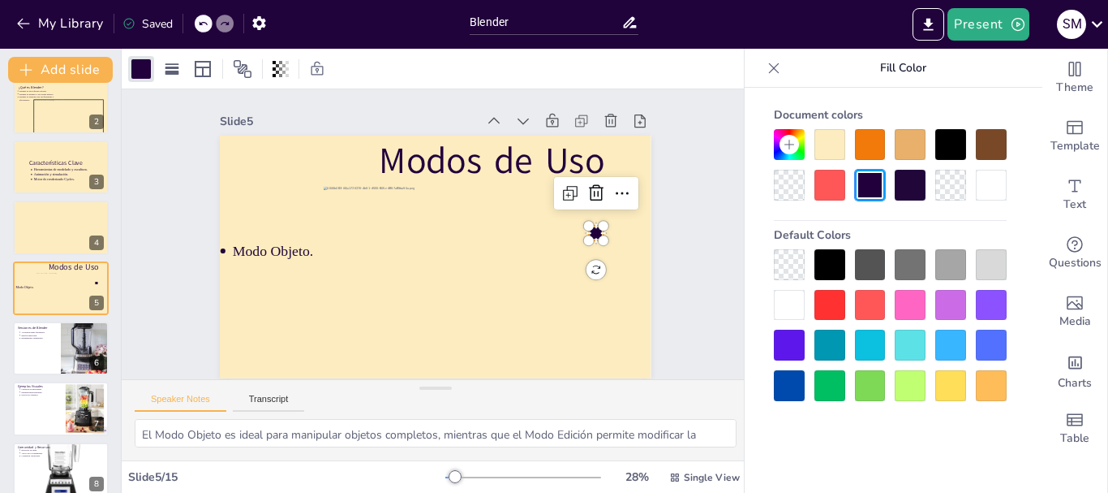
click at [789, 262] on div at bounding box center [789, 264] width 31 height 31
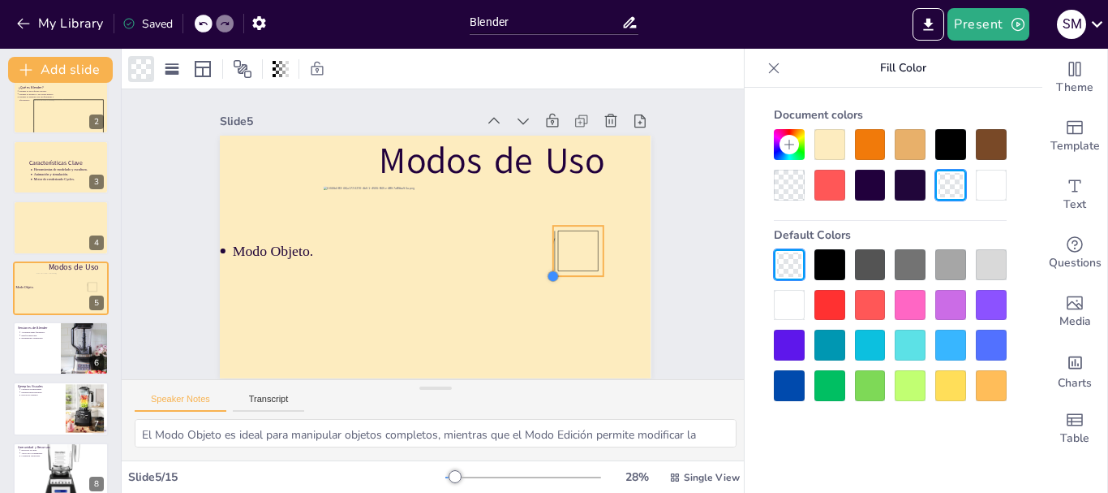
drag, startPoint x: 573, startPoint y: 229, endPoint x: 537, endPoint y: 257, distance: 45.6
click at [541, 281] on div at bounding box center [548, 288] width 15 height 15
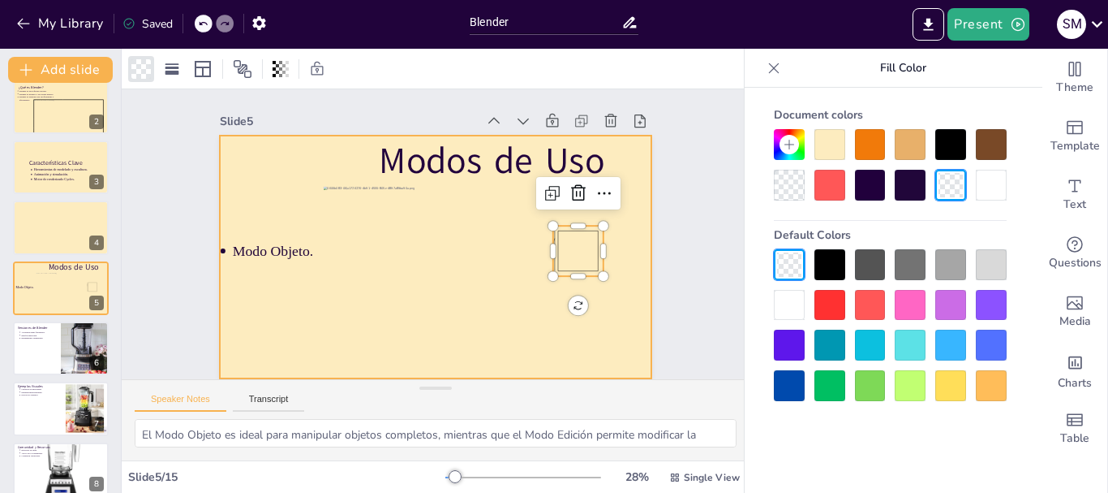
scroll to position [0, 0]
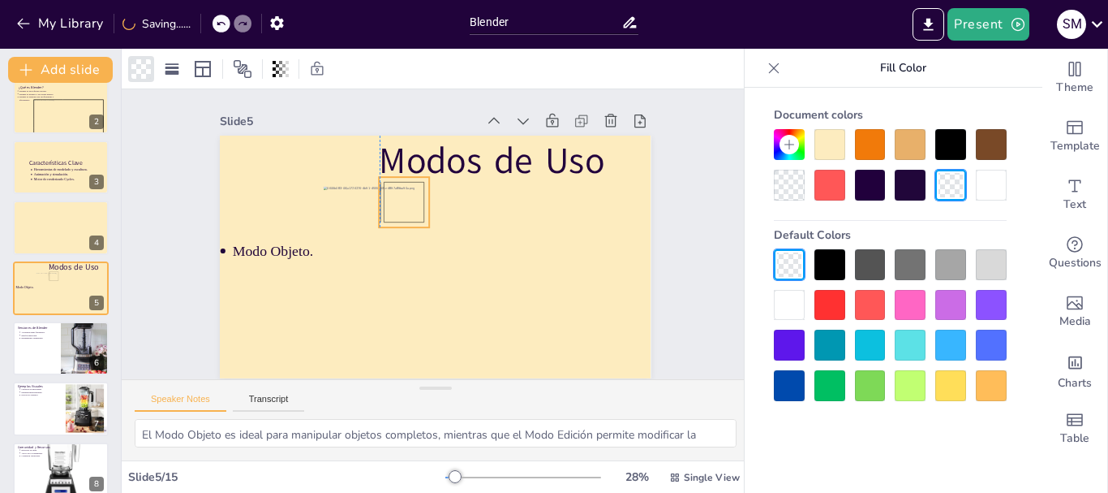
drag, startPoint x: 562, startPoint y: 250, endPoint x: 412, endPoint y: 204, distance: 156.8
click at [412, 204] on icon at bounding box center [408, 198] width 55 height 55
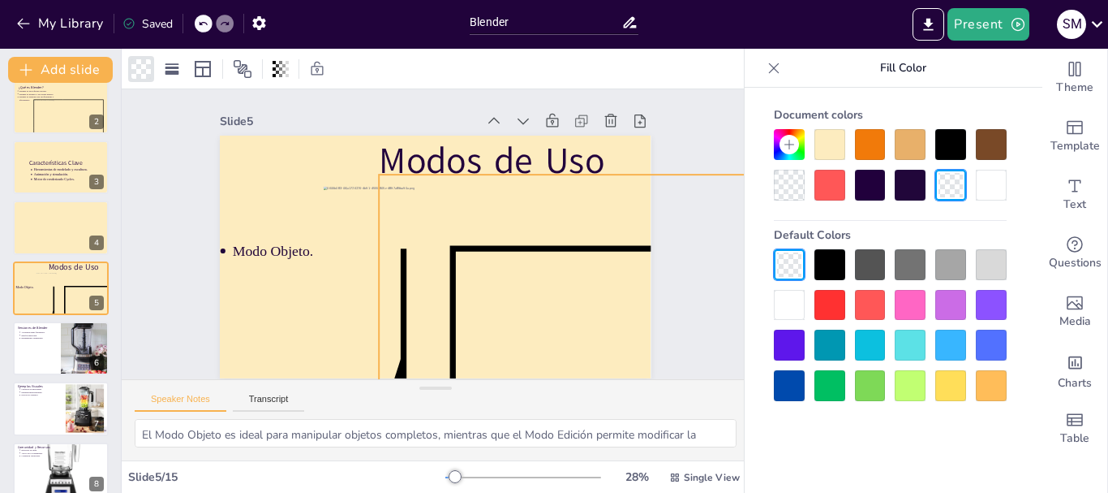
drag, startPoint x: 419, startPoint y: 230, endPoint x: 1108, endPoint y: 402, distance: 710.2
click at [1108, 402] on div "Document fonts Archivo Black Akatab Recently used Mulish Popular fonts Lato Mon…" at bounding box center [554, 271] width 1108 height 444
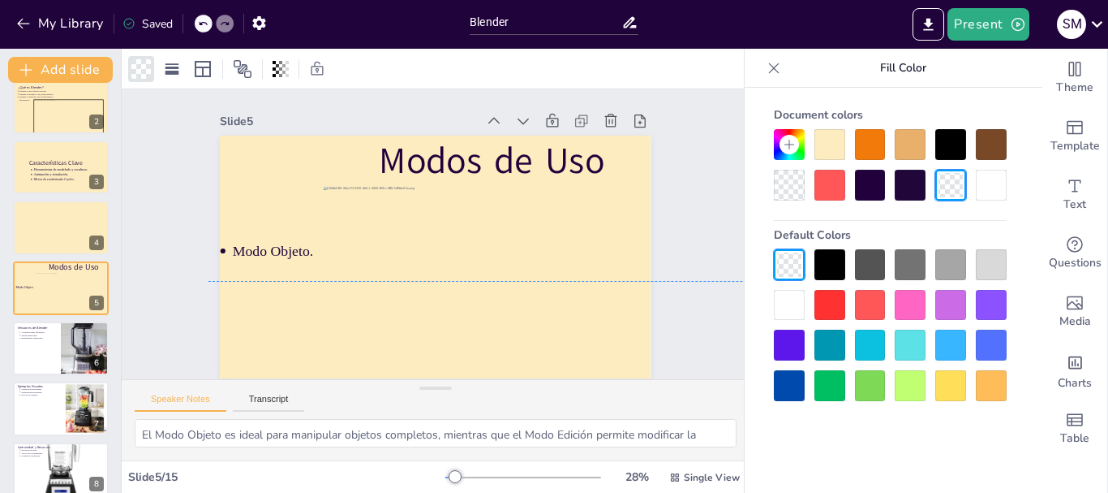
drag, startPoint x: 953, startPoint y: 368, endPoint x: 1102, endPoint y: 371, distance: 148.5
click at [1105, 374] on div "Document fonts Archivo Black Akatab Recently used Mulish Popular fonts Lato Mon…" at bounding box center [554, 271] width 1108 height 444
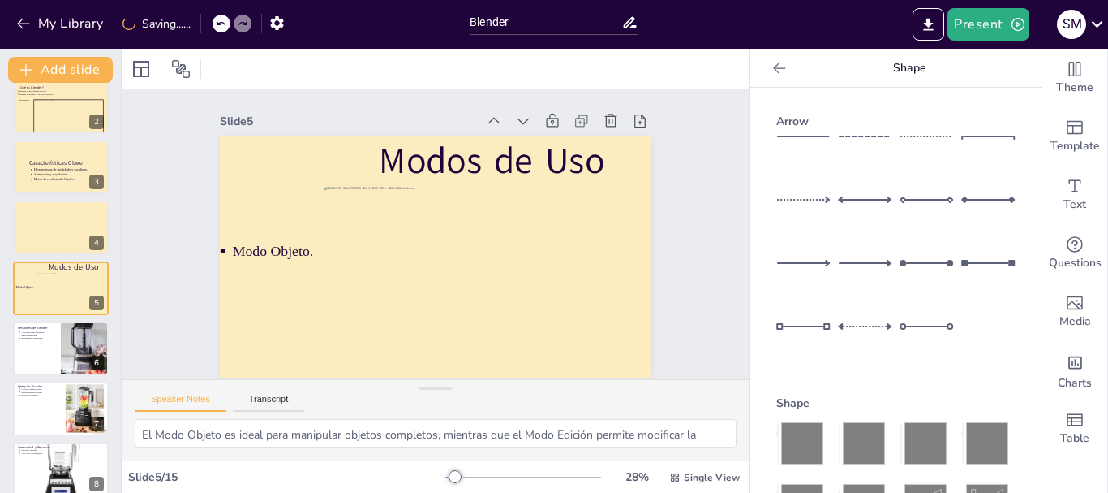
scroll to position [81, 0]
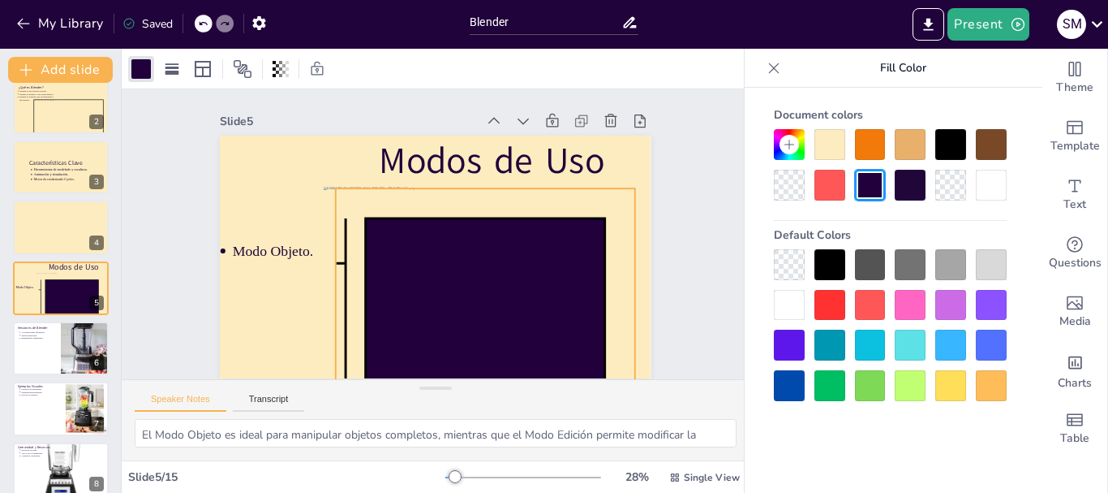
drag, startPoint x: 337, startPoint y: 207, endPoint x: 622, endPoint y: 333, distance: 311.3
click at [622, 333] on div "Modos de Uso Modo Objeto." at bounding box center [433, 257] width 454 height 286
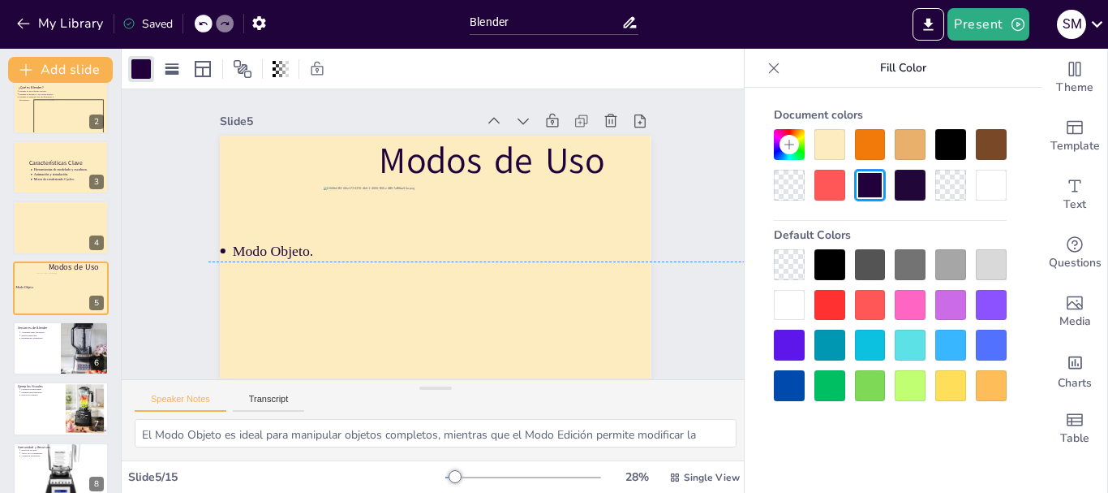
drag, startPoint x: 510, startPoint y: 279, endPoint x: 946, endPoint y: 329, distance: 439.3
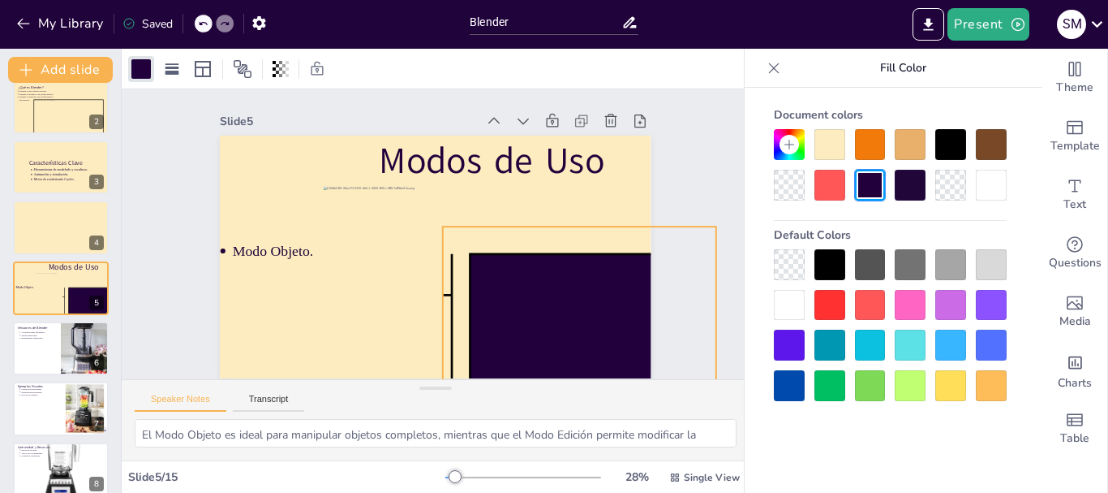
drag, startPoint x: 451, startPoint y: 241, endPoint x: 710, endPoint y: 342, distance: 278.0
click at [710, 342] on div "Slide 1 Software de 3D Blender Slide 2 ¿Qué es Blender? Blender es un software …" at bounding box center [435, 233] width 660 height 635
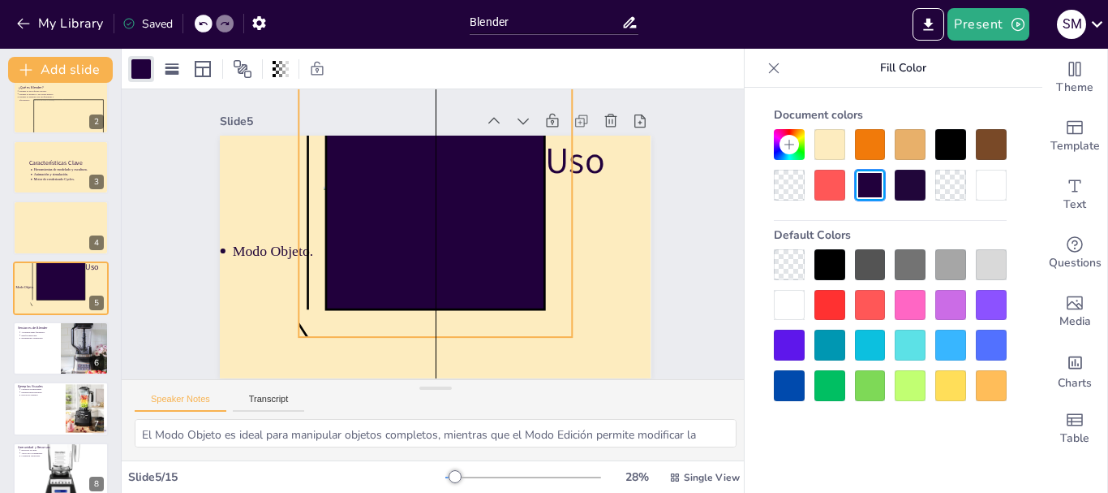
drag, startPoint x: 603, startPoint y: 253, endPoint x: 456, endPoint y: 84, distance: 224.3
click at [456, 84] on div "Slide 1 Software de 3D Blender Slide 2 ¿Qué es Blender? Blender es un software …" at bounding box center [436, 271] width 628 height 444
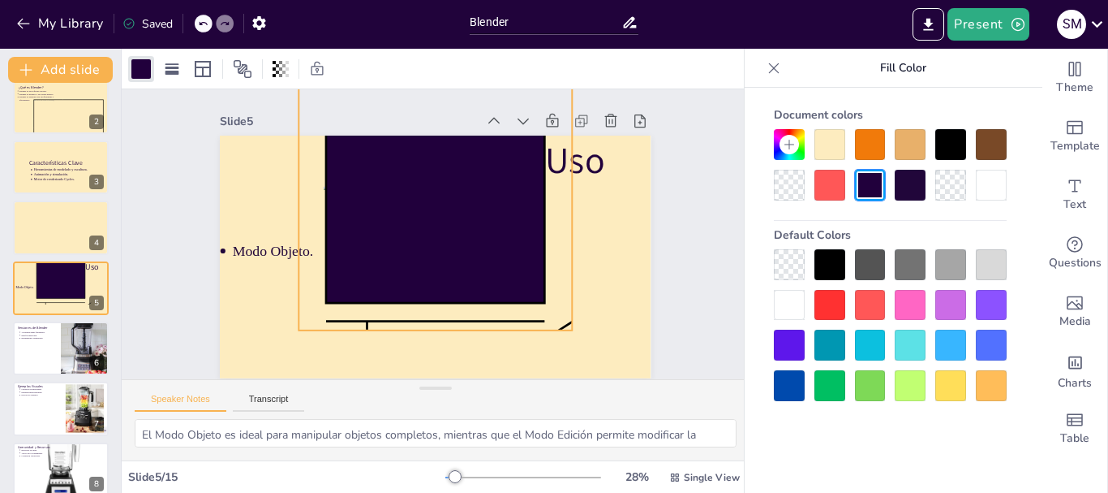
drag, startPoint x: 455, startPoint y: 357, endPoint x: 492, endPoint y: 192, distance: 168.7
click at [492, 192] on div "Modos de Uso Modo Objeto. 270 °" at bounding box center [424, 253] width 495 height 425
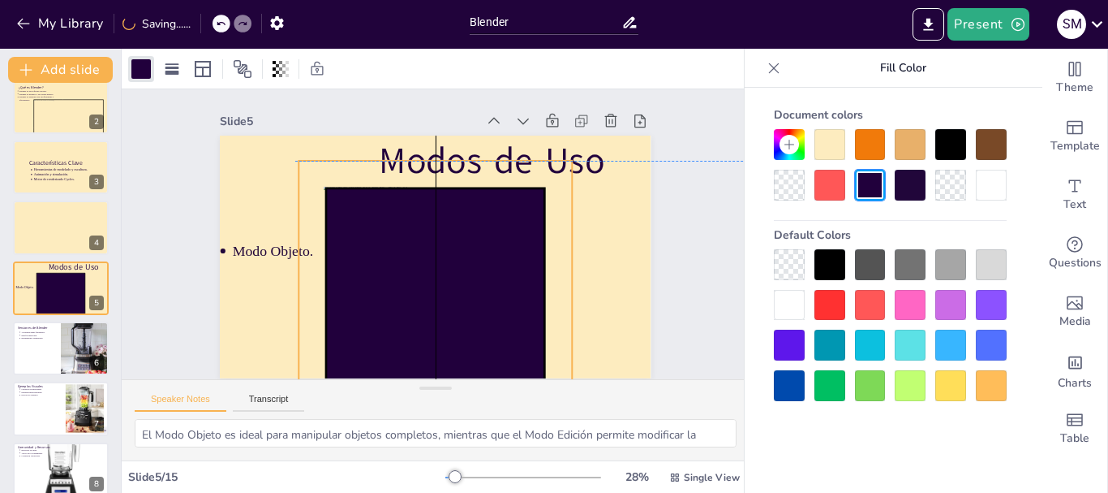
drag, startPoint x: 485, startPoint y: 234, endPoint x: 481, endPoint y: 294, distance: 60.2
click at [481, 294] on icon at bounding box center [409, 292] width 289 height 289
click at [787, 260] on div at bounding box center [789, 264] width 31 height 31
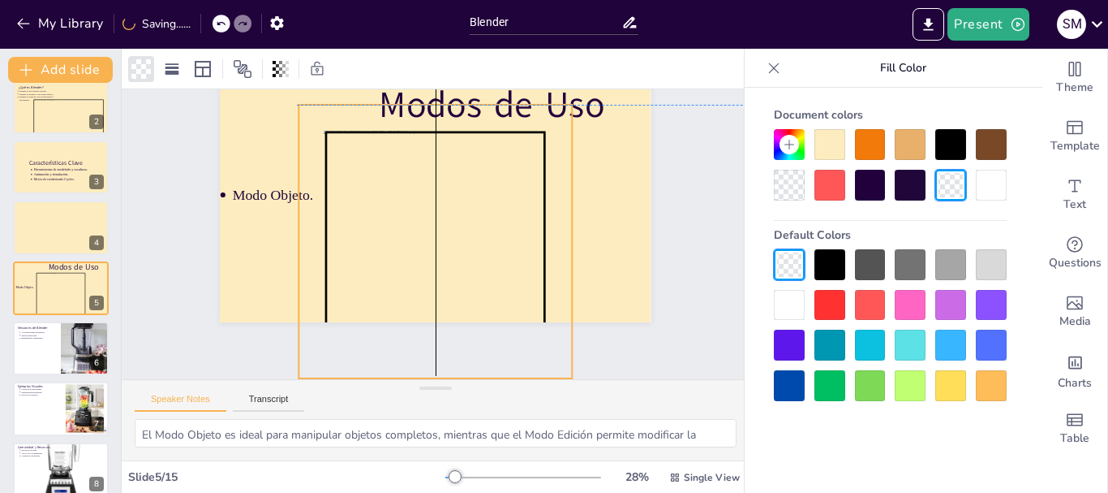
scroll to position [67, 0]
drag, startPoint x: 558, startPoint y: 217, endPoint x: 553, endPoint y: 224, distance: 8.6
click at [553, 224] on icon at bounding box center [435, 242] width 300 height 300
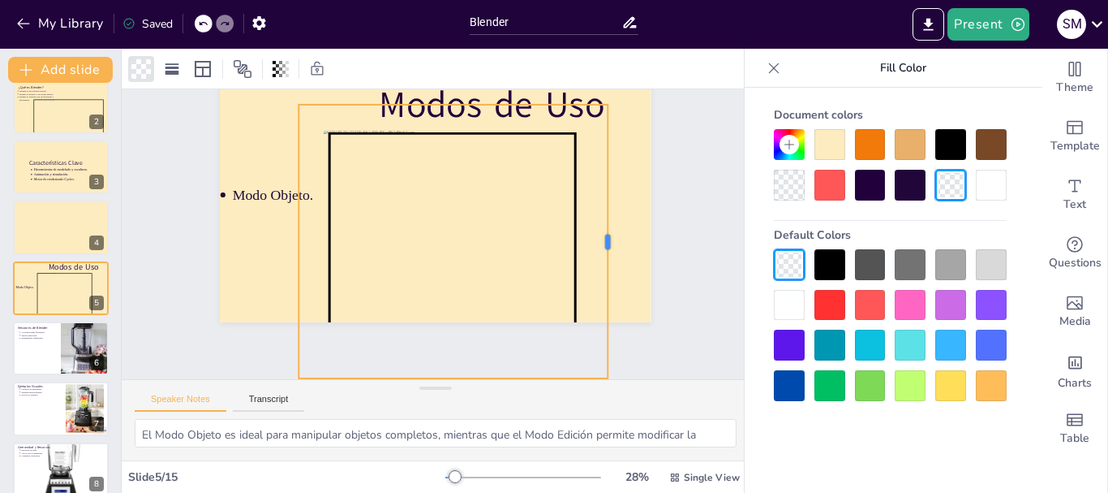
drag, startPoint x: 563, startPoint y: 218, endPoint x: 599, endPoint y: 220, distance: 35.7
click at [599, 253] on div at bounding box center [563, 359] width 192 height 212
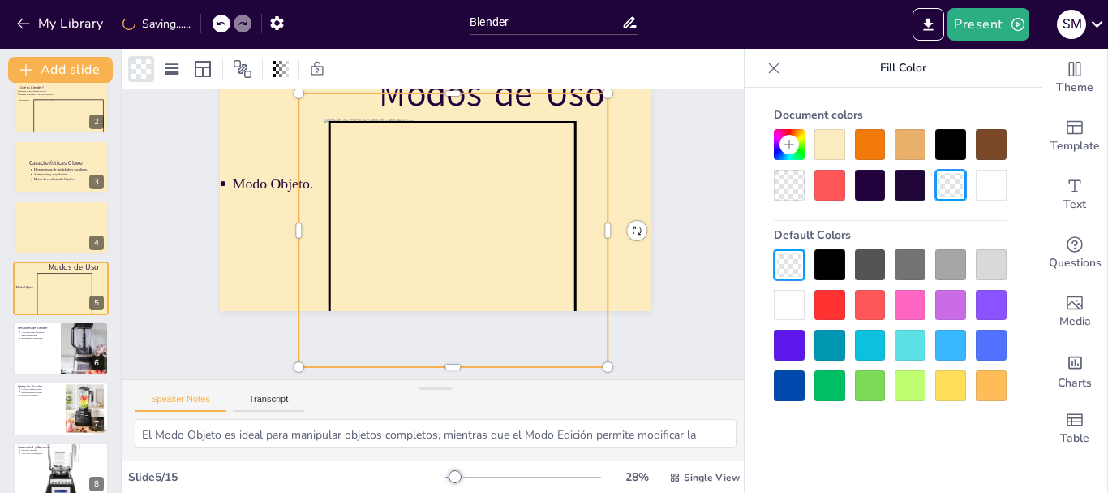
scroll to position [80, 0]
click at [443, 351] on div "Slide 1 Software de 3D Blender Slide 2 ¿Qué es Blender? Blender es un software …" at bounding box center [435, 235] width 655 height 354
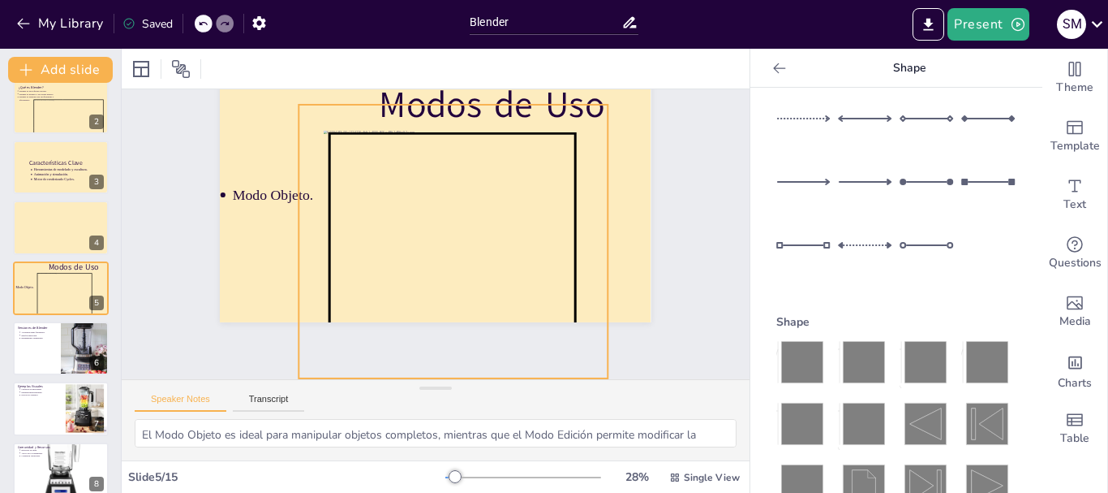
click at [338, 212] on icon at bounding box center [446, 250] width 329 height 322
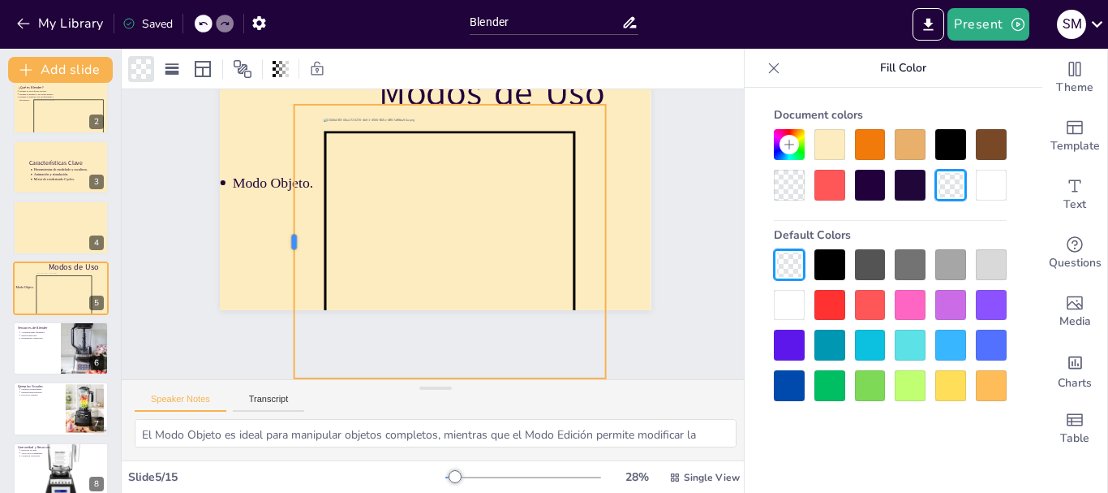
click at [281, 228] on div at bounding box center [297, 181] width 123 height 255
click at [598, 228] on div at bounding box center [603, 297] width 97 height 264
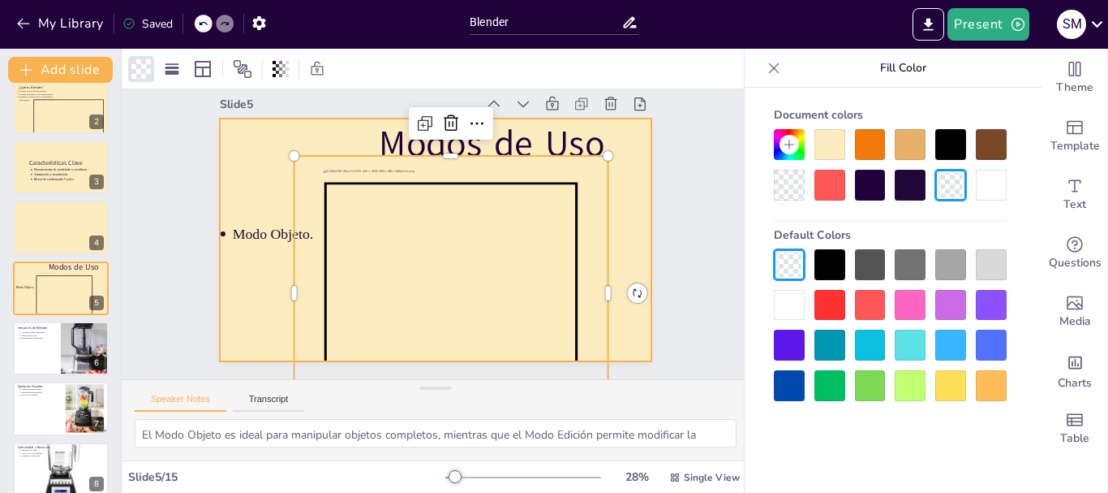
scroll to position [0, 0]
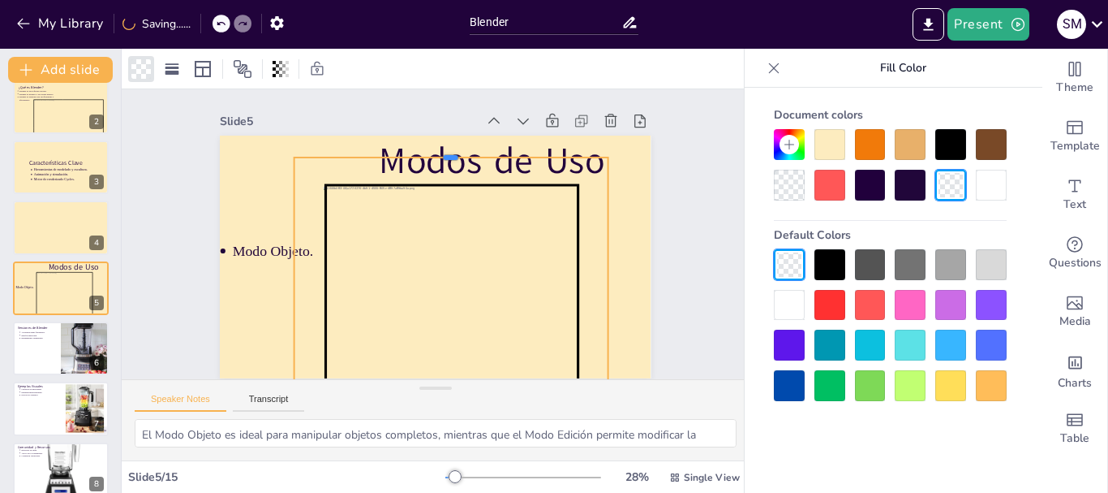
drag, startPoint x: 441, startPoint y: 172, endPoint x: 444, endPoint y: 157, distance: 15.6
click at [444, 157] on div at bounding box center [468, 156] width 310 height 78
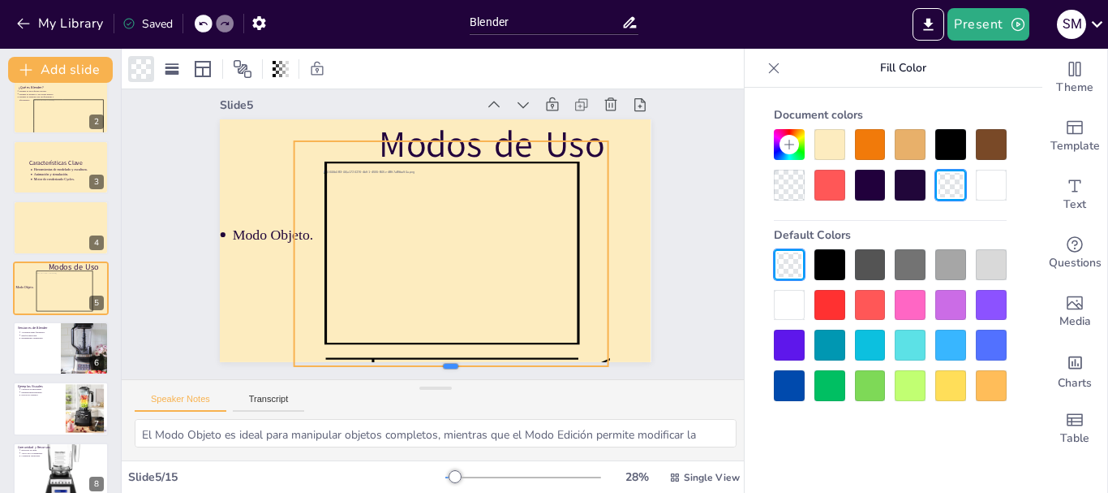
scroll to position [28, 0]
drag, startPoint x: 444, startPoint y: 353, endPoint x: 464, endPoint y: 289, distance: 67.2
click at [464, 289] on div "Modos de Uso Modo Objeto." at bounding box center [430, 237] width 426 height 495
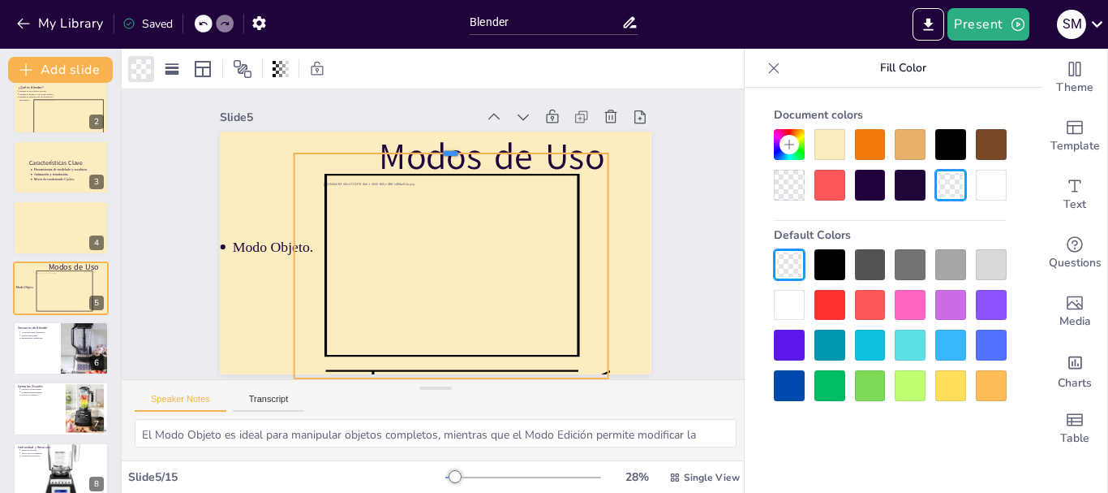
scroll to position [15, 0]
click at [434, 136] on div "Modos de Uso Modo Objeto." at bounding box center [421, 245] width 450 height 492
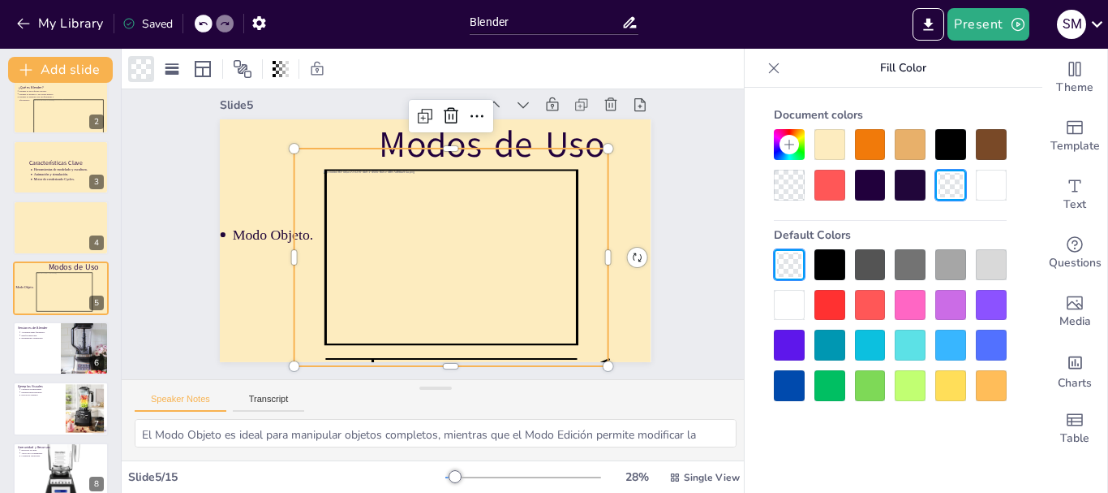
click at [673, 259] on div "Slide 1 Software de 3D Blender Slide 2 ¿Qué es Blender? Blender es un software …" at bounding box center [442, 218] width 594 height 475
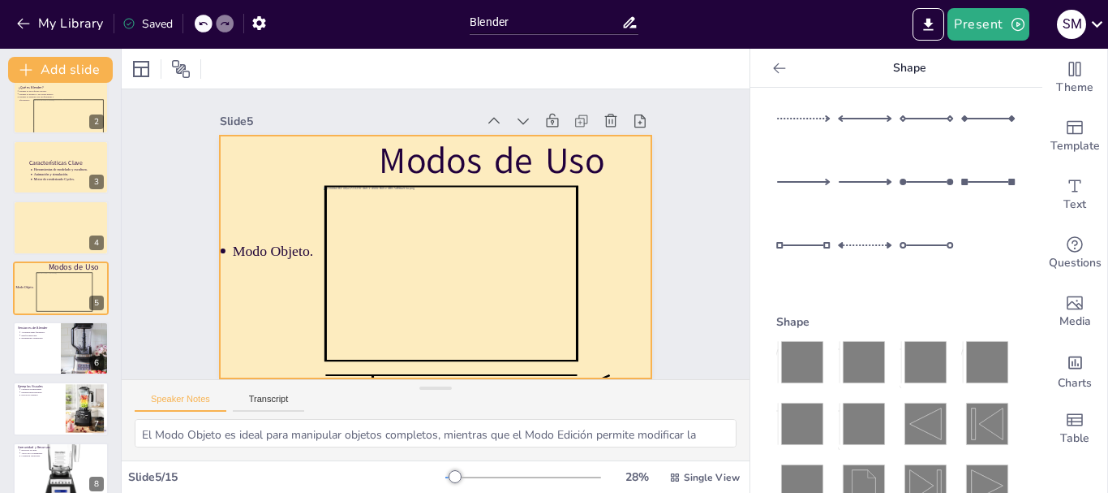
scroll to position [11, 0]
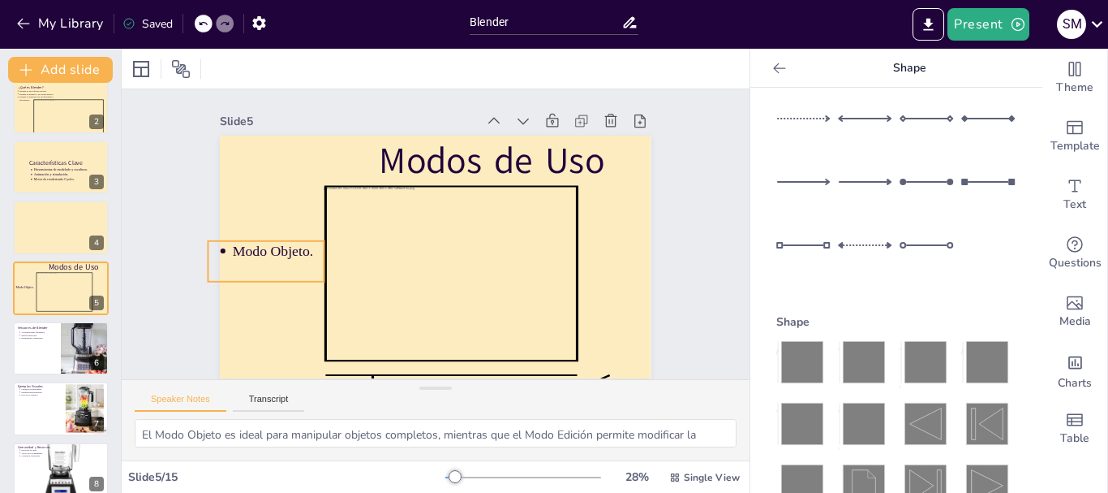
click at [262, 250] on p at bounding box center [275, 253] width 93 height 29
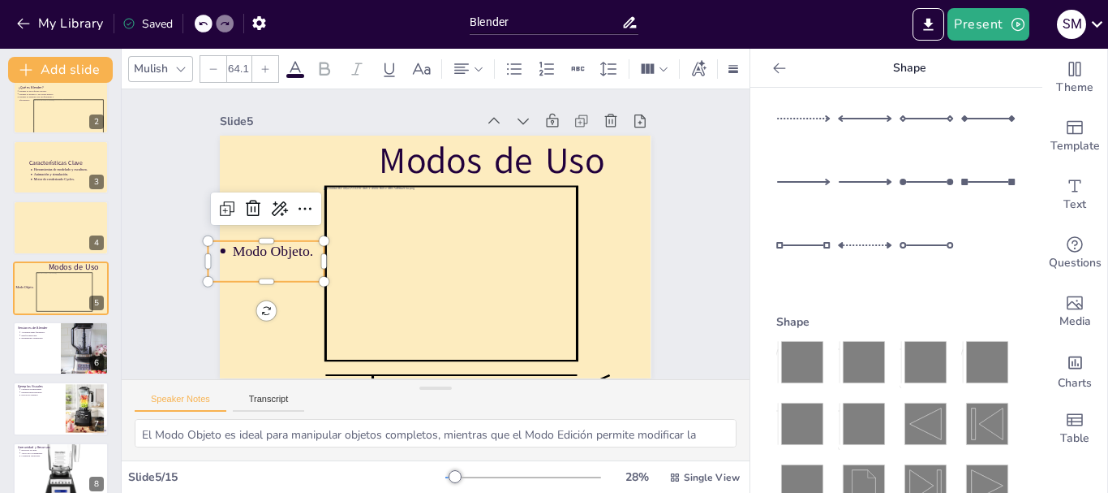
click at [262, 206] on p at bounding box center [286, 171] width 85 height 70
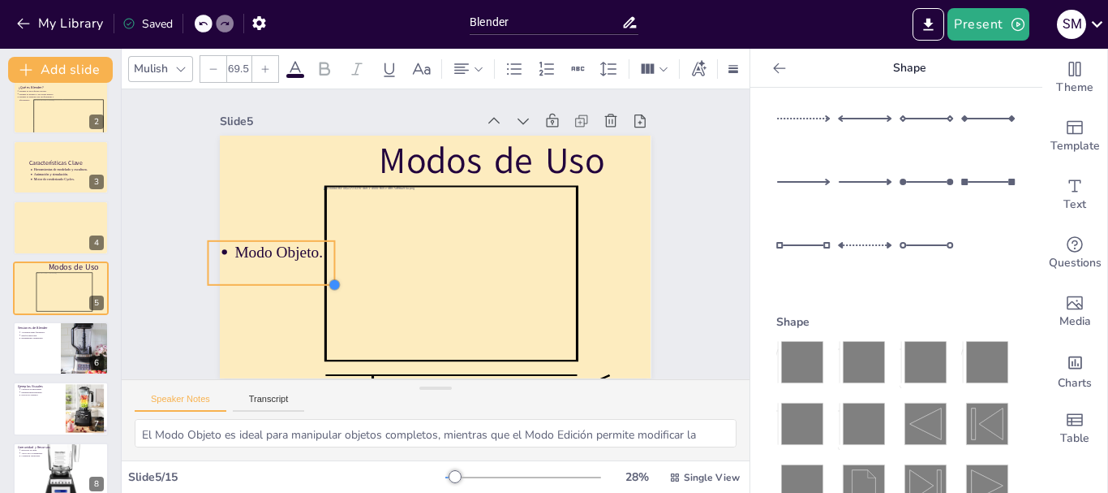
type input "69.3"
click at [320, 235] on div at bounding box center [322, 226] width 18 height 18
click at [272, 230] on p "Modo Objeto." at bounding box center [286, 204] width 101 height 51
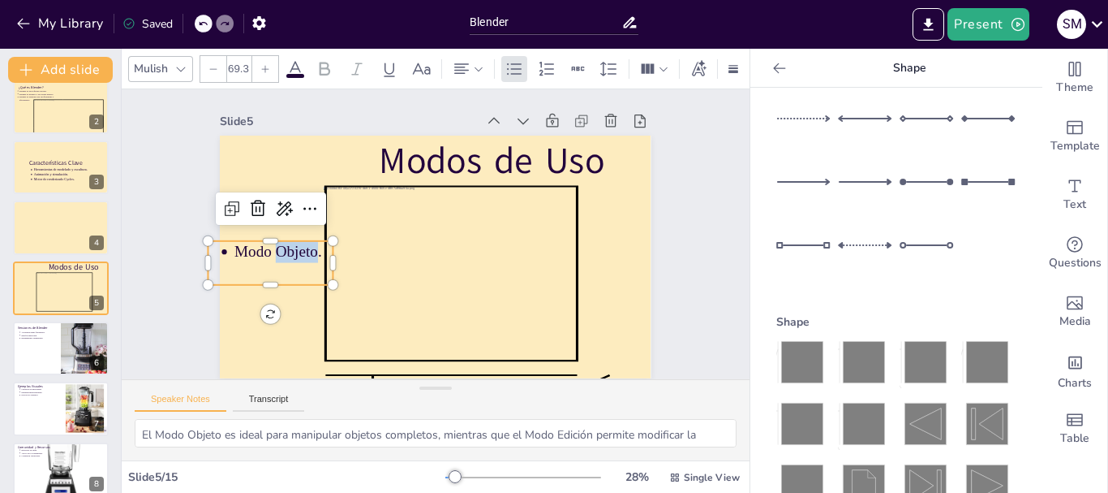
click at [272, 218] on p "Modo Objeto." at bounding box center [289, 188] width 99 height 60
click at [272, 187] on p "Modo Objeto." at bounding box center [312, 146] width 88 height 82
click at [174, 59] on div at bounding box center [180, 68] width 19 height 19
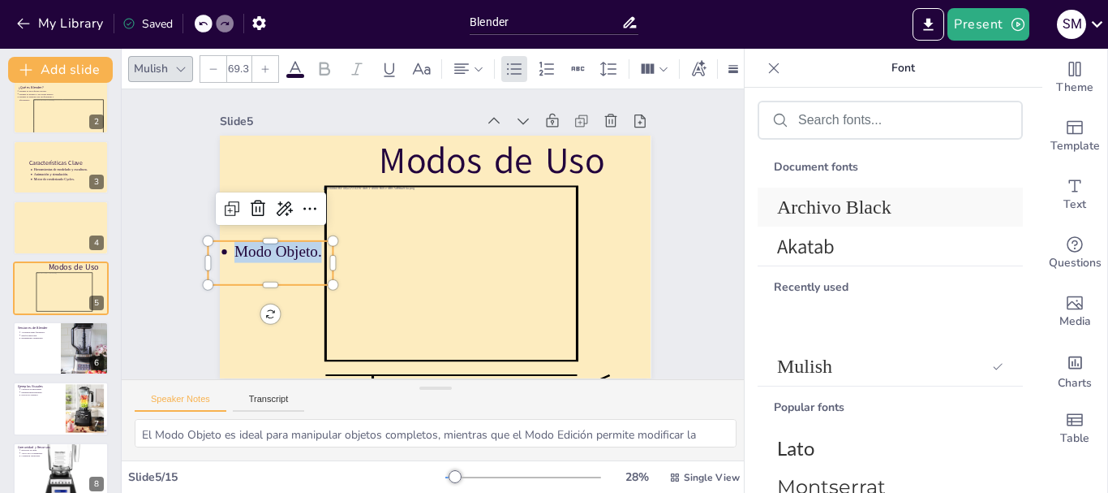
click at [808, 213] on span "Archivo Black" at bounding box center [887, 207] width 220 height 22
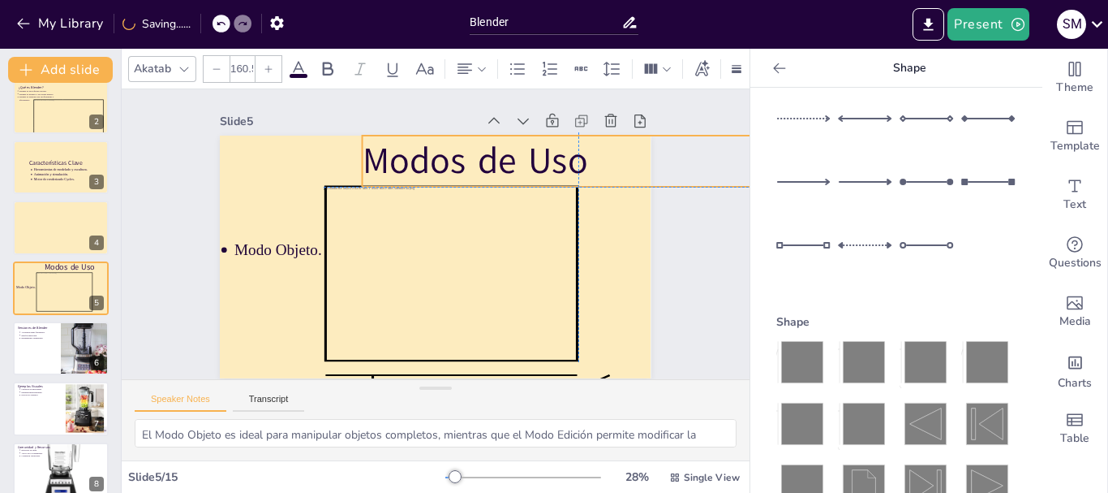
drag, startPoint x: 557, startPoint y: 145, endPoint x: 542, endPoint y: 142, distance: 15.0
click at [542, 142] on p "Modos de Uso" at bounding box center [596, 225] width 415 height 222
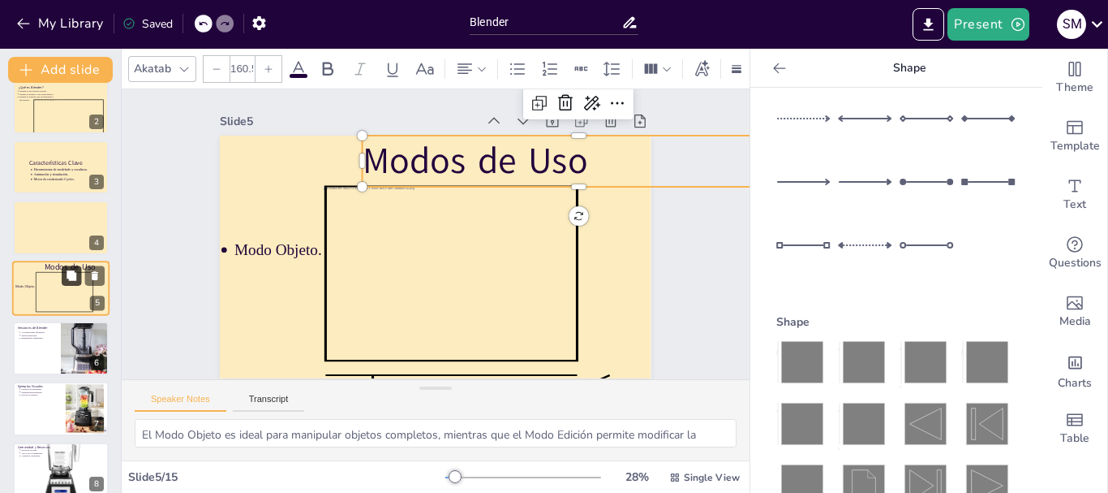
click at [69, 273] on icon at bounding box center [72, 275] width 10 height 10
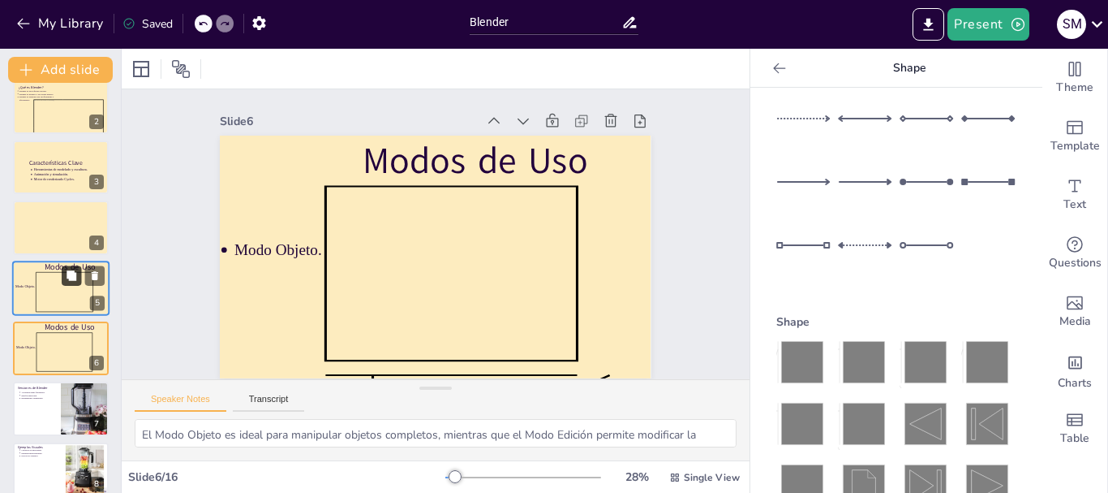
scroll to position [137, 0]
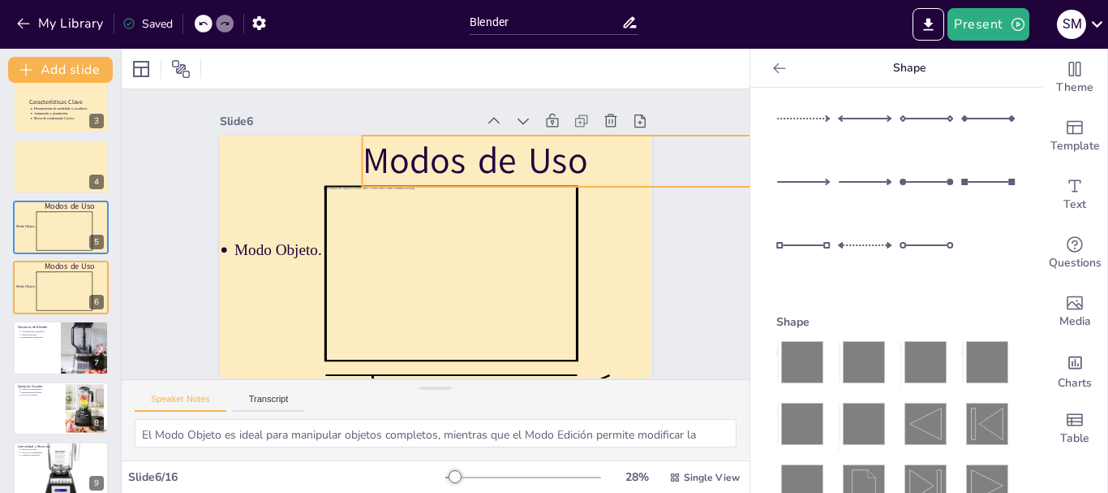
click at [461, 143] on p "Modos de Uso" at bounding box center [596, 225] width 415 height 222
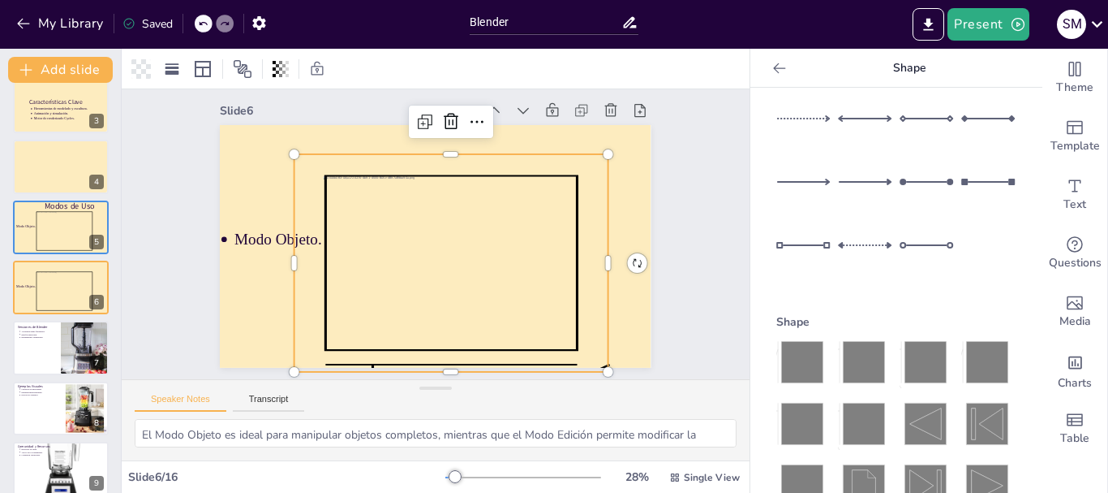
click at [357, 228] on icon at bounding box center [445, 266] width 282 height 222
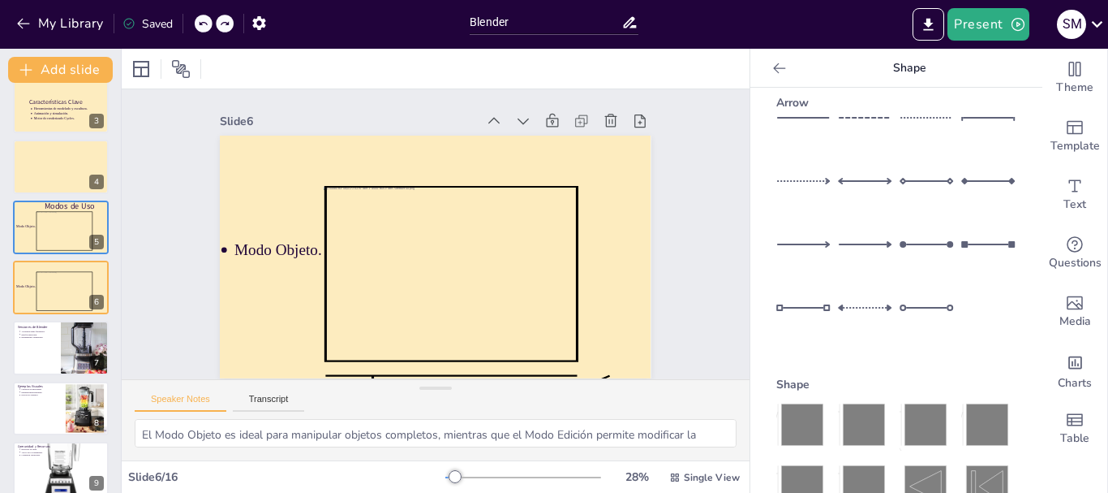
scroll to position [0, 0]
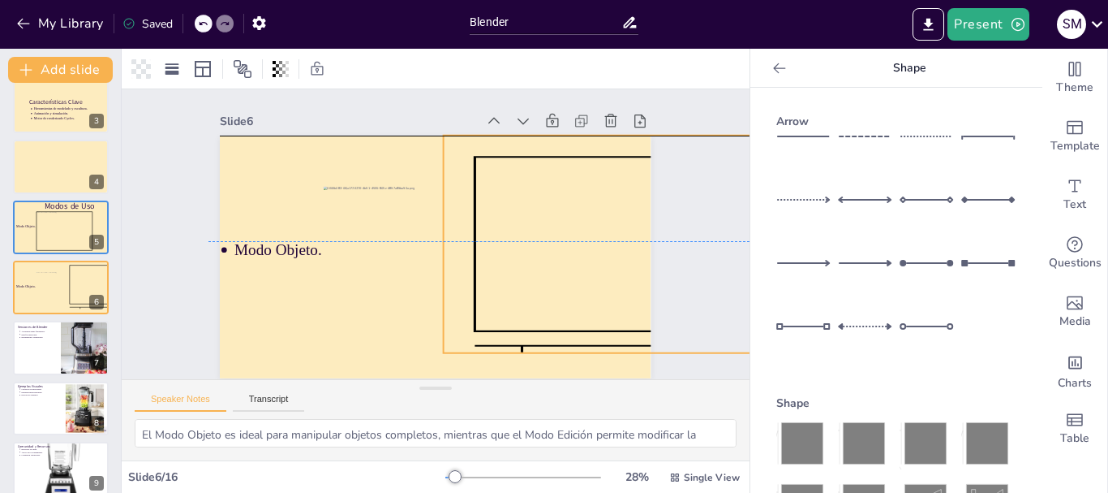
drag, startPoint x: 470, startPoint y: 212, endPoint x: 619, endPoint y: 175, distance: 153.7
click at [619, 180] on icon at bounding box center [582, 310] width 300 height 260
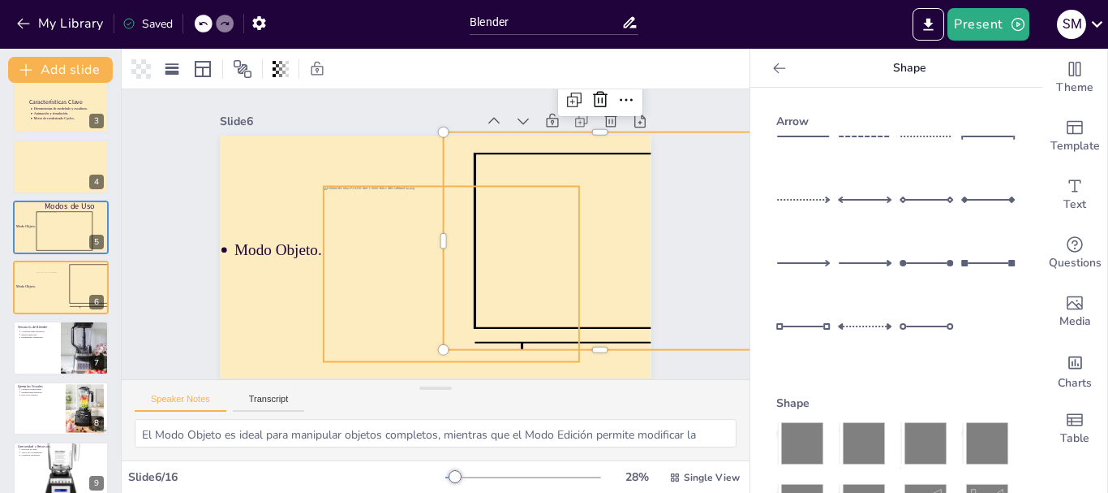
click at [369, 225] on div at bounding box center [434, 277] width 304 height 264
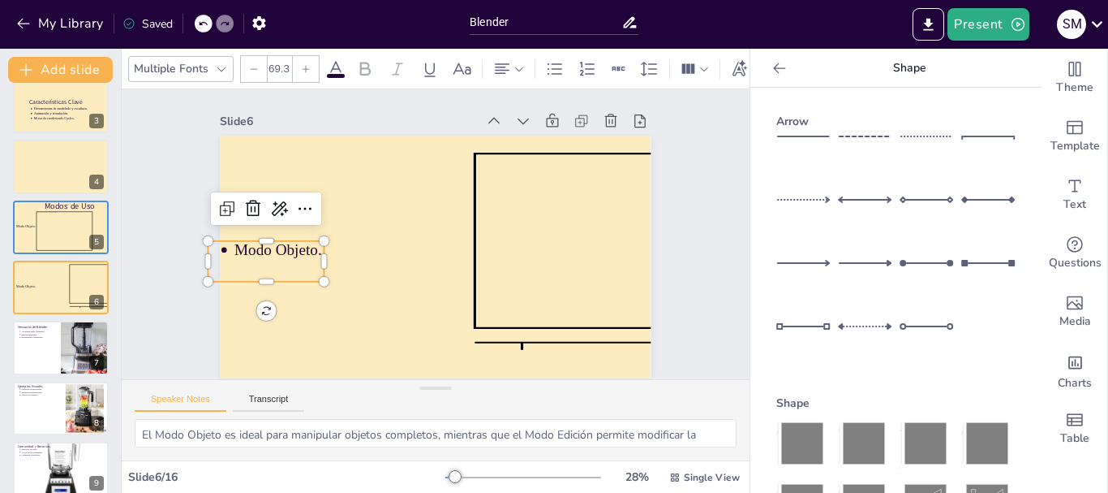
click at [282, 226] on p "Modo Objeto." at bounding box center [282, 201] width 92 height 49
click at [282, 237] on p "Modo Objeto." at bounding box center [280, 217] width 92 height 40
click at [282, 210] on span "Modo Objeto." at bounding box center [286, 184] width 87 height 51
click at [282, 234] on span "Modo Objeto." at bounding box center [278, 217] width 89 height 35
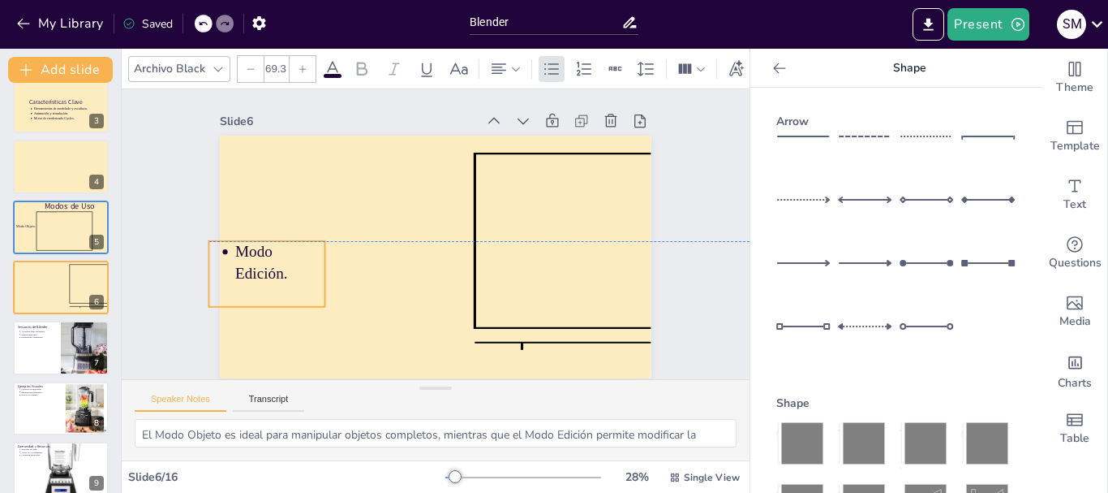
click at [310, 247] on p "Modo Edición." at bounding box center [279, 213] width 98 height 69
drag, startPoint x: 315, startPoint y: 271, endPoint x: 326, endPoint y: 273, distance: 11.5
click at [326, 273] on div at bounding box center [336, 253] width 26 height 67
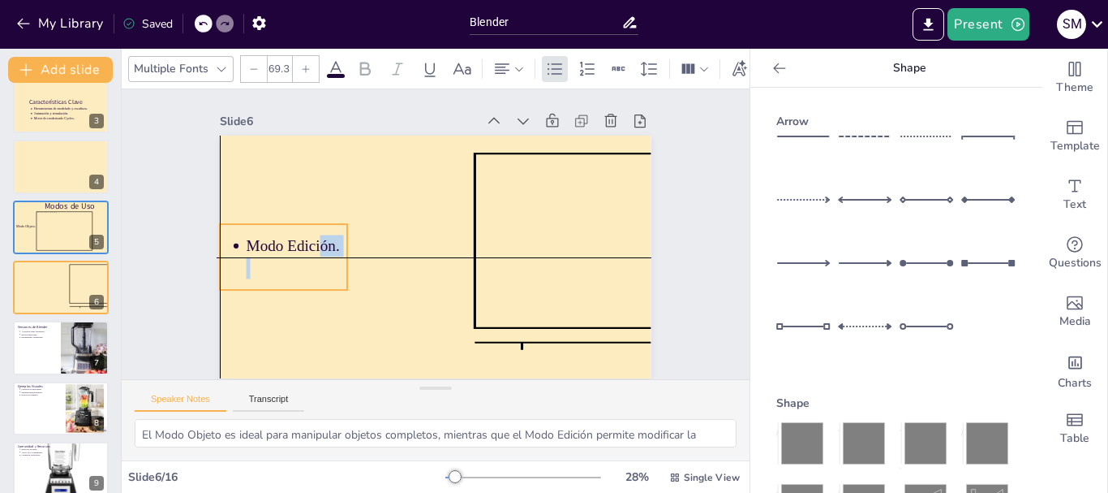
drag, startPoint x: 300, startPoint y: 270, endPoint x: 308, endPoint y: 257, distance: 14.9
click at [308, 257] on li "Modo Edición." at bounding box center [295, 227] width 107 height 63
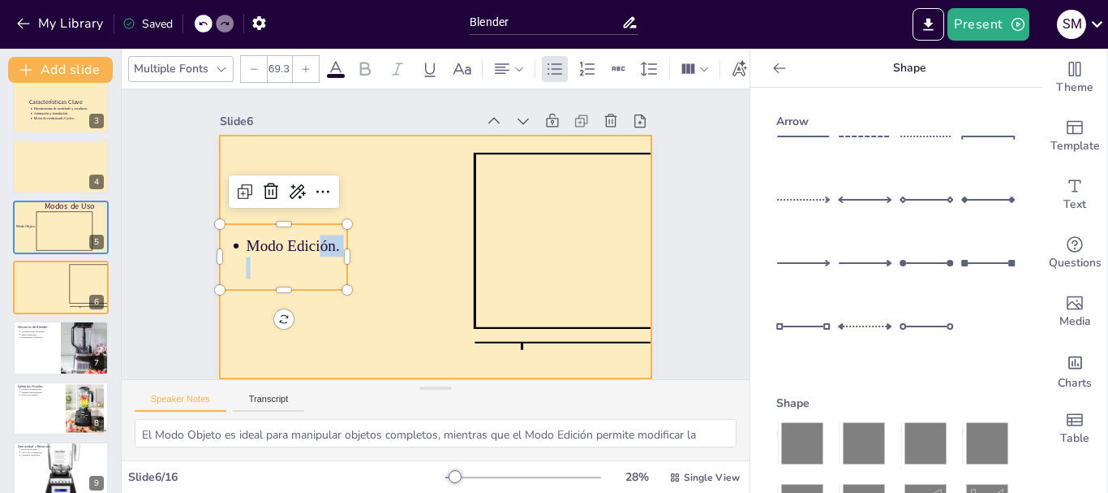
click at [402, 219] on div at bounding box center [429, 256] width 510 height 441
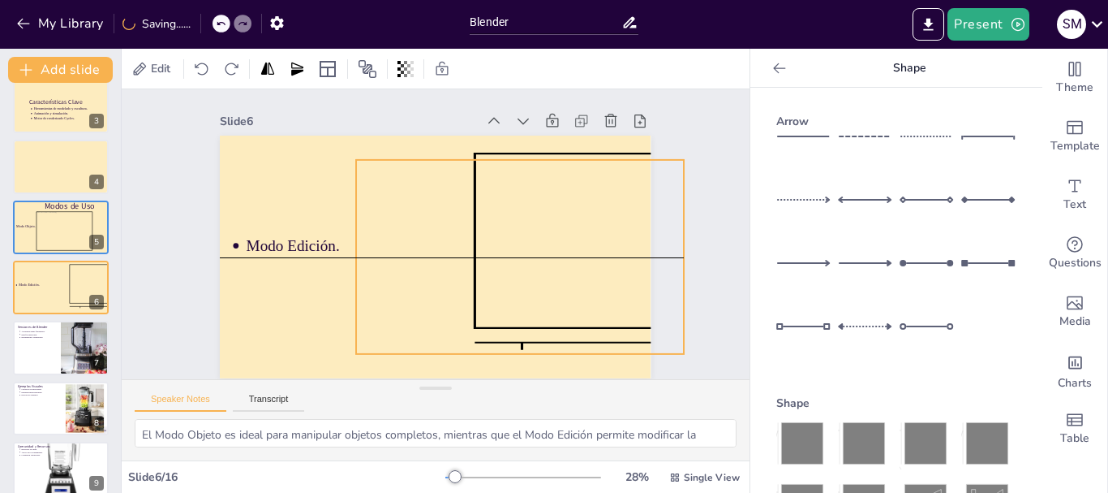
drag, startPoint x: 497, startPoint y: 222, endPoint x: 581, endPoint y: 218, distance: 84.5
click at [581, 218] on div at bounding box center [504, 289] width 378 height 310
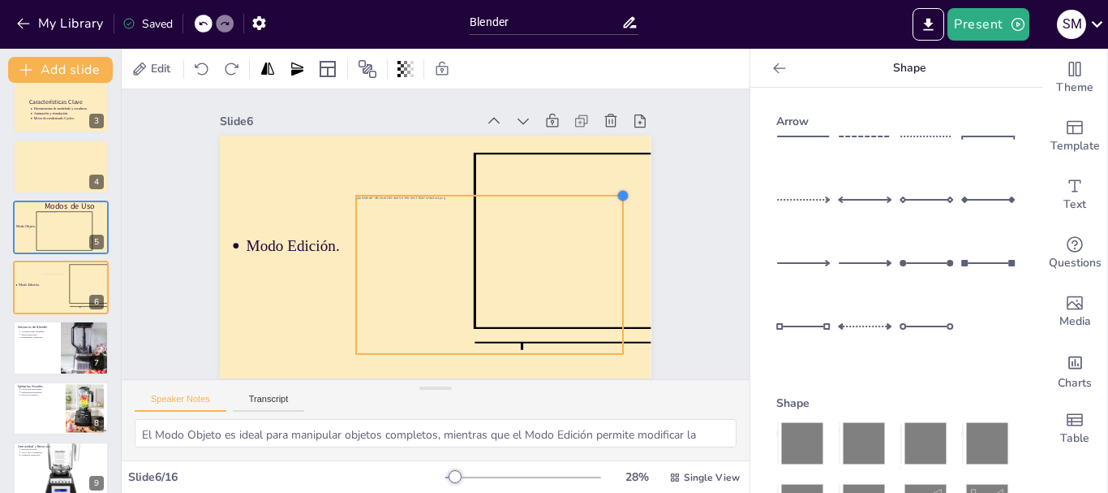
drag, startPoint x: 670, startPoint y: 157, endPoint x: 605, endPoint y: 192, distance: 74.1
click at [618, 247] on div at bounding box center [626, 255] width 16 height 16
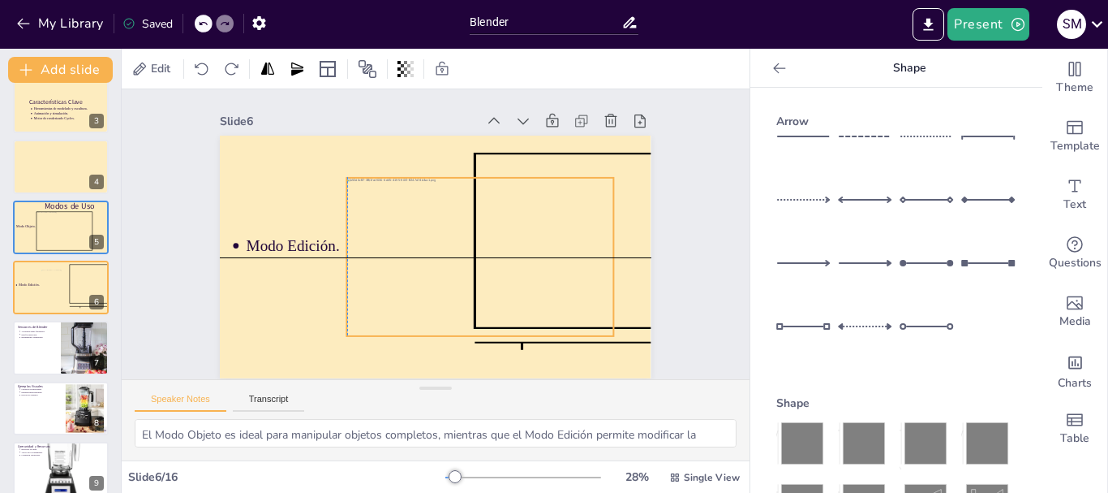
drag, startPoint x: 559, startPoint y: 233, endPoint x: 555, endPoint y: 214, distance: 19.1
click at [555, 214] on div at bounding box center [475, 266] width 294 height 210
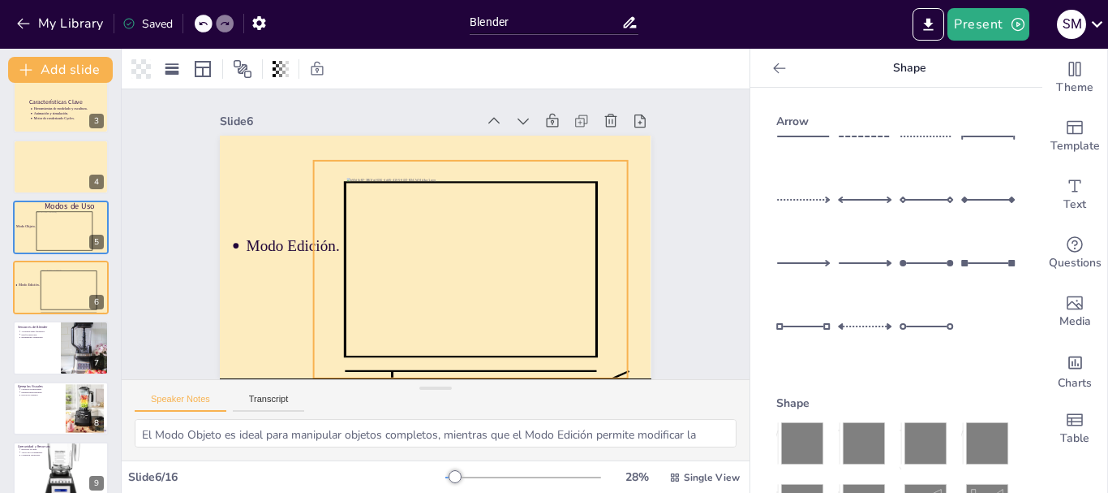
drag, startPoint x: 577, startPoint y: 153, endPoint x: 447, endPoint y: 180, distance: 132.6
click at [447, 180] on div "Modo Edición." at bounding box center [476, 143] width 394 height 175
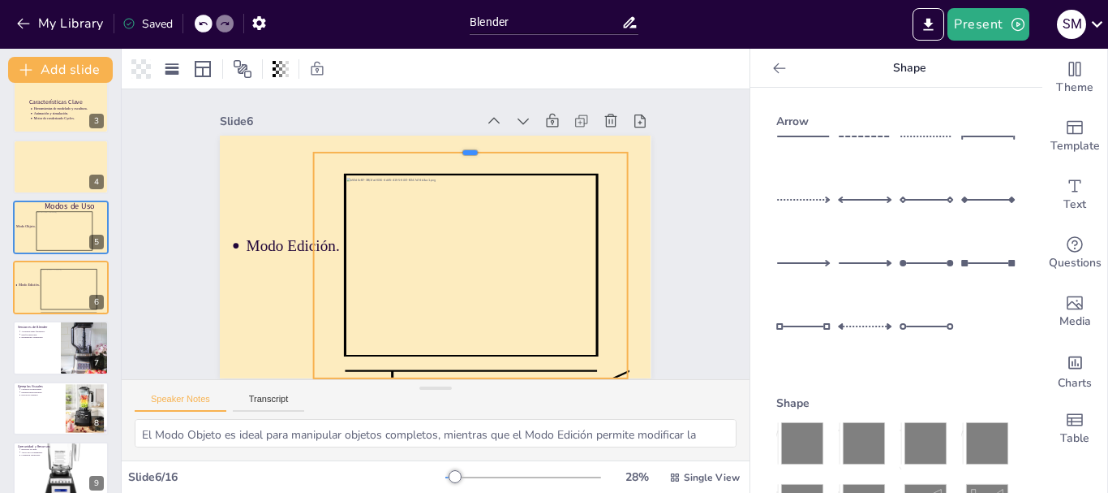
drag, startPoint x: 458, startPoint y: 158, endPoint x: 467, endPoint y: 150, distance: 12.1
click at [467, 150] on div at bounding box center [488, 156] width 310 height 78
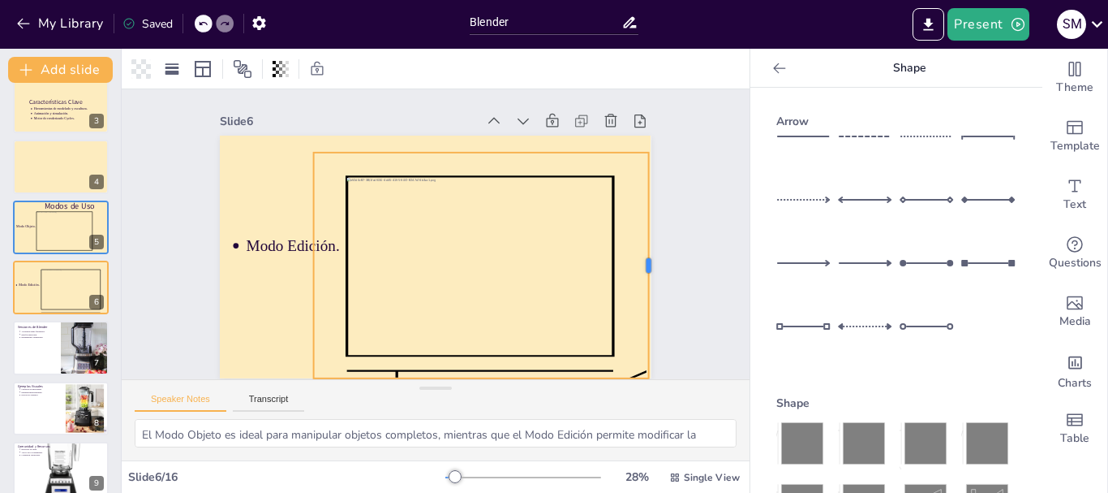
drag, startPoint x: 615, startPoint y: 266, endPoint x: 636, endPoint y: 266, distance: 21.1
click at [636, 266] on div at bounding box center [651, 288] width 37 height 226
click at [475, 153] on div at bounding box center [505, 167] width 322 height 116
click at [635, 262] on div at bounding box center [621, 352] width 102 height 209
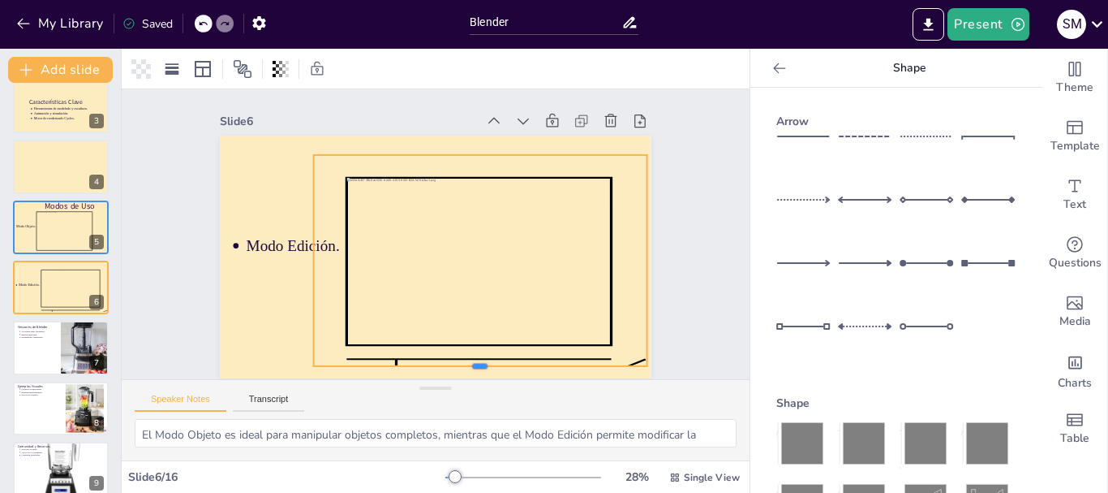
scroll to position [11, 0]
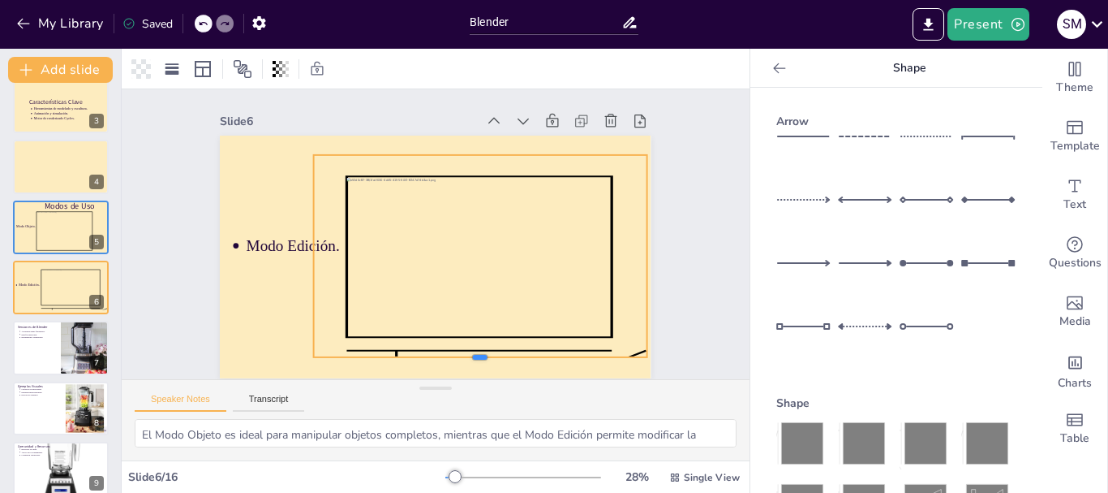
drag, startPoint x: 468, startPoint y: 353, endPoint x: 508, endPoint y: 332, distance: 45.0
click at [508, 332] on div "Modo Edición." at bounding box center [426, 254] width 493 height 397
click at [777, 233] on div at bounding box center [804, 227] width 55 height 57
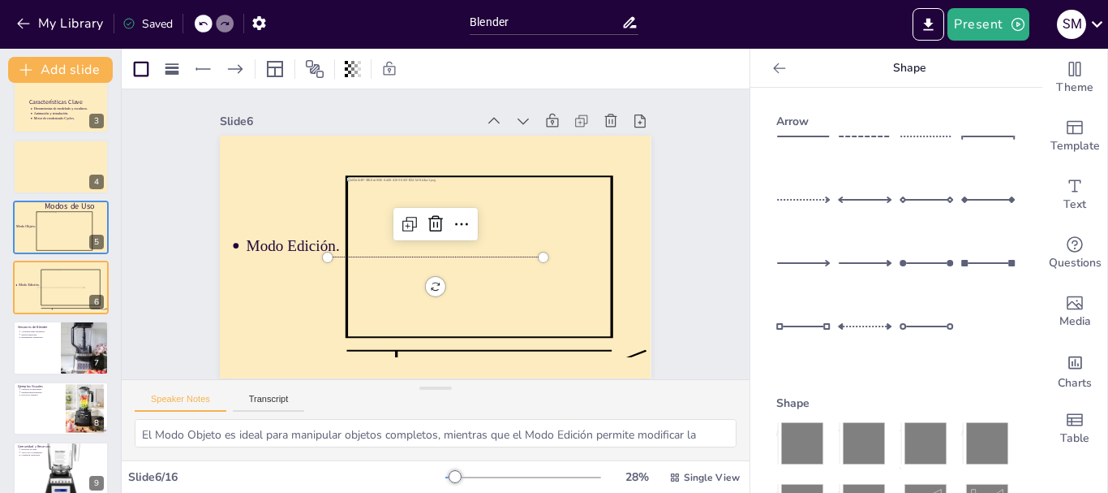
scroll to position [0, 0]
click at [683, 222] on div "Slide 1 Software de 3D Blender Slide 2 ¿Qué es Blender? Blender es un software …" at bounding box center [436, 233] width 586 height 435
drag, startPoint x: 336, startPoint y: 255, endPoint x: 157, endPoint y: 437, distance: 255.3
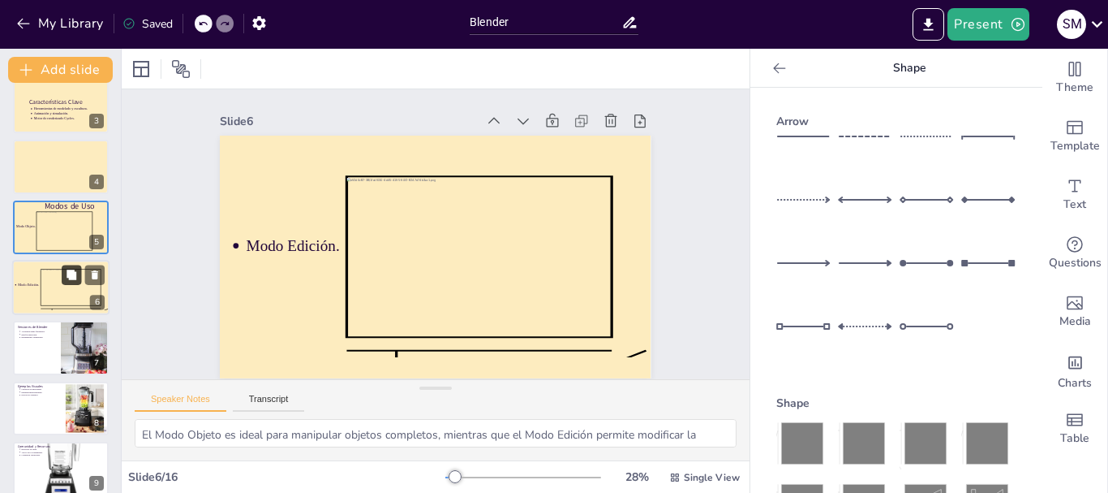
click at [75, 271] on icon at bounding box center [71, 274] width 11 height 11
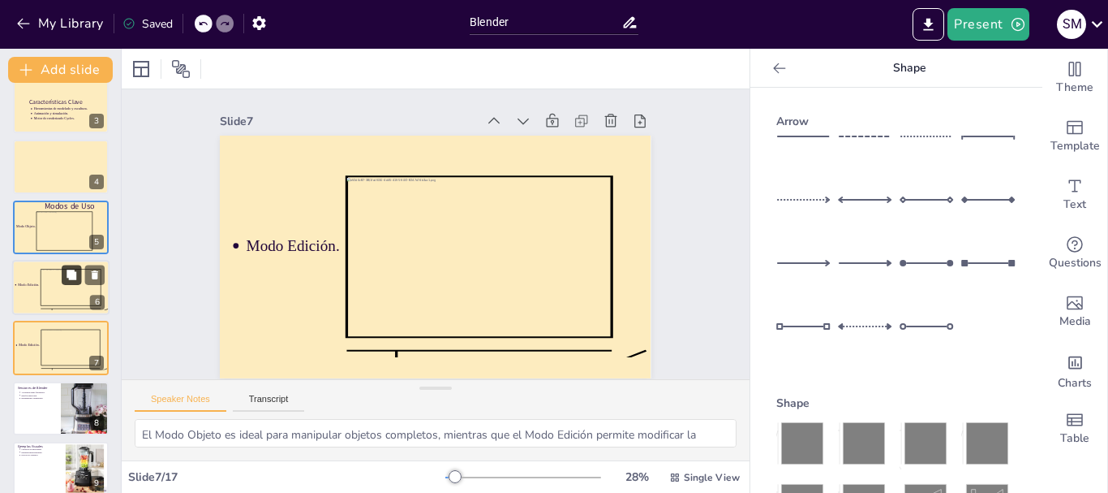
scroll to position [11, 0]
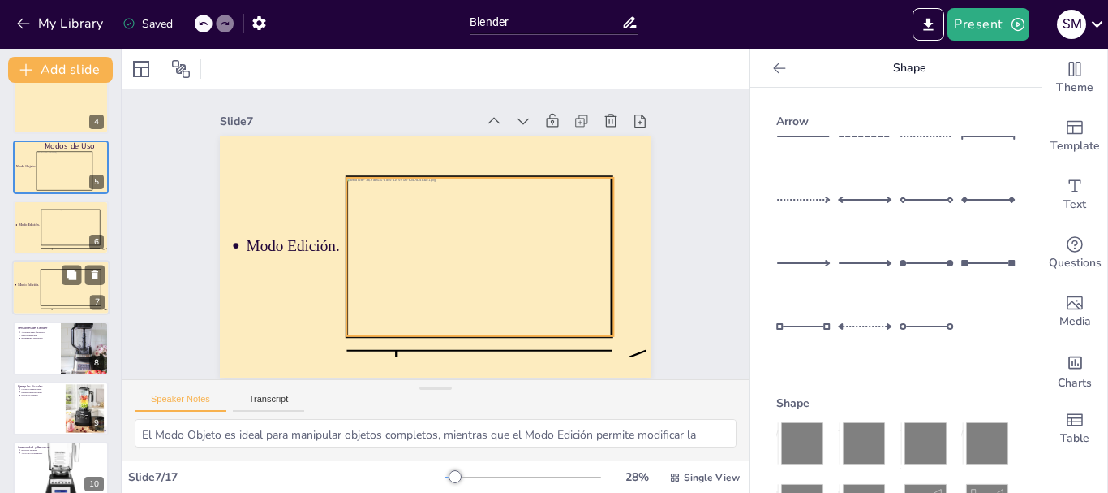
click at [54, 296] on div at bounding box center [71, 287] width 61 height 36
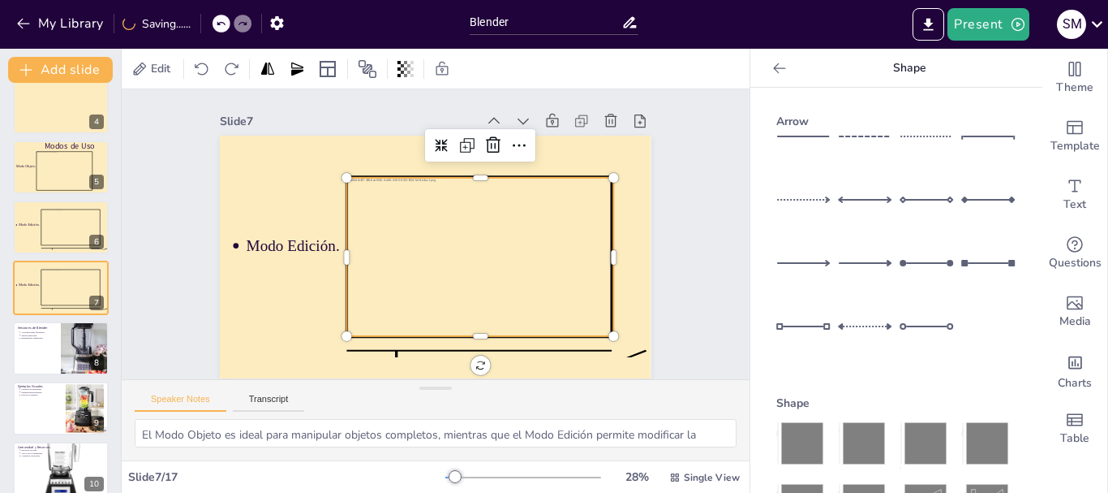
click at [431, 263] on div at bounding box center [475, 266] width 294 height 210
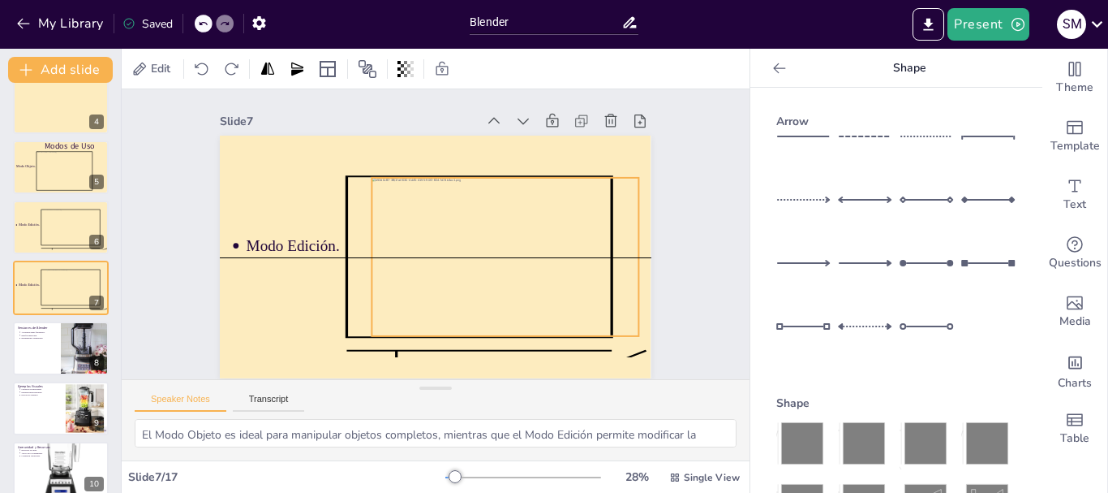
drag, startPoint x: 431, startPoint y: 263, endPoint x: 456, endPoint y: 263, distance: 25.2
click at [456, 263] on div at bounding box center [495, 277] width 303 height 233
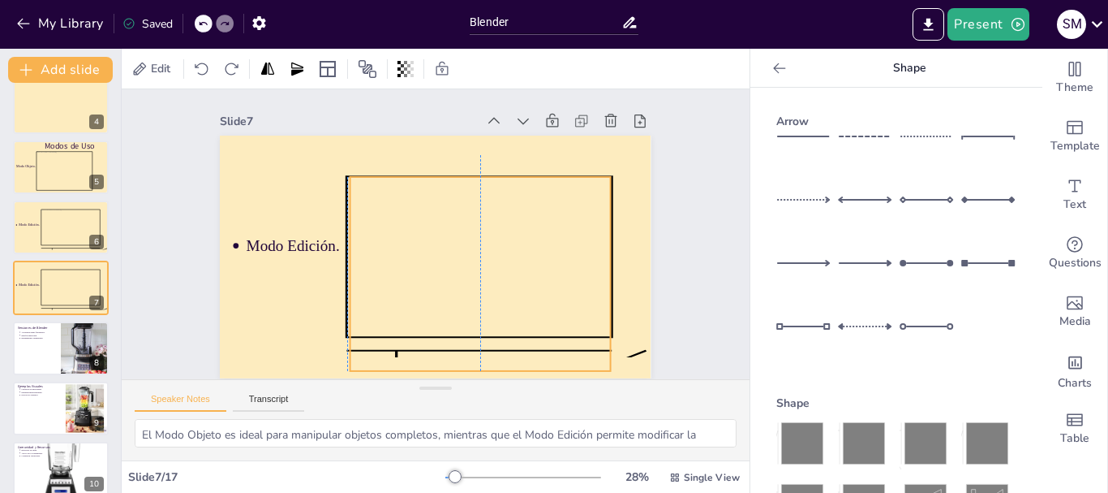
drag, startPoint x: 458, startPoint y: 232, endPoint x: 467, endPoint y: 229, distance: 9.5
click at [467, 229] on div at bounding box center [460, 288] width 316 height 283
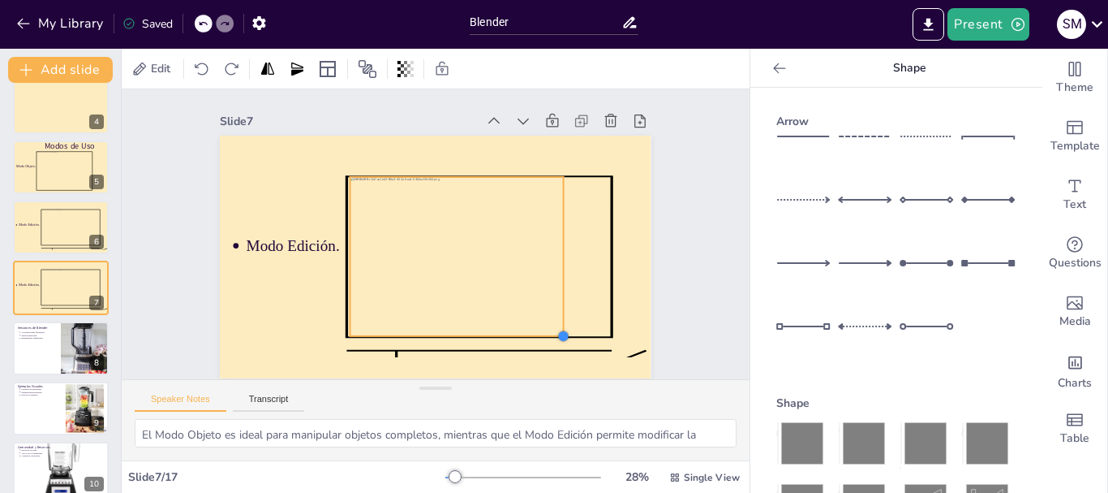
drag, startPoint x: 573, startPoint y: 326, endPoint x: 552, endPoint y: 311, distance: 26.1
click at [552, 311] on div "Modo Edición." at bounding box center [424, 254] width 495 height 426
click at [553, 190] on div at bounding box center [533, 138] width 136 height 104
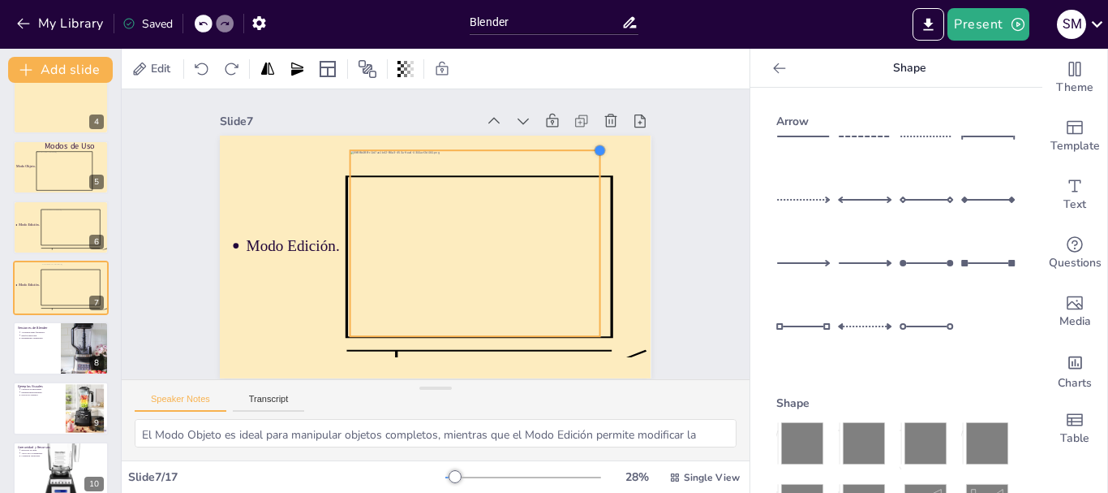
drag, startPoint x: 561, startPoint y: 163, endPoint x: 558, endPoint y: 179, distance: 15.6
click at [586, 157] on div "Modo Edición." at bounding box center [429, 256] width 485 height 364
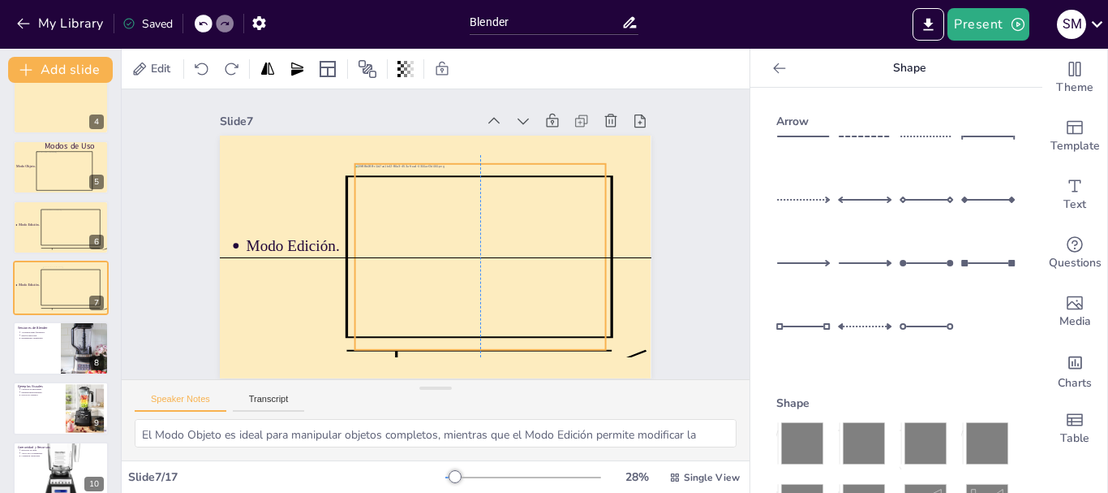
drag, startPoint x: 553, startPoint y: 187, endPoint x: 558, endPoint y: 196, distance: 10.2
click at [558, 196] on div at bounding box center [454, 281] width 312 height 307
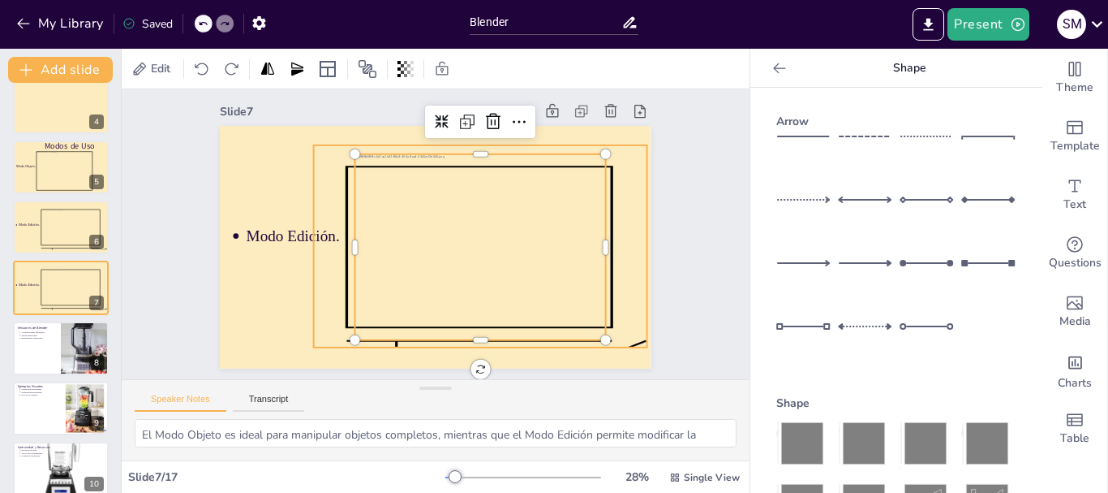
click at [603, 195] on icon at bounding box center [471, 264] width 386 height 320
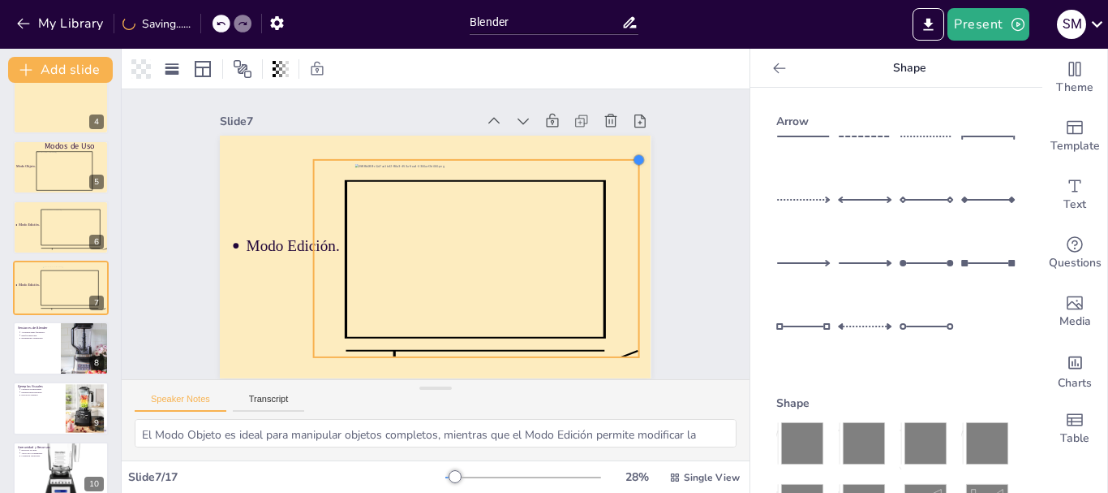
drag, startPoint x: 633, startPoint y: 140, endPoint x: 613, endPoint y: 144, distance: 20.9
click at [613, 144] on div "Modo Edición." at bounding box center [431, 256] width 472 height 327
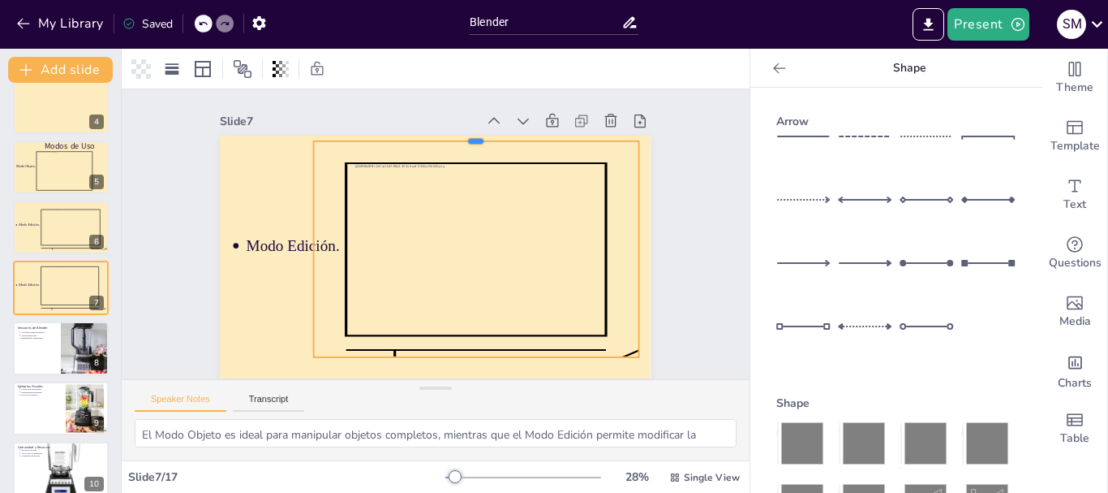
drag, startPoint x: 468, startPoint y: 147, endPoint x: 471, endPoint y: 128, distance: 18.9
click at [471, 128] on div at bounding box center [532, 187] width 251 height 227
click at [303, 232] on icon at bounding box center [470, 261] width 376 height 306
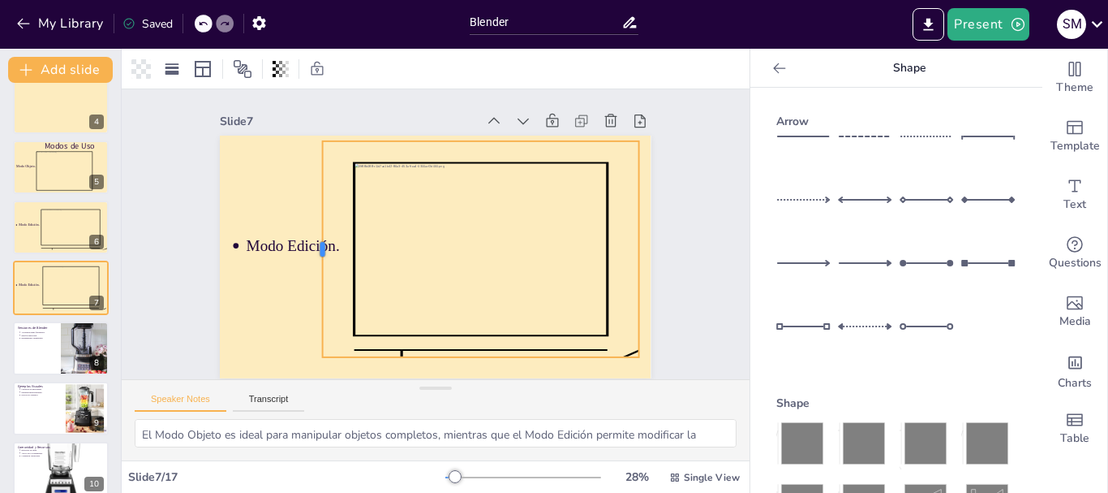
drag, startPoint x: 300, startPoint y: 239, endPoint x: 309, endPoint y: 239, distance: 8.9
click at [309, 239] on div at bounding box center [317, 211] width 79 height 209
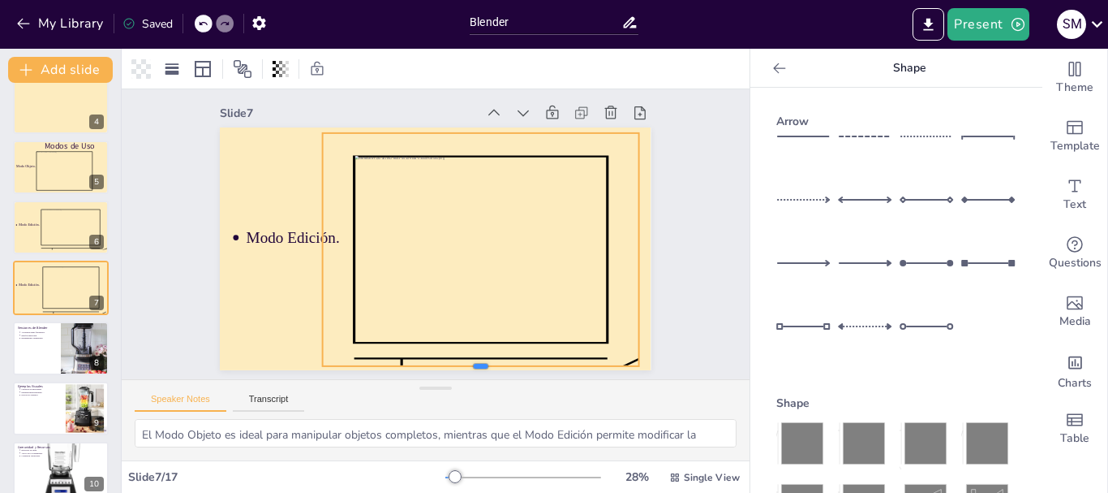
drag, startPoint x: 468, startPoint y: 346, endPoint x: 471, endPoint y: 363, distance: 17.2
click at [471, 124] on div at bounding box center [376, 101] width 316 height 46
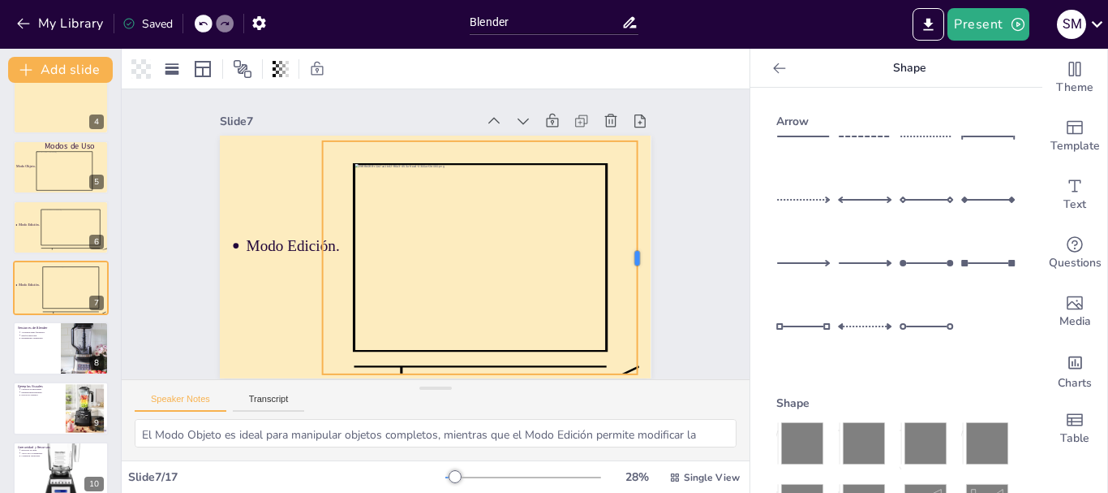
click at [627, 250] on div at bounding box center [626, 322] width 84 height 226
click at [479, 126] on div at bounding box center [490, 138] width 314 height 46
click at [630, 247] on div at bounding box center [640, 278] width 37 height 234
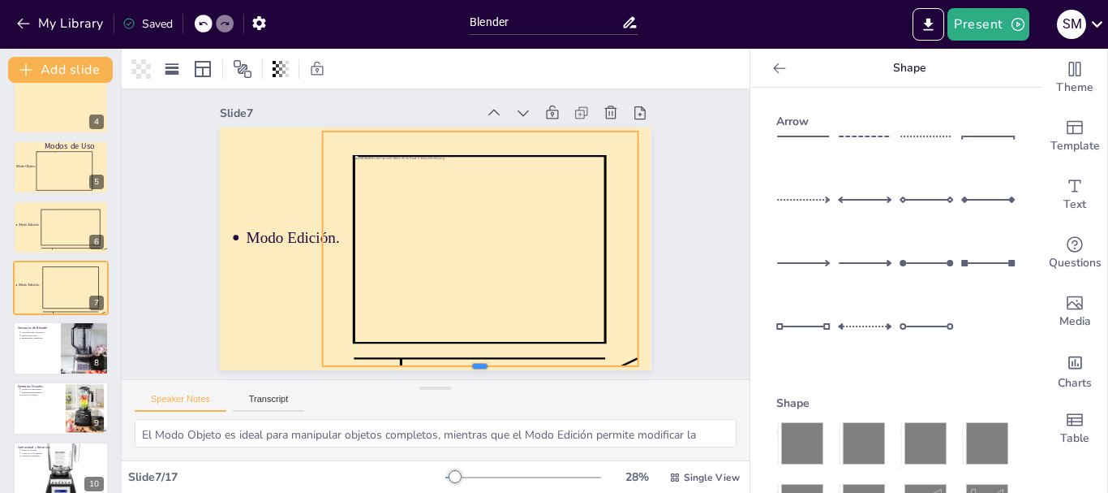
click at [471, 362] on div at bounding box center [465, 376] width 315 height 45
click at [685, 240] on div "Slide 1 Software de 3D Blender Slide 2 ¿Qué es Blender? Blender es un software …" at bounding box center [438, 227] width 691 height 520
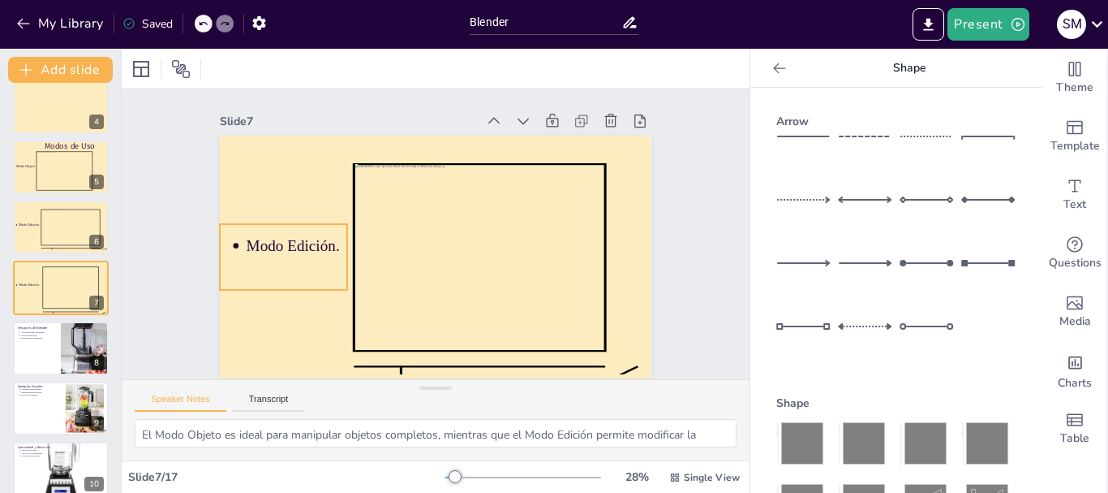
click at [287, 234] on span "Modo Edición." at bounding box center [294, 216] width 95 height 36
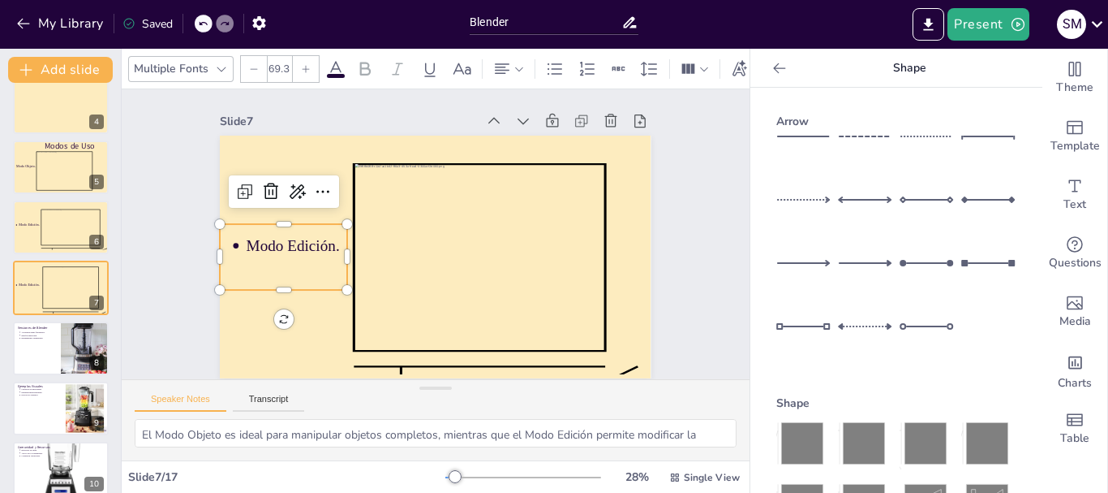
click at [287, 224] on span "Modo Edición." at bounding box center [297, 201] width 94 height 45
click at [291, 213] on span "Modo Edición." at bounding box center [301, 187] width 93 height 54
click at [291, 238] on span "Modo Edición." at bounding box center [293, 230] width 95 height 27
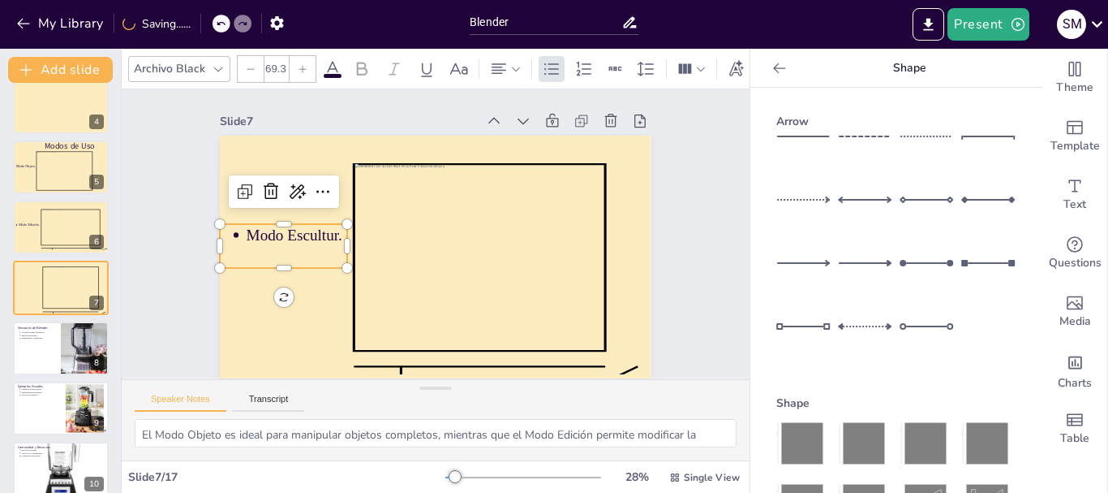
scroll to position [0, 0]
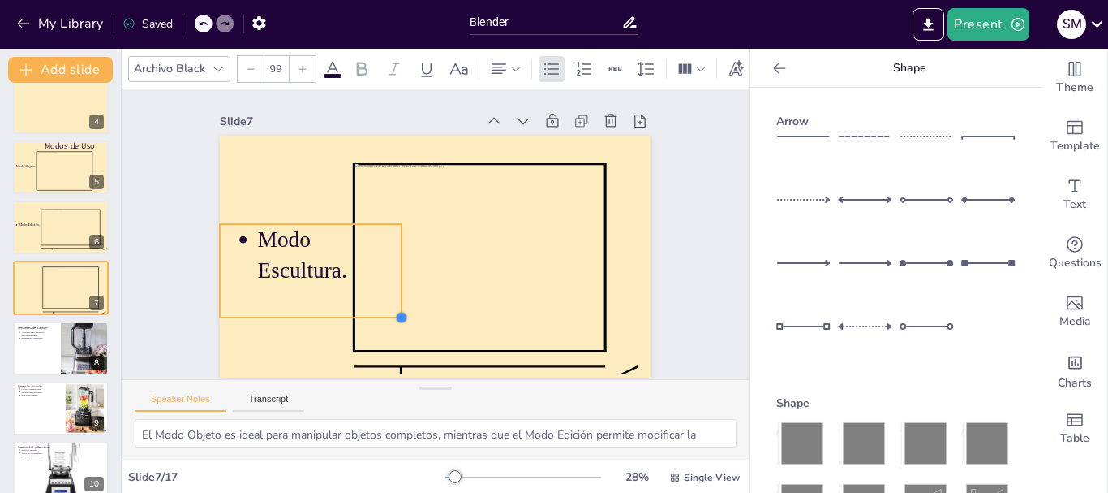
type input "98.1"
drag, startPoint x: 337, startPoint y: 295, endPoint x: 389, endPoint y: 318, distance: 57.8
click at [364, 197] on div at bounding box center [357, 190] width 15 height 15
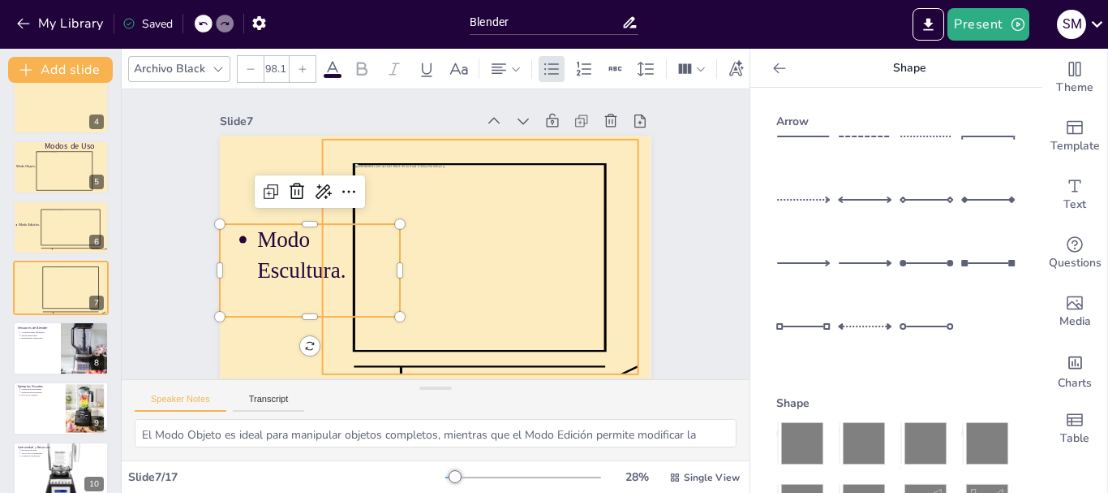
click at [531, 151] on icon at bounding box center [478, 261] width 338 height 266
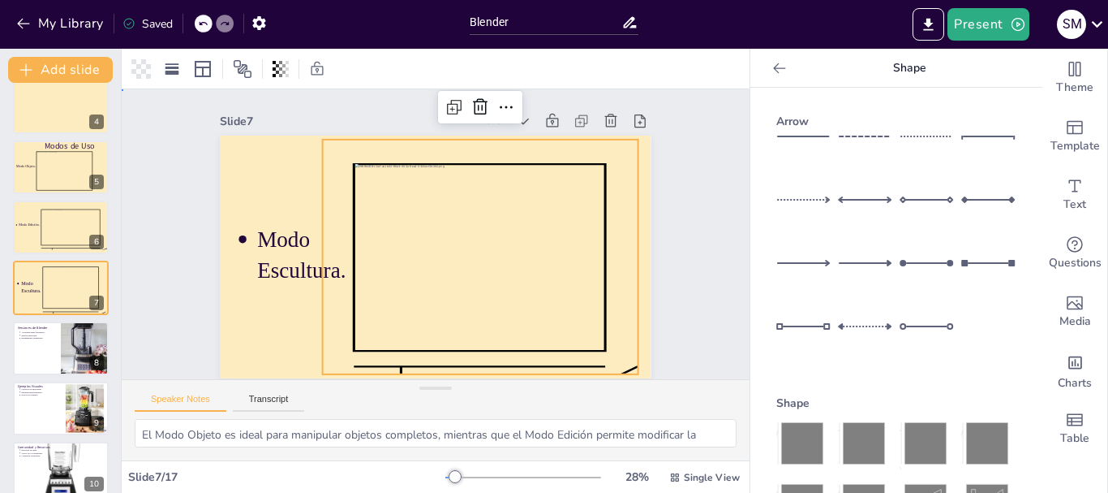
click at [703, 184] on div "Slide 1 Software de 3D Blender Slide 2 ¿Qué es Blender? Blender es un software …" at bounding box center [436, 235] width 678 height 604
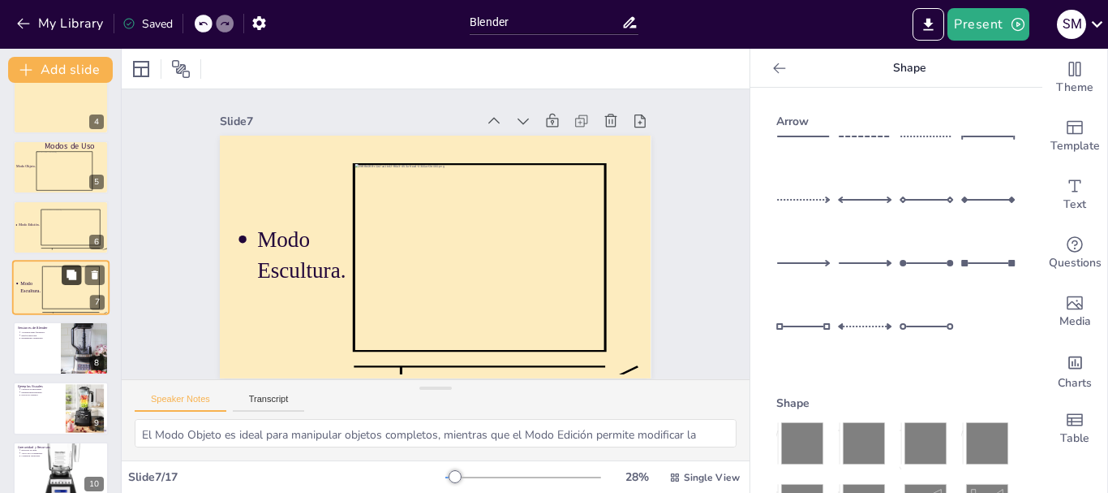
click at [72, 271] on icon at bounding box center [72, 274] width 10 height 10
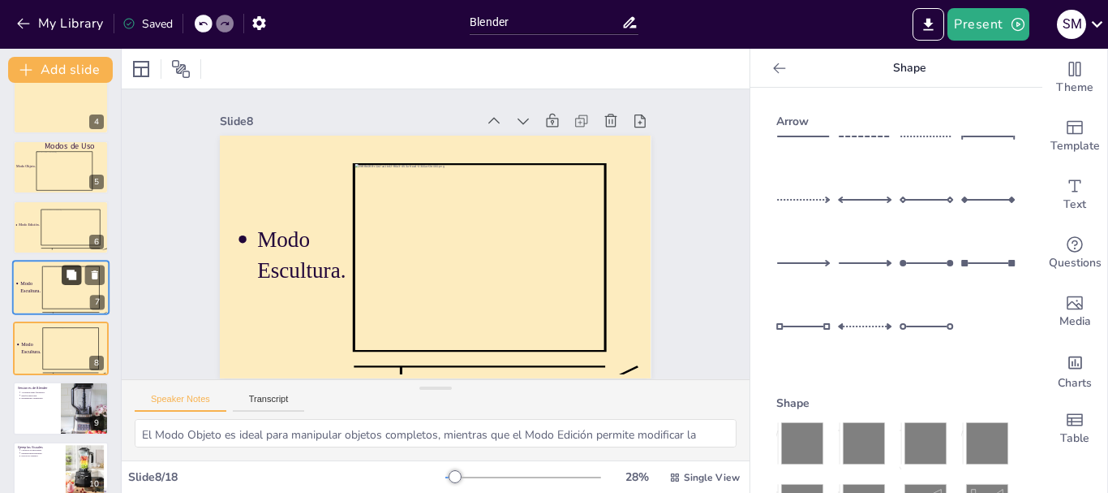
scroll to position [11, 0]
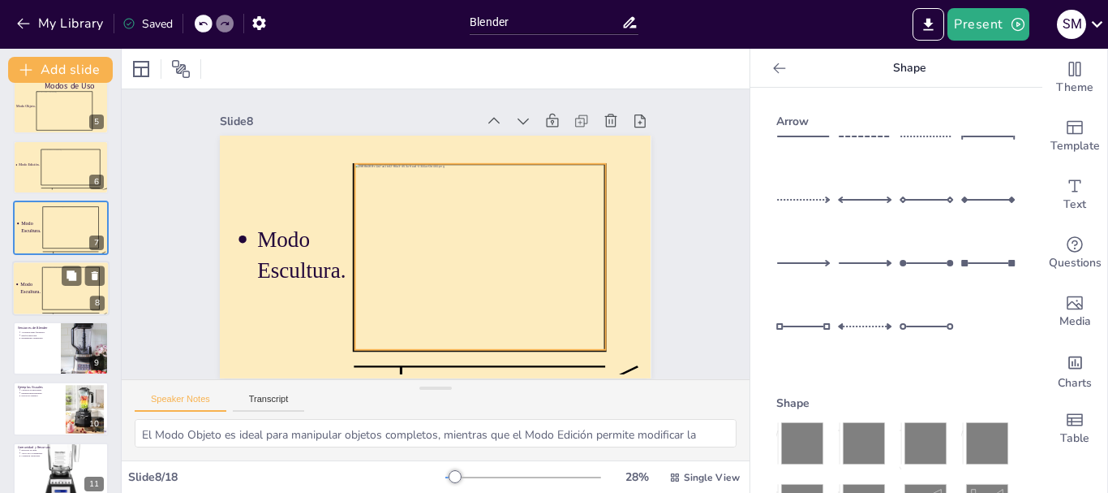
click at [53, 286] on div at bounding box center [71, 288] width 57 height 42
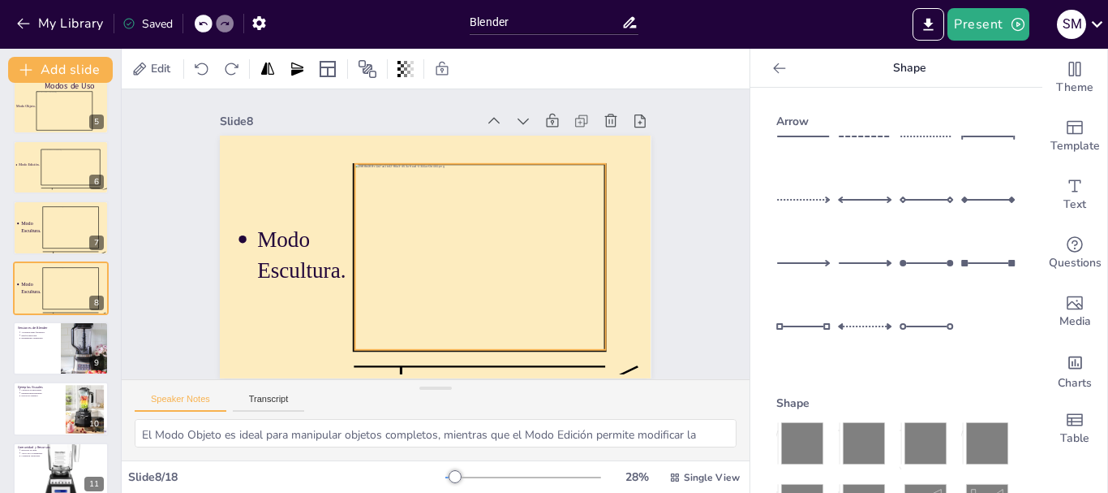
click at [425, 260] on div at bounding box center [471, 270] width 296 height 256
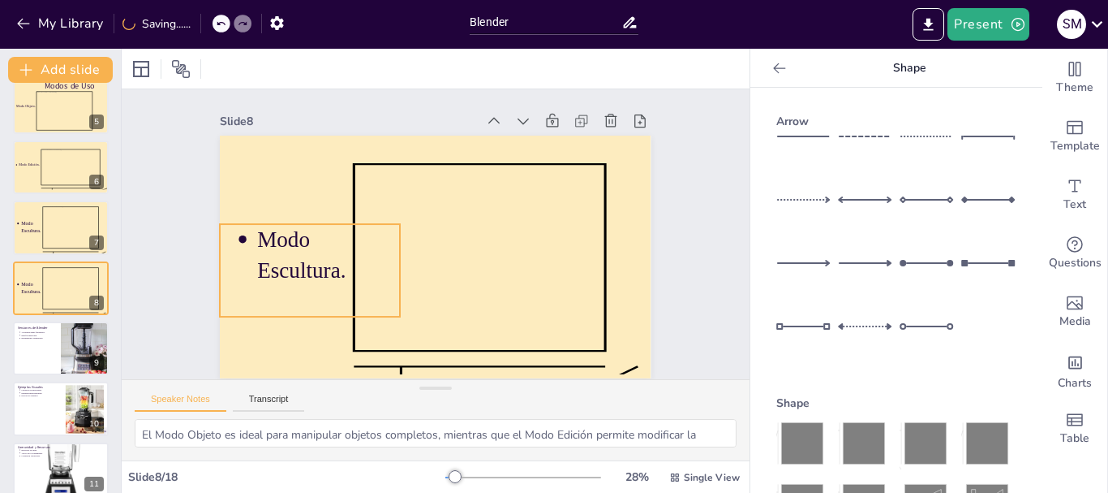
click at [278, 262] on span "Modo Escultura." at bounding box center [298, 227] width 92 height 72
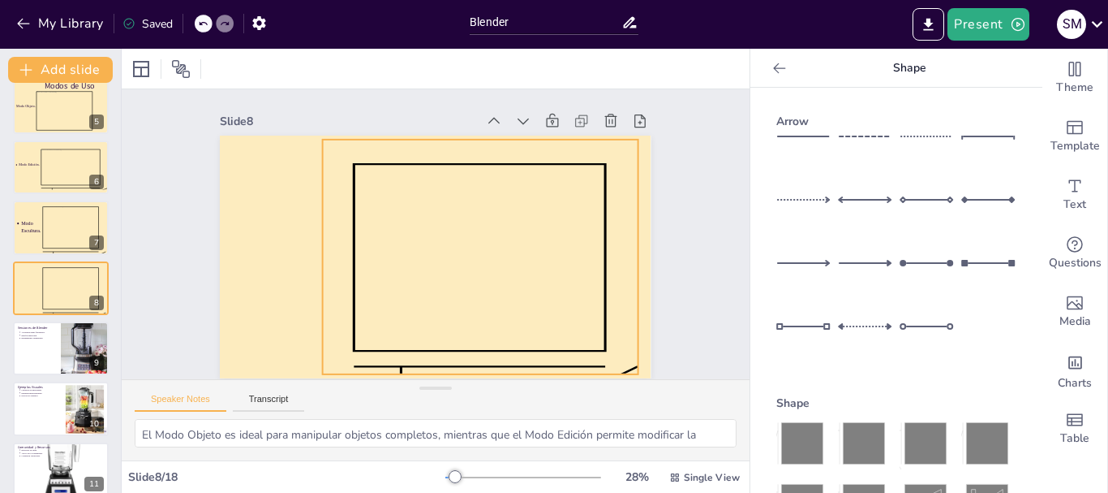
click at [372, 252] on icon at bounding box center [459, 279] width 314 height 300
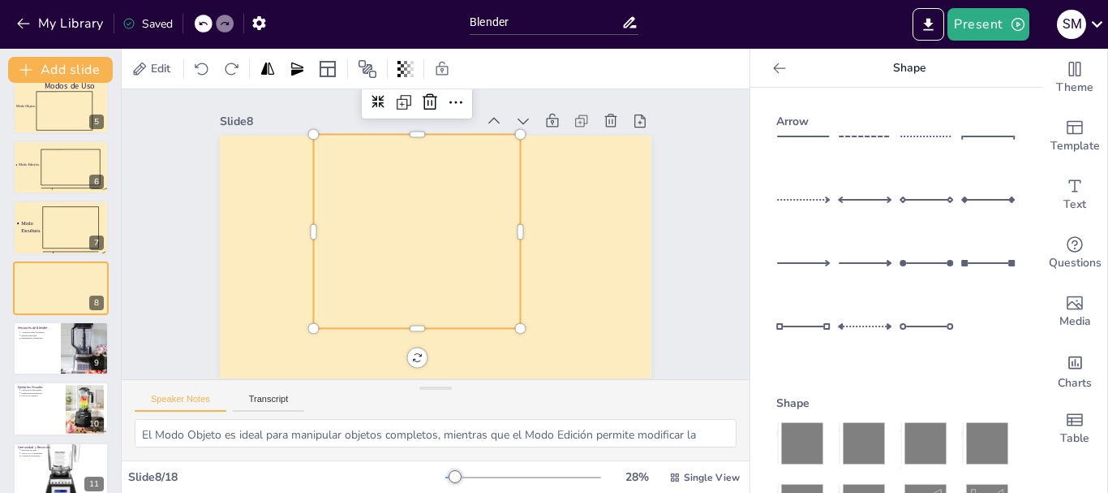
click at [450, 230] on div at bounding box center [418, 225] width 256 height 248
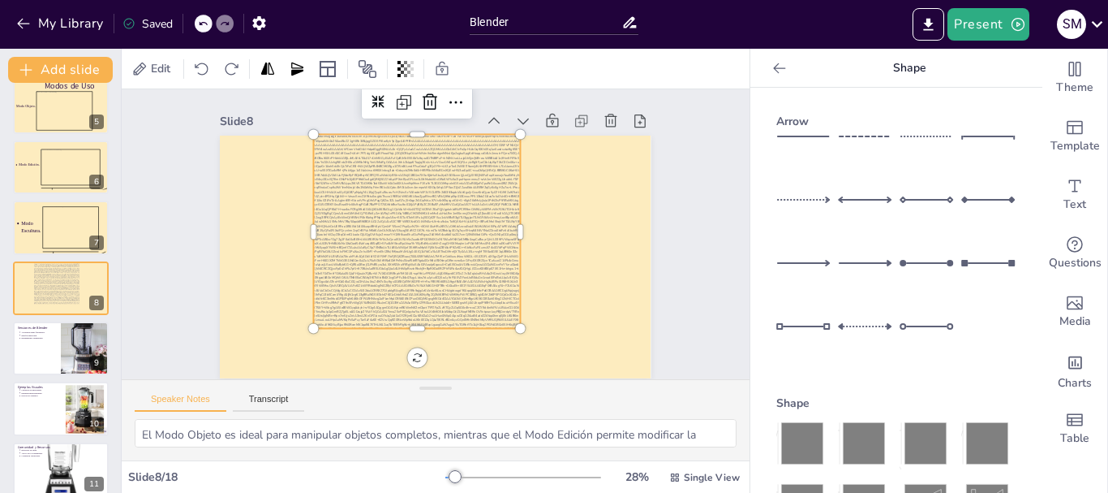
click at [450, 230] on div at bounding box center [418, 227] width 243 height 233
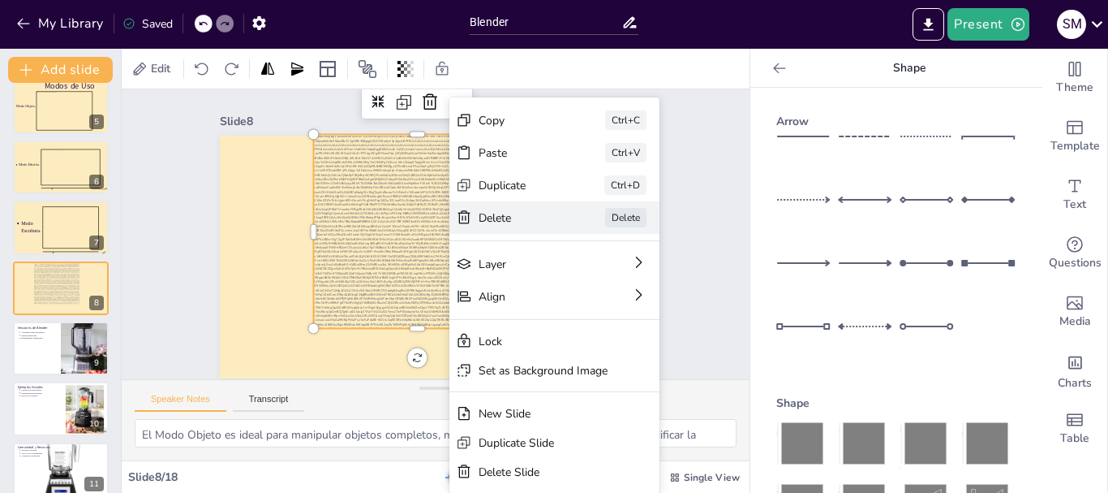
click at [568, 346] on div "Delete" at bounding box center [609, 366] width 82 height 40
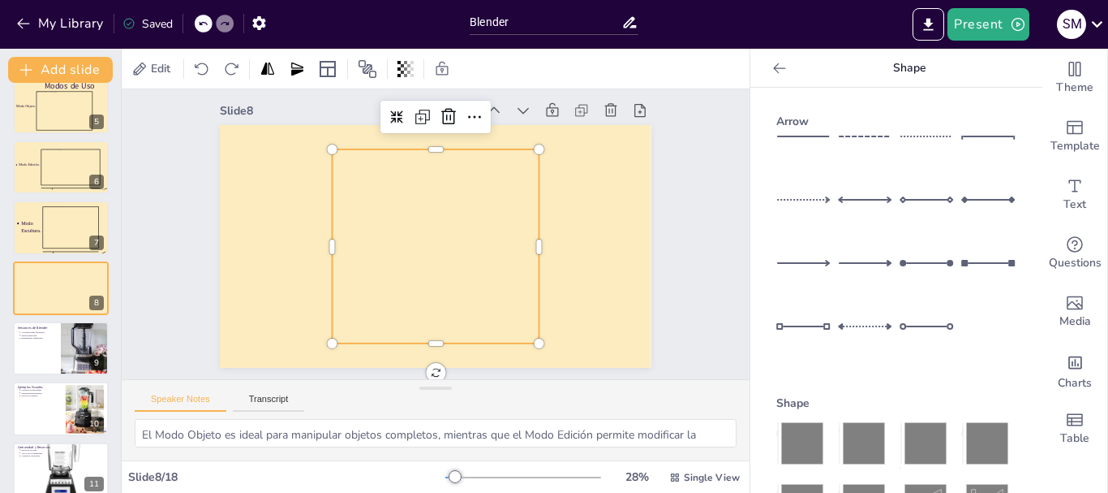
click at [702, 214] on div "Slide 1 Software de 3D Blender Slide 2 ¿Qué es Blender? Blender es un software …" at bounding box center [439, 223] width 686 height 469
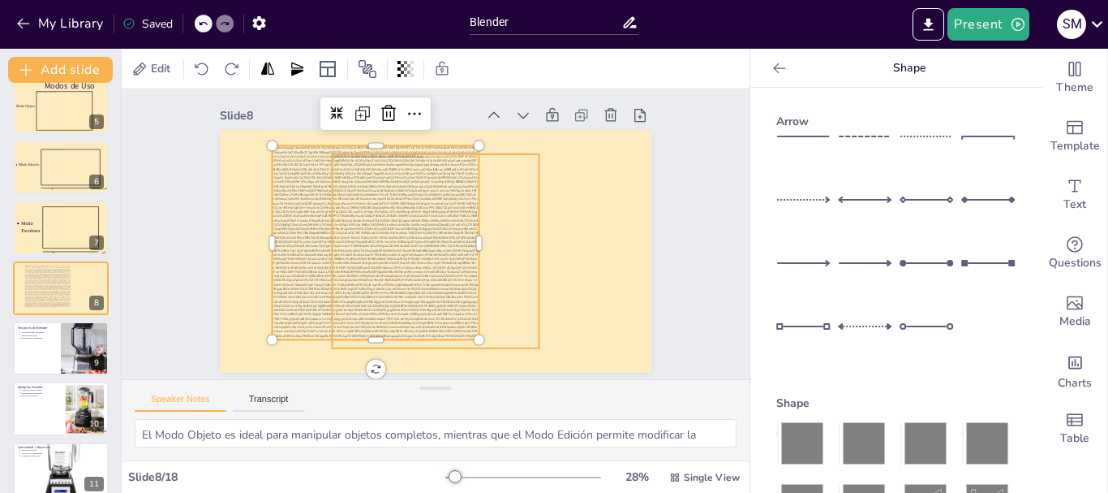
click at [506, 247] on div at bounding box center [419, 236] width 214 height 226
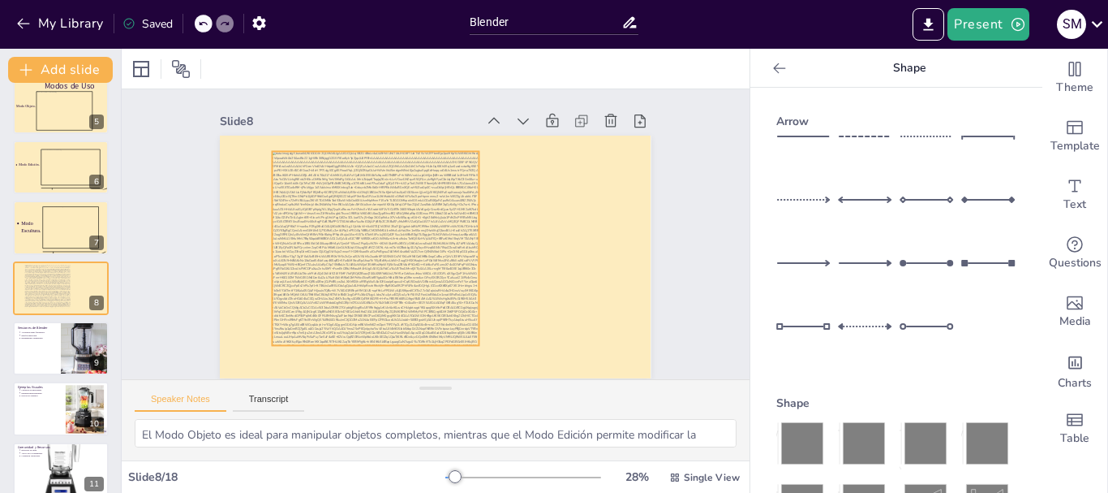
click at [441, 227] on div at bounding box center [374, 235] width 242 height 233
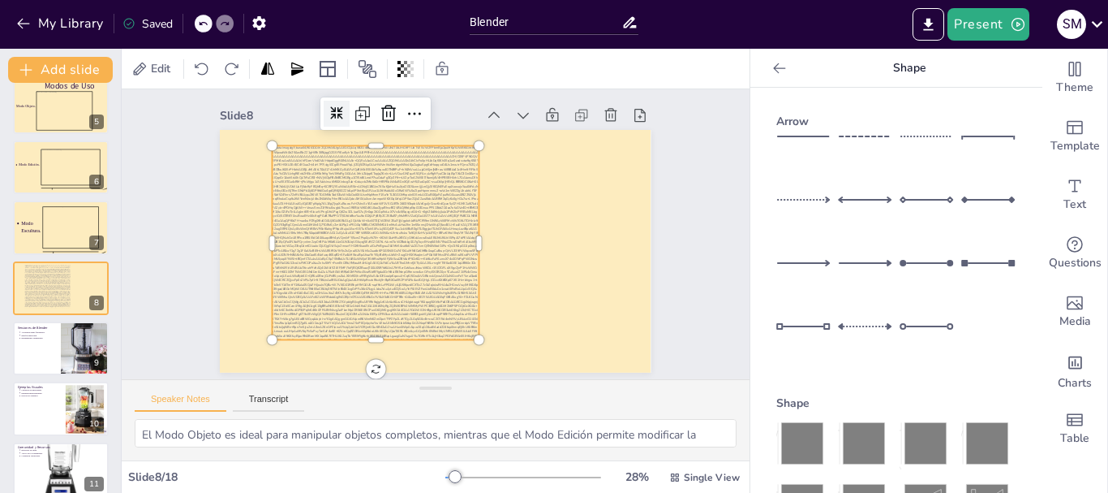
click at [356, 103] on icon at bounding box center [364, 95] width 16 height 16
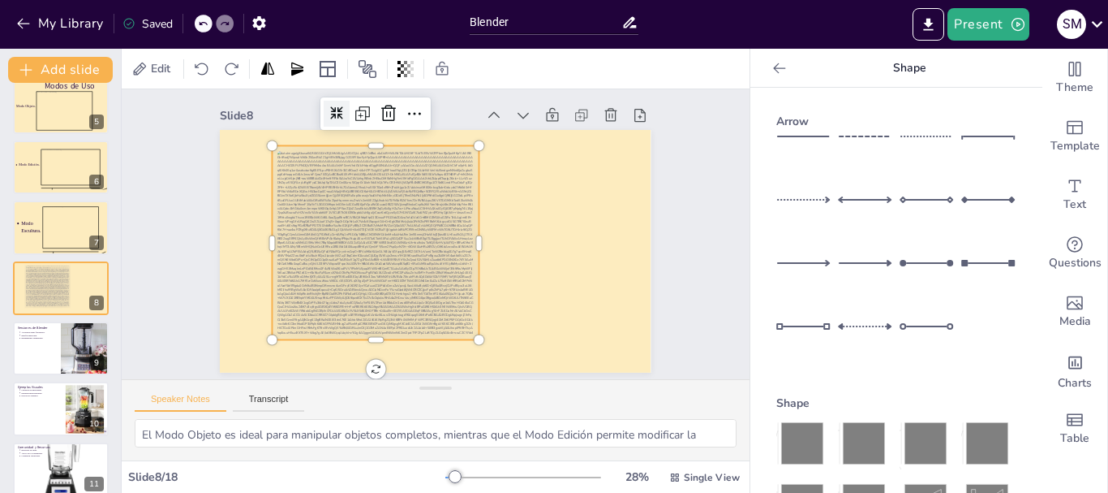
click at [401, 89] on icon at bounding box center [410, 80] width 19 height 19
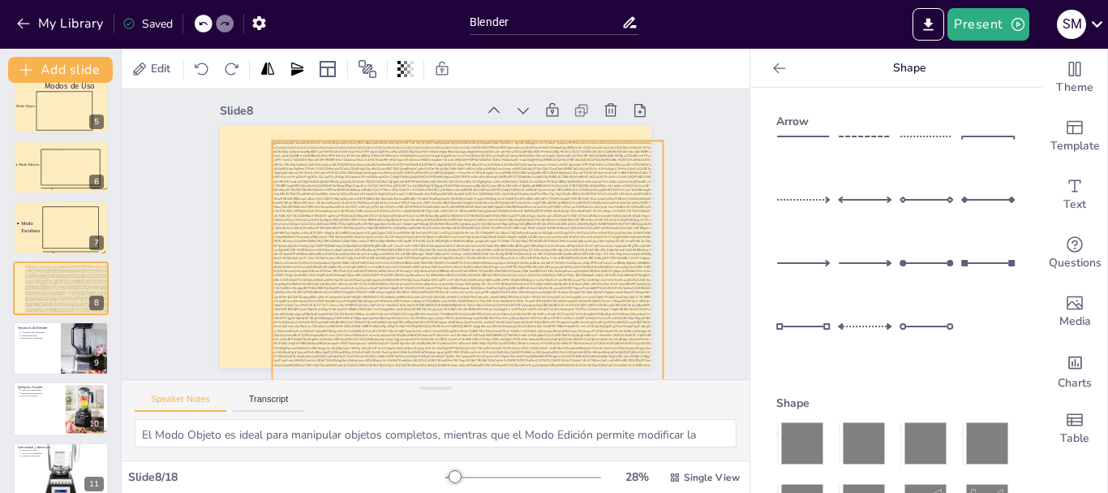
drag, startPoint x: 466, startPoint y: 334, endPoint x: 650, endPoint y: 415, distance: 200.9
click at [650, 415] on div "Slide 1 Software de 3D Blender Slide 2 ¿Qué es Blender? Blender es un software …" at bounding box center [436, 274] width 628 height 371
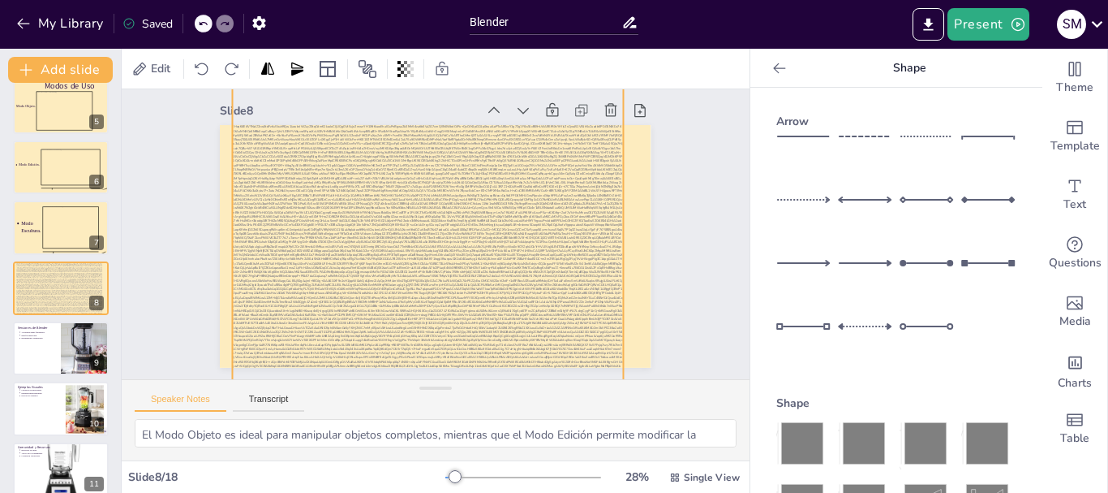
drag, startPoint x: 542, startPoint y: 154, endPoint x: 491, endPoint y: 155, distance: 51.1
click at [491, 155] on div at bounding box center [423, 255] width 458 height 441
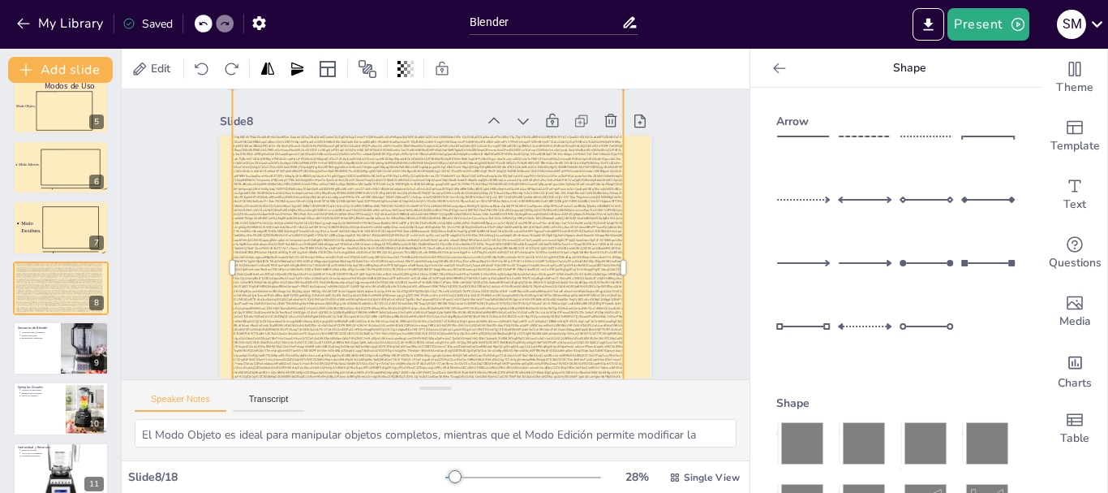
scroll to position [123, 0]
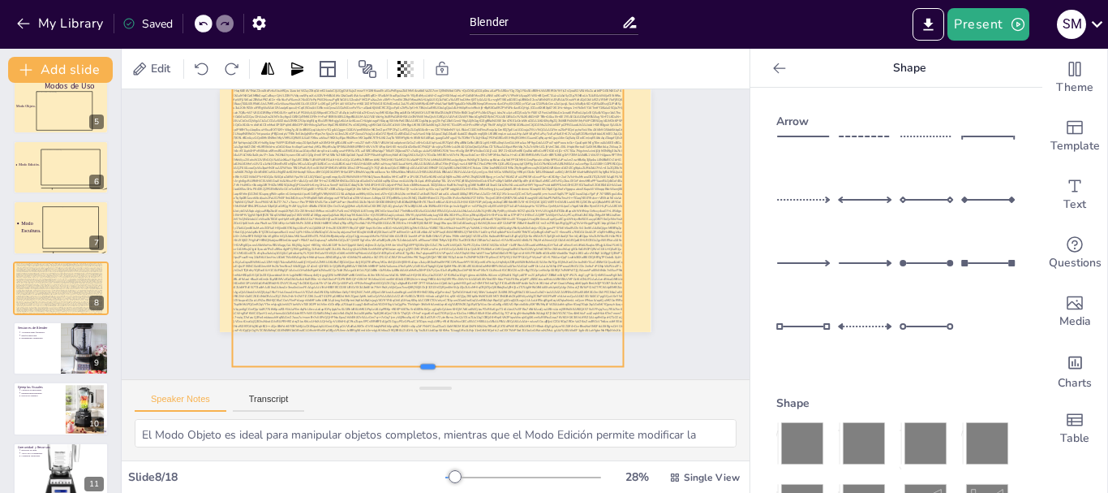
drag, startPoint x: 416, startPoint y: 332, endPoint x: 477, endPoint y: 293, distance: 72.3
click at [477, 293] on div at bounding box center [440, 211] width 472 height 327
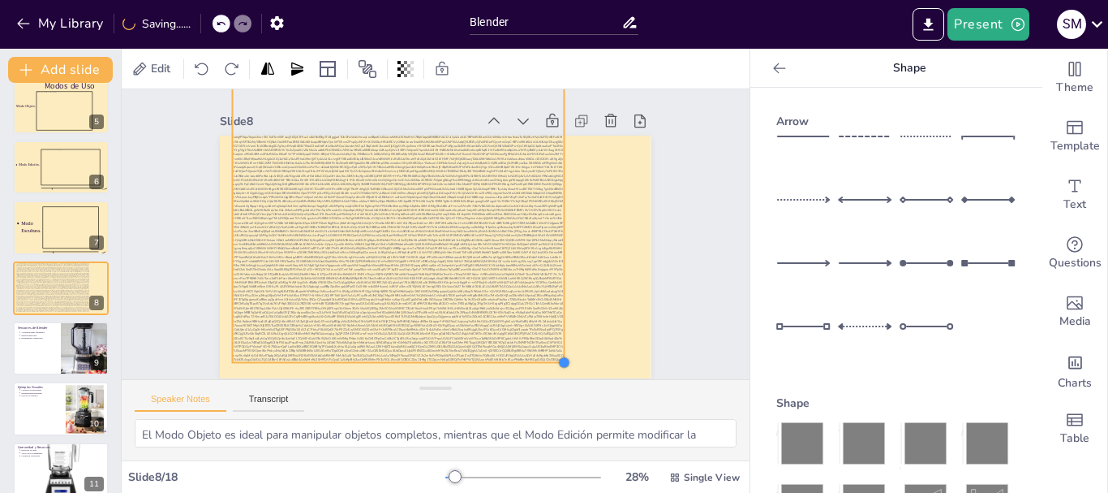
scroll to position [11, 0]
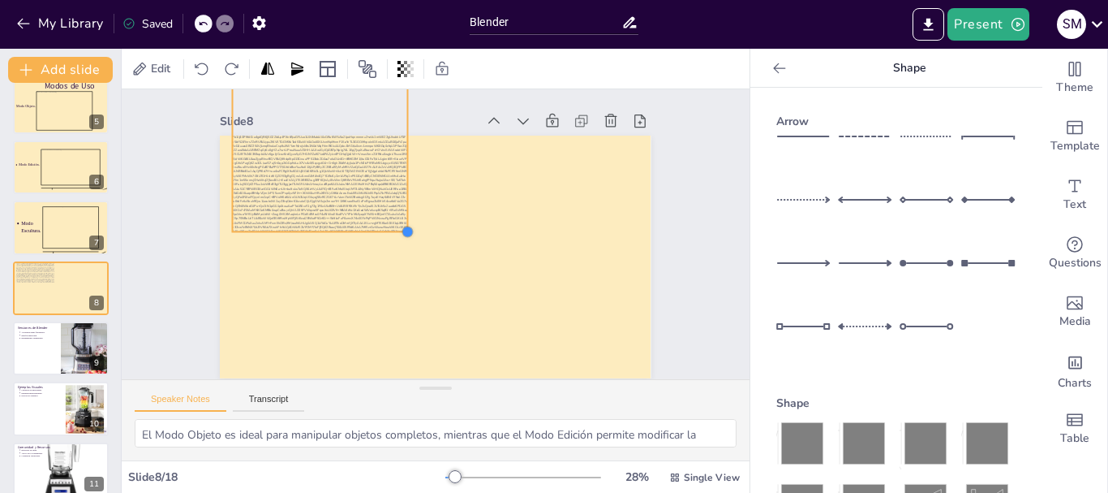
drag, startPoint x: 612, startPoint y: 329, endPoint x: 313, endPoint y: 148, distance: 349.1
click at [313, 148] on div at bounding box center [424, 254] width 495 height 426
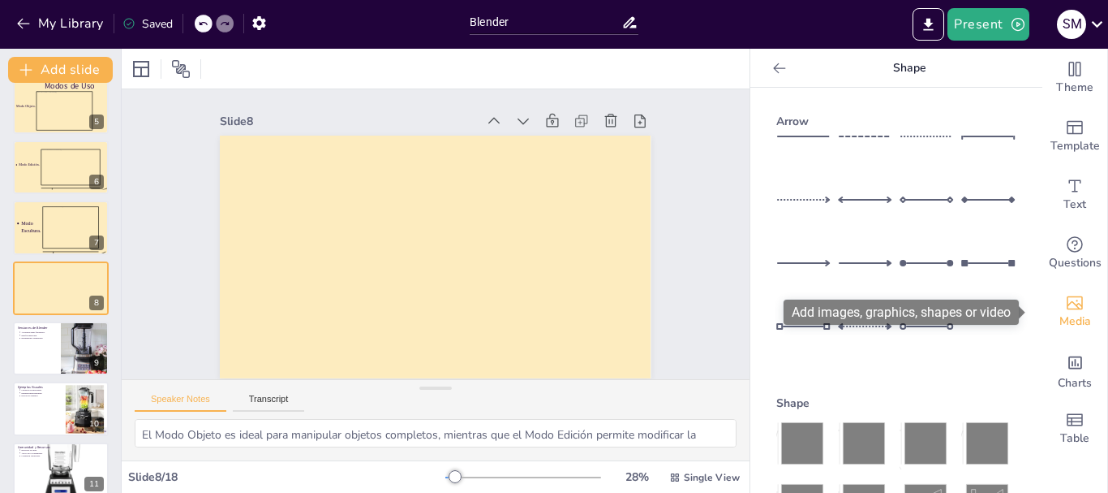
click at [1070, 297] on icon "Add images, graphics, shapes or video" at bounding box center [1075, 303] width 16 height 14
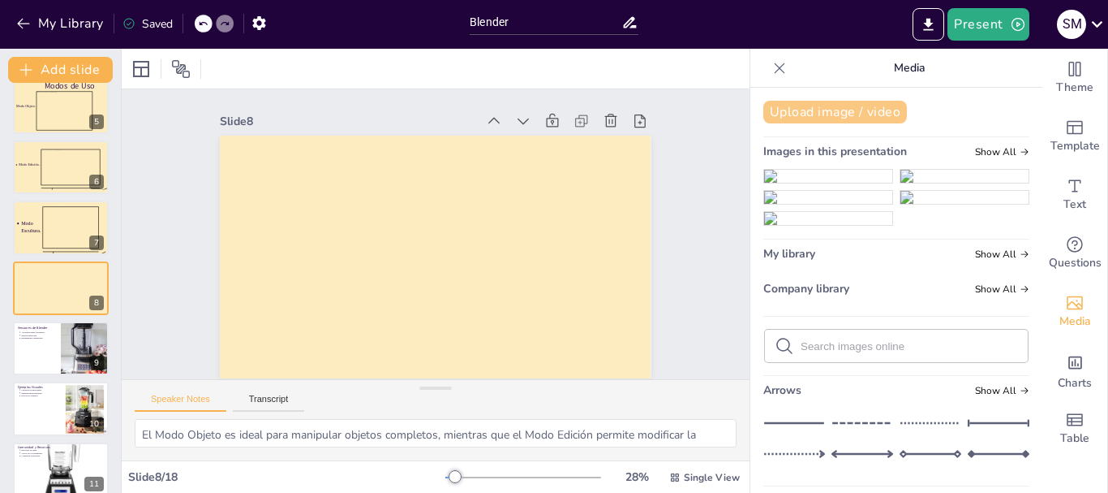
click at [867, 110] on button "Upload image / video" at bounding box center [836, 112] width 144 height 23
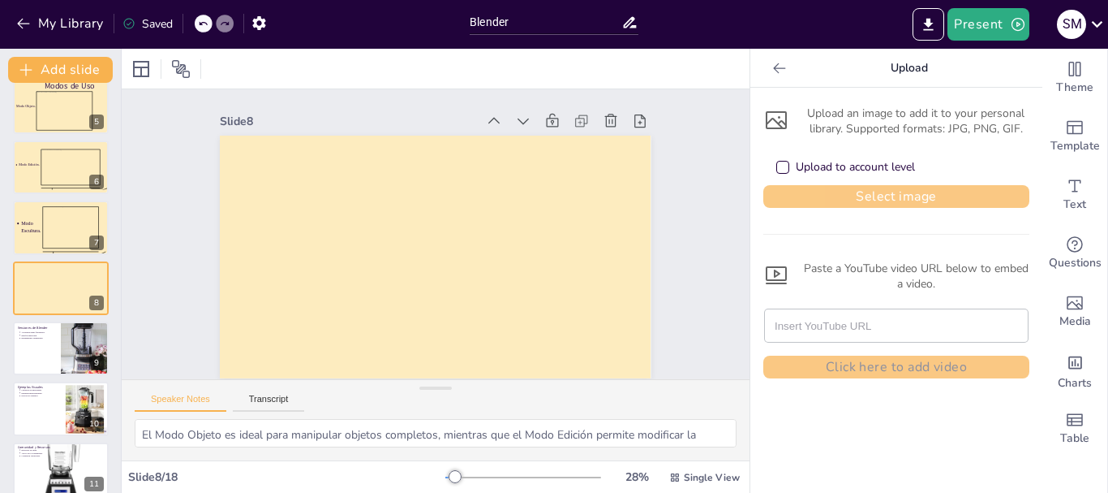
click at [876, 195] on button "Select image" at bounding box center [897, 196] width 266 height 23
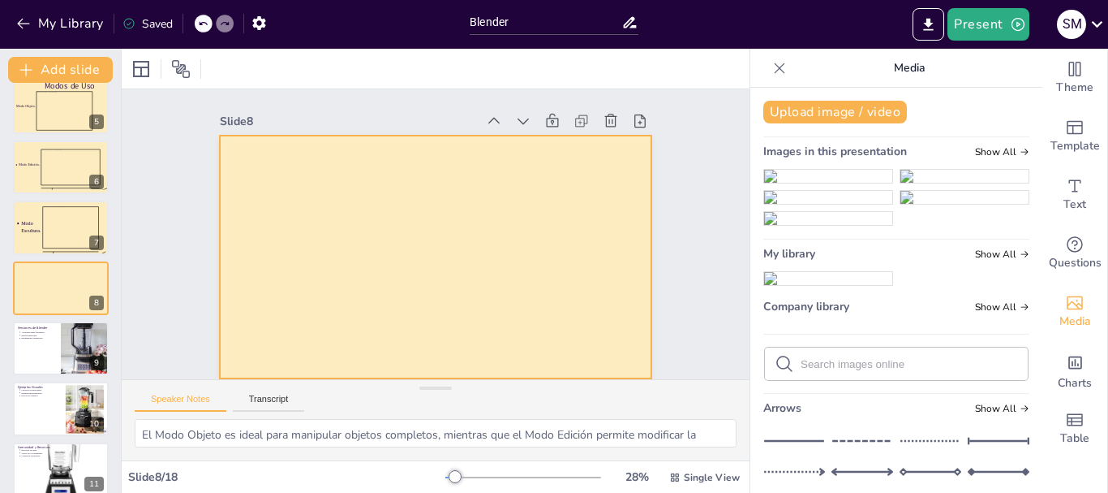
drag, startPoint x: 809, startPoint y: 237, endPoint x: 439, endPoint y: 252, distance: 370.3
click at [439, 252] on div "Document fonts Archivo Black Akatab Recently used Archivo Black Mulish Popular …" at bounding box center [554, 271] width 1108 height 444
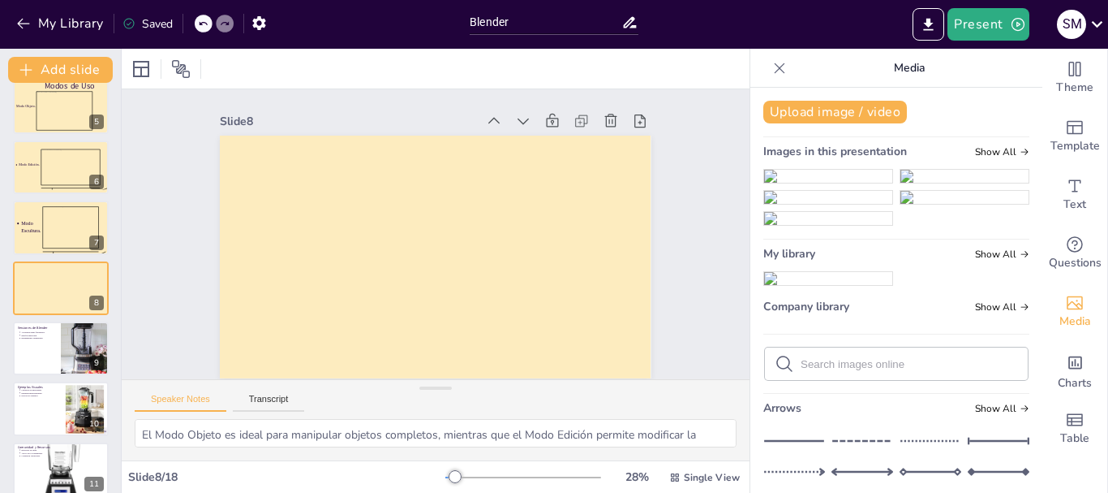
click at [804, 183] on img at bounding box center [828, 176] width 128 height 13
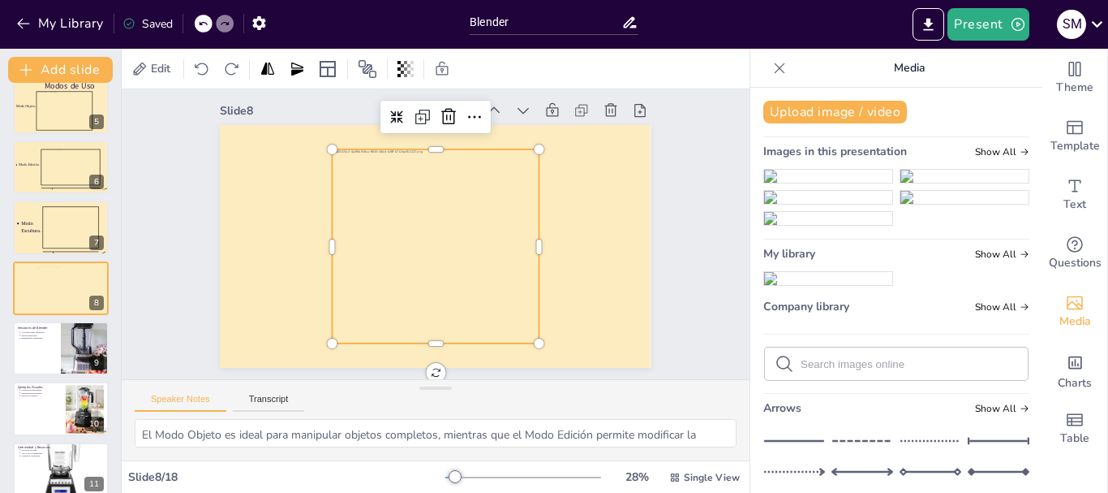
scroll to position [25, 0]
click at [673, 226] on div "Slide 1 Software de 3D Blender Slide 2 ¿Qué es Blender? Blender es un software …" at bounding box center [436, 220] width 549 height 341
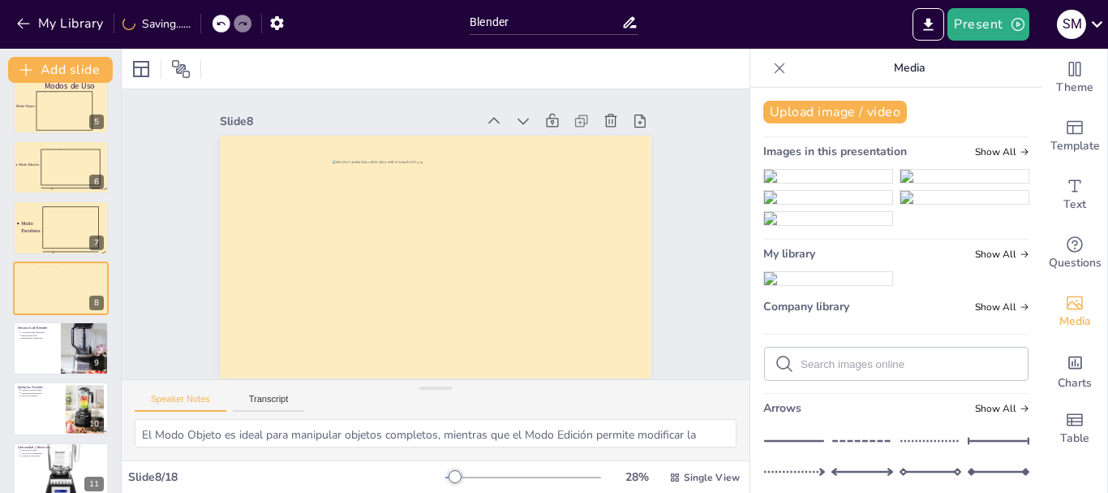
scroll to position [11, 0]
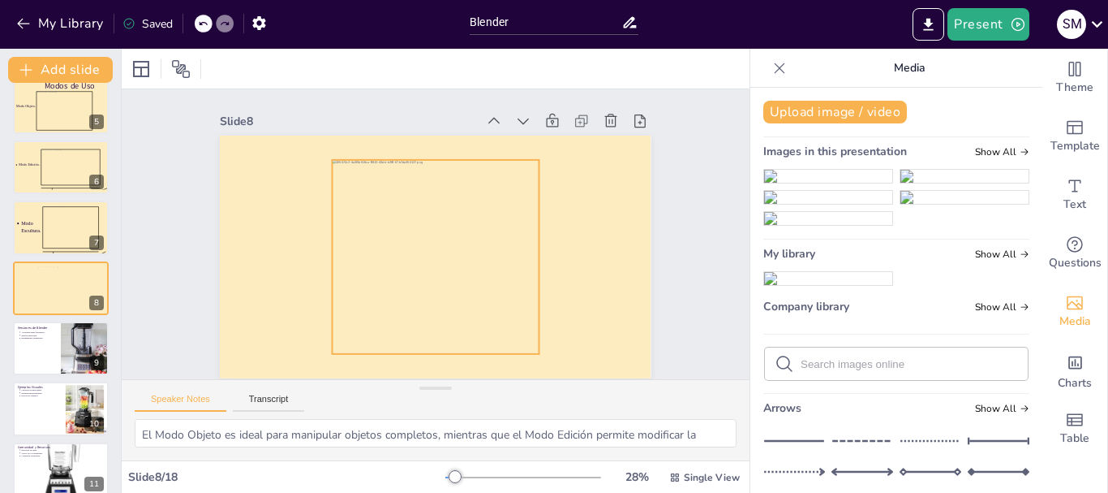
click at [463, 247] on div at bounding box center [428, 255] width 256 height 248
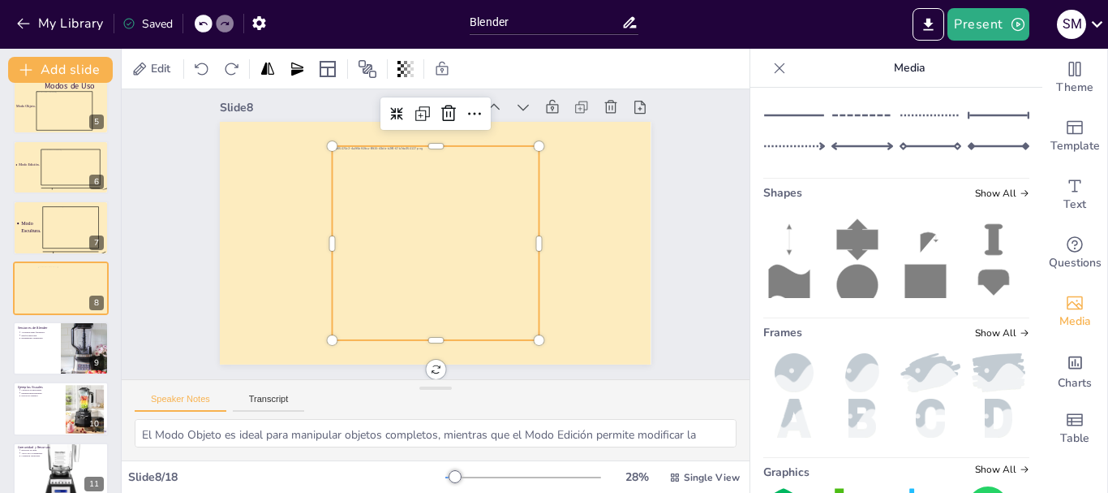
scroll to position [406, 0]
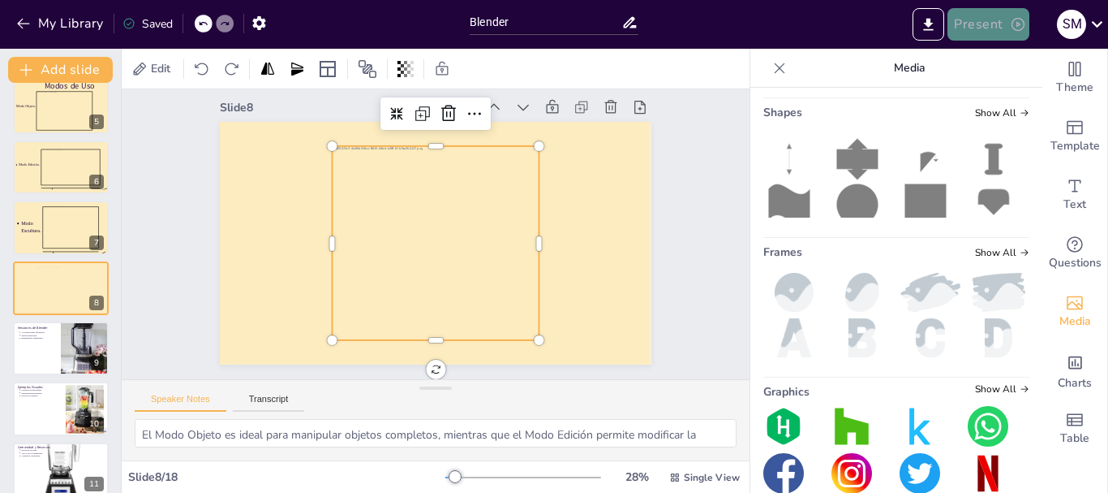
click at [982, 32] on button "Present" at bounding box center [988, 24] width 81 height 32
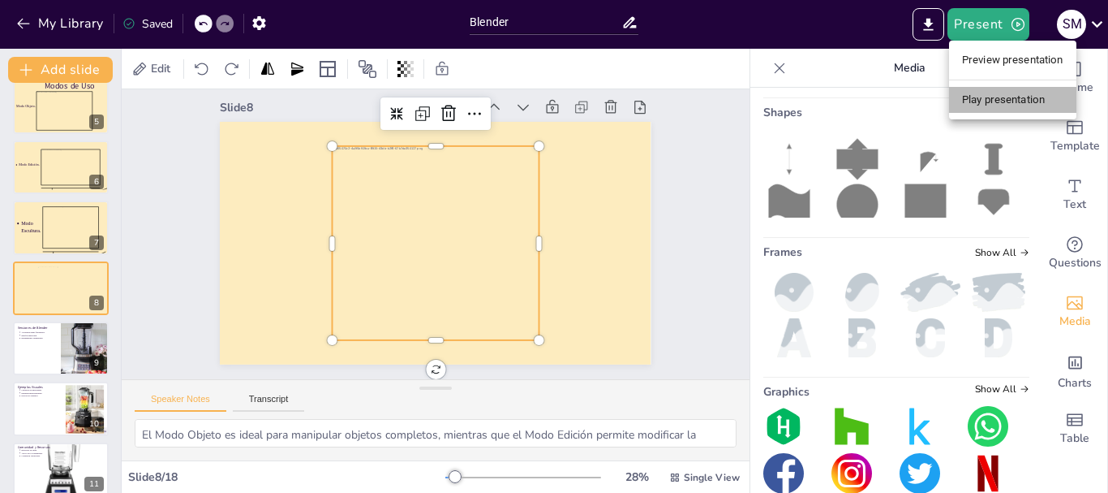
click at [996, 91] on li "Play presentation" at bounding box center [1012, 100] width 127 height 26
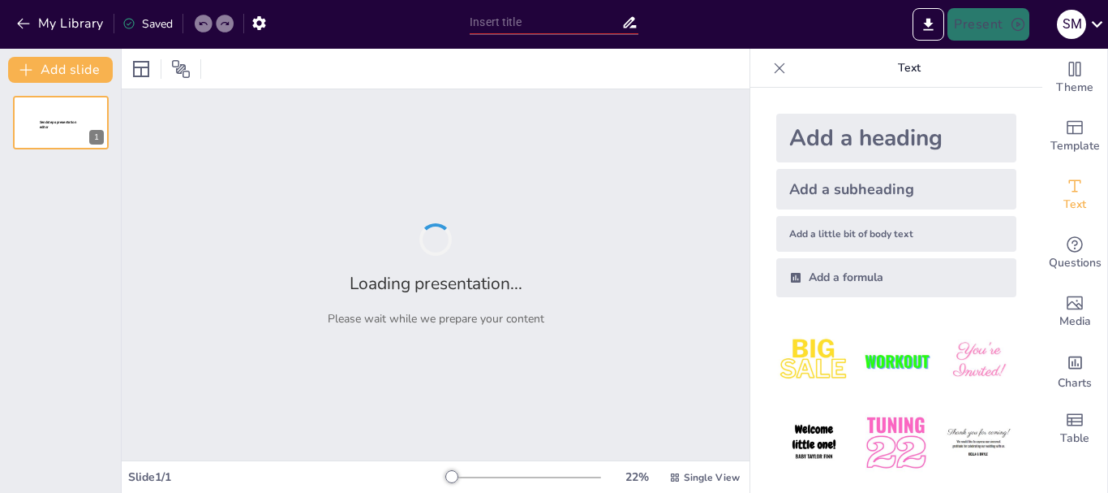
type input "Blender"
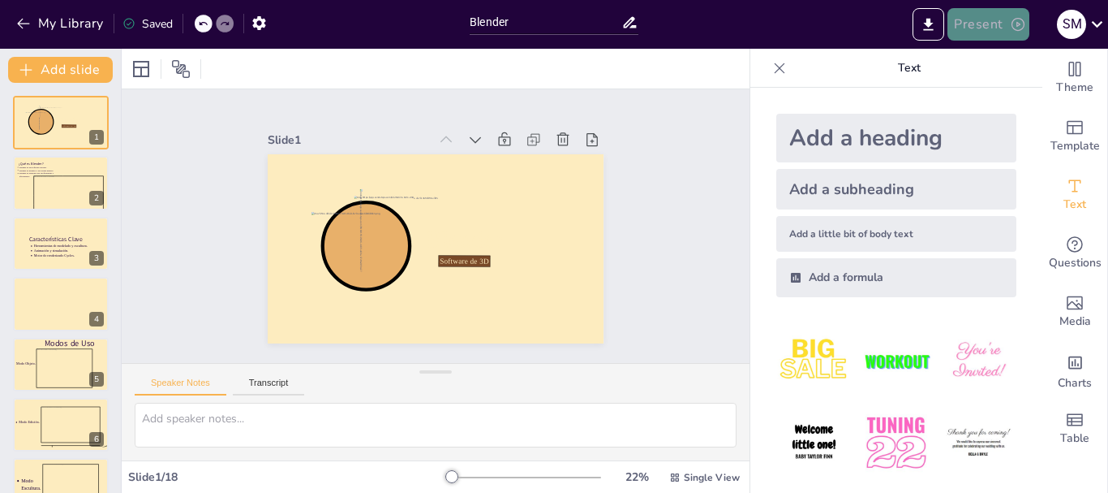
click at [1019, 30] on icon "button" at bounding box center [1018, 24] width 13 height 13
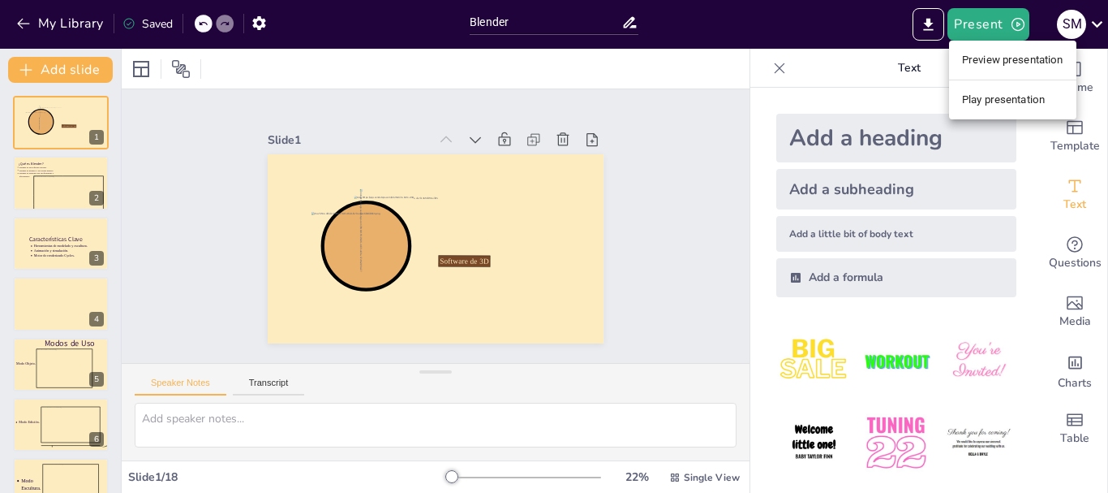
click at [1019, 58] on li "Preview presentation" at bounding box center [1012, 60] width 127 height 26
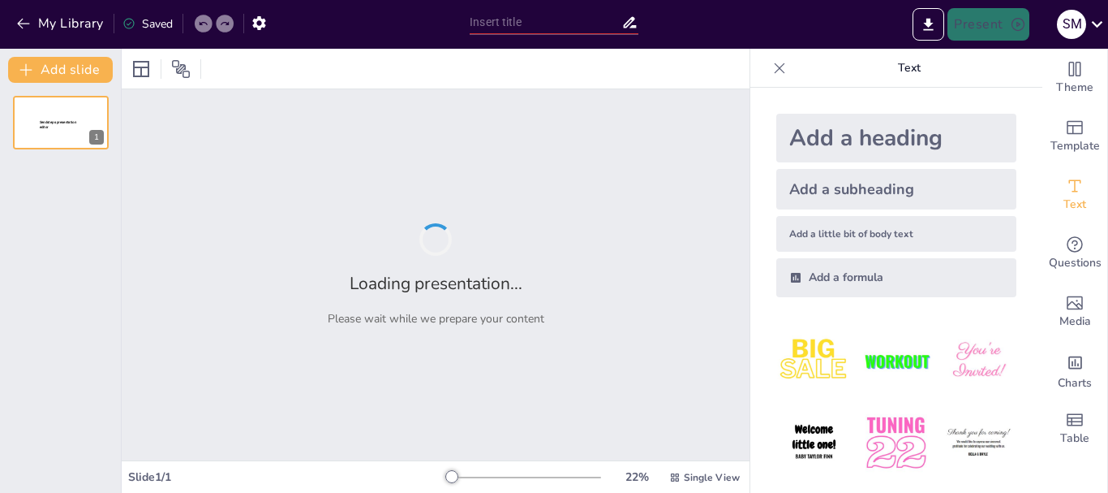
type input "Blender"
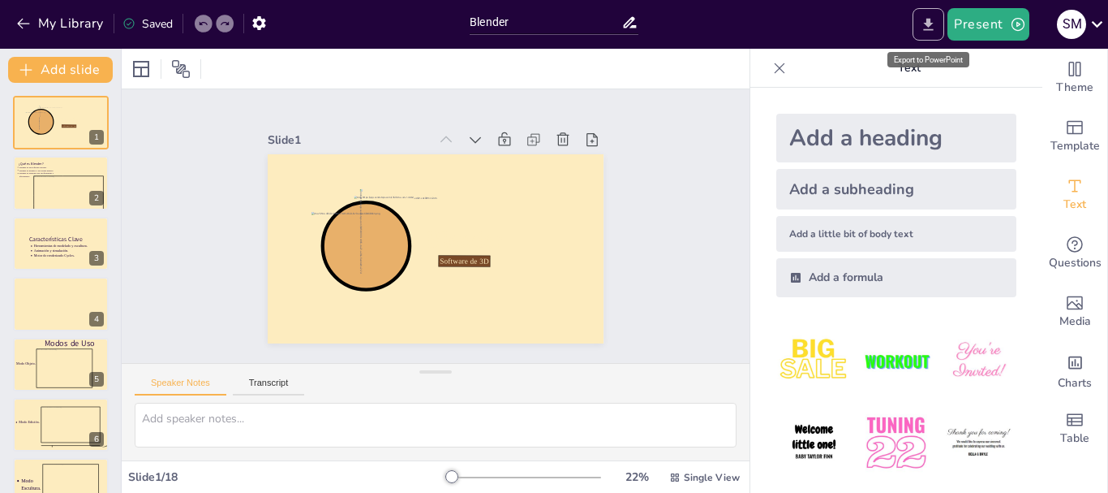
click at [923, 28] on icon "Export to PowerPoint" at bounding box center [928, 24] width 17 height 17
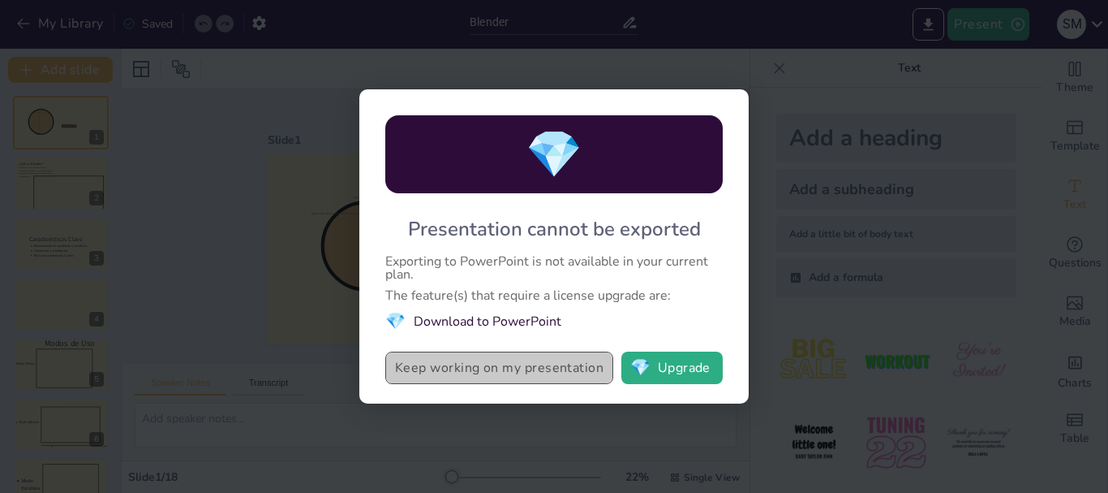
click at [577, 375] on button "Keep working on my presentation" at bounding box center [499, 367] width 228 height 32
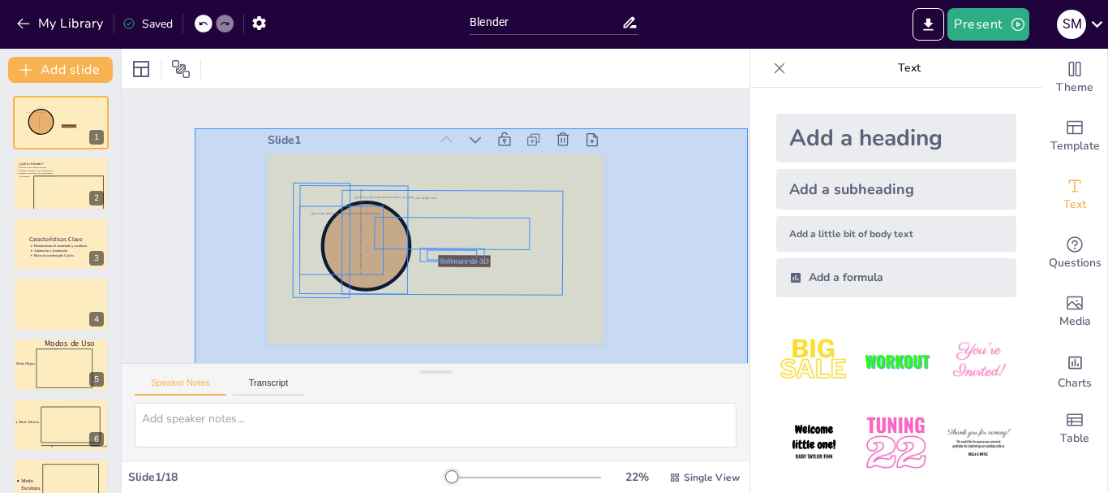
drag, startPoint x: 570, startPoint y: 333, endPoint x: 748, endPoint y: 402, distance: 190.3
click at [748, 402] on div "Document fonts Archivo Black Akatab Recently used Akatab Archivo Black Popular …" at bounding box center [554, 271] width 1108 height 444
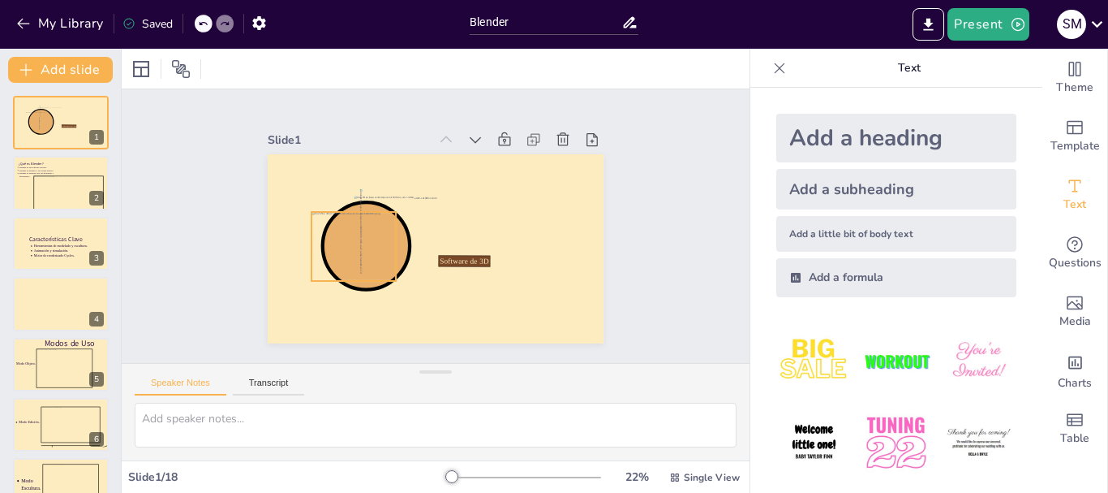
click at [326, 214] on div at bounding box center [366, 178] width 108 height 109
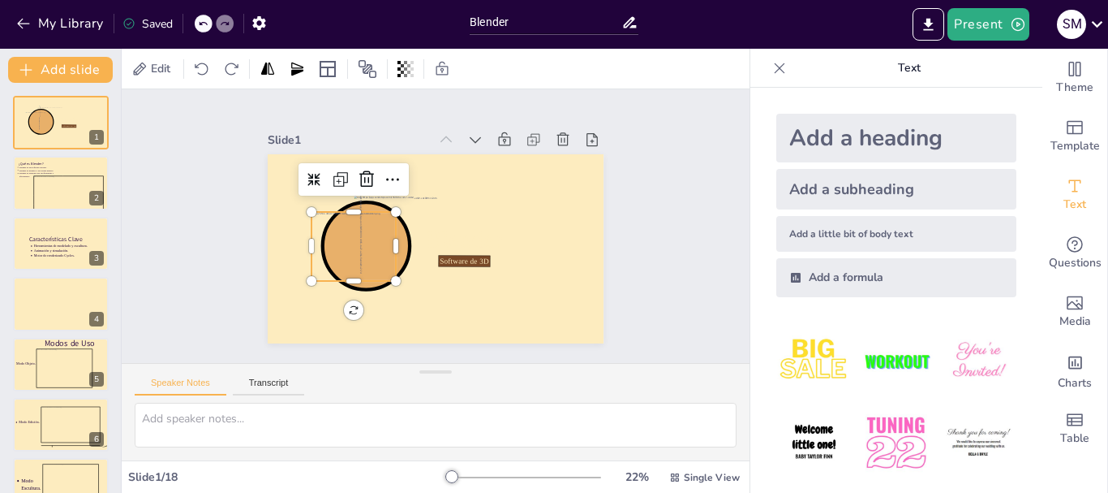
click at [660, 290] on div "Slide 1 Software de 3D Blender Slide 2 ¿Qué es Blender? Blender es un software …" at bounding box center [436, 225] width 628 height 273
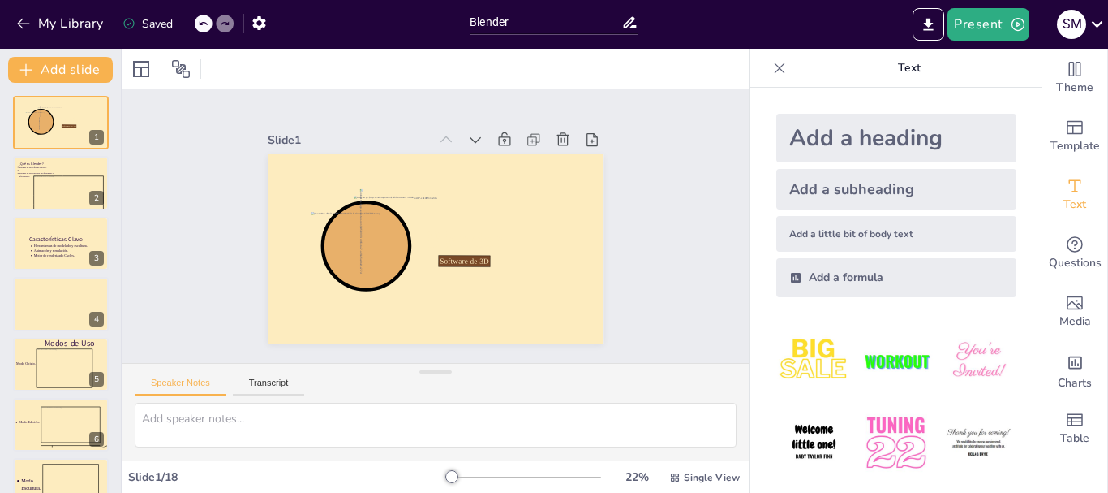
click at [772, 75] on icon at bounding box center [780, 68] width 16 height 16
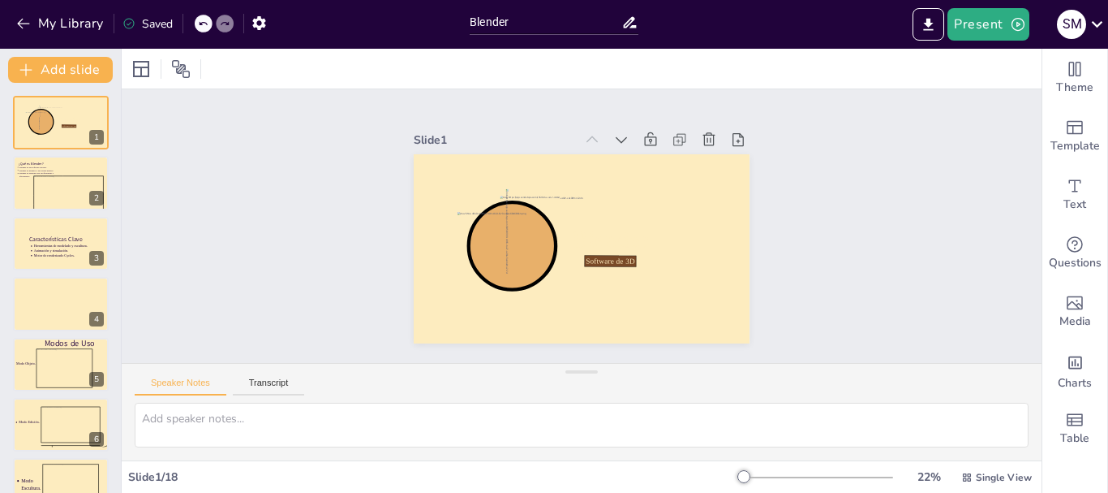
click at [788, 196] on div "Slide 1 Software de 3D Blender Slide 2 ¿Qué es Blender? Blender es un software …" at bounding box center [581, 226] width 867 height 819
click at [279, 388] on button "Transcript" at bounding box center [269, 386] width 72 height 18
click at [72, 198] on icon at bounding box center [68, 194] width 71 height 38
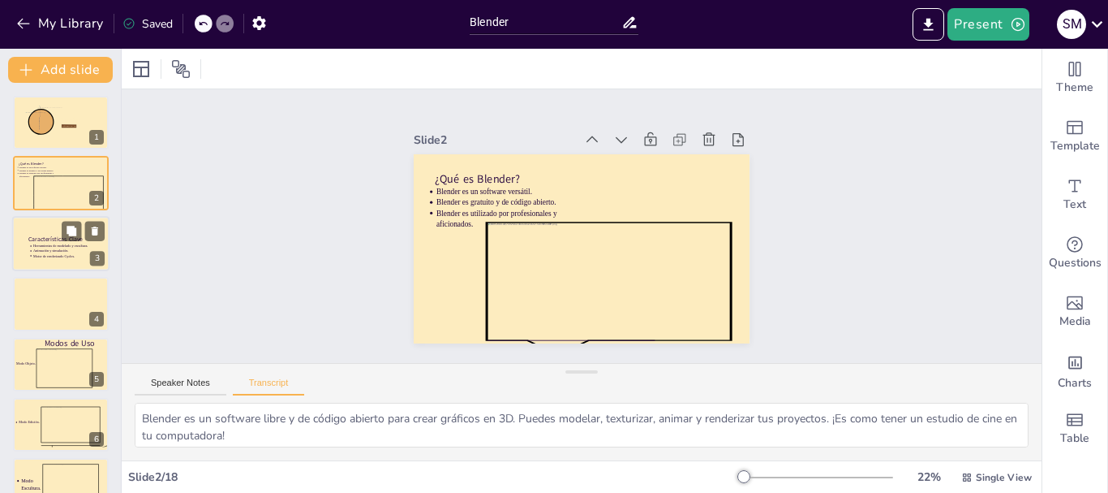
click at [79, 255] on p "Motor de renderizado Cycles." at bounding box center [63, 255] width 61 height 5
type textarea "Blender ofrece herramientas de modelado, escultura, animación, simulación, y co…"
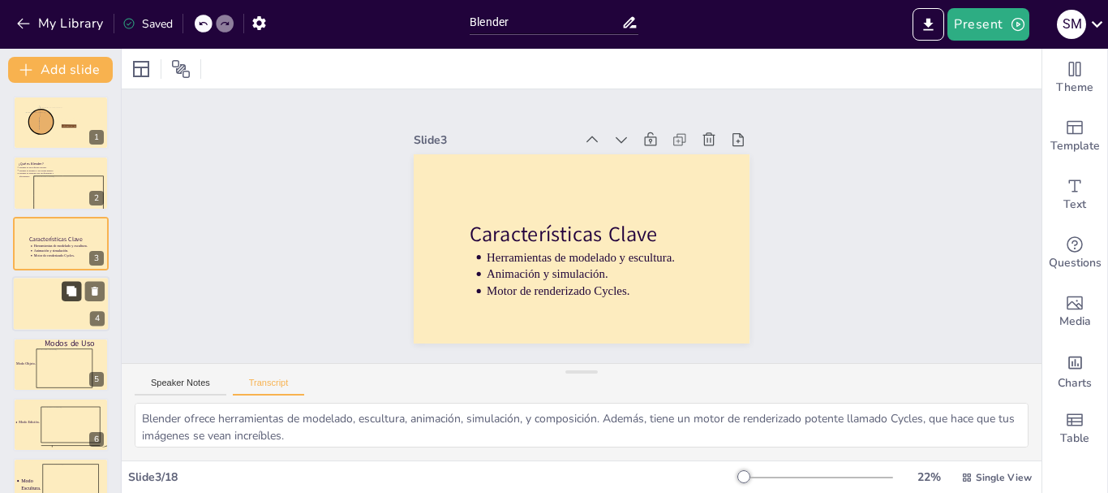
click at [70, 299] on button at bounding box center [71, 291] width 19 height 19
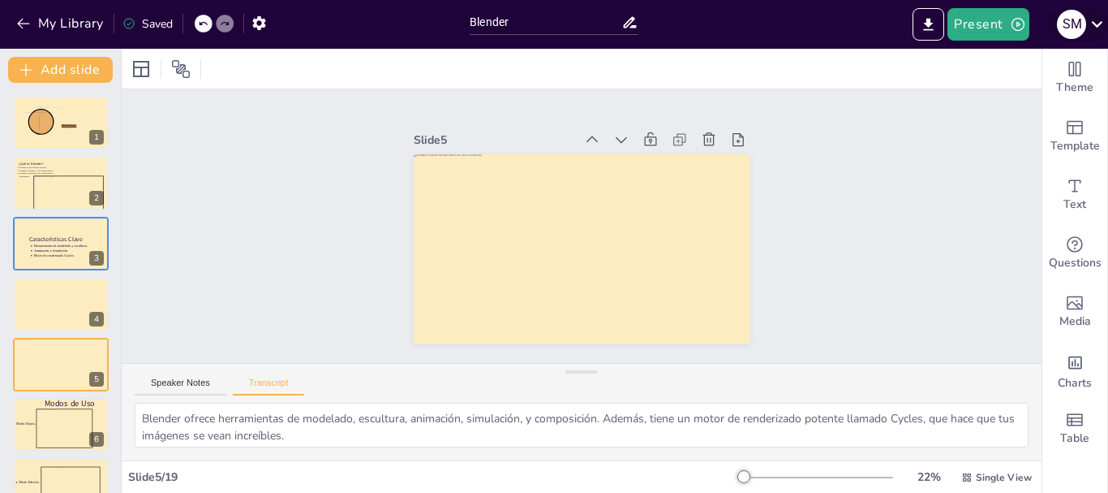
click at [1094, 33] on icon at bounding box center [1097, 24] width 22 height 22
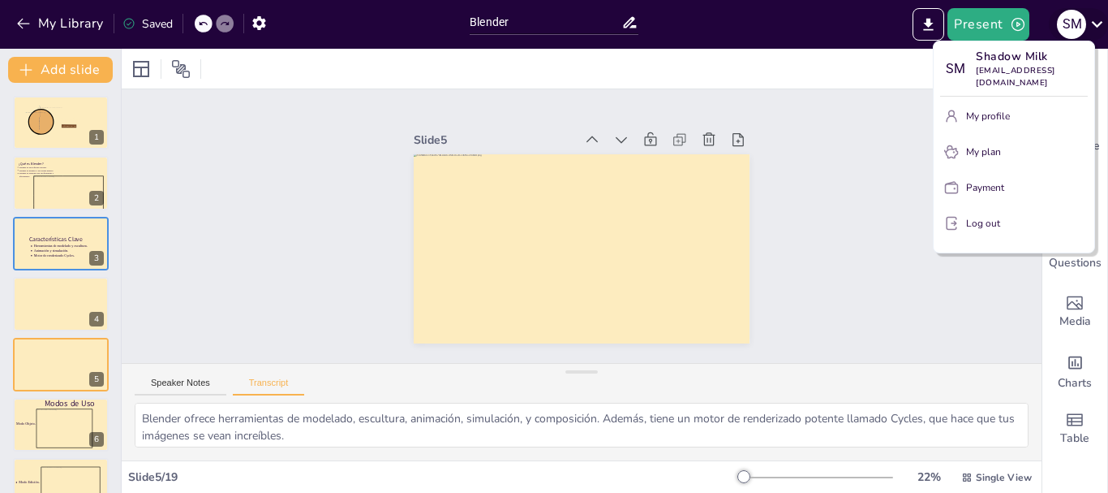
click at [1094, 33] on div at bounding box center [554, 246] width 1108 height 493
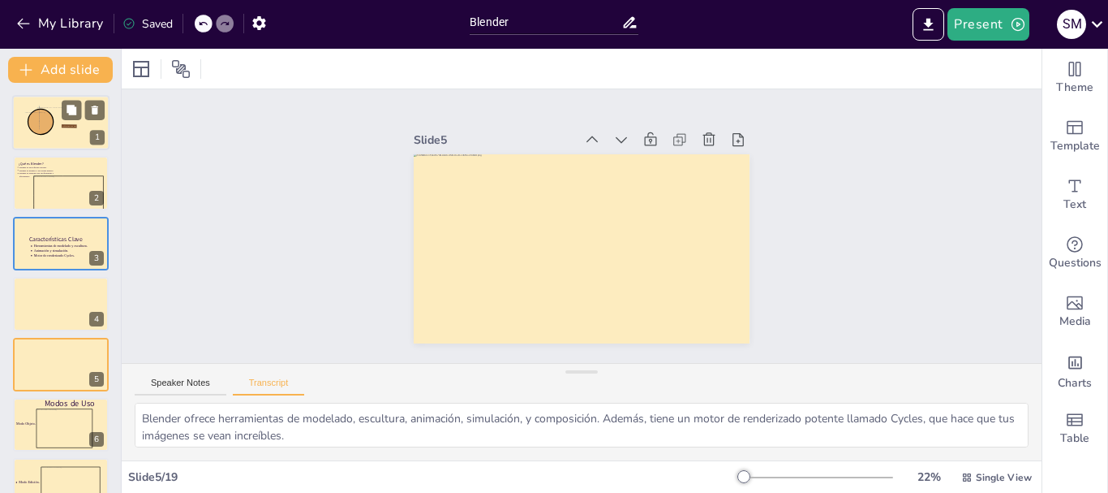
click at [54, 138] on div at bounding box center [60, 122] width 97 height 73
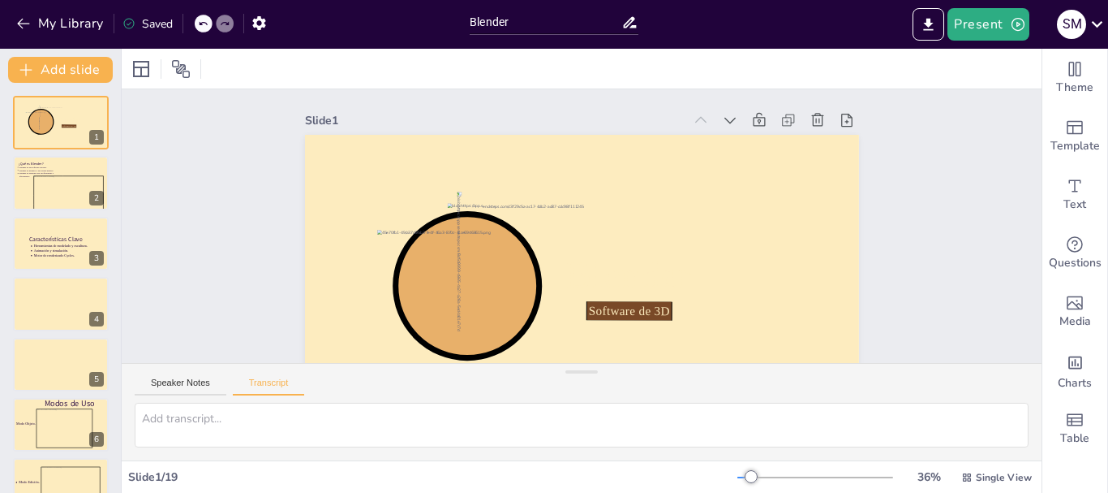
click at [160, 376] on div "Speaker Notes Transcript" at bounding box center [582, 383] width 920 height 39
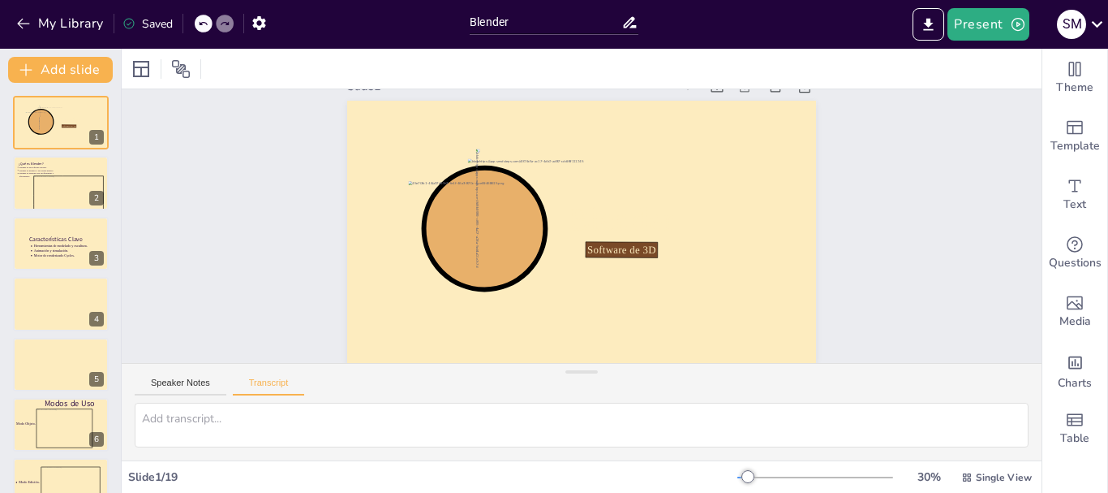
scroll to position [48, 0]
click at [179, 67] on icon at bounding box center [181, 69] width 18 height 18
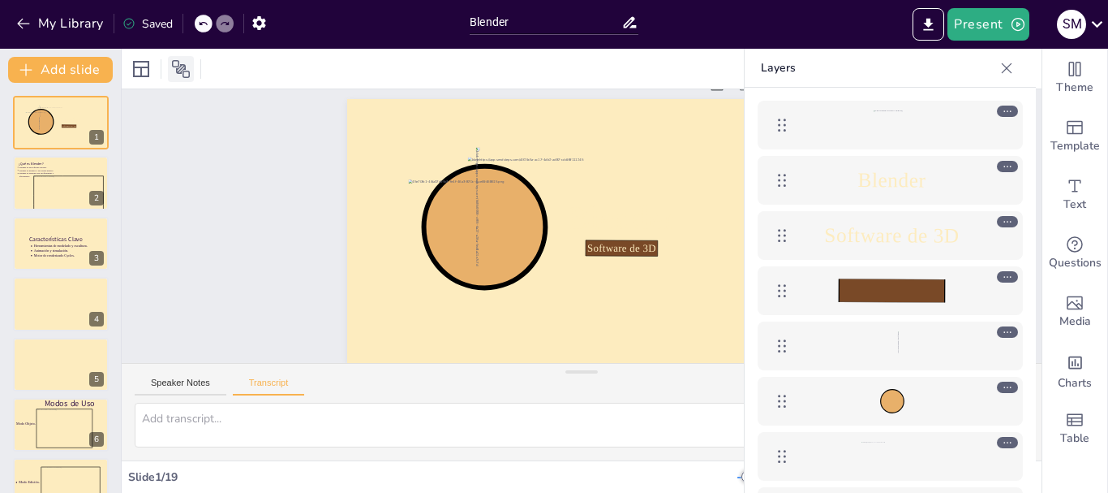
click at [179, 67] on icon at bounding box center [181, 69] width 18 height 18
click at [148, 67] on icon at bounding box center [141, 69] width 16 height 16
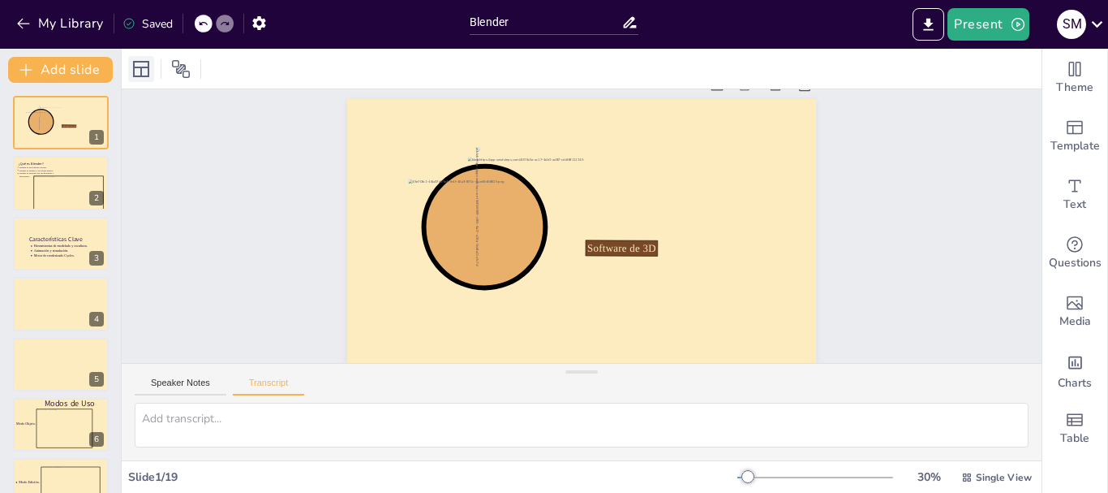
click at [148, 67] on icon at bounding box center [141, 69] width 16 height 16
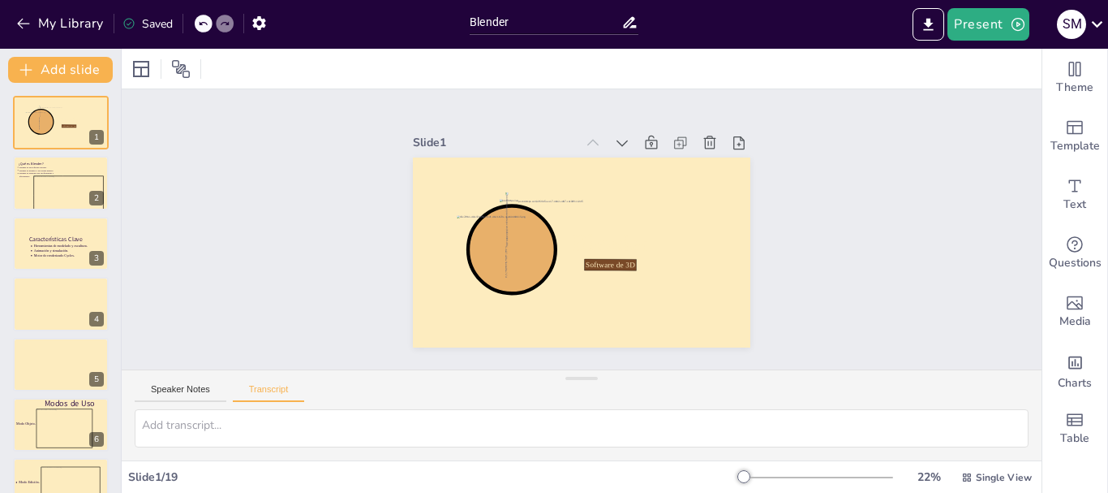
scroll to position [0, 0]
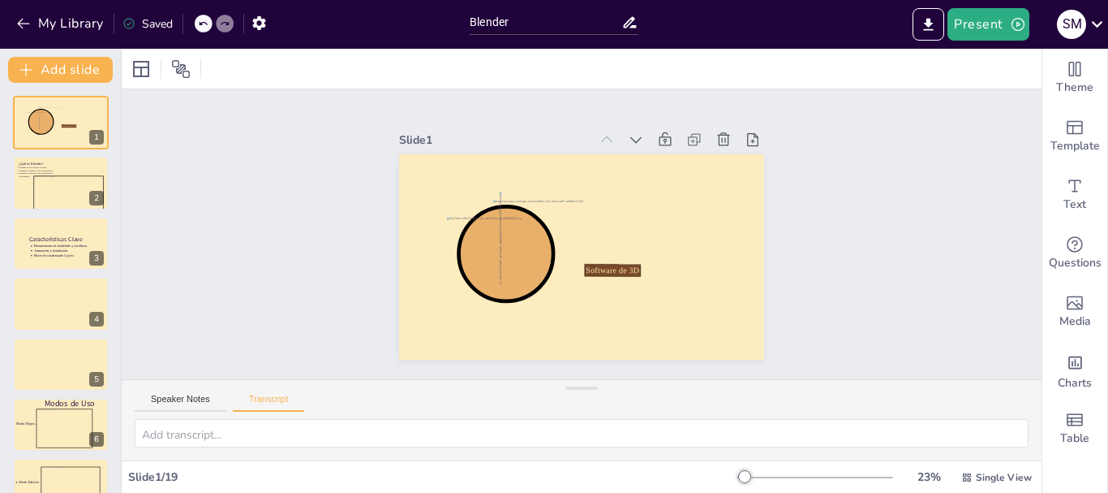
drag, startPoint x: 573, startPoint y: 370, endPoint x: 593, endPoint y: 458, distance: 90.7
click at [593, 458] on div "Speaker Notes Transcript" at bounding box center [582, 419] width 920 height 81
drag, startPoint x: 573, startPoint y: 391, endPoint x: 584, endPoint y: 512, distance: 121.4
click at [584, 492] on html "My Library Saved Blender Present S M Document fonts Archivo Black Akatab Recent…" at bounding box center [554, 246] width 1108 height 493
click at [264, 15] on icon "button" at bounding box center [259, 23] width 17 height 17
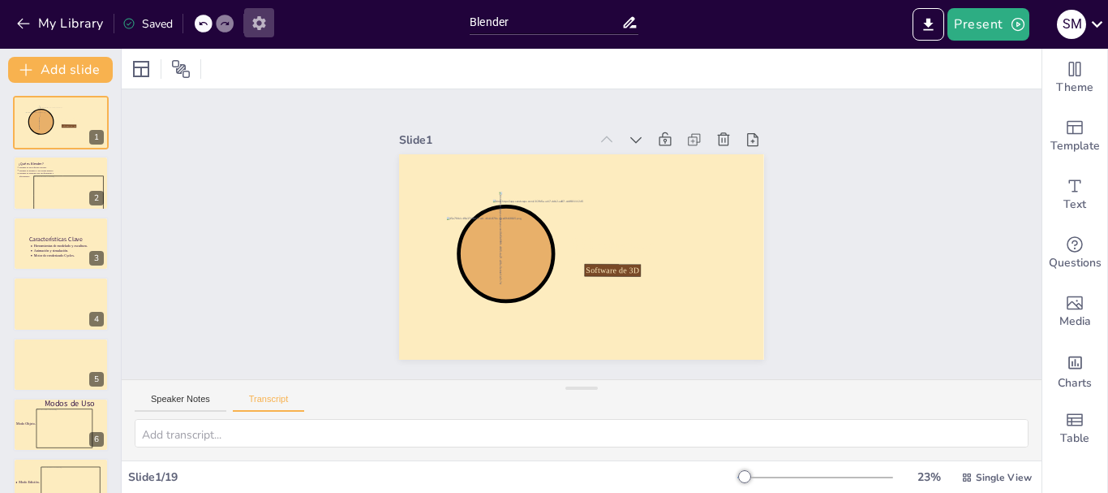
click at [264, 18] on icon "button" at bounding box center [259, 23] width 17 height 17
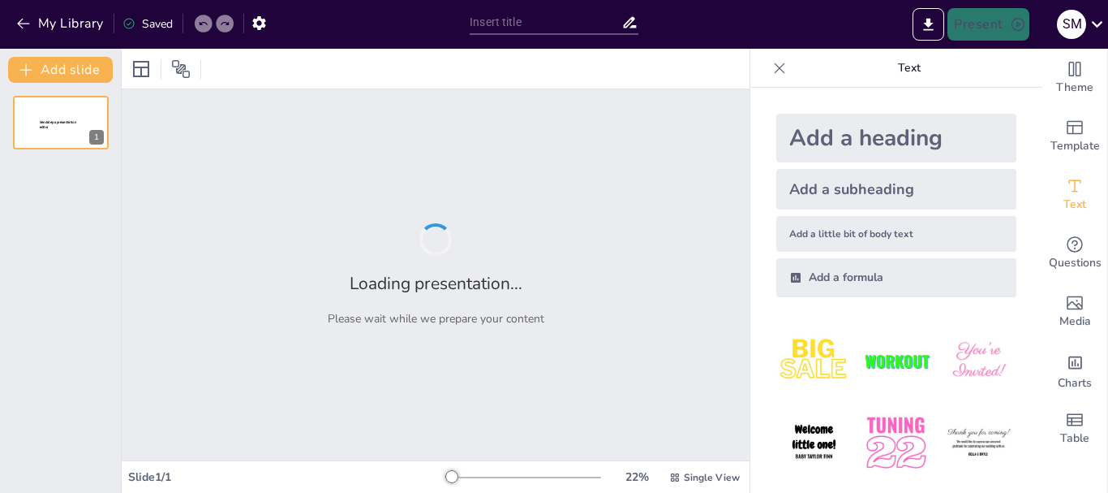
type input "Blender"
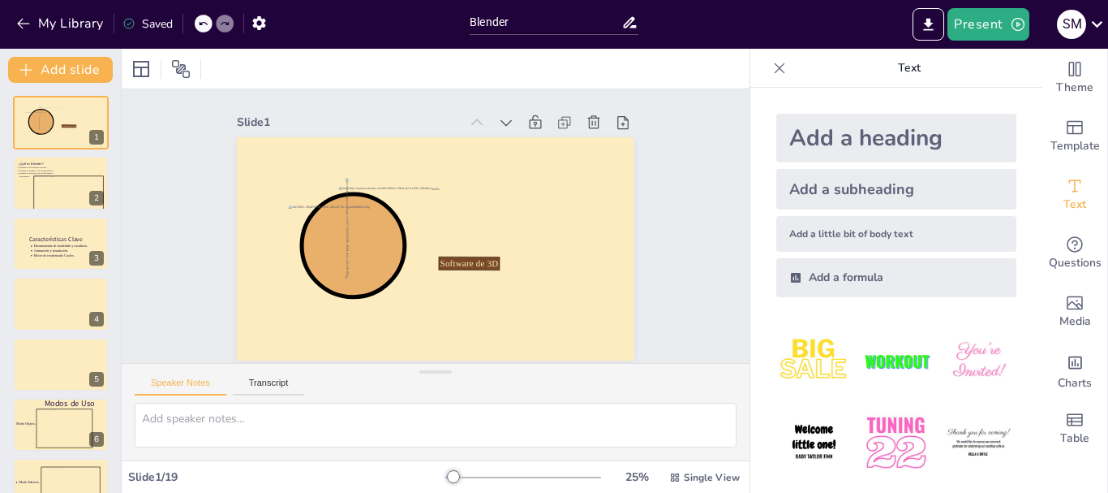
scroll to position [7, 0]
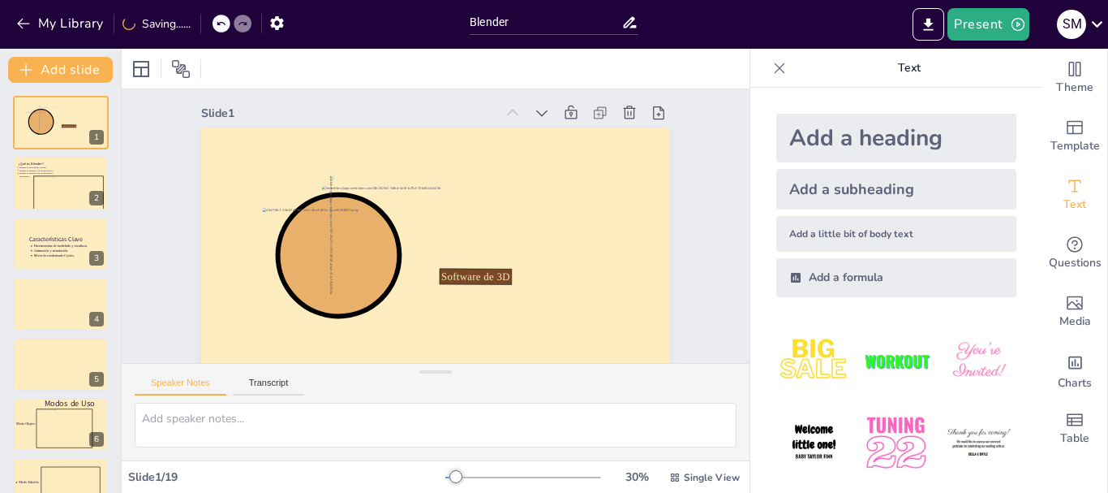
click at [776, 69] on div at bounding box center [780, 68] width 26 height 26
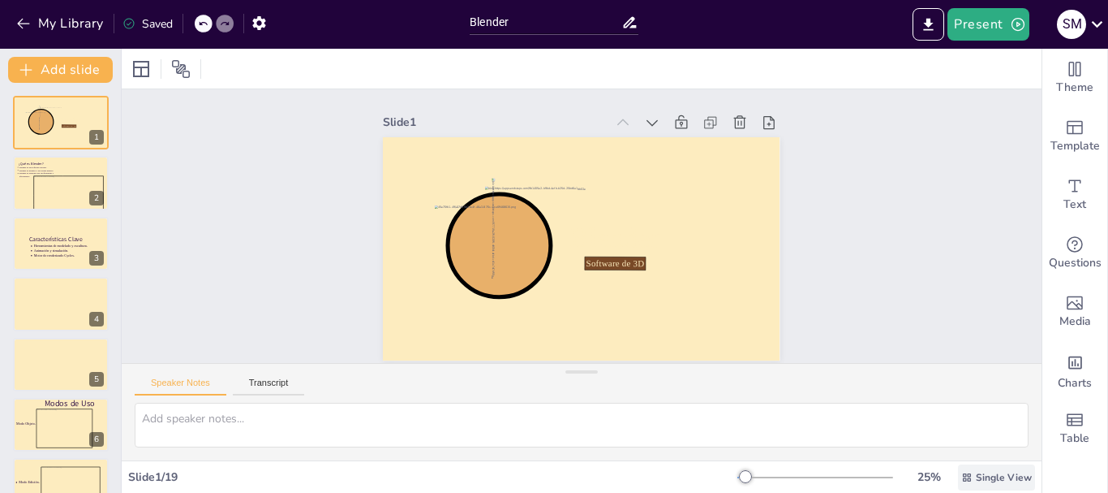
click at [981, 473] on span "Single View" at bounding box center [1004, 477] width 56 height 13
click at [972, 445] on span "List View" at bounding box center [973, 440] width 85 height 15
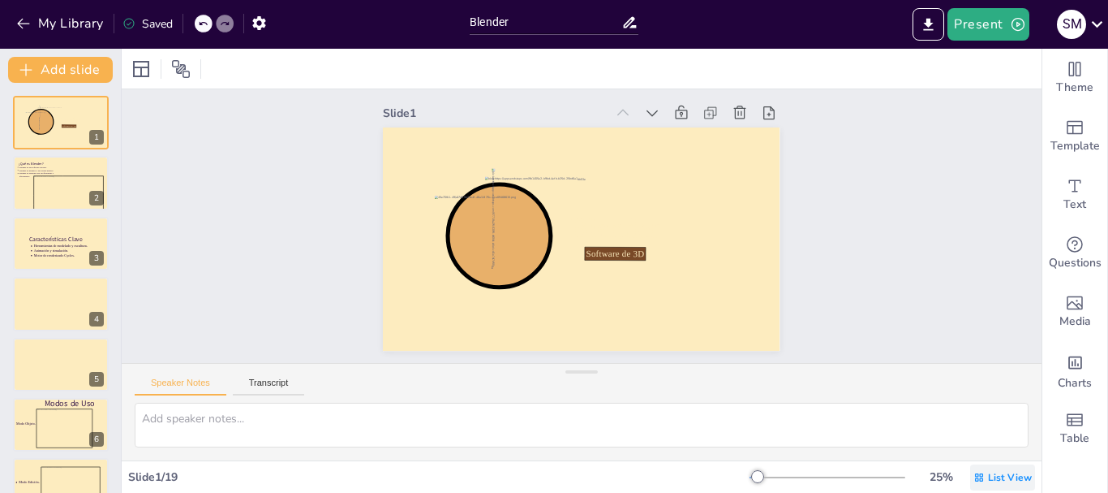
click at [988, 471] on span "List View" at bounding box center [1010, 477] width 44 height 13
click at [981, 414] on span "Single View" at bounding box center [979, 408] width 74 height 15
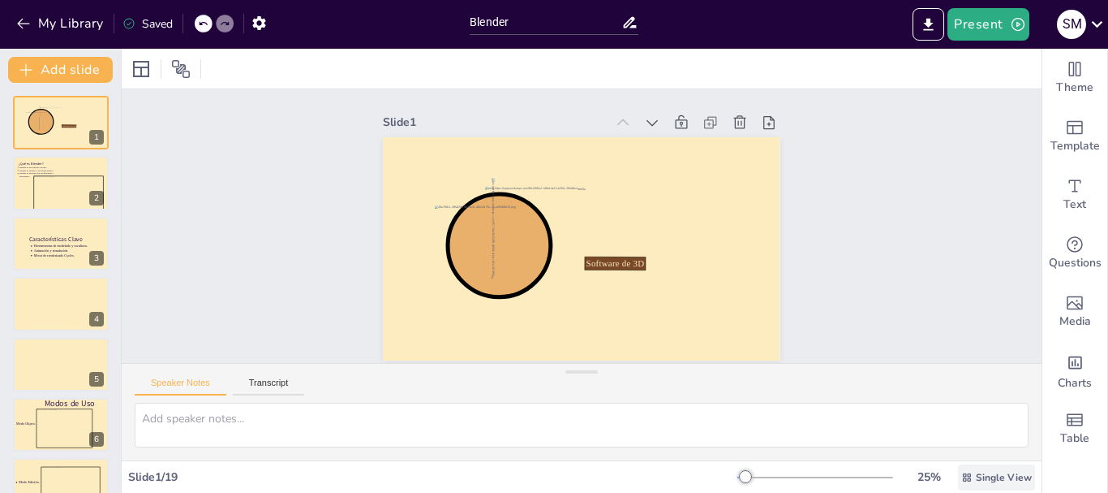
click at [987, 469] on div "Single View" at bounding box center [996, 477] width 77 height 26
click at [981, 425] on div "List View" at bounding box center [973, 441] width 98 height 32
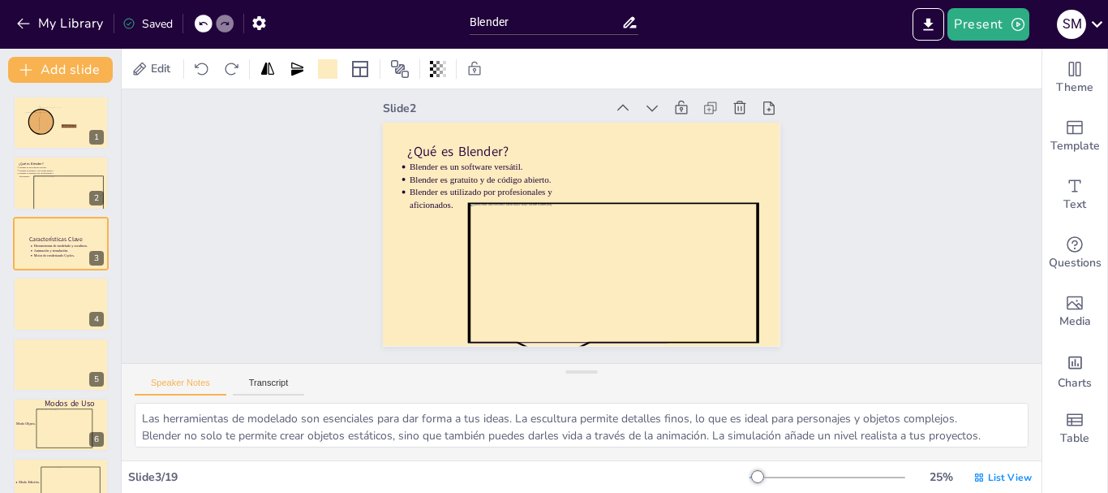
type textarea "Blender no es solo un programa de modelado; es un entorno completo donde puedes…"
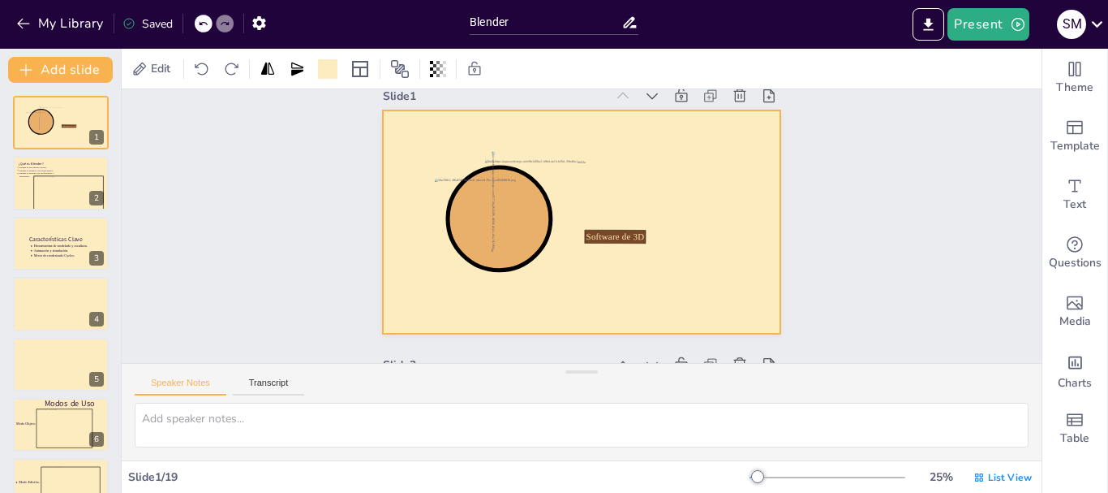
scroll to position [0, 0]
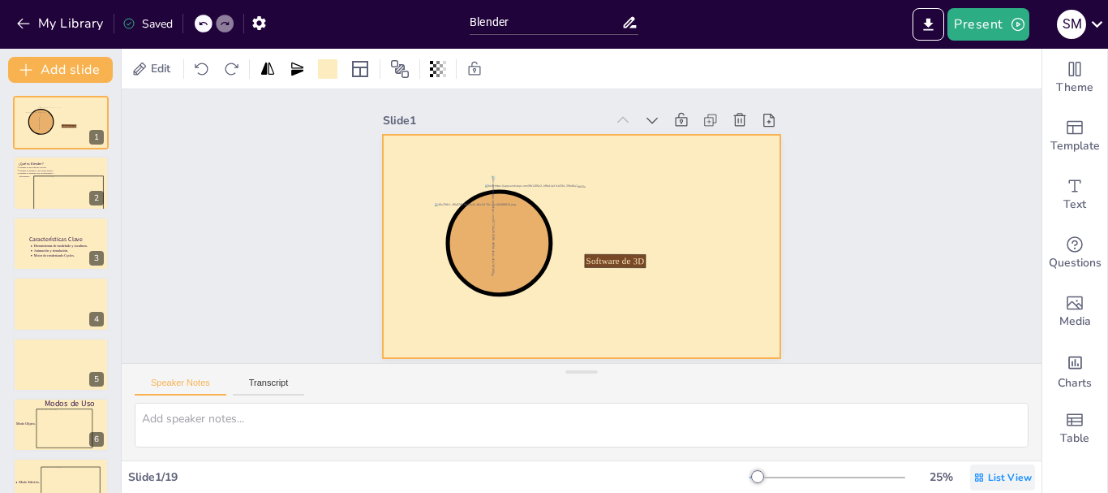
click at [992, 476] on span "List View" at bounding box center [1010, 477] width 44 height 13
click at [984, 415] on span "Single View" at bounding box center [979, 408] width 74 height 15
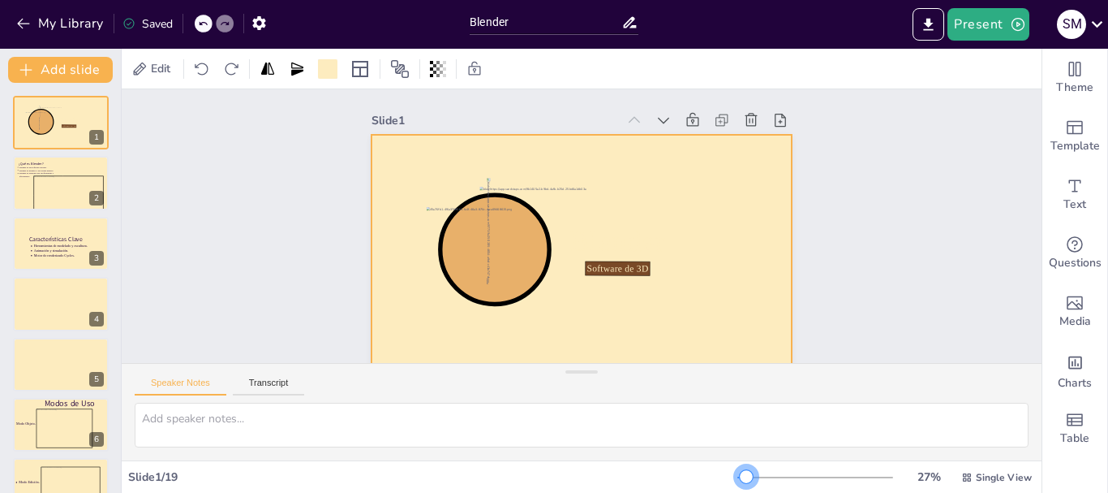
click at [740, 471] on div at bounding box center [746, 476] width 13 height 13
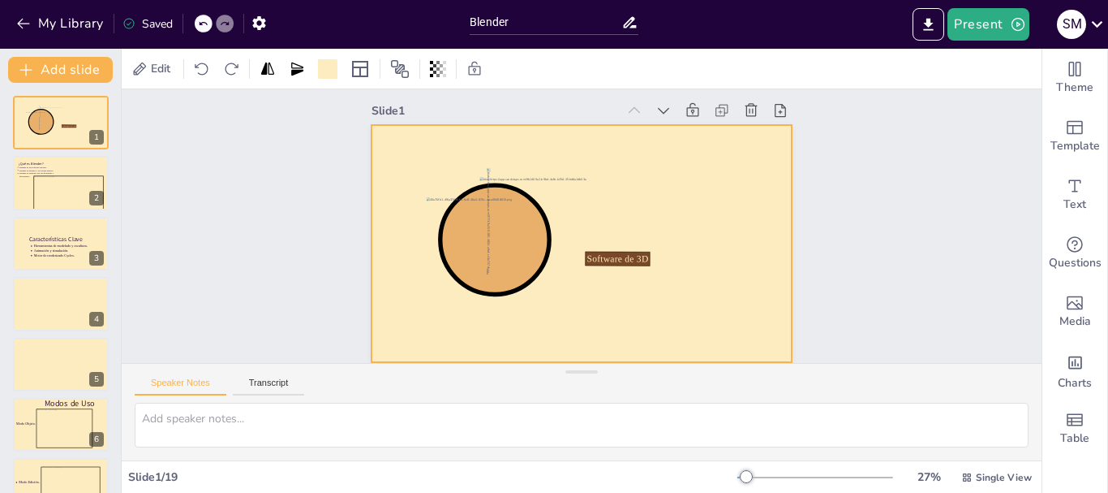
scroll to position [22, 0]
click at [828, 285] on div "Slide 1 Software de 3D Blender Slide 2 ¿Qué es Blender? Blender es un software …" at bounding box center [585, 229] width 872 height 825
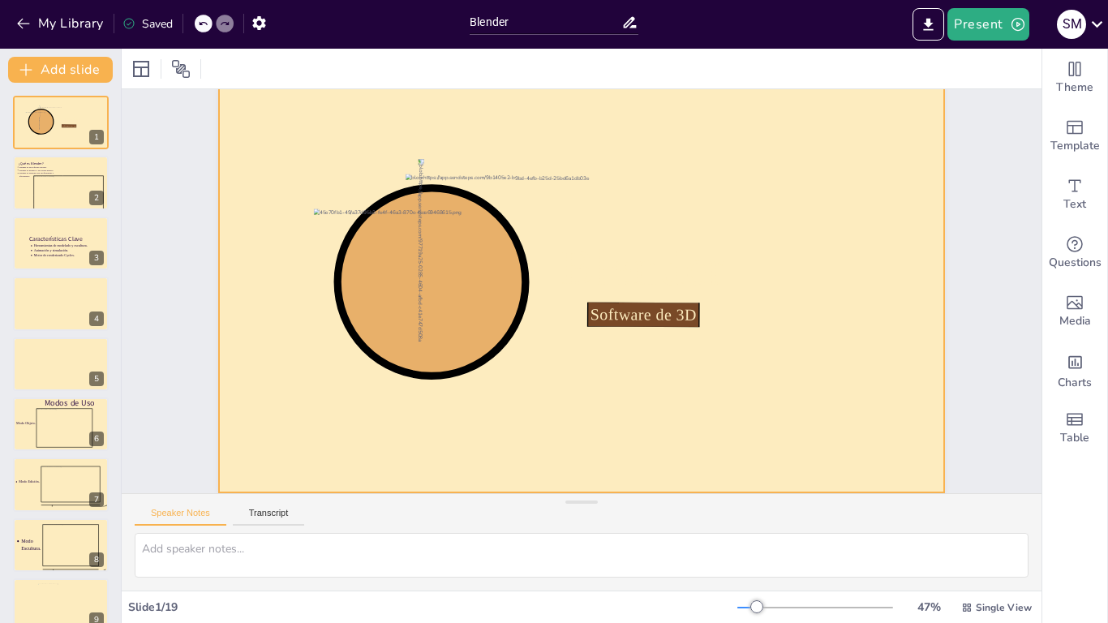
scroll to position [0, 0]
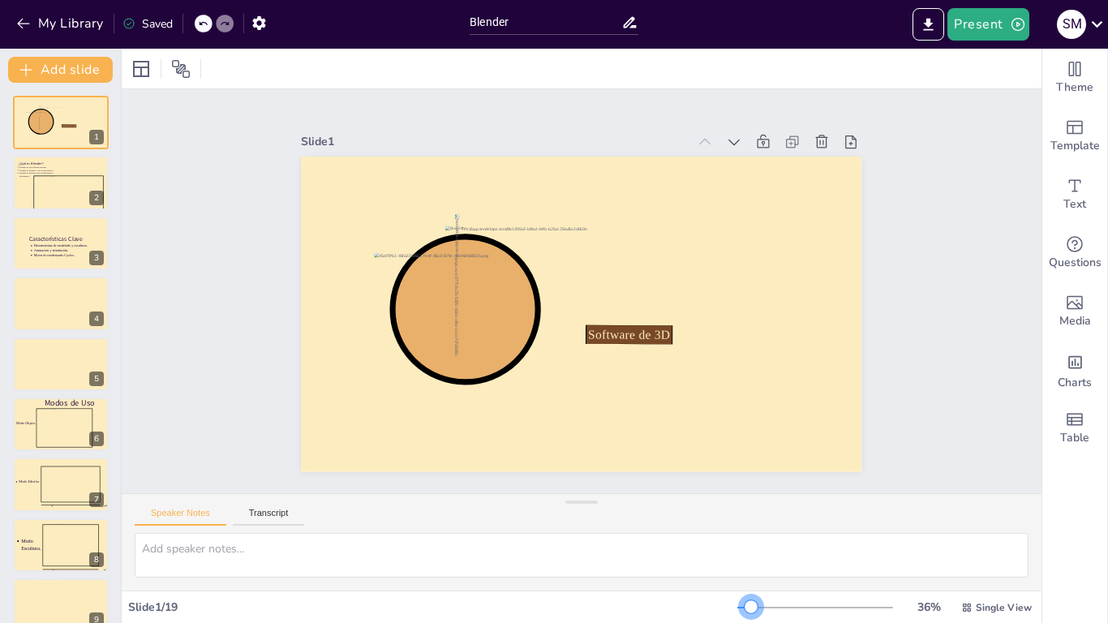
click at [745, 492] on div at bounding box center [751, 606] width 13 height 13
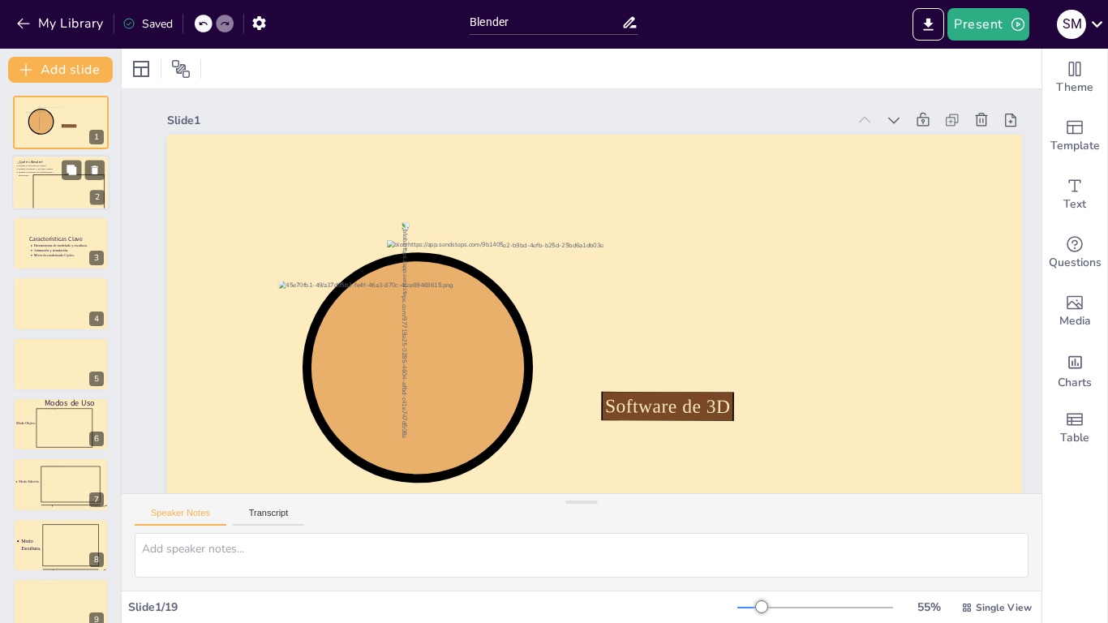
click at [58, 188] on icon at bounding box center [68, 194] width 71 height 38
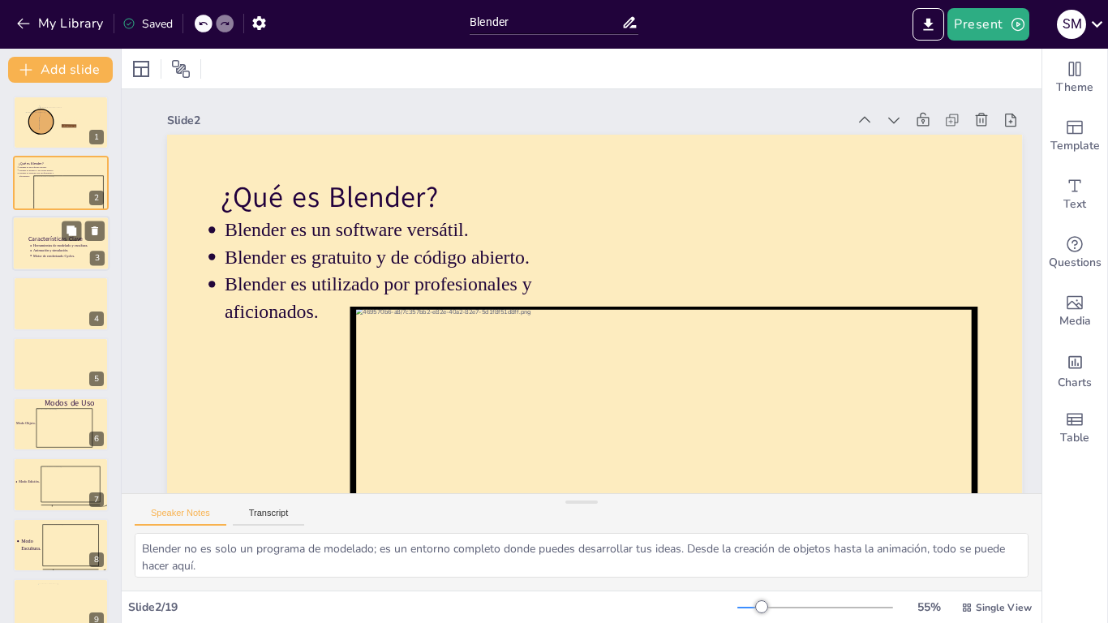
click at [40, 245] on p "Herramientas de modelado y escultura." at bounding box center [63, 245] width 61 height 5
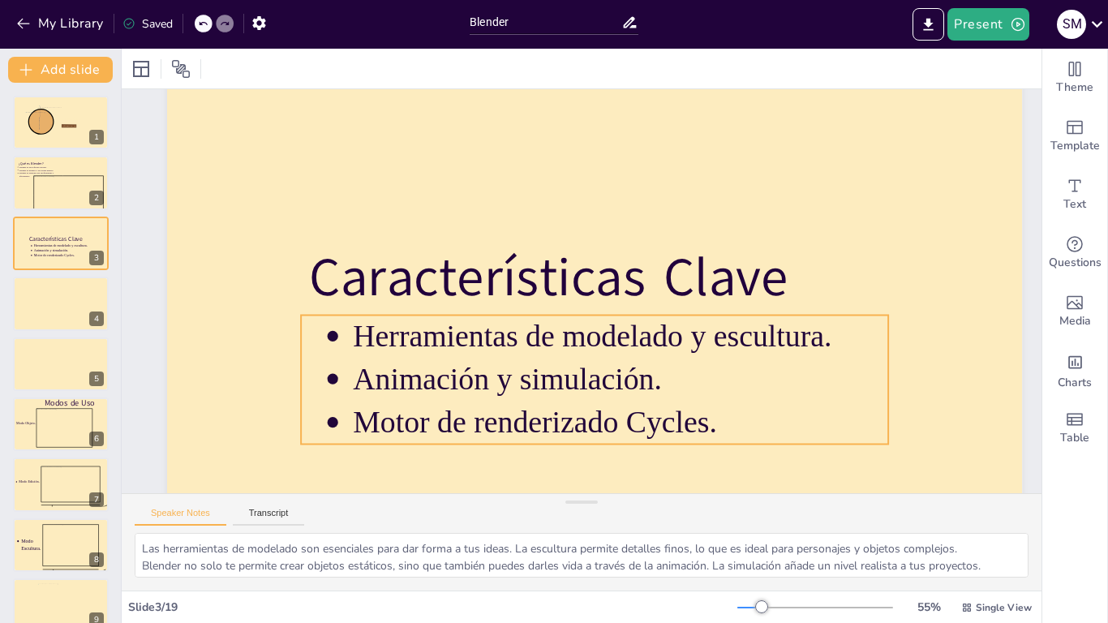
scroll to position [135, 0]
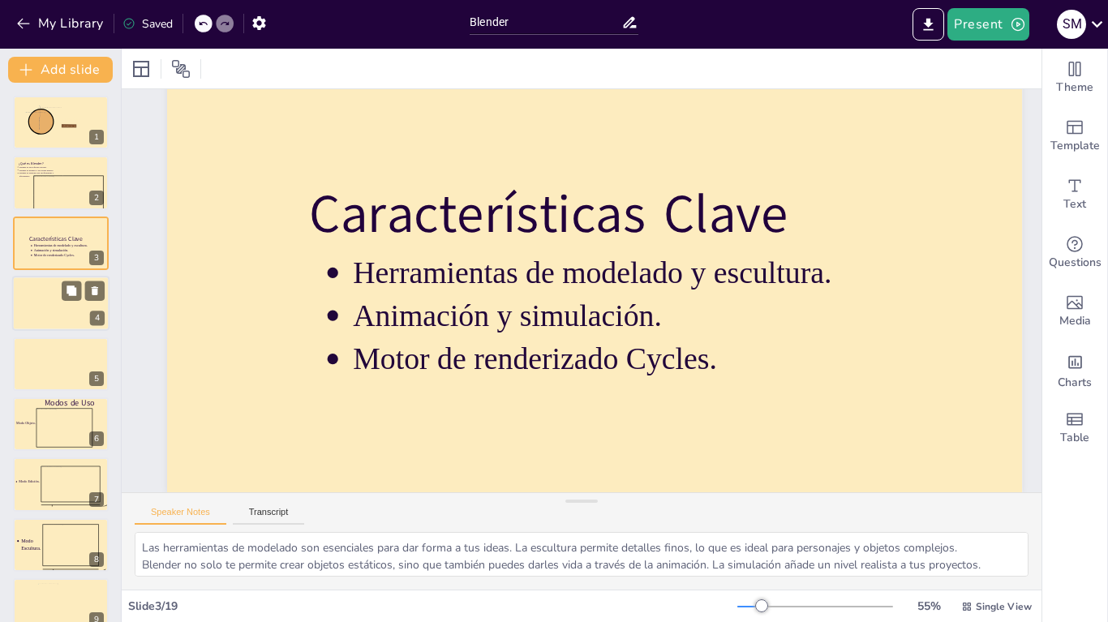
click at [52, 319] on div at bounding box center [60, 303] width 97 height 55
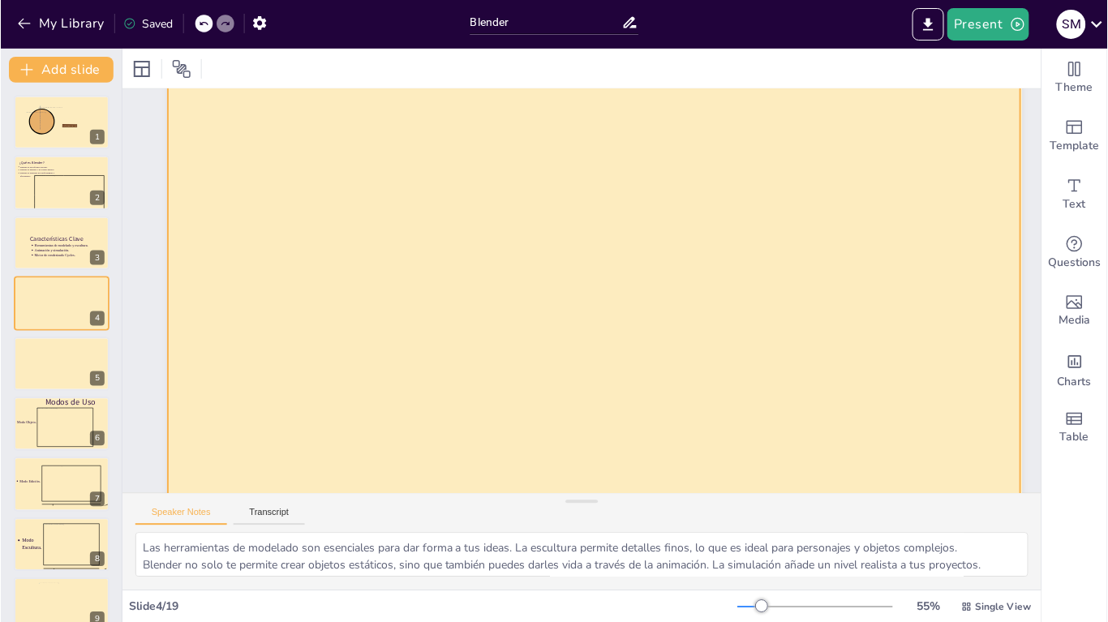
scroll to position [0, 0]
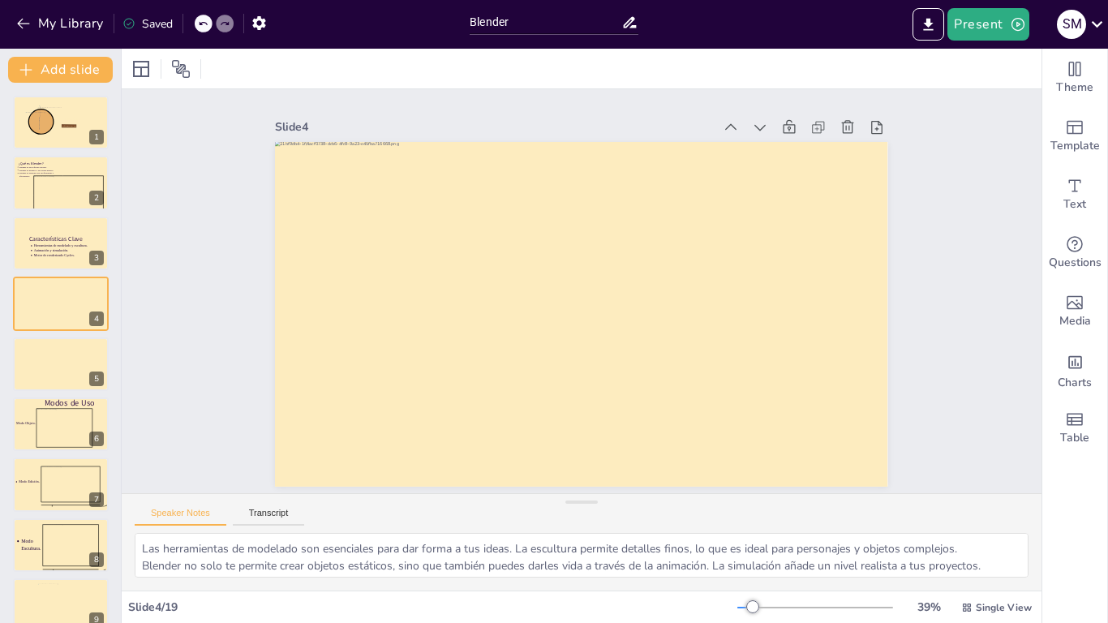
click at [950, 367] on div "Slide 1 Software de 3D Blender Slide 2 ¿Qué es Blender? Blender es un software …" at bounding box center [582, 291] width 984 height 587
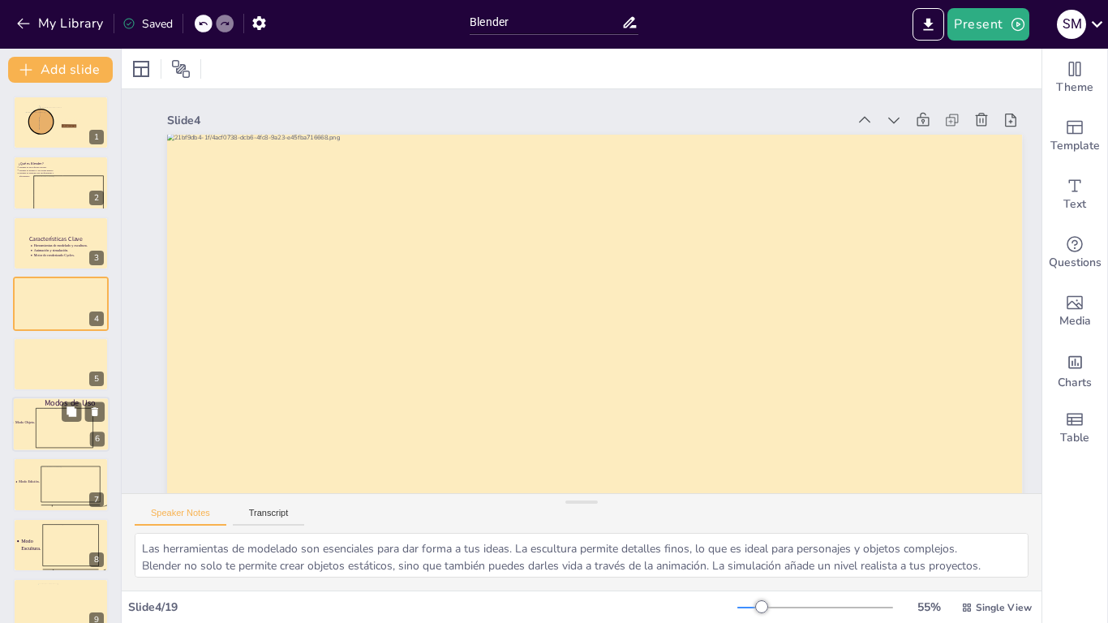
click at [54, 427] on icon at bounding box center [64, 428] width 57 height 40
type textarea "El Modo Objeto es ideal para manipular objetos completos, mientras que el Modo …"
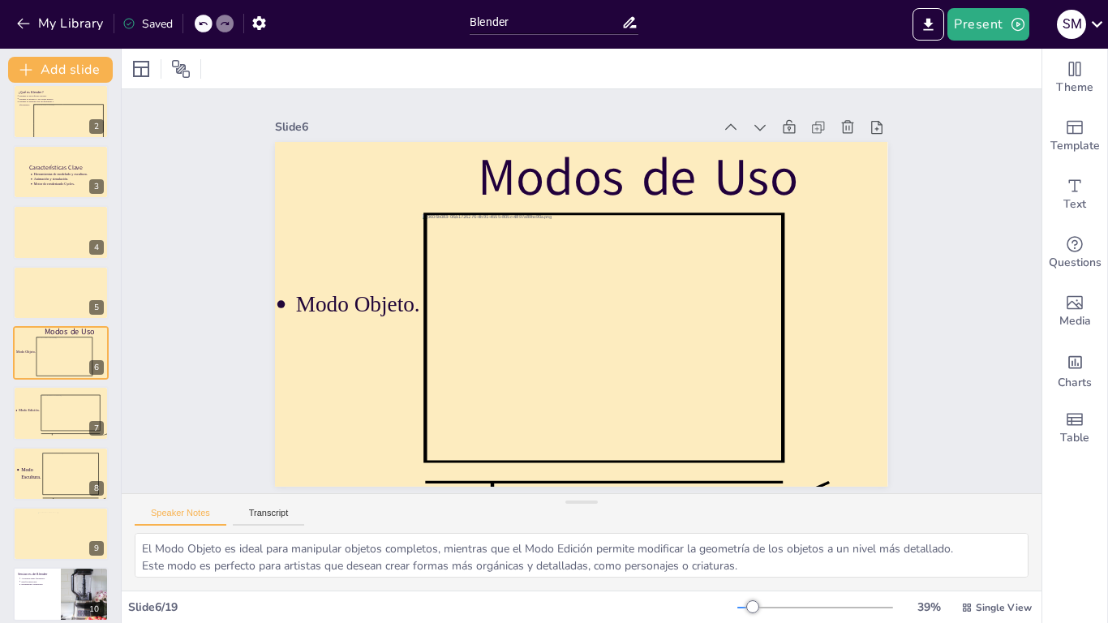
click at [915, 321] on div "Slide 1 Software de 3D Blender Slide 2 ¿Qué es Blender? Blender es un software …" at bounding box center [582, 291] width 790 height 589
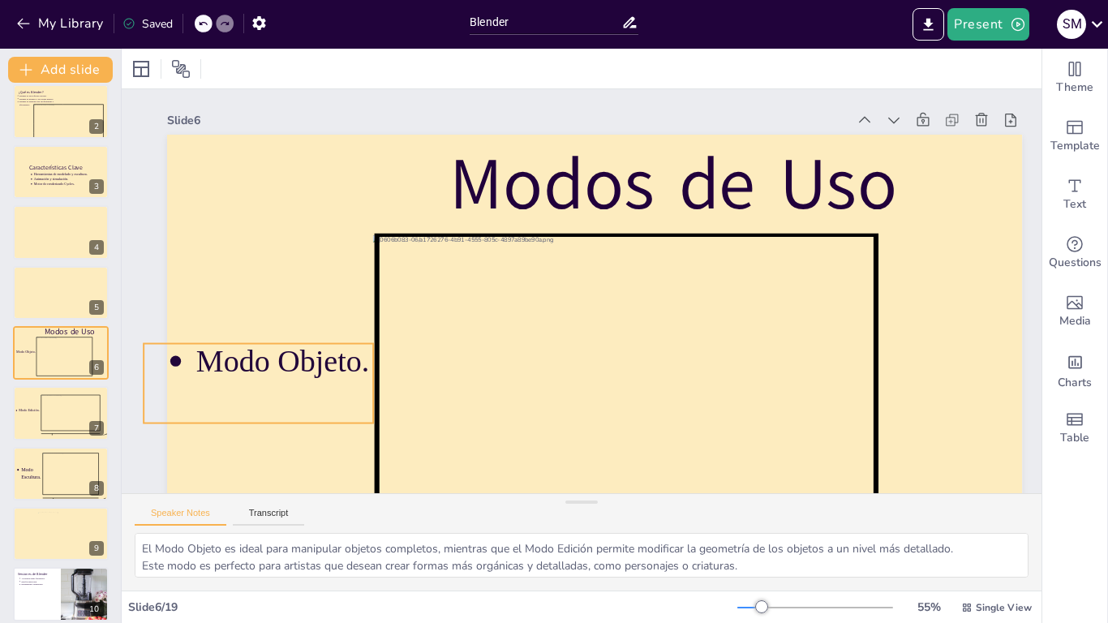
click at [341, 138] on p "Modo Objeto." at bounding box center [396, 48] width 111 height 179
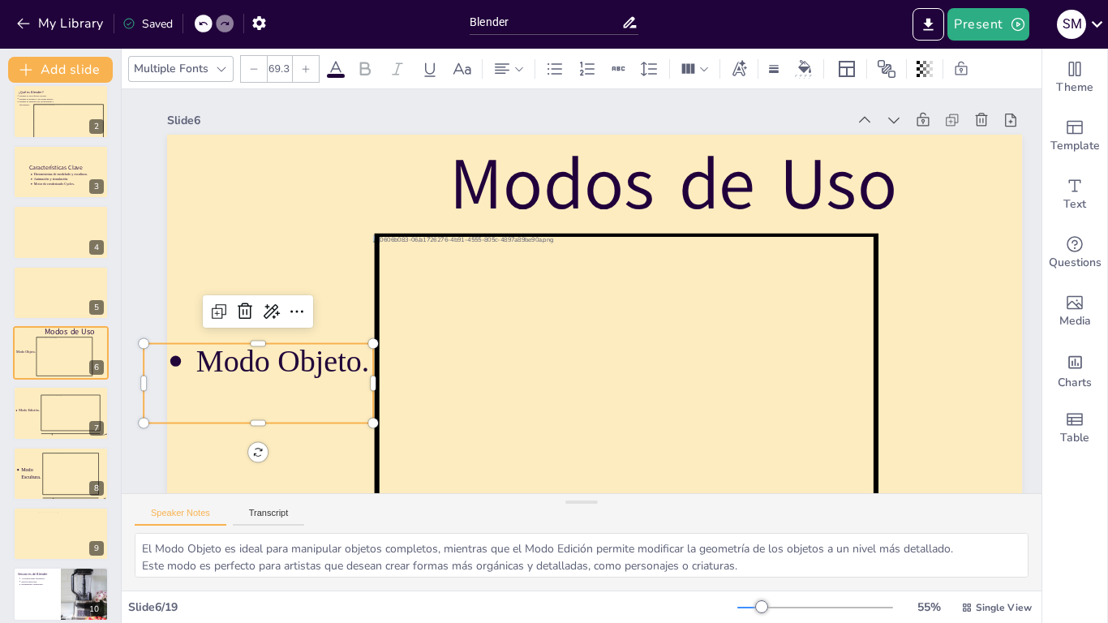
click at [450, 93] on p "Modo Objeto." at bounding box center [481, 3] width 62 height 180
click at [303, 246] on p "Modo Objeto." at bounding box center [297, 176] width 169 height 139
click at [318, 211] on div at bounding box center [292, 138] width 193 height 145
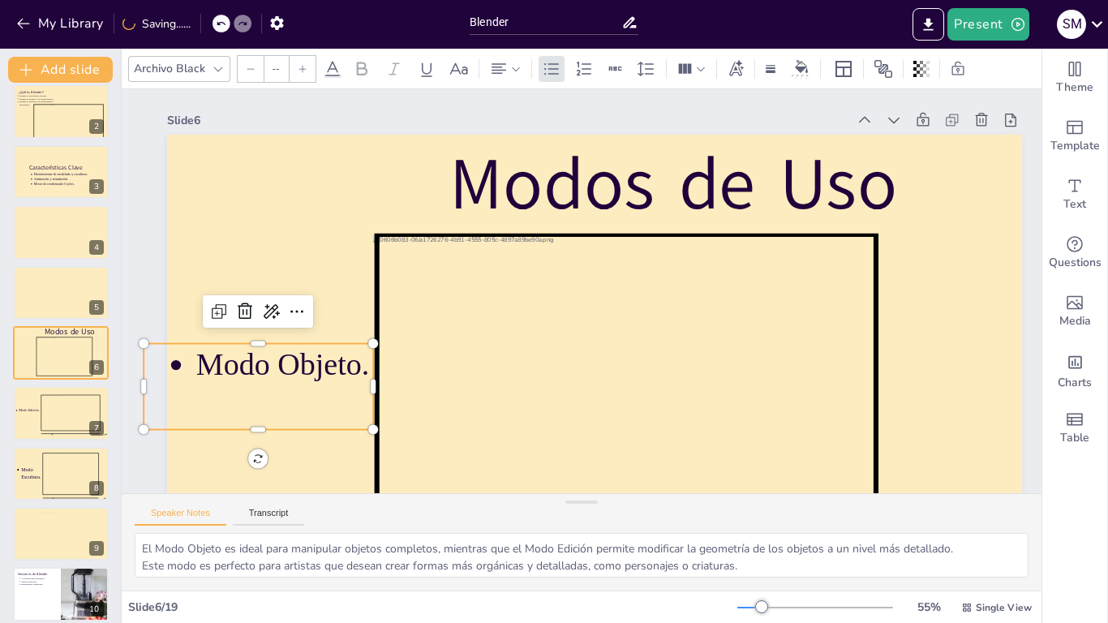
type input "69.3"
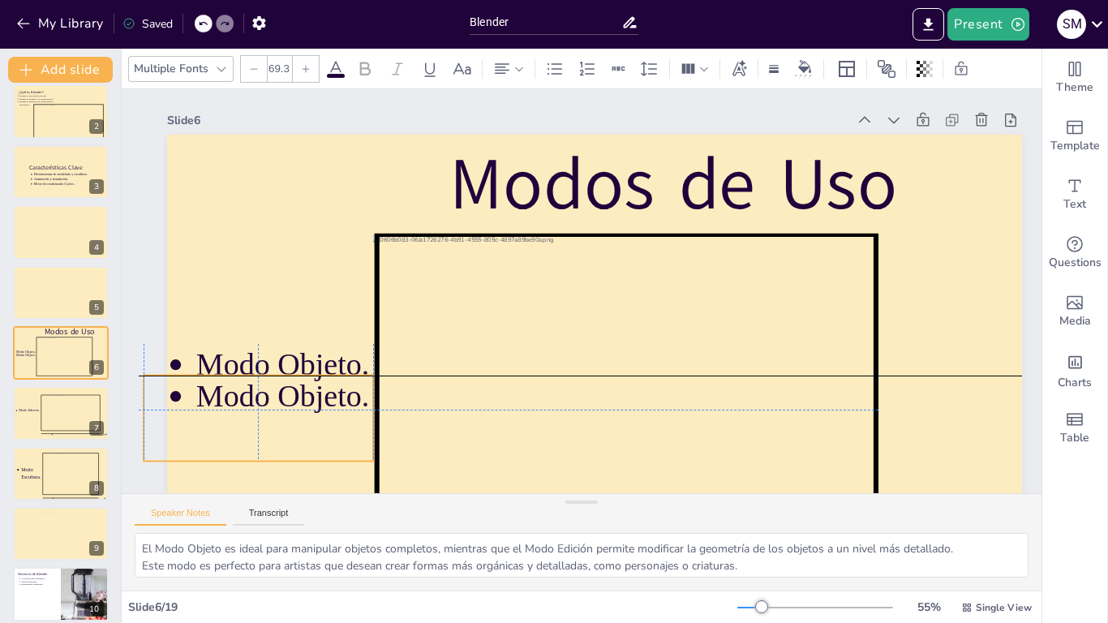
drag, startPoint x: 316, startPoint y: 371, endPoint x: 312, endPoint y: 400, distance: 29.6
click at [542, 492] on p "Modo Objeto." at bounding box center [590, 607] width 96 height 182
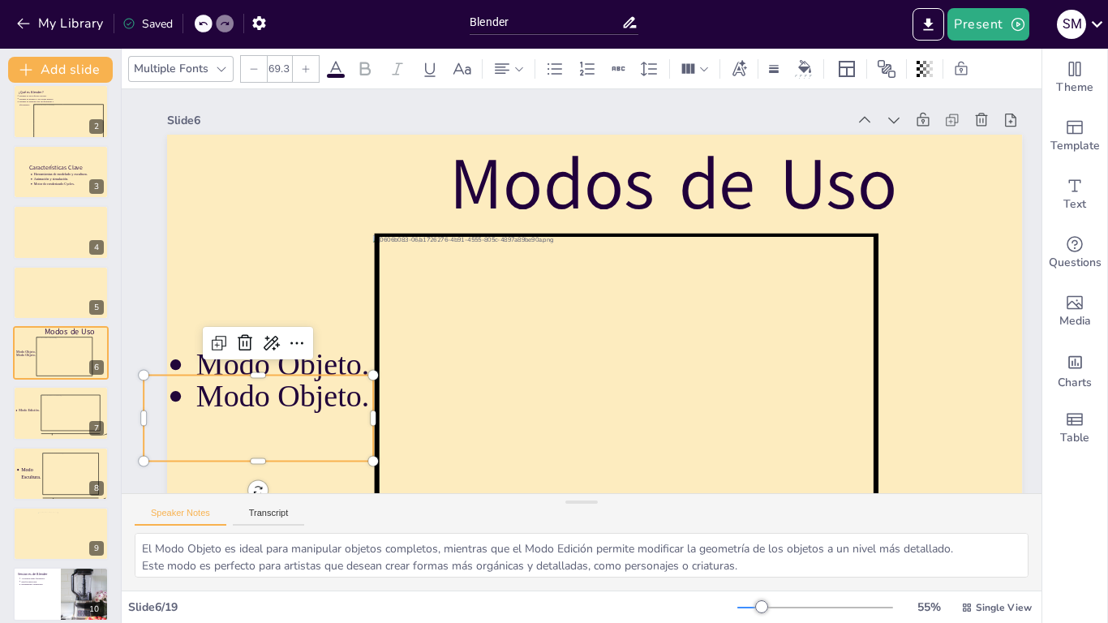
click at [312, 436] on p "Modo Objeto." at bounding box center [332, 484] width 182 height 96
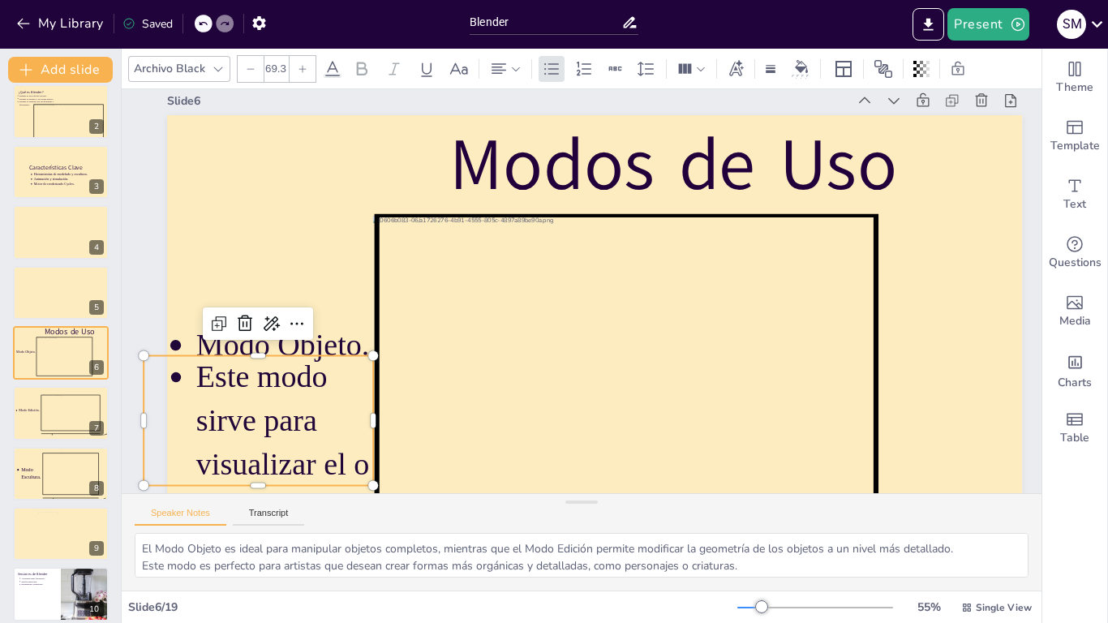
scroll to position [62, 0]
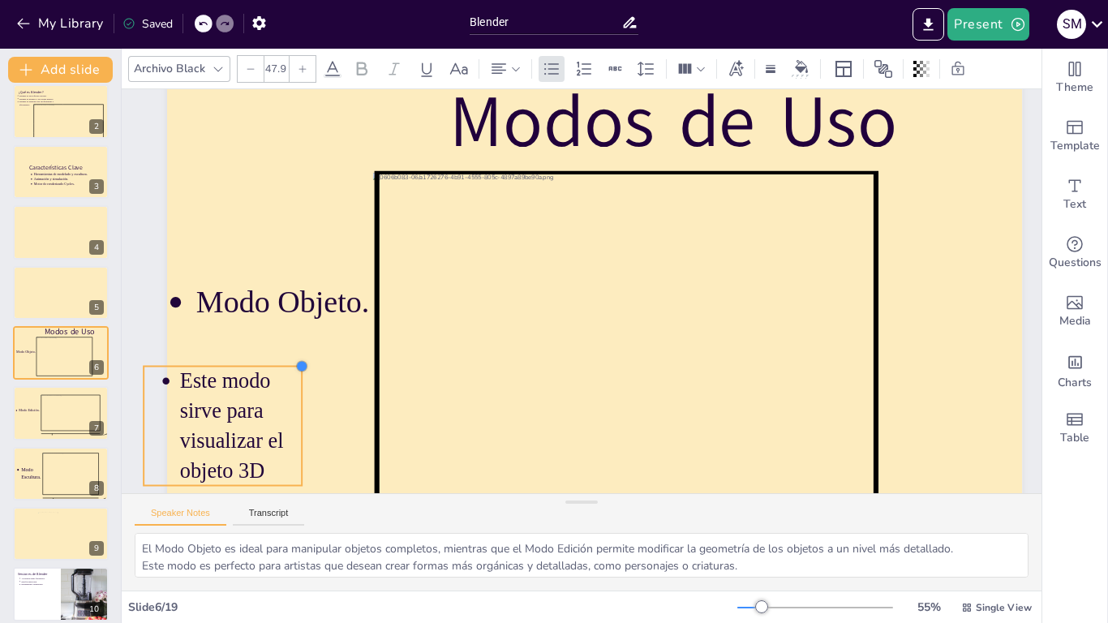
drag, startPoint x: 374, startPoint y: 311, endPoint x: 303, endPoint y: 361, distance: 86.7
click at [589, 10] on div at bounding box center [597, 2] width 16 height 16
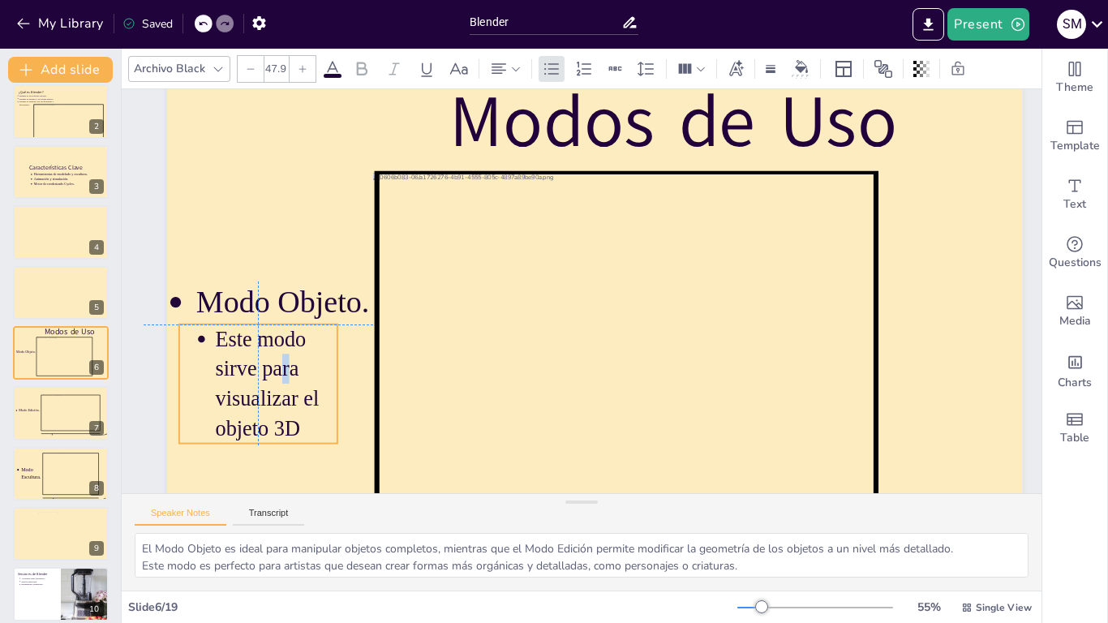
drag, startPoint x: 248, startPoint y: 411, endPoint x: 286, endPoint y: 371, distance: 55.7
click at [286, 156] on p "Este modo sirve para visualizar el objeto 3D" at bounding box center [349, 73] width 165 height 166
click at [546, 61] on icon at bounding box center [551, 68] width 19 height 19
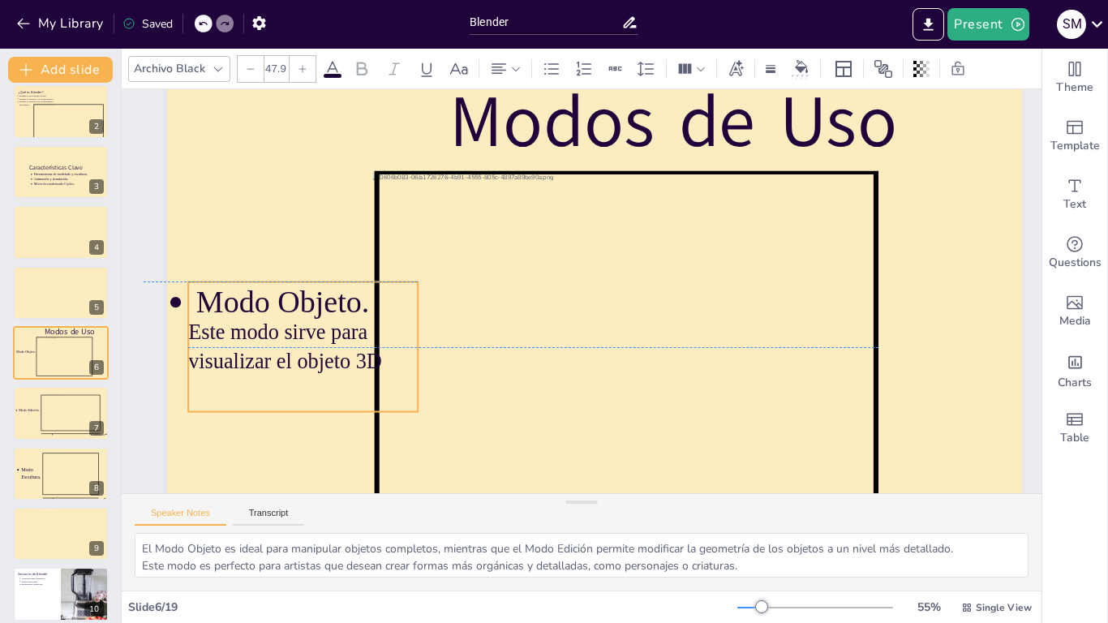
drag, startPoint x: 346, startPoint y: 333, endPoint x: 397, endPoint y: 299, distance: 61.2
click at [719, 303] on div "Este modo sirve para visualizar el objeto 3D" at bounding box center [851, 382] width 264 height 227
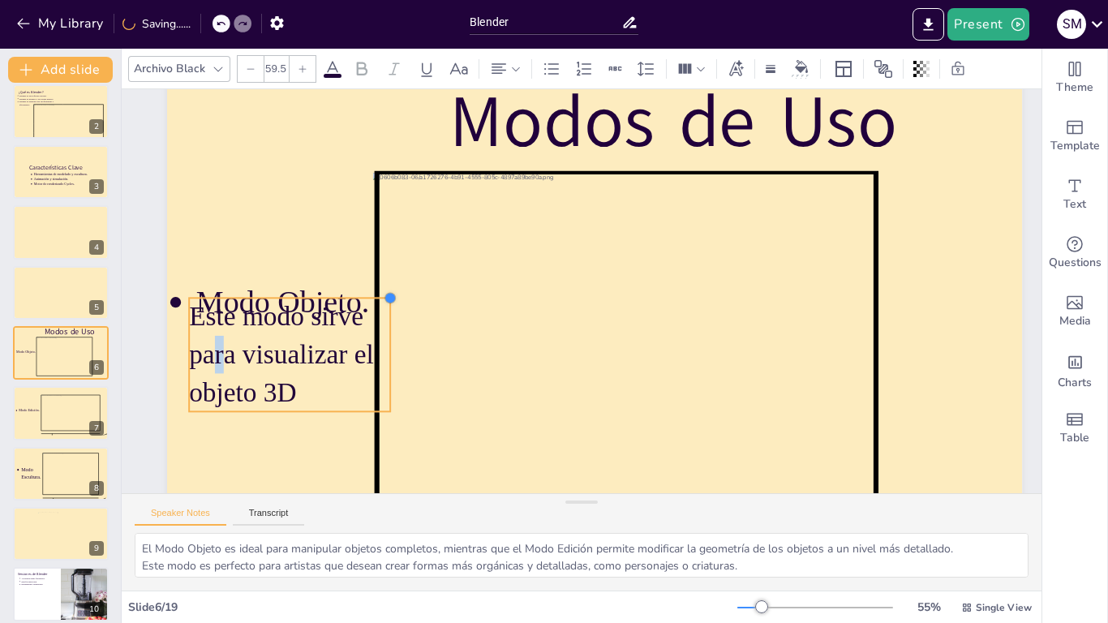
drag, startPoint x: 419, startPoint y: 284, endPoint x: 386, endPoint y: 314, distance: 44.2
click at [386, 314] on div "Modos de Uso Modo Objeto. Este modo sirve para visualizar el objeto 3D" at bounding box center [559, 279] width 981 height 845
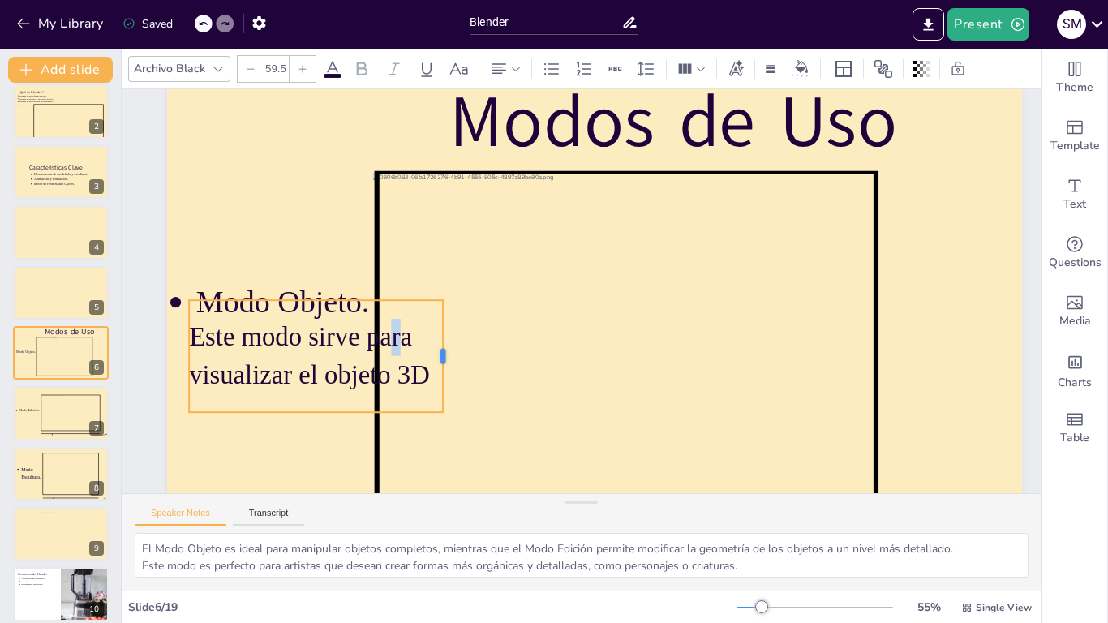
drag, startPoint x: 389, startPoint y: 354, endPoint x: 445, endPoint y: 359, distance: 57.0
click at [445, 243] on div at bounding box center [459, 208] width 103 height 67
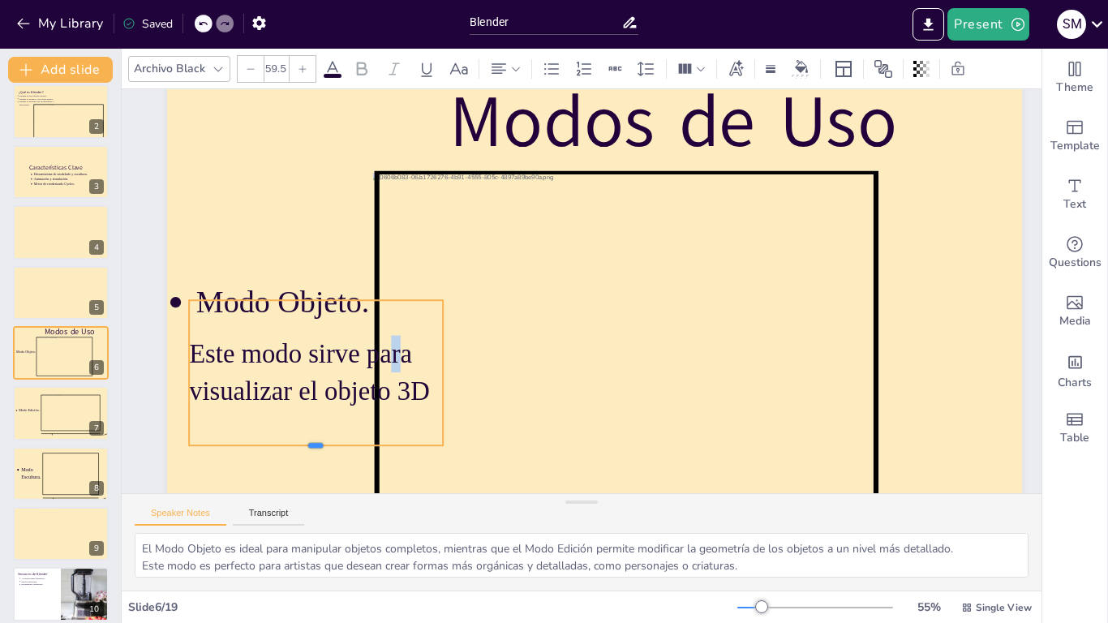
drag, startPoint x: 321, startPoint y: 415, endPoint x: 321, endPoint y: 448, distance: 33.3
click at [321, 255] on div at bounding box center [310, 141] width 138 height 226
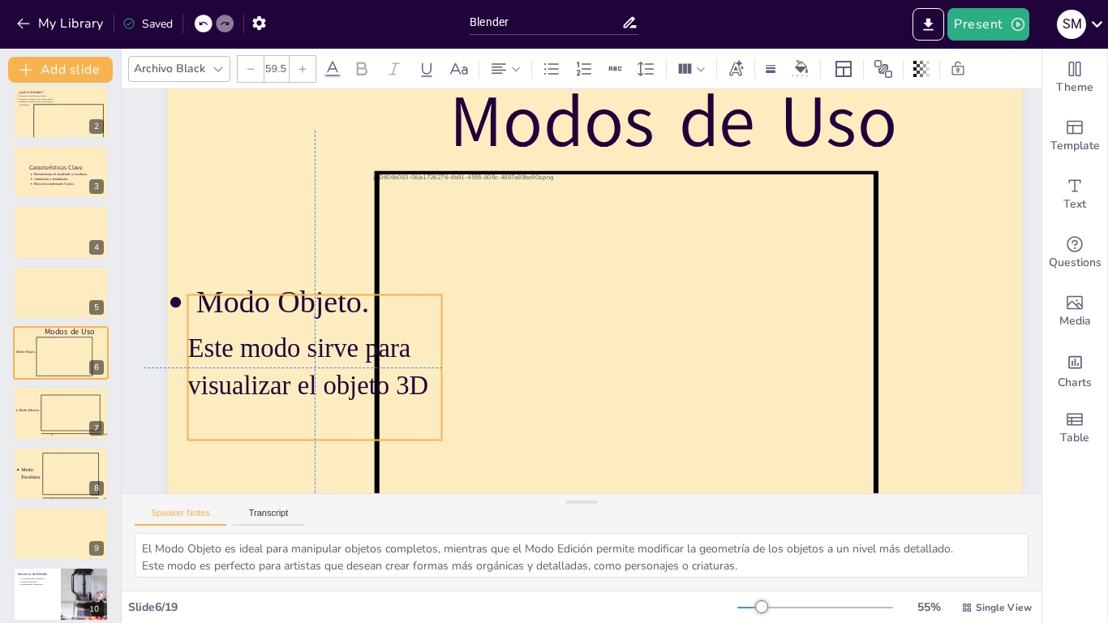
click at [441, 282] on p "Este modo sirve para visualizar el objeto 3D" at bounding box center [332, 169] width 239 height 225
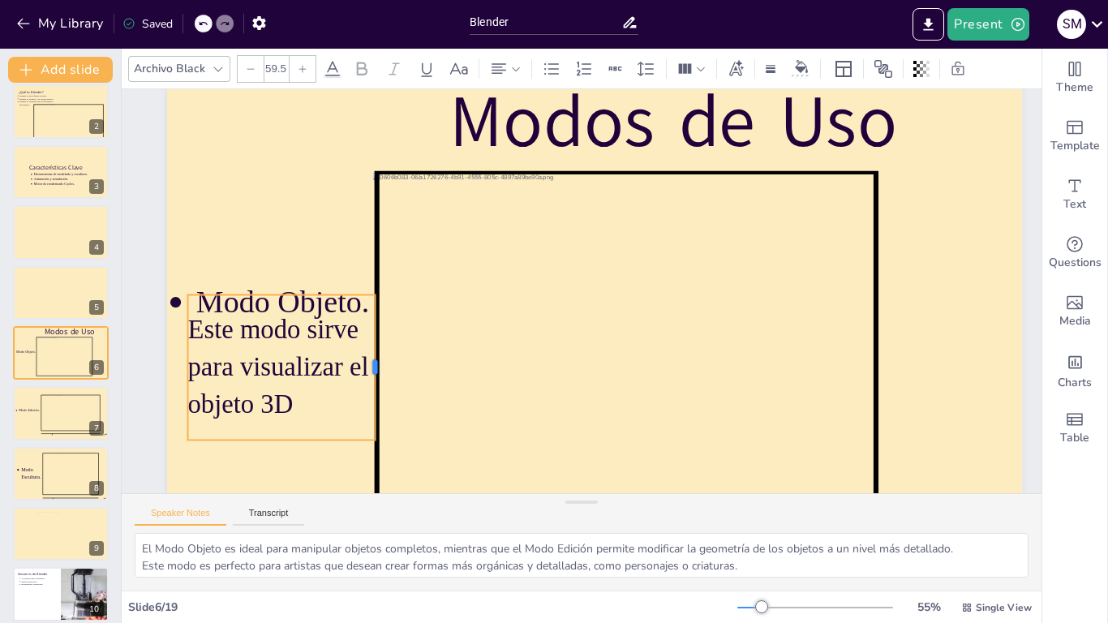
drag, startPoint x: 441, startPoint y: 371, endPoint x: 355, endPoint y: 347, distance: 90.0
click at [374, 370] on div "Modos de Uso Modo Objeto. Este modo sirve para visualizar el objeto 3D" at bounding box center [567, 311] width 787 height 977
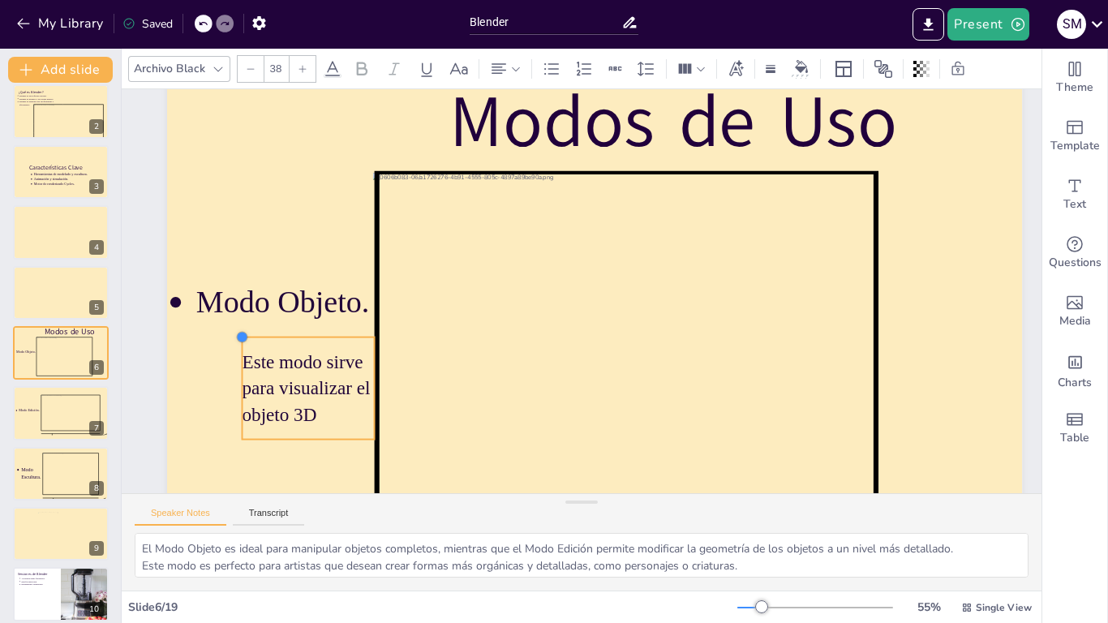
type input "36.9"
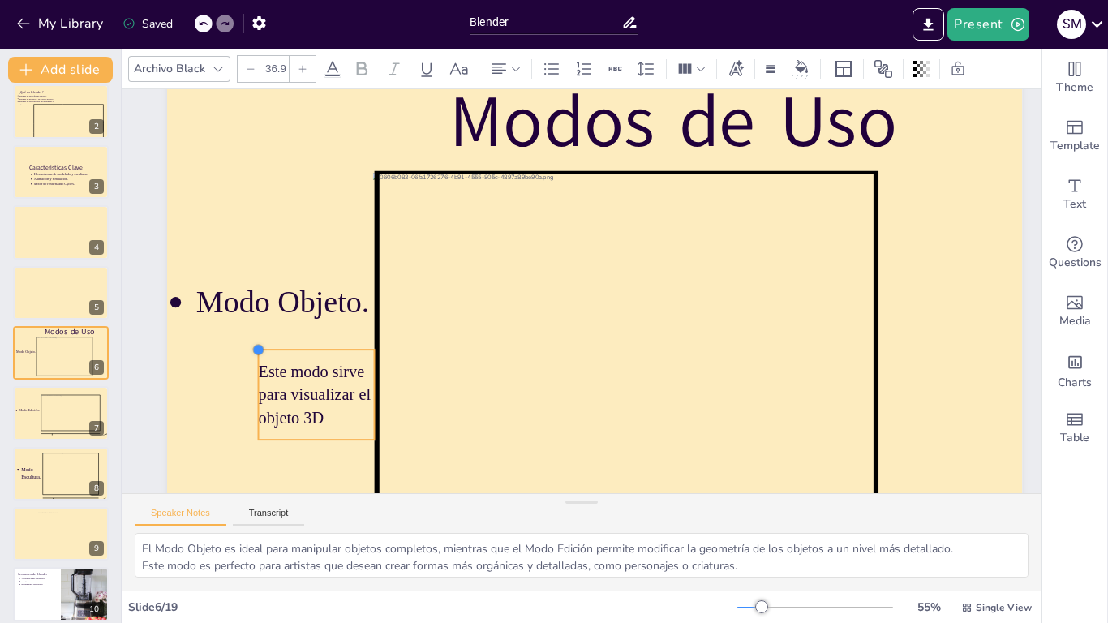
drag, startPoint x: 185, startPoint y: 299, endPoint x: 256, endPoint y: 358, distance: 92.2
click at [256, 358] on div "Modos de Uso Modo Objeto. Este modo sirve para visualizar el objeto 3D" at bounding box center [558, 281] width 974 height 892
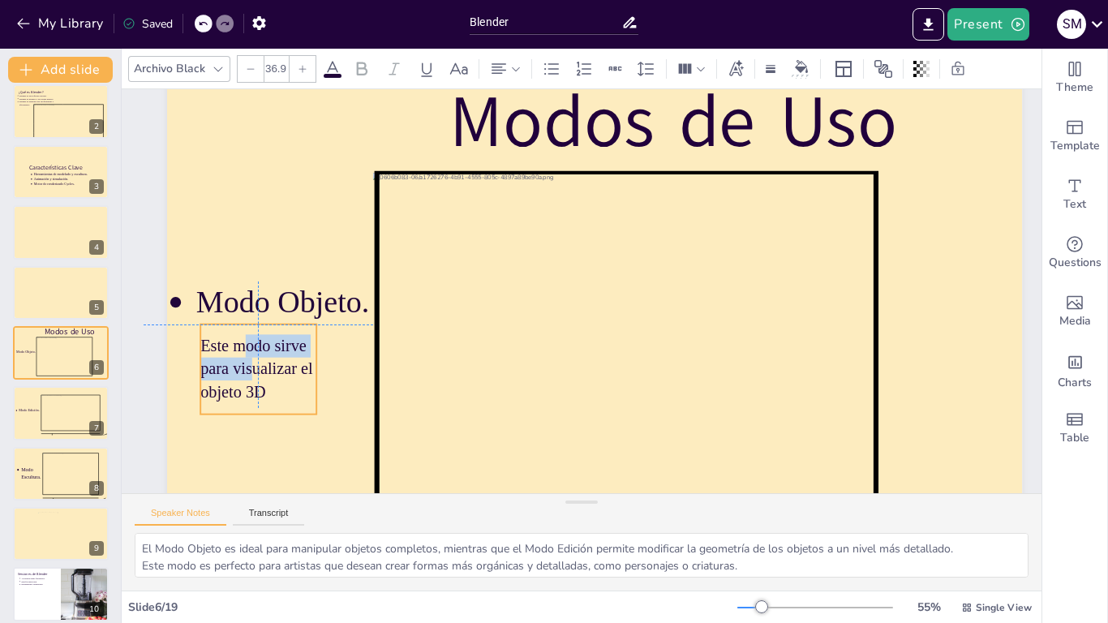
drag, startPoint x: 309, startPoint y: 385, endPoint x: 245, endPoint y: 351, distance: 72.2
click at [245, 170] on p "Este modo sirve para visualizar el objeto 3D" at bounding box center [307, 103] width 129 height 132
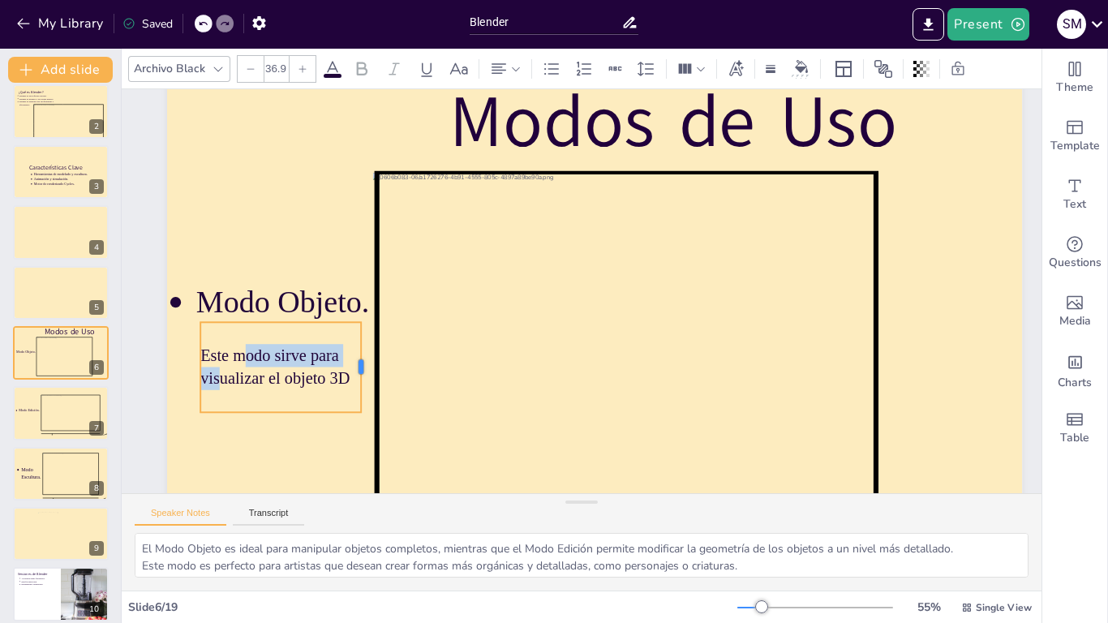
drag, startPoint x: 321, startPoint y: 366, endPoint x: 365, endPoint y: 368, distance: 44.7
click at [381, 151] on div at bounding box center [425, 126] width 88 height 49
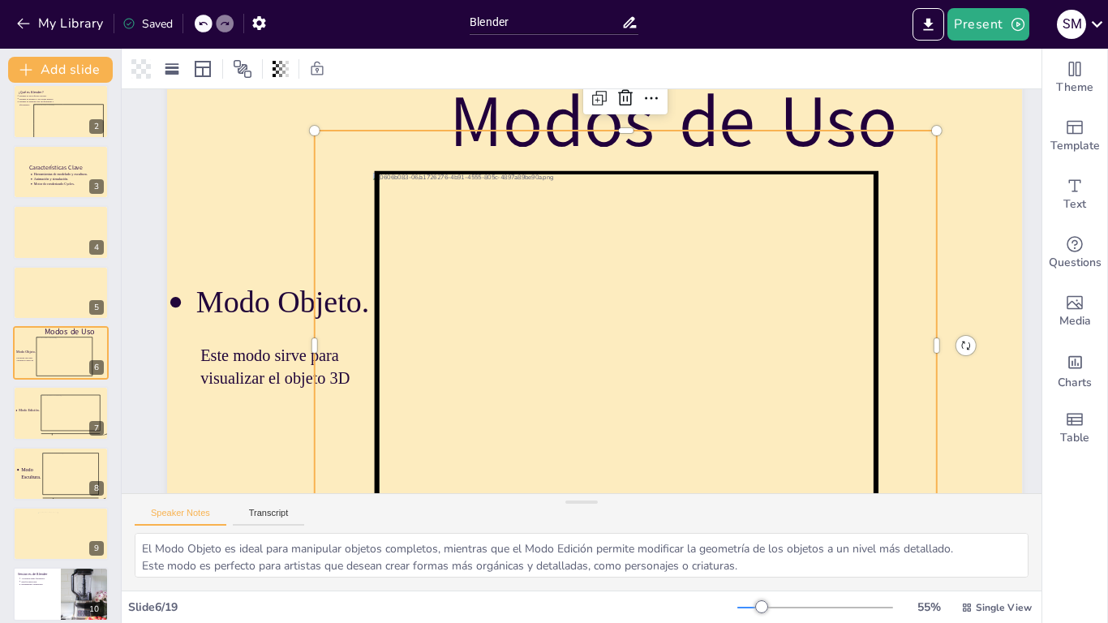
click at [415, 312] on icon at bounding box center [578, 361] width 600 height 589
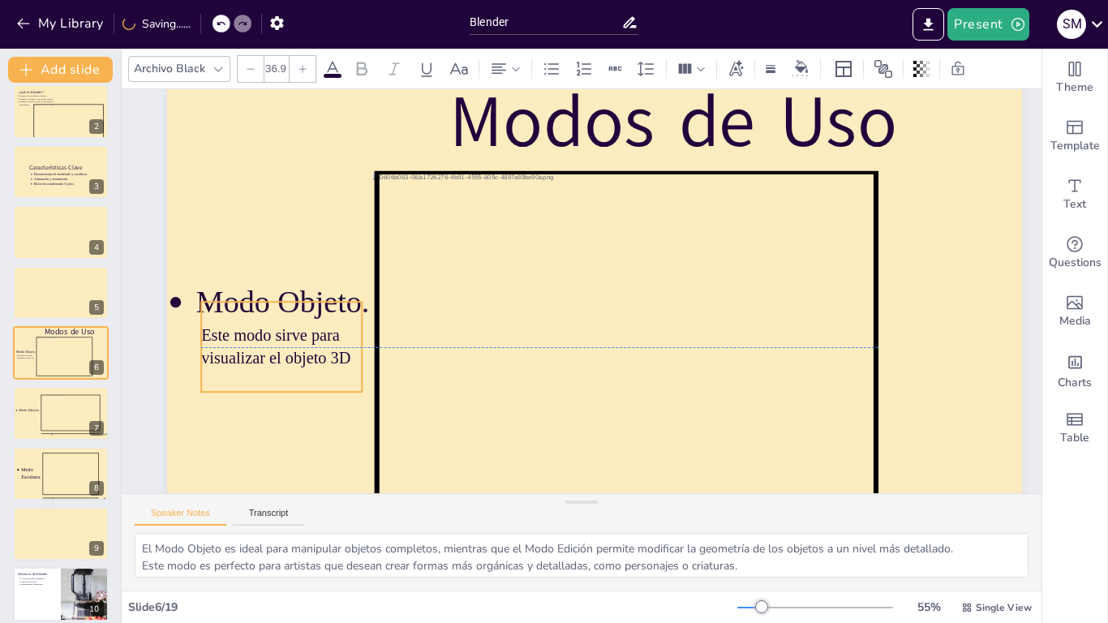
drag, startPoint x: 307, startPoint y: 374, endPoint x: 375, endPoint y: 281, distance: 115.6
click at [751, 172] on p "Este modo sirve para visualizar el objeto 3D" at bounding box center [834, 118] width 166 height 107
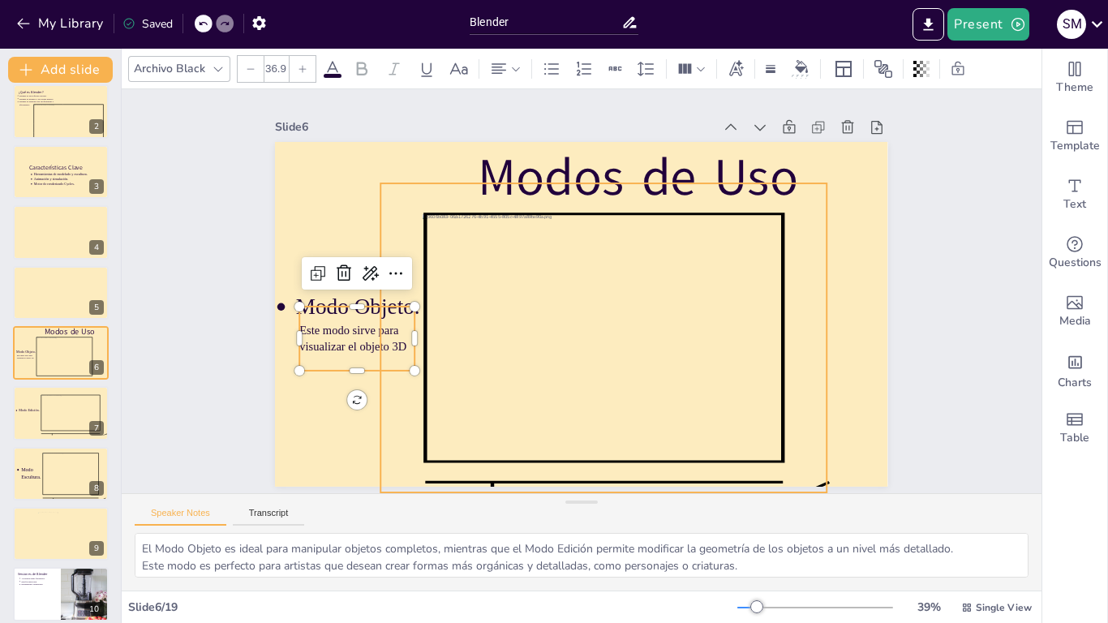
scroll to position [0, 0]
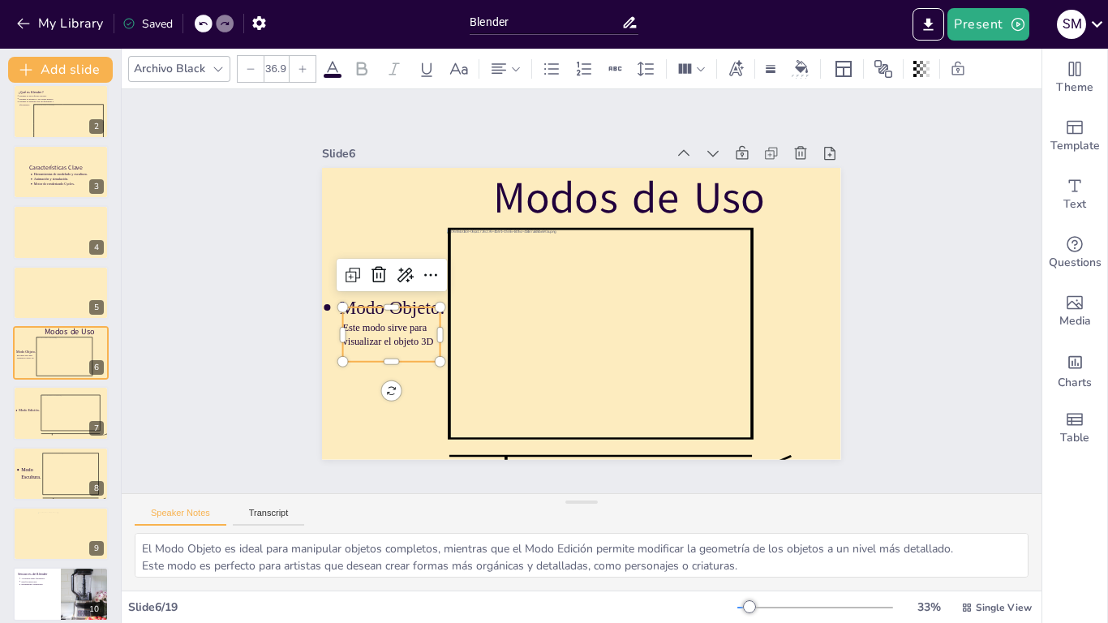
click at [886, 245] on div "Slide 1 Software de 3D Blender Slide 2 ¿Qué es Blender? Blender es un software …" at bounding box center [581, 291] width 743 height 1005
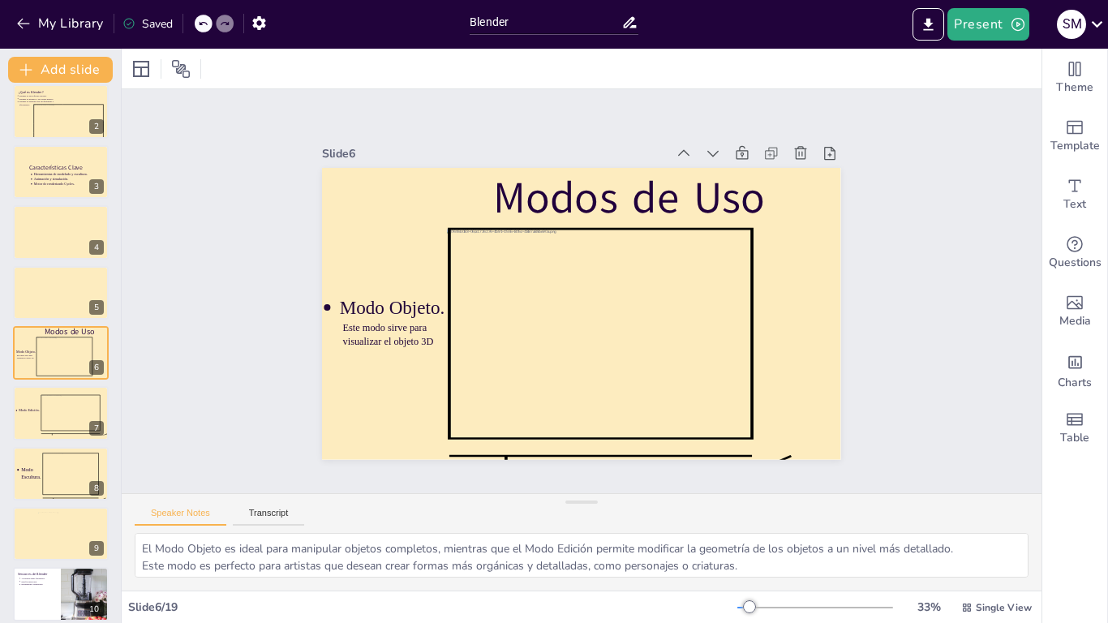
click at [876, 272] on div "Slide 1 Software de 3D Blender Slide 2 ¿Qué es Blender? Blender es un software …" at bounding box center [582, 291] width 982 height 868
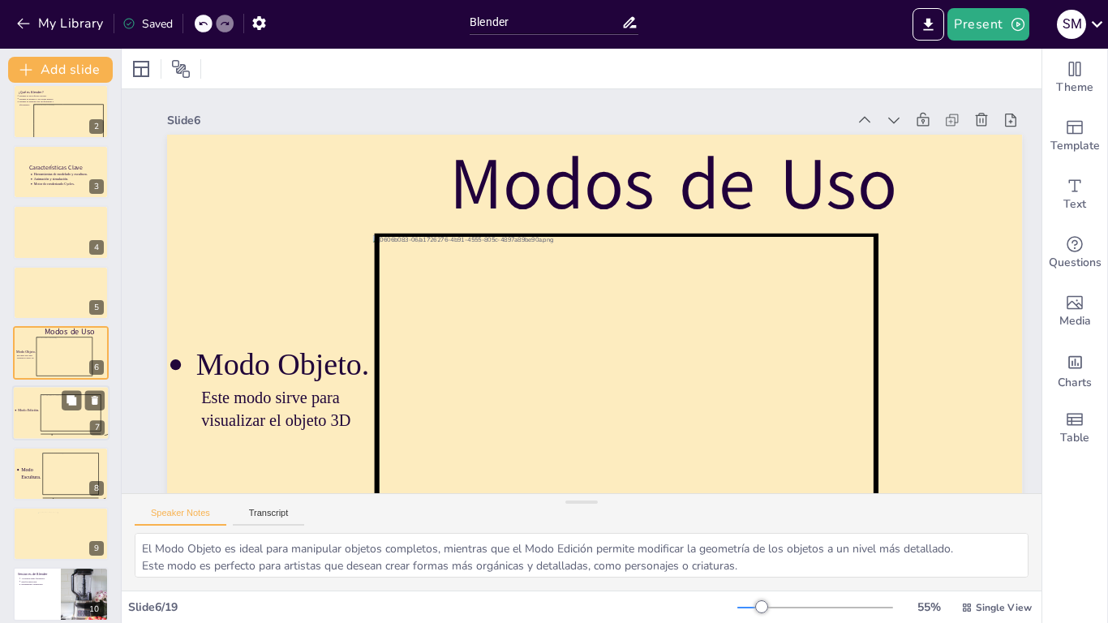
click at [32, 413] on p at bounding box center [29, 415] width 23 height 5
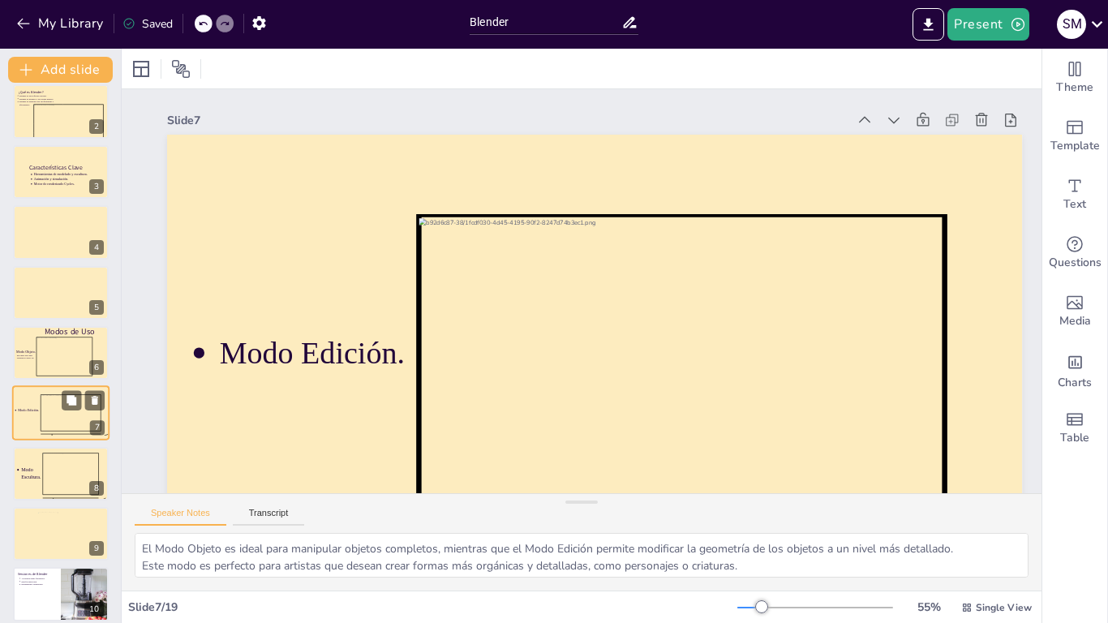
scroll to position [131, 0]
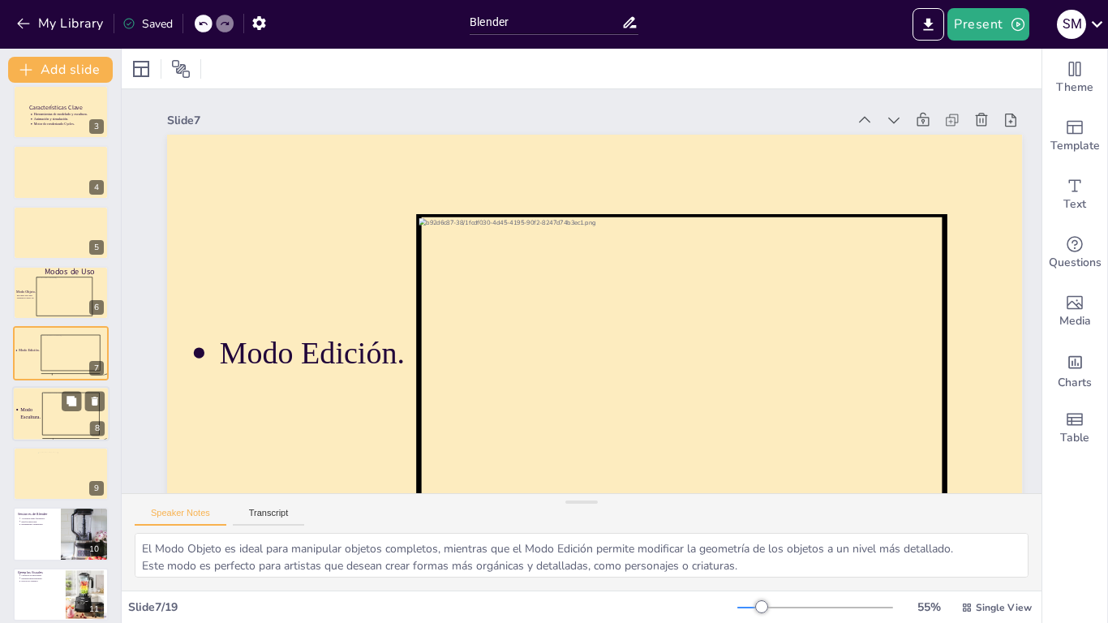
click at [52, 424] on div at bounding box center [71, 414] width 57 height 42
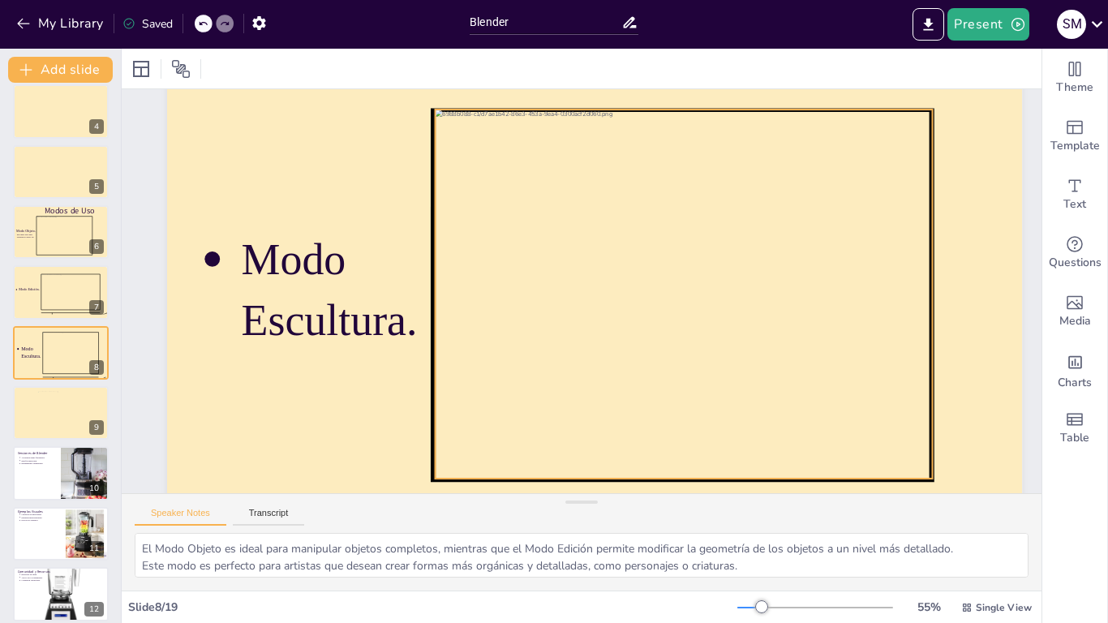
scroll to position [0, 0]
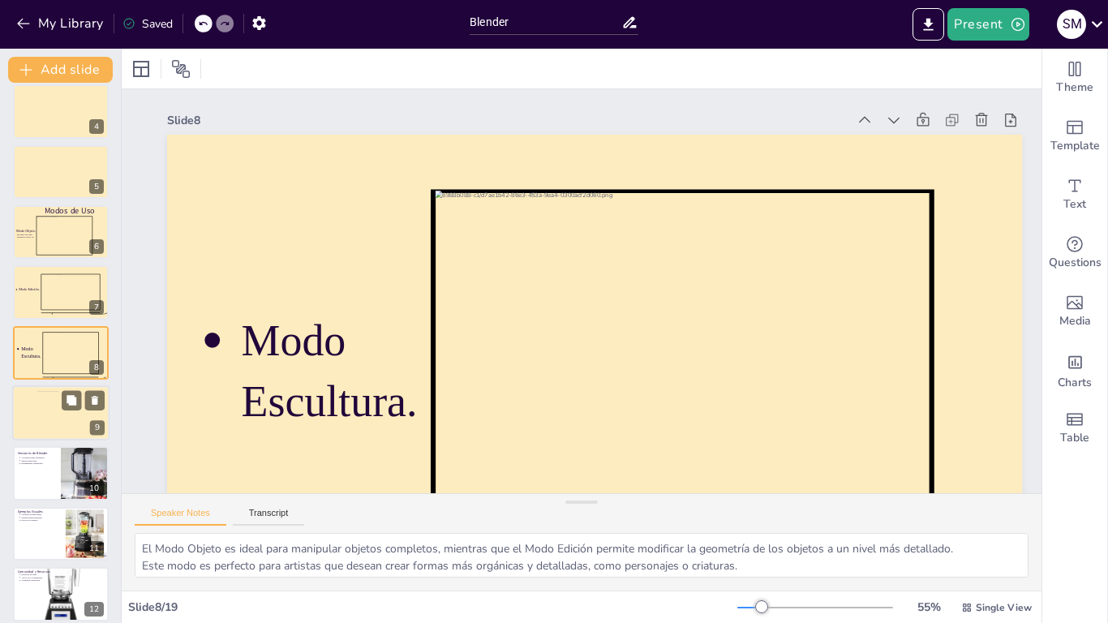
click at [32, 414] on div at bounding box center [60, 412] width 97 height 73
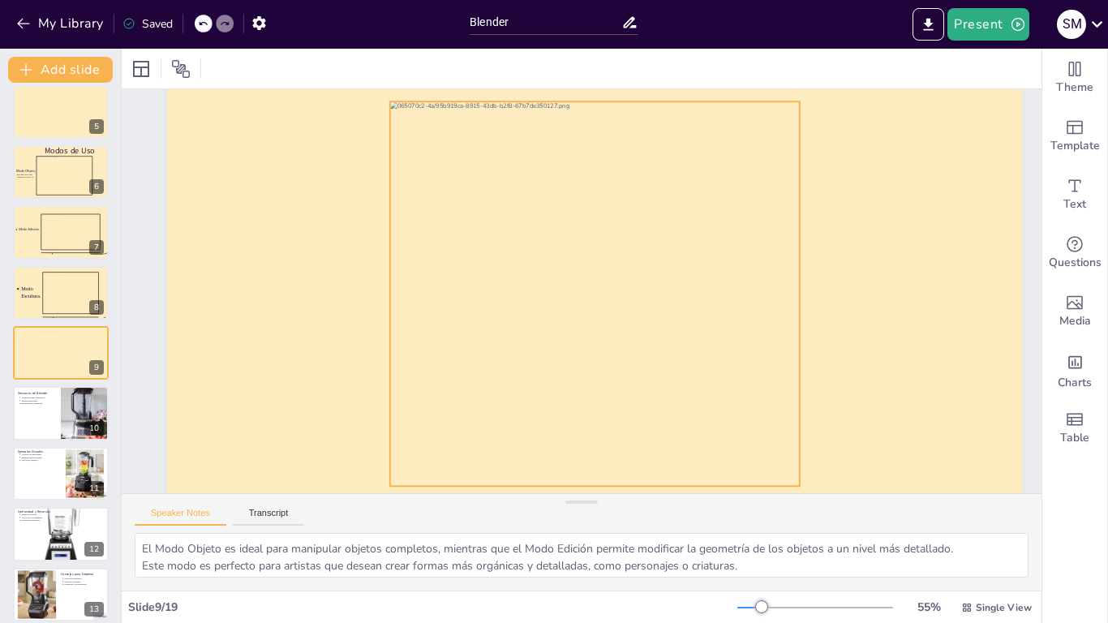
scroll to position [135, 0]
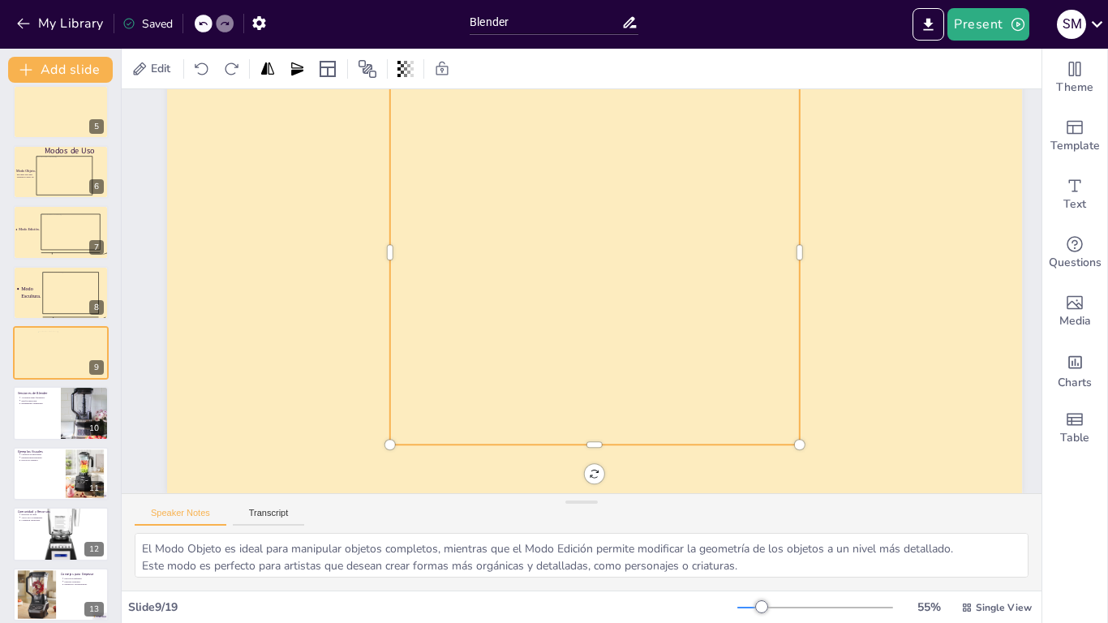
click at [585, 260] on div at bounding box center [548, 315] width 557 height 552
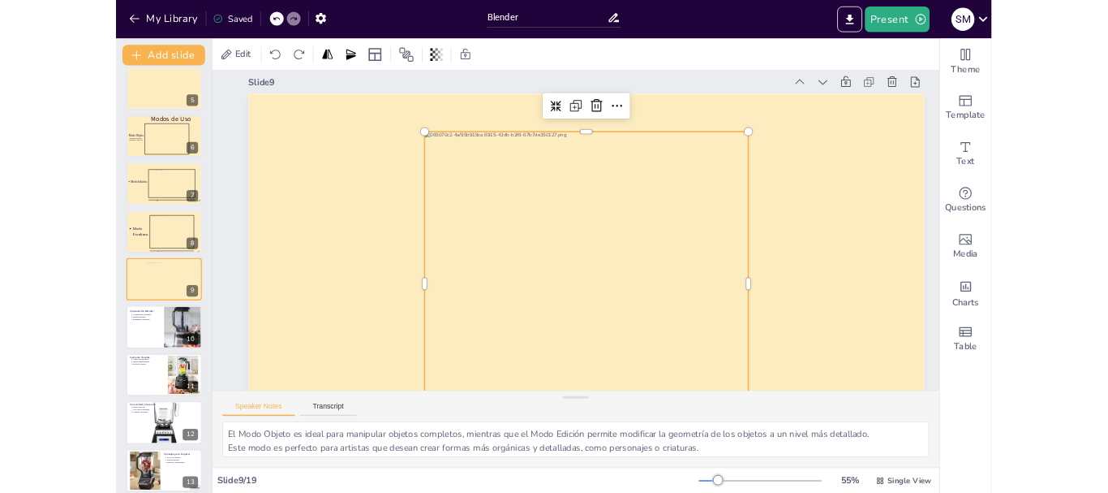
scroll to position [0, 0]
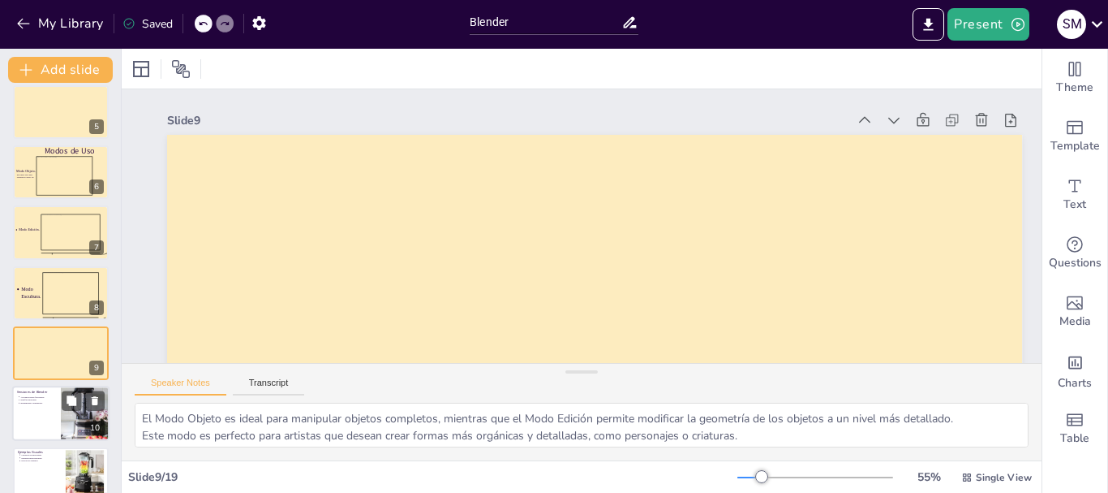
click at [27, 392] on p "Versiones de Blender" at bounding box center [36, 392] width 39 height 5
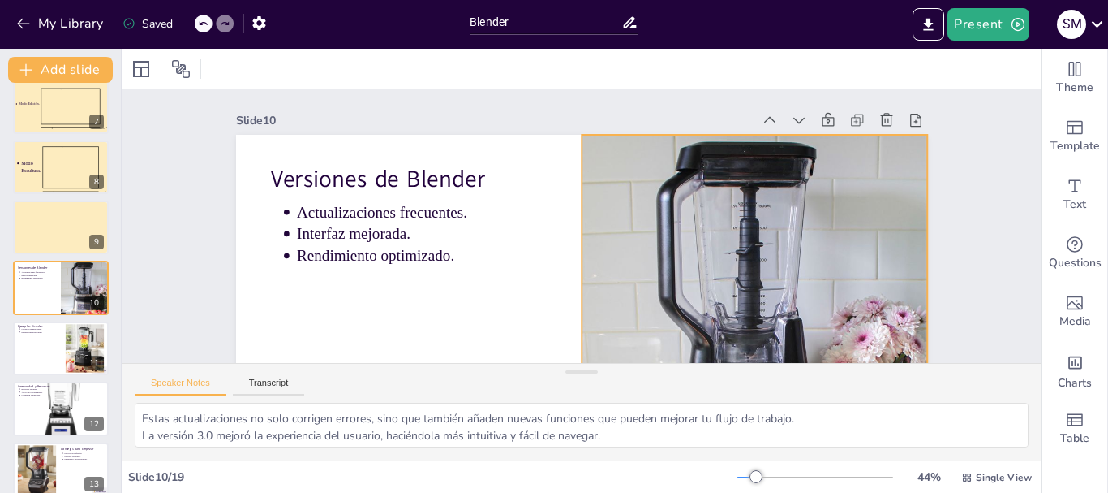
click at [686, 245] on div at bounding box center [697, 390] width 789 height 637
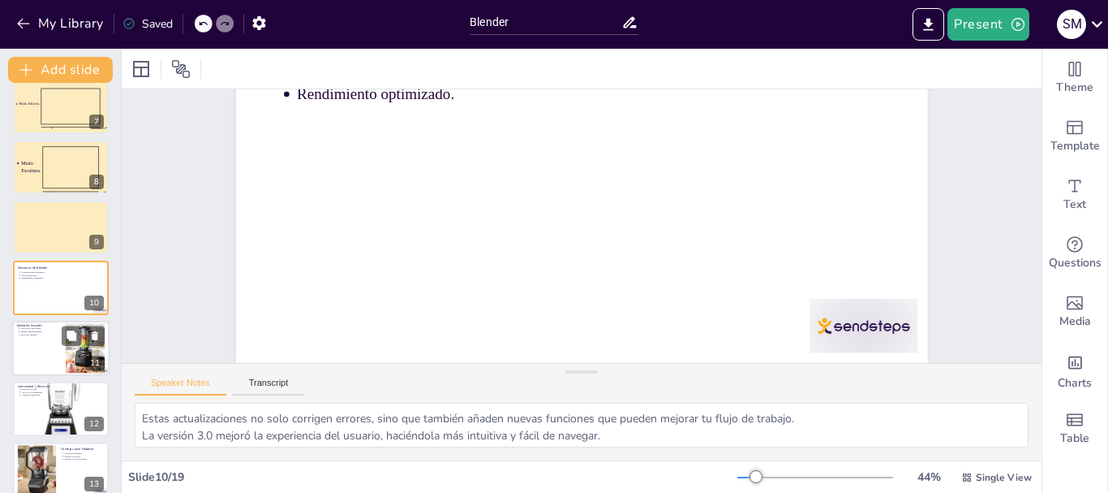
scroll to position [174, 0]
click at [41, 338] on div at bounding box center [60, 348] width 97 height 55
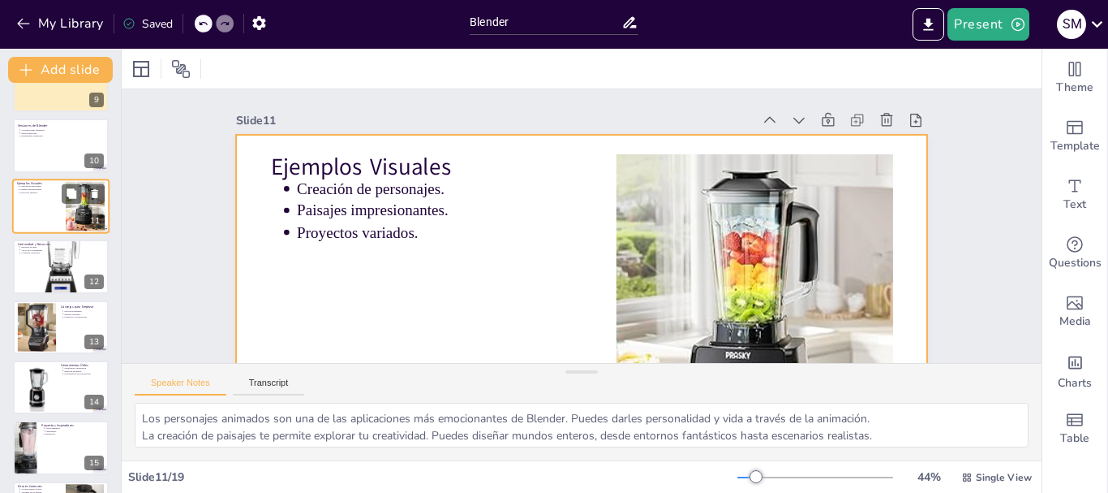
scroll to position [600, 0]
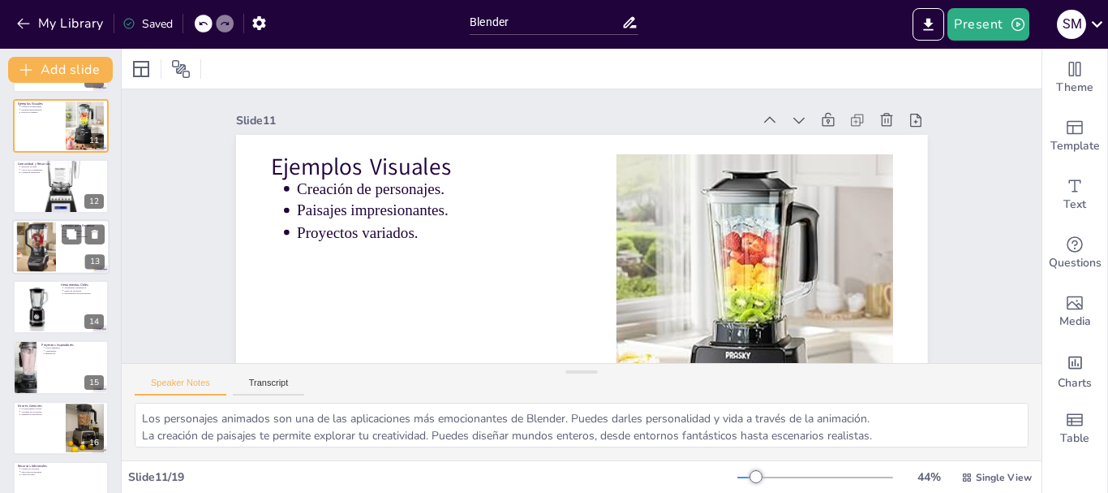
click at [41, 249] on div at bounding box center [36, 246] width 81 height 49
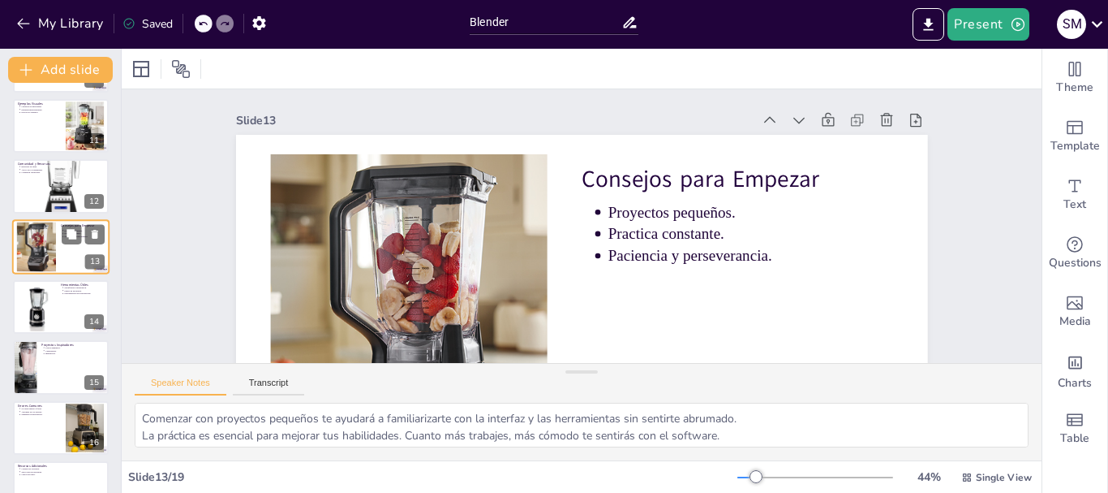
scroll to position [559, 0]
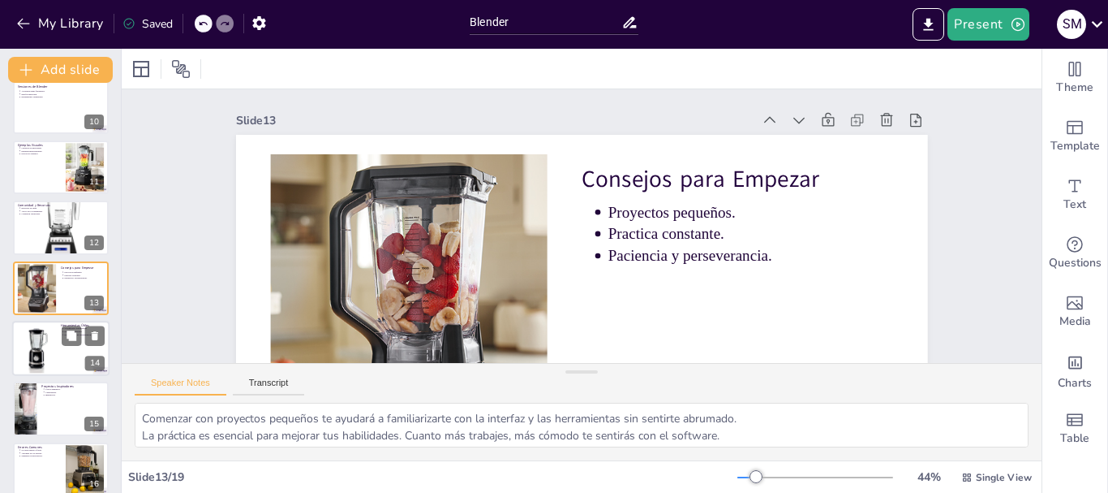
click at [35, 344] on div at bounding box center [35, 348] width 49 height 49
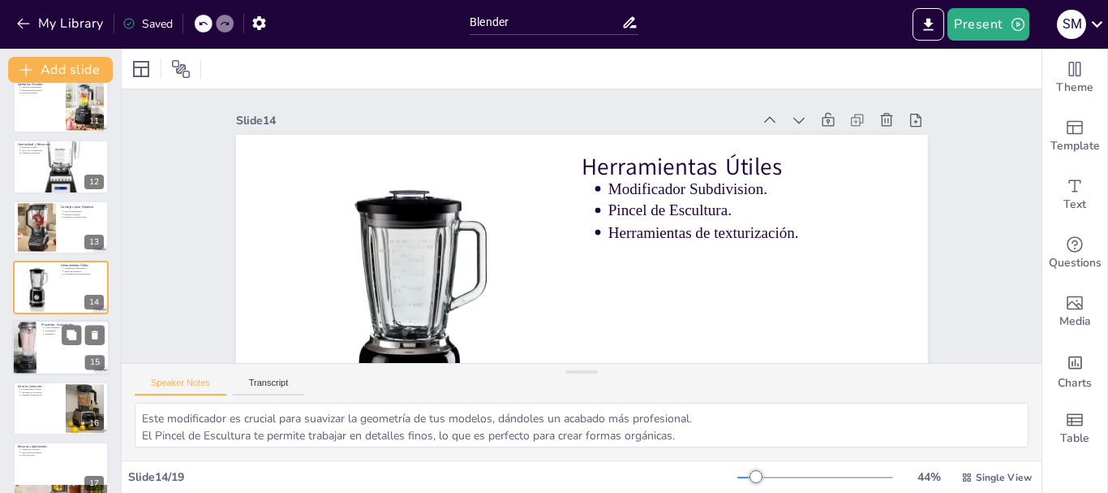
click at [33, 343] on div at bounding box center [24, 348] width 83 height 55
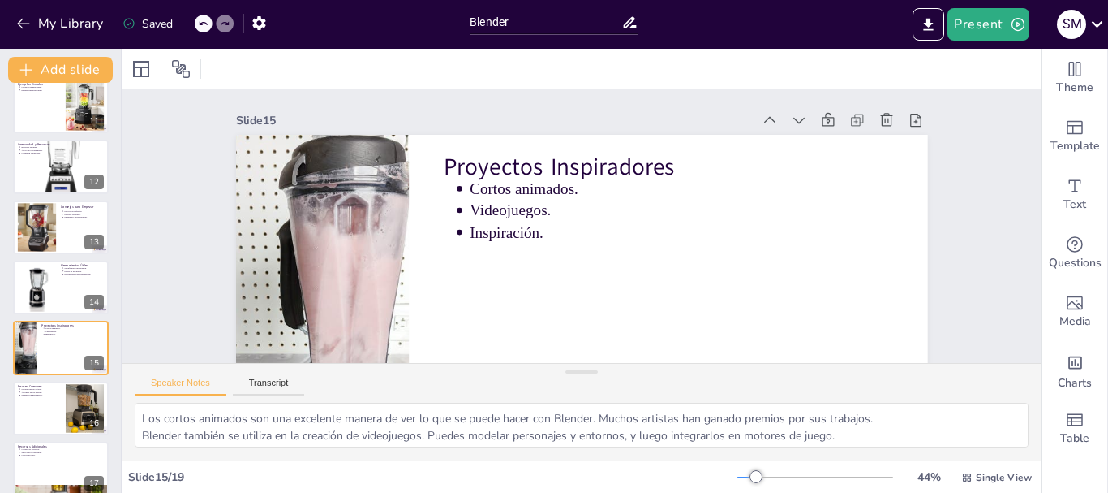
scroll to position [680, 0]
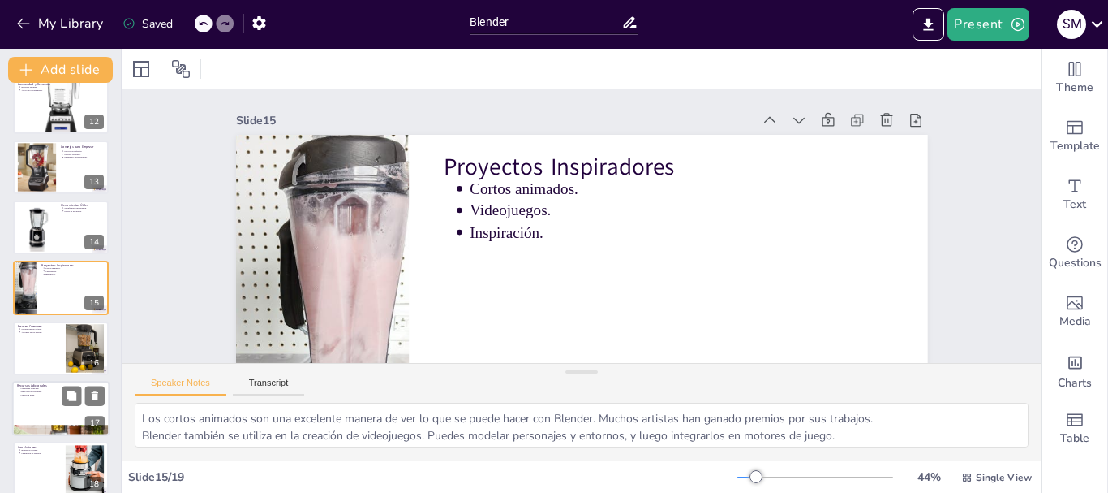
click at [36, 402] on div at bounding box center [60, 408] width 97 height 55
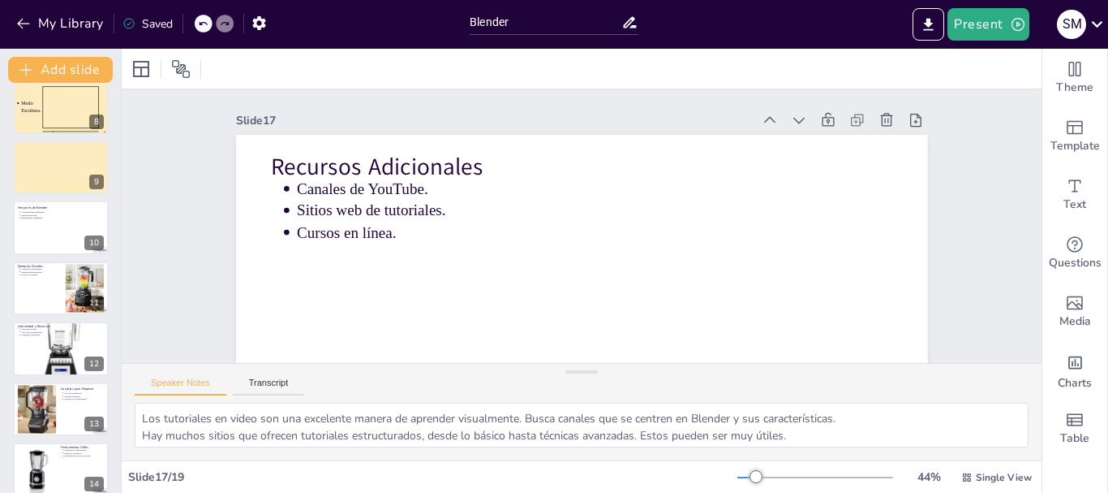
scroll to position [432, 0]
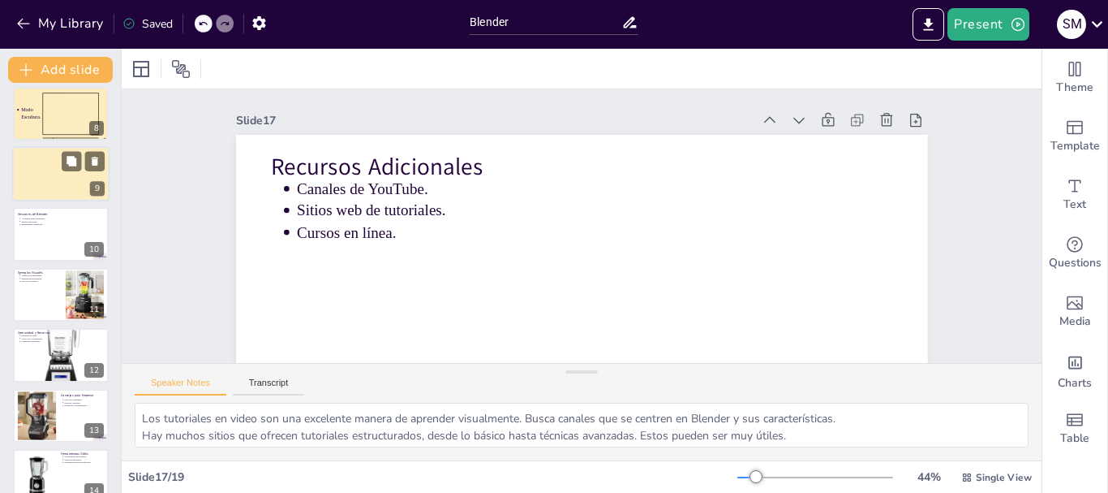
click at [35, 194] on div at bounding box center [60, 173] width 97 height 73
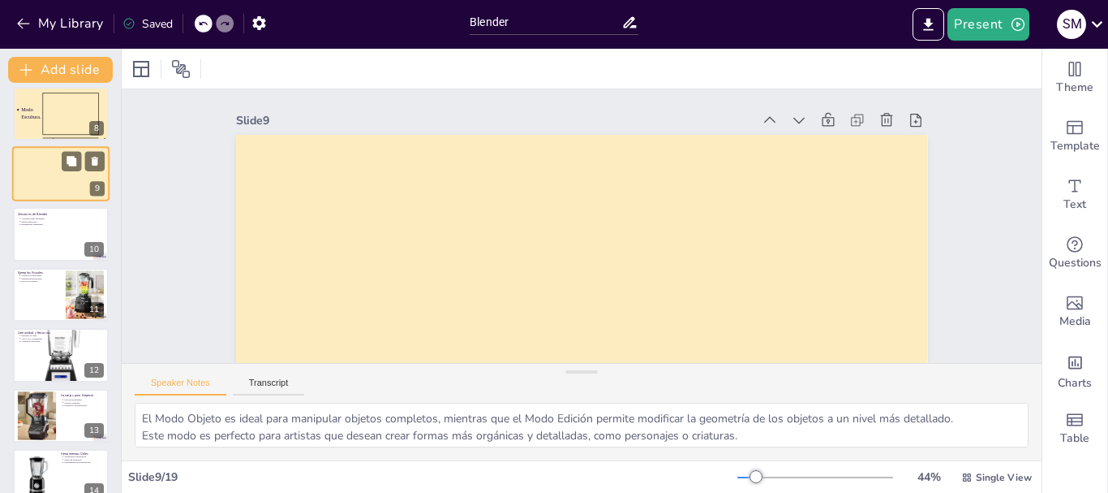
scroll to position [318, 0]
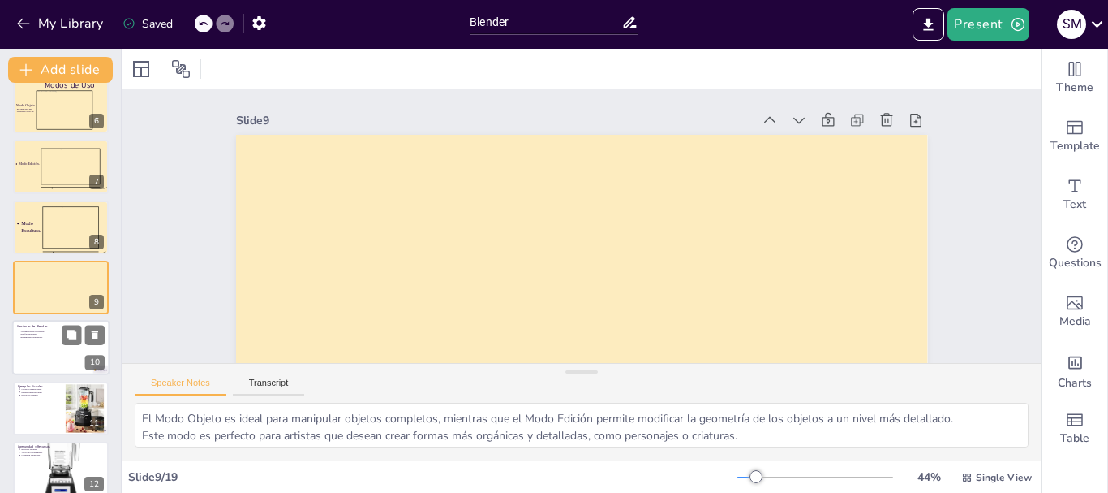
click at [28, 333] on p "Interfaz mejorada." at bounding box center [38, 334] width 36 height 3
type textarea "Estas actualizaciones no solo corrigen errores, sino que también añaden nuevas …"
